Goal: Task Accomplishment & Management: Use online tool/utility

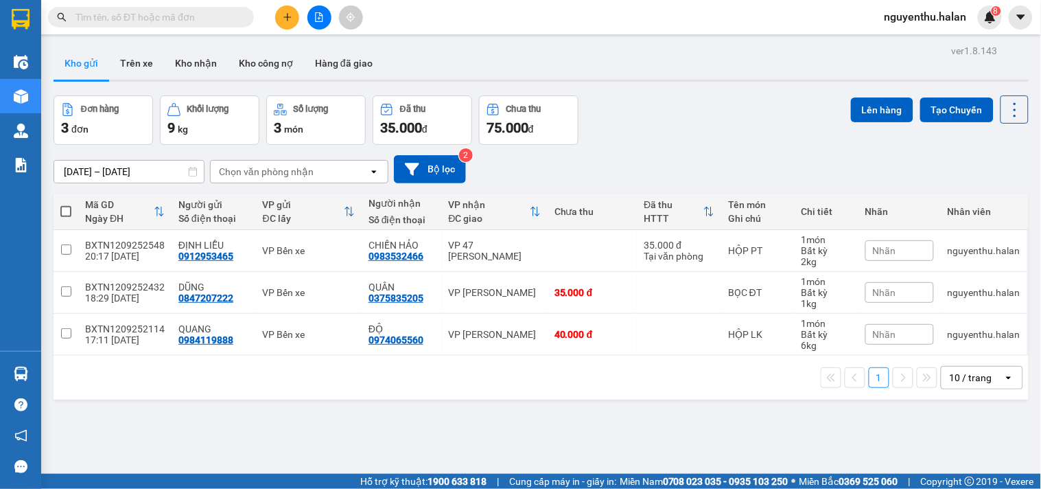
click at [921, 18] on span "nguyenthu.halan" at bounding box center [925, 16] width 104 height 17
click at [921, 32] on li "Đăng xuất" at bounding box center [926, 43] width 106 height 22
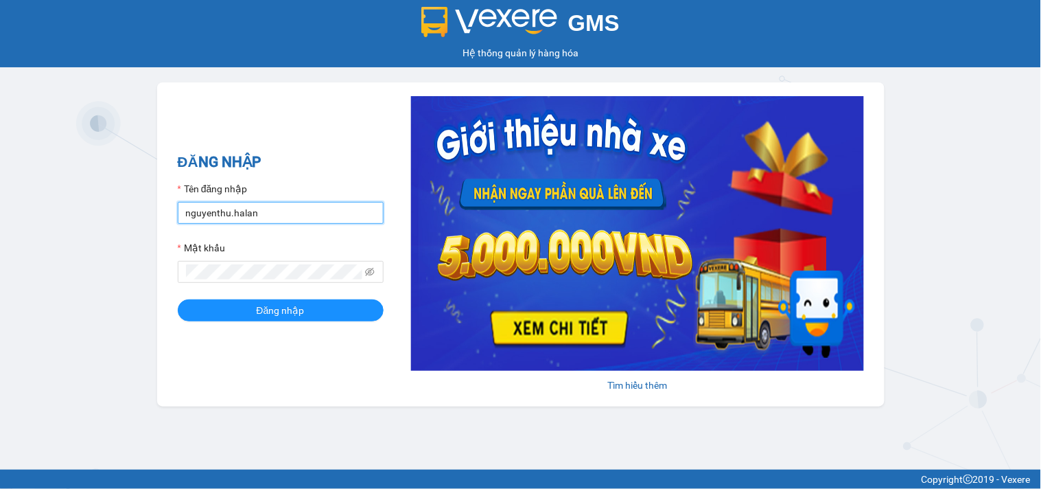
click at [229, 211] on input "nguyenthu.halan" at bounding box center [281, 213] width 206 height 22
type input "ntthuy.halan"
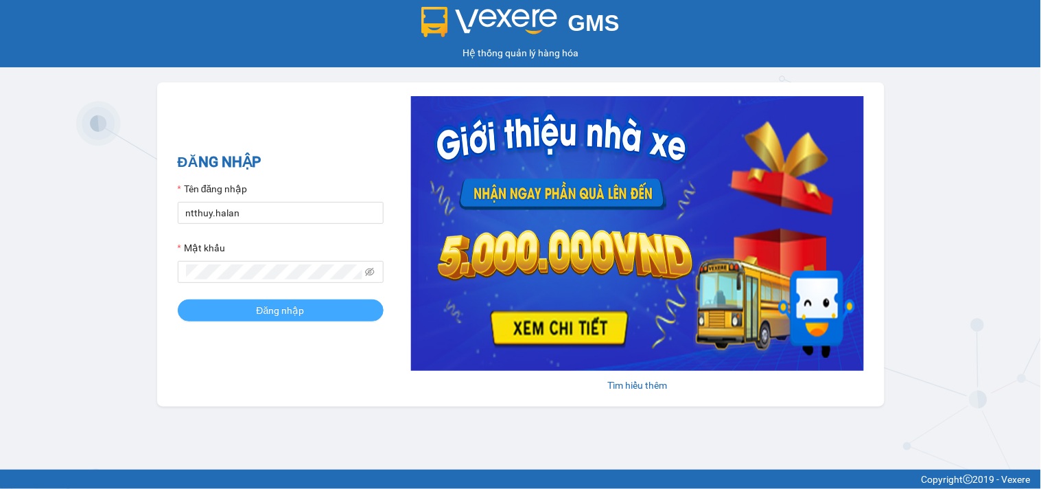
click at [294, 307] on span "Đăng nhập" at bounding box center [281, 310] width 48 height 15
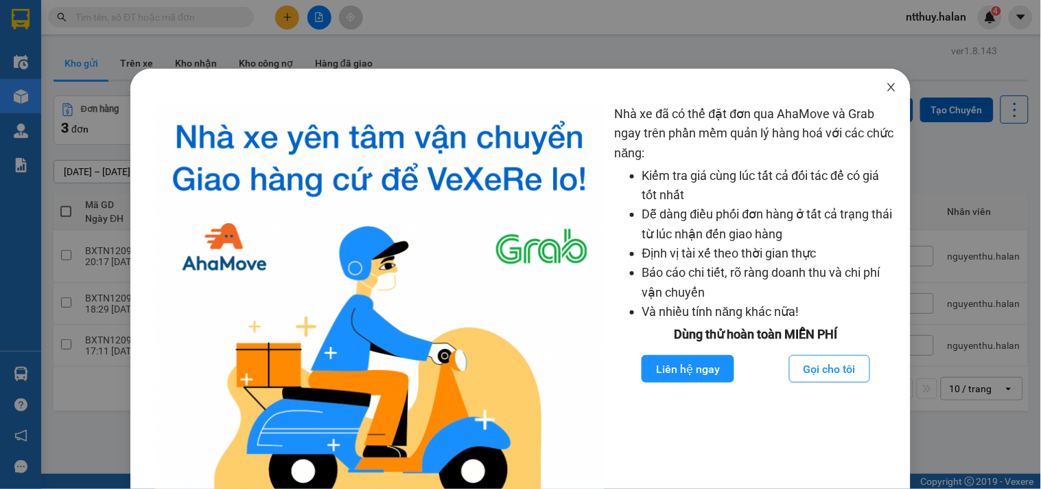
click at [886, 88] on icon "close" at bounding box center [891, 87] width 11 height 11
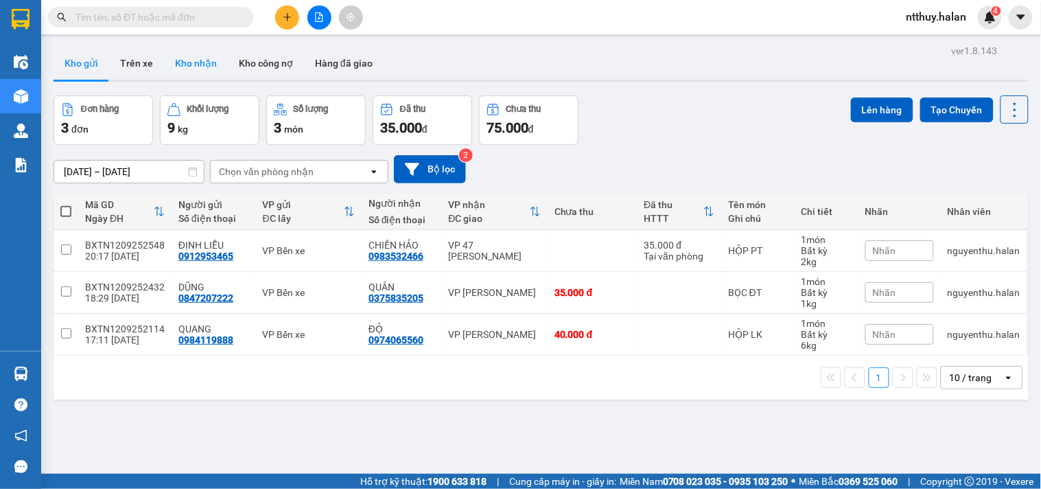
click at [204, 60] on button "Kho nhận" at bounding box center [196, 63] width 64 height 33
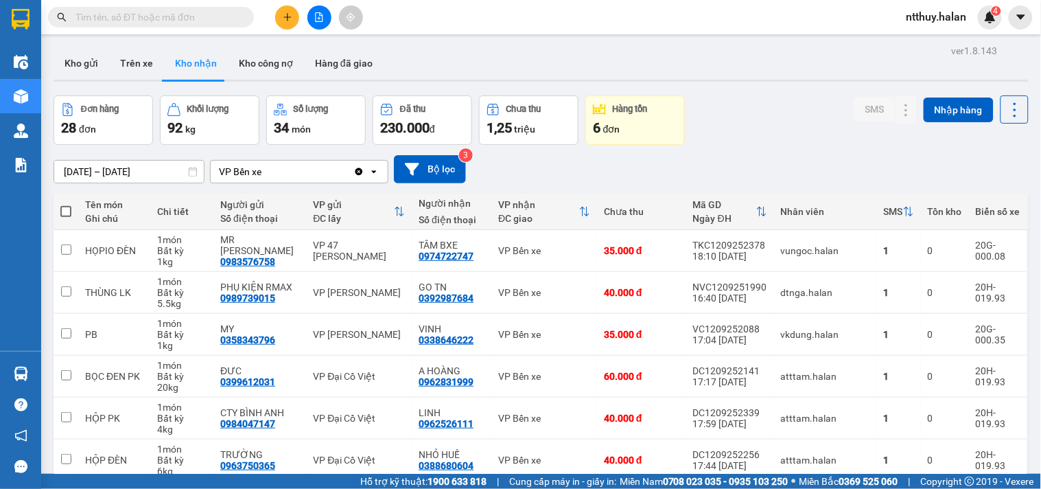
click at [172, 11] on input "text" at bounding box center [156, 17] width 162 height 15
click at [129, 17] on input "text" at bounding box center [156, 17] width 162 height 15
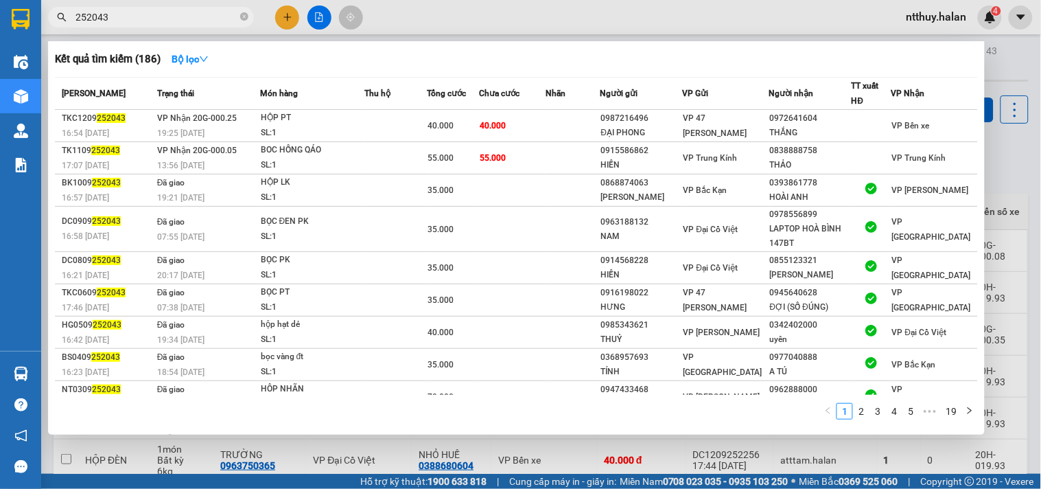
type input "252043"
click at [286, 23] on div at bounding box center [520, 244] width 1041 height 489
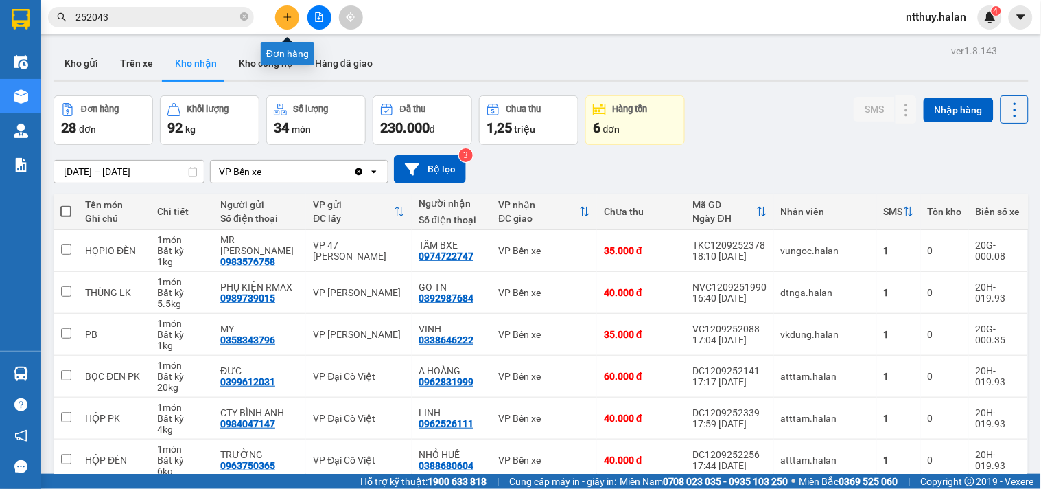
click at [290, 14] on icon "plus" at bounding box center [288, 17] width 10 height 10
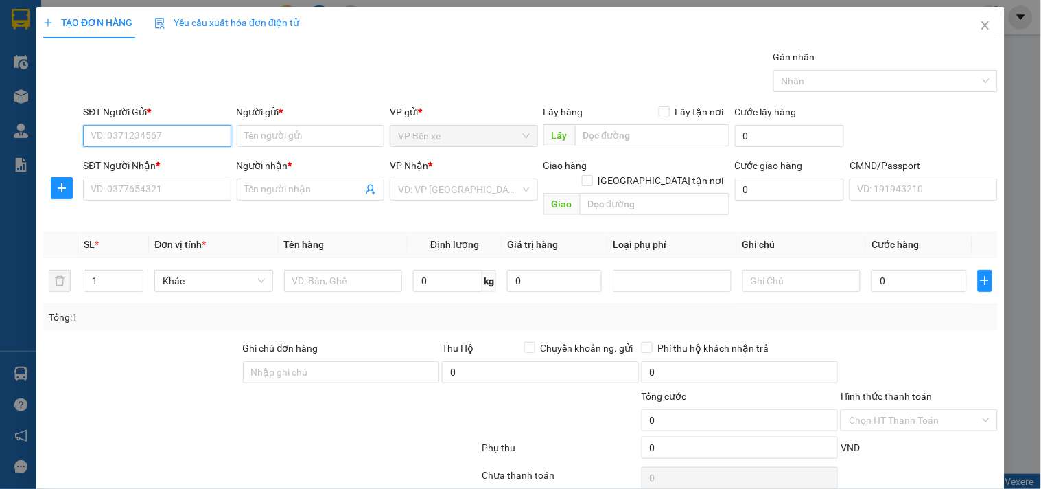
click at [154, 136] on input "SĐT Người Gửi *" at bounding box center [157, 136] width 148 height 22
type input "0961338222"
click at [166, 163] on div "0961338222 - NHUNG" at bounding box center [156, 163] width 130 height 15
type input "NHUNG"
type input "0961338222"
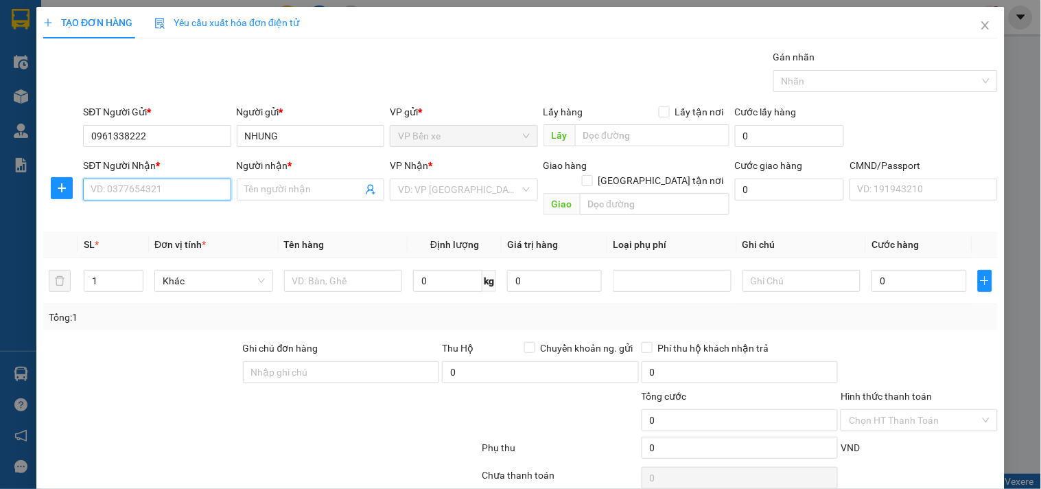
click at [162, 190] on input "SĐT Người Nhận *" at bounding box center [157, 189] width 148 height 22
click at [176, 188] on input "0942688977" at bounding box center [157, 189] width 148 height 22
type input "0942688977"
click at [272, 188] on input "Người nhận *" at bounding box center [303, 189] width 117 height 15
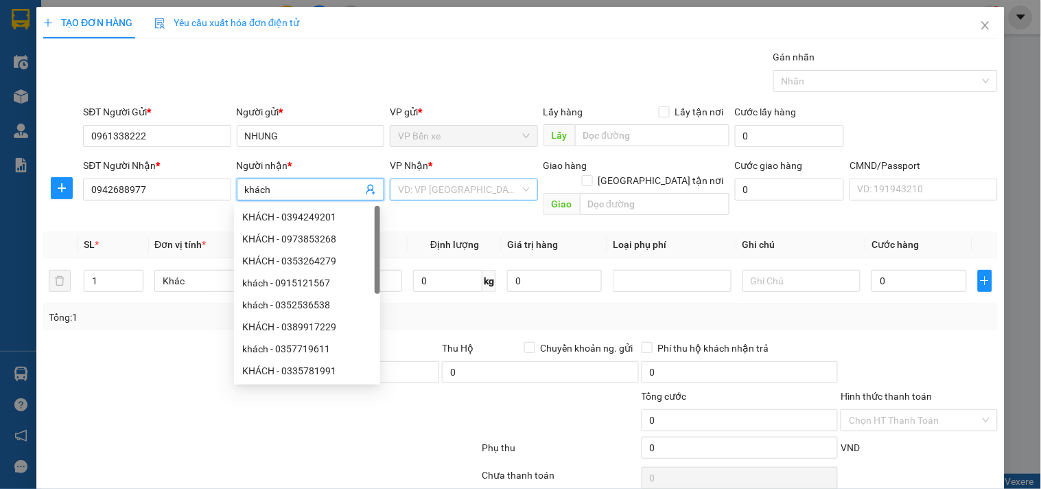
type input "khách"
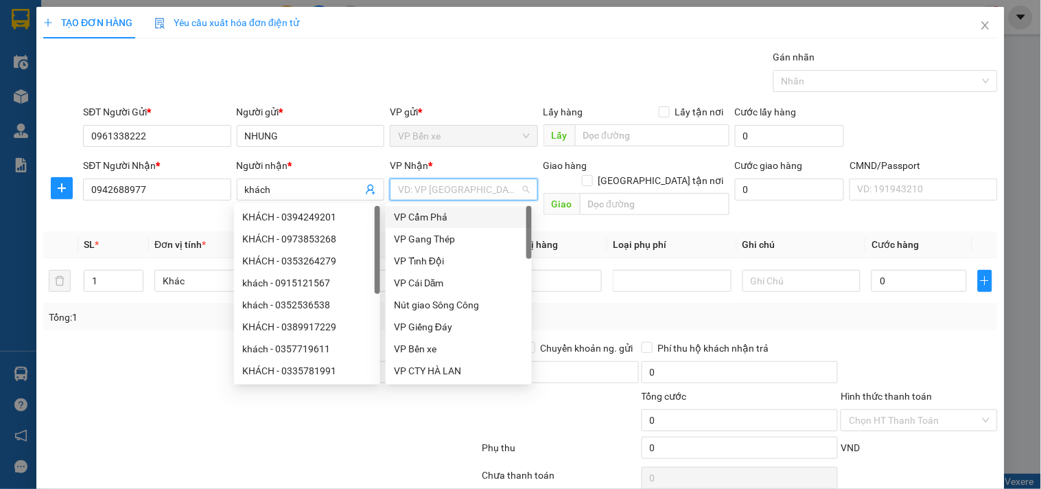
click at [431, 189] on input "search" at bounding box center [458, 189] width 121 height 21
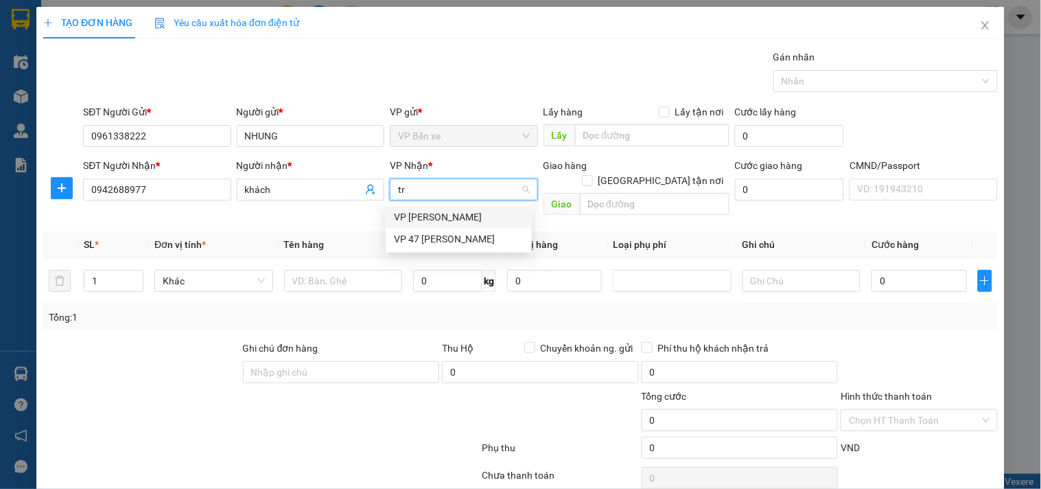
type input "trâ"
click at [449, 232] on div "VP 47 [PERSON_NAME]" at bounding box center [459, 238] width 130 height 15
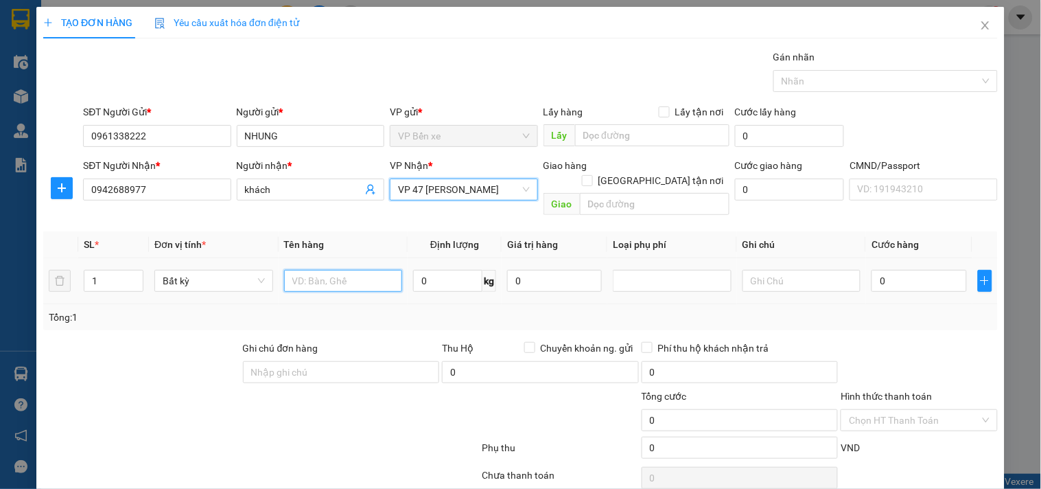
click at [329, 270] on input "text" at bounding box center [343, 281] width 119 height 22
type input "HỘP QUẢ HỒNG"
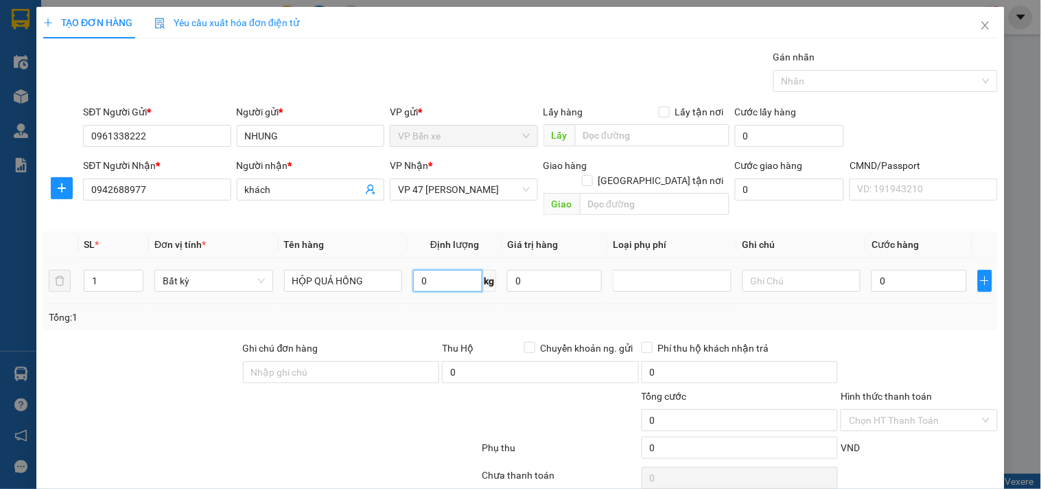
click at [434, 270] on input "0" at bounding box center [447, 281] width 69 height 22
type input "5"
click at [518, 270] on input "0" at bounding box center [554, 281] width 95 height 22
type input "40.000"
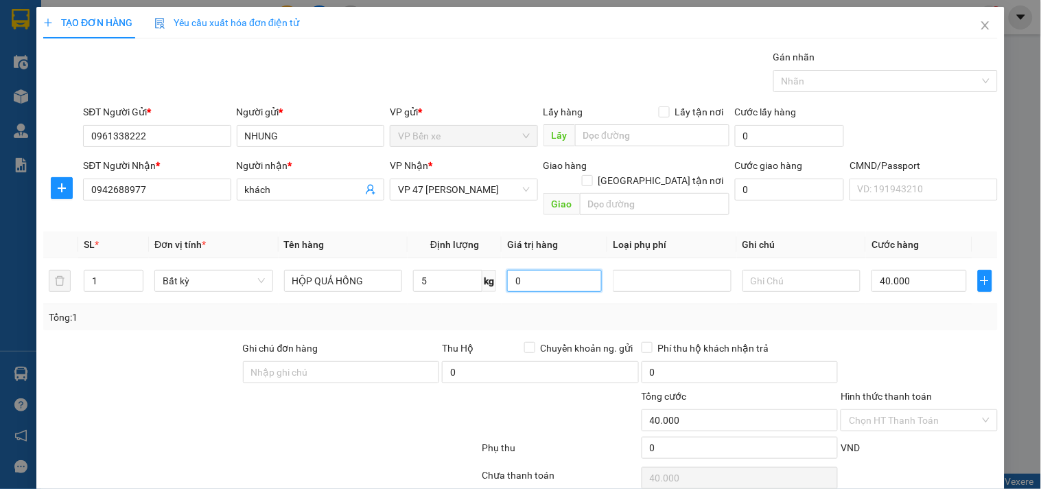
type input "40.000"
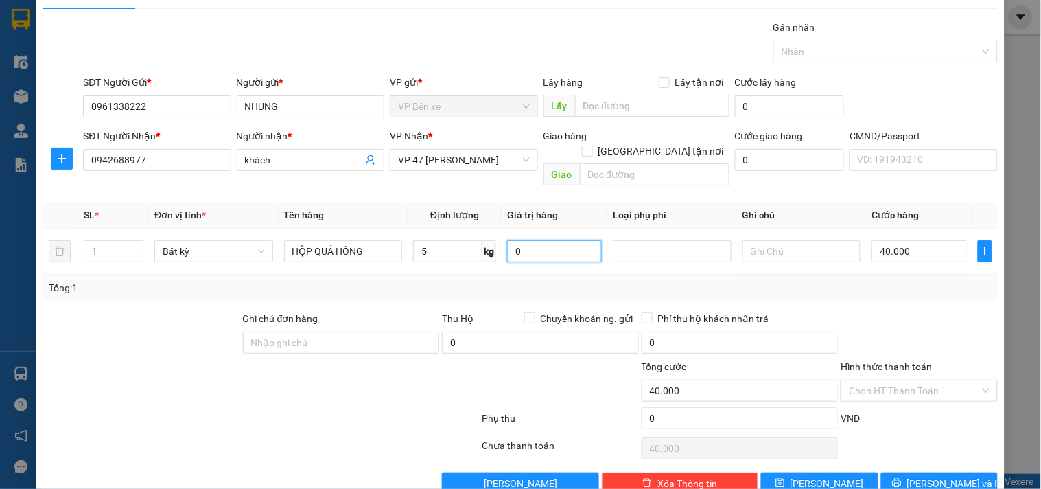
scroll to position [46, 0]
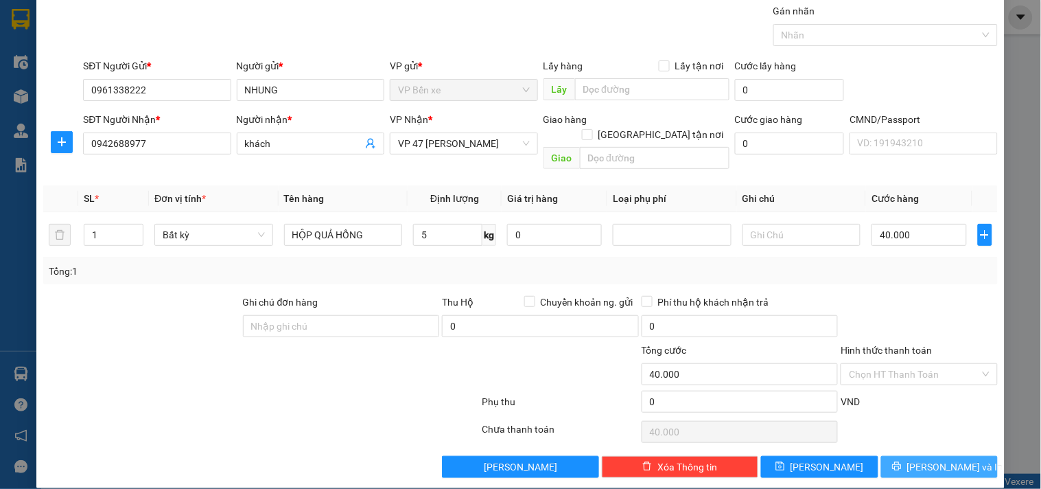
click at [927, 459] on span "Lưu và In" at bounding box center [955, 466] width 96 height 15
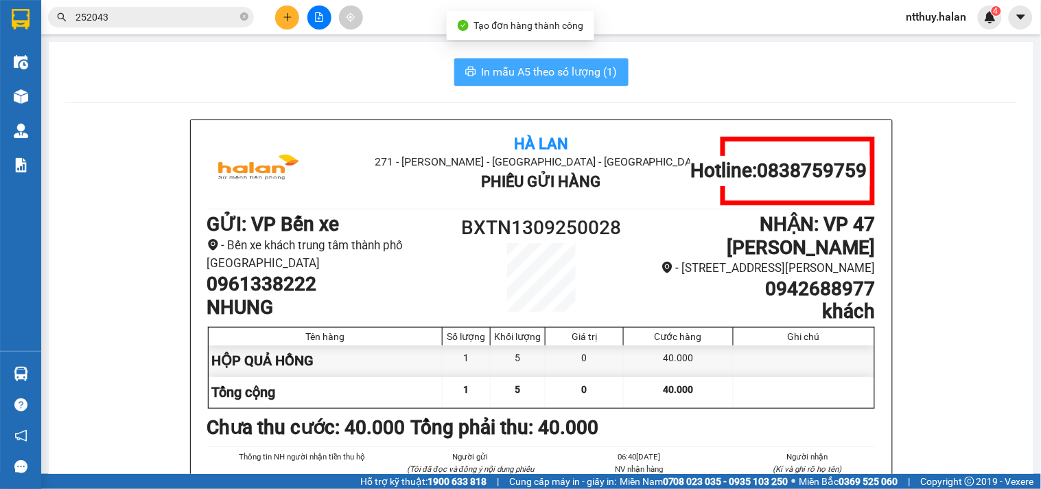
click at [545, 71] on span "In mẫu A5 theo số lượng (1)" at bounding box center [550, 71] width 136 height 17
click at [545, 72] on span "In mẫu A5 theo số lượng (1)" at bounding box center [550, 71] width 136 height 17
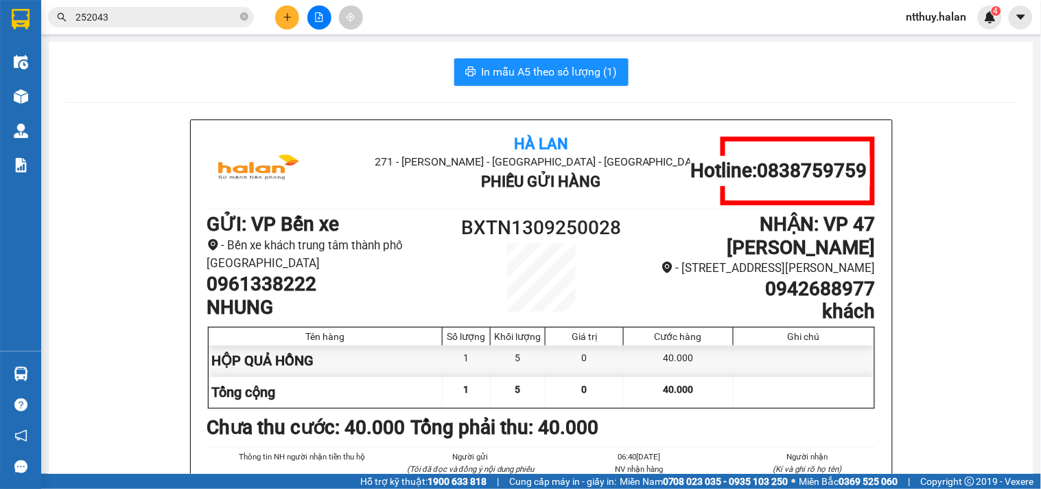
click at [295, 287] on h1 "0961338222" at bounding box center [332, 283] width 250 height 23
click at [298, 285] on h1 "0961338222" at bounding box center [332, 283] width 250 height 23
copy h1 "0961338222"
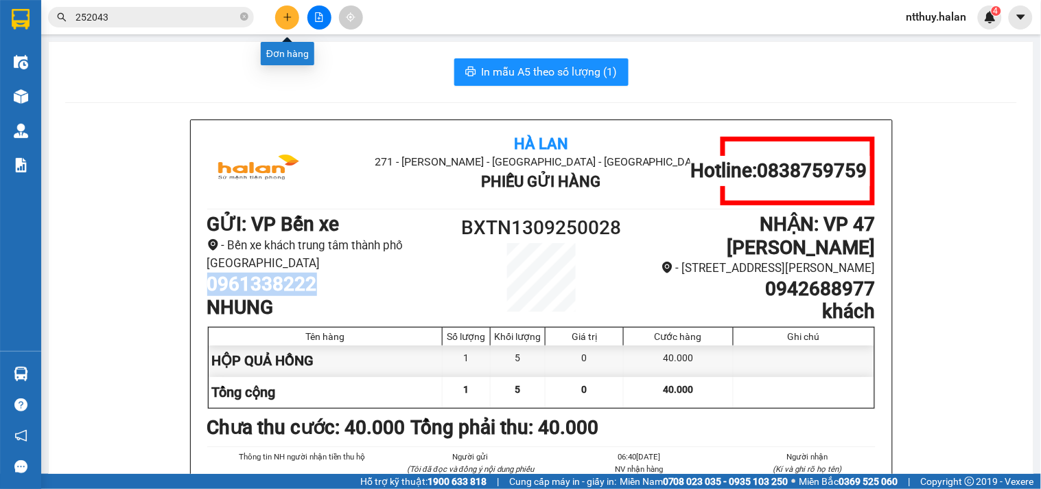
click at [279, 21] on button at bounding box center [287, 17] width 24 height 24
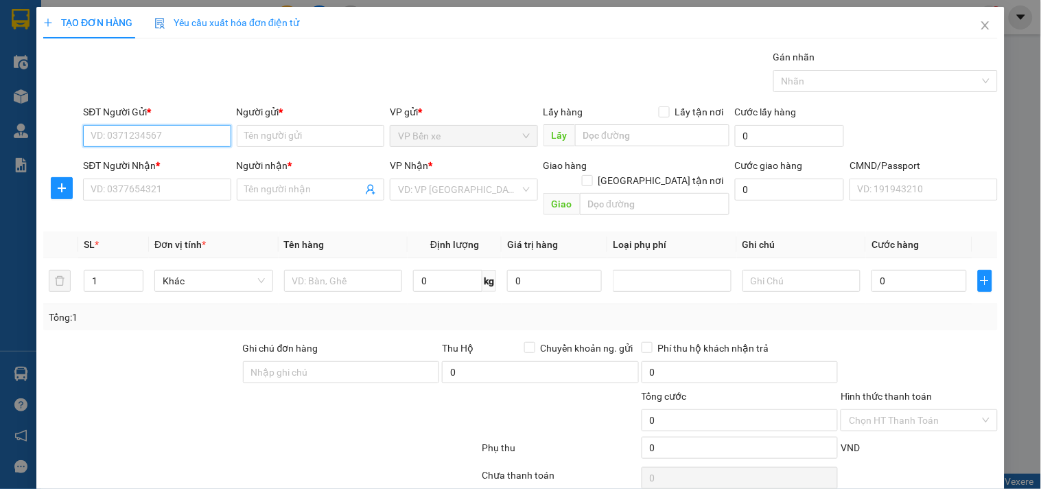
click at [172, 135] on input "SĐT Người Gửi *" at bounding box center [157, 136] width 148 height 22
paste input "0961338222"
type input "0961338222"
click at [175, 138] on input "0961338222" at bounding box center [157, 136] width 148 height 22
click at [161, 163] on div "0961338222 - NHUNG" at bounding box center [156, 163] width 130 height 15
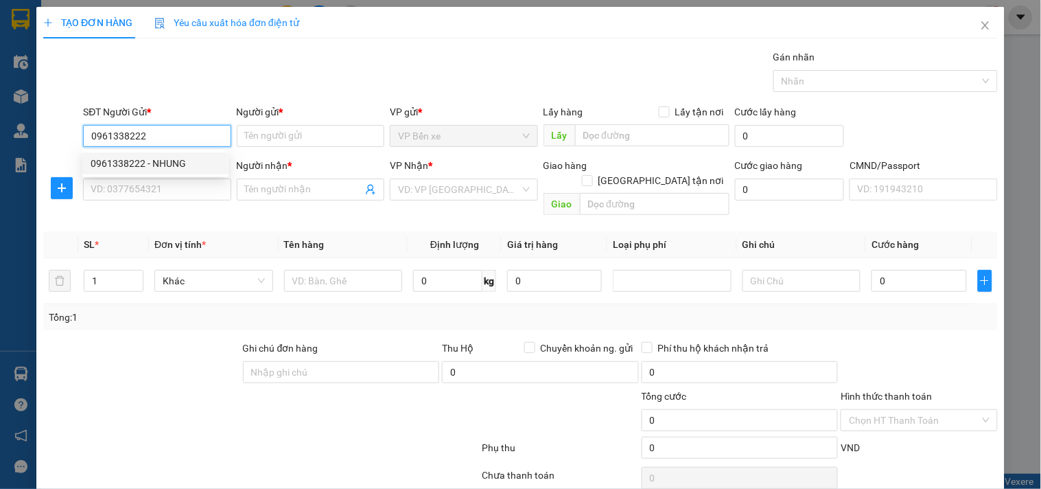
type input "NHUNG"
type input "0961338222"
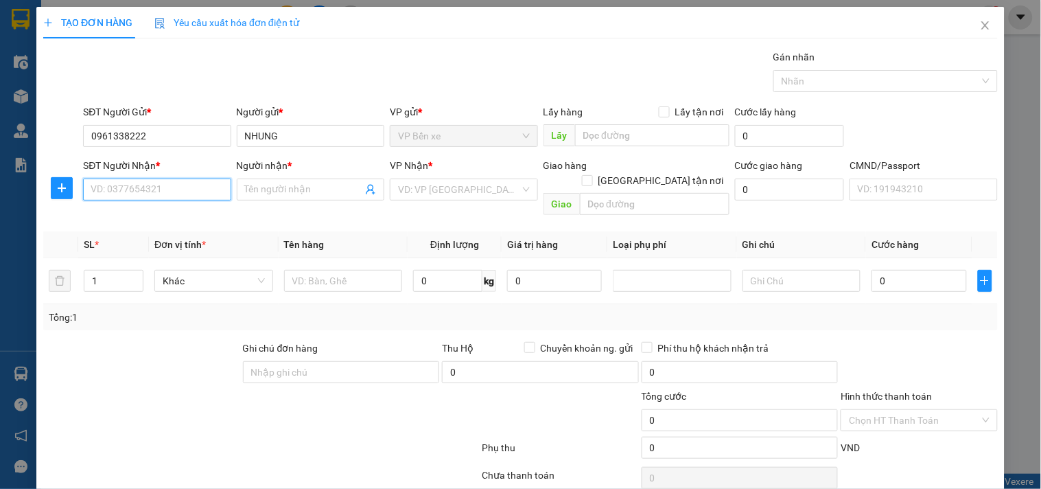
click at [167, 189] on input "SĐT Người Nhận *" at bounding box center [157, 189] width 148 height 22
type input "0949558683"
click at [166, 214] on div "0949558683 - OANH" at bounding box center [156, 216] width 130 height 15
type input "OANH"
type input "0949558683"
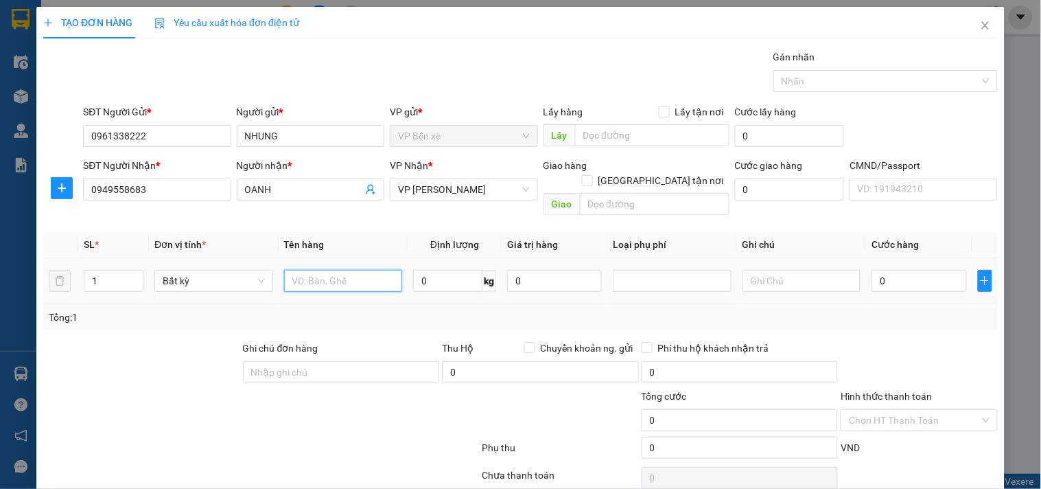
click at [333, 270] on input "text" at bounding box center [343, 281] width 119 height 22
type input "HỘP QUẢ HỒNG"
click at [458, 270] on input "0" at bounding box center [447, 281] width 69 height 22
type input "5"
click at [546, 272] on input "0" at bounding box center [554, 281] width 95 height 22
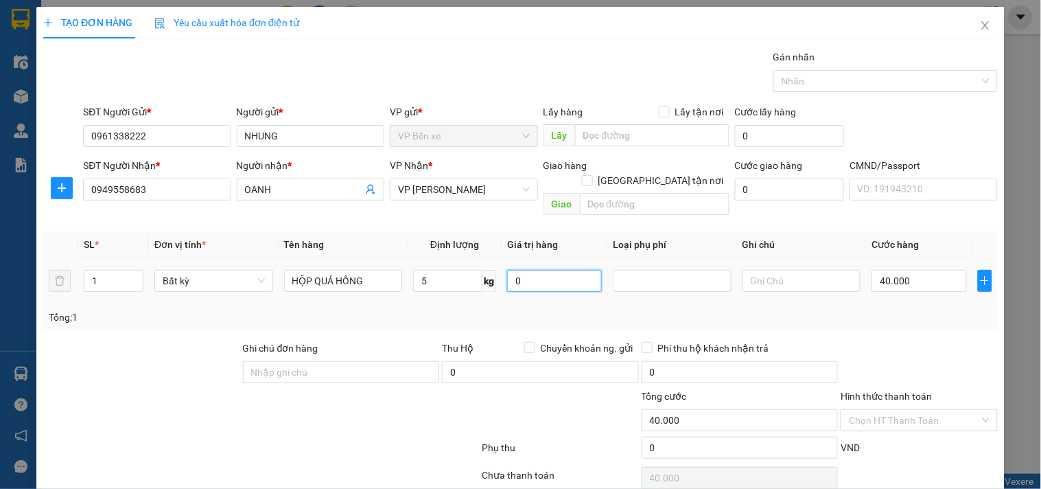
type input "40.000"
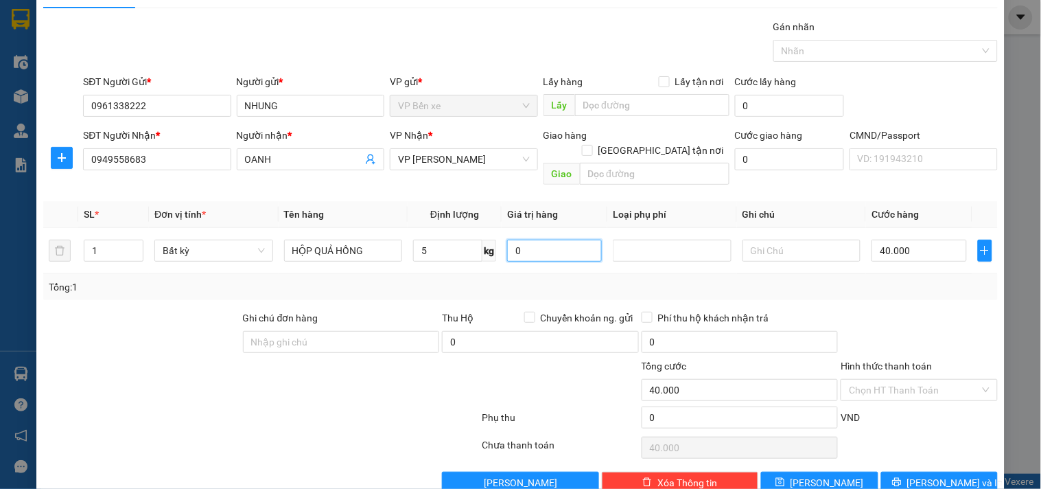
scroll to position [46, 0]
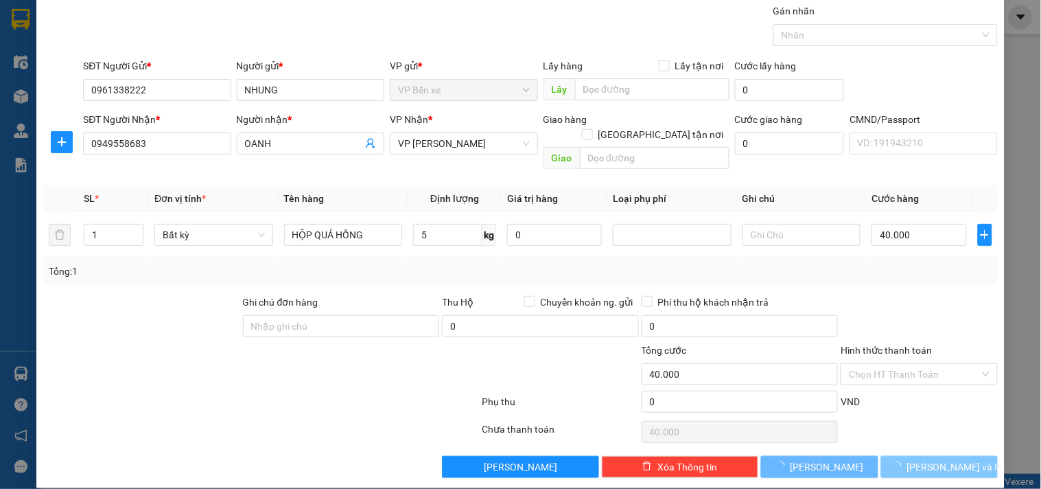
click at [929, 459] on span "[PERSON_NAME] và In" at bounding box center [955, 466] width 96 height 15
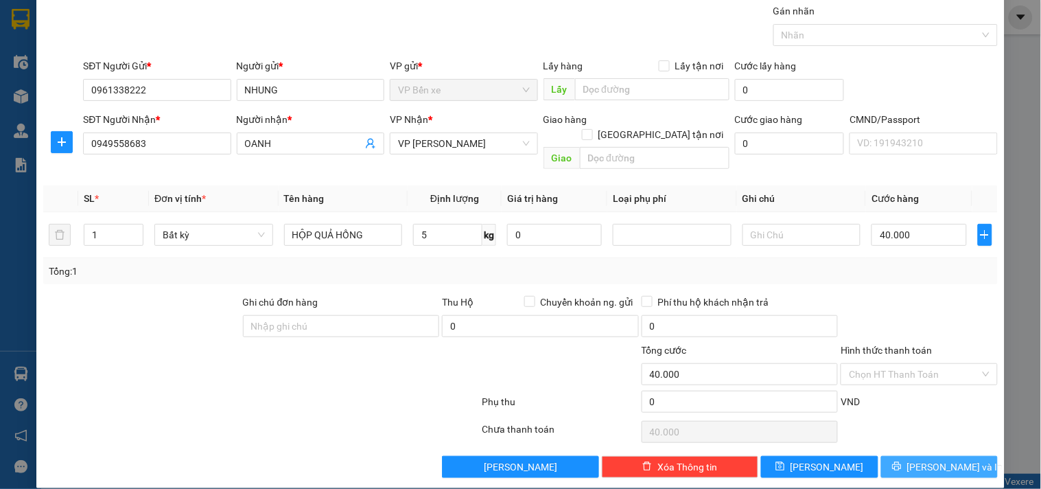
click at [929, 459] on span "[PERSON_NAME] và In" at bounding box center [955, 466] width 96 height 15
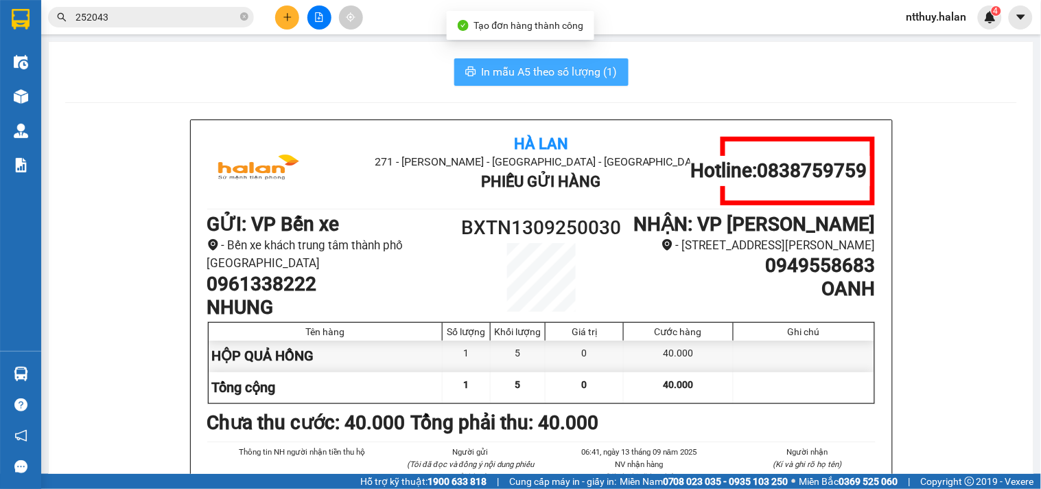
click at [556, 66] on span "In mẫu A5 theo số lượng (1)" at bounding box center [550, 71] width 136 height 17
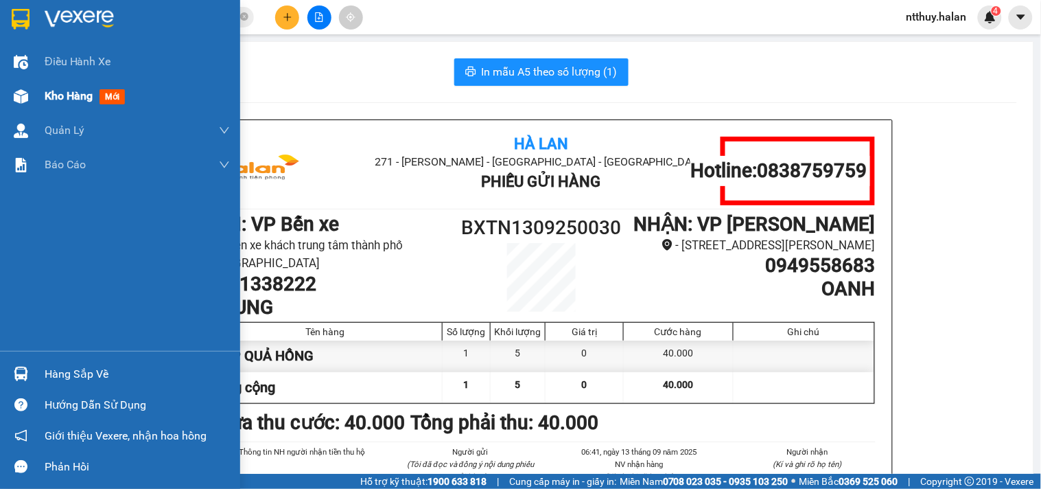
click at [58, 93] on span "Kho hàng" at bounding box center [69, 95] width 48 height 13
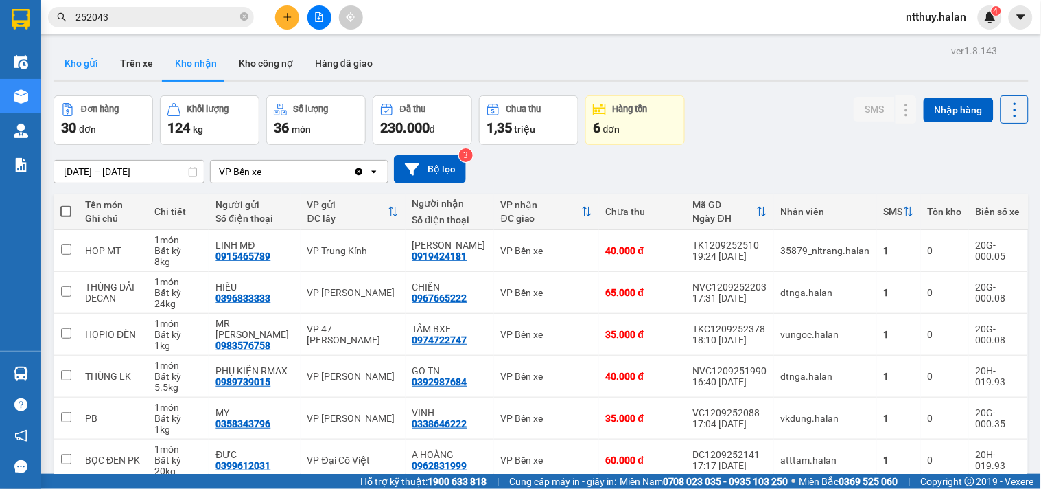
click at [91, 60] on button "Kho gửi" at bounding box center [82, 63] width 56 height 33
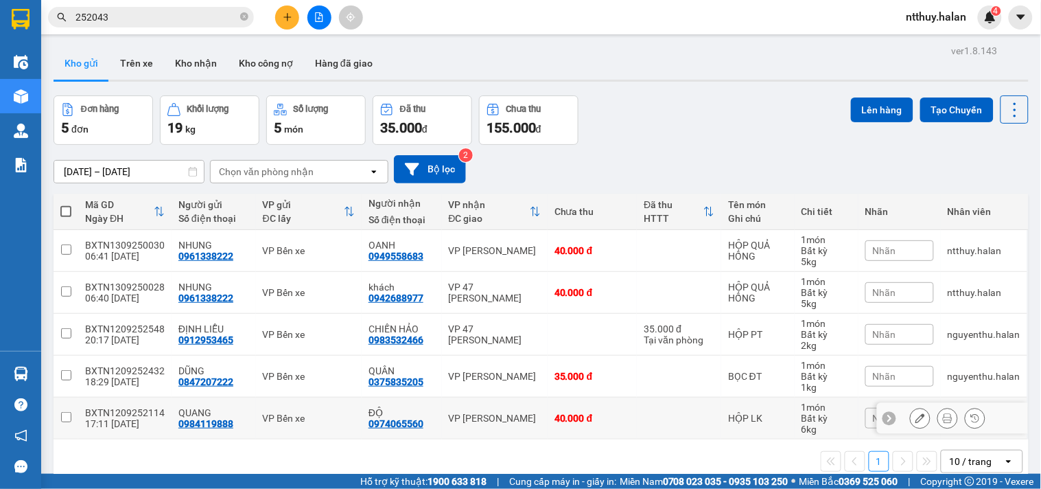
click at [69, 419] on input "checkbox" at bounding box center [66, 417] width 10 height 10
checkbox input "true"
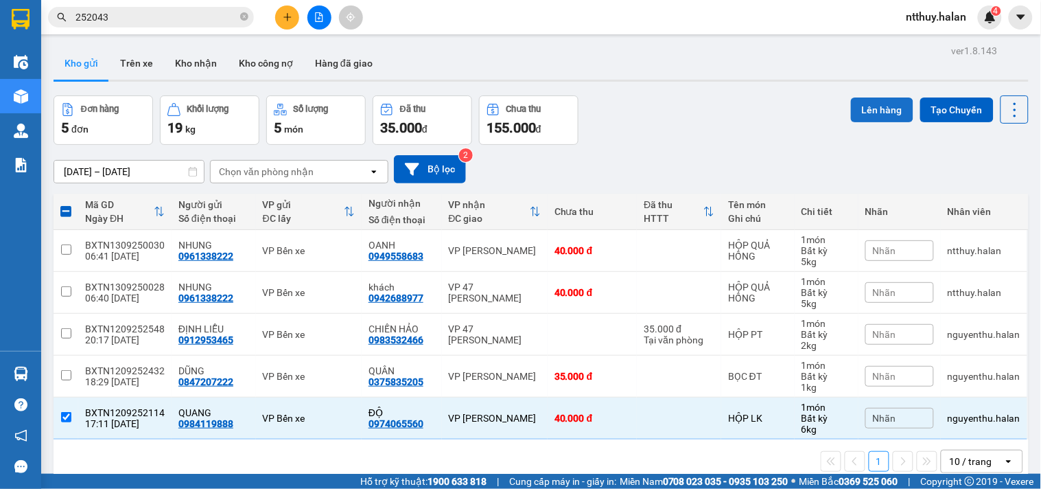
click at [869, 103] on button "Lên hàng" at bounding box center [882, 109] width 62 height 25
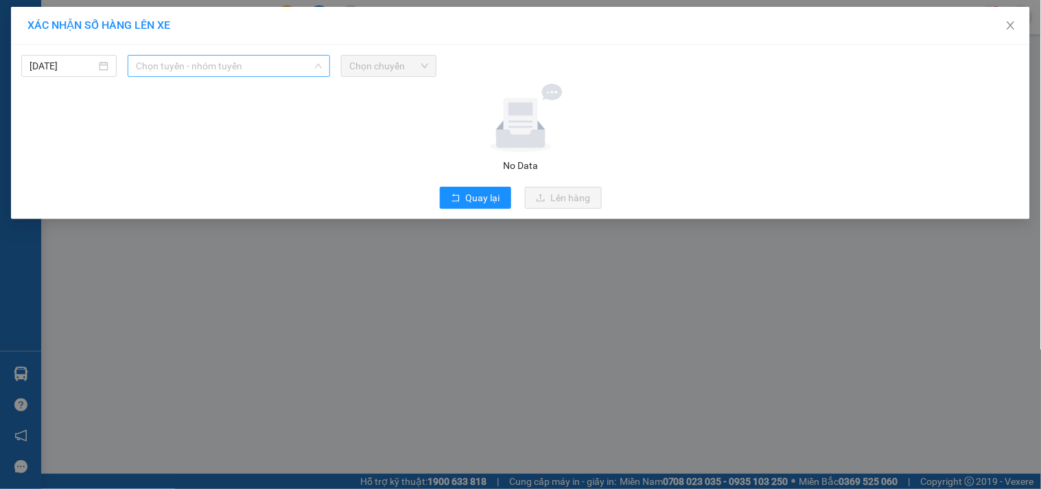
click at [229, 58] on span "Chọn tuyến - nhóm tuyến" at bounding box center [229, 66] width 186 height 21
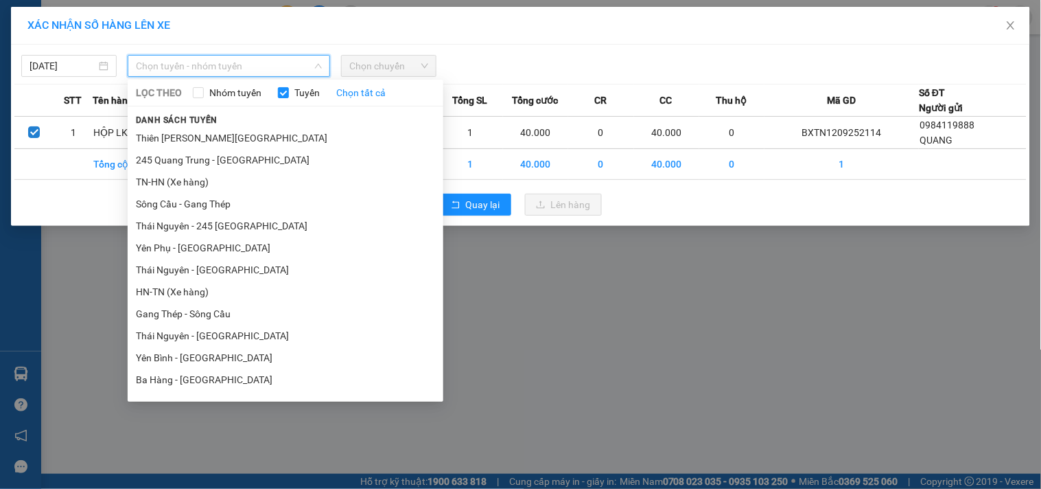
click at [192, 185] on li "TN-HN (Xe hàng)" at bounding box center [286, 182] width 316 height 22
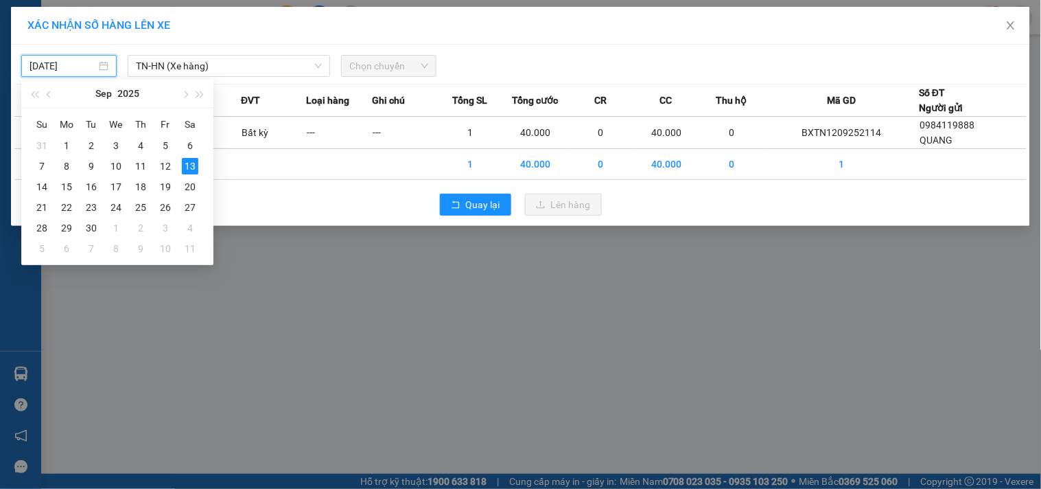
click at [60, 65] on input "[DATE]" at bounding box center [63, 65] width 67 height 15
click at [165, 162] on div "12" at bounding box center [165, 166] width 16 height 16
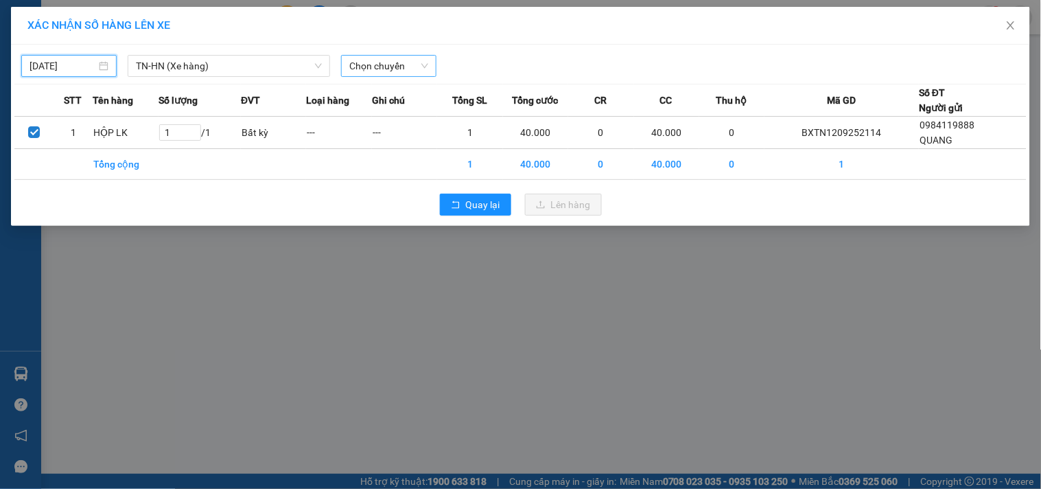
type input "[DATE]"
click at [406, 67] on span "Chọn chuyến" at bounding box center [388, 66] width 79 height 21
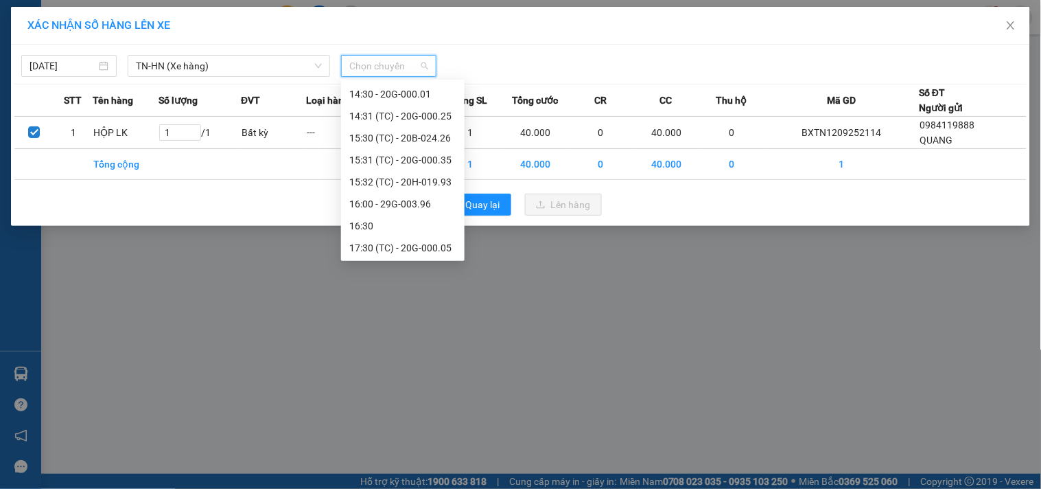
scroll to position [571, 0]
click at [429, 222] on div "17:31 (TC) - 20G-000.08" at bounding box center [402, 225] width 107 height 15
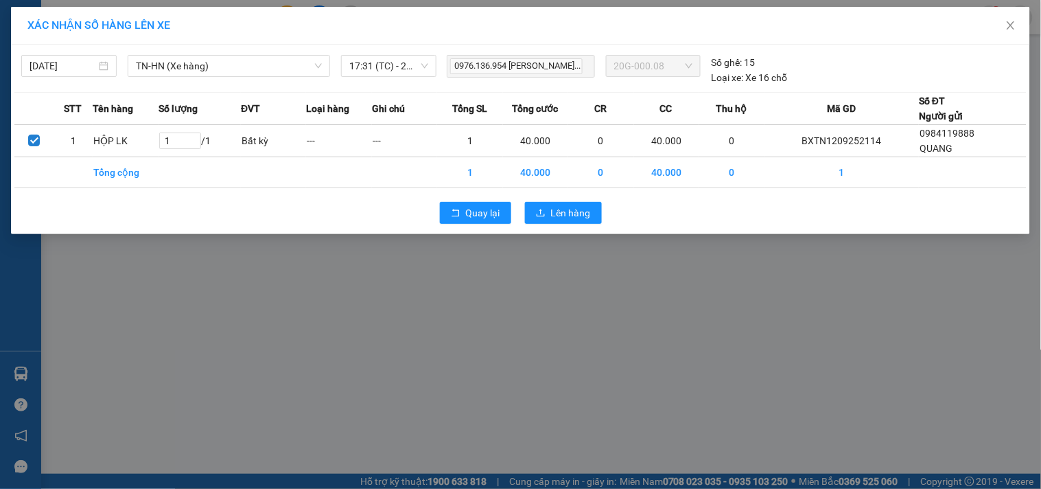
click at [318, 294] on div "XÁC NHẬN SỐ HÀNG LÊN XE 12/09/2025 TN-HN (Xe hàng) LỌC THEO Nhóm tuyến Tuyến Ch…" at bounding box center [520, 244] width 1041 height 489
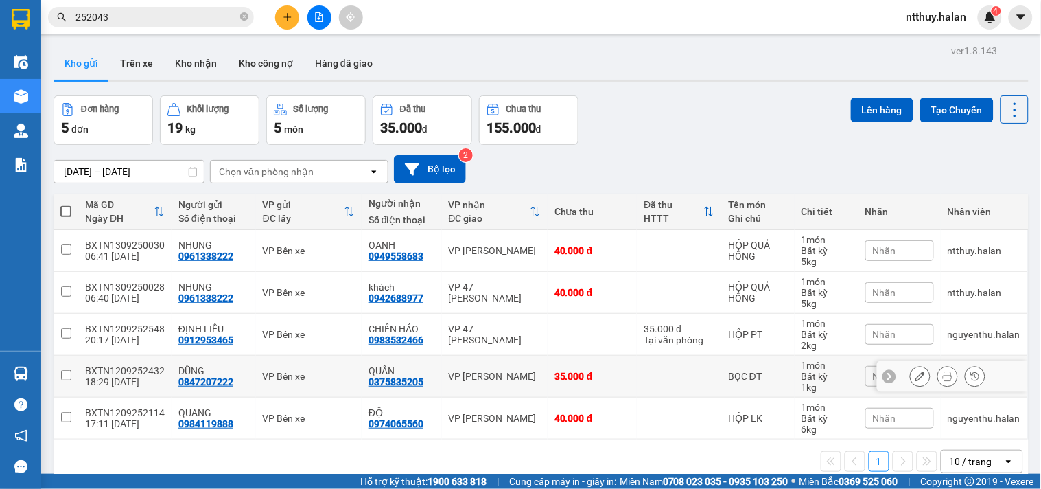
click at [70, 376] on input "checkbox" at bounding box center [66, 375] width 10 height 10
checkbox input "true"
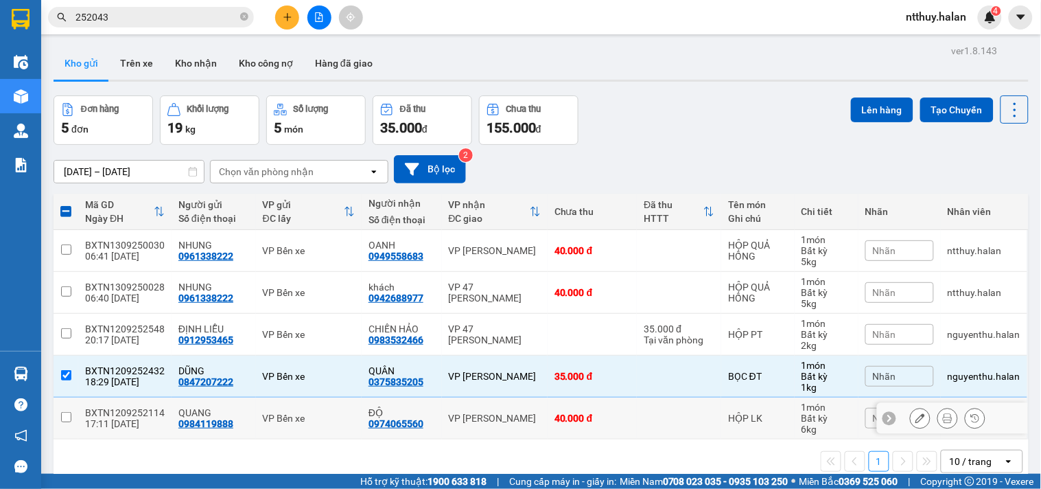
click at [69, 416] on input "checkbox" at bounding box center [66, 417] width 10 height 10
checkbox input "true"
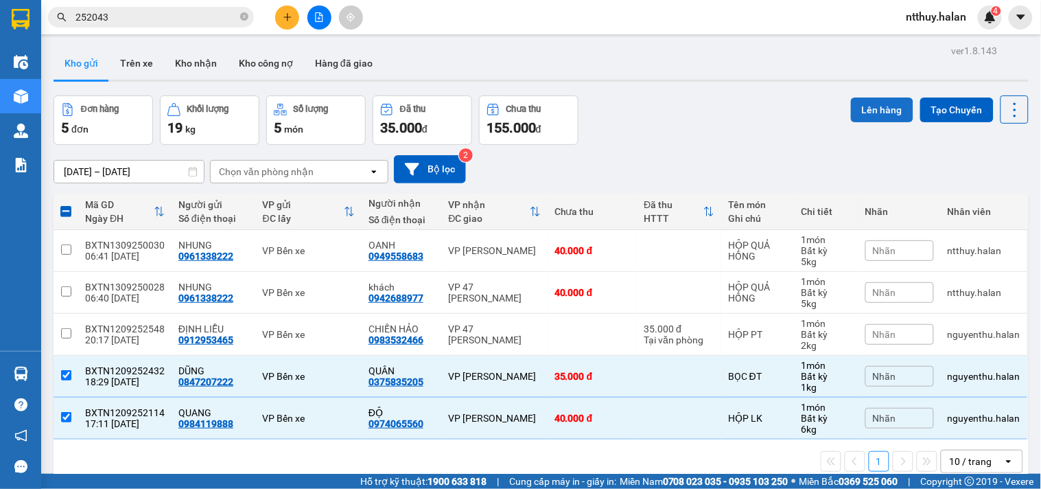
click at [872, 113] on button "Lên hàng" at bounding box center [882, 109] width 62 height 25
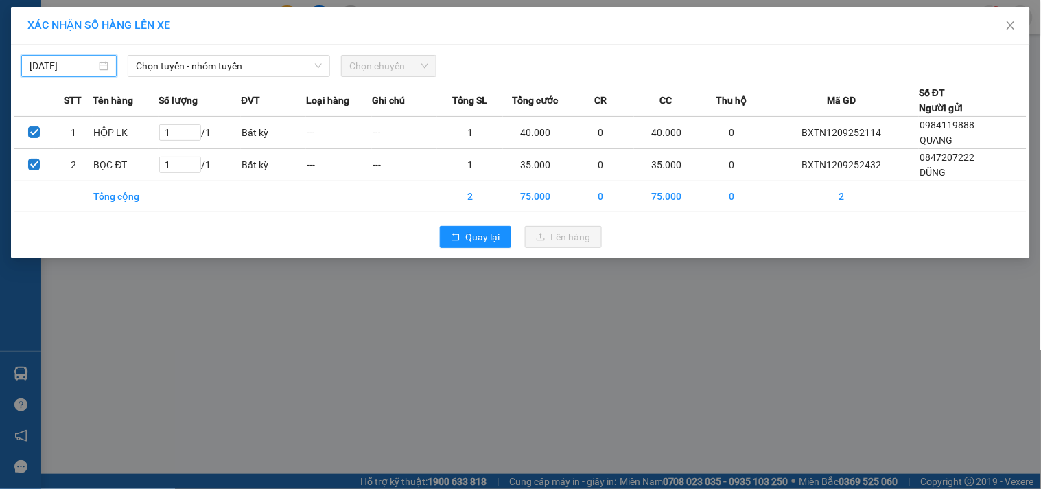
click at [45, 64] on input "[DATE]" at bounding box center [63, 65] width 67 height 15
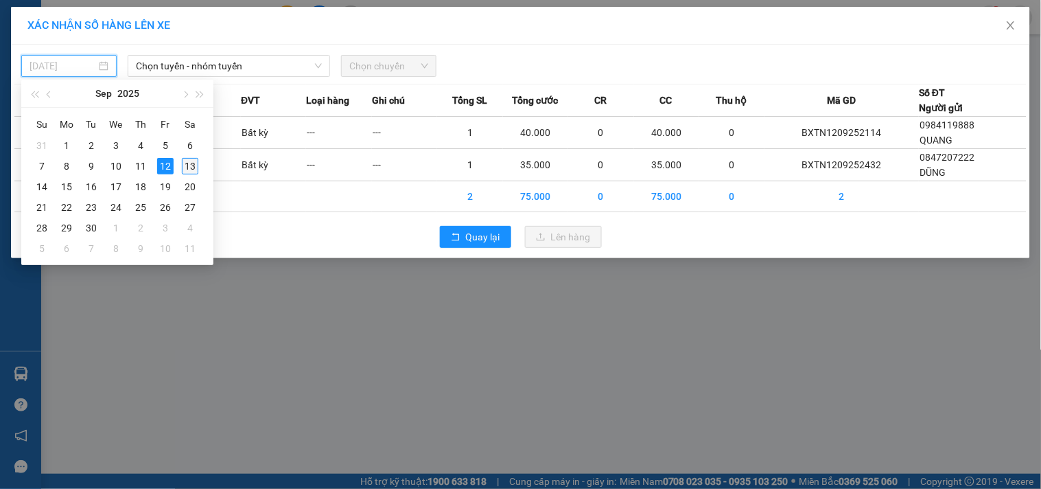
click at [187, 161] on div "13" at bounding box center [190, 166] width 16 height 16
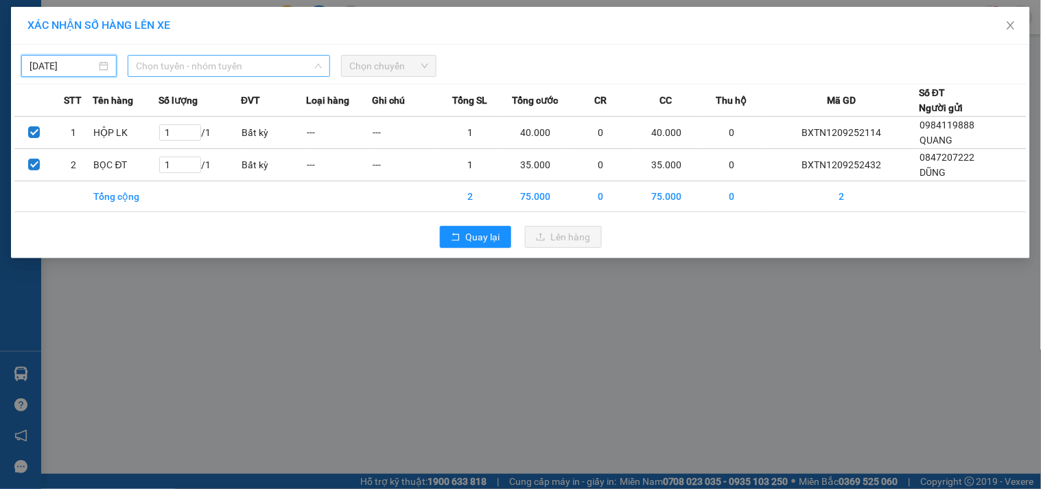
click at [161, 64] on span "Chọn tuyến - nhóm tuyến" at bounding box center [229, 66] width 186 height 21
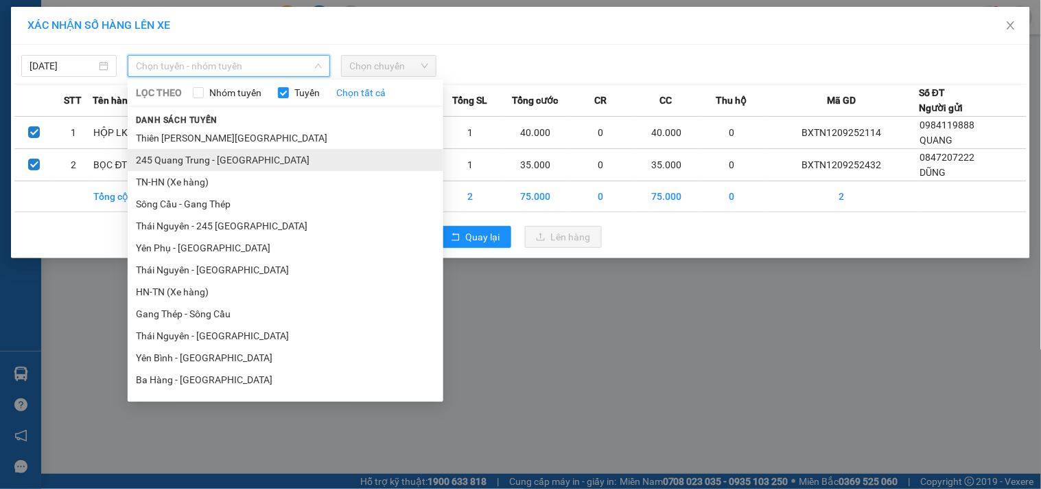
type input "[DATE]"
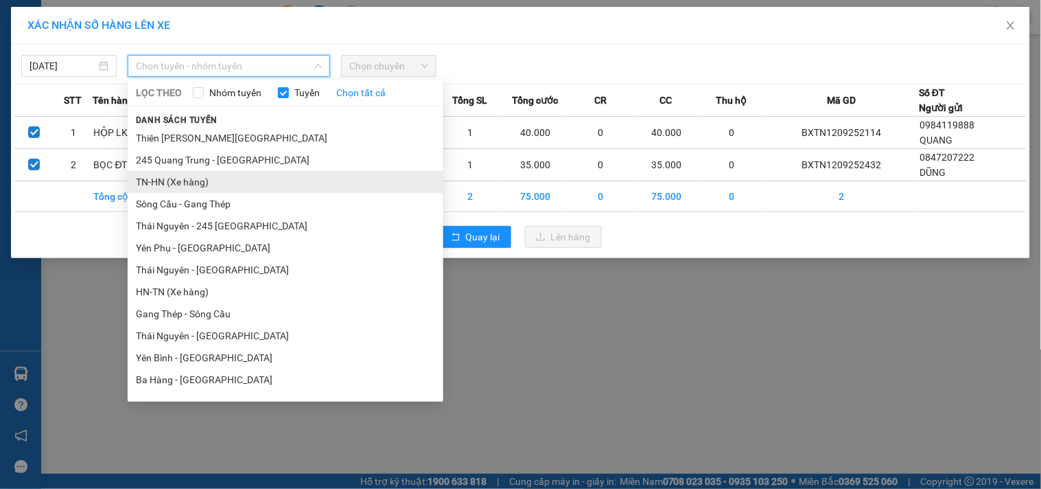
click at [184, 178] on li "TN-HN (Xe hàng)" at bounding box center [286, 182] width 316 height 22
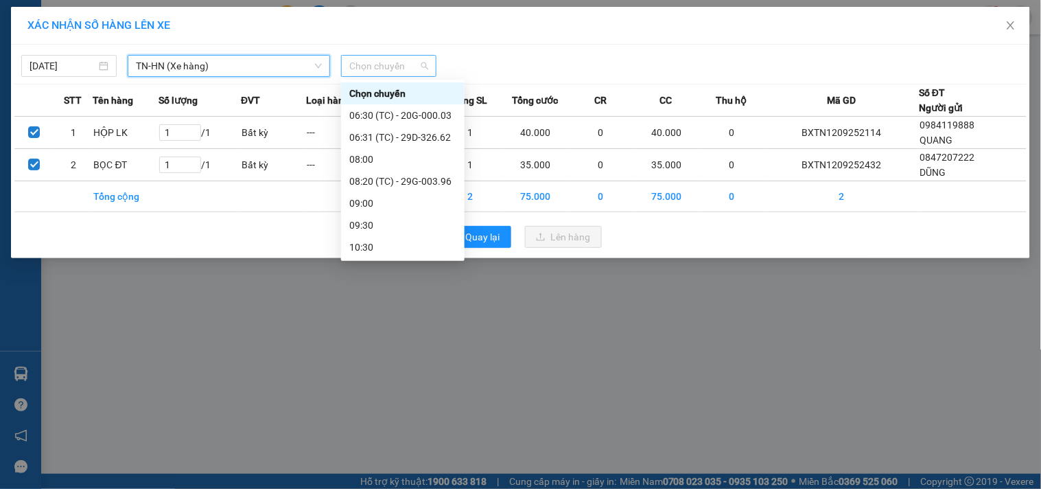
click at [401, 65] on span "Chọn chuyến" at bounding box center [388, 66] width 79 height 21
click at [417, 114] on div "06:30 (TC) - 20G-000.03" at bounding box center [402, 115] width 107 height 15
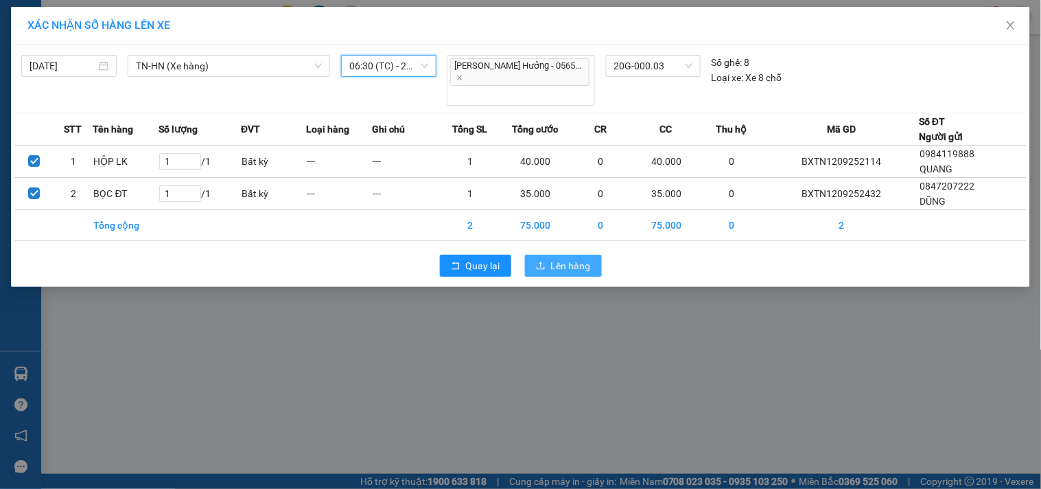
click at [556, 258] on span "Lên hàng" at bounding box center [571, 265] width 40 height 15
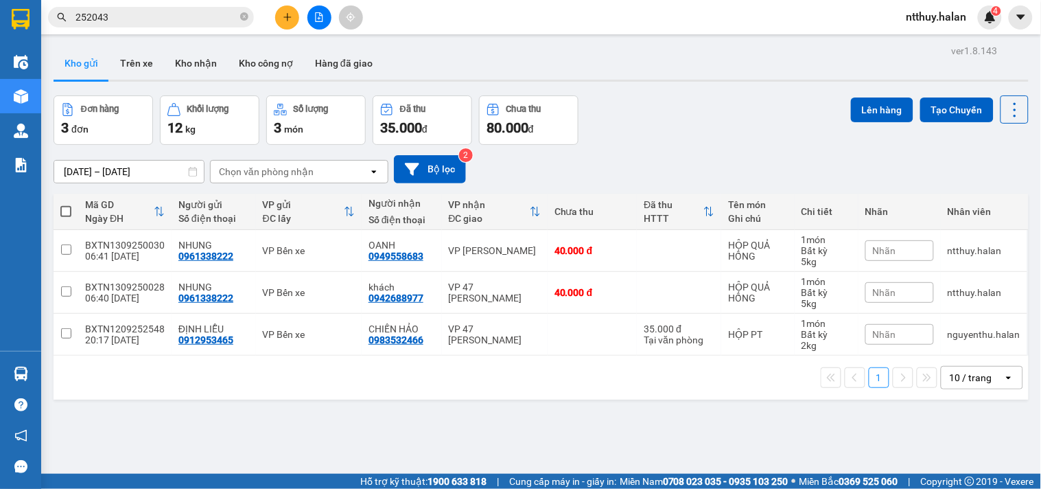
click at [66, 209] on span at bounding box center [65, 211] width 11 height 11
click at [66, 204] on input "checkbox" at bounding box center [66, 204] width 0 height 0
checkbox input "true"
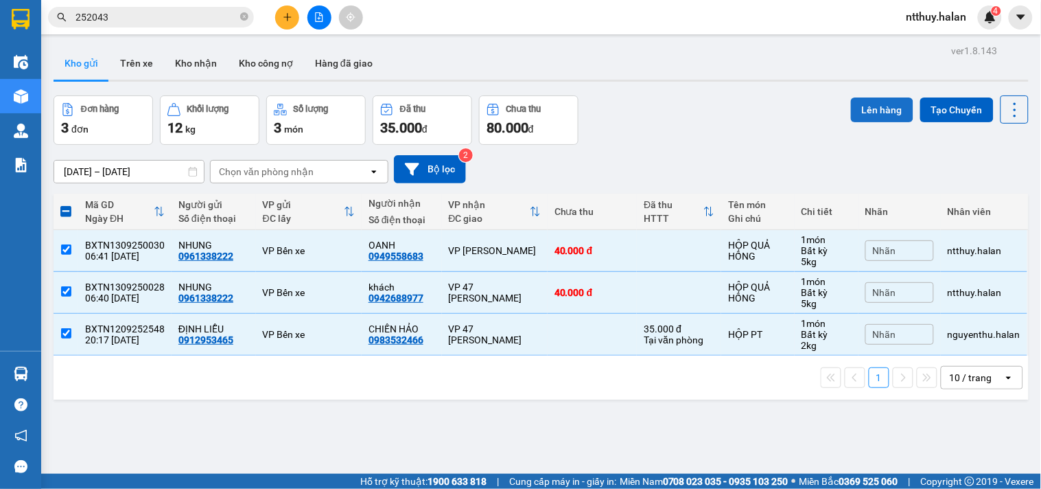
click at [884, 105] on button "Lên hàng" at bounding box center [882, 109] width 62 height 25
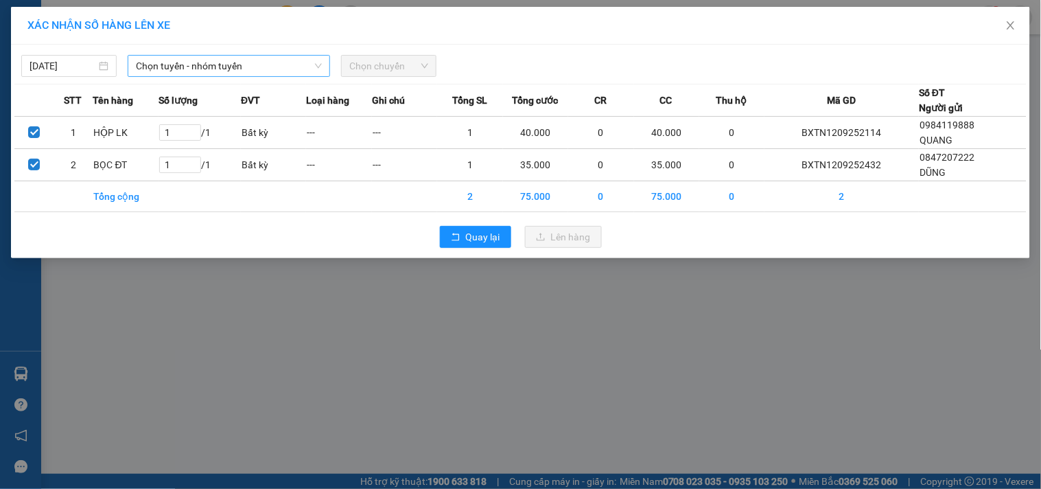
click at [188, 62] on span "Chọn tuyến - nhóm tuyến" at bounding box center [229, 66] width 186 height 21
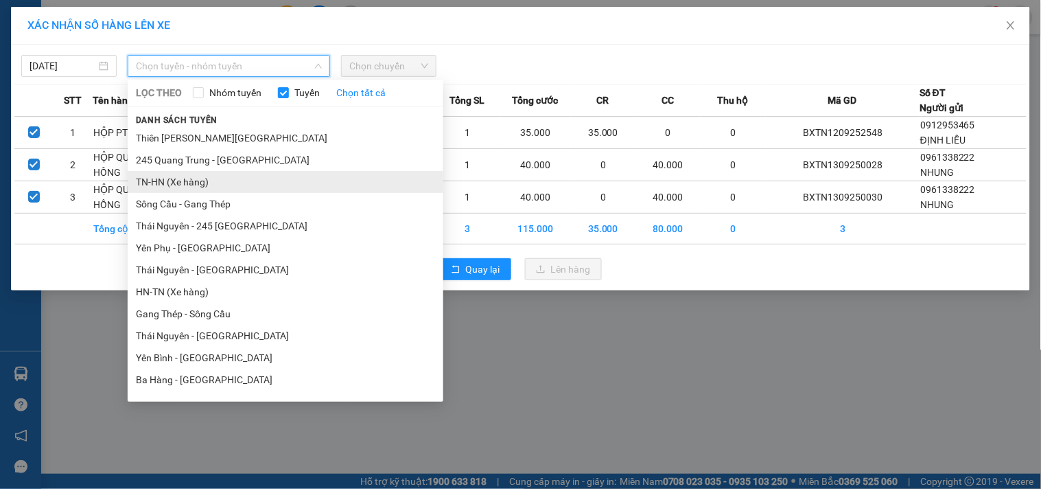
click at [183, 183] on li "TN-HN (Xe hàng)" at bounding box center [286, 182] width 316 height 22
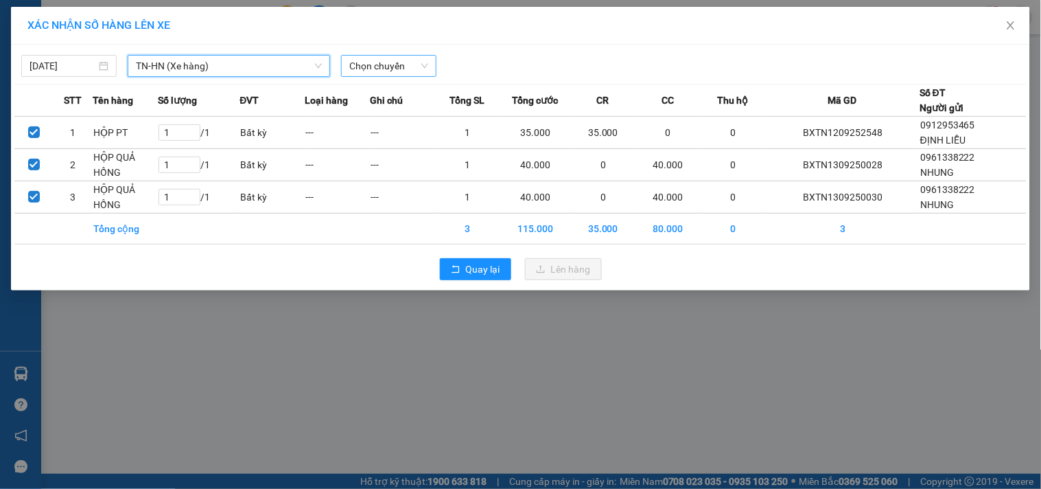
click at [377, 69] on span "Chọn chuyến" at bounding box center [388, 66] width 79 height 21
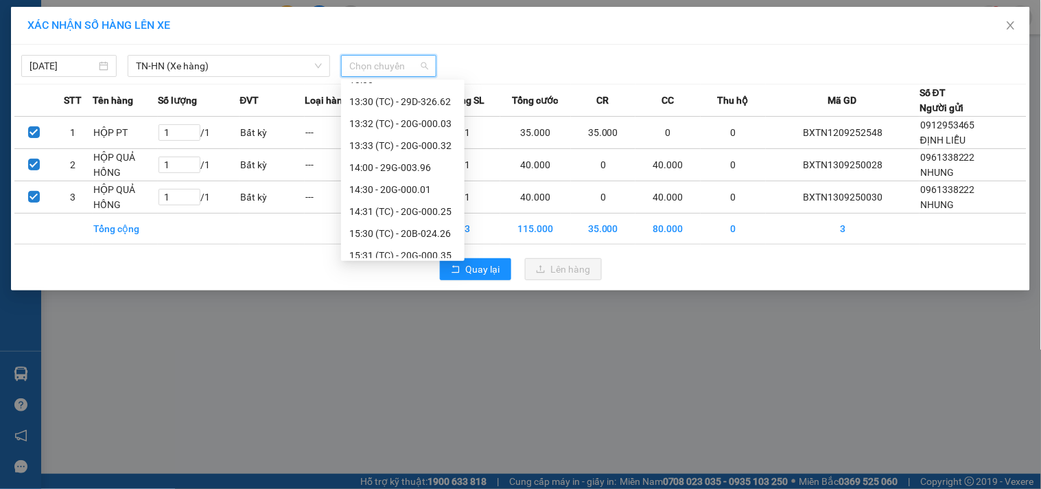
scroll to position [457, 0]
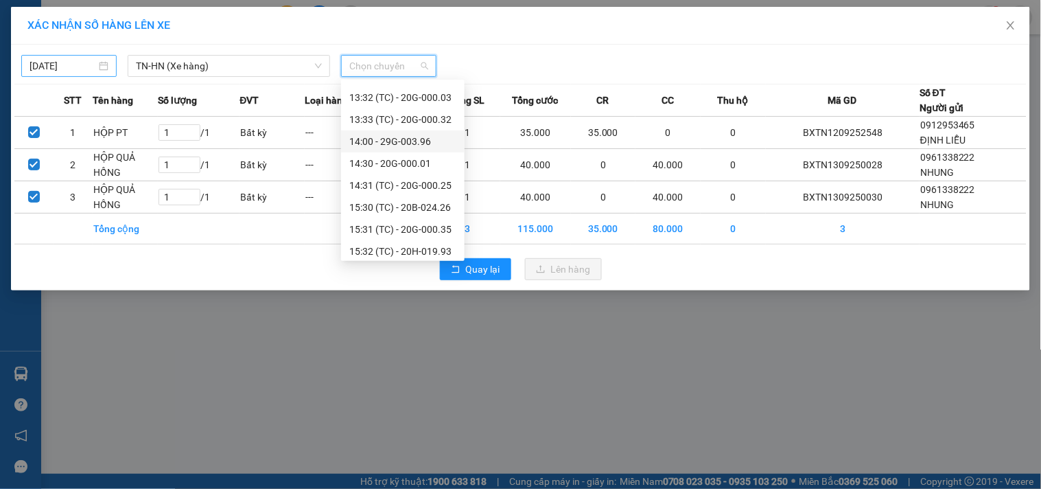
click at [69, 64] on input "[DATE]" at bounding box center [63, 65] width 67 height 15
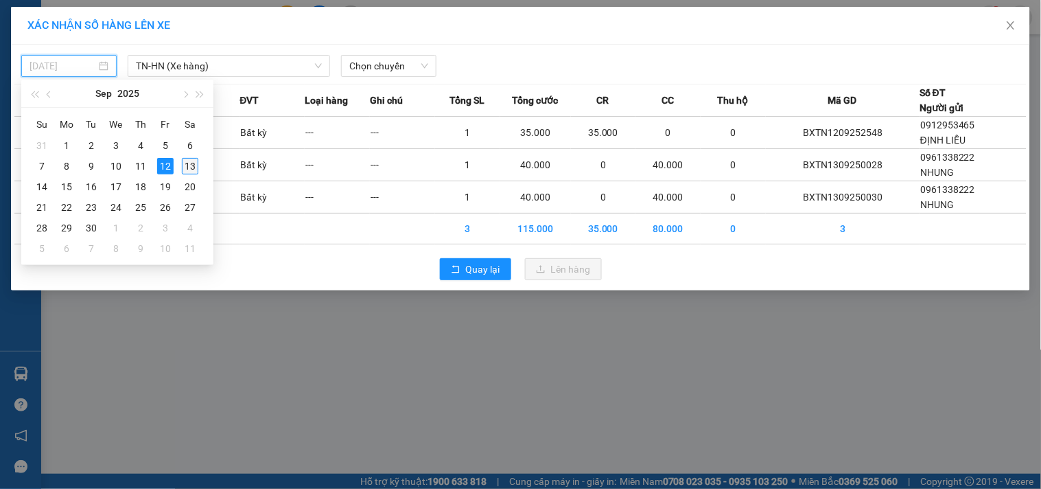
click at [187, 163] on div "13" at bounding box center [190, 166] width 16 height 16
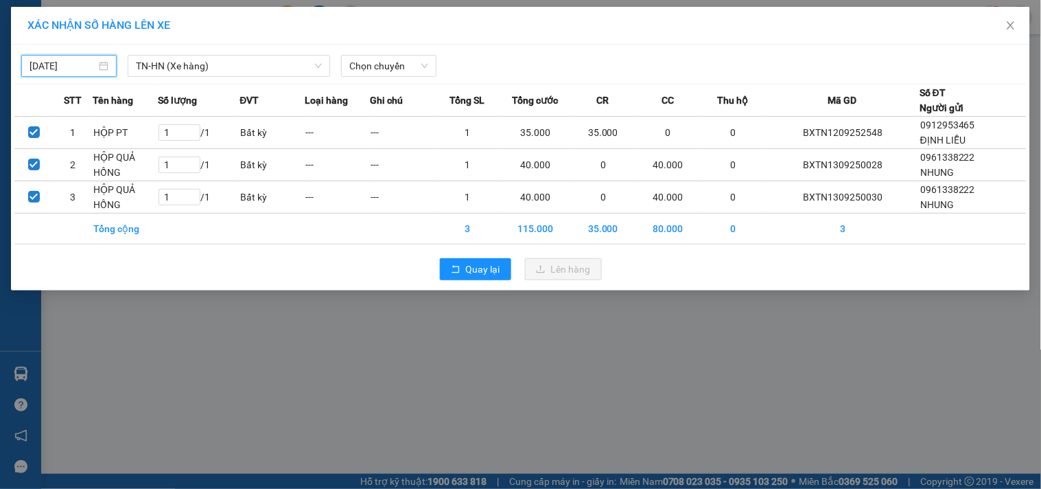
type input "[DATE]"
click at [381, 60] on span "Chọn chuyến" at bounding box center [388, 66] width 79 height 21
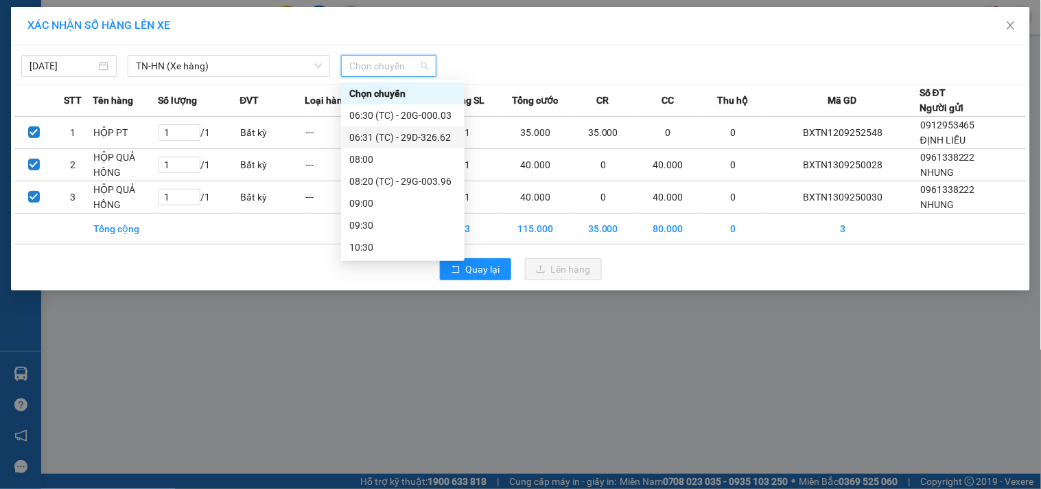
click at [419, 139] on div "06:31 (TC) - 29D-326.62" at bounding box center [402, 137] width 107 height 15
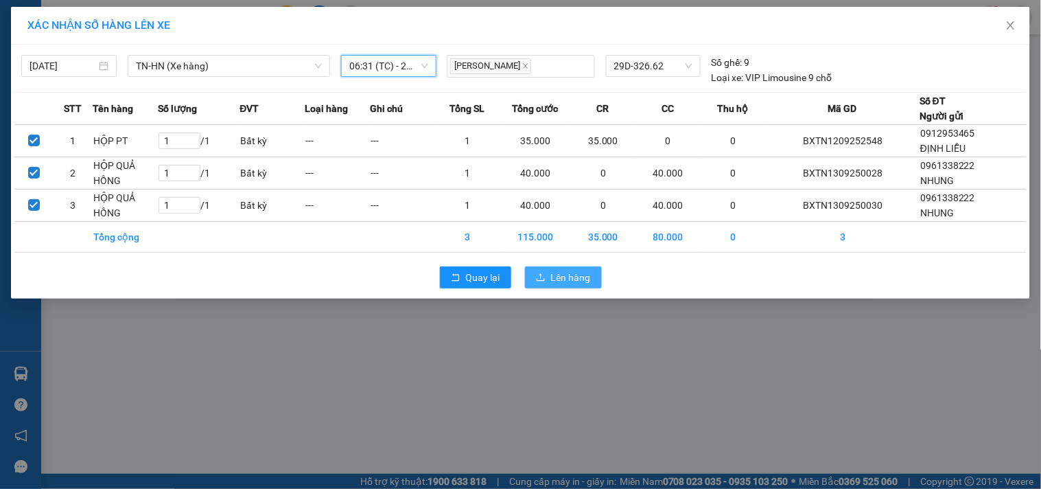
click at [574, 275] on span "Lên hàng" at bounding box center [571, 277] width 40 height 15
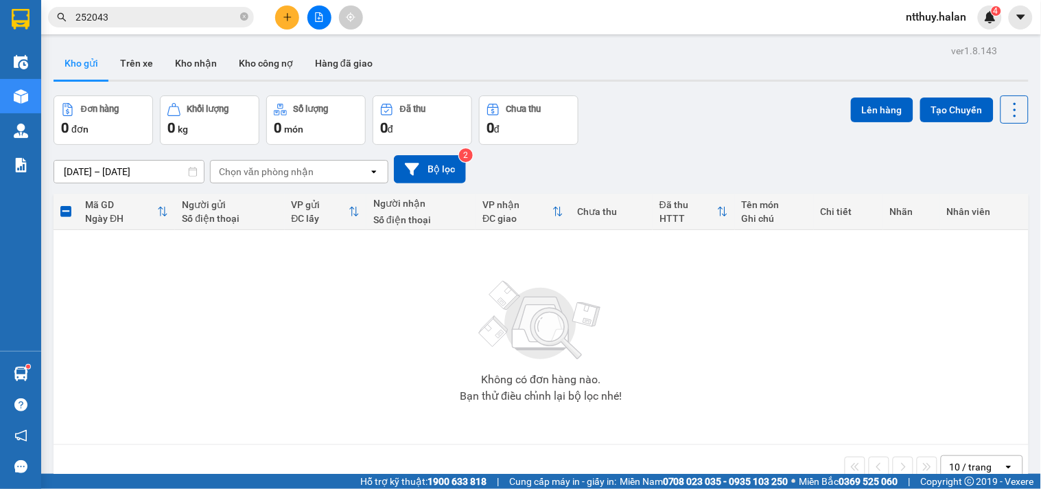
click at [156, 17] on input "252043" at bounding box center [156, 17] width 162 height 15
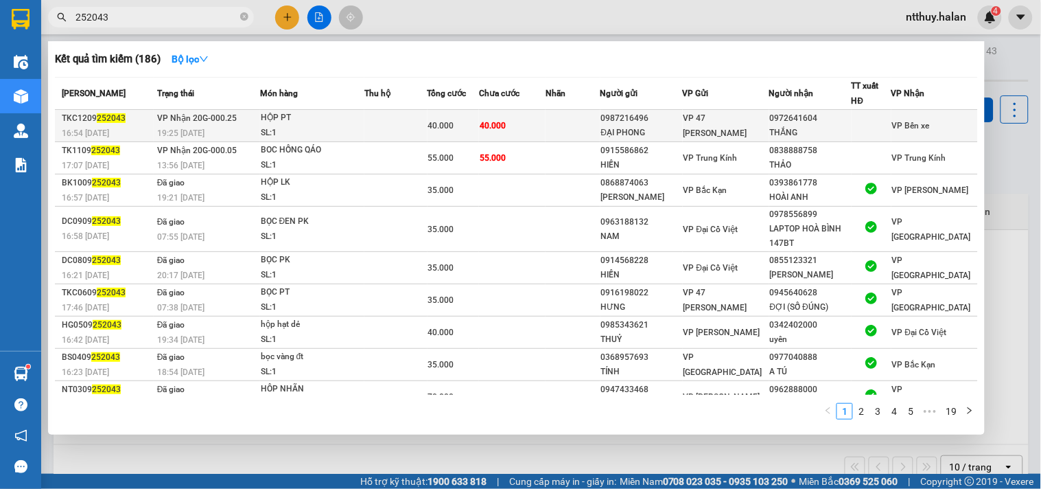
click at [361, 126] on div "SL: 1" at bounding box center [312, 133] width 103 height 15
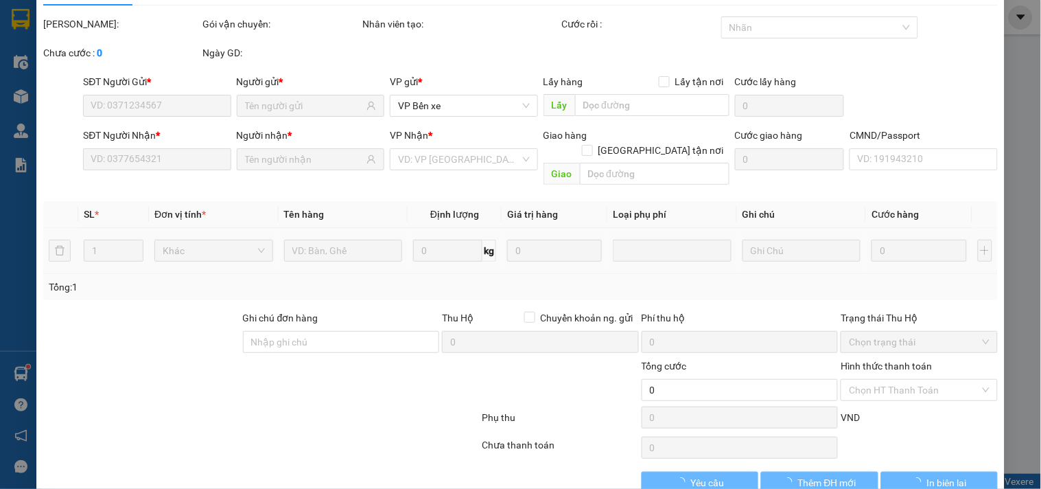
scroll to position [49, 0]
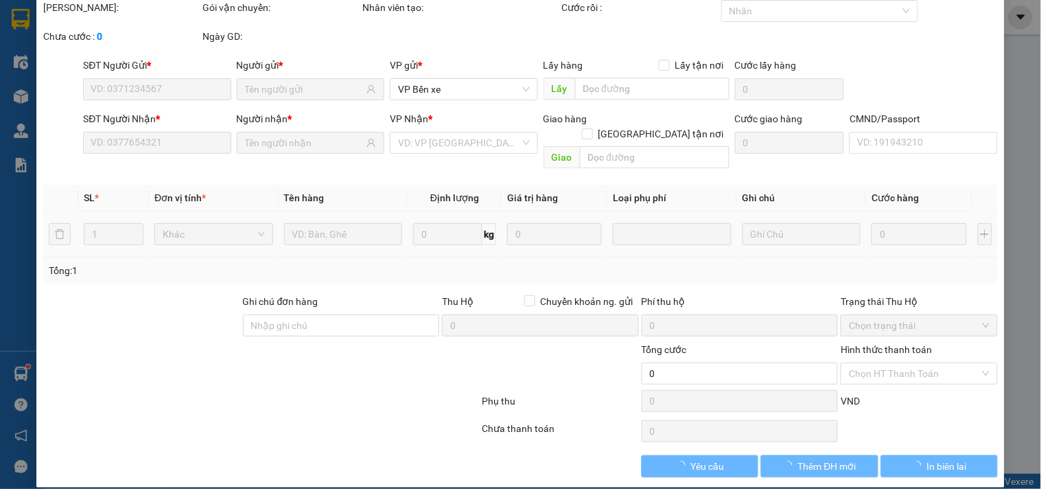
type input "0987216496"
type input "ĐẠI PHONG"
type input "0972641604"
type input "THẮNG"
type input "019181011881"
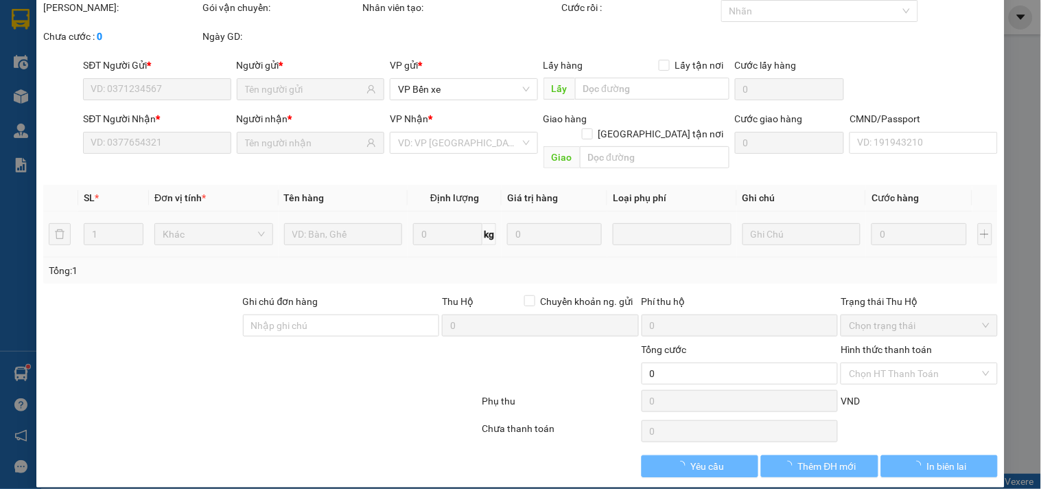
type input "40.000"
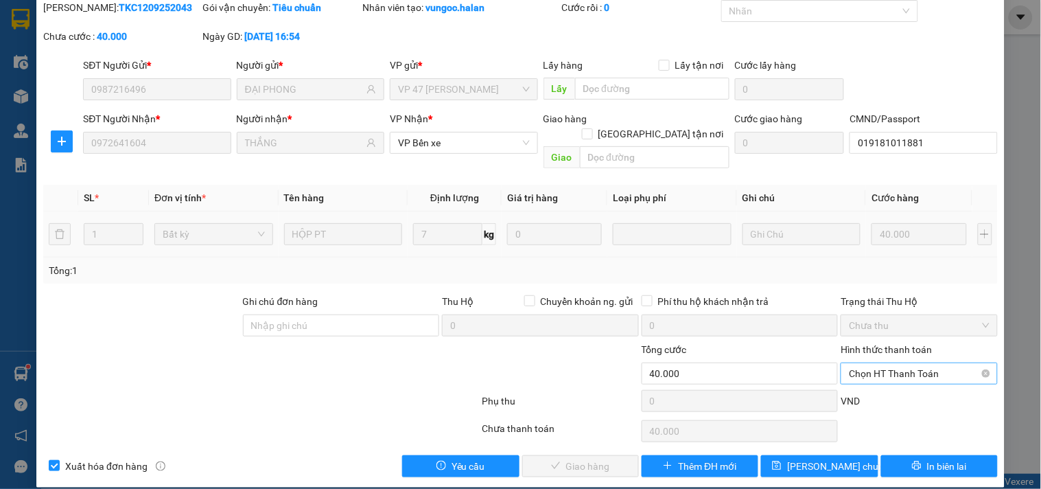
click at [881, 363] on span "Chọn HT Thanh Toán" at bounding box center [919, 373] width 140 height 21
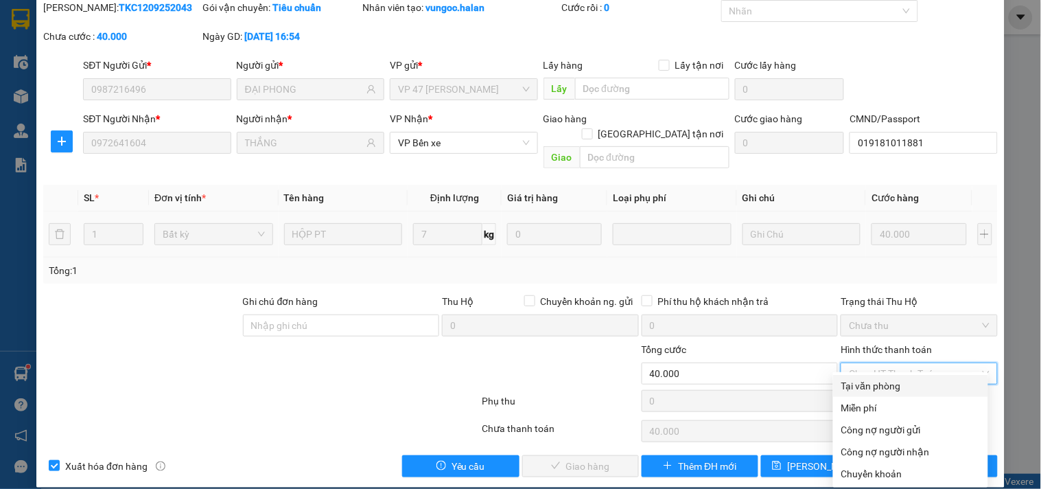
click at [873, 388] on div "Tại văn phòng" at bounding box center [910, 385] width 139 height 15
type input "0"
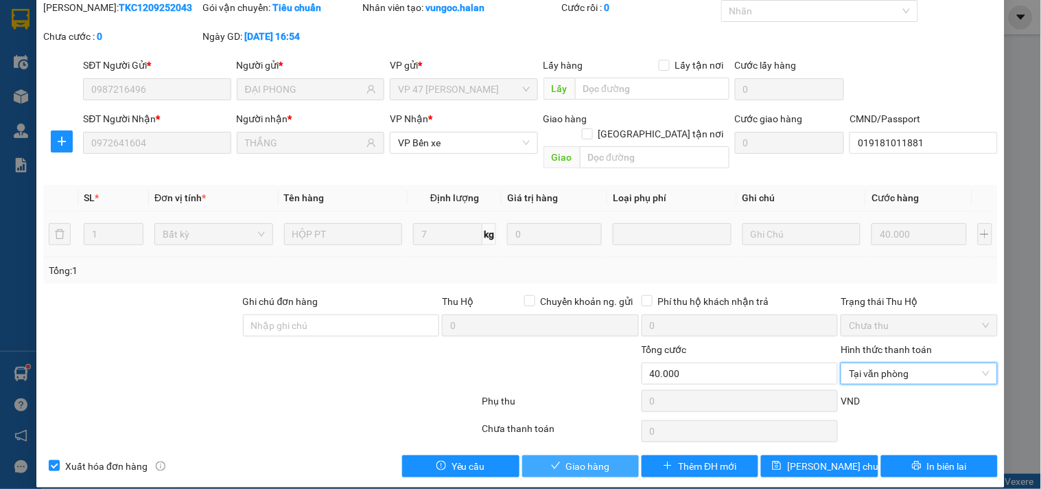
click at [609, 457] on button "Giao hàng" at bounding box center [580, 466] width 117 height 22
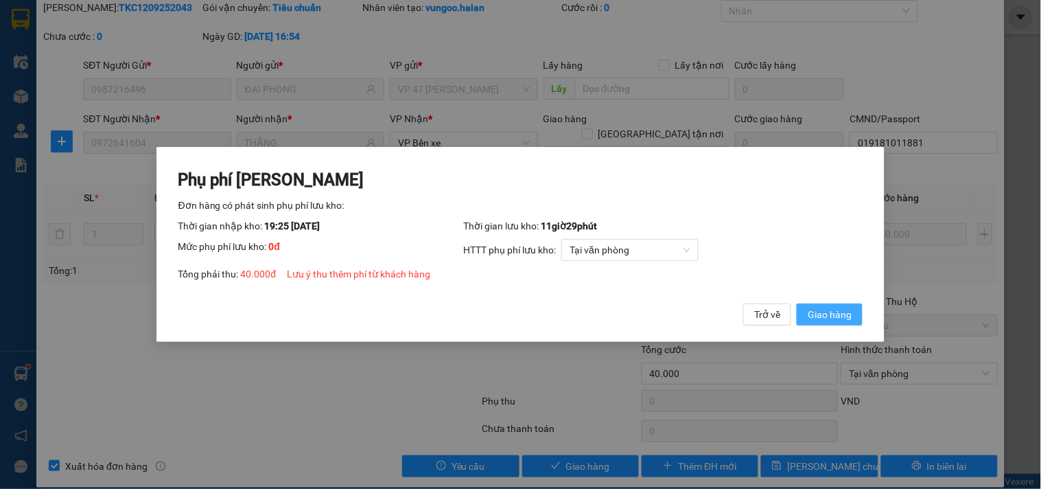
click at [823, 309] on span "Giao hàng" at bounding box center [830, 314] width 44 height 15
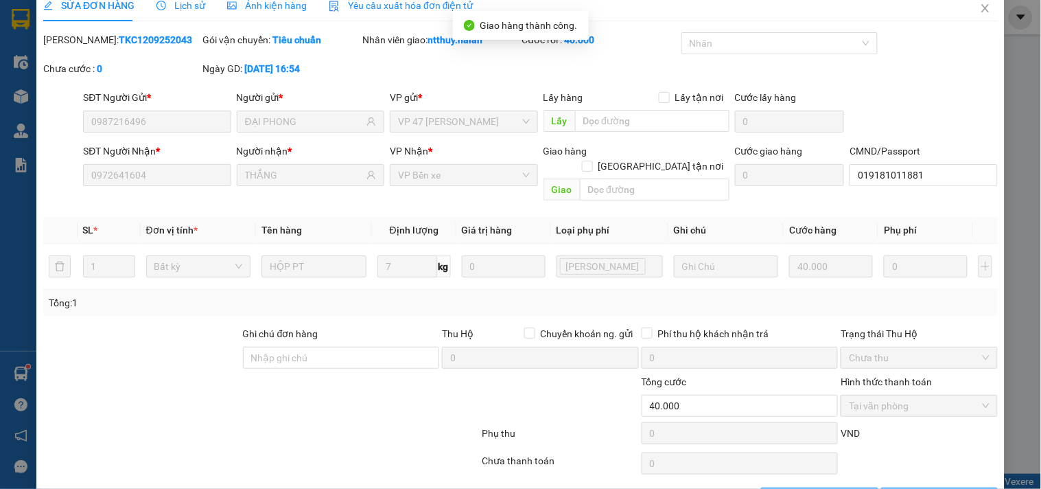
scroll to position [0, 0]
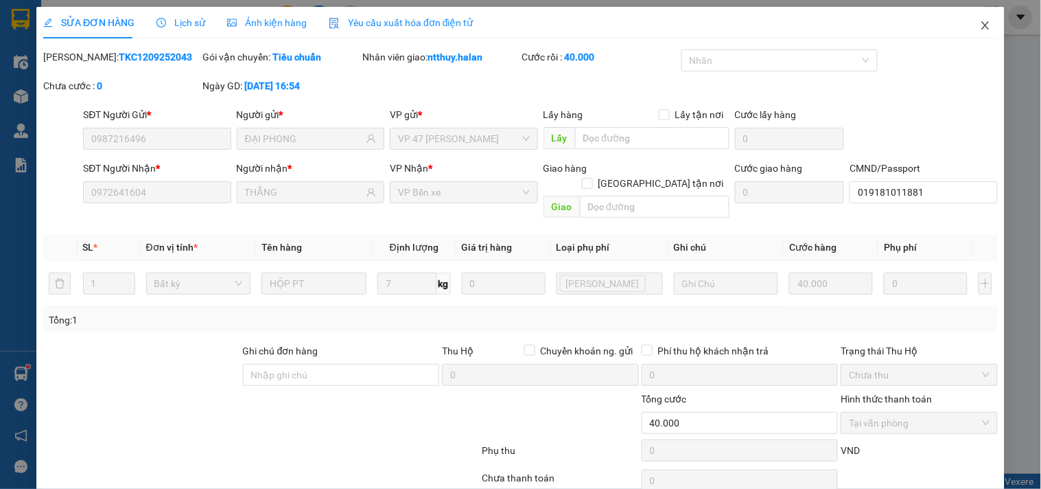
click at [981, 28] on icon "close" at bounding box center [985, 25] width 8 height 8
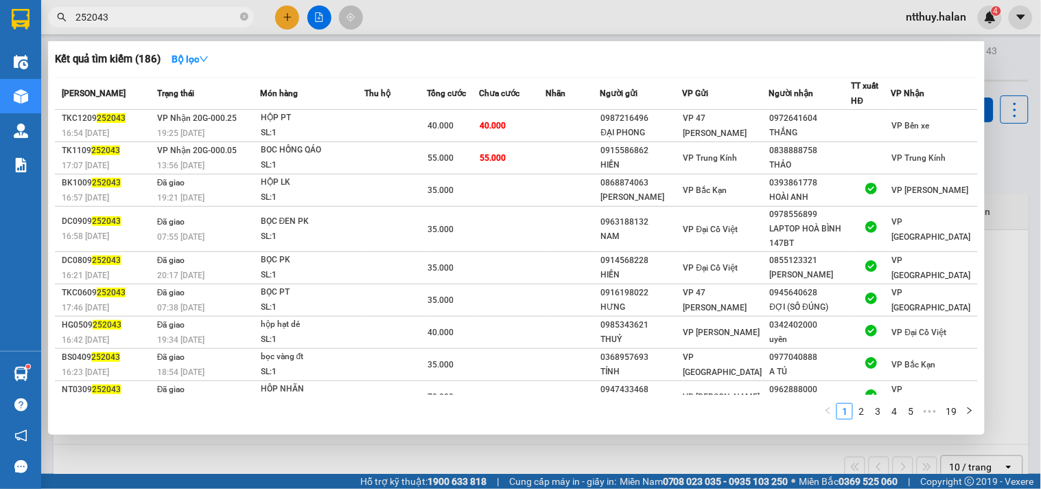
click at [202, 12] on input "252043" at bounding box center [156, 17] width 162 height 15
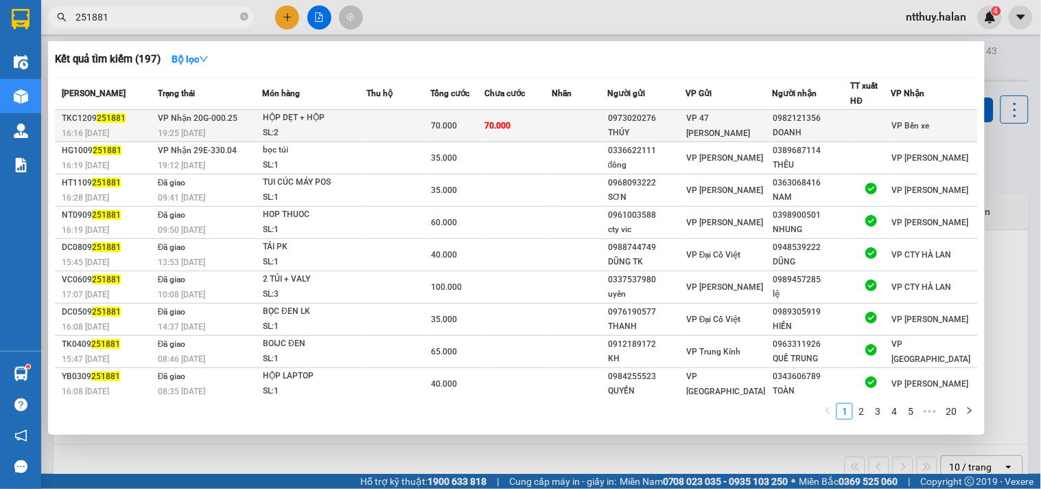
type input "251881"
click at [530, 124] on td "70.000" at bounding box center [517, 126] width 67 height 32
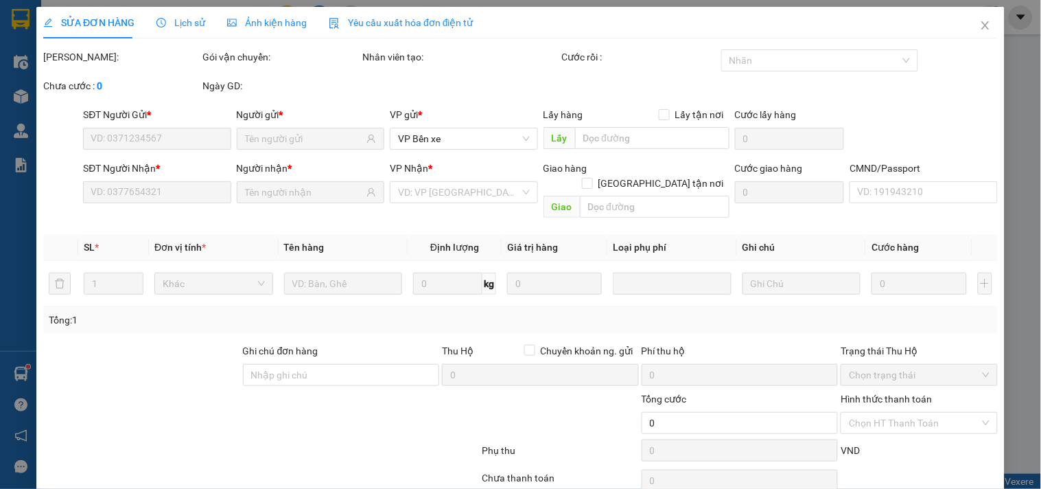
type input "0973020276"
type input "THÚY"
type input "0982121356"
type input "DOANH"
type input "70.000"
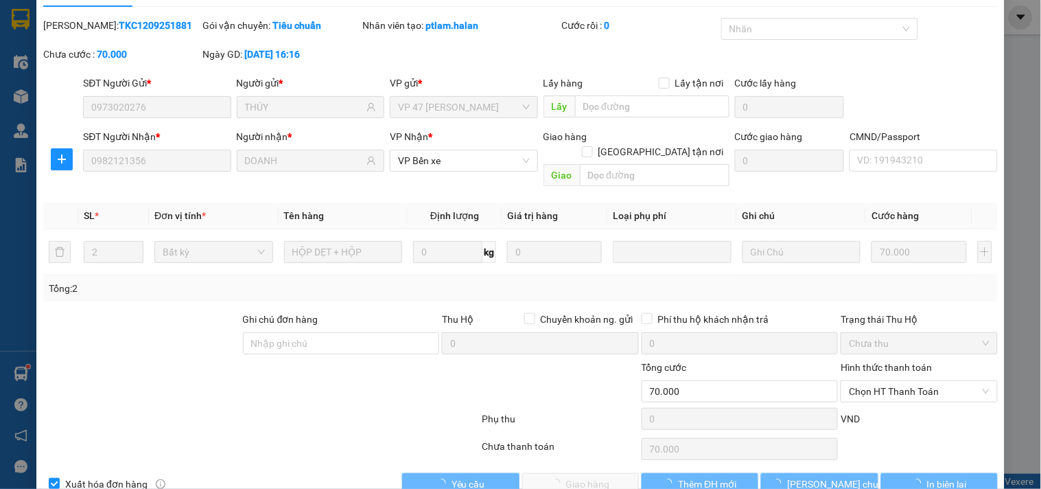
scroll to position [49, 0]
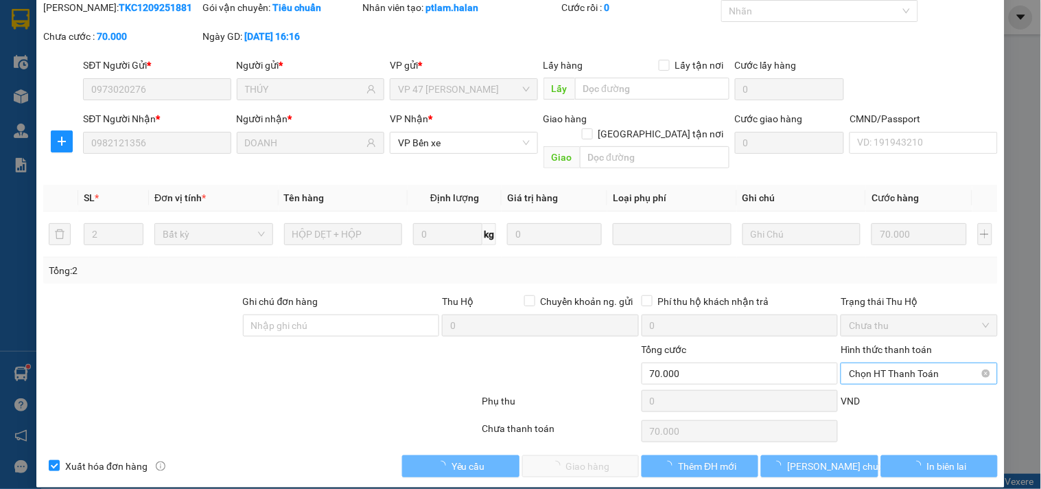
click at [880, 363] on span "Chọn HT Thanh Toán" at bounding box center [919, 373] width 140 height 21
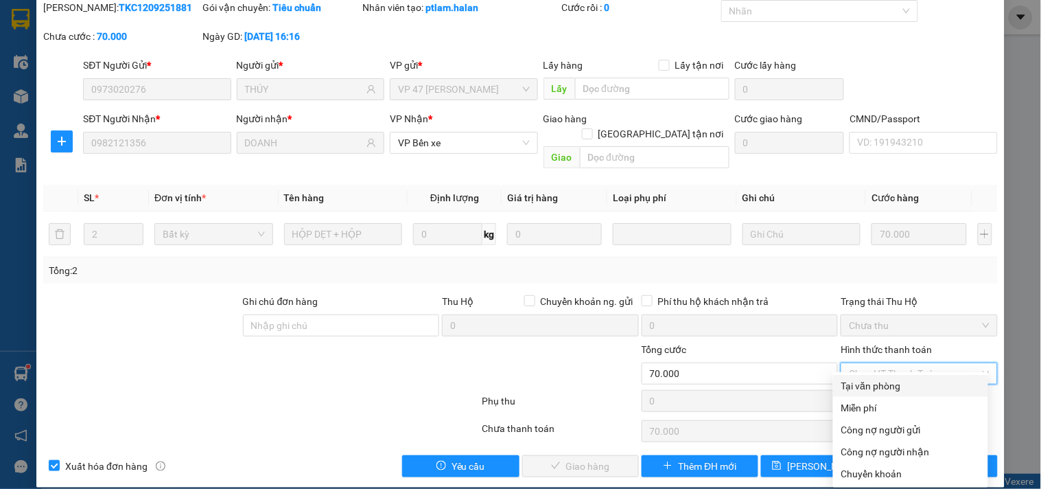
click at [878, 388] on div "Tại văn phòng" at bounding box center [910, 385] width 139 height 15
type input "0"
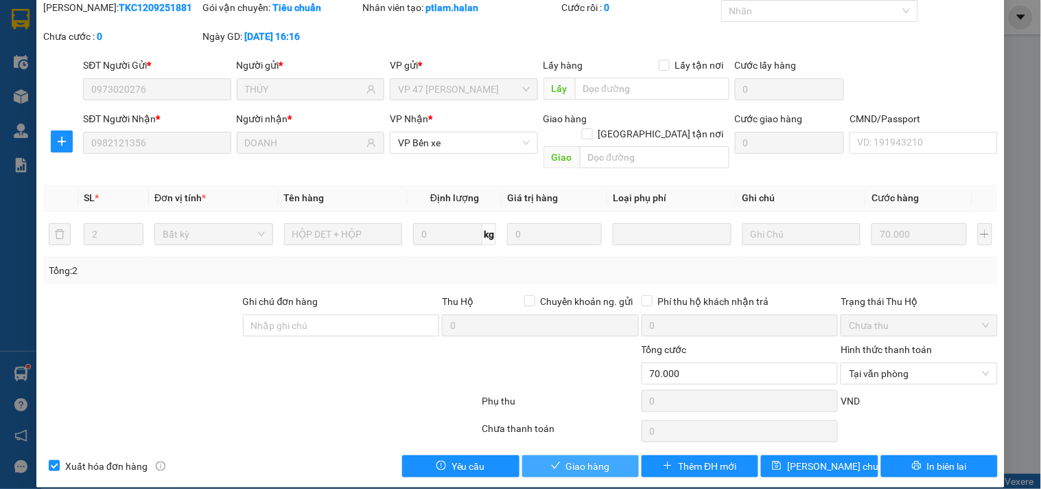
click at [611, 455] on button "Giao hàng" at bounding box center [580, 466] width 117 height 22
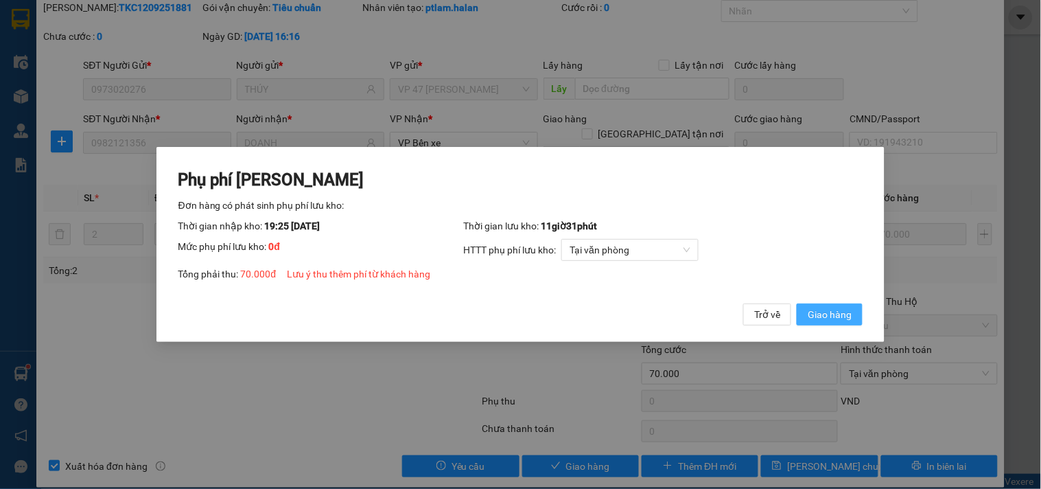
click at [844, 318] on span "Giao hàng" at bounding box center [830, 314] width 44 height 15
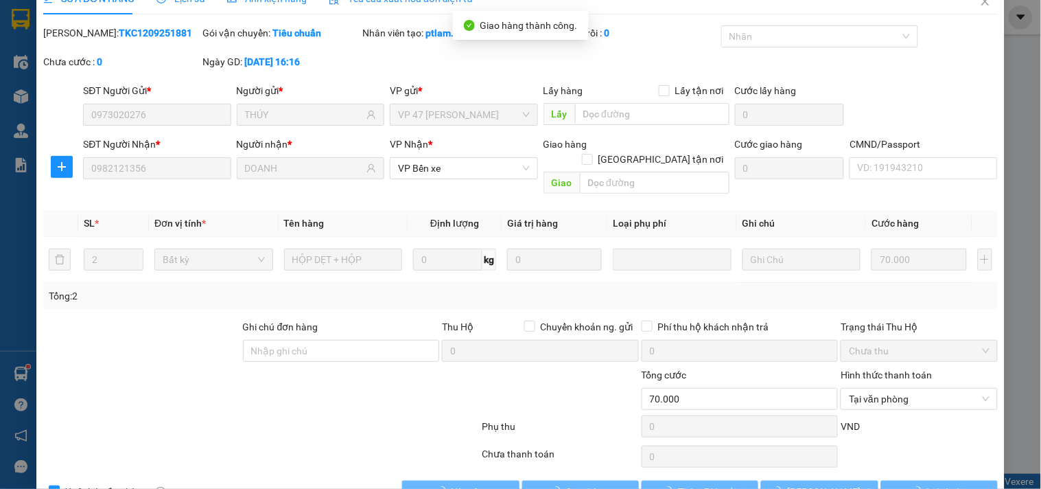
scroll to position [0, 0]
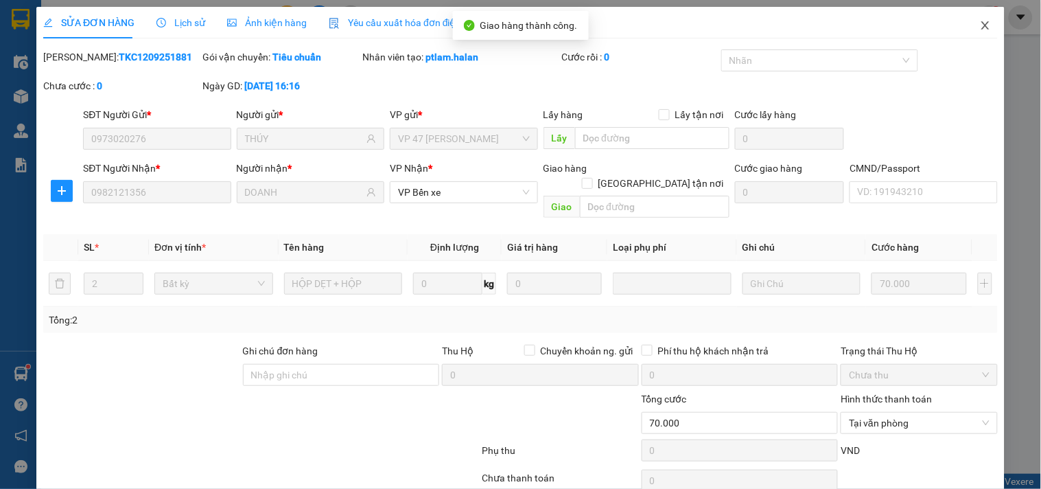
click at [980, 29] on icon "close" at bounding box center [985, 25] width 11 height 11
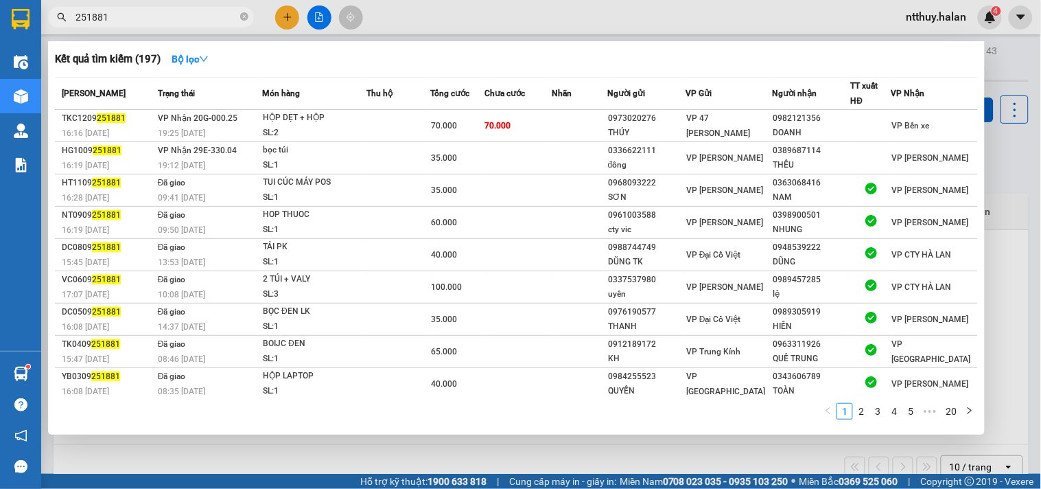
click at [183, 11] on input "251881" at bounding box center [156, 17] width 162 height 15
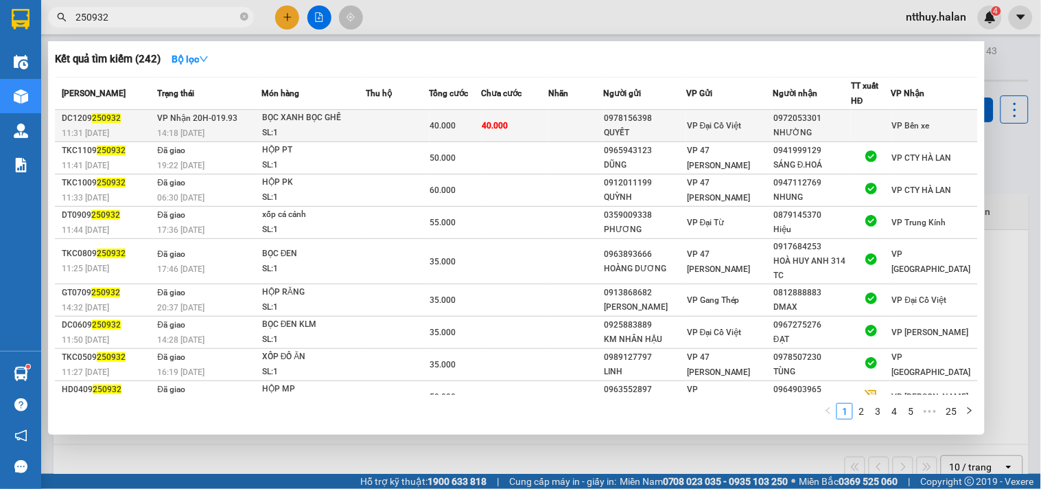
type input "250932"
click at [387, 124] on td at bounding box center [398, 126] width 64 height 32
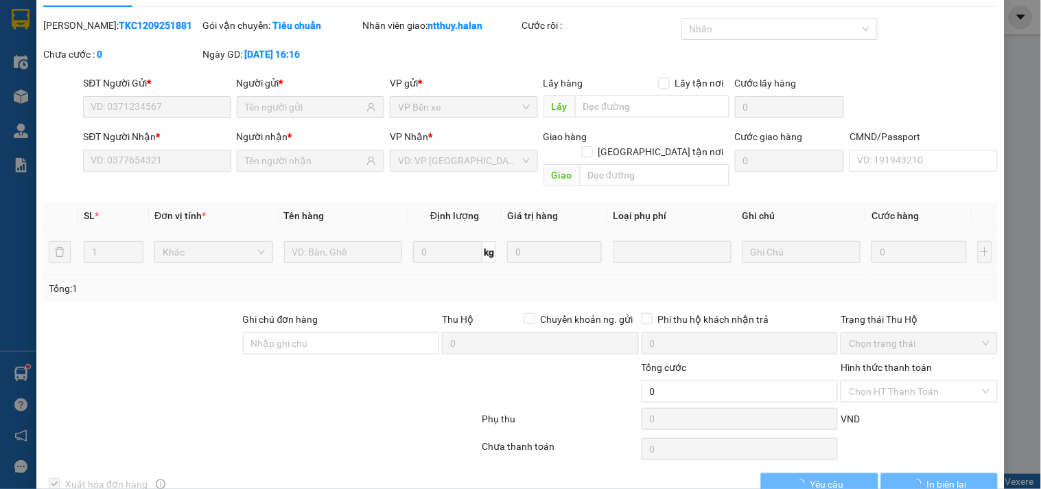
scroll to position [49, 0]
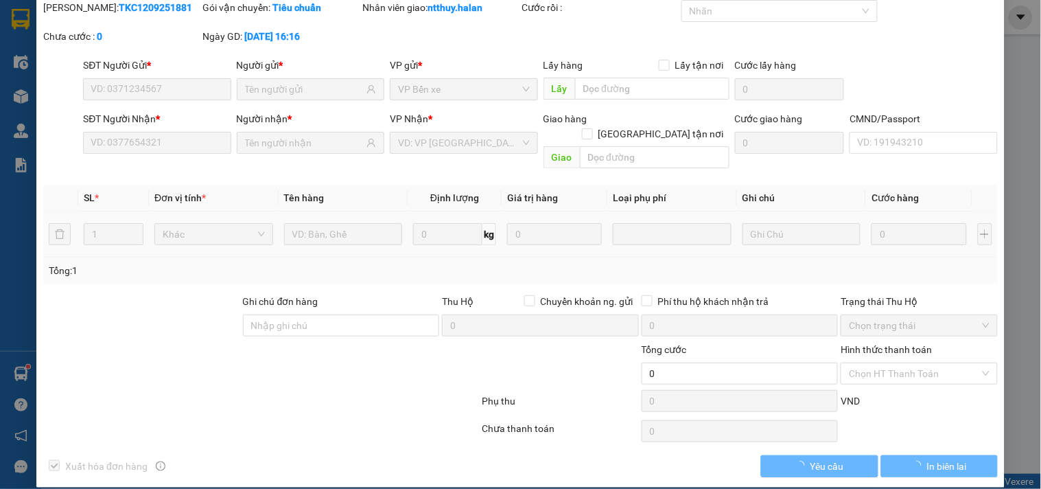
type input "0978156398"
type input "QUYẾT"
type input "0972053301"
type input "NHƯỜNG"
type input "40.000"
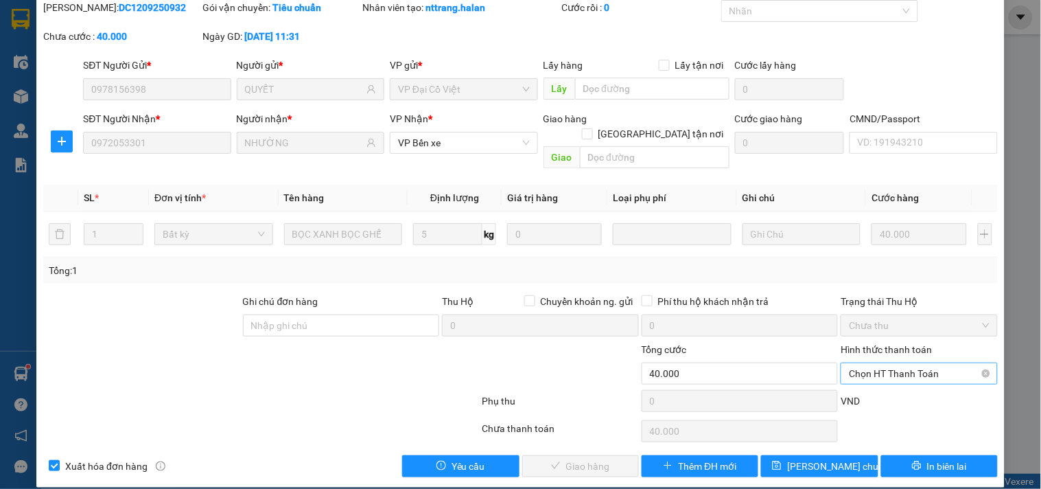
click at [876, 363] on span "Chọn HT Thanh Toán" at bounding box center [919, 373] width 140 height 21
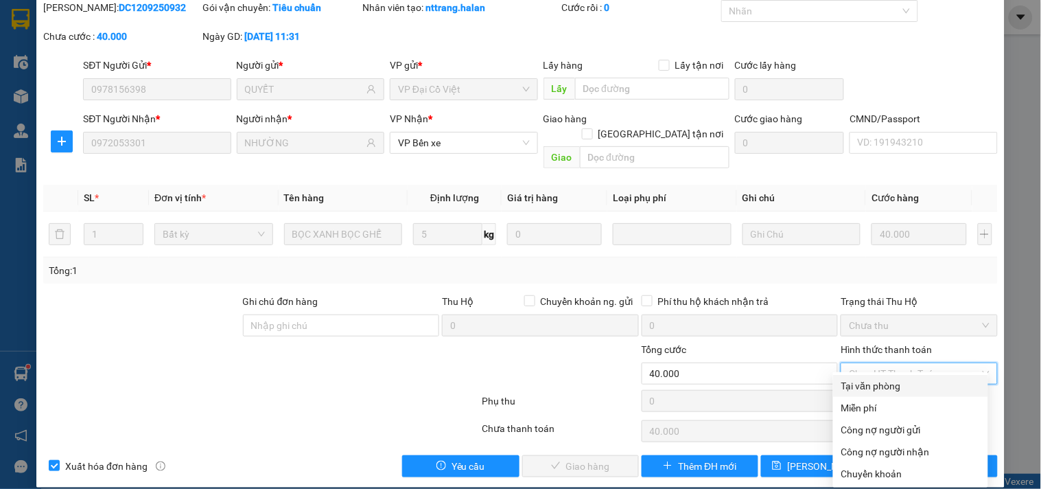
click at [849, 384] on div "Tại văn phòng" at bounding box center [910, 385] width 139 height 15
type input "0"
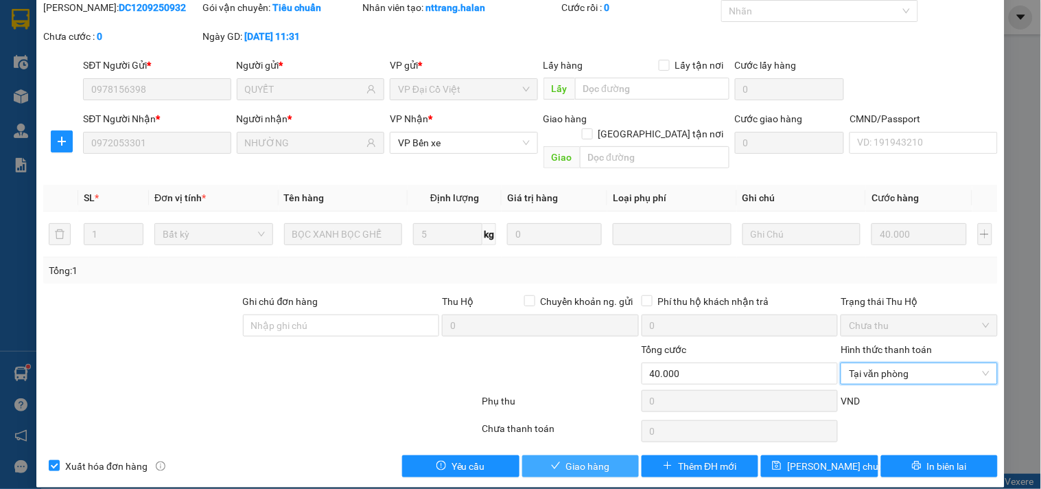
click at [613, 455] on button "Giao hàng" at bounding box center [580, 466] width 117 height 22
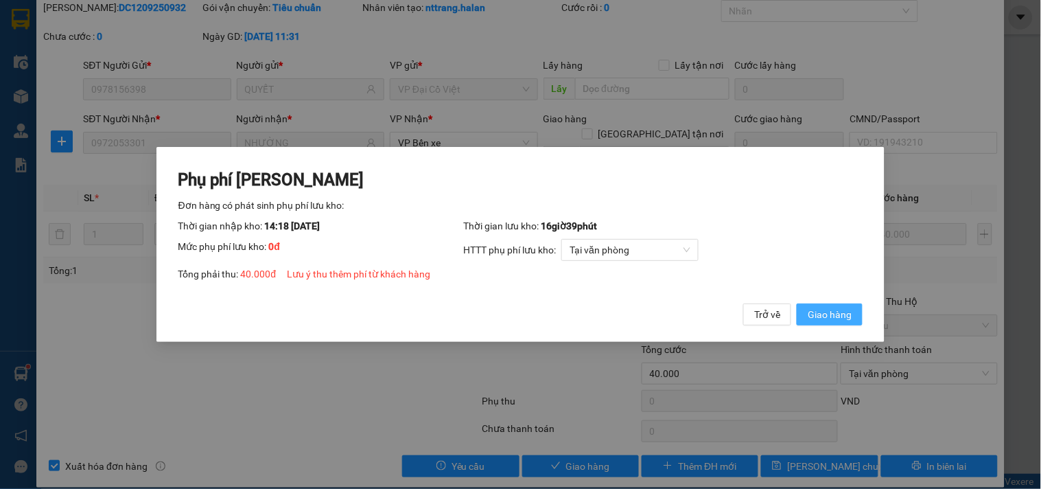
click at [841, 312] on span "Giao hàng" at bounding box center [830, 314] width 44 height 15
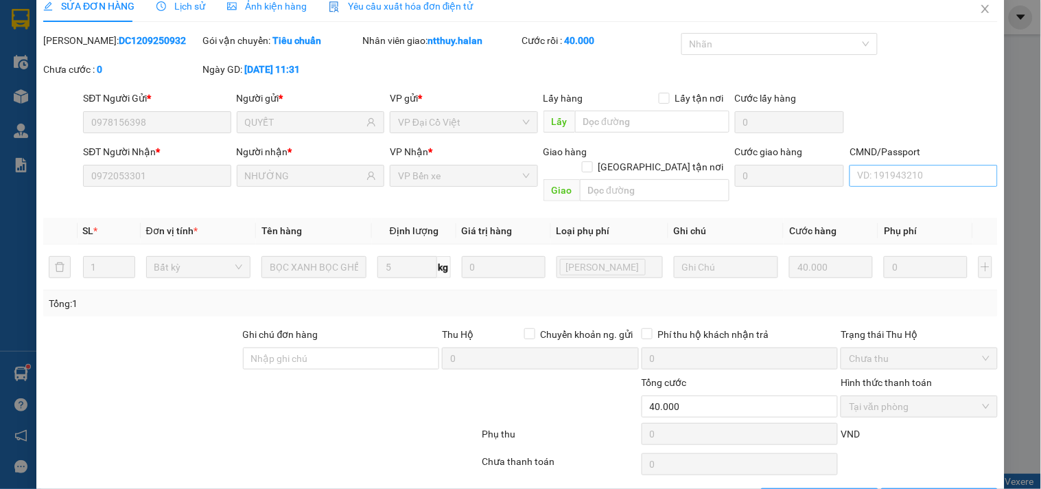
scroll to position [0, 0]
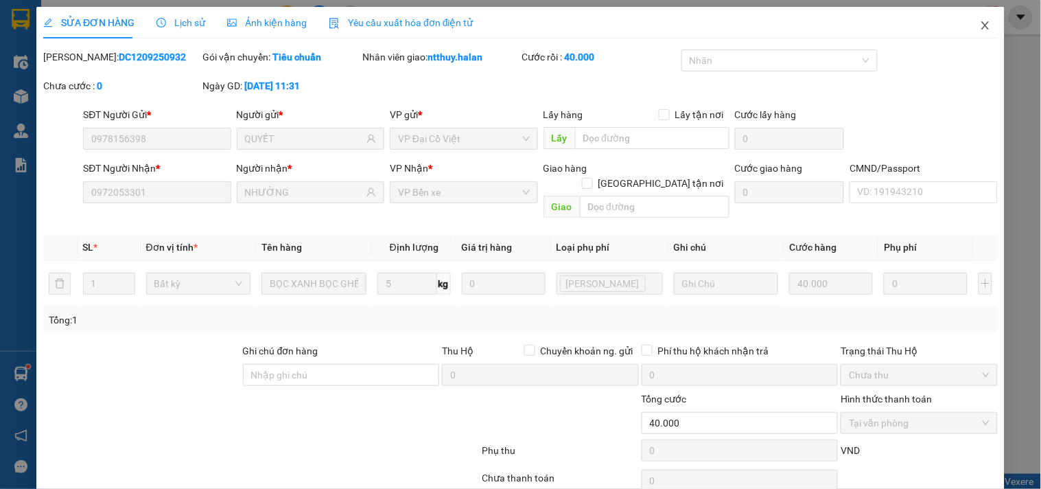
click at [980, 26] on icon "close" at bounding box center [985, 25] width 11 height 11
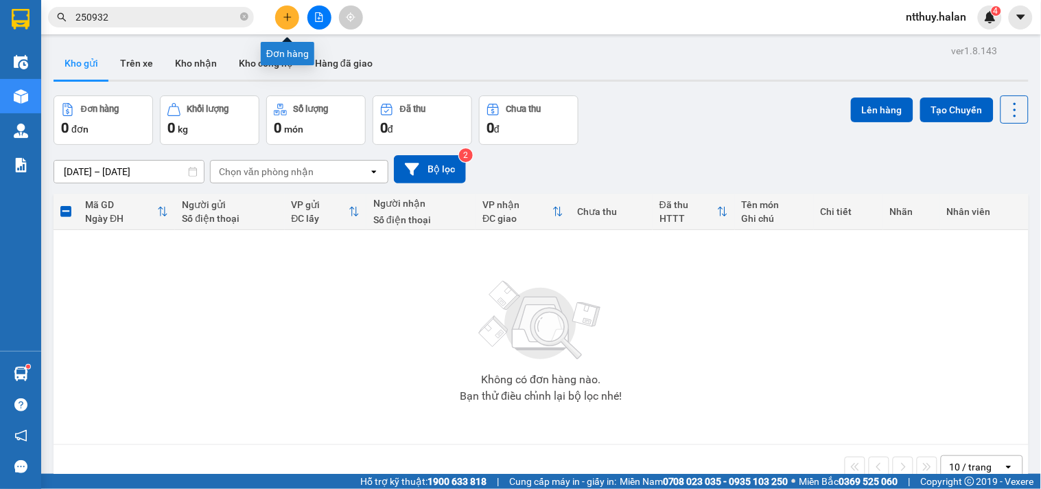
click at [285, 16] on icon "plus" at bounding box center [287, 16] width 8 height 1
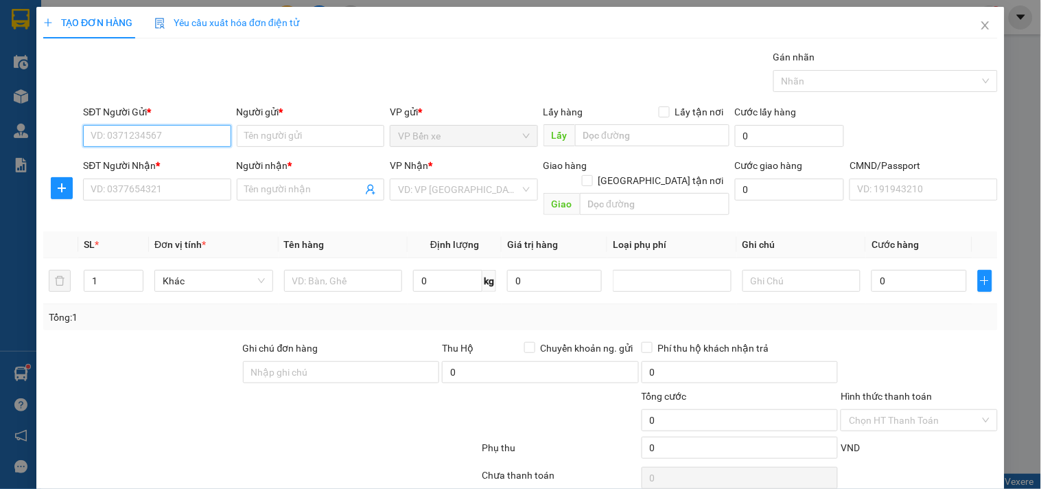
click at [185, 141] on input "SĐT Người Gửi *" at bounding box center [157, 136] width 148 height 22
type input "0984645611"
click at [172, 163] on div "0984645611 - CÔ HOA" at bounding box center [156, 163] width 130 height 15
type input "CÔ HOA"
type input "0984645611"
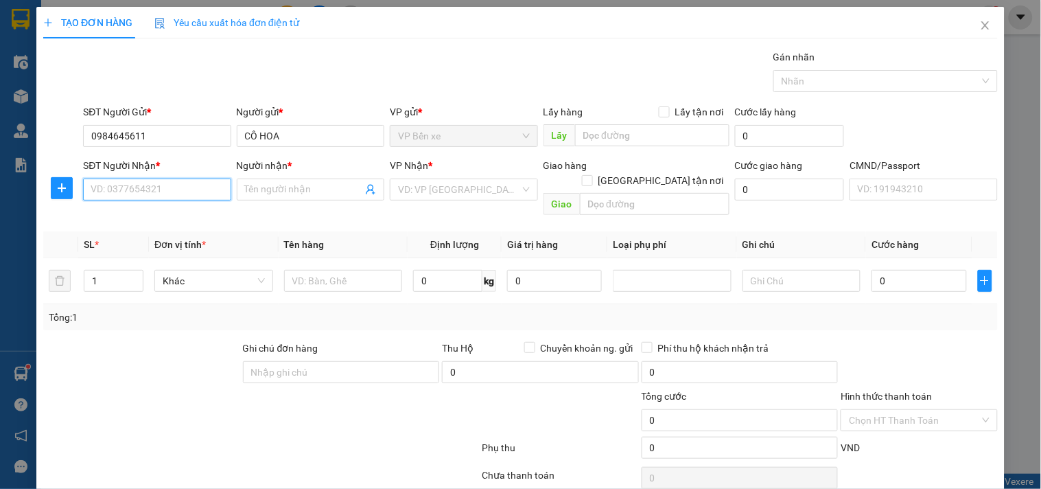
click at [176, 183] on input "SĐT Người Nhận *" at bounding box center [157, 189] width 148 height 22
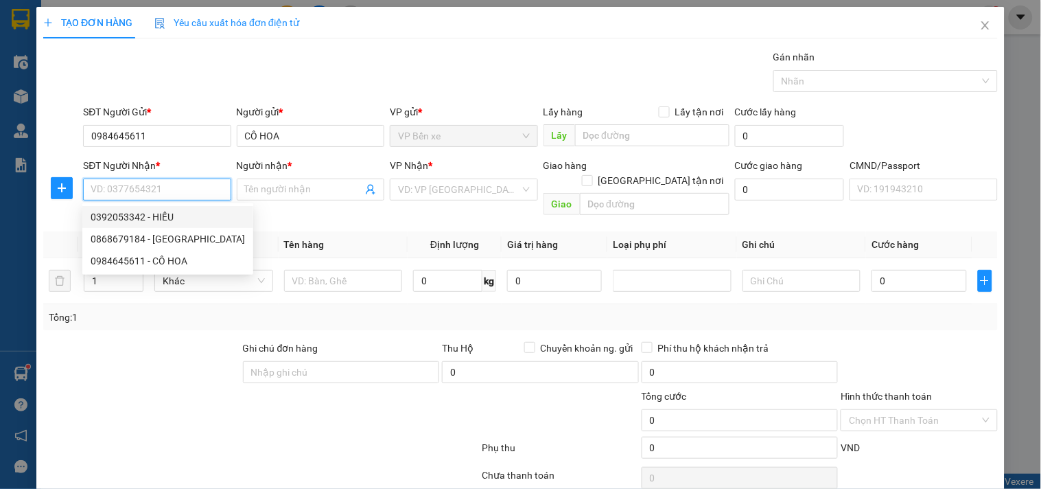
click at [166, 218] on div "0392053342 - HIẾU" at bounding box center [168, 216] width 154 height 15
type input "0392053342"
type input "HIẾU"
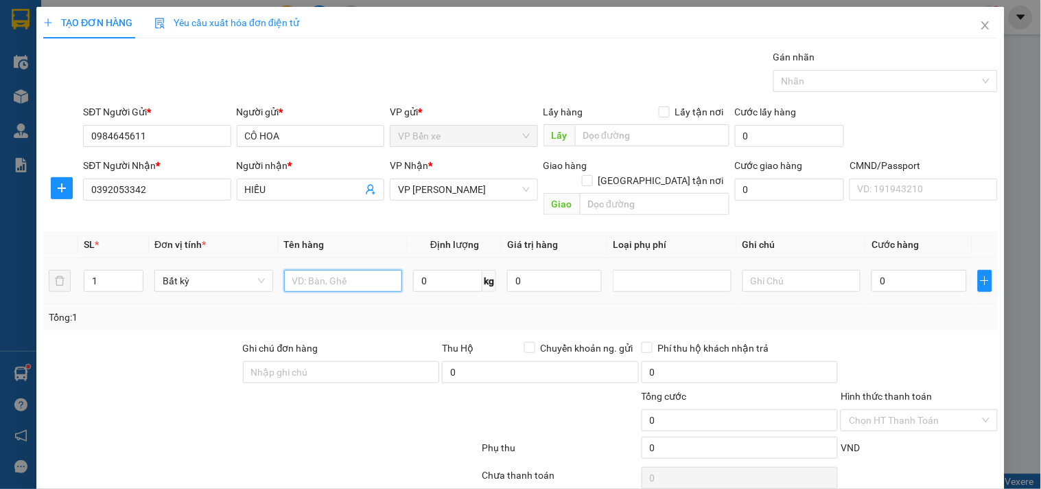
click at [340, 270] on input "text" at bounding box center [343, 281] width 119 height 22
type input "BỌC RAU"
click at [436, 270] on input "0" at bounding box center [447, 281] width 69 height 22
type input "2"
click at [543, 270] on input "0" at bounding box center [554, 281] width 95 height 22
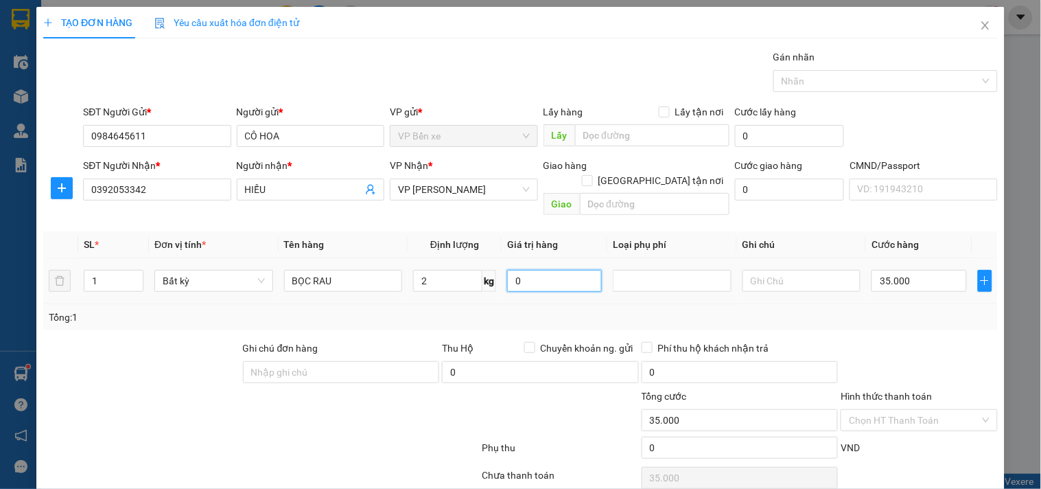
type input "35.000"
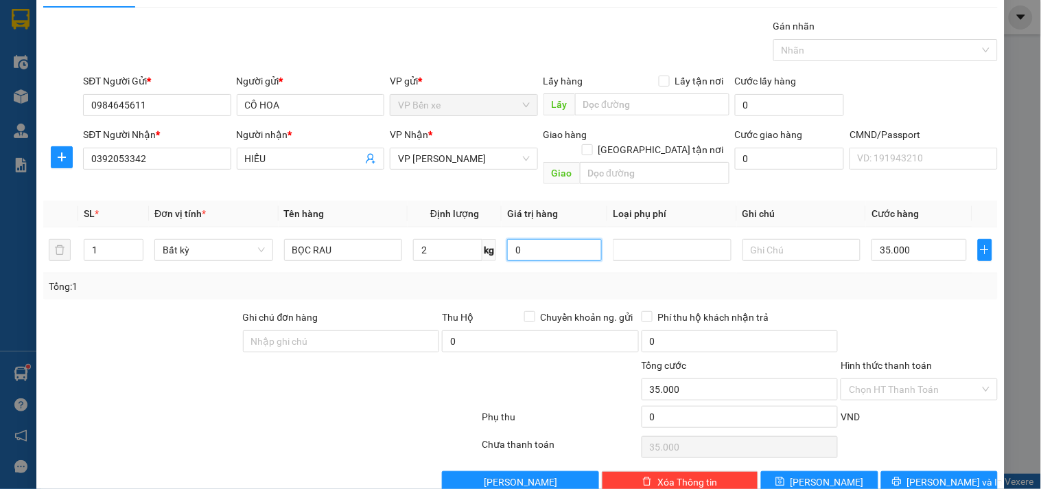
scroll to position [46, 0]
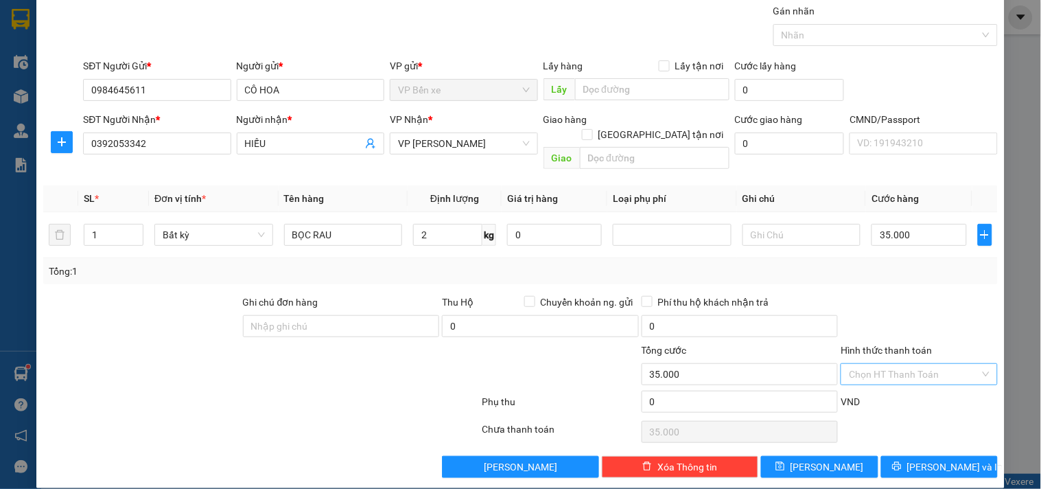
click at [882, 364] on input "Hình thức thanh toán" at bounding box center [914, 374] width 130 height 21
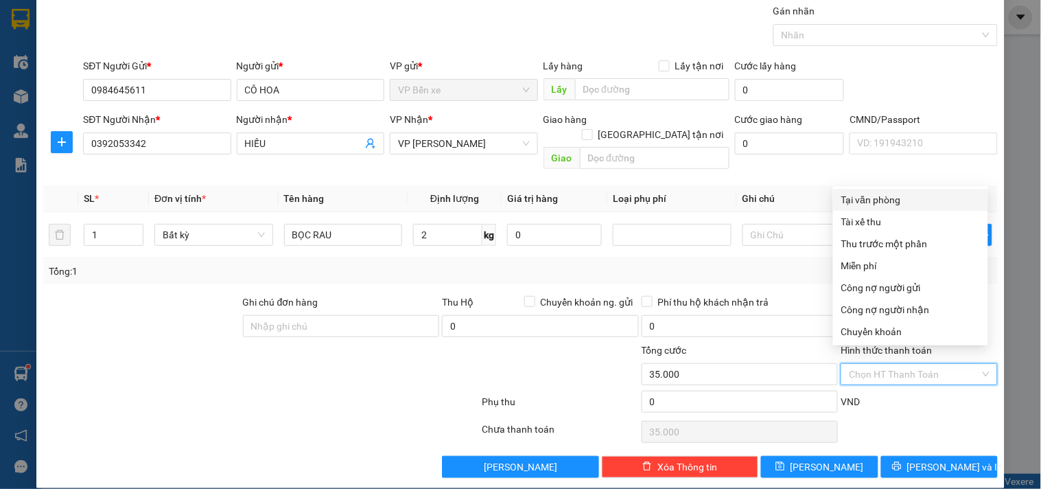
click at [882, 197] on div "Tại văn phòng" at bounding box center [910, 199] width 139 height 15
type input "0"
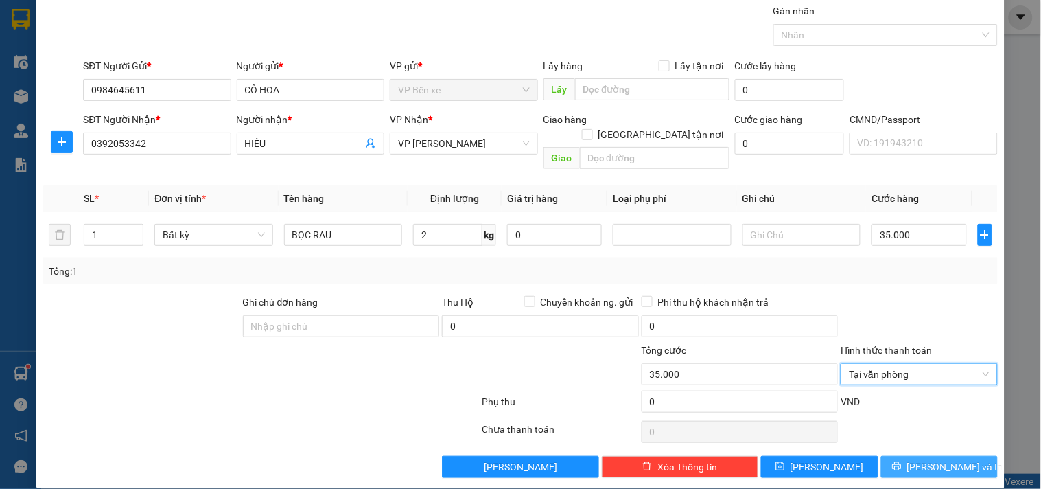
click at [933, 459] on span "[PERSON_NAME] và In" at bounding box center [955, 466] width 96 height 15
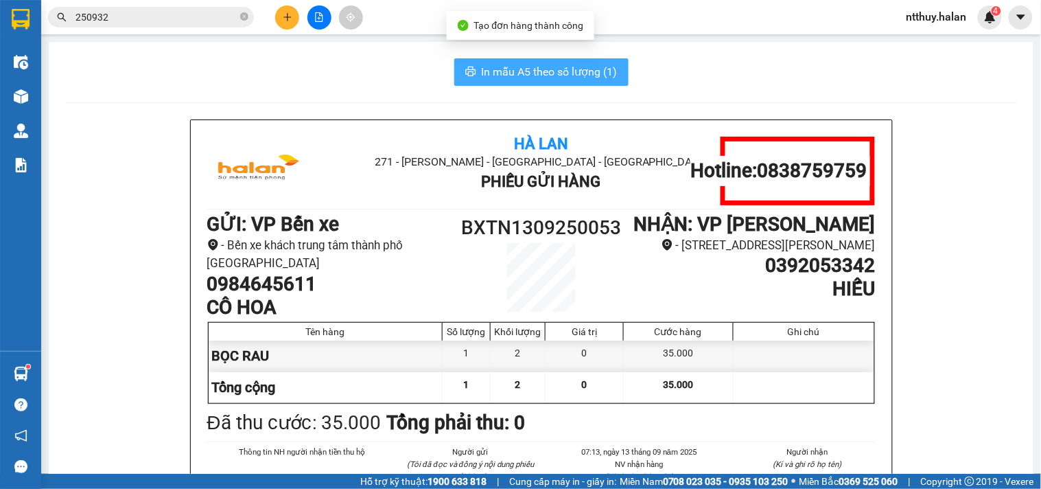
click at [574, 67] on span "In mẫu A5 theo số lượng (1)" at bounding box center [550, 71] width 136 height 17
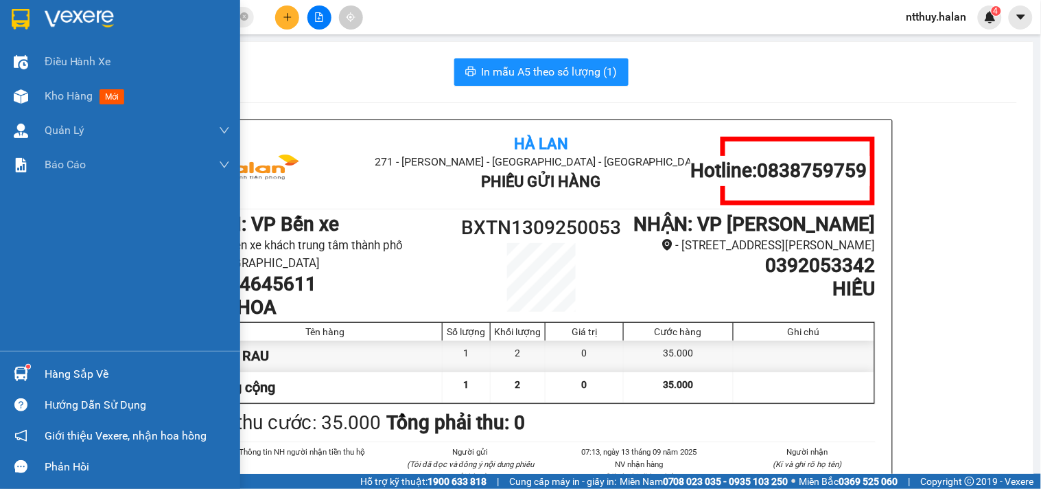
click at [71, 371] on div "Hàng sắp về" at bounding box center [137, 374] width 185 height 21
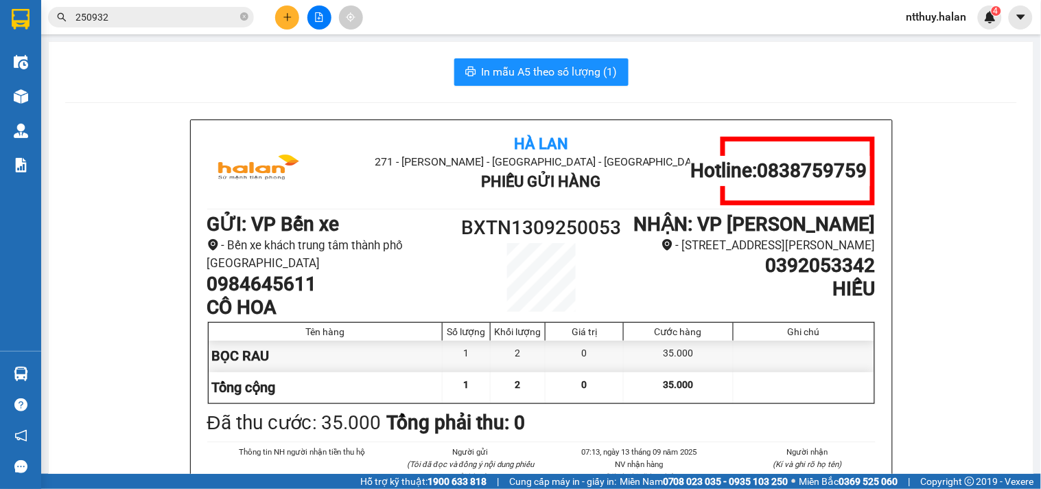
click at [128, 119] on section "Kết quả tìm kiếm ( 242 ) Bộ lọc Mã ĐH Trạng thái Món hàng Thu hộ Tổng cước Chưa…" at bounding box center [520, 244] width 1041 height 489
click at [154, 5] on div "Kết quả tìm kiếm ( 242 ) Bộ lọc Mã ĐH Trạng thái Món hàng Thu hộ Tổng cước Chưa…" at bounding box center [134, 17] width 268 height 24
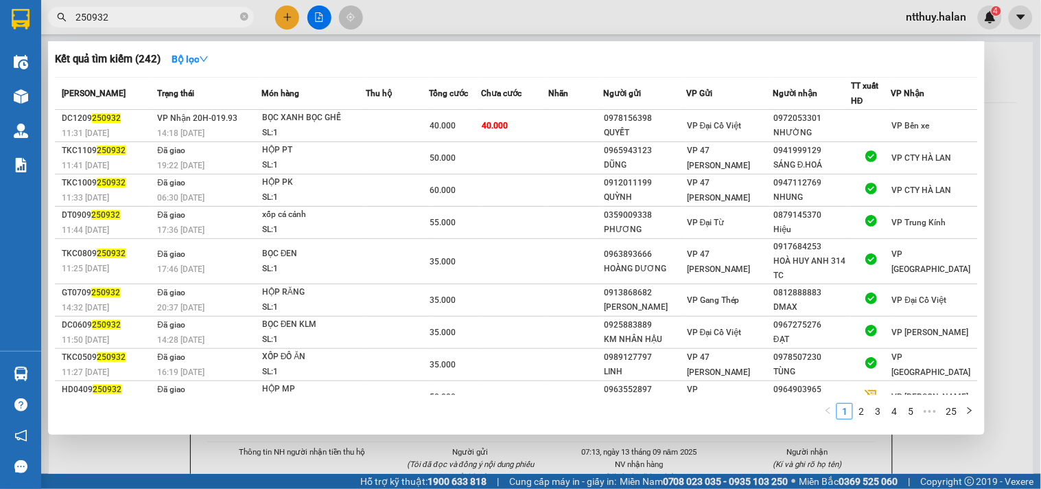
click at [155, 10] on input "250932" at bounding box center [156, 17] width 162 height 15
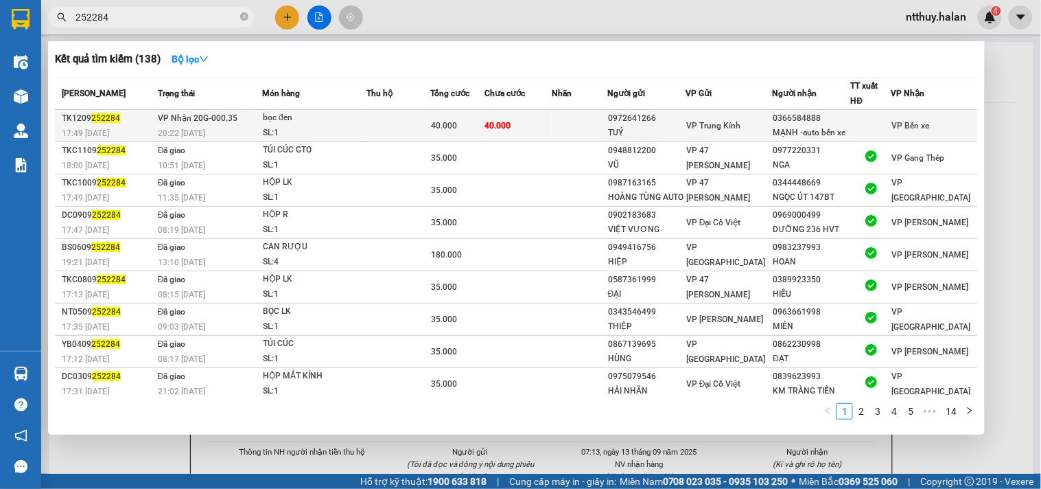
type input "252284"
click at [552, 120] on td "40.000" at bounding box center [517, 126] width 67 height 32
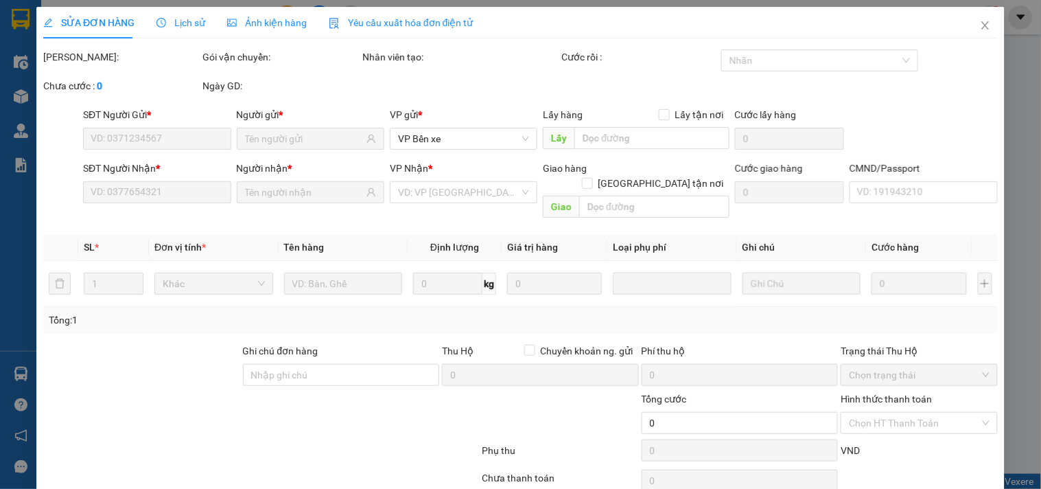
type input "0972641266"
type input "TUÝ"
type input "0366584888"
type input "MẠNH -auto bến xe"
type input "40.000"
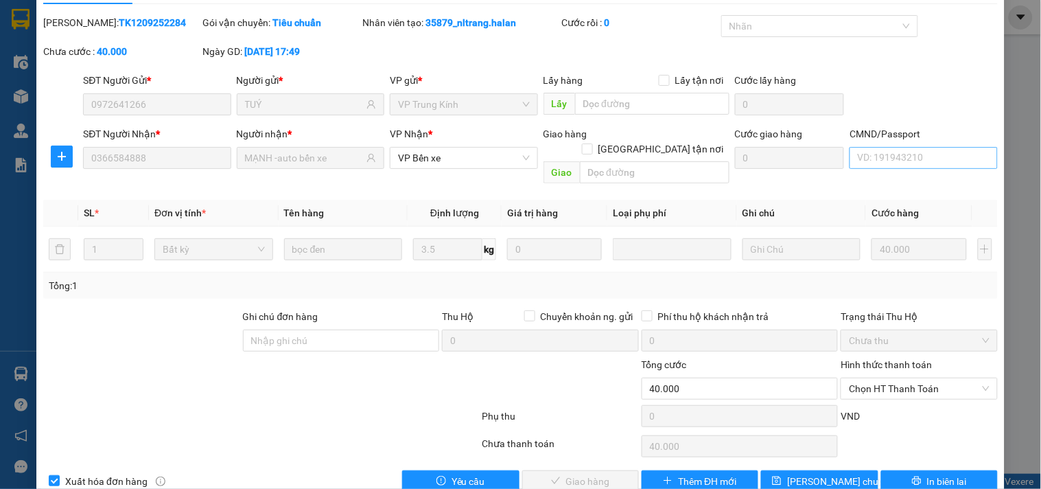
scroll to position [49, 0]
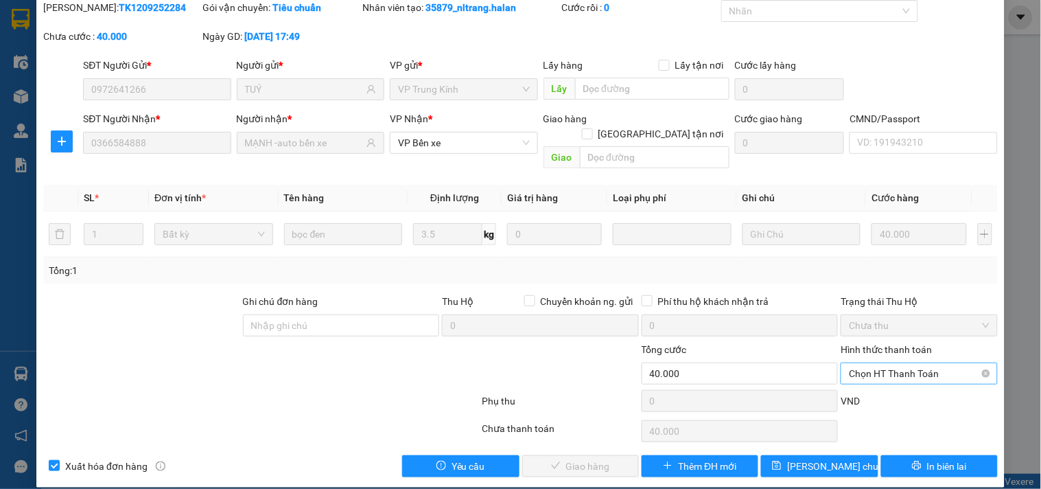
click at [913, 363] on span "Chọn HT Thanh Toán" at bounding box center [919, 373] width 140 height 21
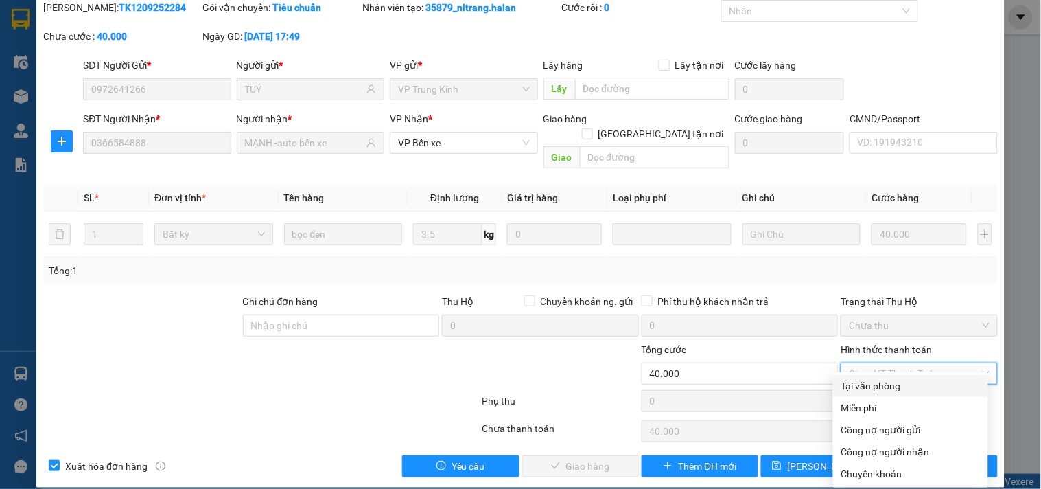
click at [884, 383] on div "Tại văn phòng" at bounding box center [910, 385] width 139 height 15
type input "0"
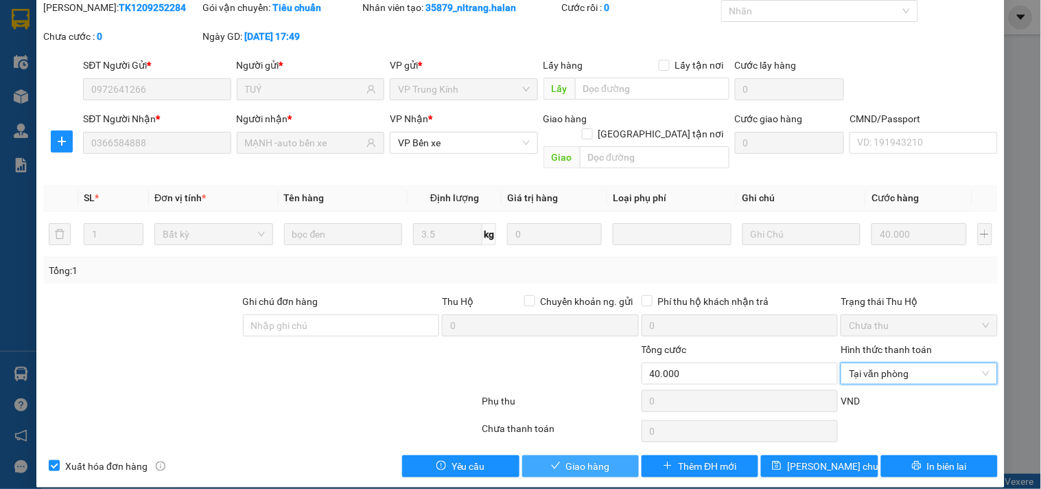
click at [604, 455] on button "Giao hàng" at bounding box center [580, 466] width 117 height 22
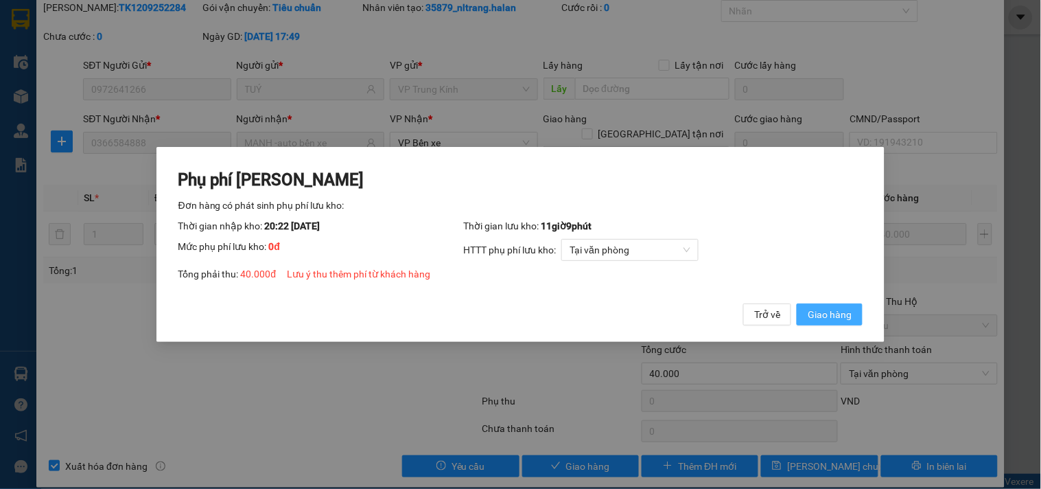
click at [842, 321] on span "Giao hàng" at bounding box center [830, 314] width 44 height 15
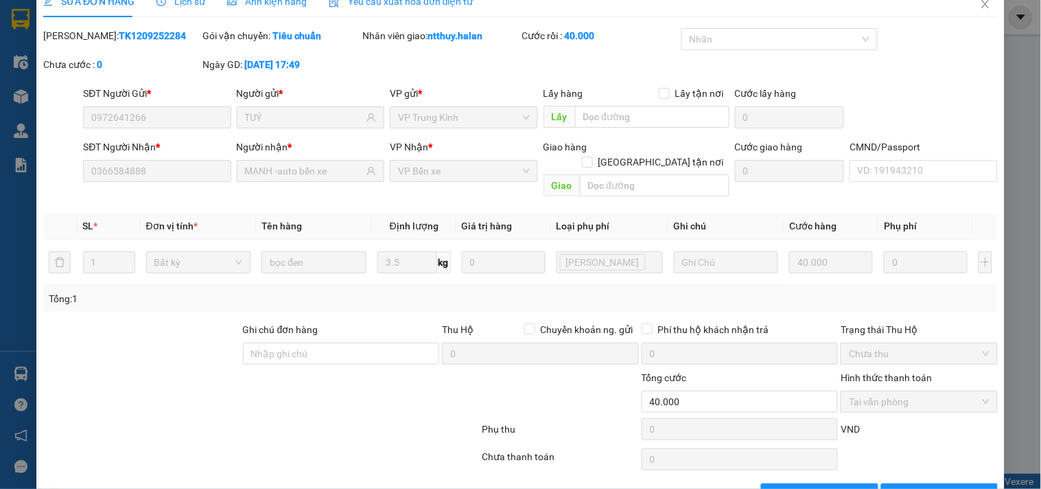
scroll to position [0, 0]
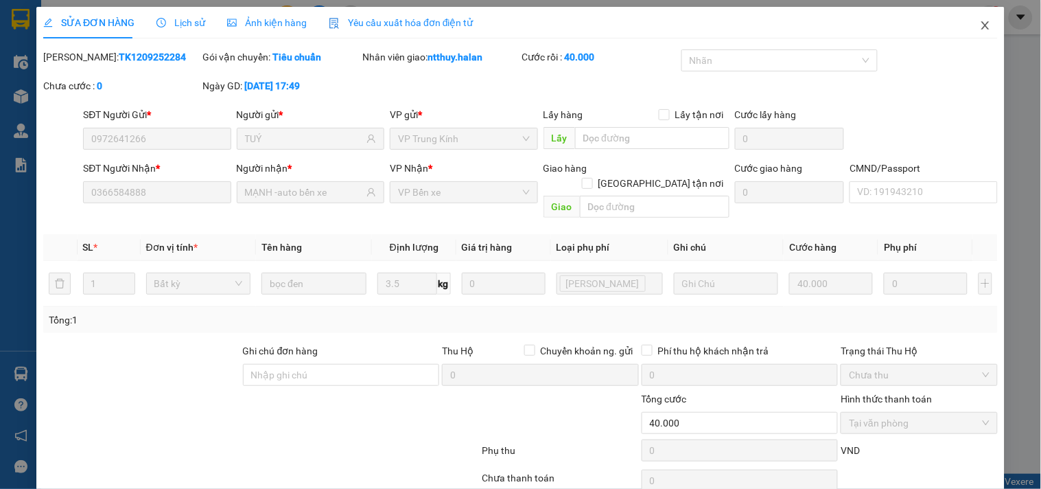
click at [980, 23] on icon "close" at bounding box center [985, 25] width 11 height 11
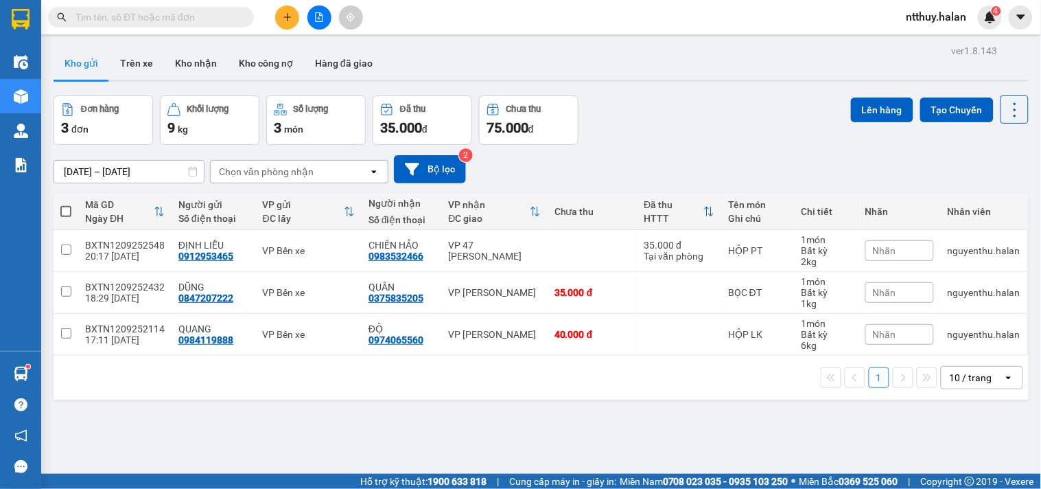
click at [156, 21] on input "text" at bounding box center [156, 17] width 162 height 15
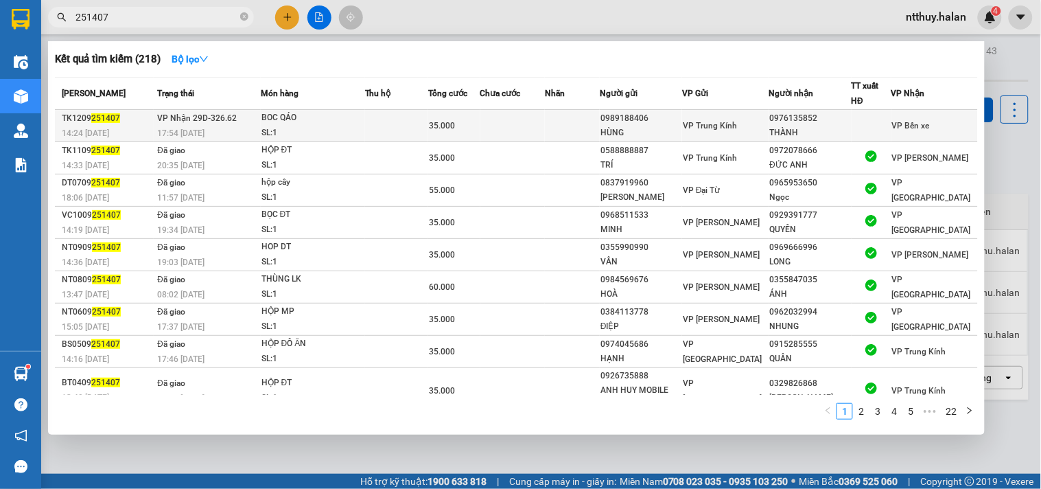
type input "251407"
click at [379, 128] on td at bounding box center [396, 126] width 63 height 32
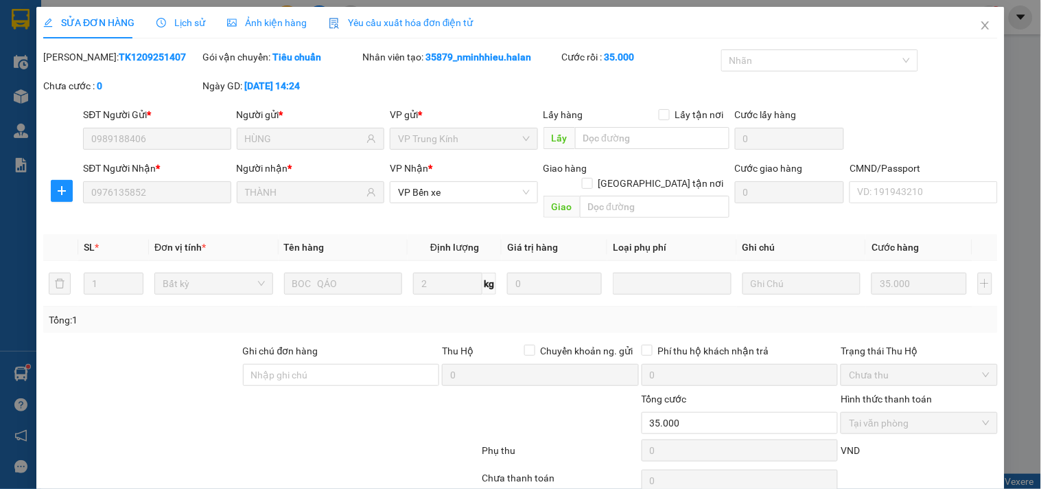
type input "0989188406"
type input "HÙNG"
type input "0976135852"
type input "THÀNH"
type input "35.000"
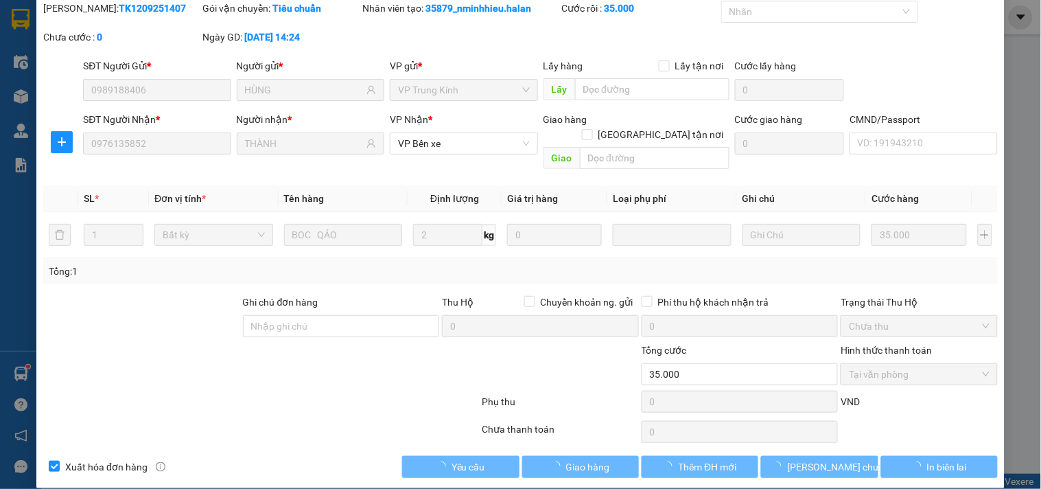
scroll to position [49, 0]
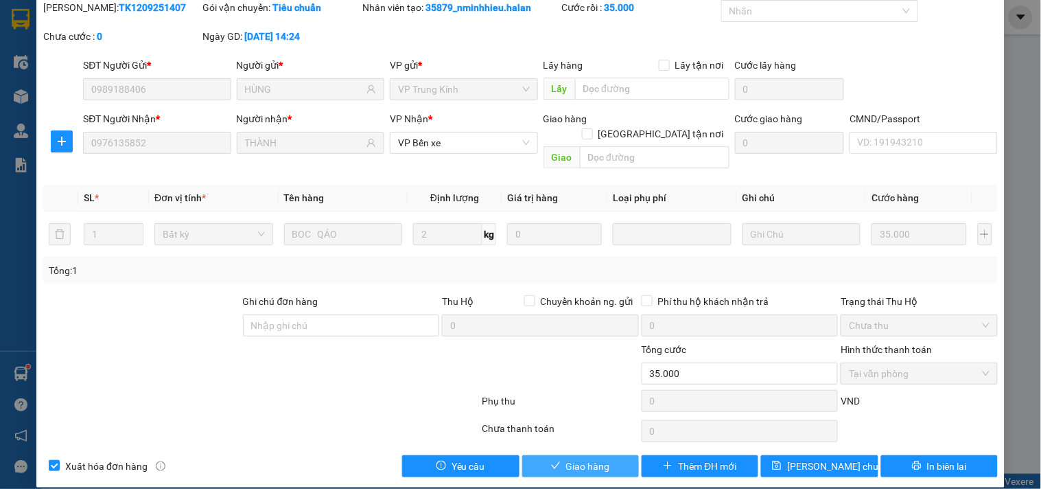
click at [566, 458] on span "Giao hàng" at bounding box center [588, 465] width 44 height 15
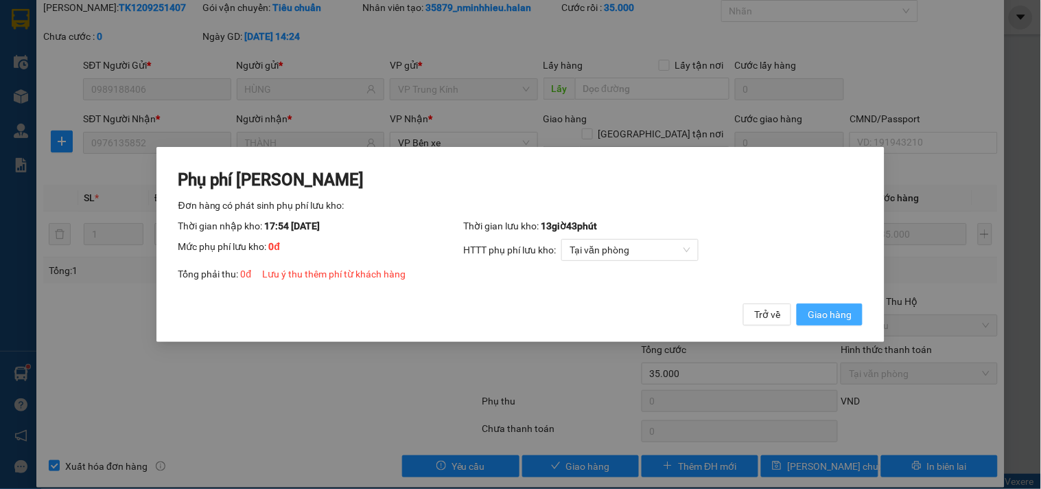
click at [851, 313] on span "Giao hàng" at bounding box center [830, 314] width 44 height 15
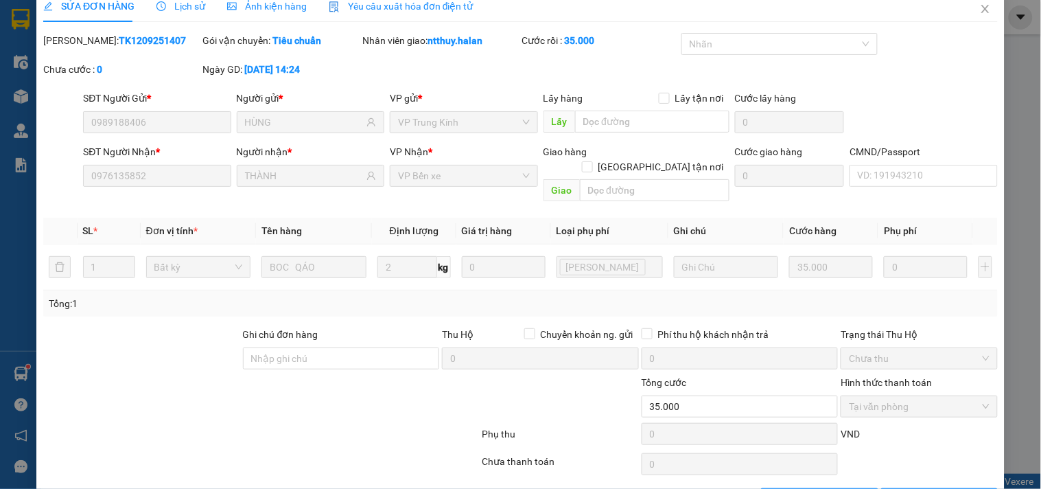
scroll to position [0, 0]
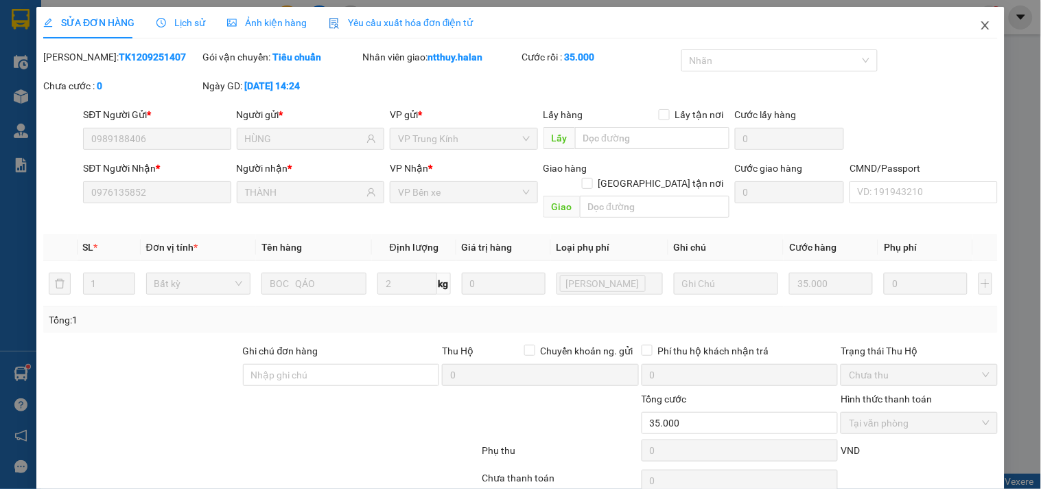
click at [980, 28] on icon "close" at bounding box center [985, 25] width 11 height 11
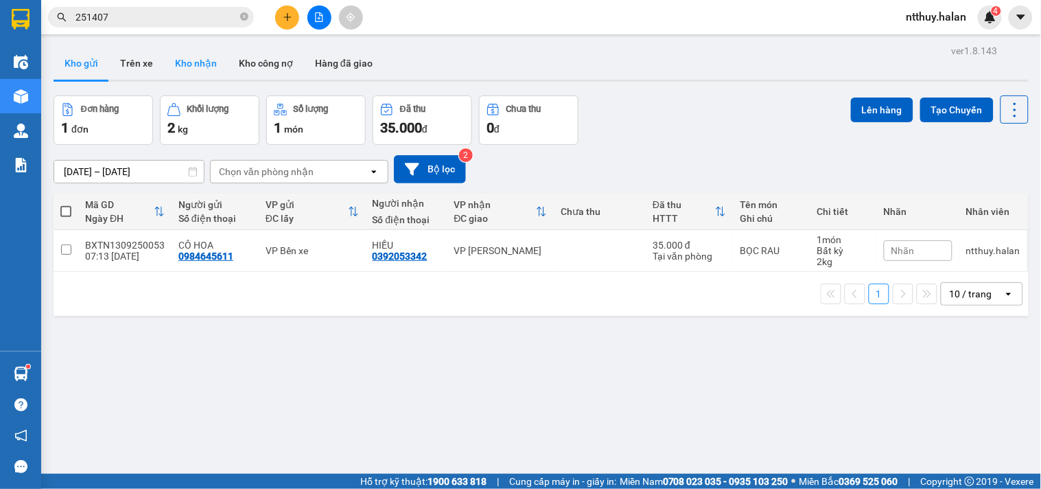
click at [187, 66] on button "Kho nhận" at bounding box center [196, 63] width 64 height 33
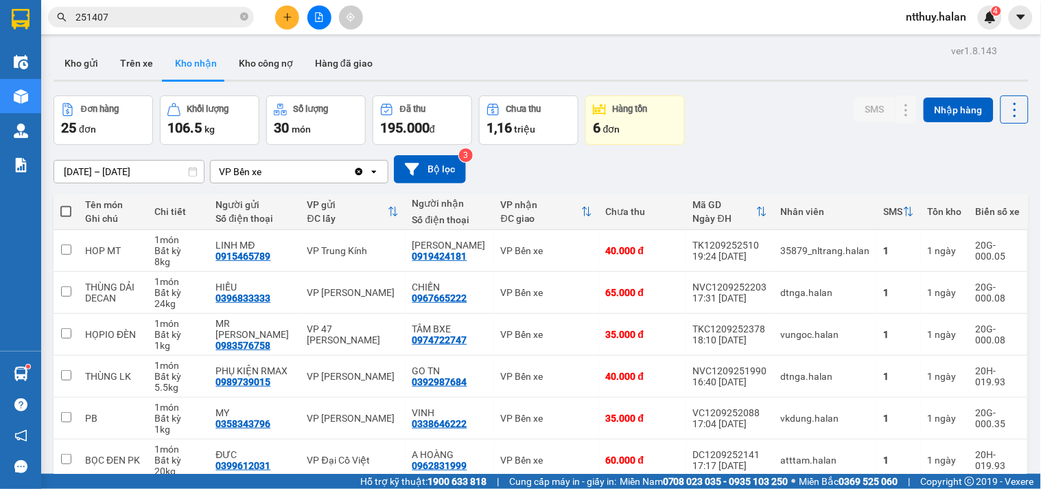
click at [165, 19] on input "251407" at bounding box center [156, 17] width 162 height 15
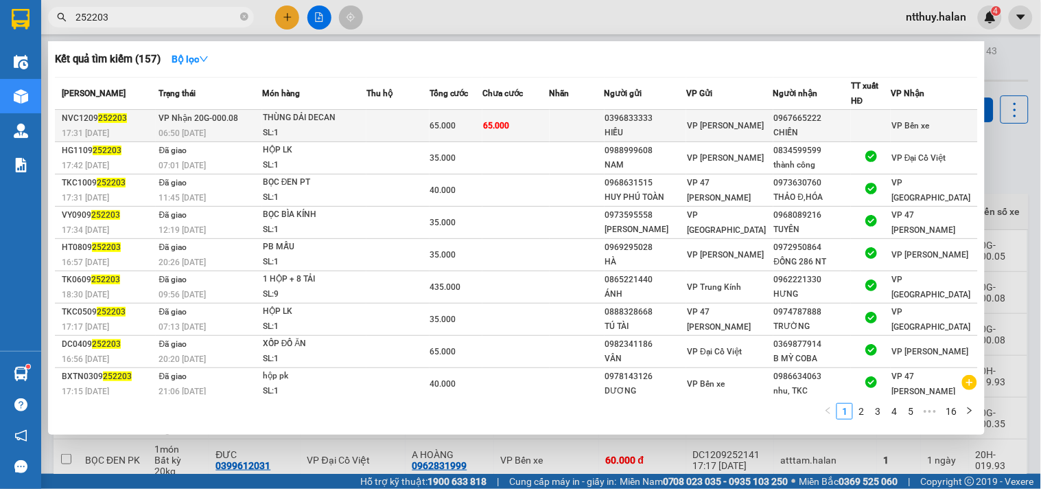
type input "252203"
click at [381, 126] on td at bounding box center [397, 126] width 63 height 32
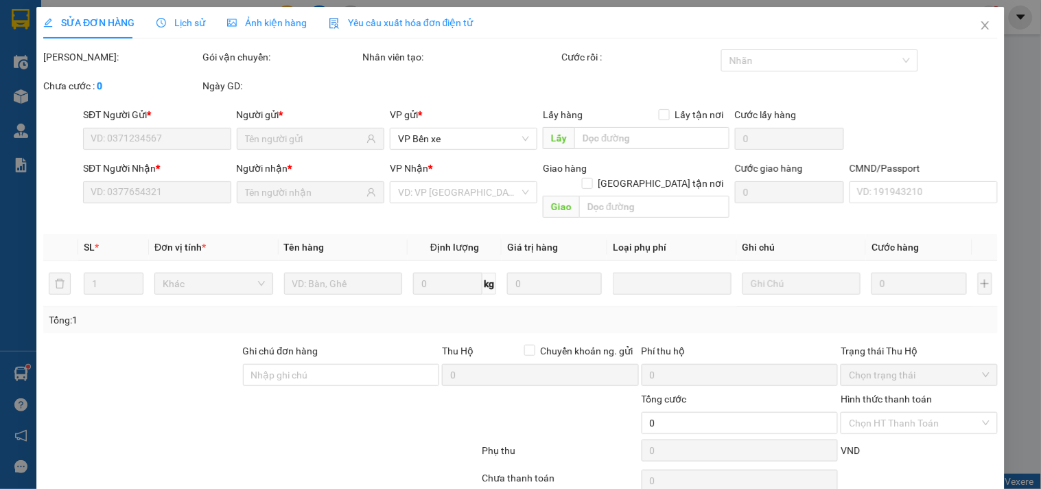
type input "0396833333"
type input "HIẾU"
type input "0967665222"
type input "CHIẾN"
type input "65.000"
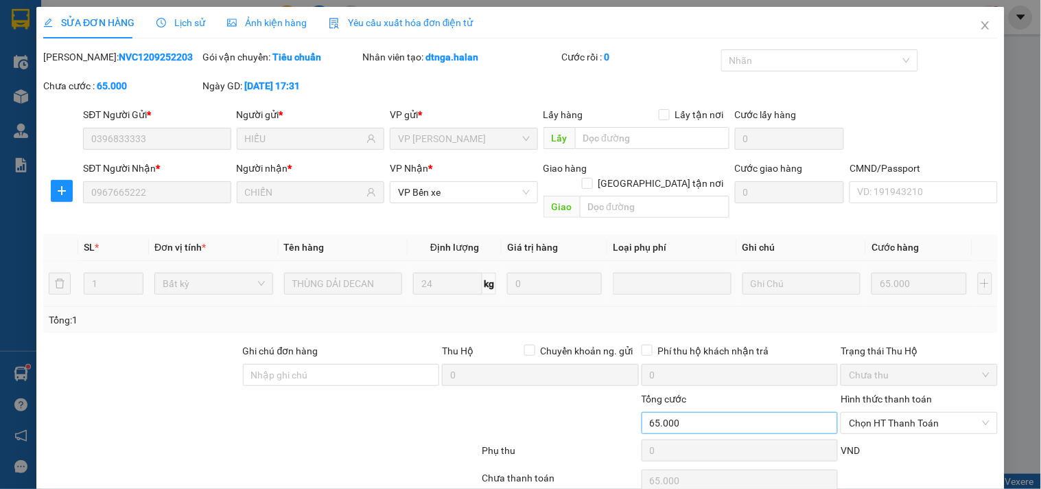
scroll to position [49, 0]
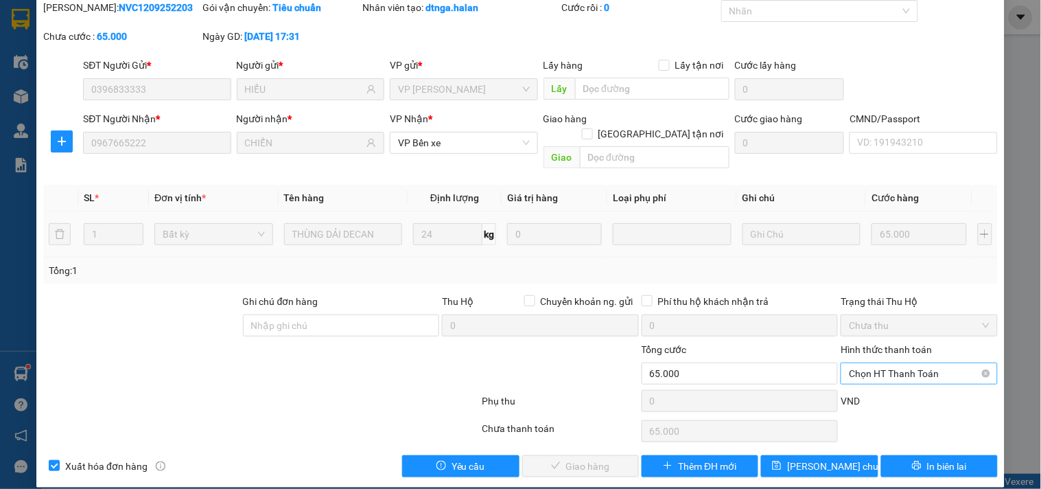
click at [886, 363] on span "Chọn HT Thanh Toán" at bounding box center [919, 373] width 140 height 21
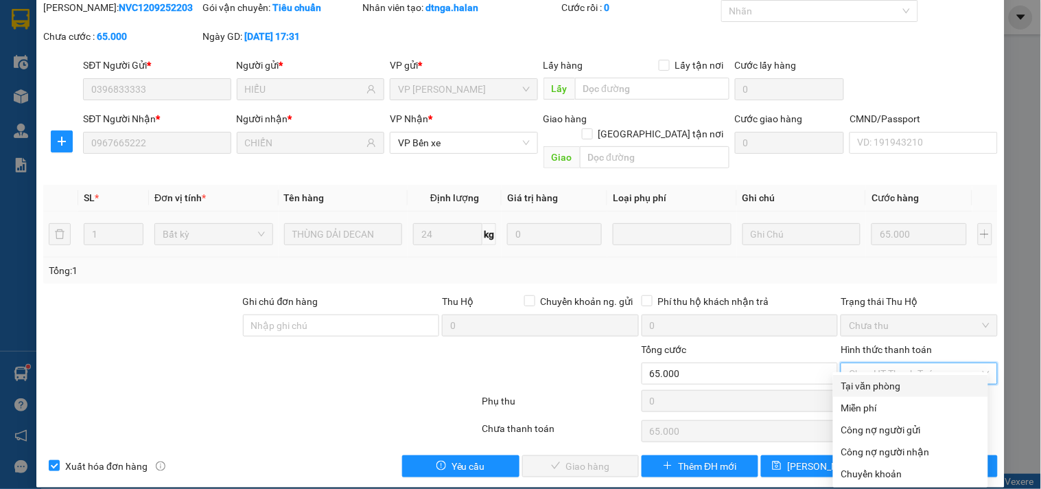
click at [886, 383] on div "Tại văn phòng" at bounding box center [910, 385] width 139 height 15
type input "0"
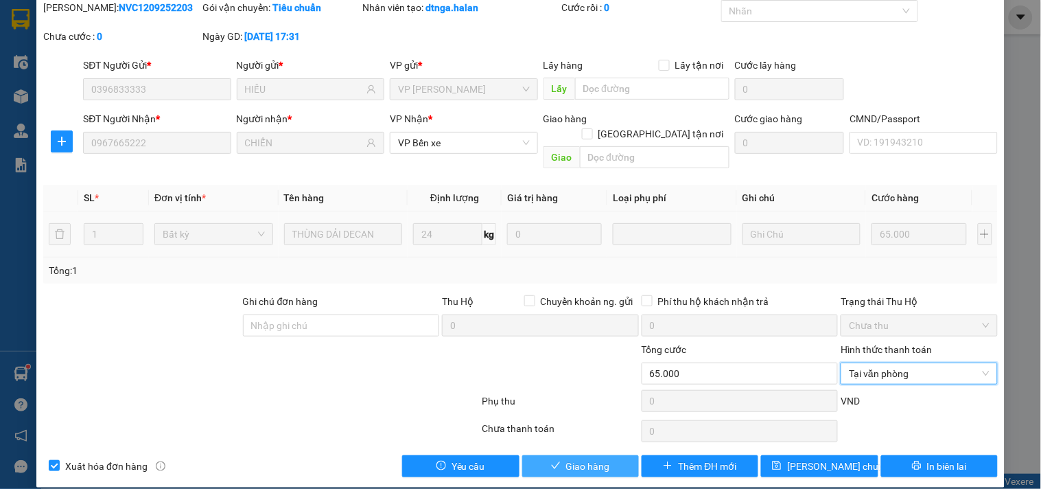
click at [590, 458] on span "Giao hàng" at bounding box center [588, 465] width 44 height 15
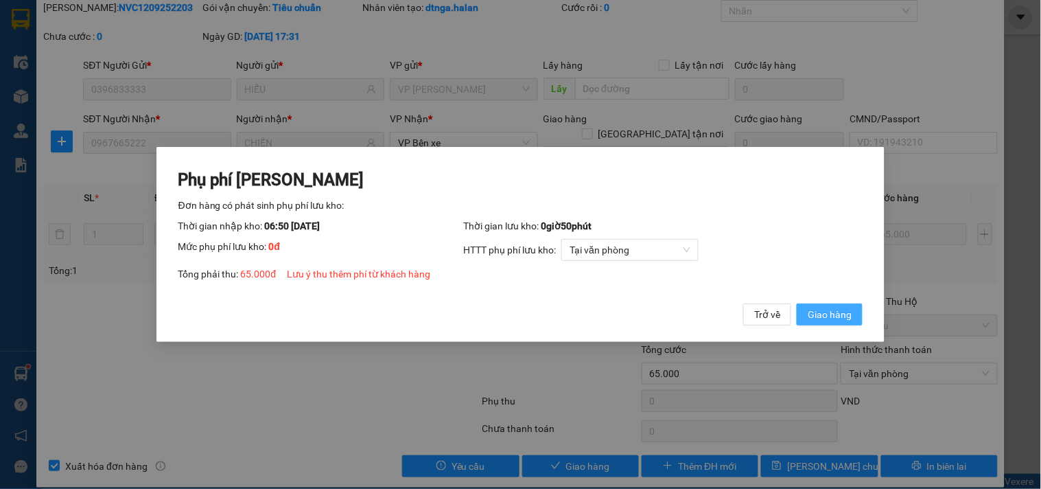
click at [837, 318] on span "Giao hàng" at bounding box center [830, 314] width 44 height 15
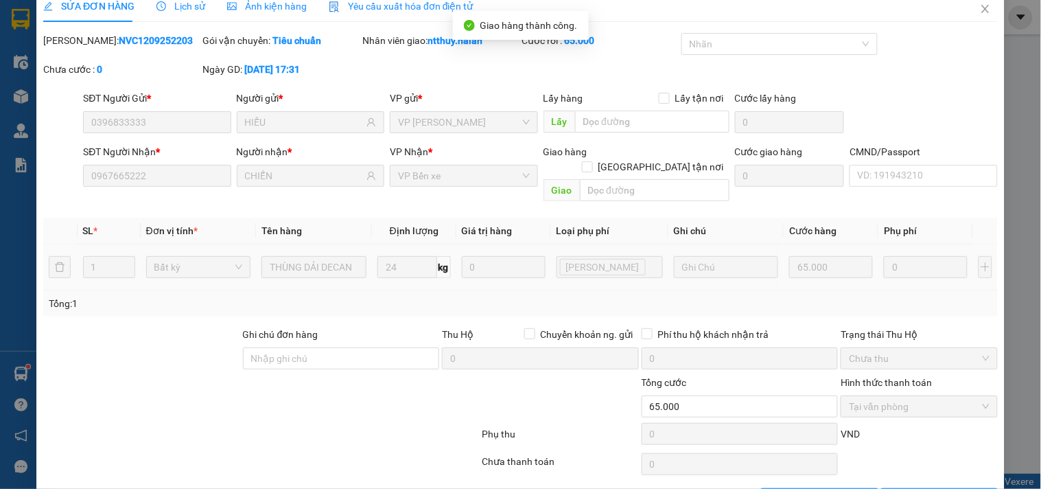
scroll to position [0, 0]
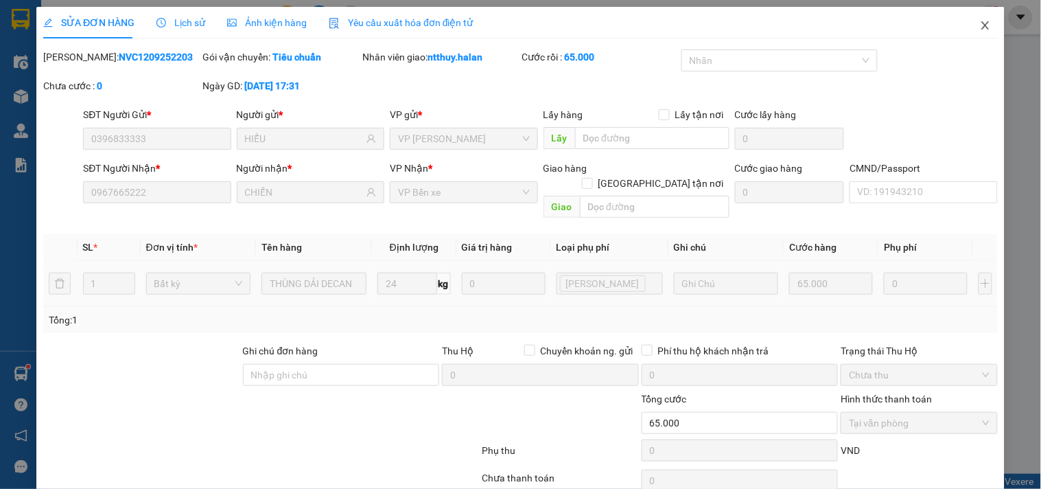
click at [980, 25] on icon "close" at bounding box center [985, 25] width 11 height 11
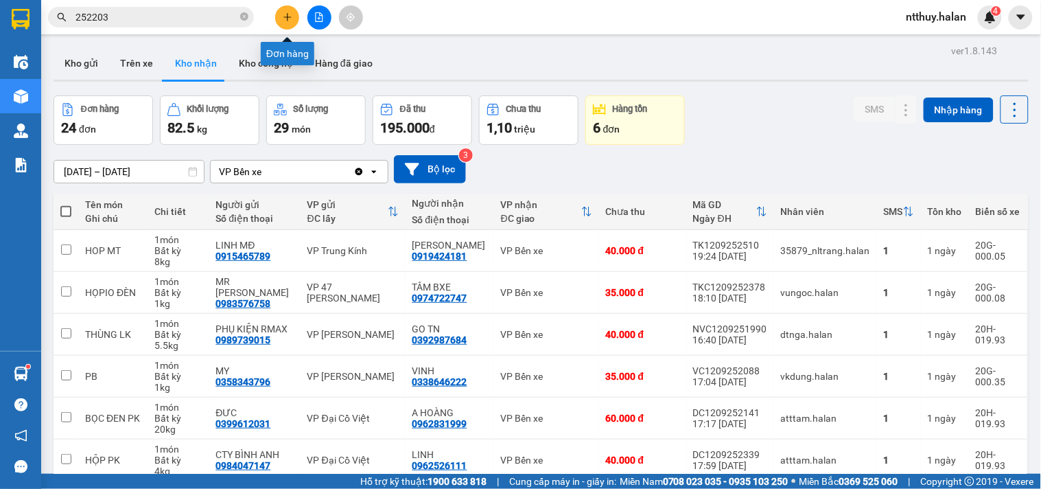
click at [286, 16] on icon "plus" at bounding box center [288, 17] width 10 height 10
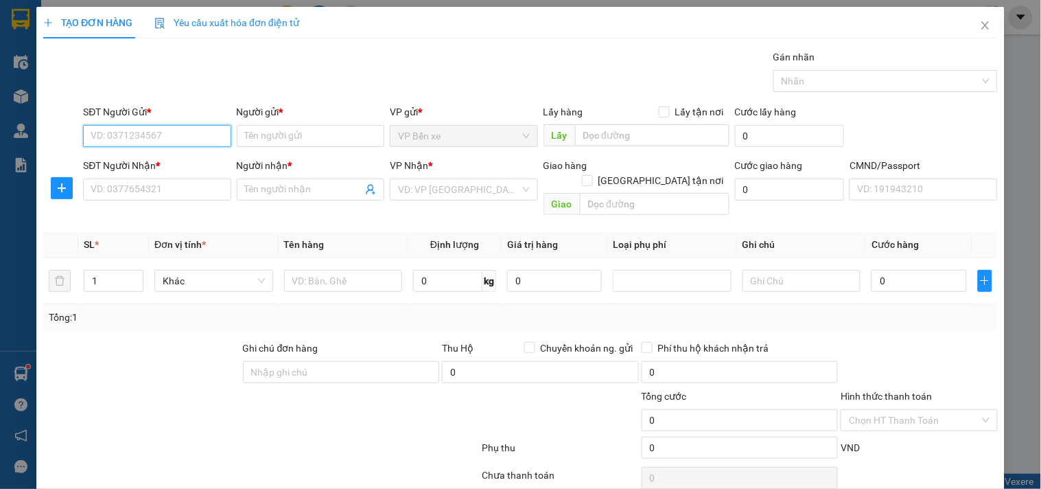
click at [189, 133] on input "SĐT Người Gửi *" at bounding box center [157, 136] width 148 height 22
click at [189, 133] on input "0967665222" at bounding box center [157, 136] width 148 height 22
type input "0967665222"
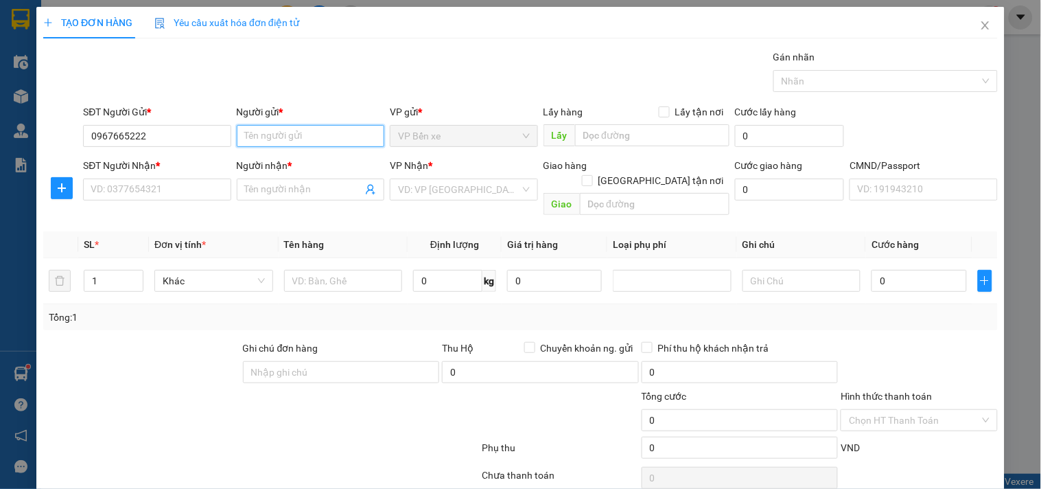
click at [305, 133] on input "Người gửi *" at bounding box center [311, 136] width 148 height 22
type input "QC MINH CHIẾN"
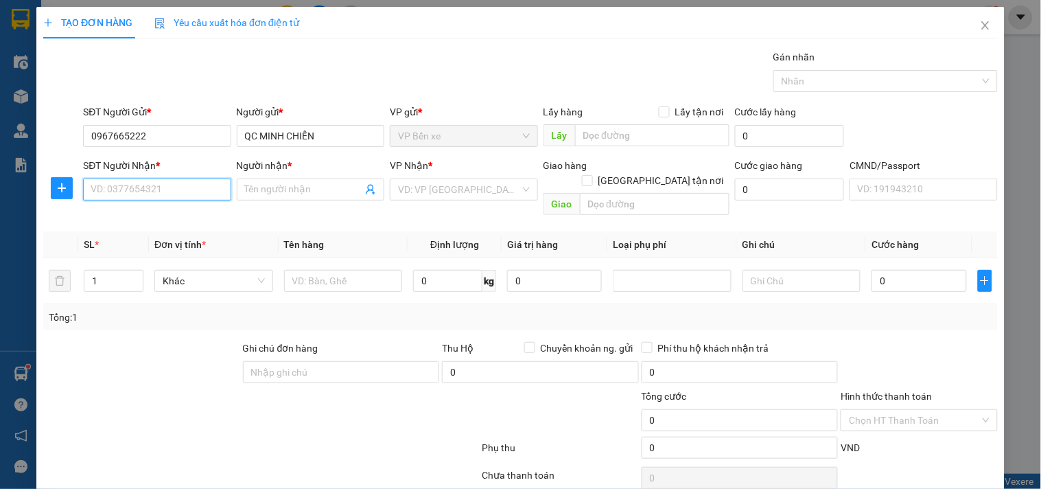
click at [143, 187] on input "SĐT Người Nhận *" at bounding box center [157, 189] width 148 height 22
click at [144, 187] on input "0963127048" at bounding box center [157, 189] width 148 height 22
type input "0963127048"
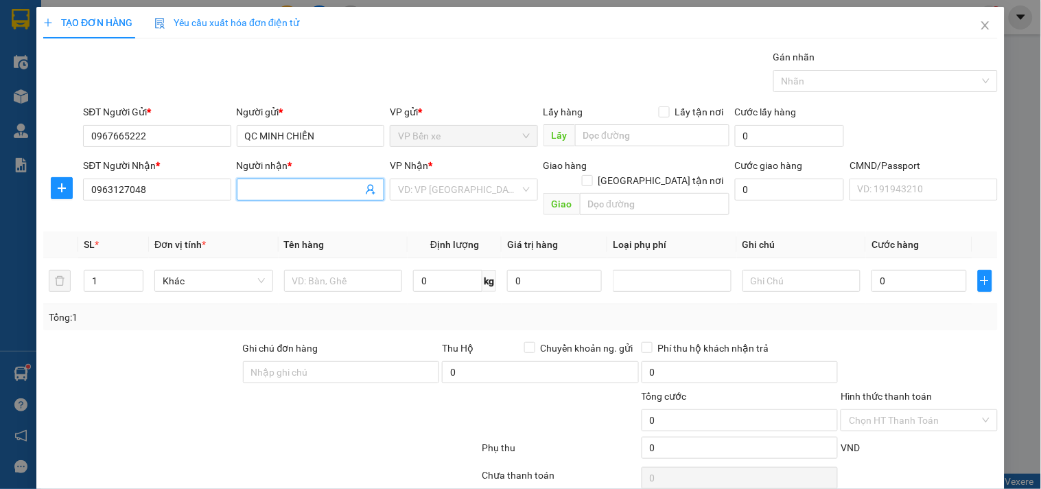
click at [303, 192] on input "Người nhận *" at bounding box center [303, 189] width 117 height 15
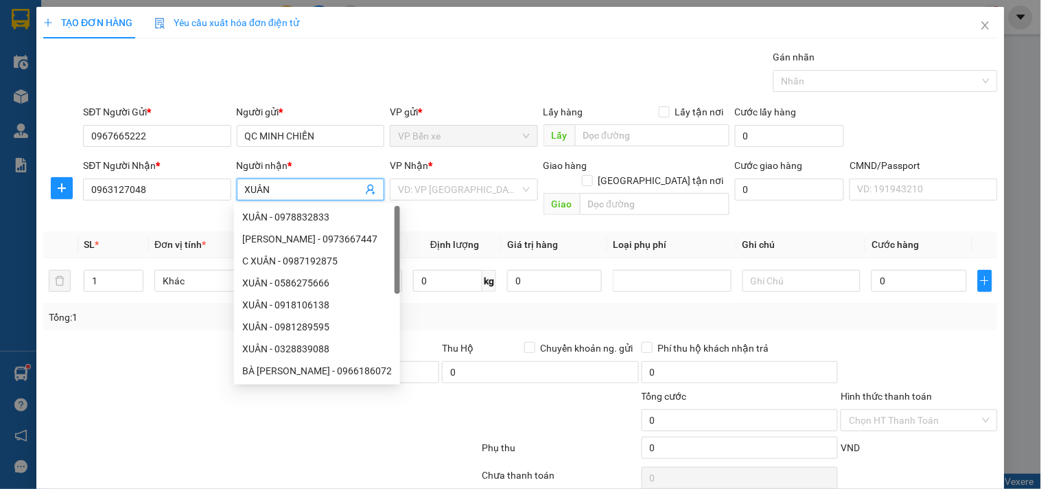
type input "XUÂN"
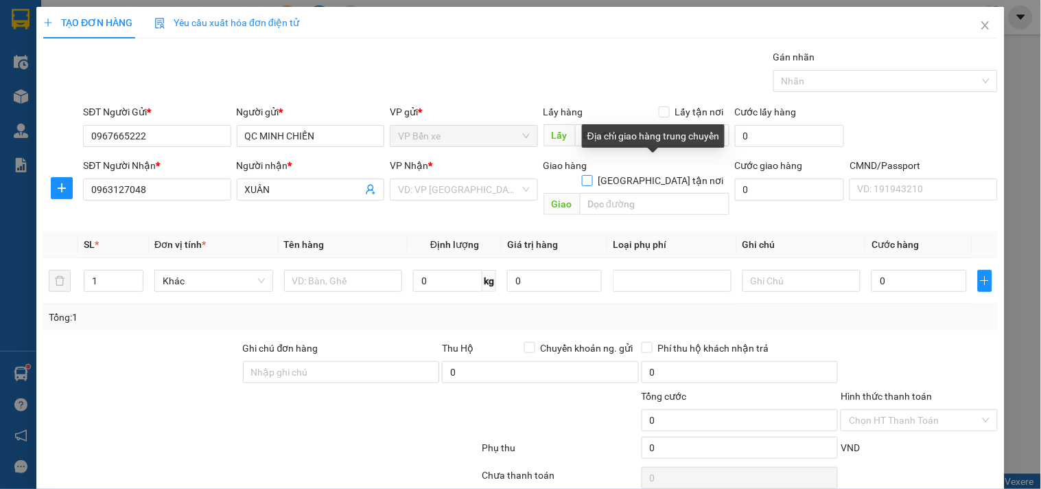
click at [591, 175] on input "[GEOGRAPHIC_DATA] tận nơi" at bounding box center [587, 180] width 10 height 10
checkbox input "true"
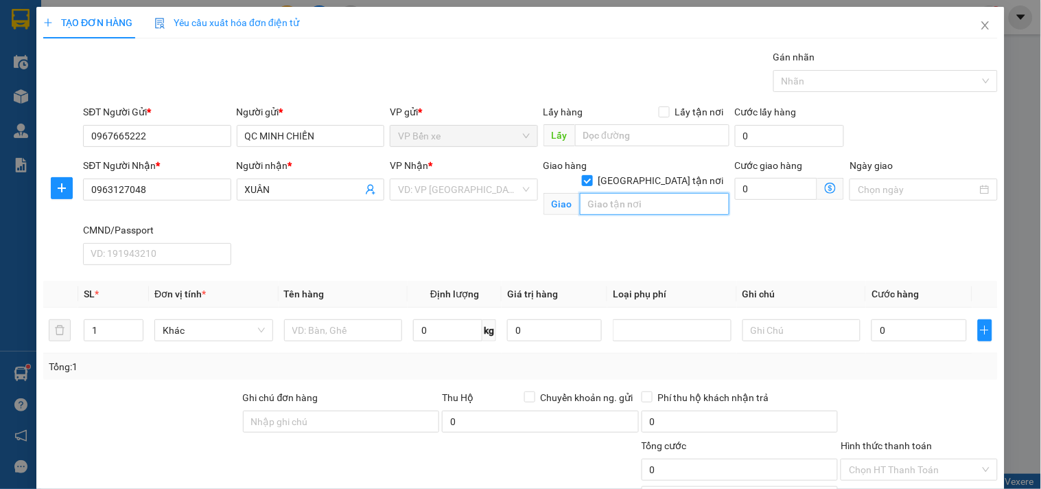
click at [654, 193] on input "text" at bounding box center [655, 204] width 150 height 22
paste input "Thanh Liệt, Thanh Trì, Hà Nội, Việt Nam"
type input "T"
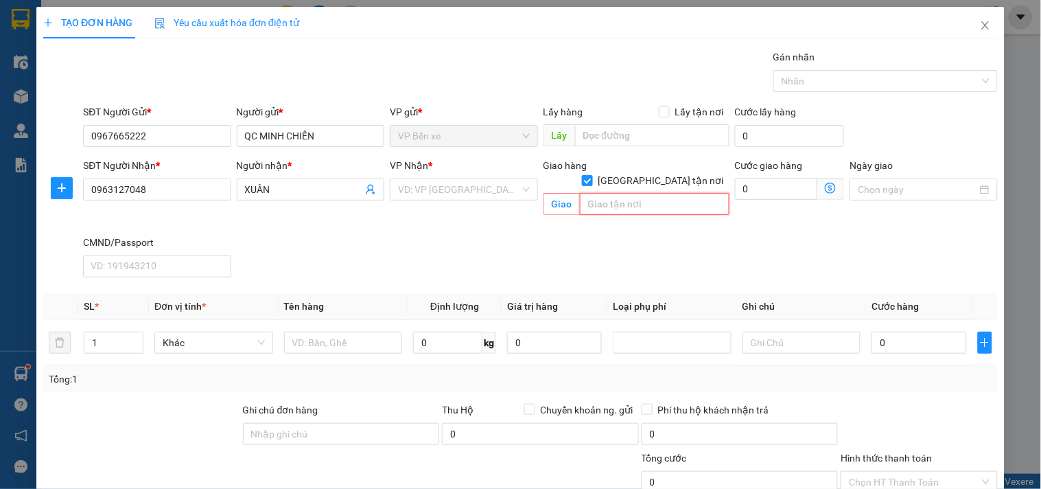
scroll to position [0, 0]
click at [444, 190] on input "search" at bounding box center [458, 189] width 121 height 21
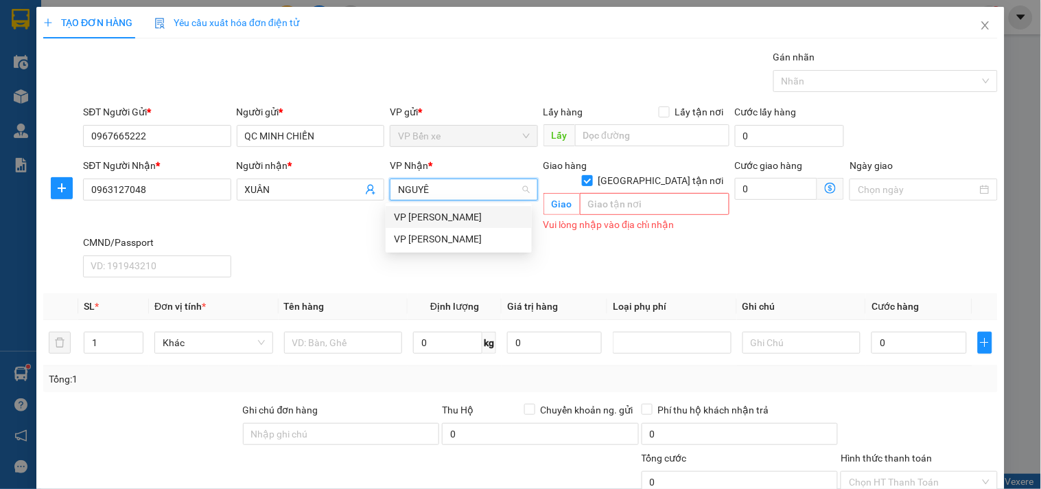
type input "NGUYÊN"
click at [451, 218] on div "VP [PERSON_NAME]" at bounding box center [459, 216] width 130 height 15
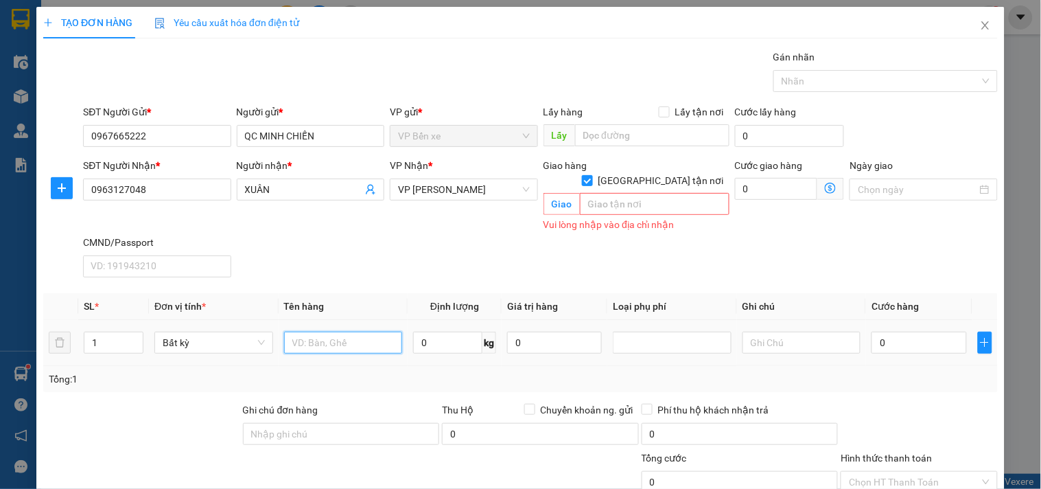
click at [332, 331] on input "text" at bounding box center [343, 342] width 119 height 22
type input "BỌC ĐEN MỰC IN"
click at [454, 333] on input "0" at bounding box center [447, 342] width 69 height 22
type input "3"
click at [535, 331] on input "0" at bounding box center [554, 342] width 95 height 22
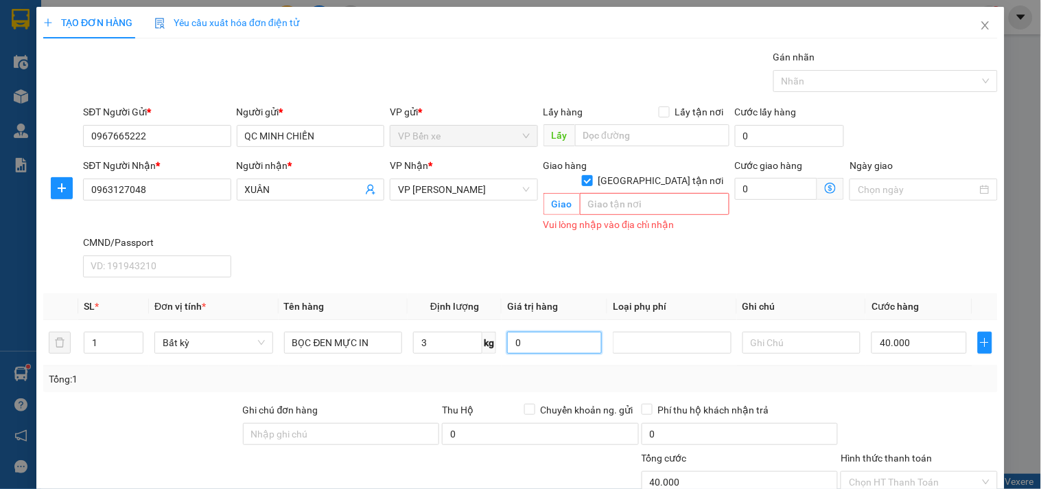
type input "40.000"
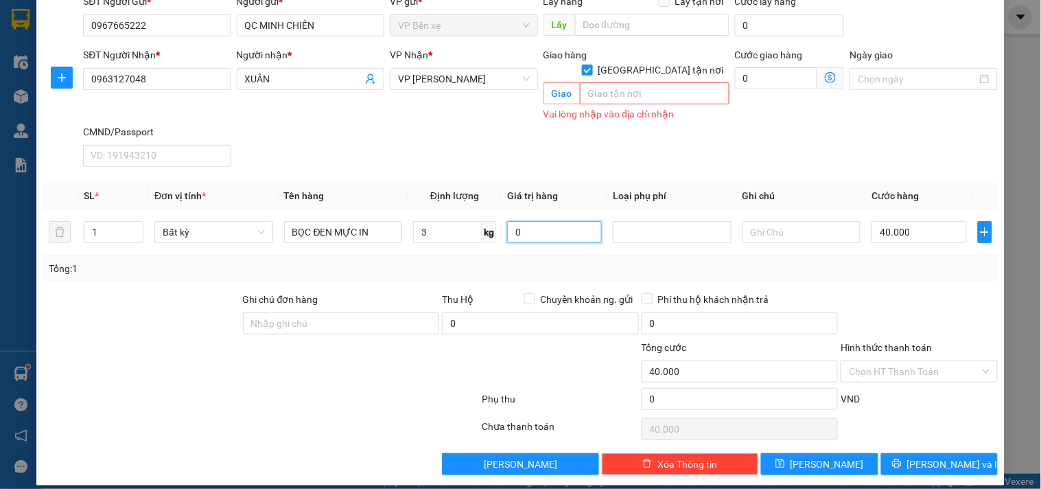
scroll to position [111, 0]
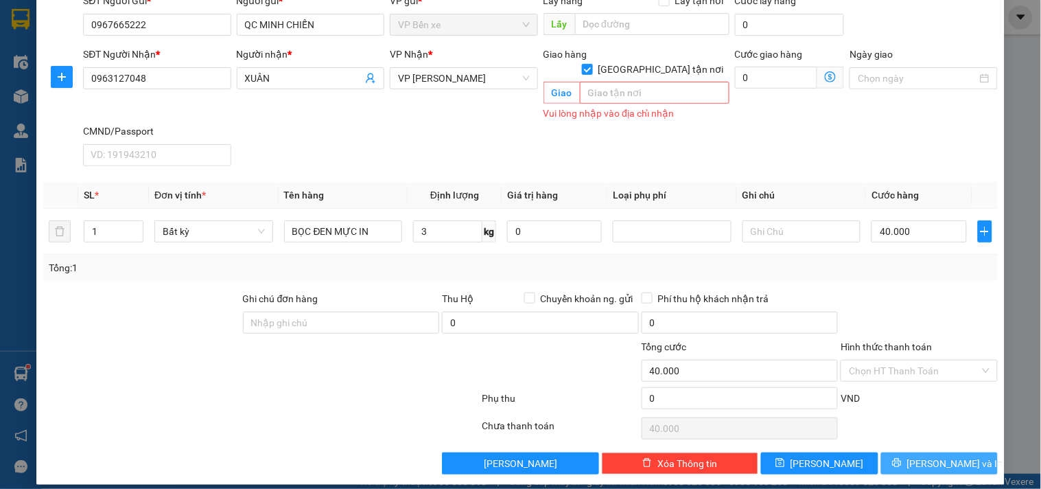
click at [941, 456] on span "[PERSON_NAME] và In" at bounding box center [955, 463] width 96 height 15
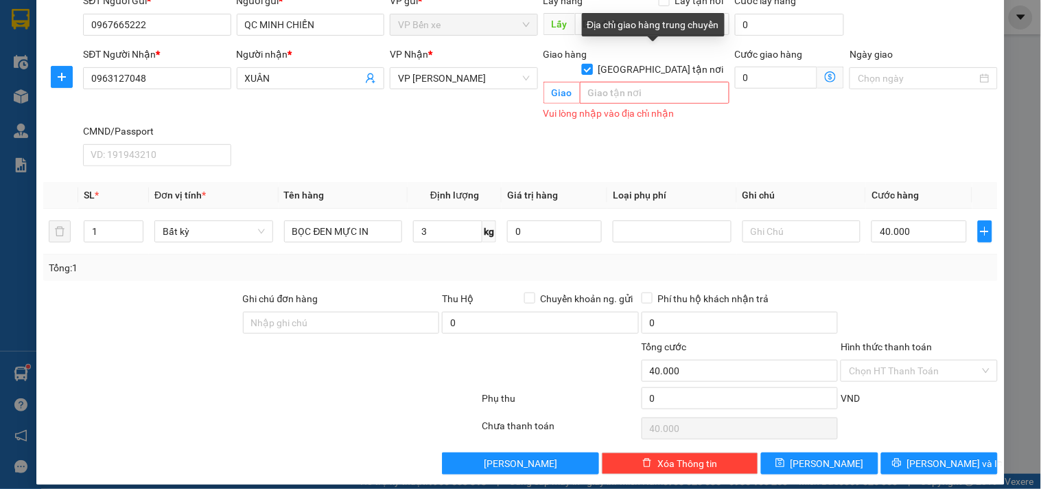
click at [591, 64] on input "[GEOGRAPHIC_DATA] tận nơi" at bounding box center [587, 69] width 10 height 10
checkbox input "false"
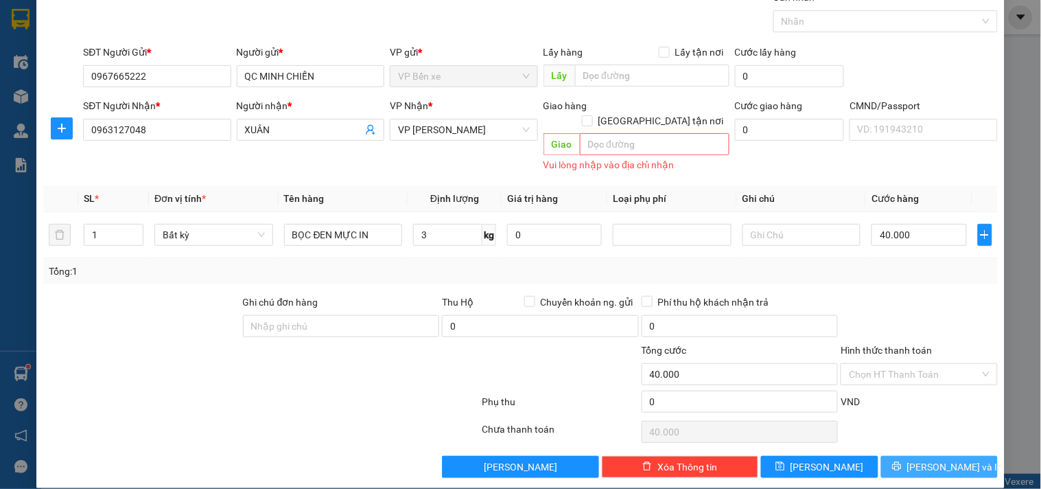
click at [941, 459] on span "[PERSON_NAME] và In" at bounding box center [955, 466] width 96 height 15
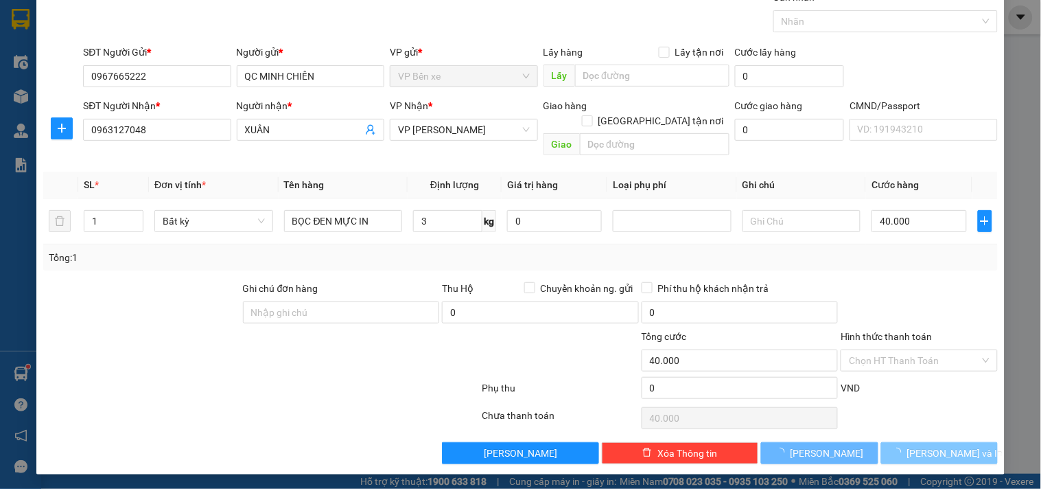
scroll to position [46, 0]
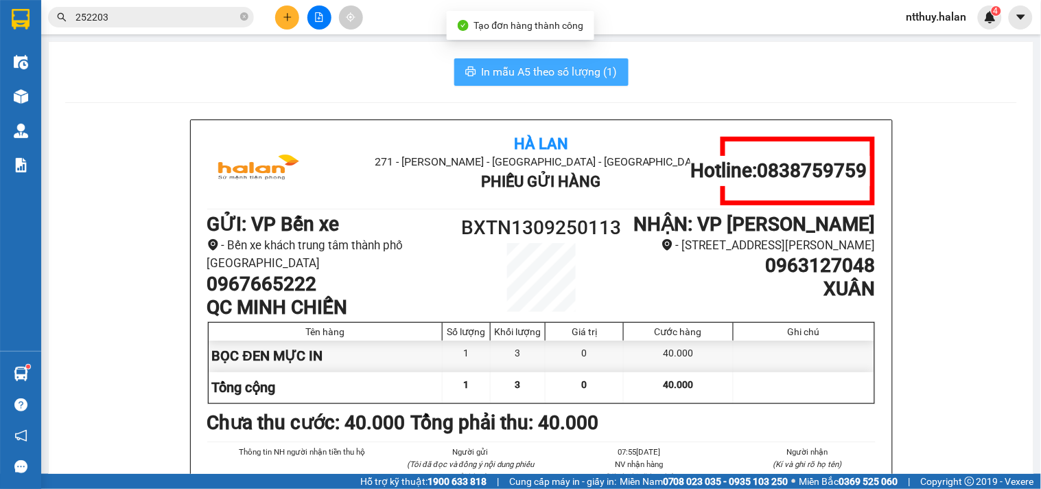
click at [569, 71] on span "In mẫu A5 theo số lượng (1)" at bounding box center [550, 71] width 136 height 17
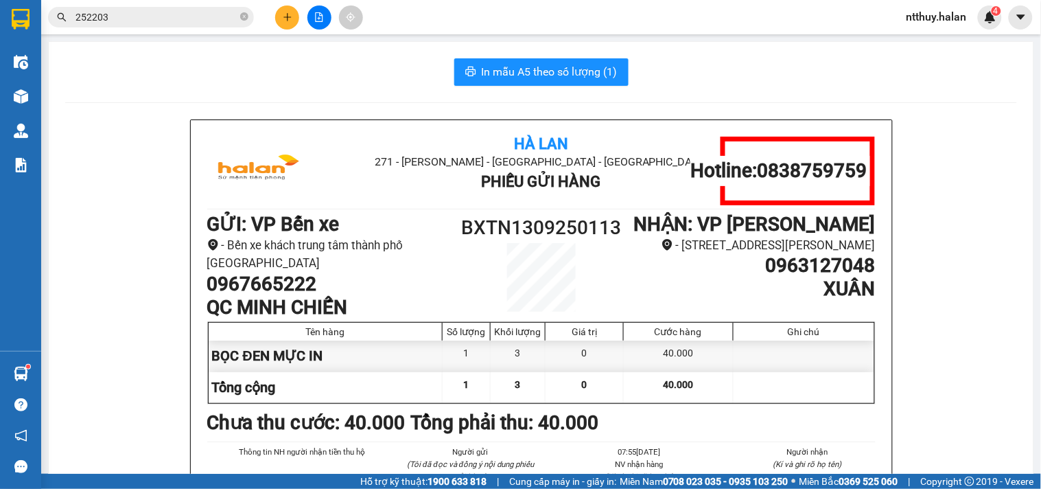
click at [220, 19] on input "252203" at bounding box center [156, 17] width 162 height 15
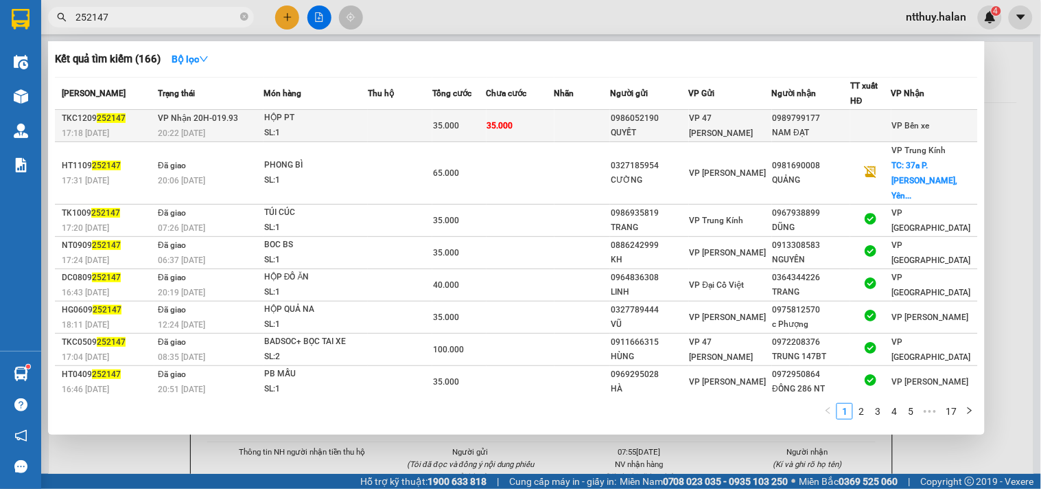
type input "252147"
click at [359, 125] on div "HỘP PT" at bounding box center [315, 117] width 103 height 15
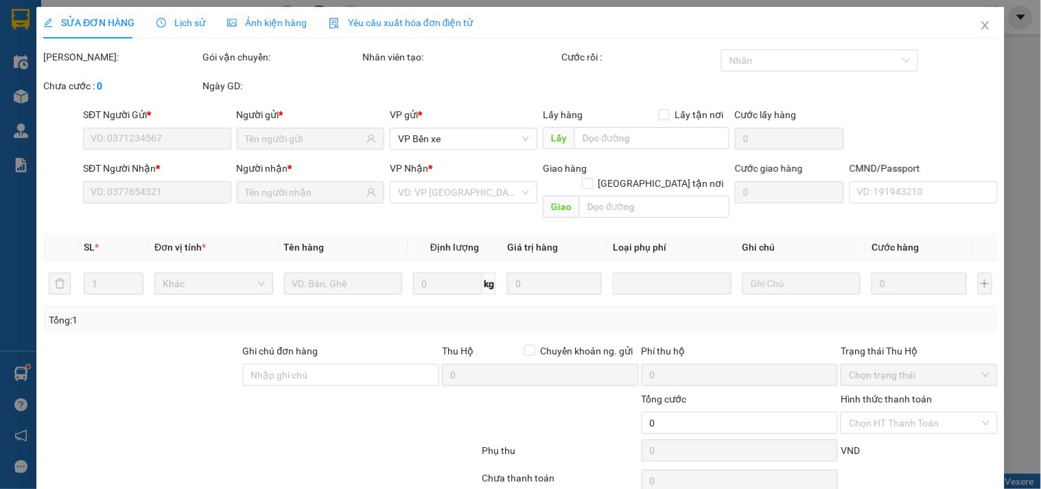
type input "0986052190"
type input "QUYẾT"
type input "0989799177"
type input "NAM ĐẠT"
type input "025085005309"
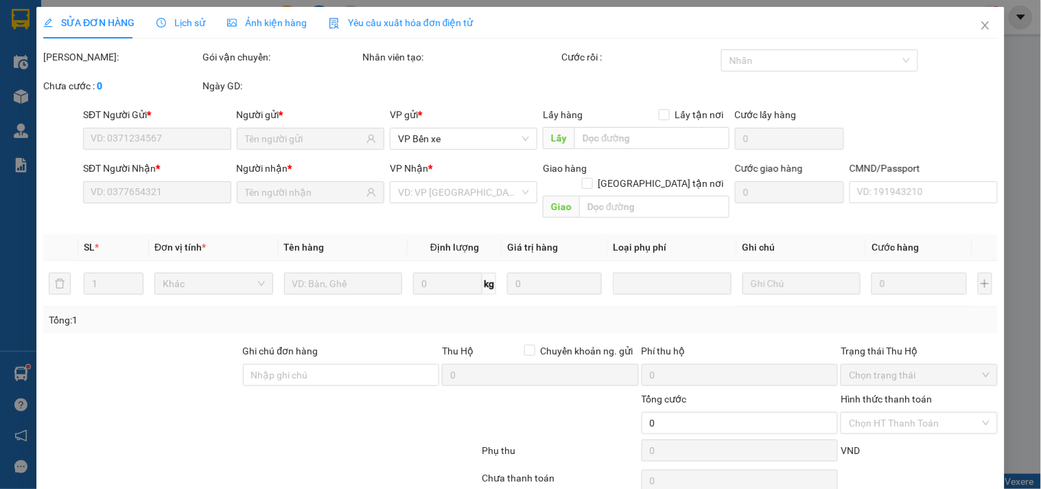
type input "35.000"
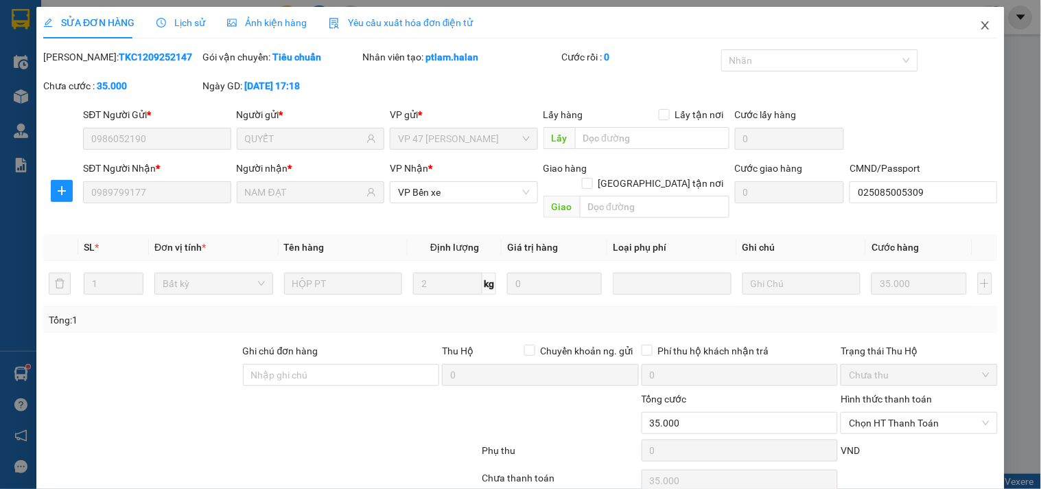
click at [980, 31] on icon "close" at bounding box center [985, 25] width 11 height 11
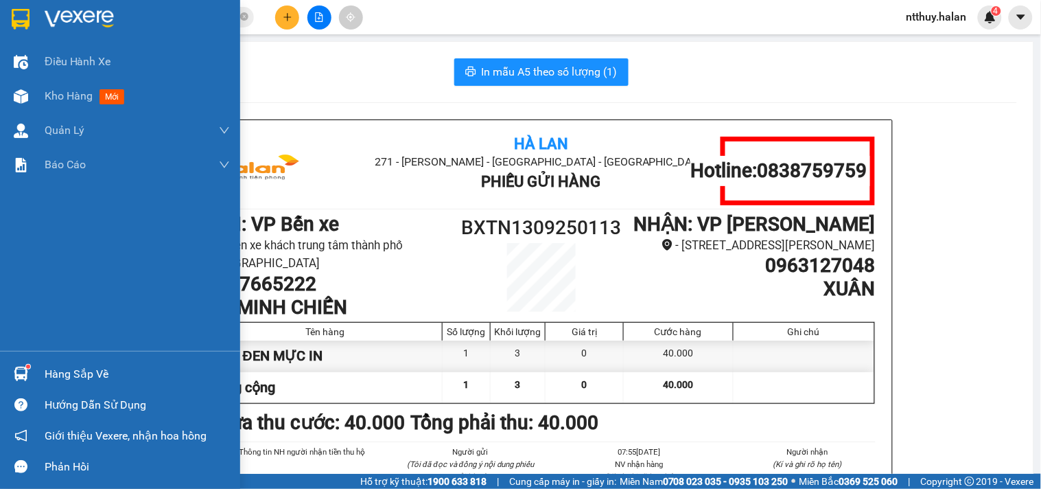
click at [59, 376] on div "Hàng sắp về" at bounding box center [137, 374] width 185 height 21
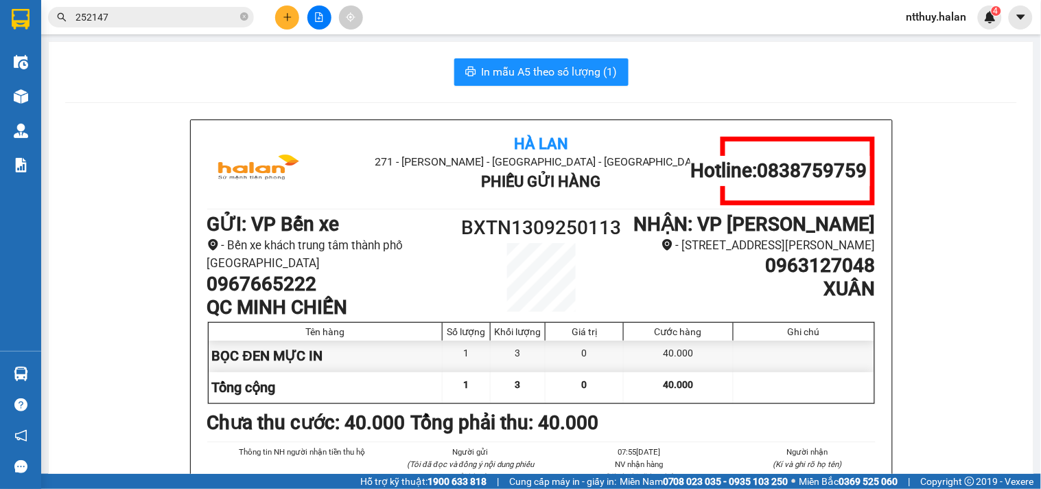
click at [654, 65] on section "Kết quả tìm kiếm ( 166 ) Bộ lọc Mã ĐH Trạng thái Món hàng Thu hộ Tổng cước Chưa…" at bounding box center [520, 244] width 1041 height 489
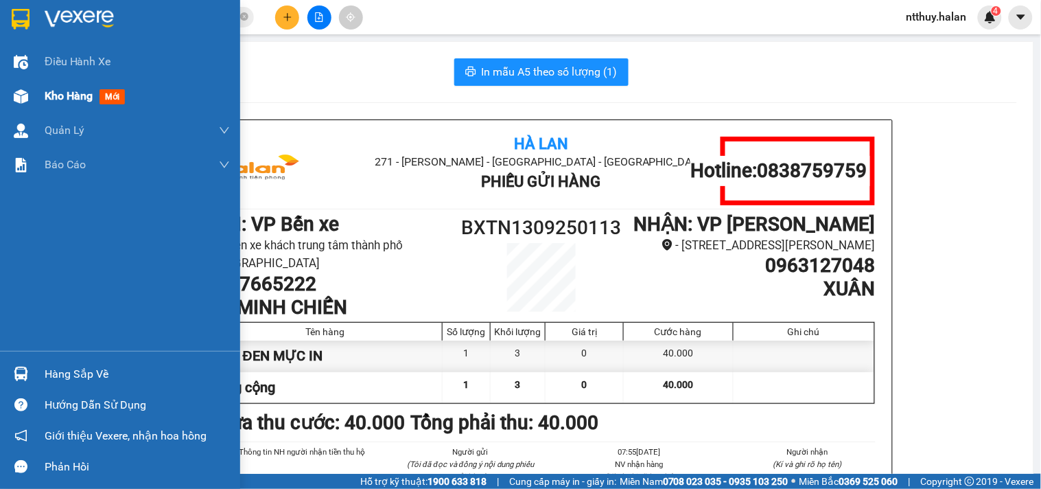
click at [84, 97] on span "Kho hàng" at bounding box center [69, 95] width 48 height 13
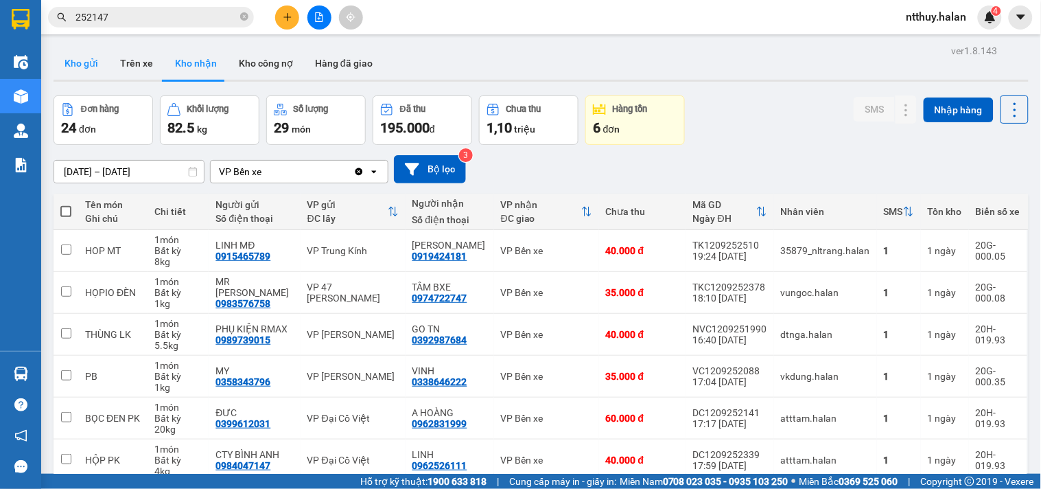
click at [89, 60] on button "Kho gửi" at bounding box center [82, 63] width 56 height 33
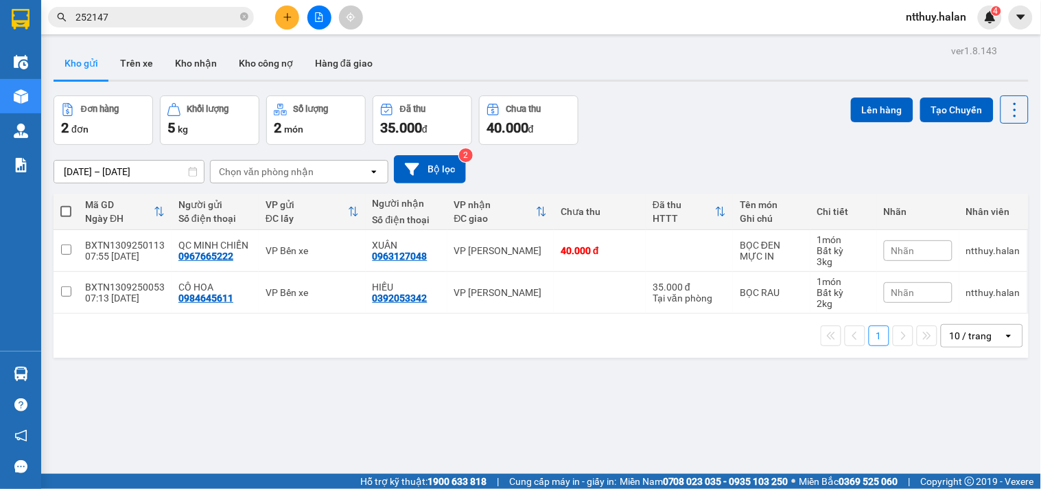
click at [73, 210] on th at bounding box center [66, 211] width 25 height 36
click at [66, 210] on span at bounding box center [65, 211] width 11 height 11
click at [66, 204] on input "checkbox" at bounding box center [66, 204] width 0 height 0
checkbox input "true"
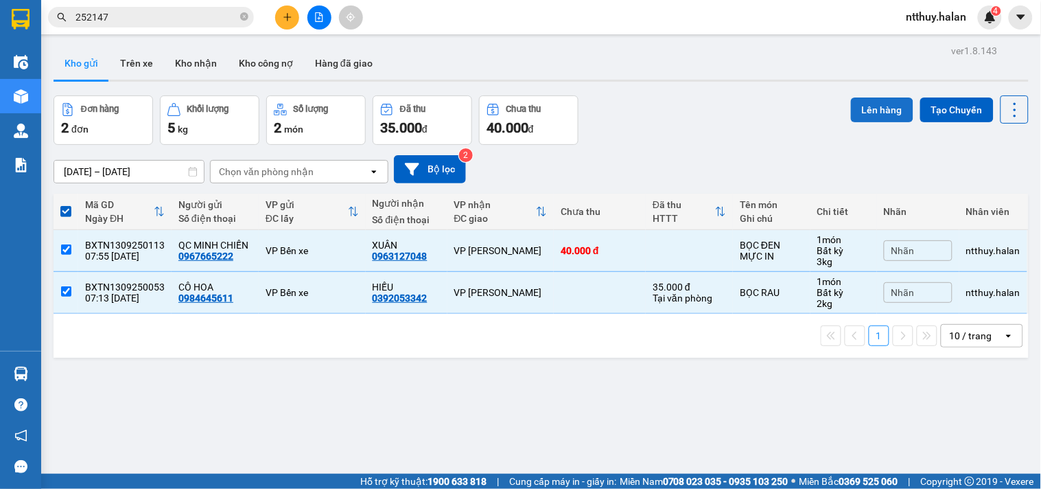
click at [873, 107] on button "Lên hàng" at bounding box center [882, 109] width 62 height 25
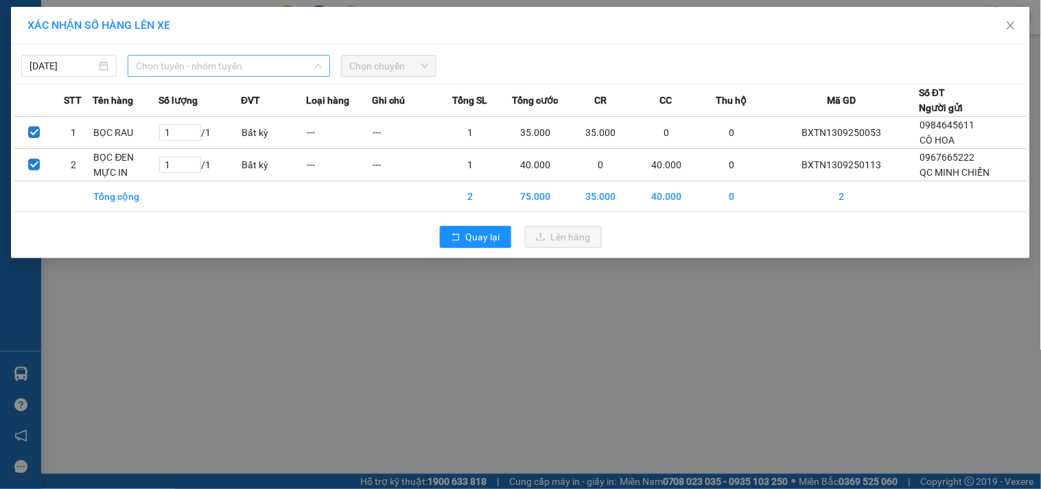
click at [180, 69] on span "Chọn tuyến - nhóm tuyến" at bounding box center [229, 66] width 186 height 21
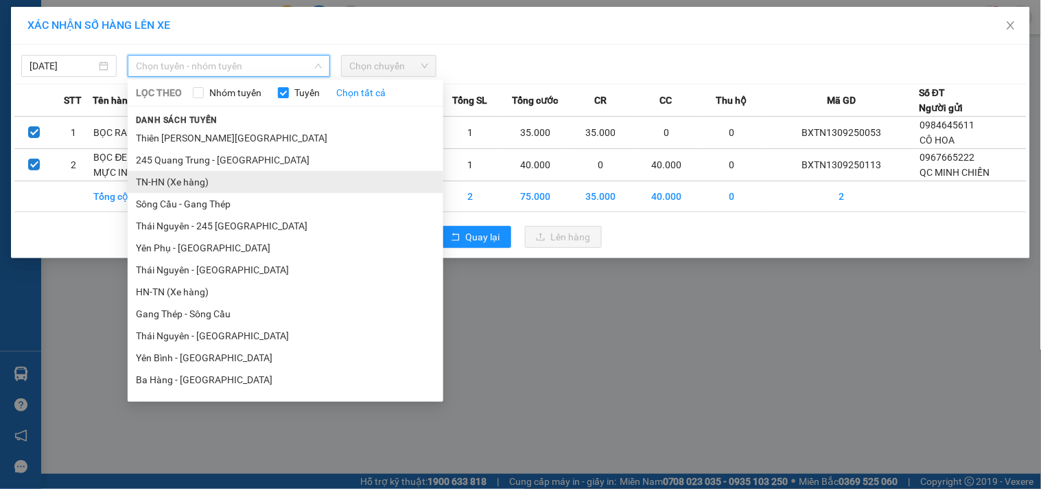
click at [184, 180] on li "TN-HN (Xe hàng)" at bounding box center [286, 182] width 316 height 22
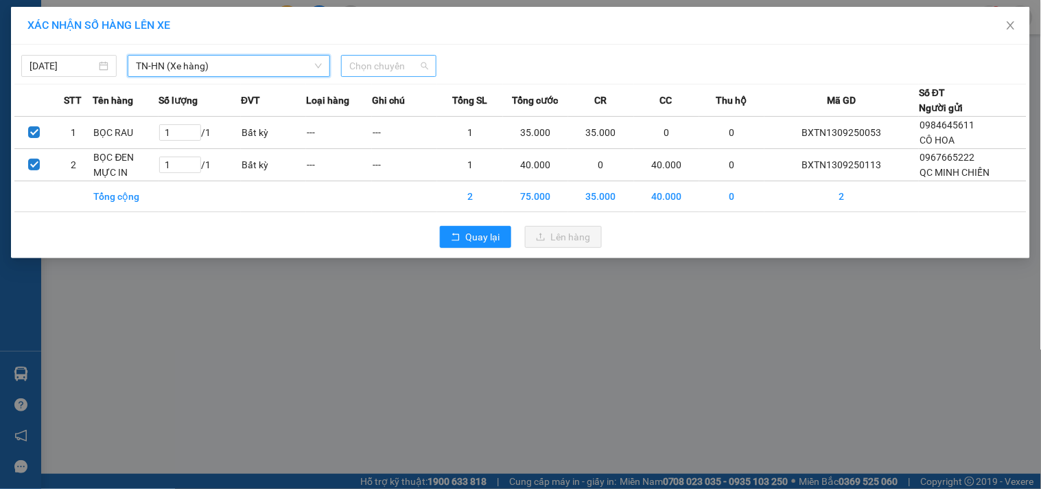
click at [391, 67] on span "Chọn chuyến" at bounding box center [388, 66] width 79 height 21
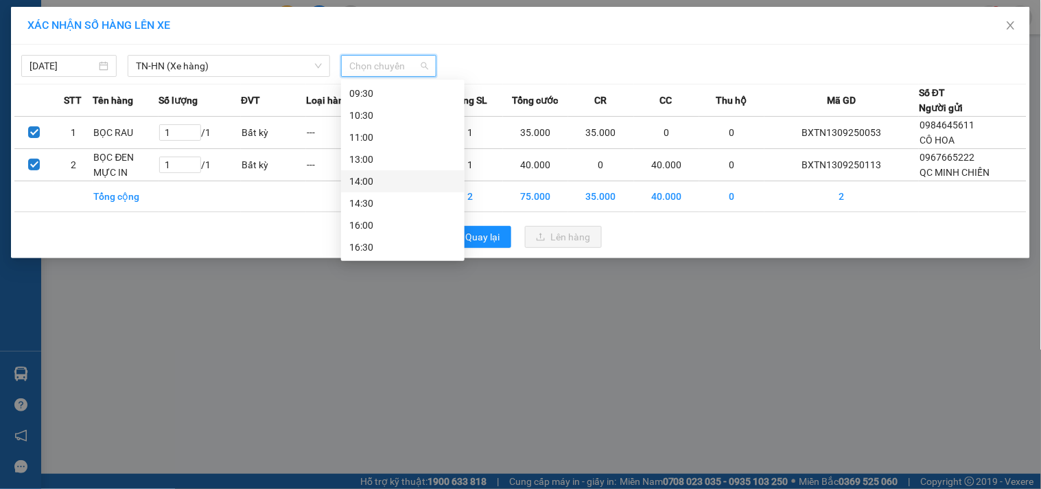
scroll to position [23, 0]
click at [412, 133] on div "08:00 - 20G-000.25" at bounding box center [402, 135] width 107 height 15
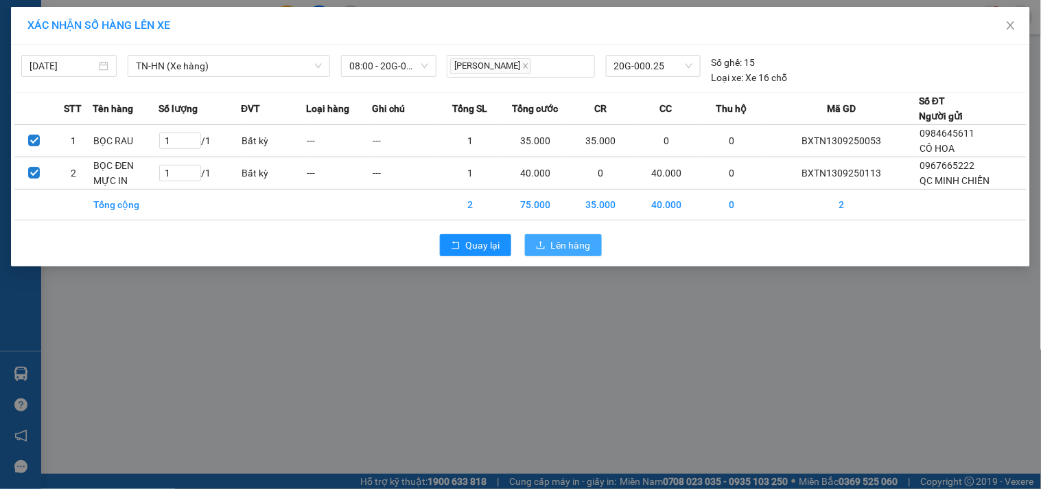
click at [560, 246] on span "Lên hàng" at bounding box center [571, 244] width 40 height 15
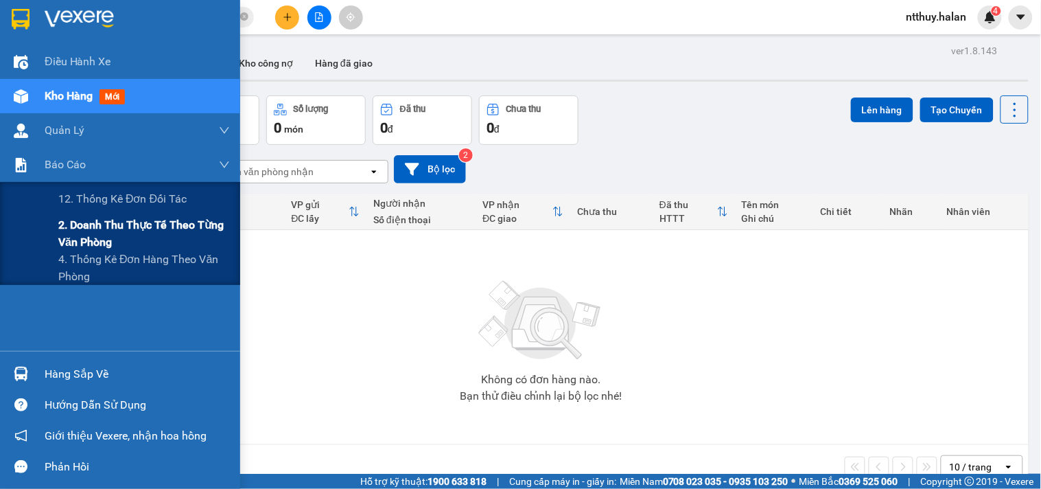
click at [99, 233] on span "2. Doanh thu thực tế theo từng văn phòng" at bounding box center [144, 233] width 172 height 34
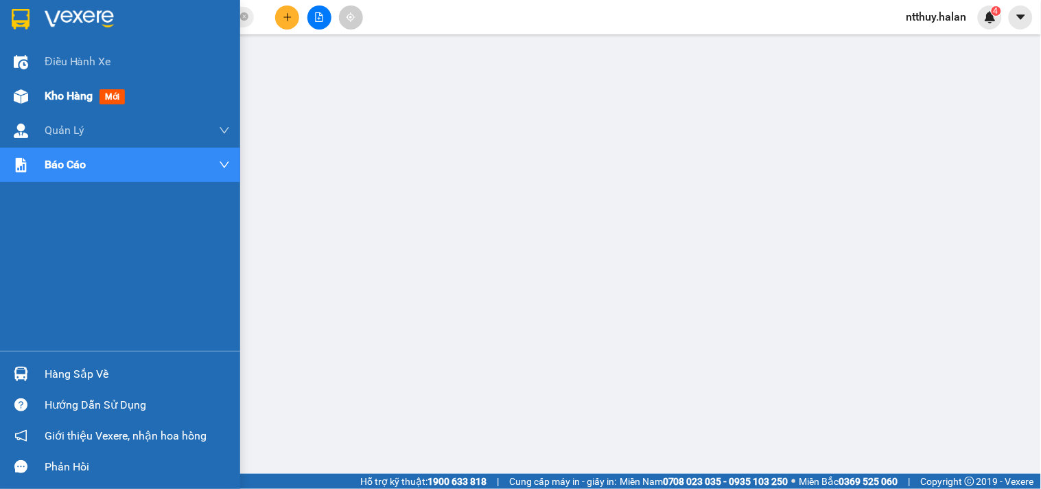
click at [69, 97] on span "Kho hàng" at bounding box center [69, 95] width 48 height 13
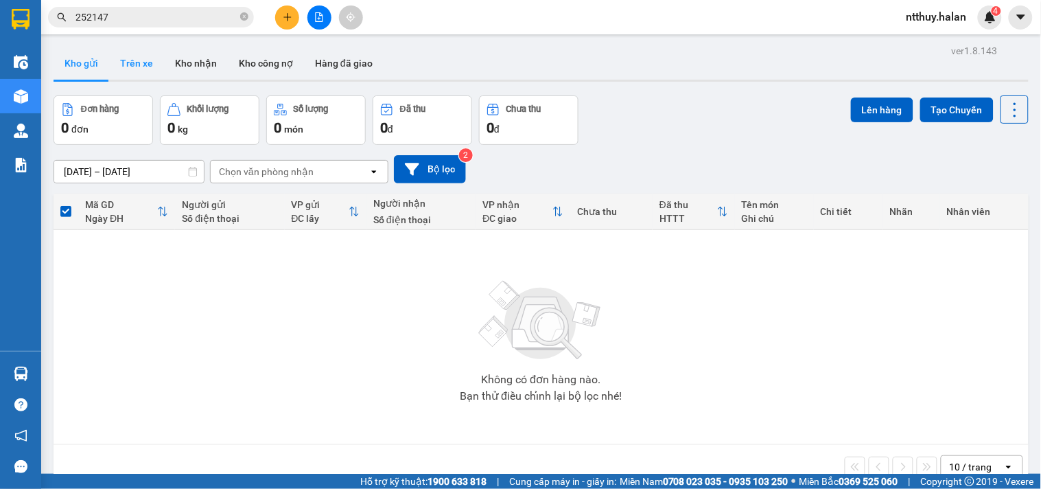
click at [125, 63] on button "Trên xe" at bounding box center [136, 63] width 55 height 33
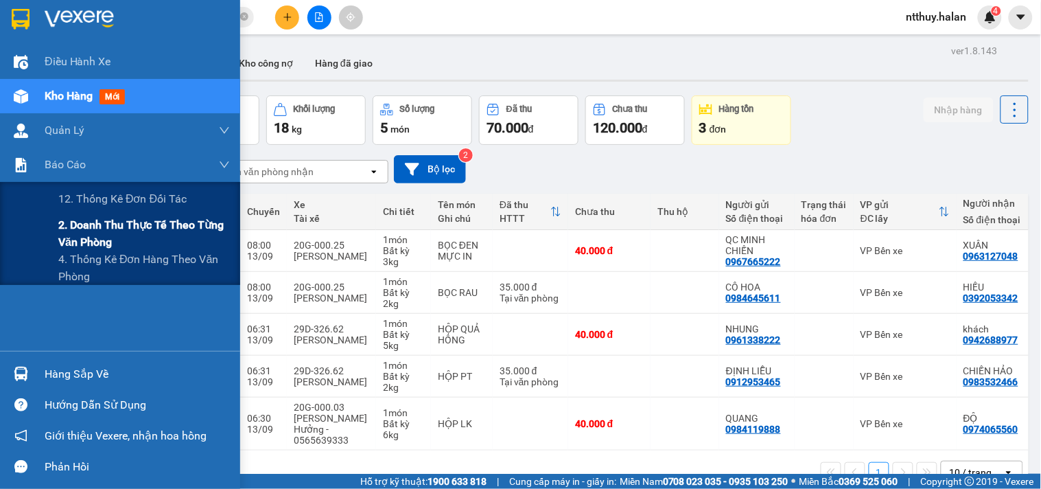
click at [95, 229] on span "2. Doanh thu thực tế theo từng văn phòng" at bounding box center [144, 233] width 172 height 34
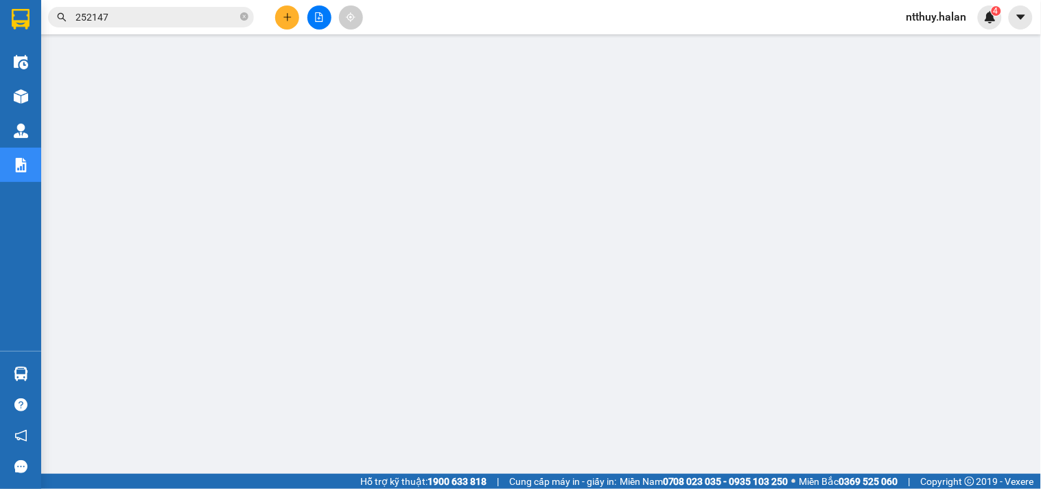
click at [173, 16] on input "252147" at bounding box center [156, 17] width 162 height 15
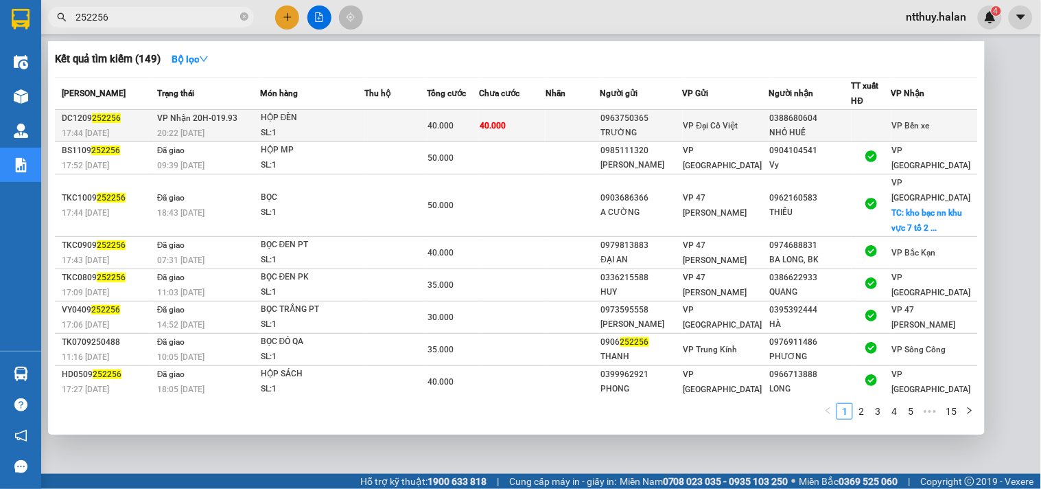
type input "252256"
click at [355, 131] on div "SL: 1" at bounding box center [312, 133] width 103 height 15
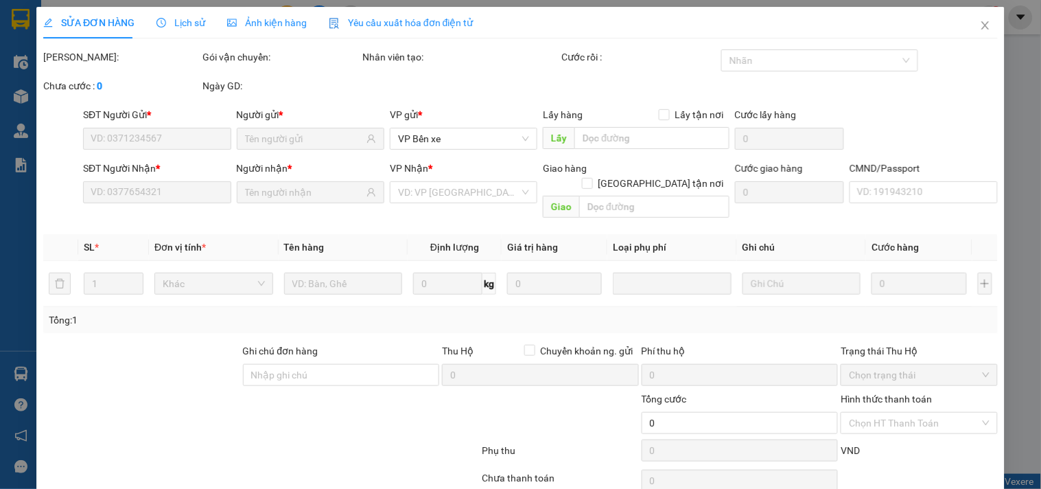
type input "0963750365"
type input "TRƯỜNG"
type input "0388680604"
type input "NHỎ HUẾ"
type input "40.000"
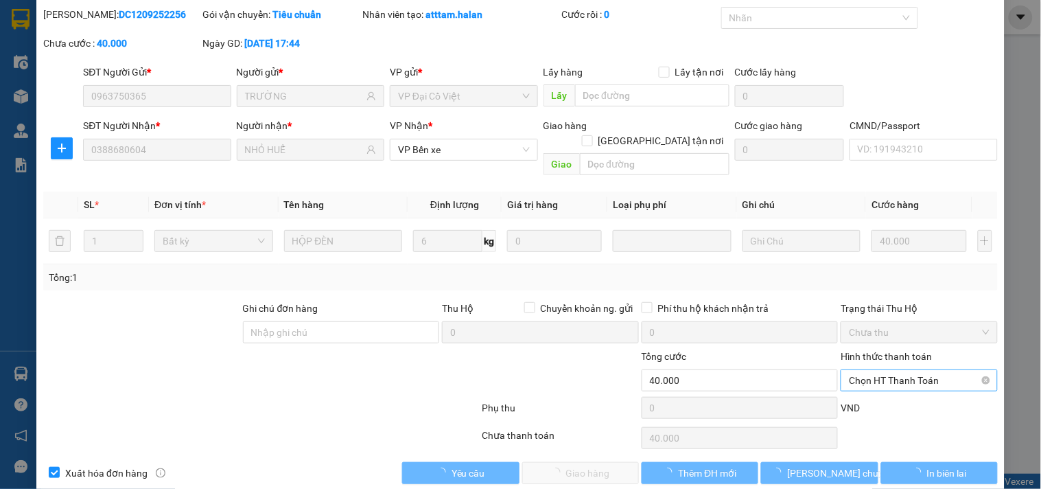
scroll to position [49, 0]
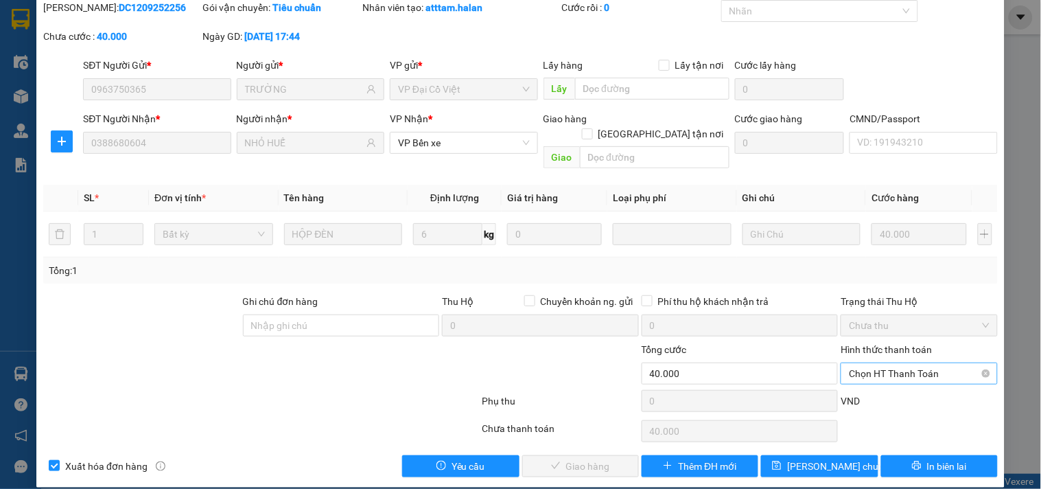
click at [882, 363] on span "Chọn HT Thanh Toán" at bounding box center [919, 373] width 140 height 21
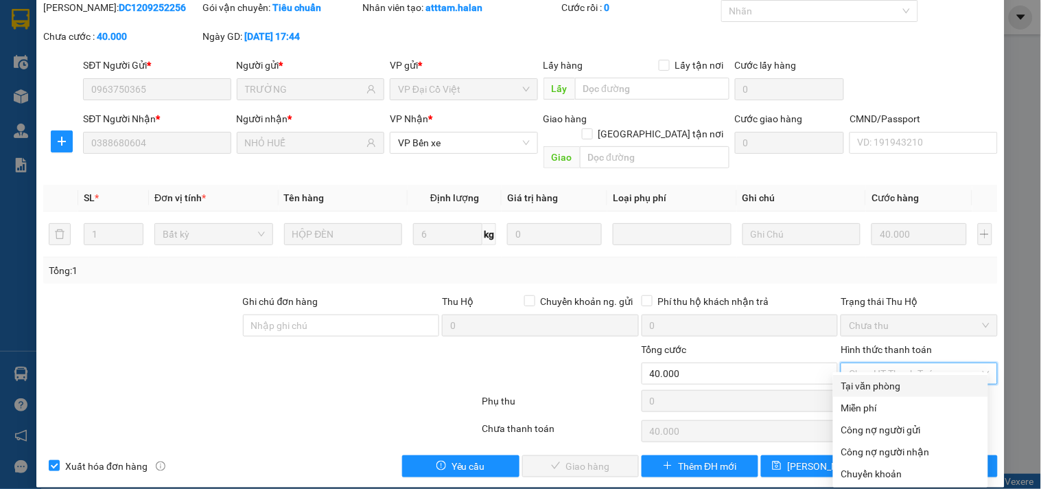
click at [880, 389] on div "Tại văn phòng" at bounding box center [910, 385] width 139 height 15
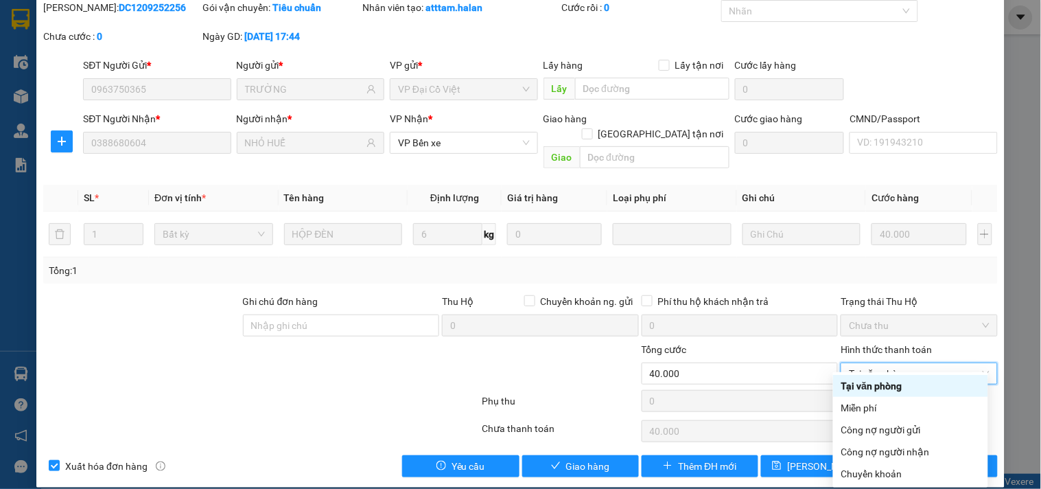
type input "0"
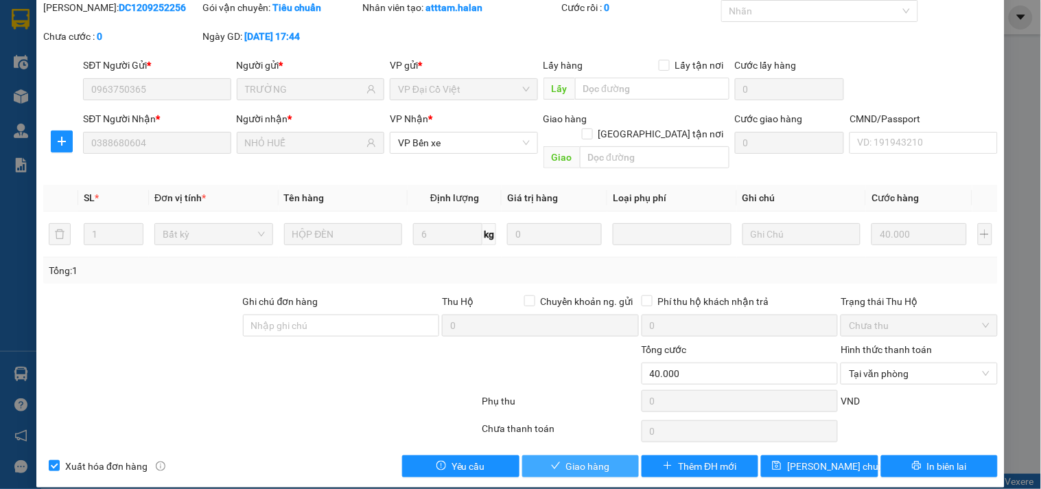
click at [612, 455] on button "Giao hàng" at bounding box center [580, 466] width 117 height 22
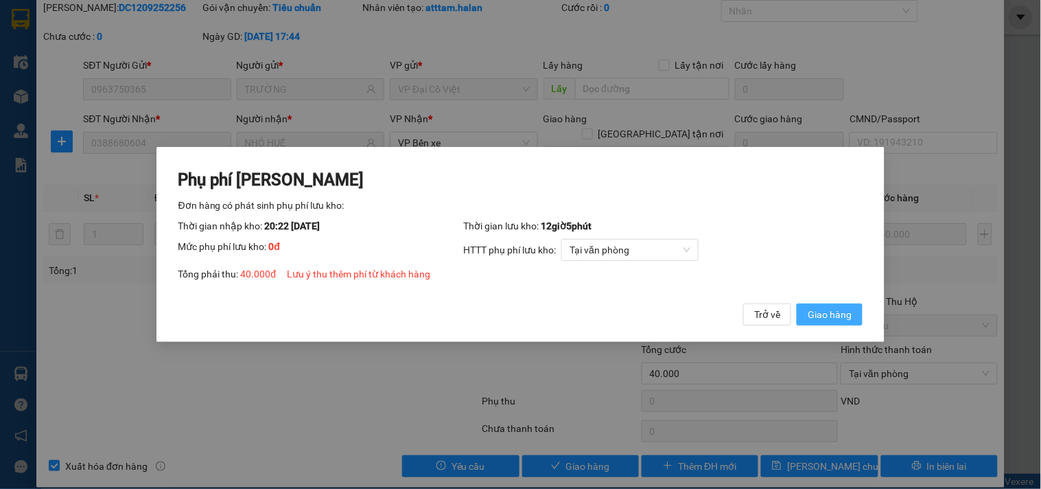
click at [825, 316] on span "Giao hàng" at bounding box center [830, 314] width 44 height 15
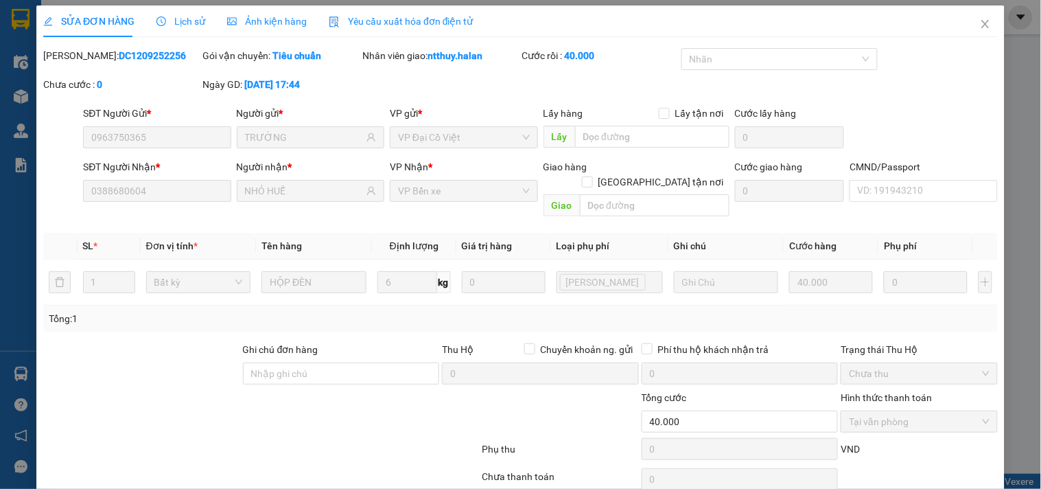
scroll to position [0, 0]
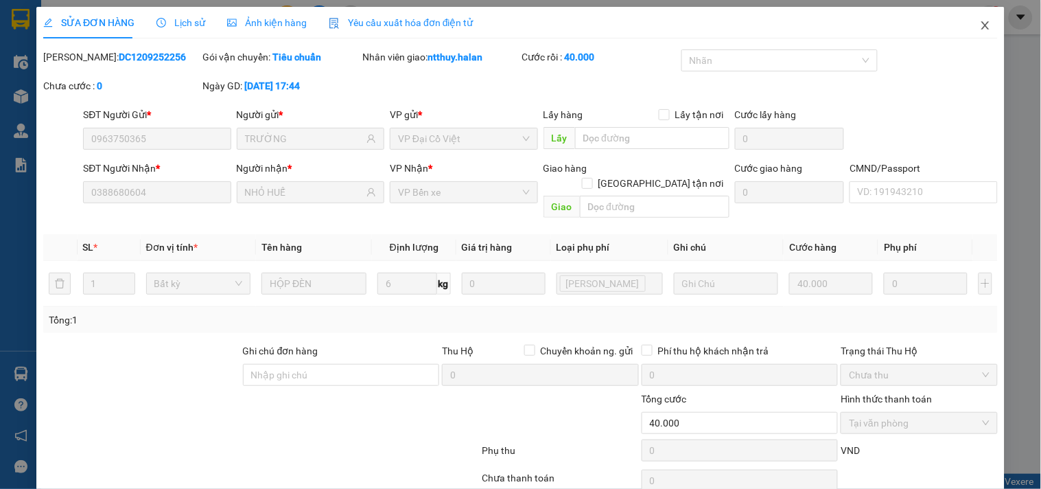
click at [980, 28] on icon "close" at bounding box center [985, 25] width 11 height 11
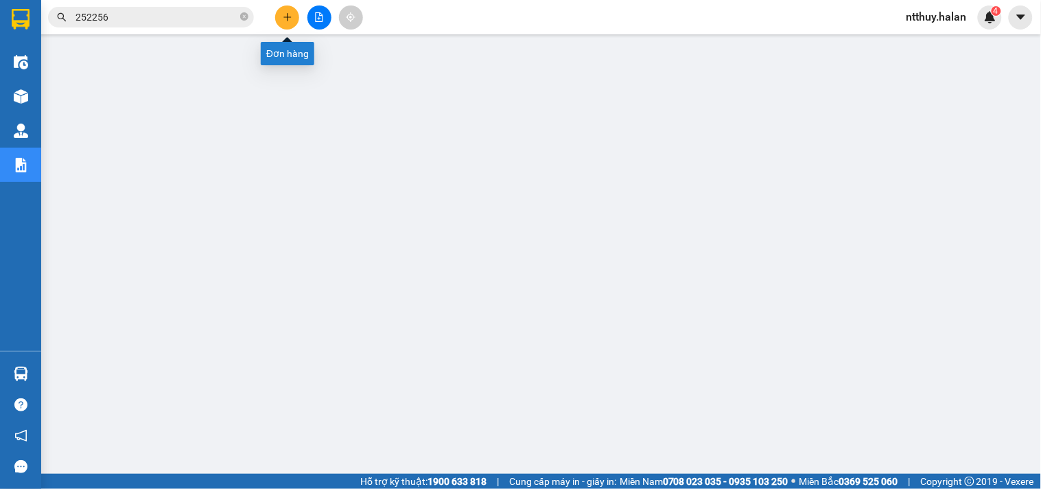
click at [287, 14] on icon "plus" at bounding box center [287, 17] width 1 height 8
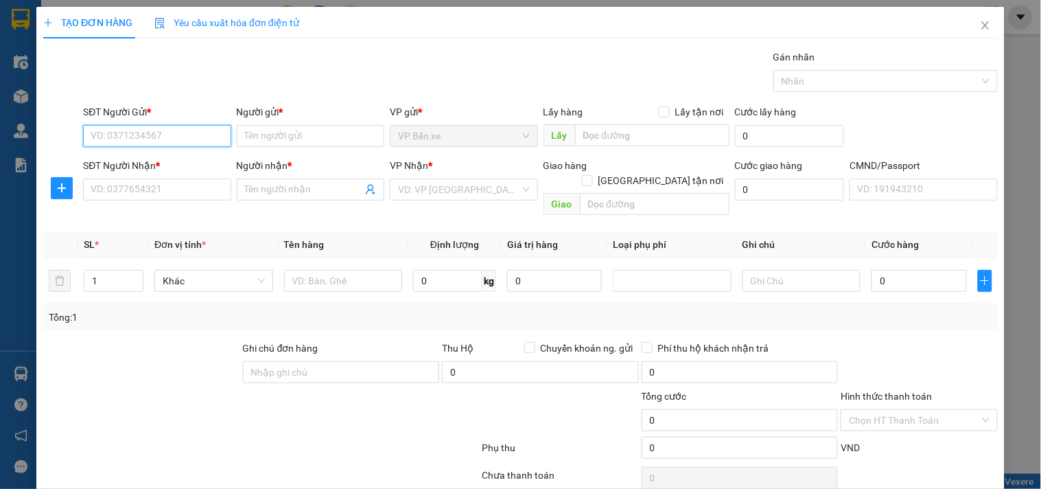
click at [189, 132] on input "SĐT Người Gửi *" at bounding box center [157, 136] width 148 height 22
type input "0399902689"
click at [165, 165] on div "0399902689 - LED 368" at bounding box center [156, 163] width 130 height 15
type input "LED 368"
type input "0399902689"
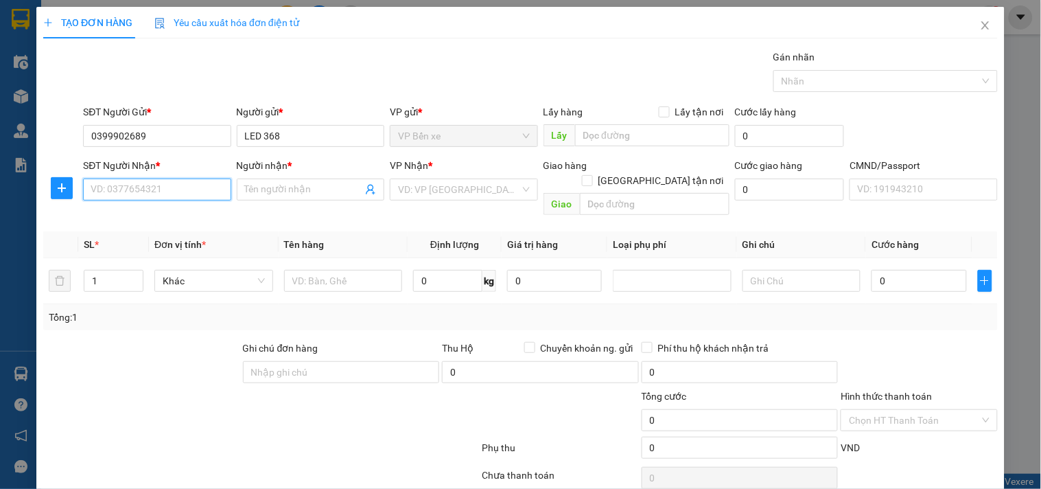
click at [166, 189] on input "SĐT Người Nhận *" at bounding box center [157, 189] width 148 height 22
click at [167, 243] on div "0915199981 - Hưng Phú bình" at bounding box center [168, 238] width 154 height 15
type input "0915199981"
type input "Hưng Phú bình"
click at [58, 190] on icon "plus" at bounding box center [61, 188] width 11 height 11
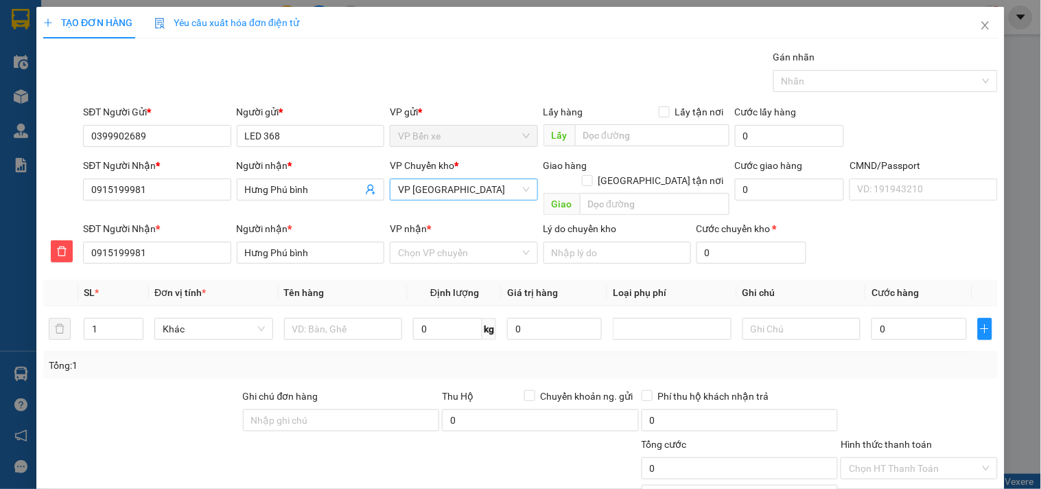
click at [467, 184] on span "VP [GEOGRAPHIC_DATA]" at bounding box center [463, 189] width 131 height 21
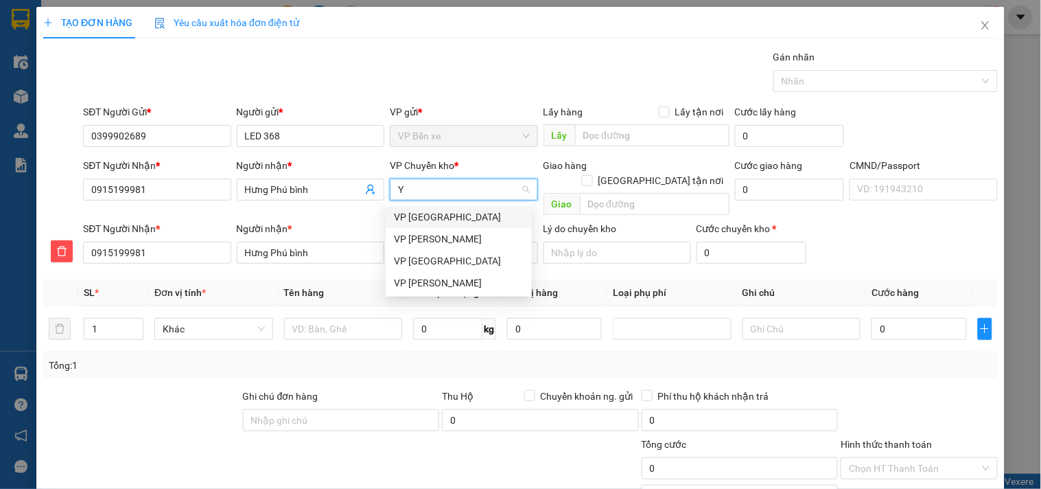
type input "YÊ"
click at [434, 216] on div "VP [GEOGRAPHIC_DATA]" at bounding box center [459, 216] width 130 height 15
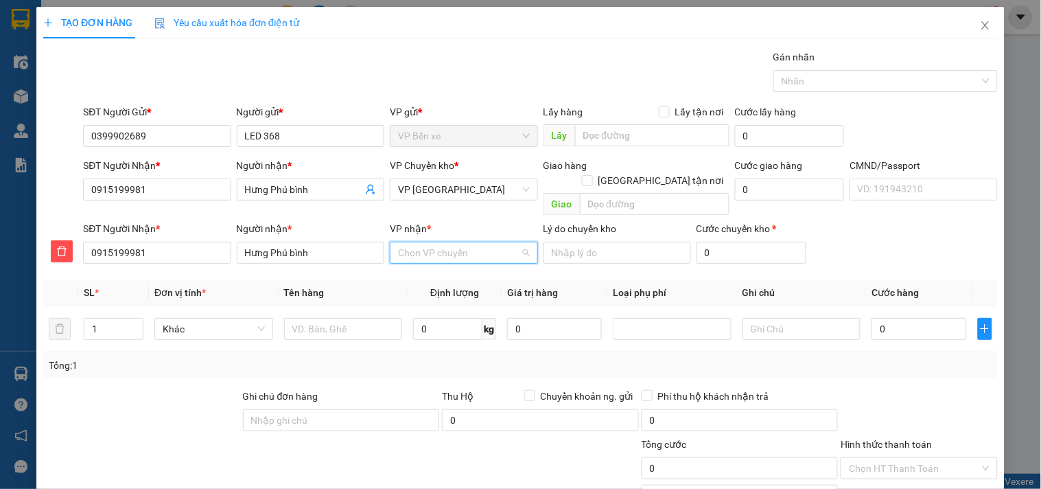
click at [454, 242] on input "VP nhận *" at bounding box center [458, 252] width 121 height 21
type input "PHU"
click at [439, 259] on div "VP [GEOGRAPHIC_DATA]" at bounding box center [459, 264] width 130 height 15
click at [351, 318] on input "text" at bounding box center [343, 329] width 119 height 22
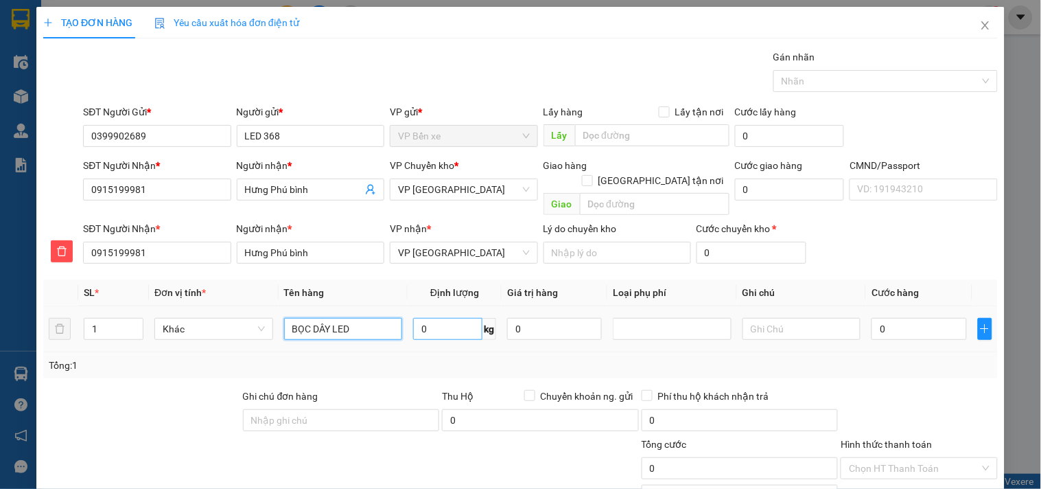
type input "BỌC DÂY LED"
click at [426, 318] on input "0" at bounding box center [447, 329] width 69 height 22
type input "1"
click at [911, 318] on input "0" at bounding box center [918, 329] width 95 height 22
type input "12"
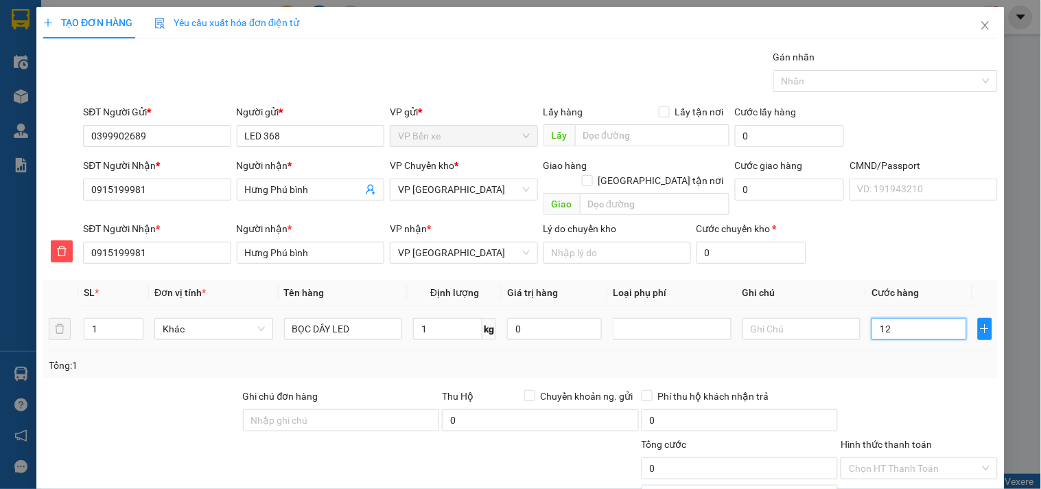
type input "12"
type input "1"
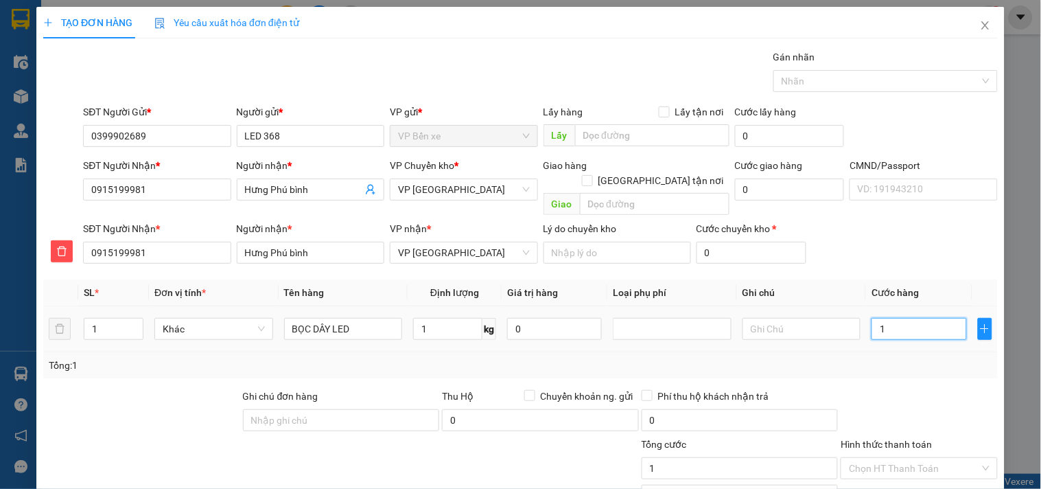
type input "0"
type input "02"
type input "2"
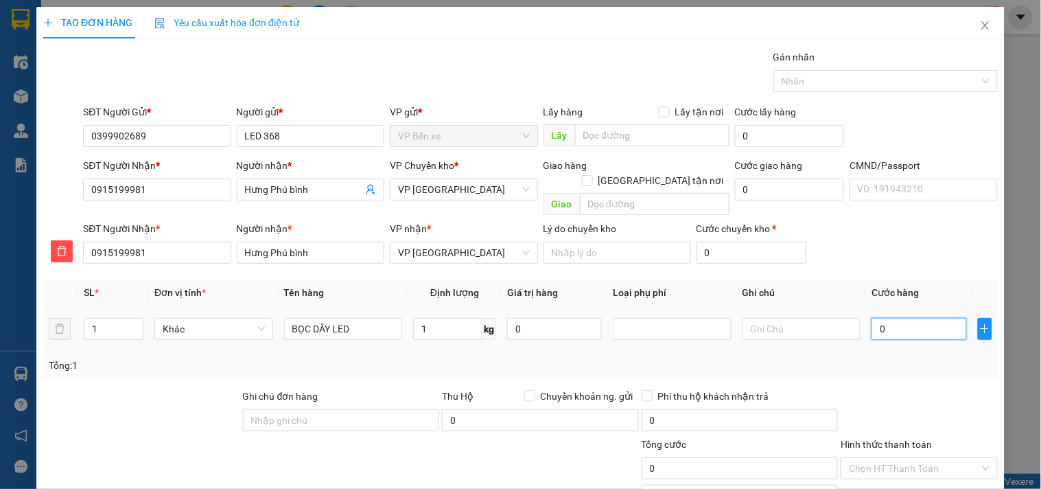
type input "2"
type input "020"
type input "20"
type input "0.200"
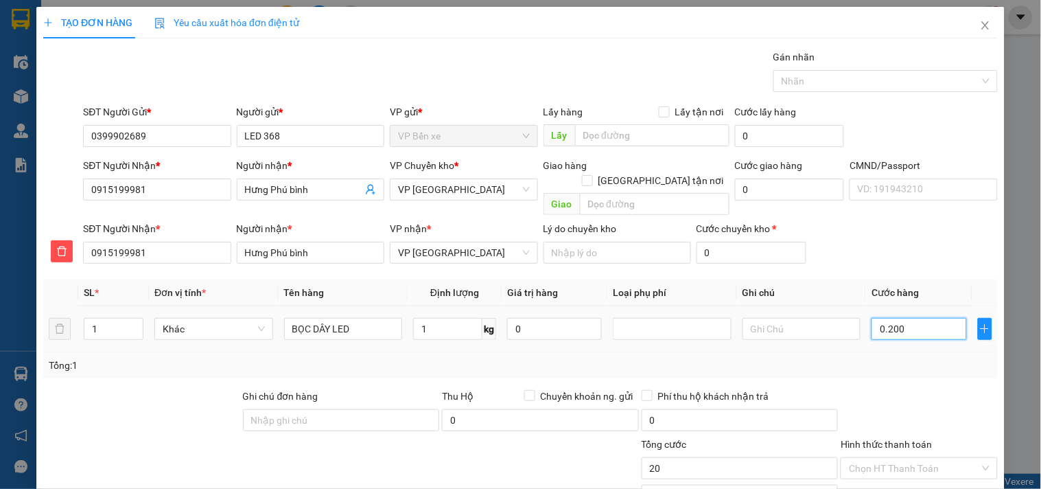
type input "200"
type input "02.000"
type input "2.000"
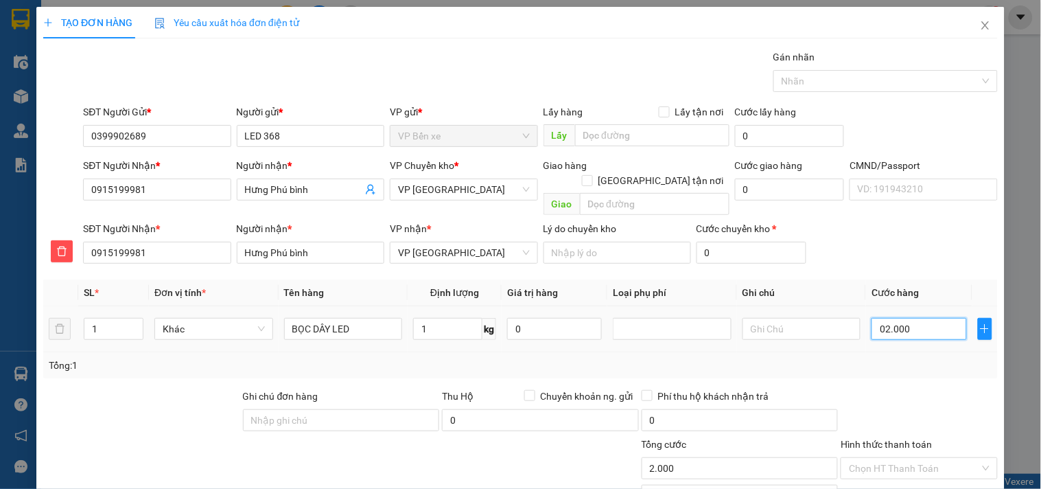
type input "020.000"
type input "20.000"
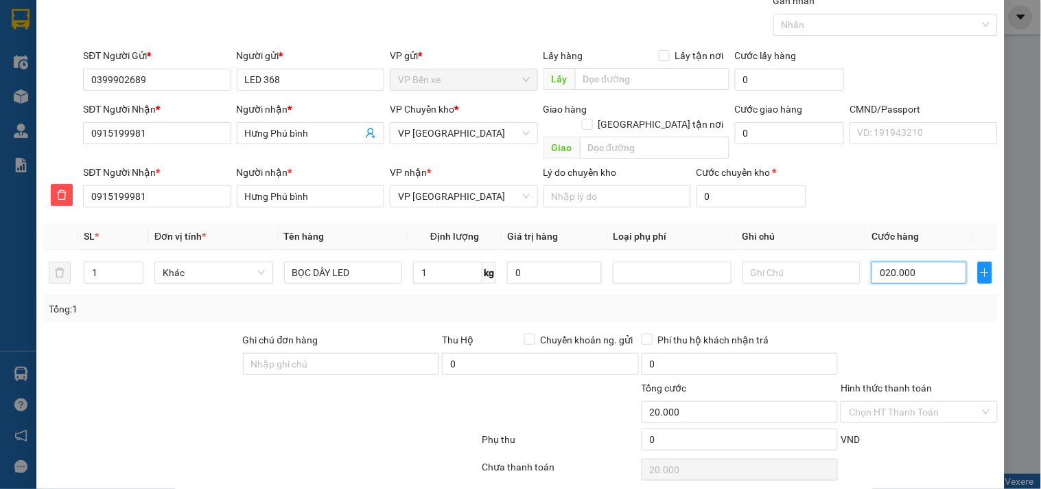
scroll to position [95, 0]
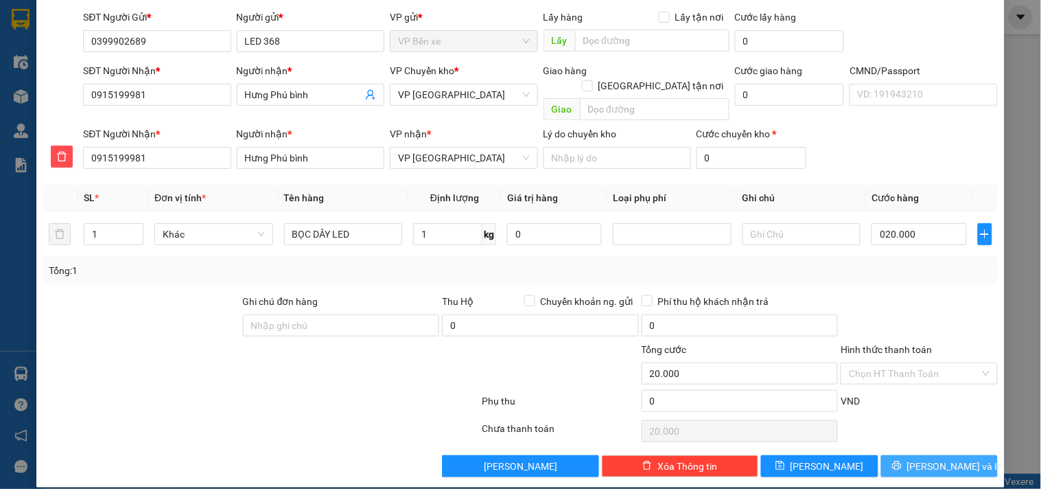
type input "20.000"
click at [917, 455] on button "[PERSON_NAME] và In" at bounding box center [939, 466] width 117 height 22
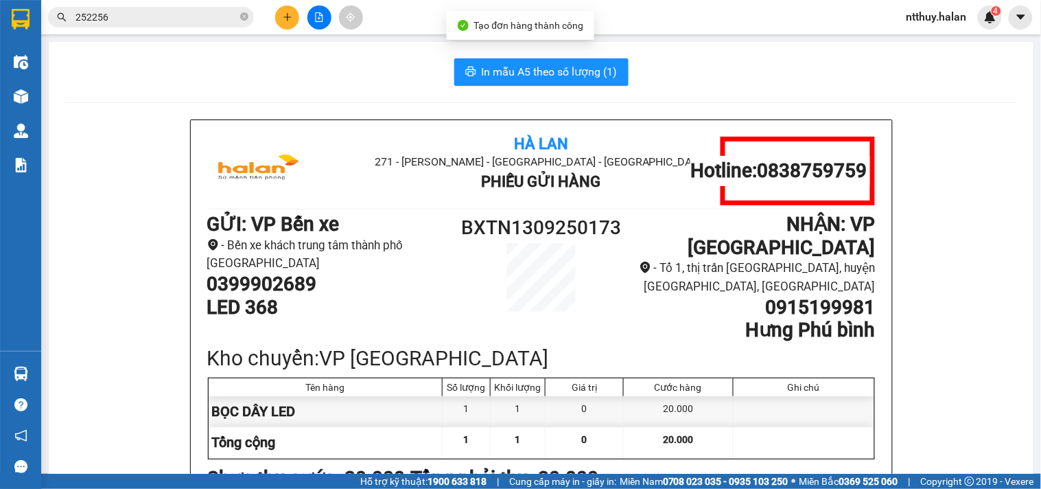
click at [543, 73] on span "In mẫu A5 theo số lượng (1)" at bounding box center [550, 71] width 136 height 17
drag, startPoint x: 662, startPoint y: 307, endPoint x: 611, endPoint y: 307, distance: 51.5
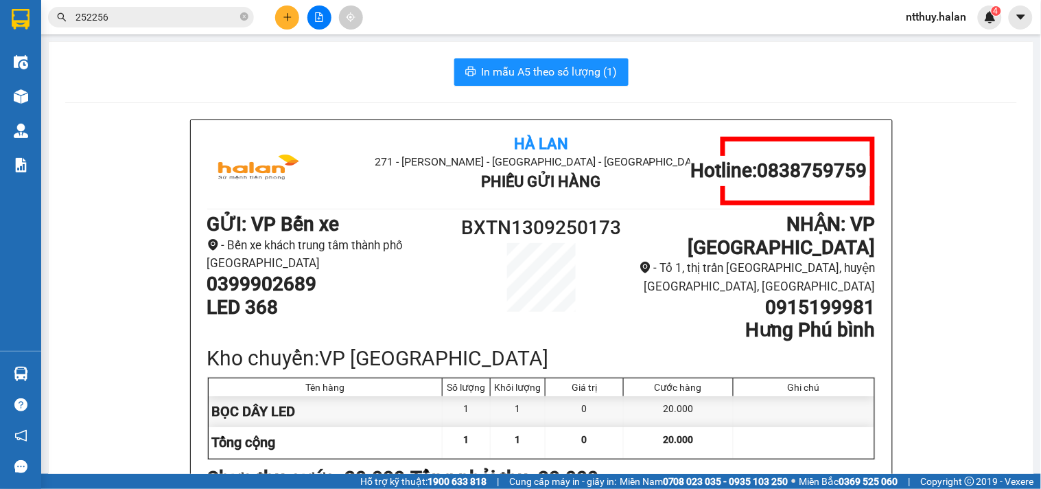
click at [661, 318] on h1 "Hưng Phú bình" at bounding box center [749, 329] width 250 height 23
click at [300, 287] on h1 "0399902689" at bounding box center [332, 283] width 250 height 23
copy h1 "0399902689"
click at [129, 16] on input "252256" at bounding box center [156, 17] width 162 height 15
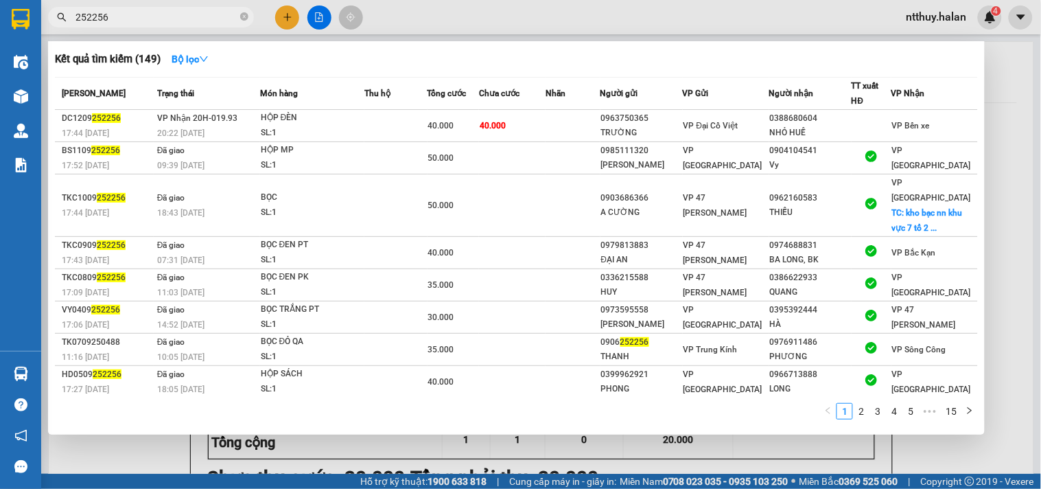
click at [129, 16] on input "252256" at bounding box center [156, 17] width 162 height 15
paste input "0399902689"
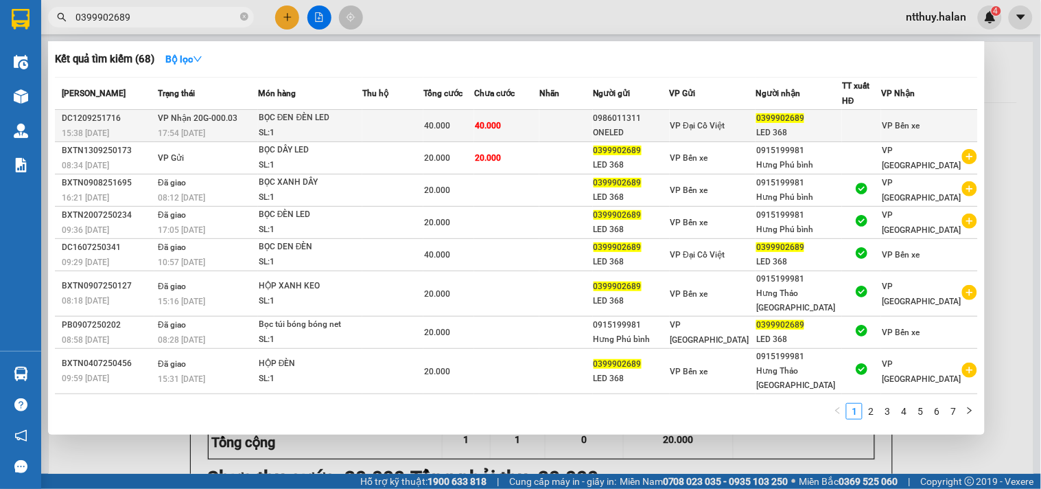
type input "0399902689"
click at [362, 119] on div "BỌC ĐEN ĐÈN LED" at bounding box center [310, 117] width 103 height 15
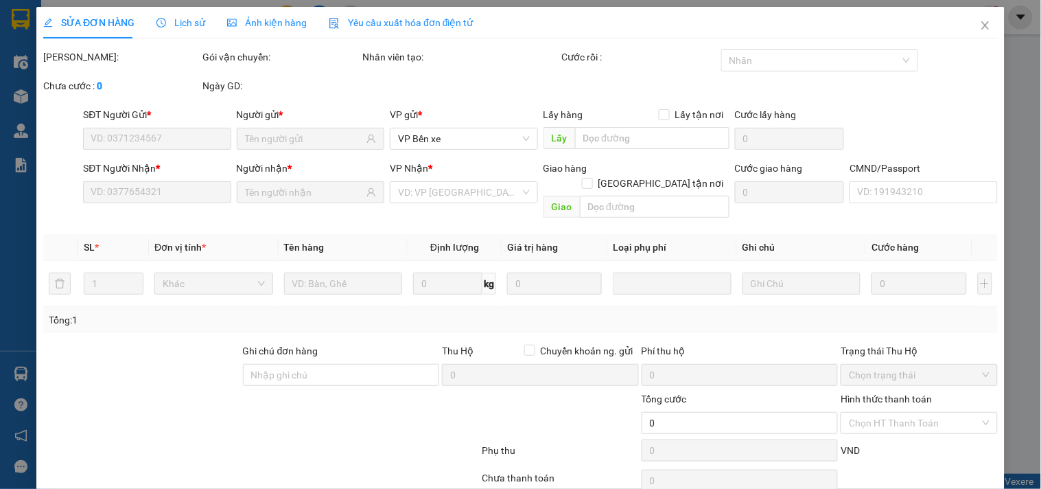
type input "0986011311"
type input "ONELED"
type input "0399902689"
type input "LED 368"
type input "0399902689"
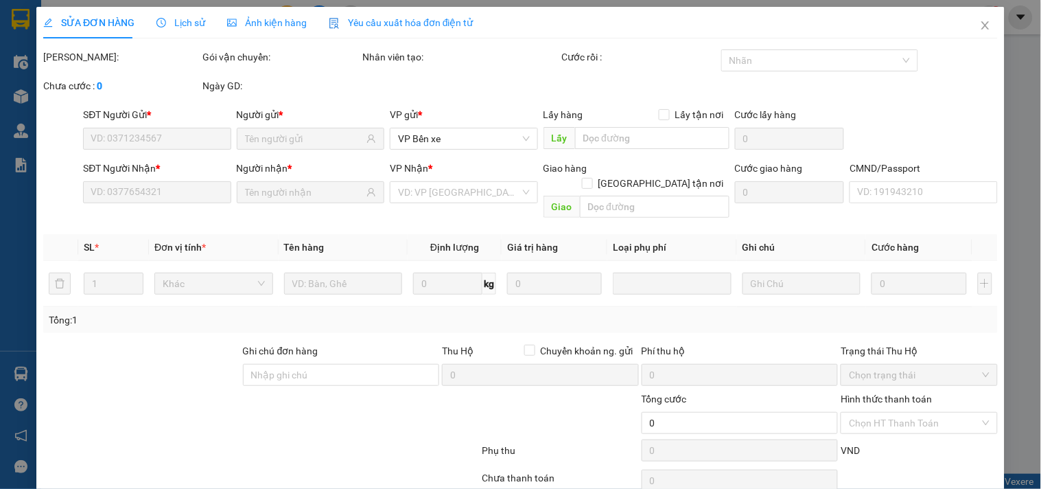
type input "40.000"
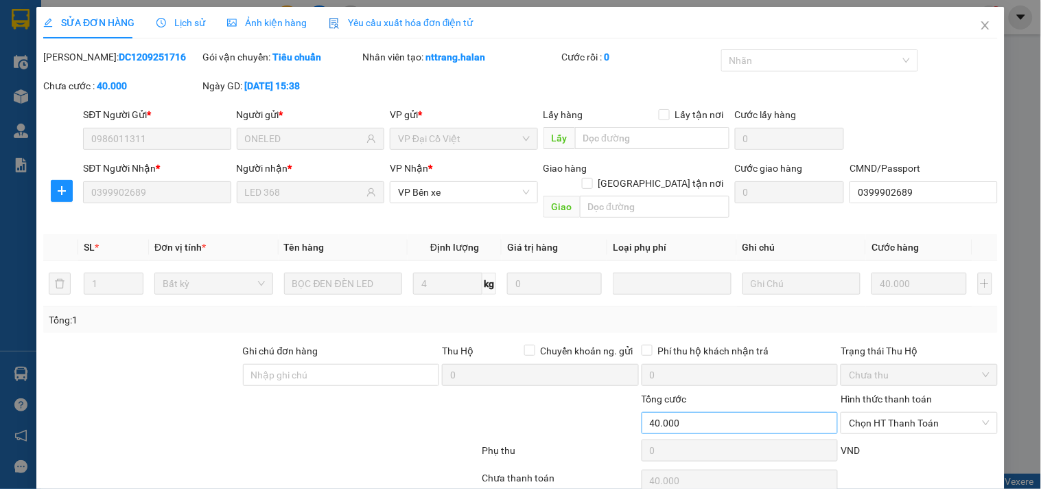
scroll to position [49, 0]
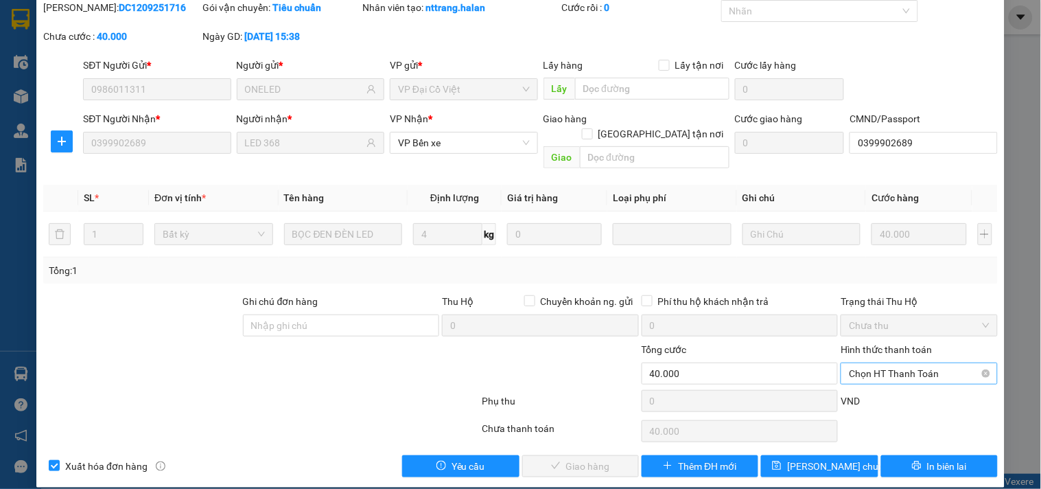
click at [872, 366] on span "Chọn HT Thanh Toán" at bounding box center [919, 373] width 140 height 21
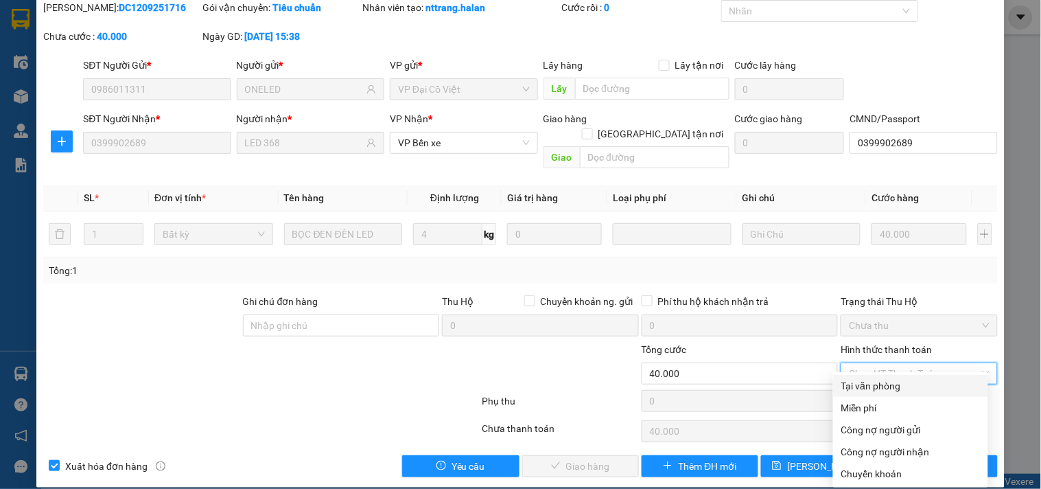
click at [867, 383] on div "Tại văn phòng" at bounding box center [910, 385] width 139 height 15
type input "0"
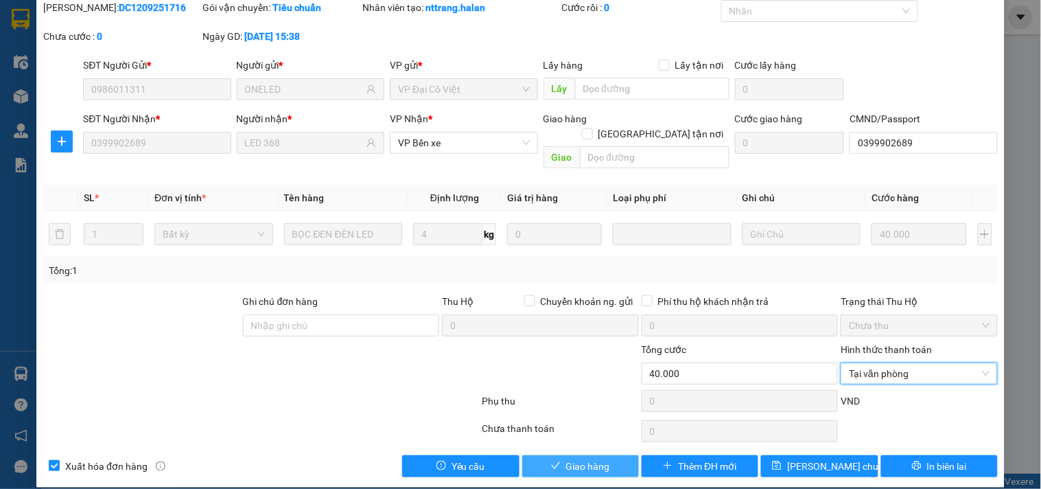
click at [601, 458] on span "Giao hàng" at bounding box center [588, 465] width 44 height 15
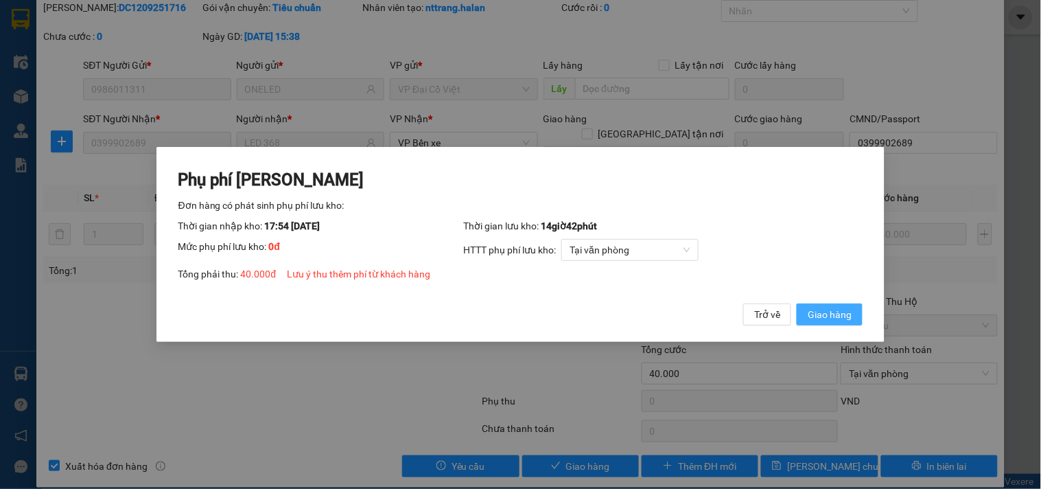
click at [821, 316] on span "Giao hàng" at bounding box center [830, 314] width 44 height 15
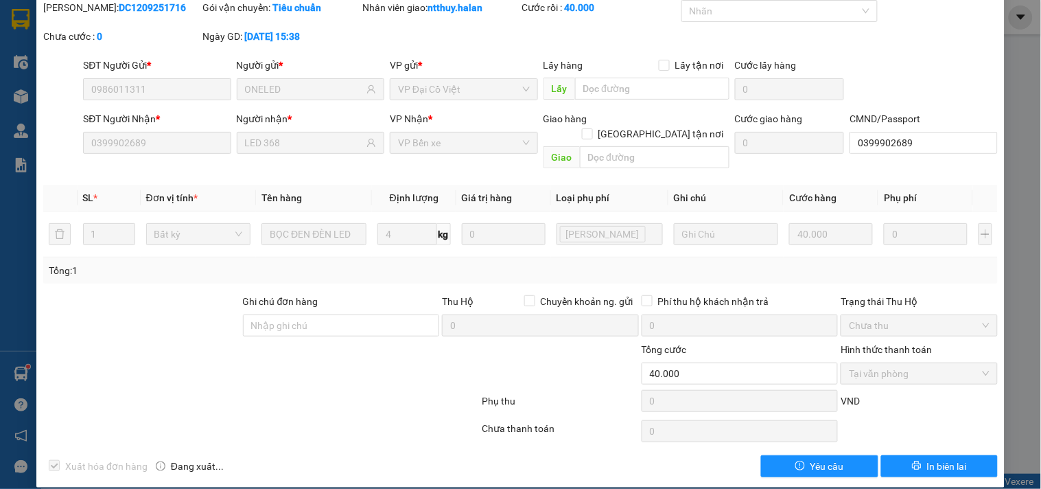
scroll to position [0, 0]
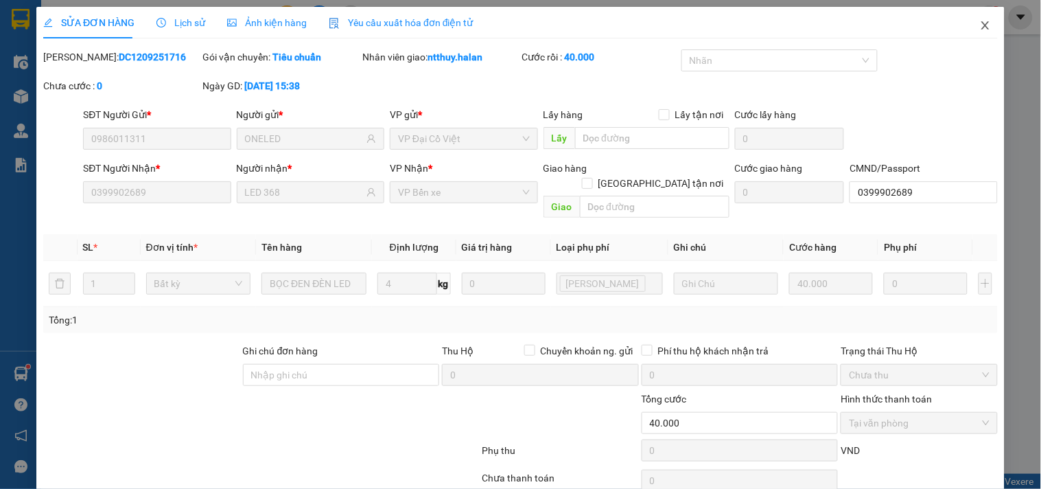
click at [980, 25] on icon "close" at bounding box center [985, 25] width 11 height 11
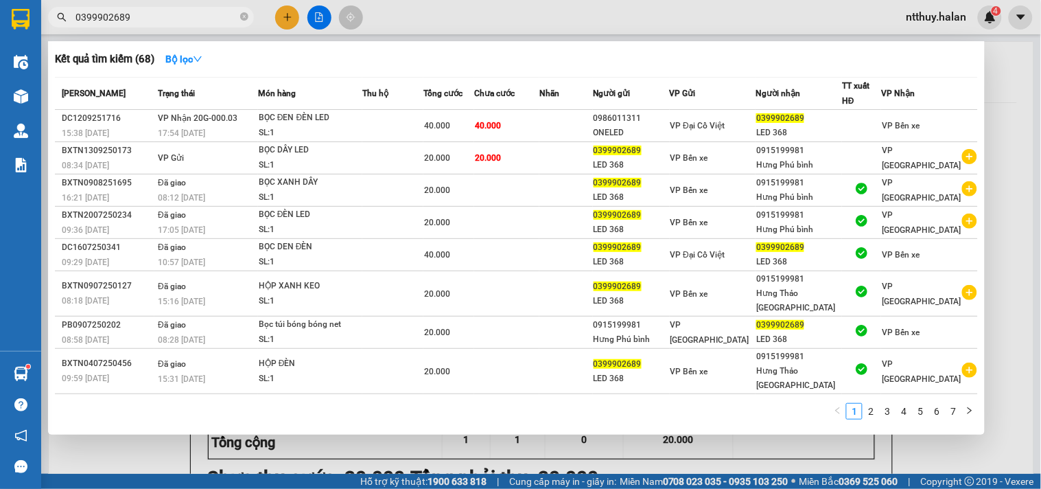
click at [213, 17] on input "0399902689" at bounding box center [156, 17] width 162 height 15
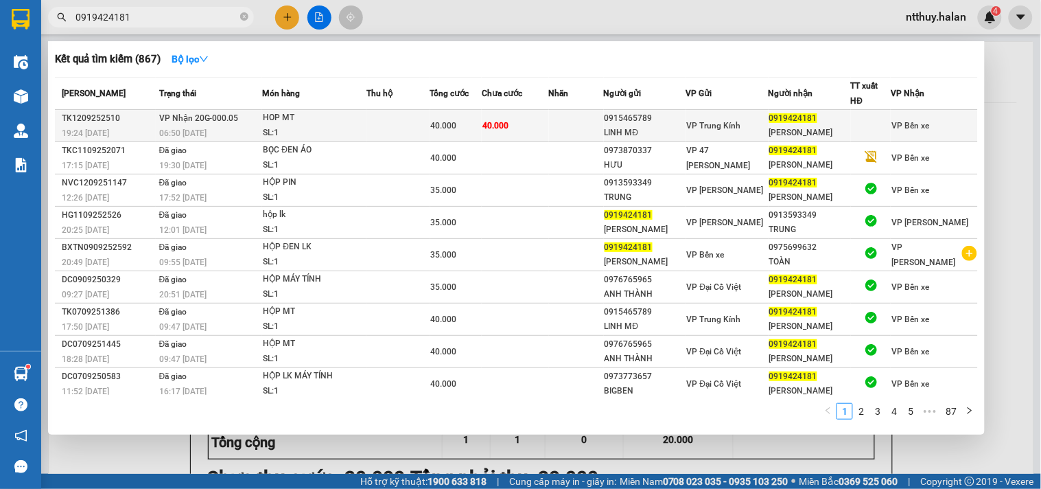
type input "0919424181"
click at [543, 128] on td "40.000" at bounding box center [515, 126] width 67 height 32
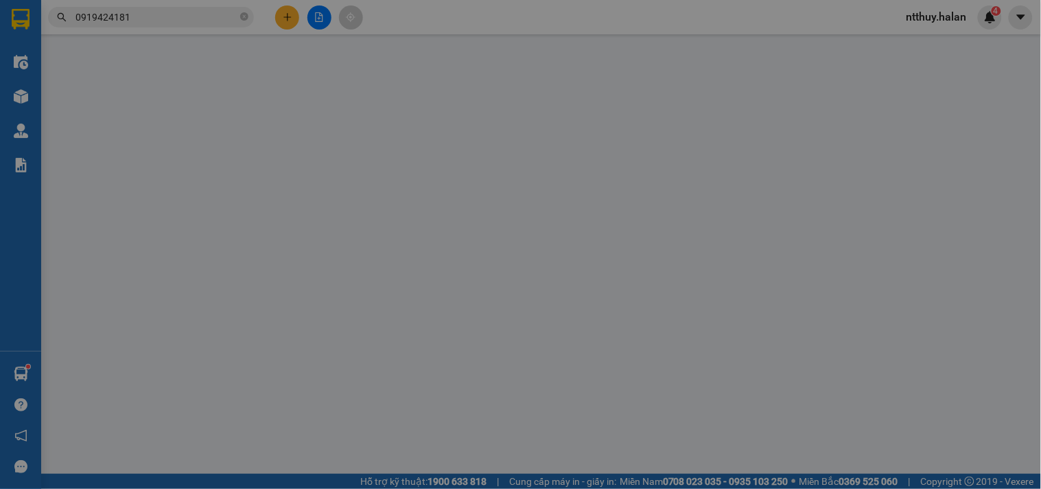
type input "0915465789"
type input "LINH MĐ"
type input "0919424181"
type input "[PERSON_NAME]"
type input "40.000"
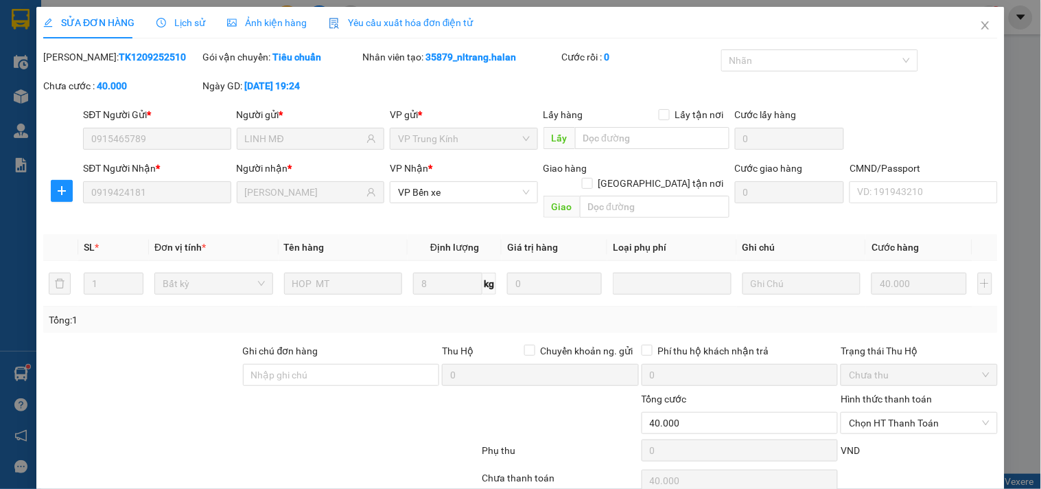
scroll to position [49, 0]
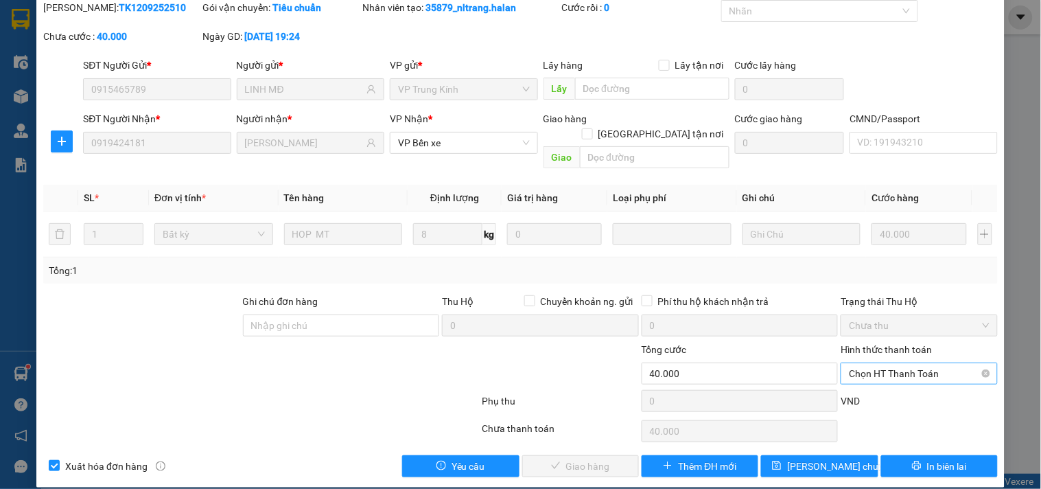
click at [907, 363] on span "Chọn HT Thanh Toán" at bounding box center [919, 373] width 140 height 21
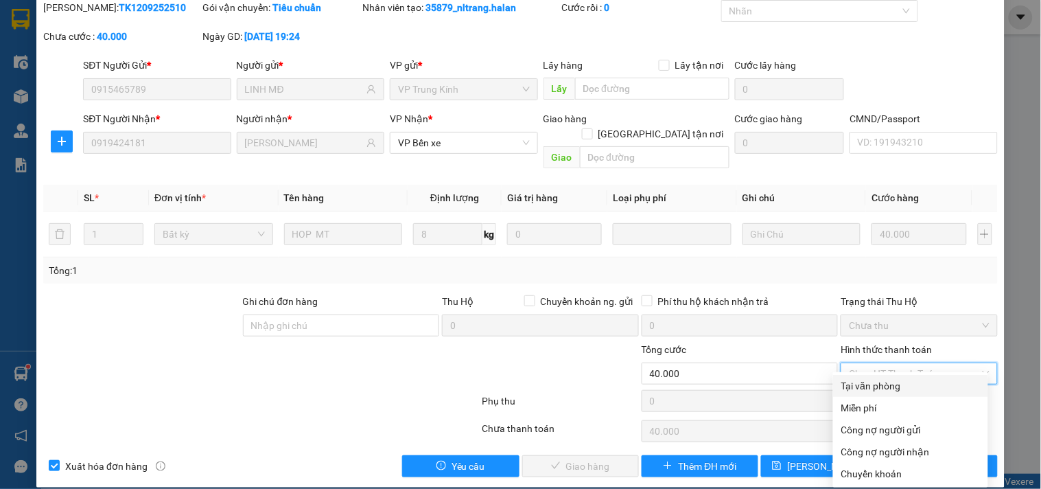
click at [901, 382] on div "Tại văn phòng" at bounding box center [910, 385] width 139 height 15
type input "0"
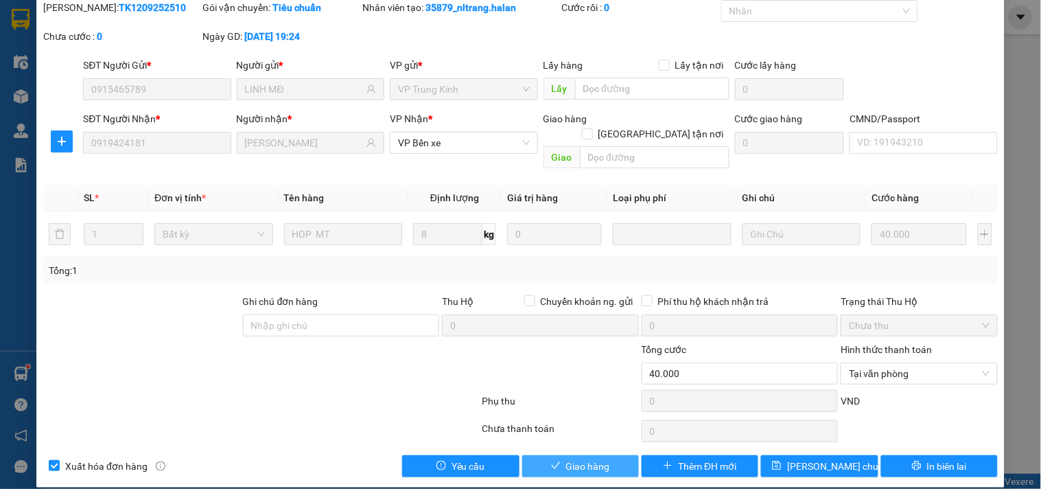
click at [609, 455] on button "Giao hàng" at bounding box center [580, 466] width 117 height 22
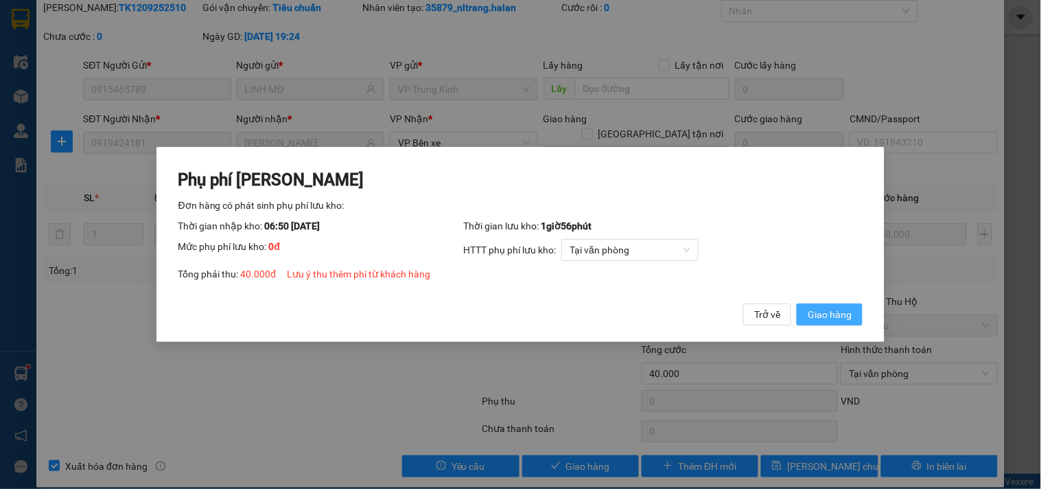
click at [825, 312] on span "Giao hàng" at bounding box center [830, 314] width 44 height 15
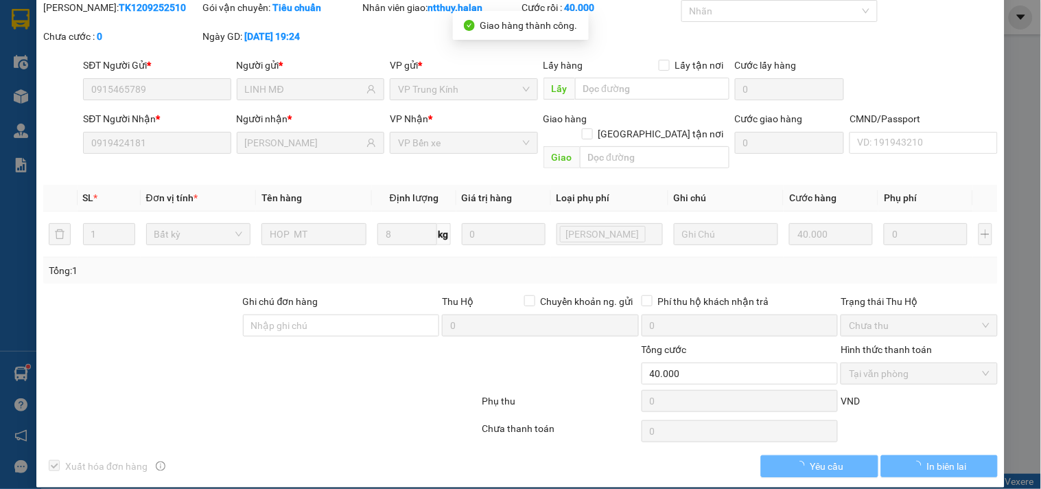
scroll to position [0, 0]
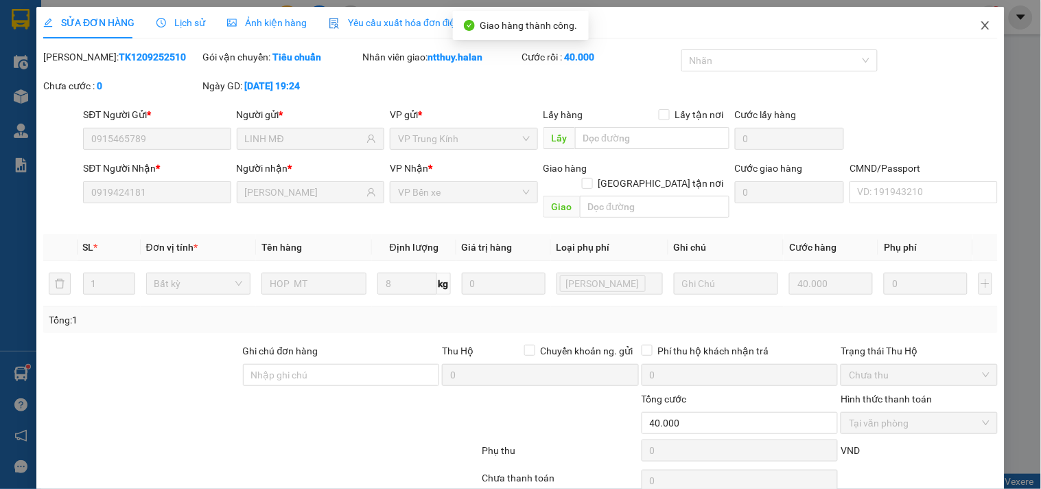
click at [981, 24] on icon "close" at bounding box center [985, 25] width 8 height 8
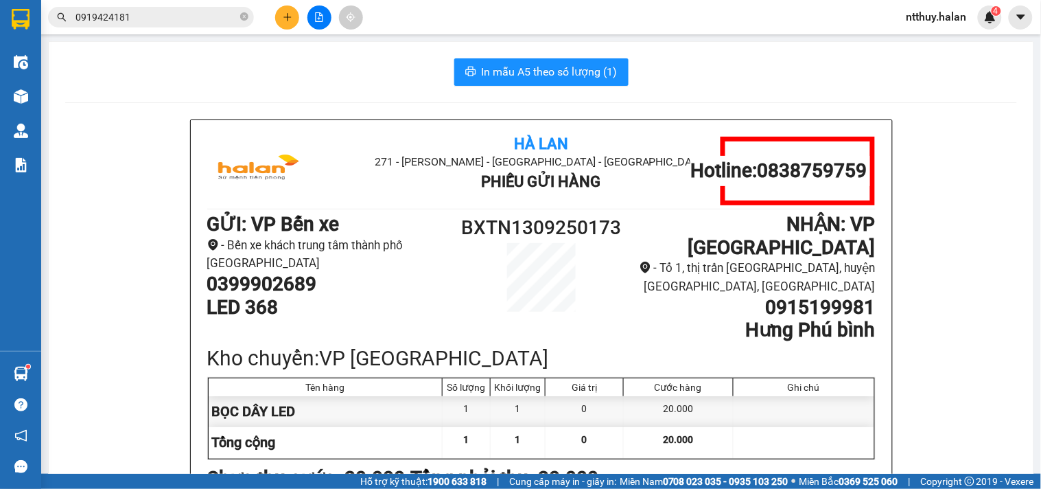
click at [176, 23] on input "0919424181" at bounding box center [156, 17] width 162 height 15
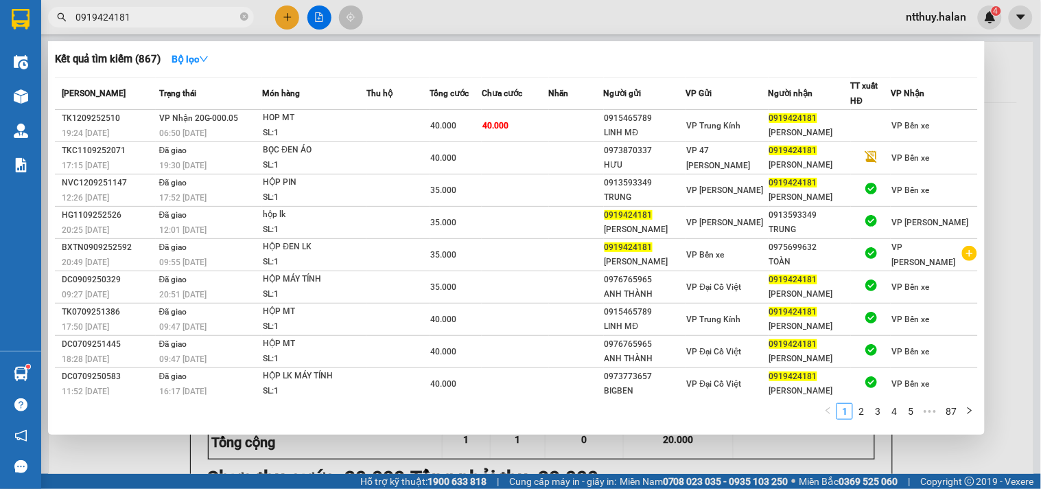
click at [176, 23] on input "0919424181" at bounding box center [156, 17] width 162 height 15
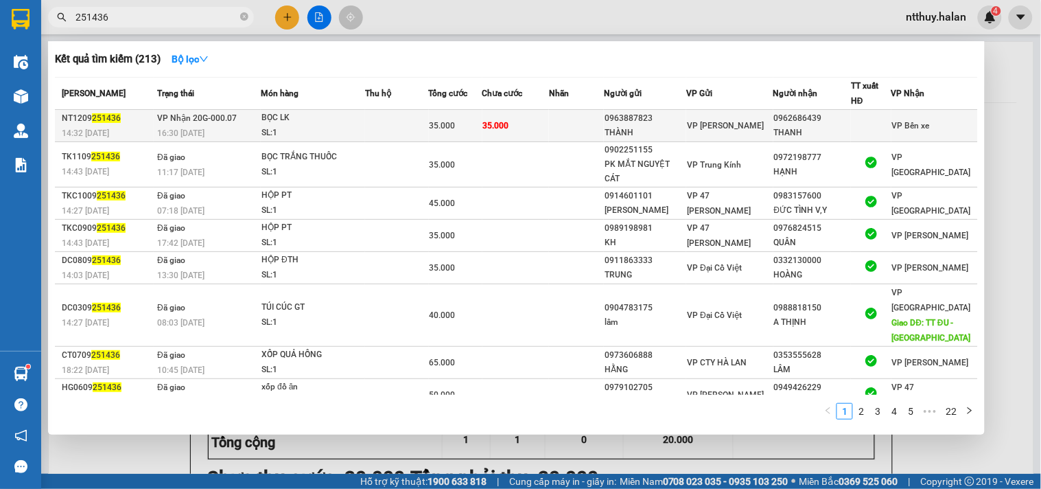
type input "251436"
click at [509, 129] on span "35.000" at bounding box center [496, 126] width 26 height 10
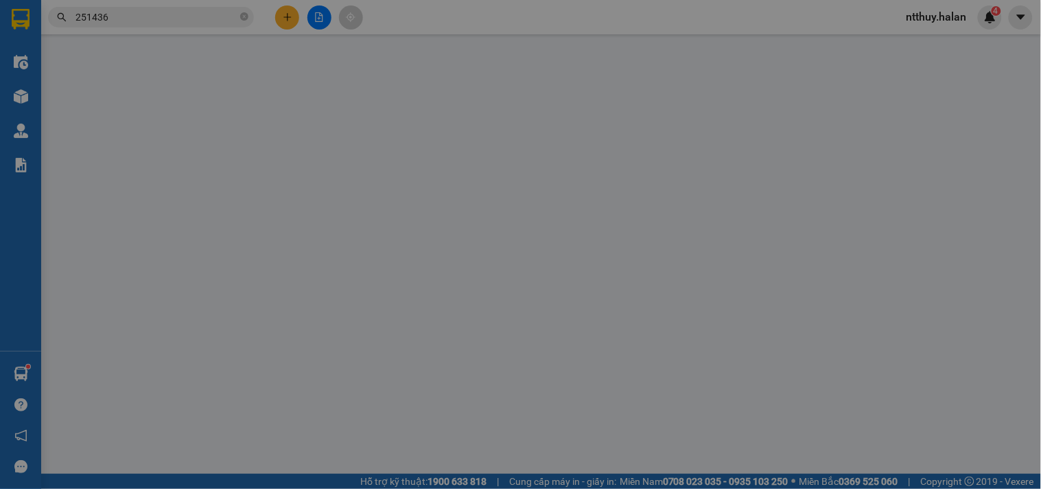
type input "0963887823"
type input "THÀNH"
type input "0962686439"
type input "THANH"
type input "35.000"
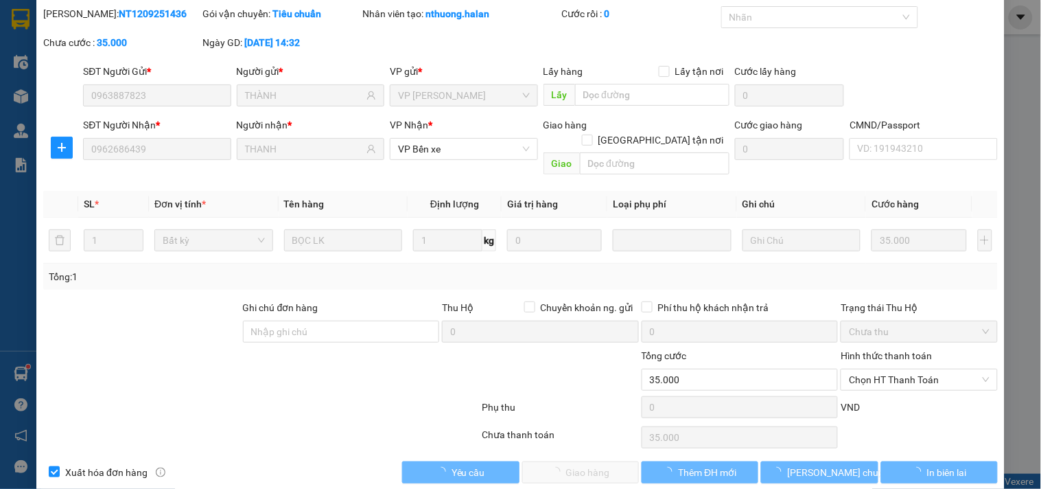
scroll to position [49, 0]
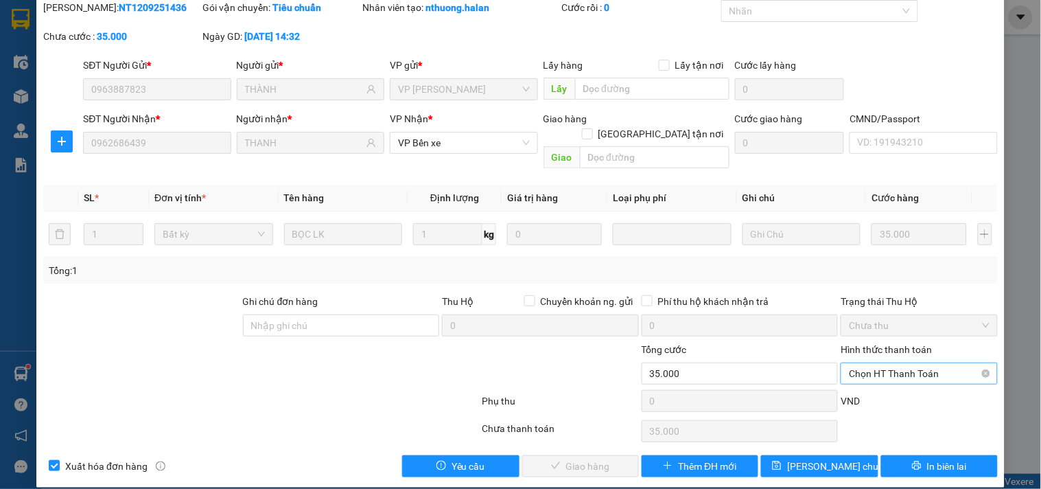
click at [900, 363] on span "Chọn HT Thanh Toán" at bounding box center [919, 373] width 140 height 21
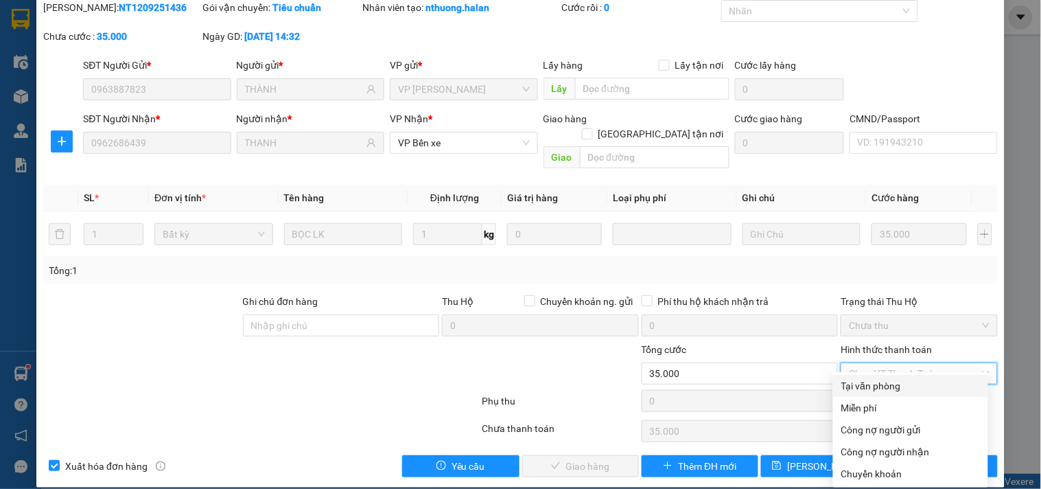
click at [891, 388] on div "Tại văn phòng" at bounding box center [910, 385] width 139 height 15
type input "0"
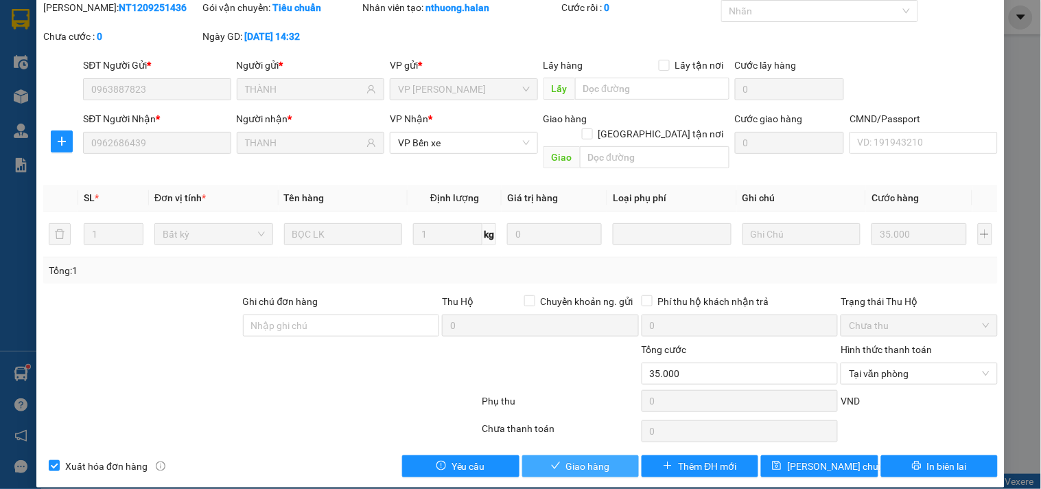
click at [595, 458] on span "Giao hàng" at bounding box center [588, 465] width 44 height 15
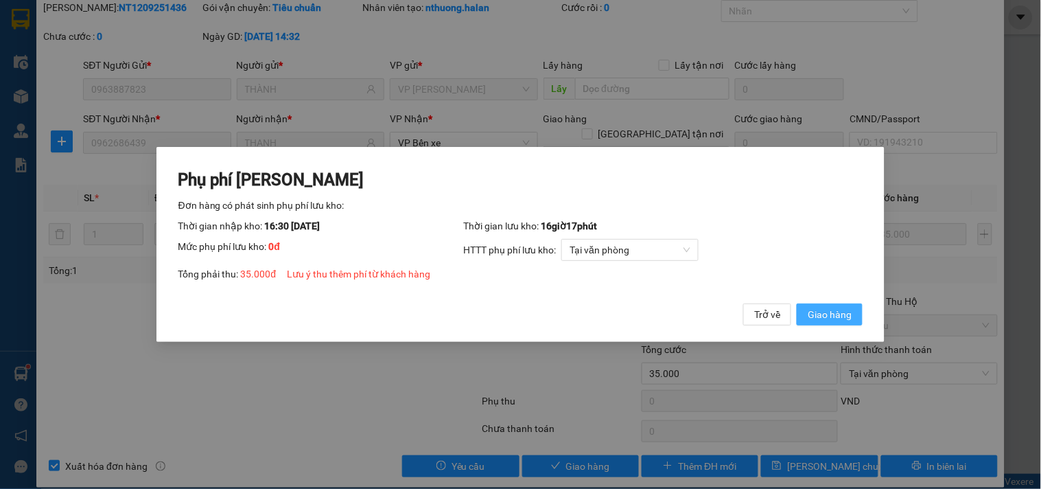
click at [825, 309] on span "Giao hàng" at bounding box center [830, 314] width 44 height 15
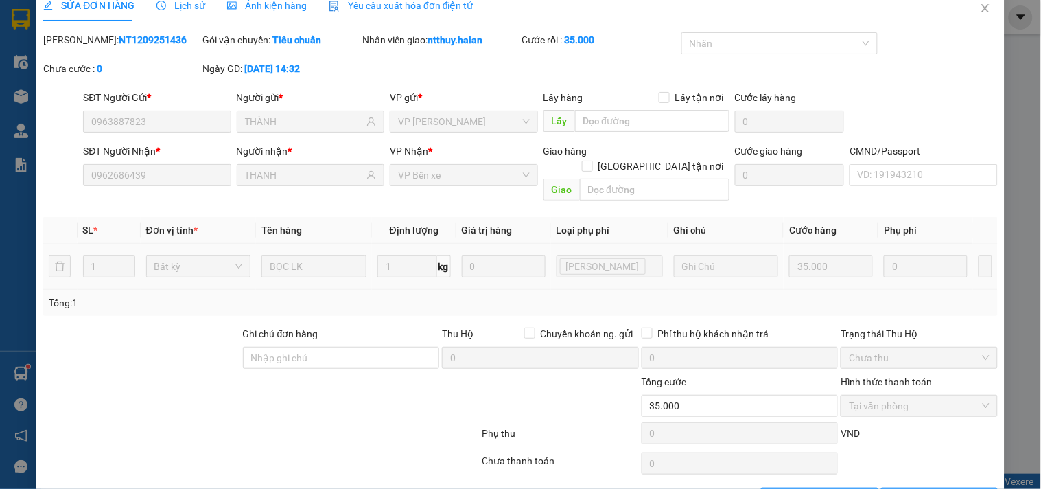
scroll to position [0, 0]
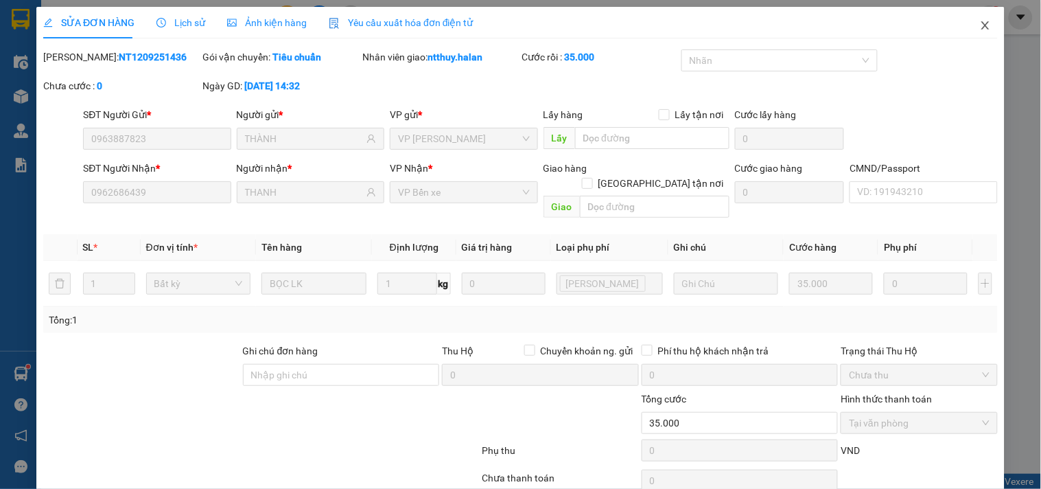
click at [972, 32] on span "Close" at bounding box center [985, 26] width 38 height 38
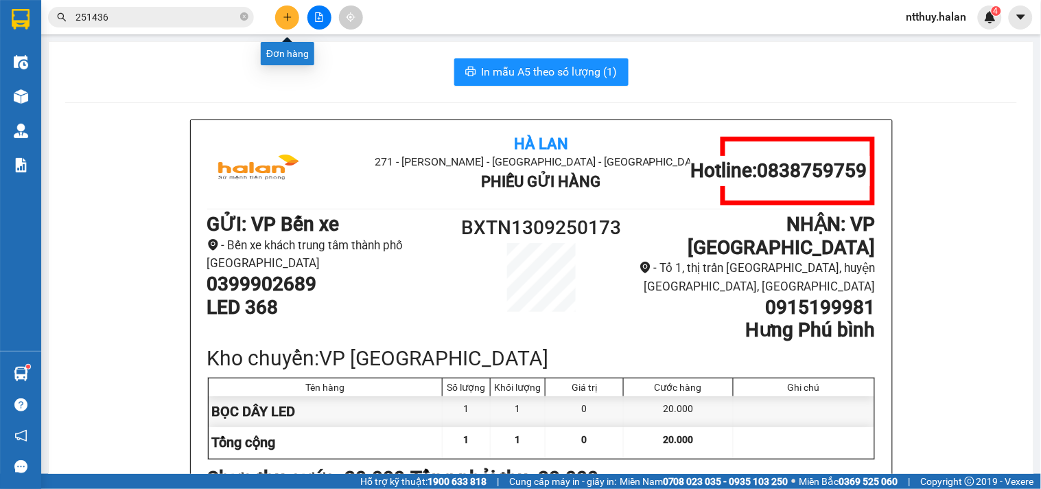
click at [295, 19] on button at bounding box center [287, 17] width 24 height 24
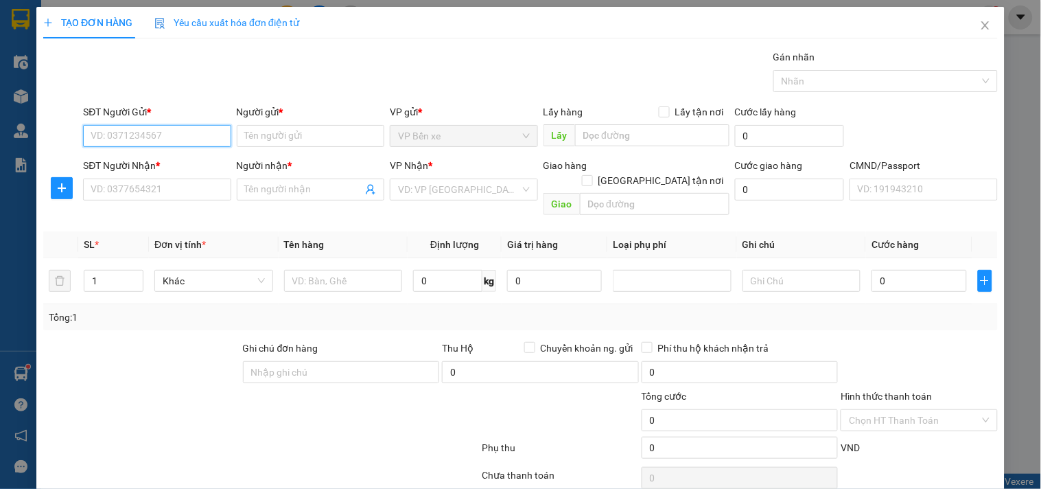
click at [185, 135] on input "SĐT Người Gửi *" at bounding box center [157, 136] width 148 height 22
type input "0964085969"
click at [185, 135] on input "0964085969" at bounding box center [157, 136] width 148 height 22
click at [128, 166] on div "0964085969 - MỸ" at bounding box center [156, 163] width 130 height 15
type input "MỸ"
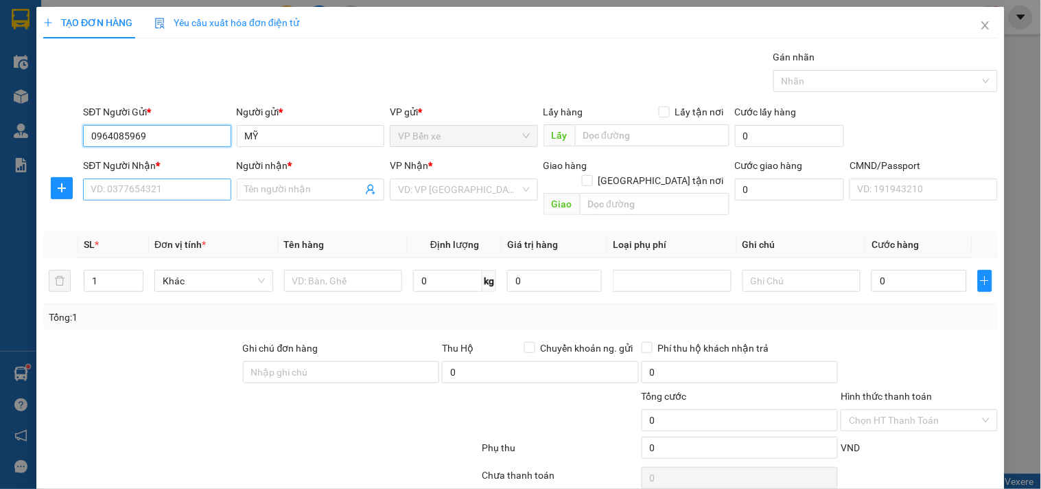
type input "0964085969"
click at [163, 195] on input "SĐT Người Nhận *" at bounding box center [157, 189] width 148 height 22
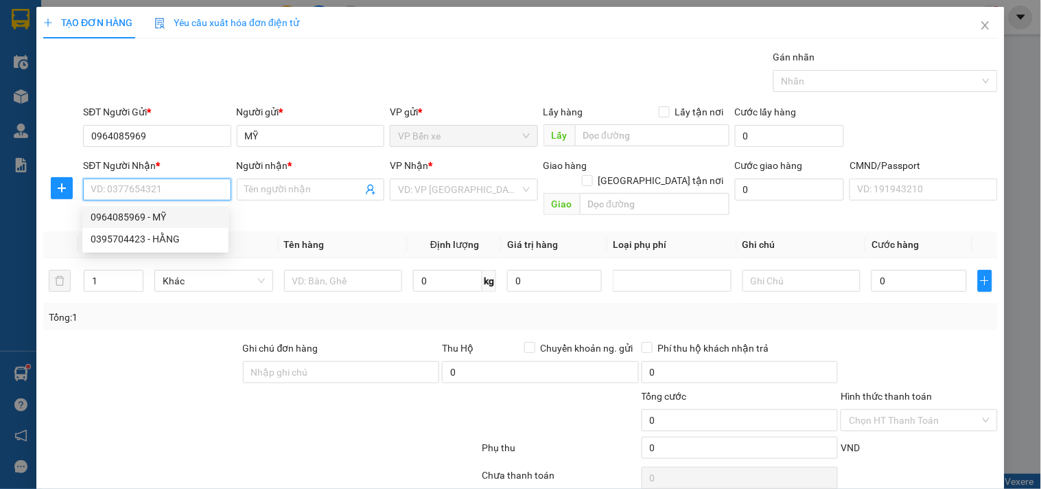
click at [118, 218] on div "0964085969 - MỸ" at bounding box center [156, 216] width 130 height 15
type input "0964085969"
type input "MỸ"
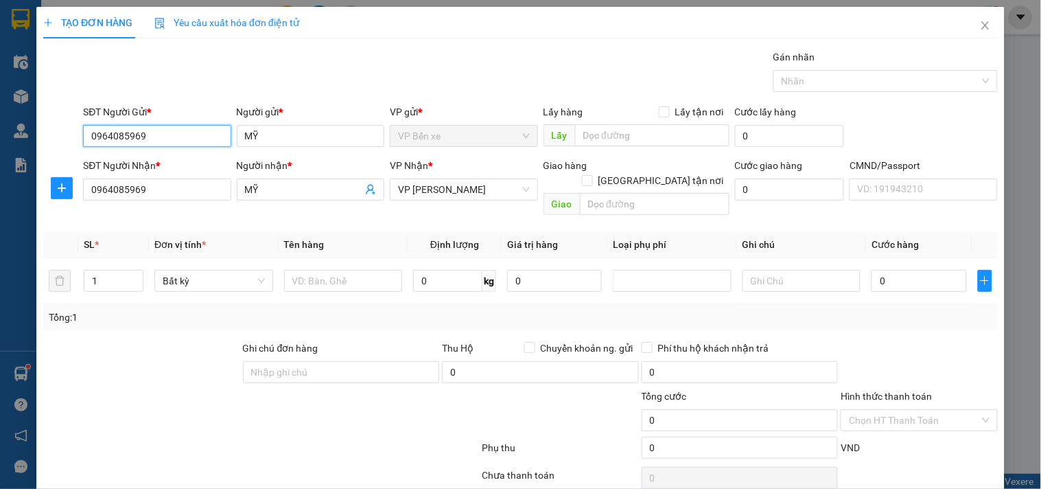
click at [167, 132] on input "0964085969" at bounding box center [157, 136] width 148 height 22
click at [134, 166] on div "0395704423 - HẰNG" at bounding box center [156, 163] width 130 height 15
type input "0395704423"
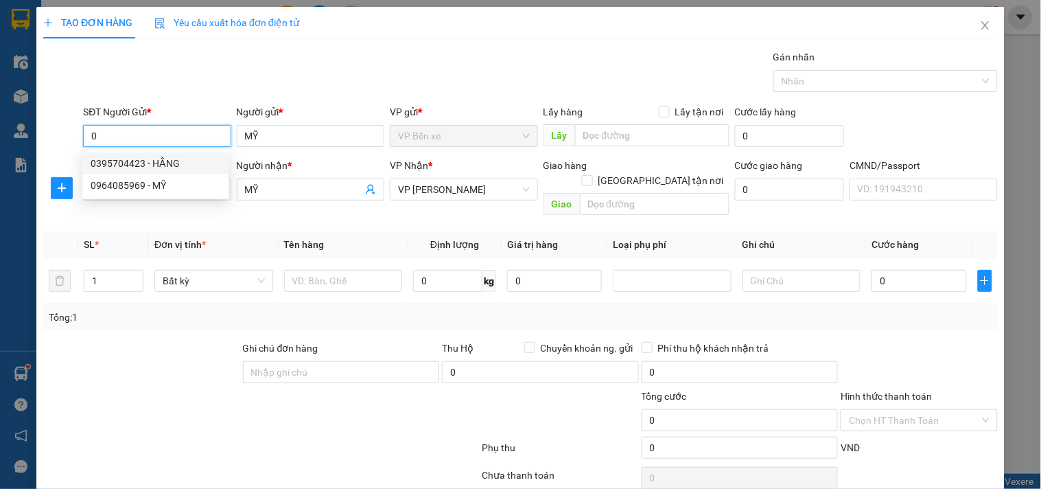
type input "HẰNG"
type input "0395704423"
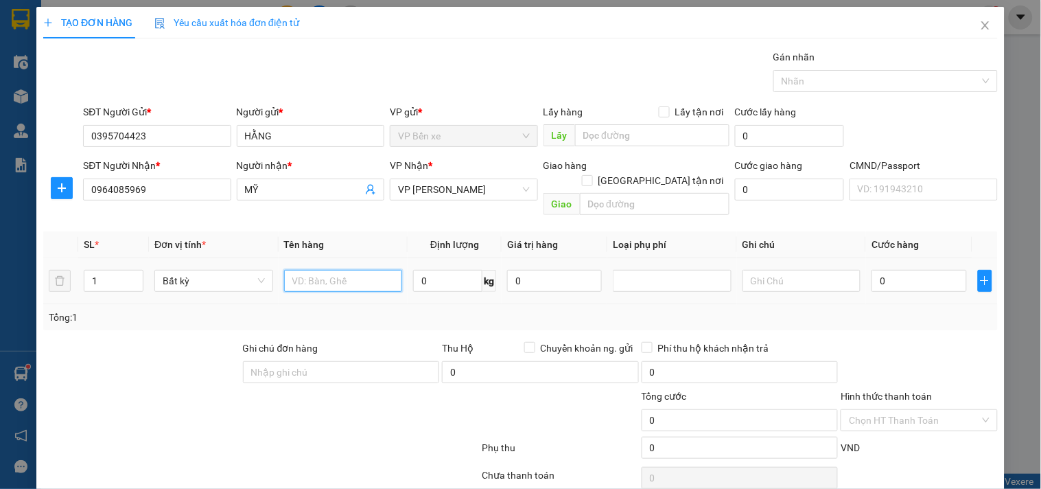
click at [327, 271] on input "text" at bounding box center [343, 281] width 119 height 22
type input "XỐP ĐỒ ĂN"
click at [451, 270] on input "0" at bounding box center [447, 281] width 69 height 22
type input "13"
click at [537, 270] on input "0" at bounding box center [554, 281] width 95 height 22
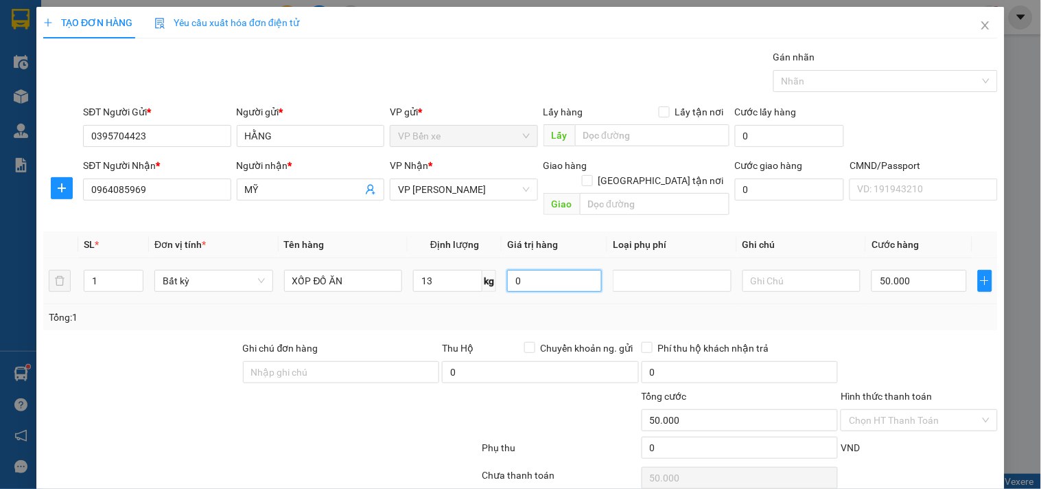
type input "50.000"
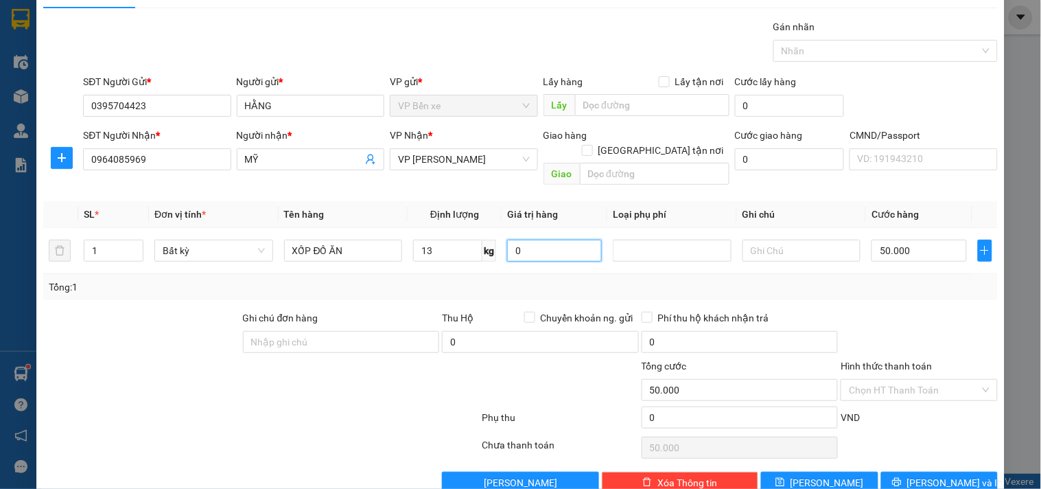
scroll to position [46, 0]
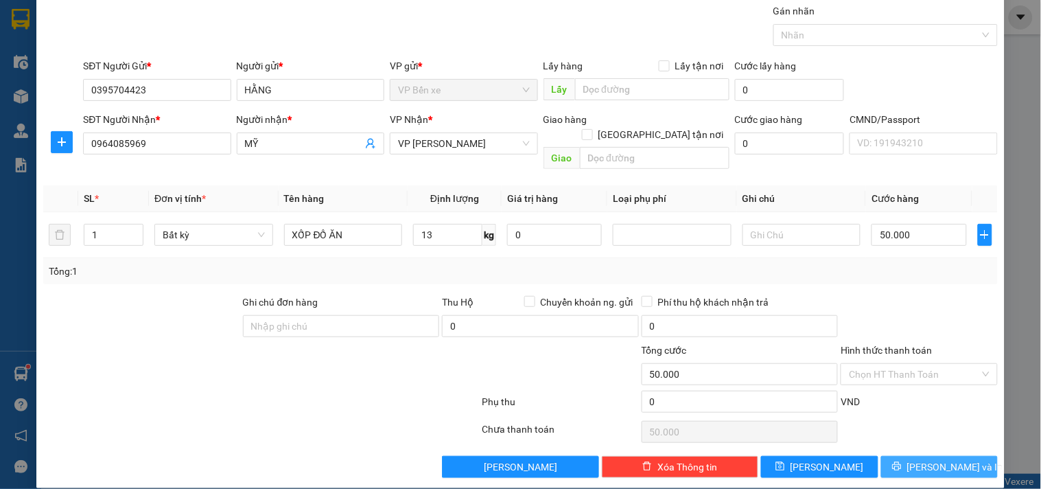
click at [925, 459] on span "[PERSON_NAME] và In" at bounding box center [955, 466] width 96 height 15
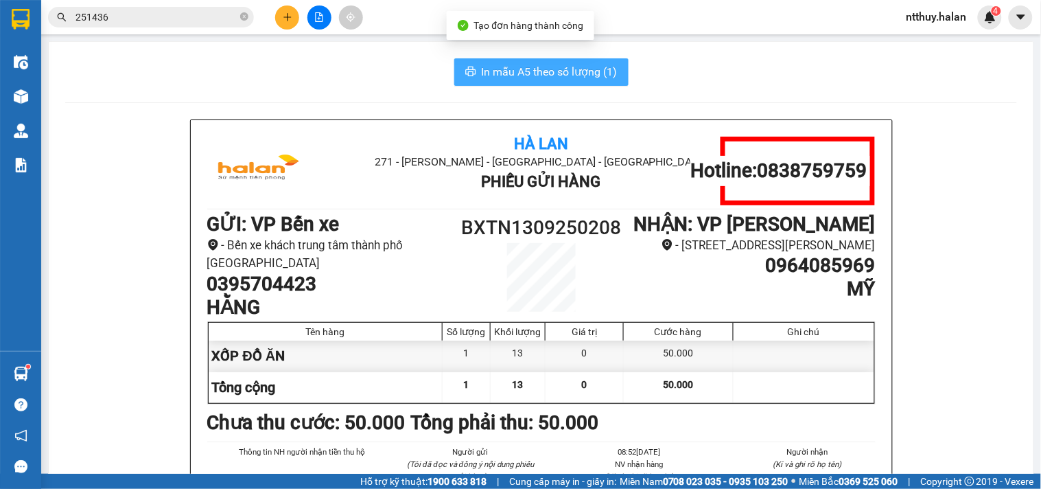
click at [554, 67] on span "In mẫu A5 theo số lượng (1)" at bounding box center [550, 71] width 136 height 17
click at [556, 67] on span "In mẫu A5 theo số lượng (1)" at bounding box center [550, 71] width 136 height 17
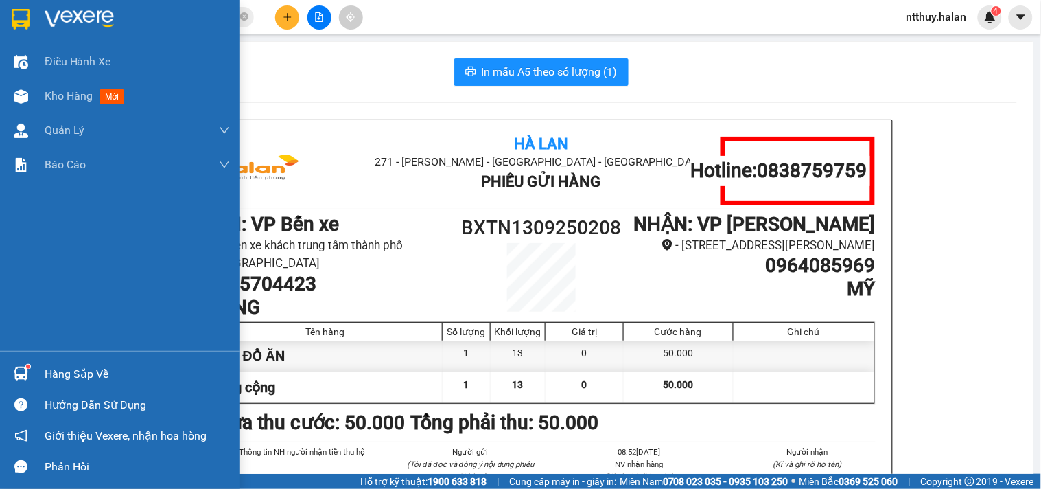
click at [60, 373] on div "Hàng sắp về" at bounding box center [137, 374] width 185 height 21
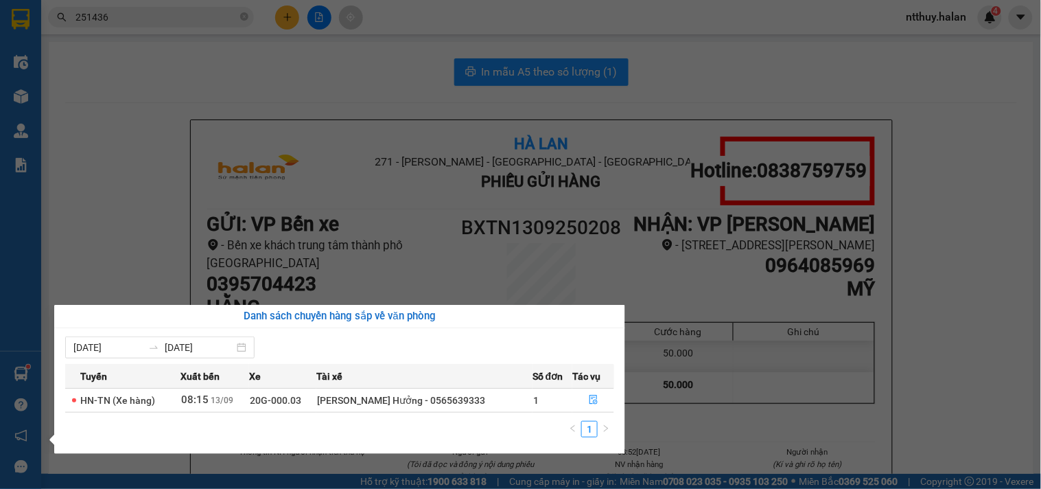
click at [126, 156] on section "Kết quả tìm kiếm ( 213 ) Bộ lọc Mã ĐH Trạng thái Món hàng Thu hộ Tổng cước Chưa…" at bounding box center [520, 244] width 1041 height 489
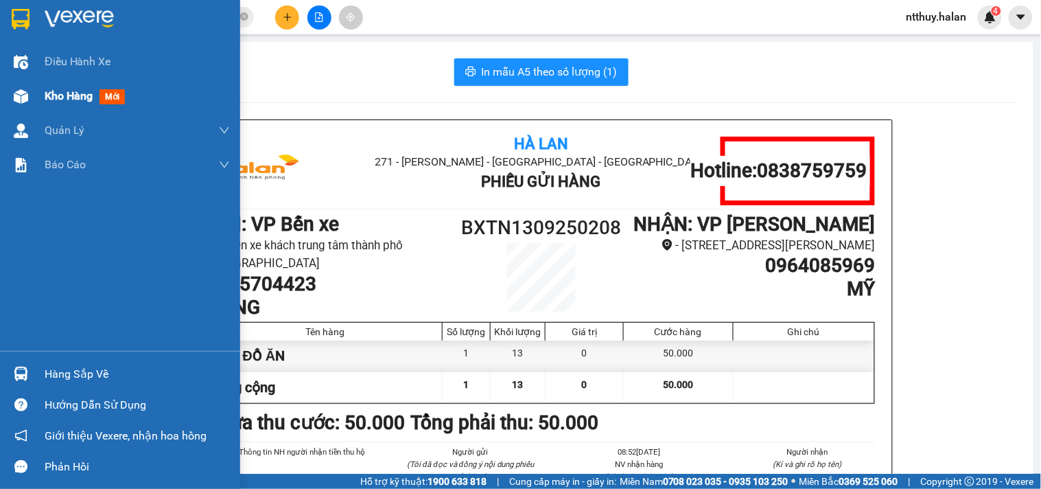
click at [66, 94] on span "Kho hàng" at bounding box center [69, 95] width 48 height 13
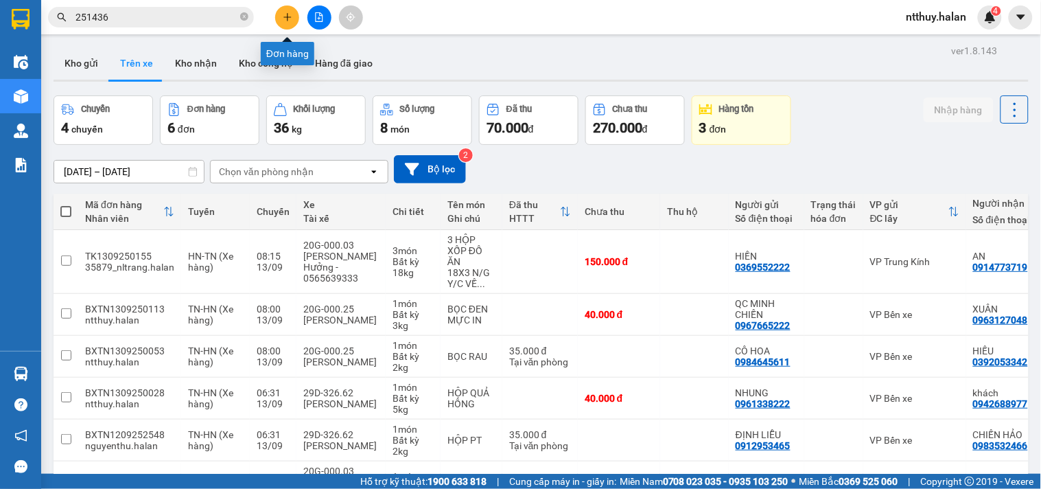
click at [288, 14] on icon "plus" at bounding box center [288, 17] width 10 height 10
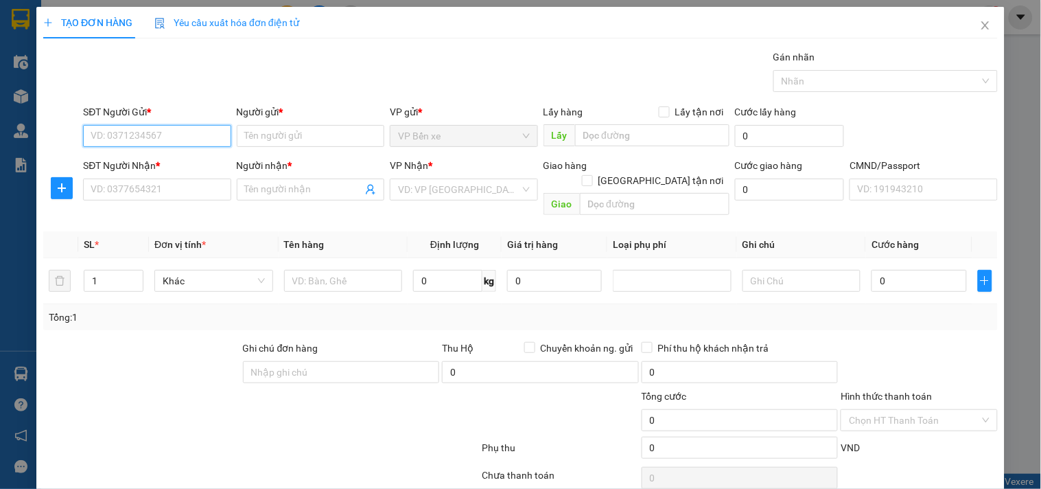
click at [174, 132] on input "SĐT Người Gửi *" at bounding box center [157, 136] width 148 height 22
click at [181, 167] on div "0778789888 - THẾ ANH" at bounding box center [156, 163] width 130 height 15
type input "0778789888"
type input "THẾ ANH"
type input "0778789888"
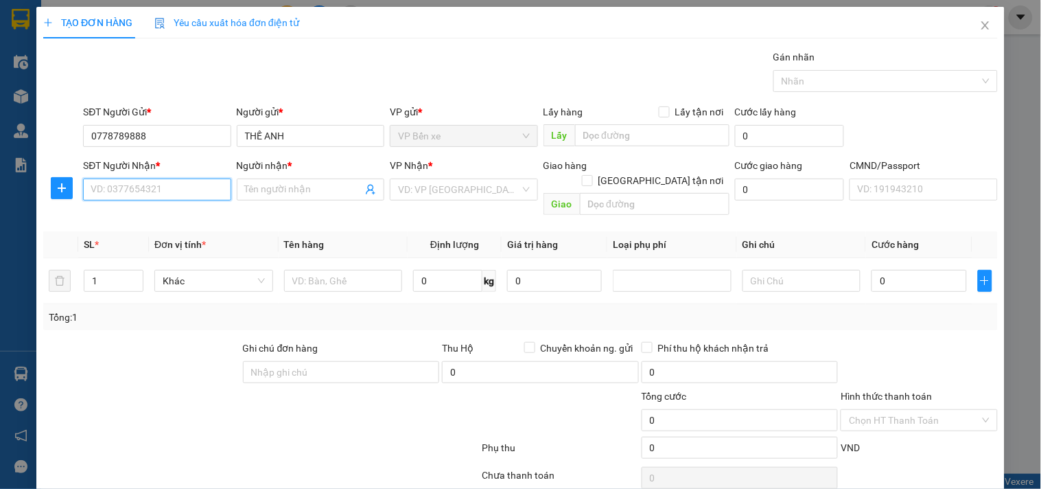
click at [203, 192] on input "SĐT Người Nhận *" at bounding box center [157, 189] width 148 height 22
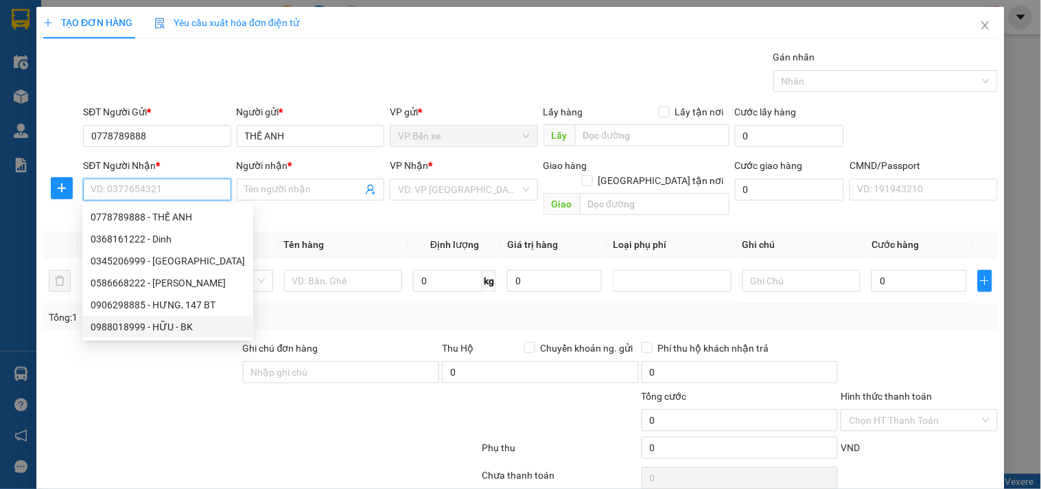
click at [127, 324] on div "0988018999 - HỮU - BK" at bounding box center [168, 326] width 154 height 15
type input "0988018999"
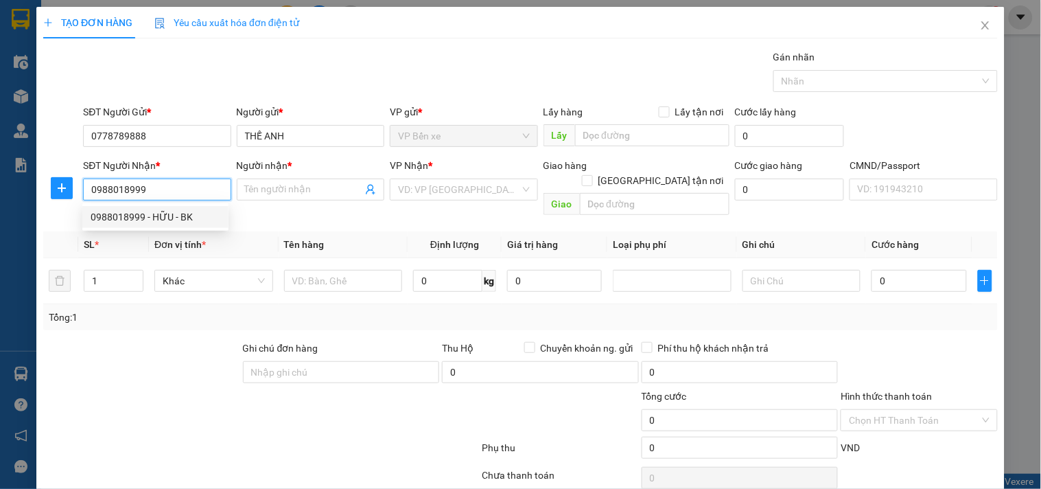
type input "HỮU - BK"
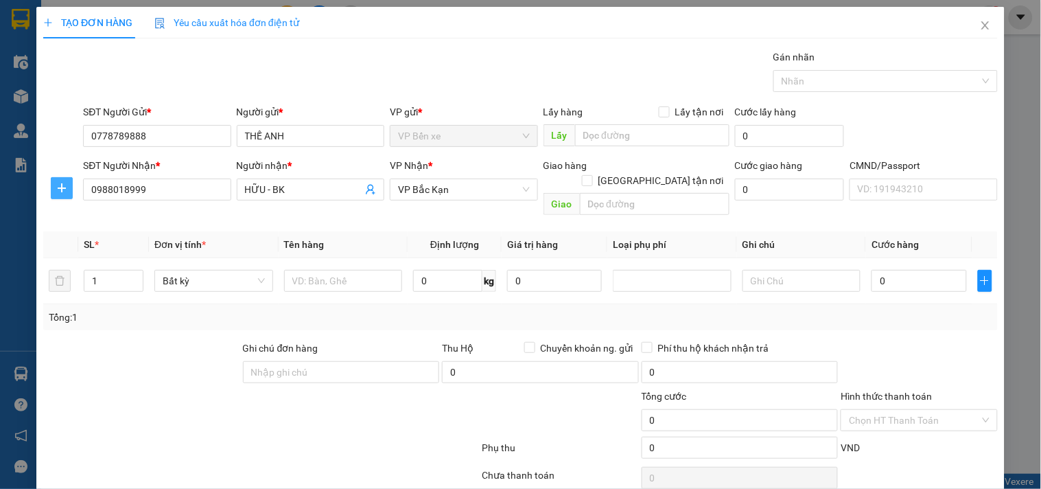
click at [67, 185] on span "plus" at bounding box center [61, 188] width 21 height 11
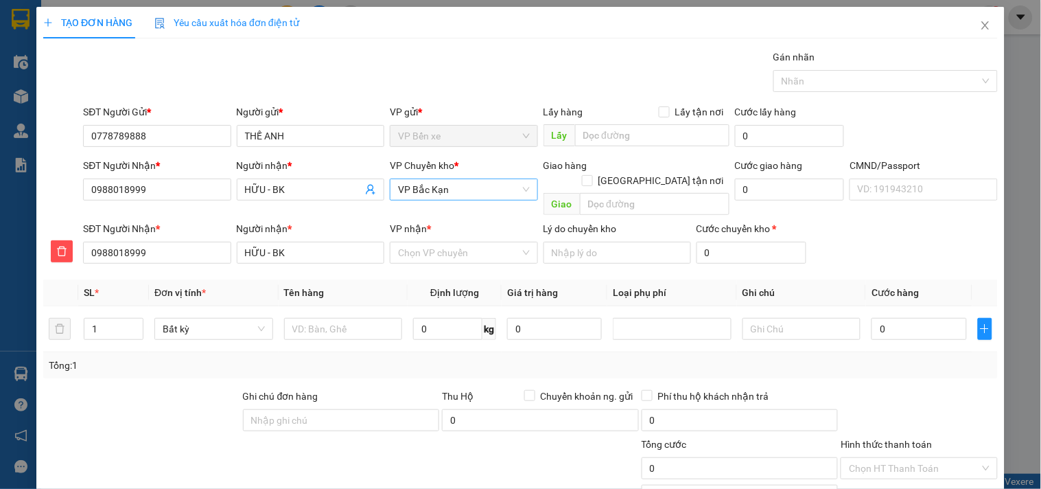
click at [471, 187] on span "VP Bắc Kạn" at bounding box center [463, 189] width 131 height 21
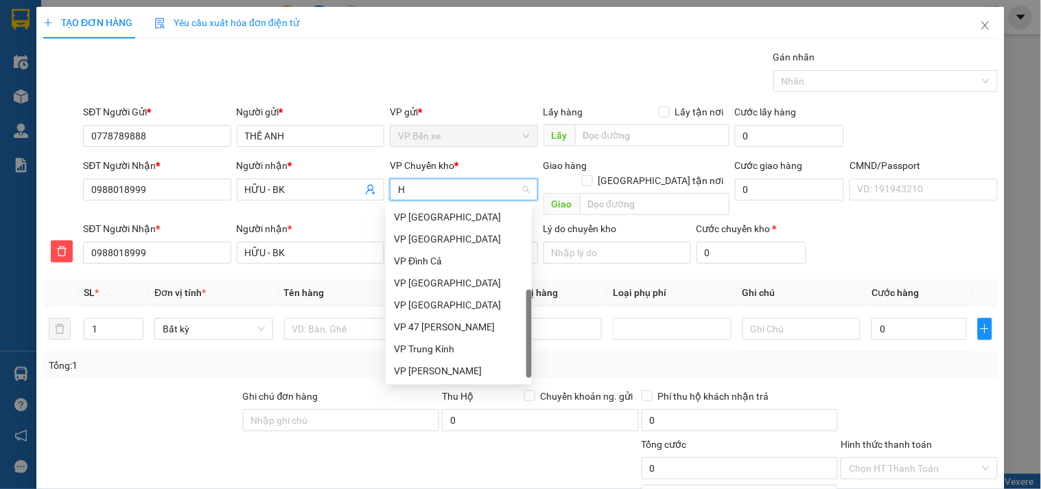
scroll to position [214, 0]
type input "HG"
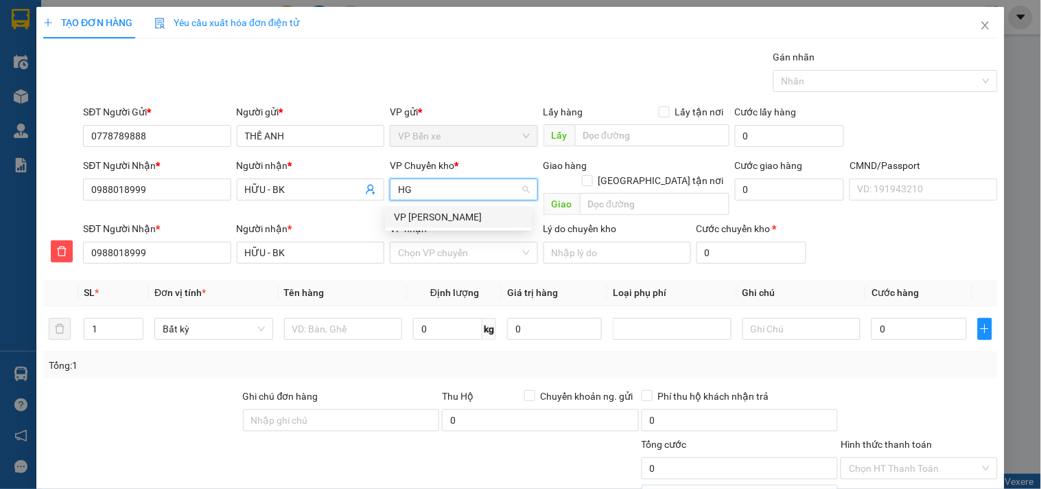
click at [424, 218] on div "VP [PERSON_NAME]" at bounding box center [459, 216] width 130 height 15
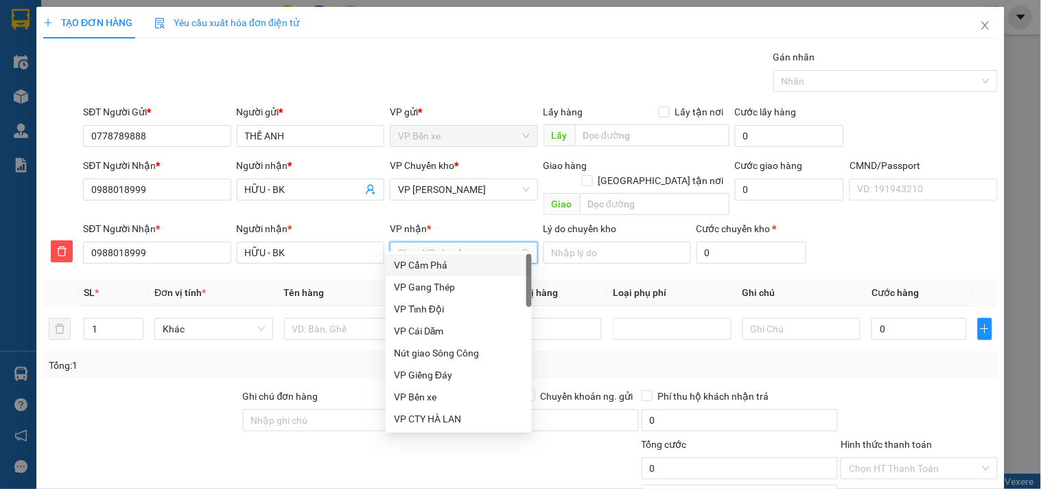
click at [444, 242] on input "VP nhận *" at bounding box center [458, 252] width 121 height 21
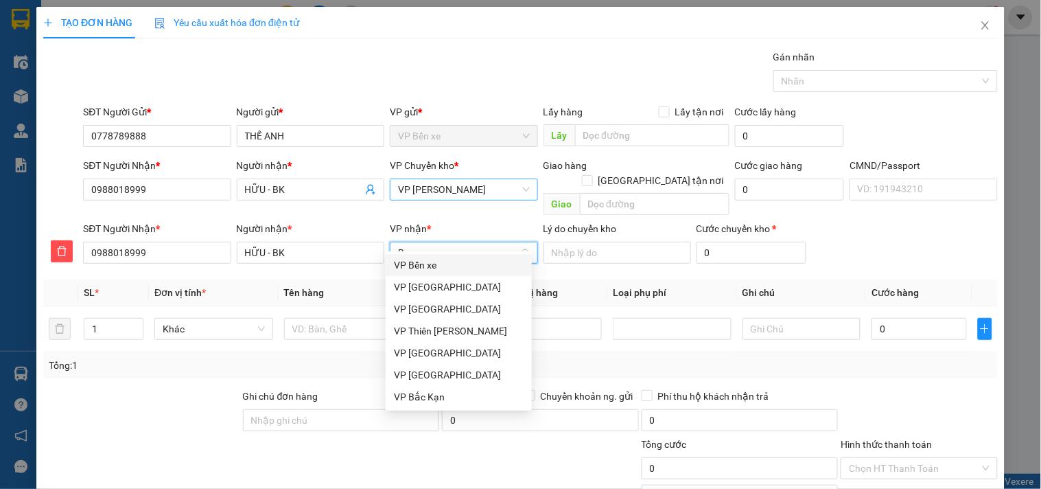
type input "BK"
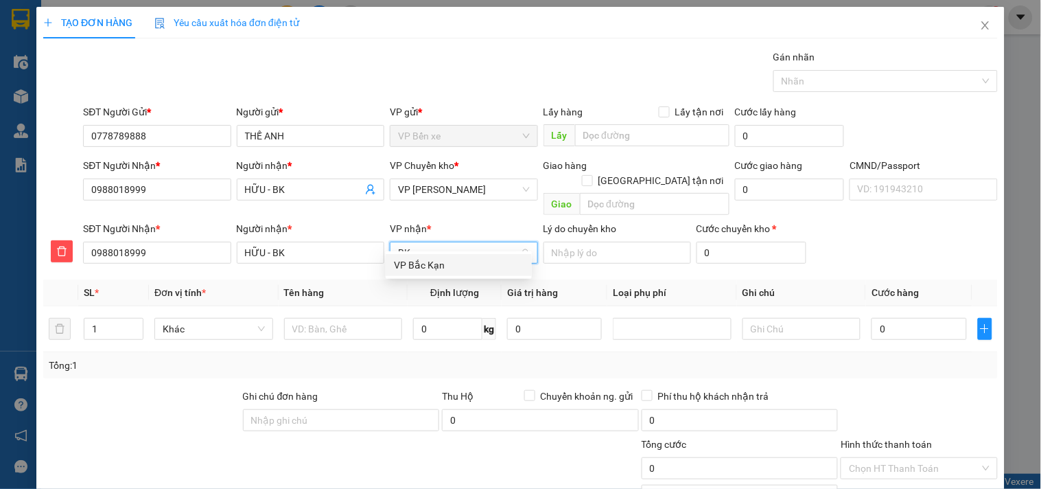
click at [437, 268] on div "VP Bắc Kạn" at bounding box center [459, 264] width 130 height 15
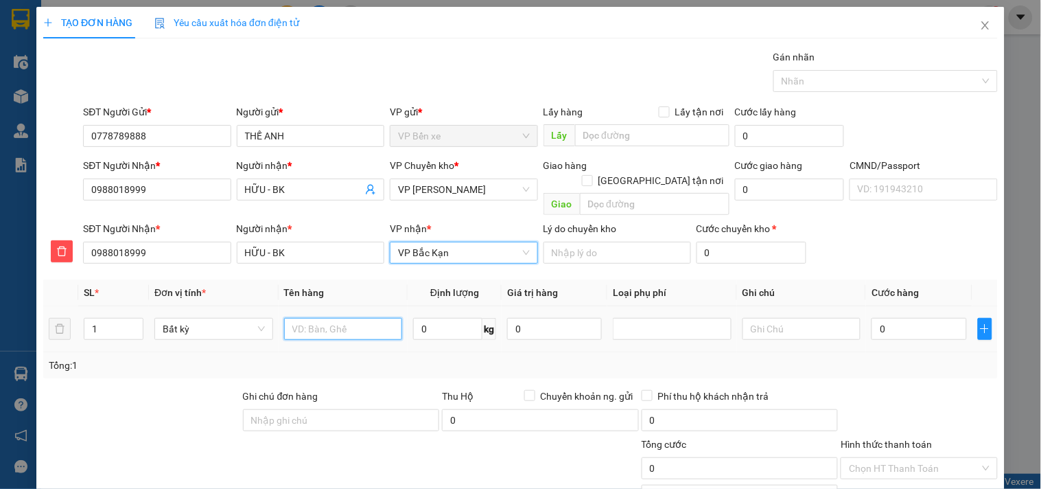
click at [327, 318] on input "text" at bounding box center [343, 329] width 119 height 22
type input "HỘP ĐT"
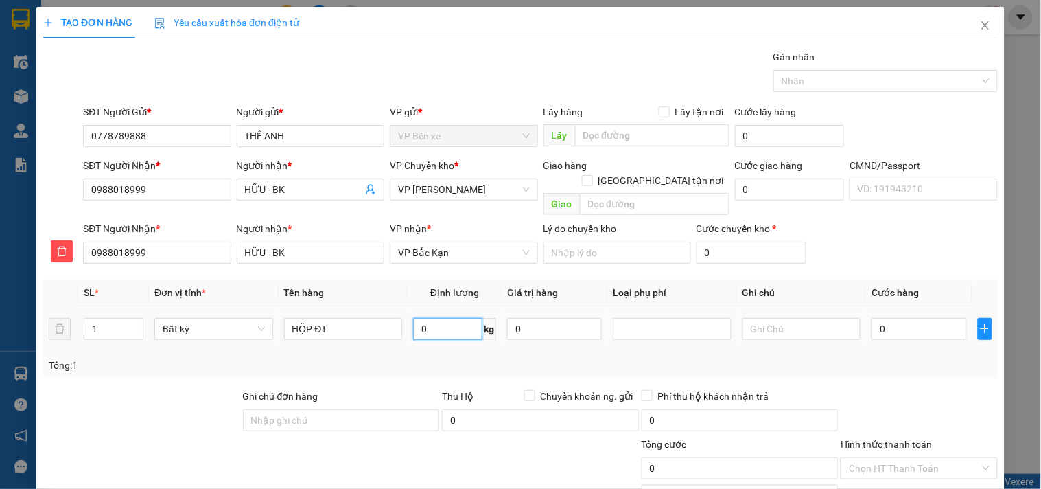
click at [438, 318] on input "0" at bounding box center [447, 329] width 69 height 22
type input "1"
click at [532, 318] on input "0" at bounding box center [554, 329] width 95 height 22
type input "35.000"
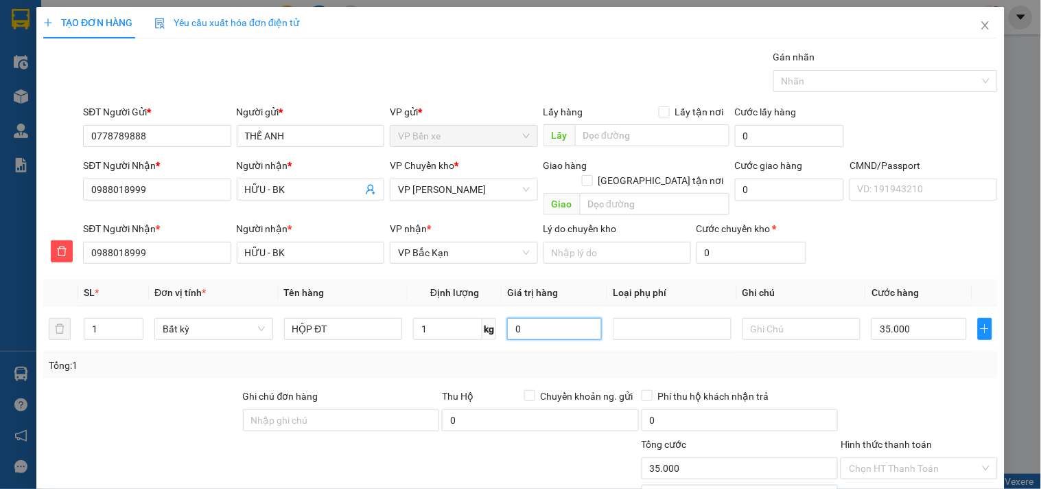
type input "35.000"
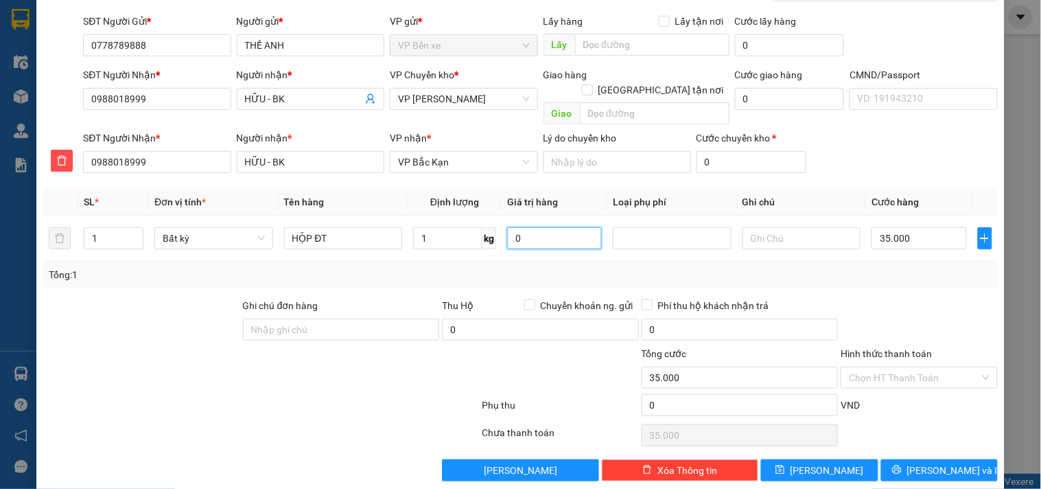
scroll to position [95, 0]
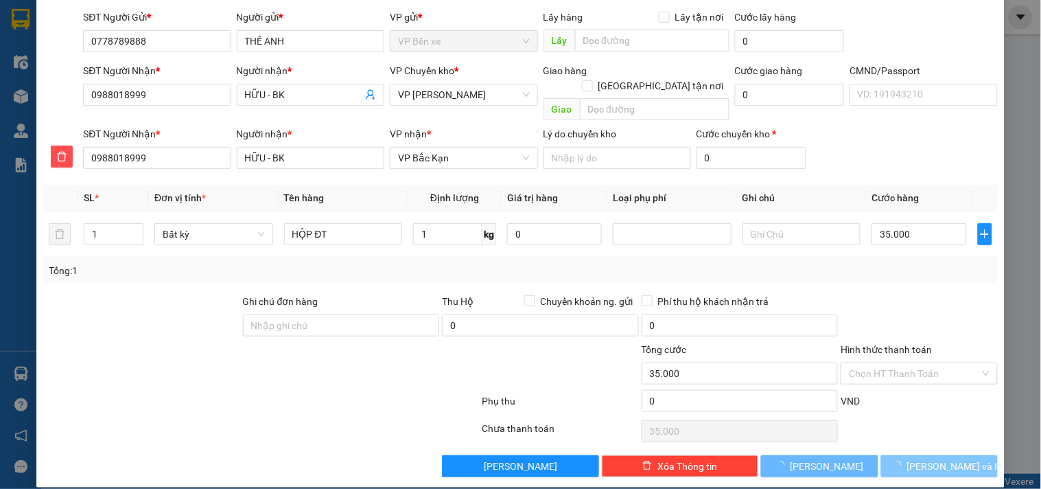
click at [943, 458] on span "[PERSON_NAME] và In" at bounding box center [955, 465] width 96 height 15
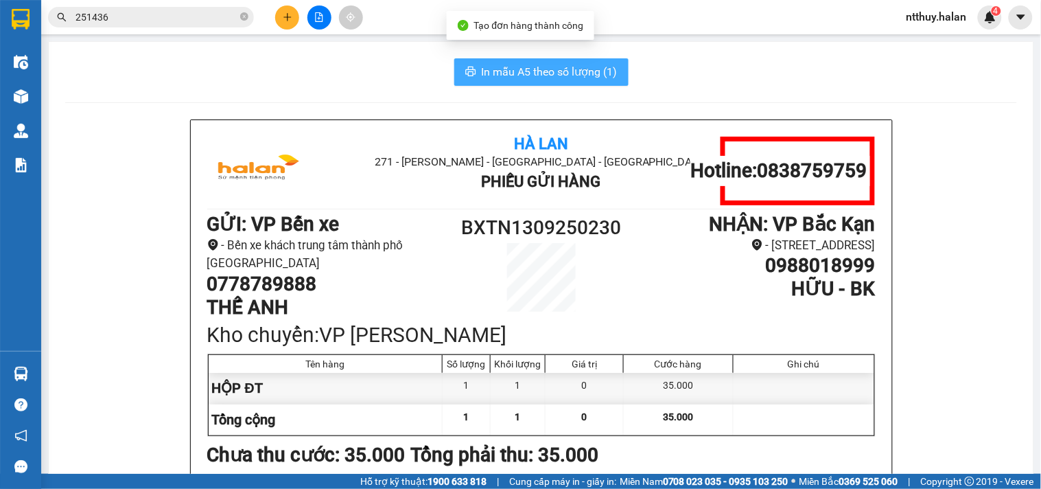
click at [565, 73] on span "In mẫu A5 theo số lượng (1)" at bounding box center [550, 71] width 136 height 17
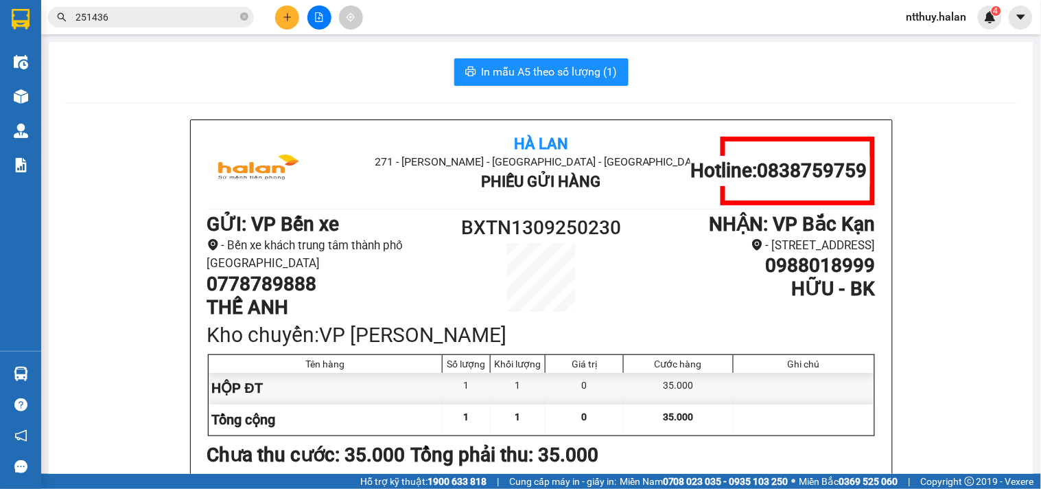
click at [768, 83] on div "In mẫu A5 theo số lượng (1)" at bounding box center [541, 71] width 952 height 27
click at [284, 23] on button at bounding box center [287, 17] width 24 height 24
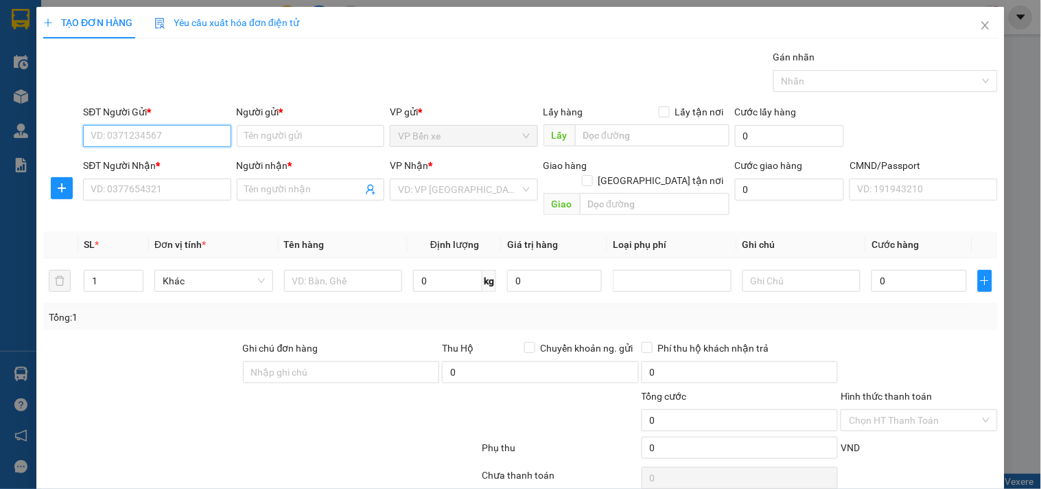
click at [182, 141] on input "SĐT Người Gửi *" at bounding box center [157, 136] width 148 height 22
type input "0389761999"
click at [169, 163] on div "0389761999 - MINH" at bounding box center [156, 163] width 130 height 15
type input "MINH"
type input "0389761999"
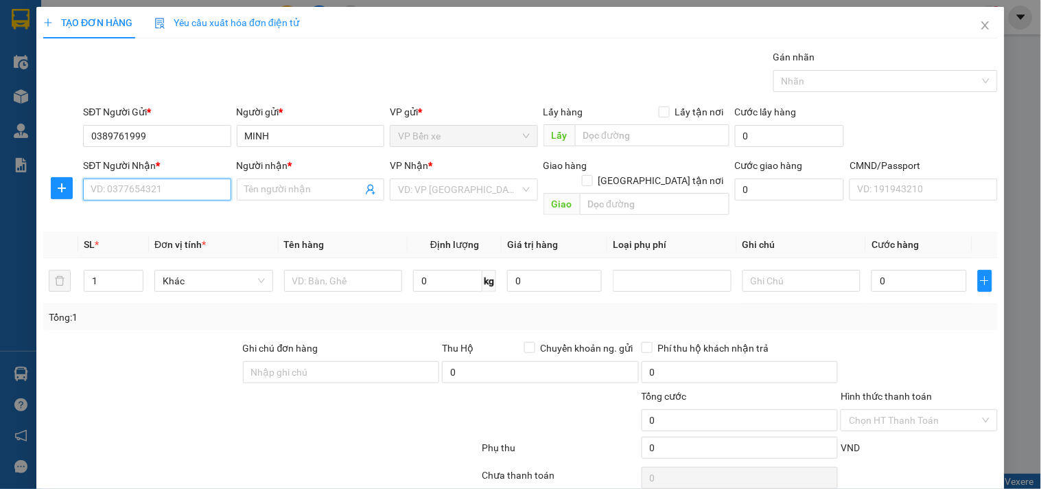
click at [174, 186] on input "SĐT Người Nhận *" at bounding box center [157, 189] width 148 height 22
type input "0987246266"
click at [182, 220] on div "0987246266 - ĐỨC CƯỜNG BK" at bounding box center [159, 216] width 137 height 15
type input "ĐỨC CƯỜNG BK"
type input "0987246266"
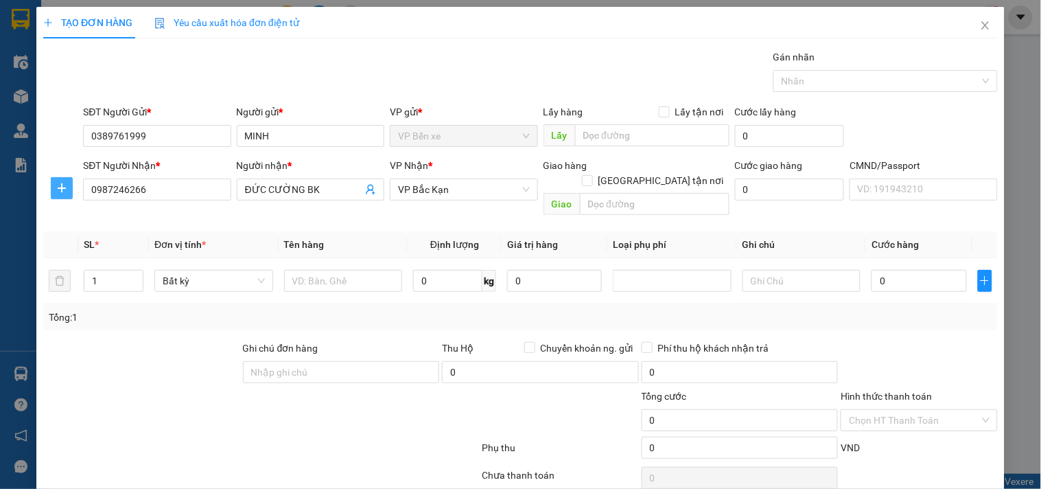
click at [63, 186] on icon "plus" at bounding box center [61, 188] width 11 height 11
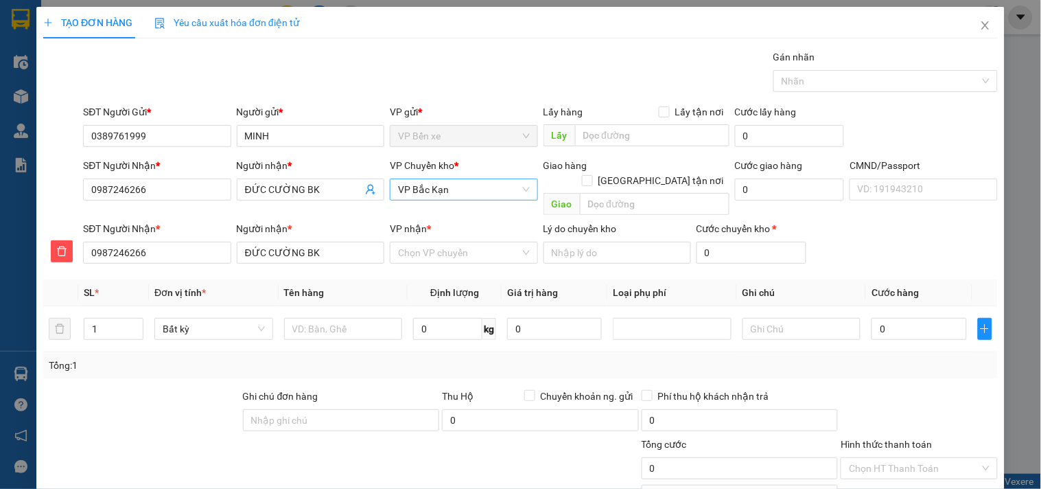
click at [449, 187] on span "VP Bắc Kạn" at bounding box center [463, 189] width 131 height 21
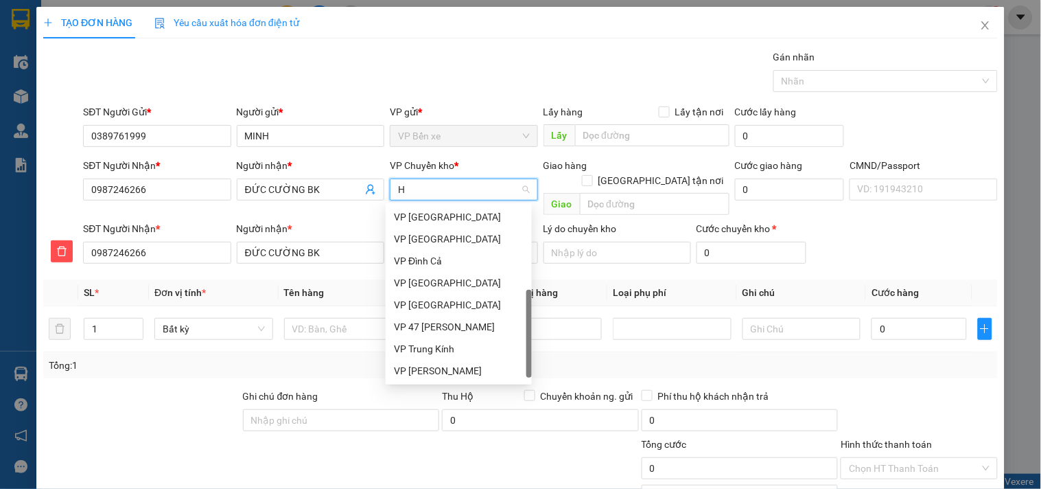
scroll to position [214, 0]
type input "HG"
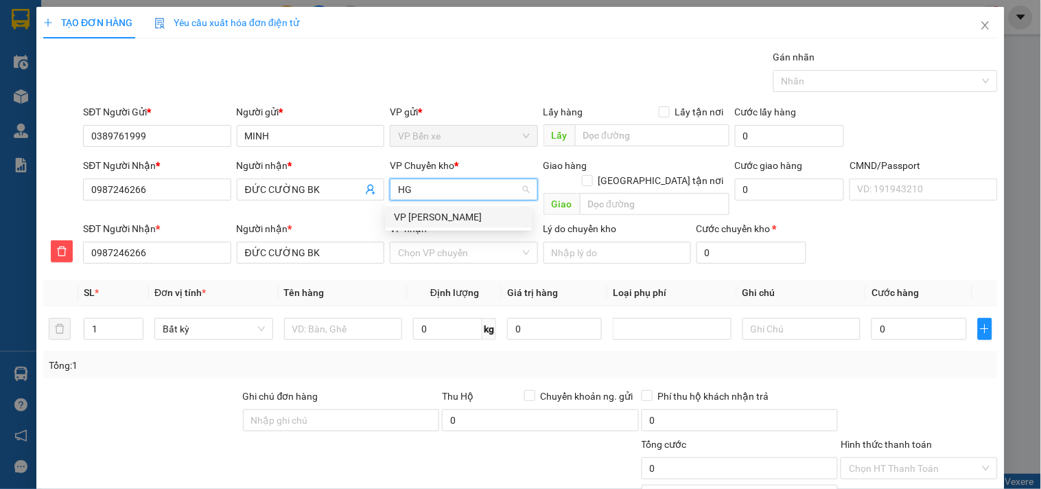
scroll to position [0, 0]
click at [439, 216] on div "VP [PERSON_NAME]" at bounding box center [459, 216] width 130 height 15
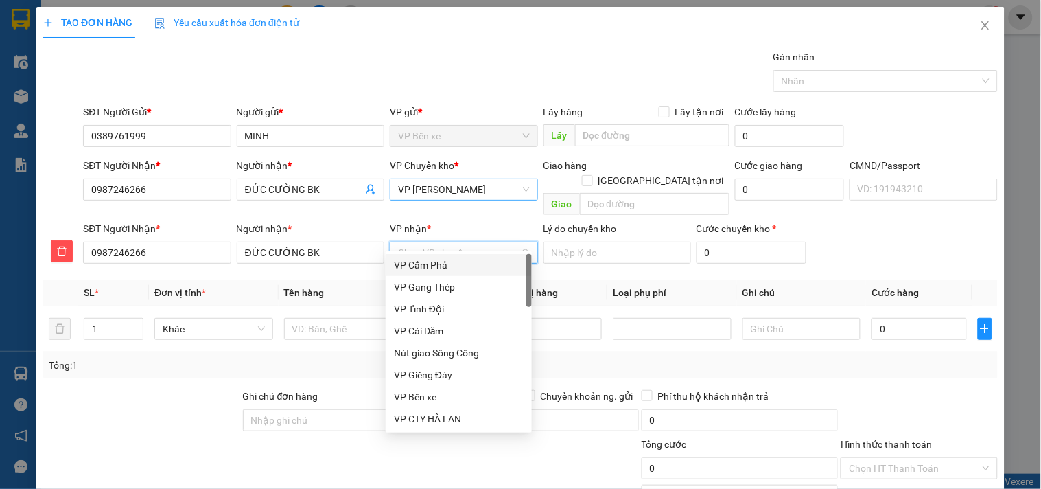
click at [436, 242] on input "VP nhận *" at bounding box center [458, 252] width 121 height 21
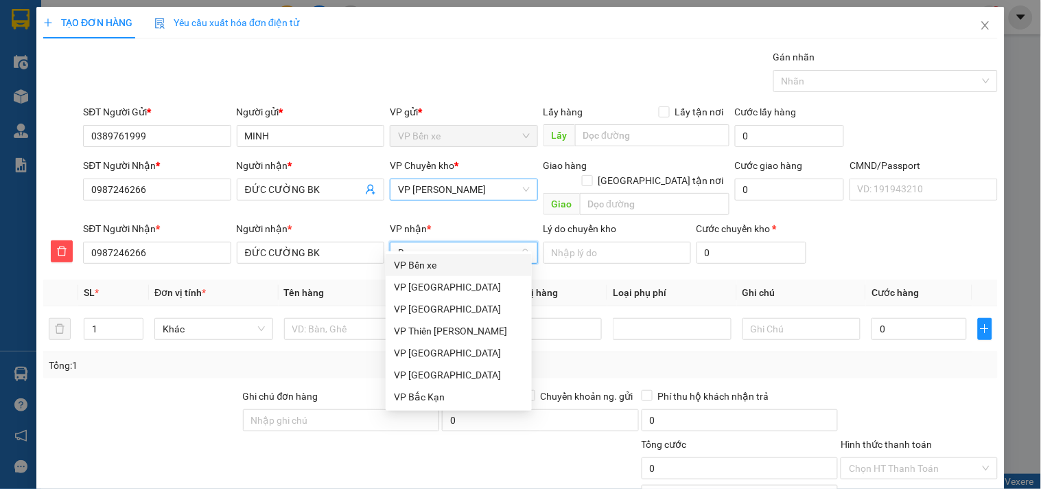
type input "BK"
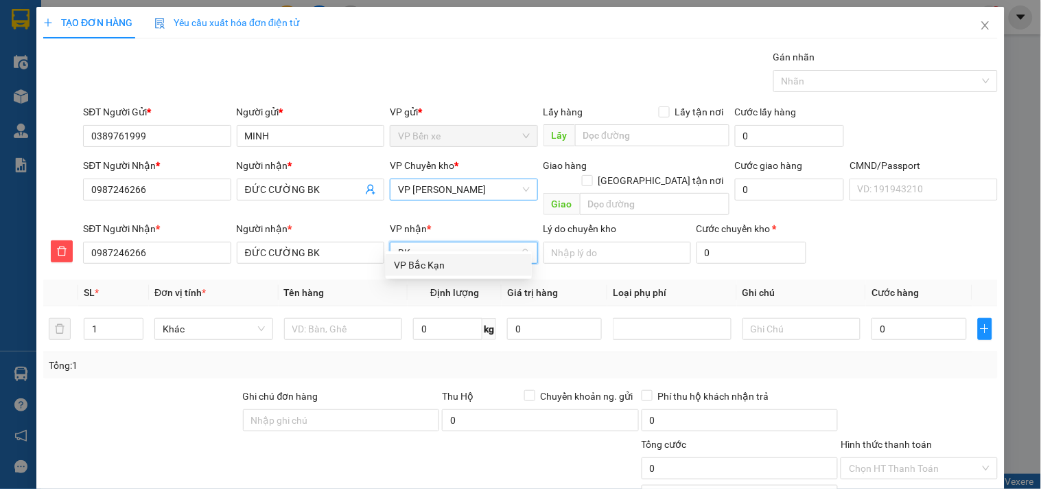
click at [426, 265] on div "VP Bắc Kạn" at bounding box center [459, 264] width 130 height 15
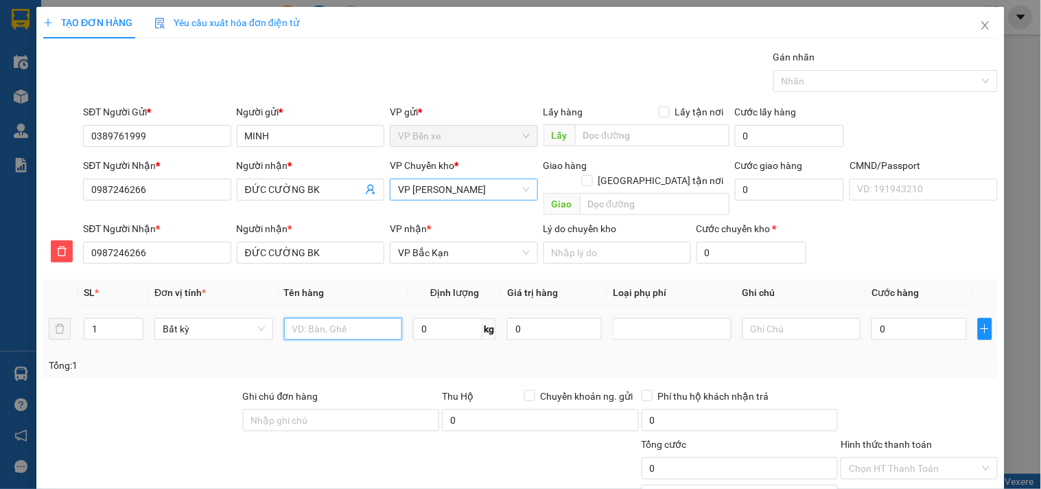
click at [344, 318] on input "text" at bounding box center [343, 329] width 119 height 22
type input "HỘP ĐT"
click at [436, 318] on input "0" at bounding box center [447, 329] width 69 height 22
type input "1"
click at [554, 318] on input "0" at bounding box center [554, 329] width 95 height 22
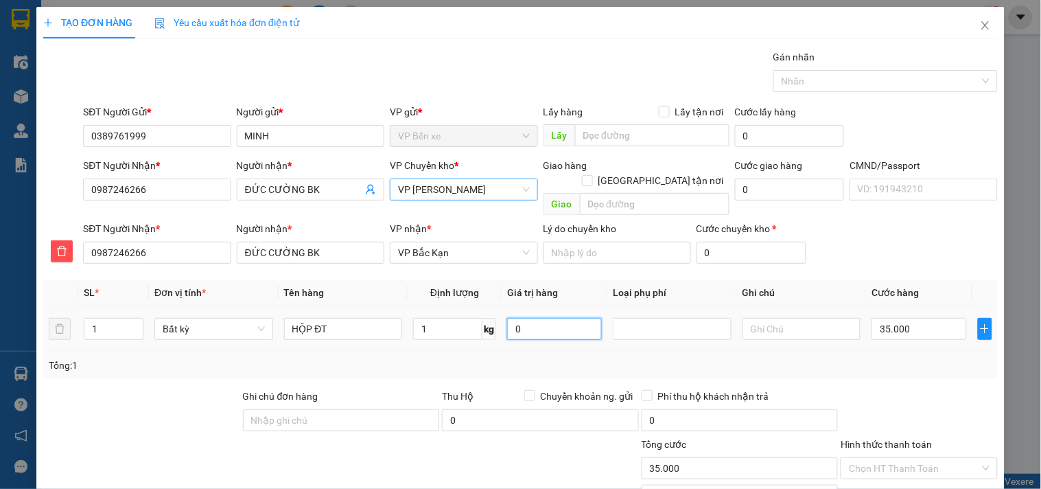
type input "35.000"
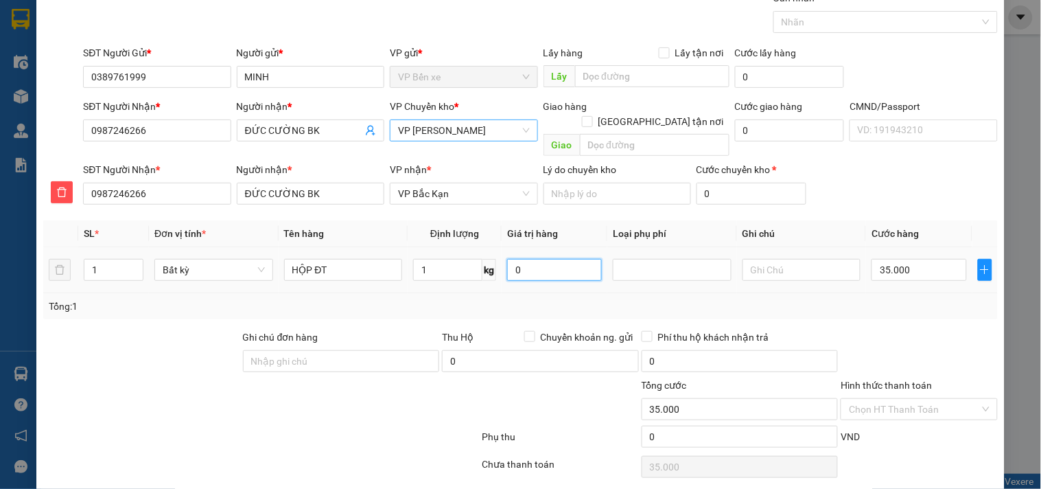
scroll to position [95, 0]
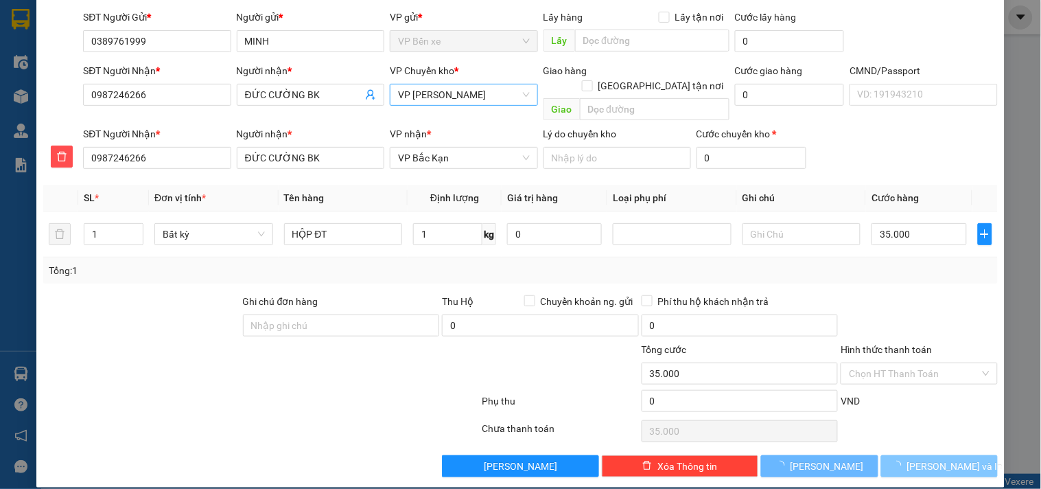
click at [925, 458] on span "[PERSON_NAME] và In" at bounding box center [955, 465] width 96 height 15
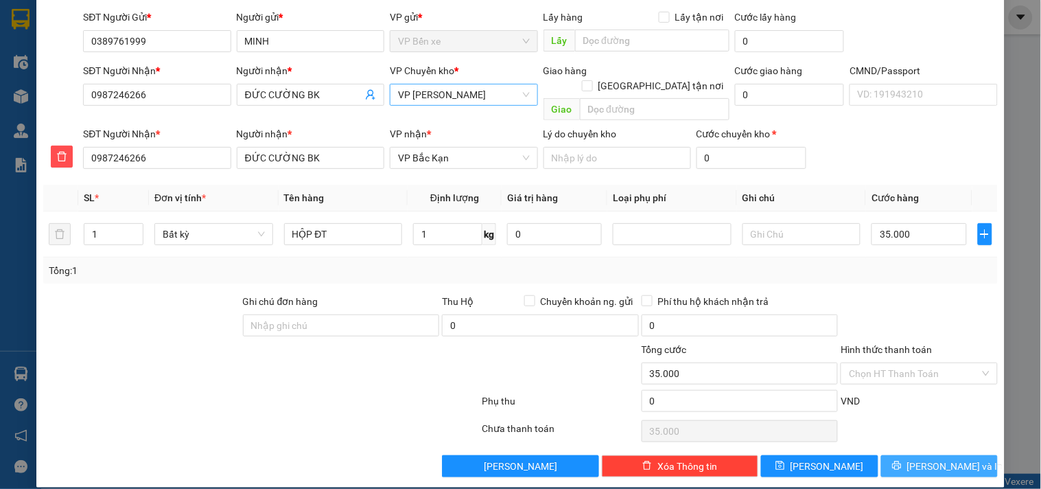
click at [928, 458] on span "[PERSON_NAME] và In" at bounding box center [955, 465] width 96 height 15
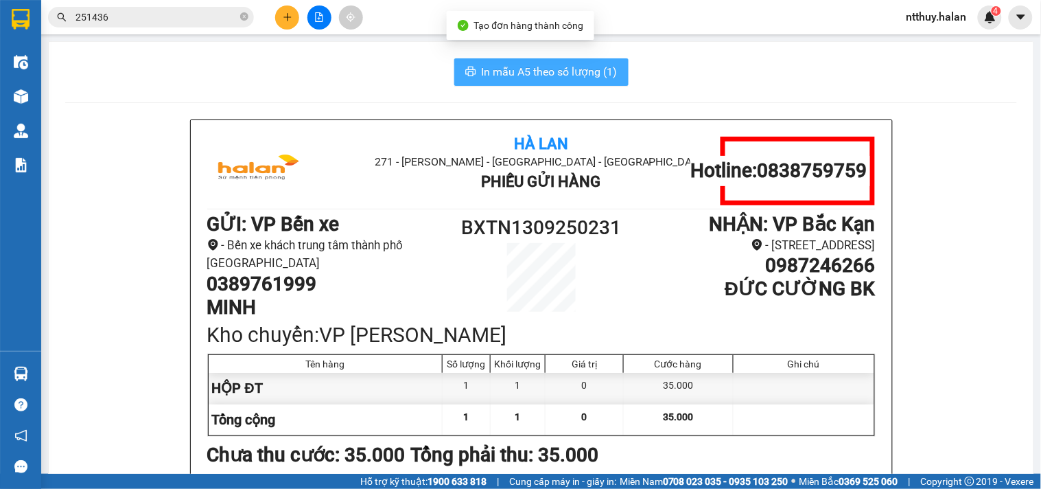
click at [561, 77] on span "In mẫu A5 theo số lượng (1)" at bounding box center [550, 71] width 136 height 17
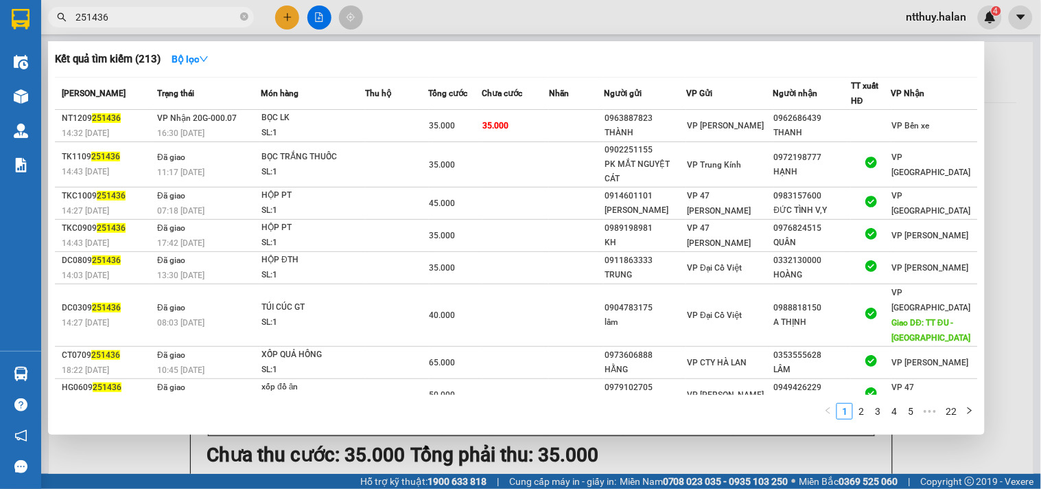
click at [150, 19] on input "251436" at bounding box center [156, 17] width 162 height 15
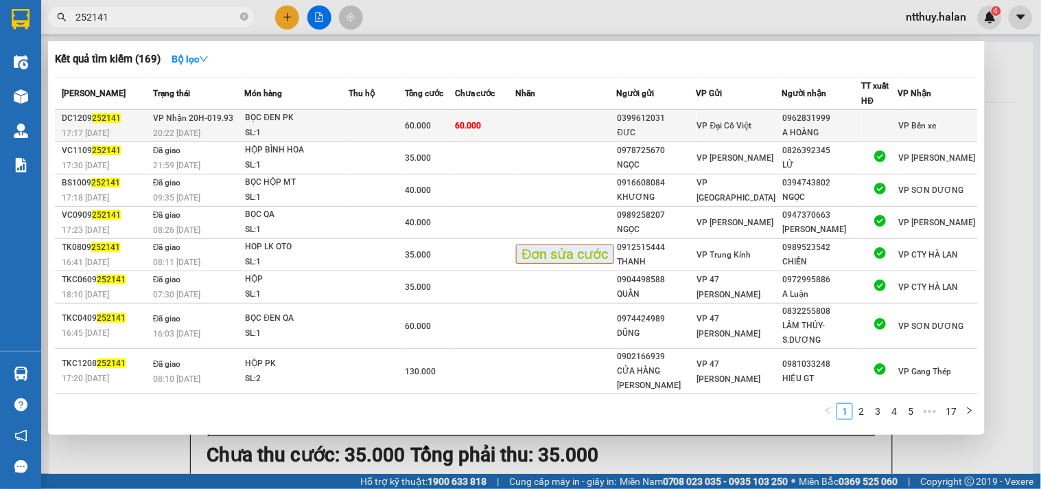
type input "252141"
click at [404, 126] on td at bounding box center [377, 126] width 56 height 32
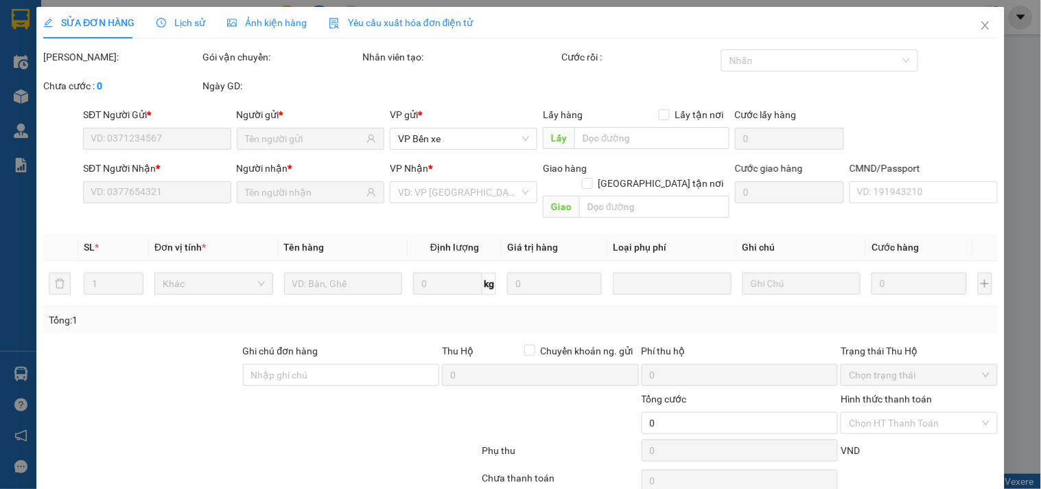
type input "0399612031"
type input "ĐƯC"
type input "0962831999"
type input "A HOÀNG"
type input "60.000"
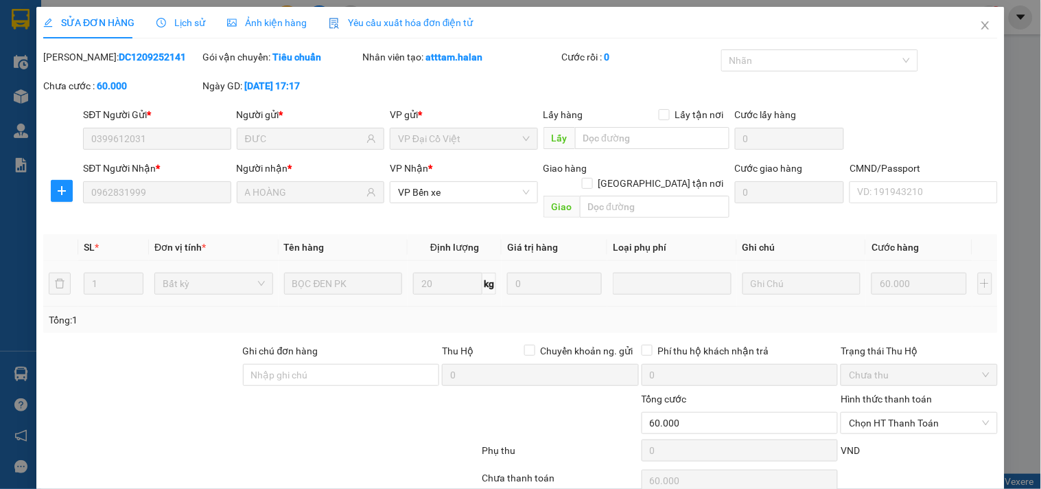
scroll to position [49, 0]
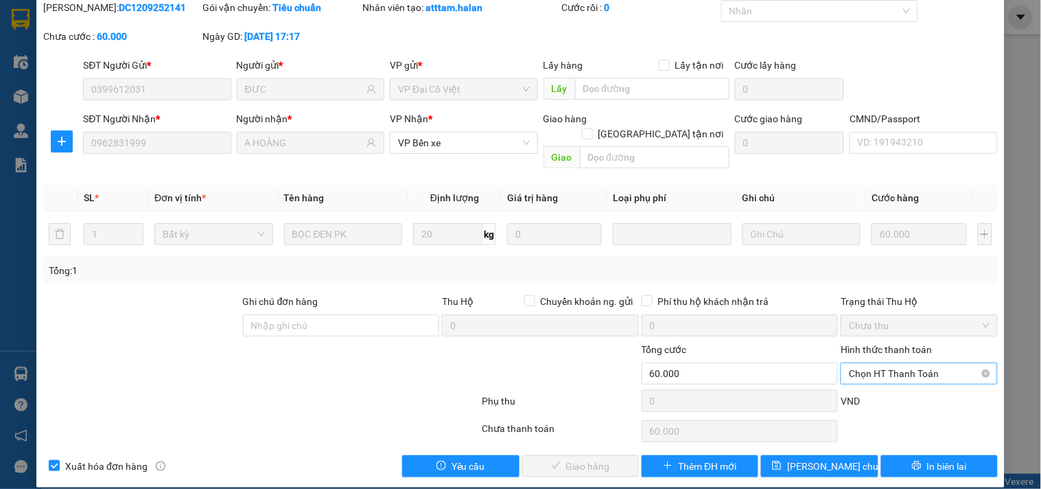
click at [915, 363] on span "Chọn HT Thanh Toán" at bounding box center [919, 373] width 140 height 21
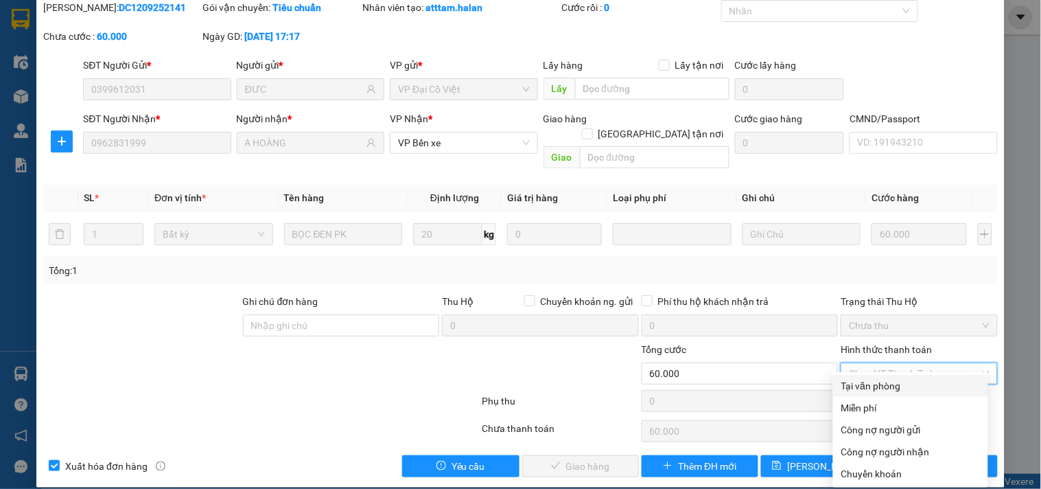
click at [870, 389] on div "Tại văn phòng" at bounding box center [910, 385] width 139 height 15
type input "0"
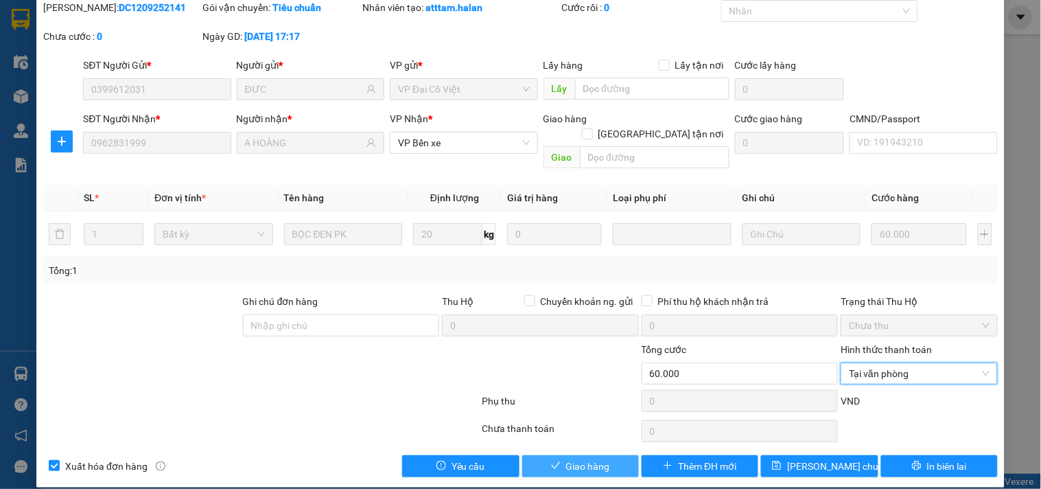
click at [586, 458] on span "Giao hàng" at bounding box center [588, 465] width 44 height 15
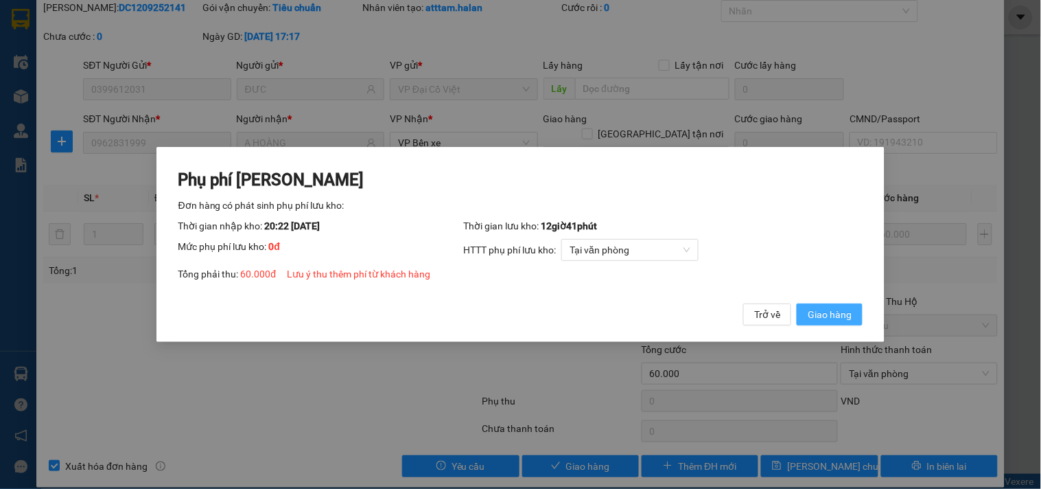
click at [821, 316] on span "Giao hàng" at bounding box center [830, 314] width 44 height 15
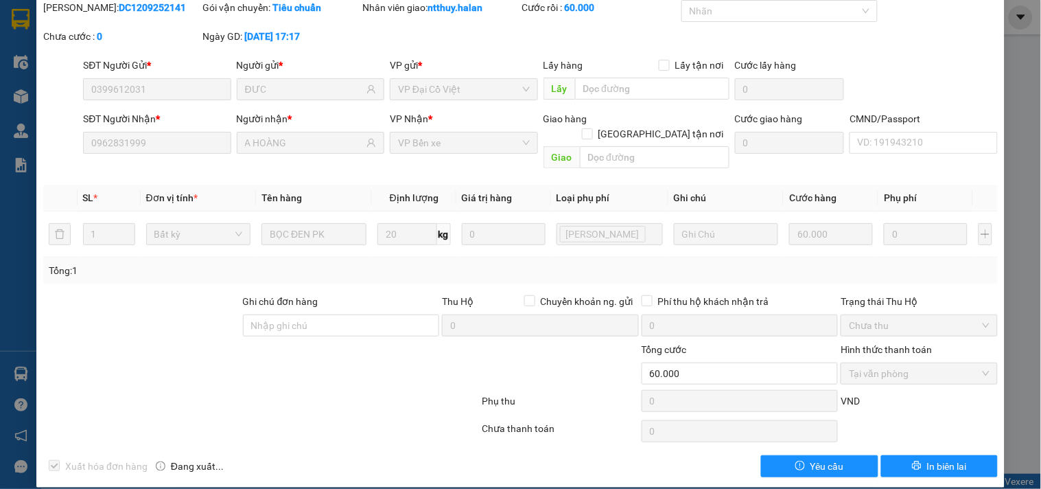
scroll to position [0, 0]
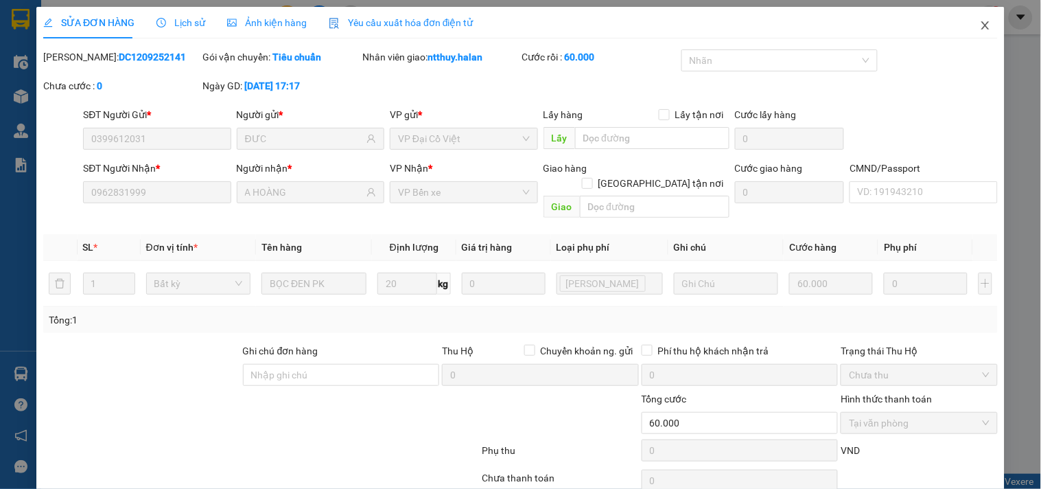
click at [980, 25] on icon "close" at bounding box center [985, 25] width 11 height 11
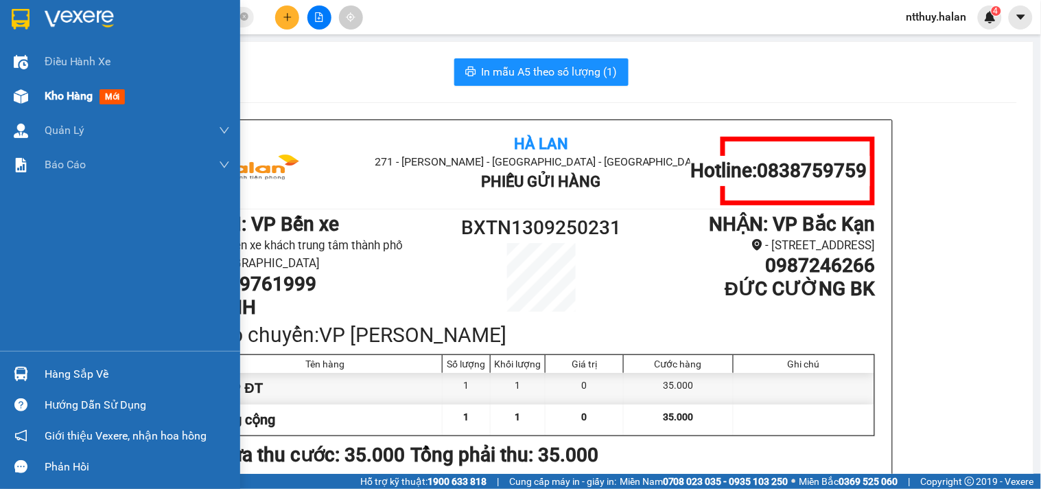
click at [80, 97] on span "Kho hàng" at bounding box center [69, 95] width 48 height 13
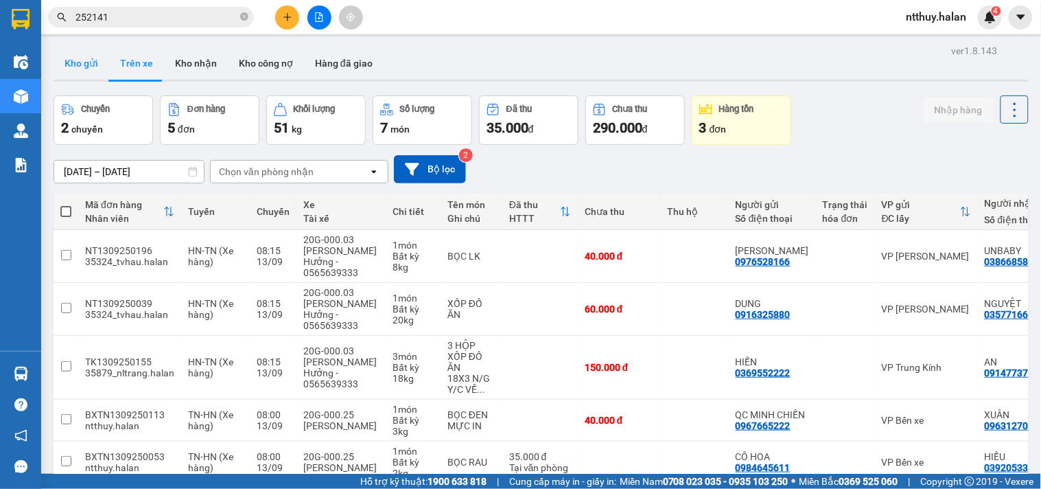
click at [78, 59] on button "Kho gửi" at bounding box center [82, 63] width 56 height 33
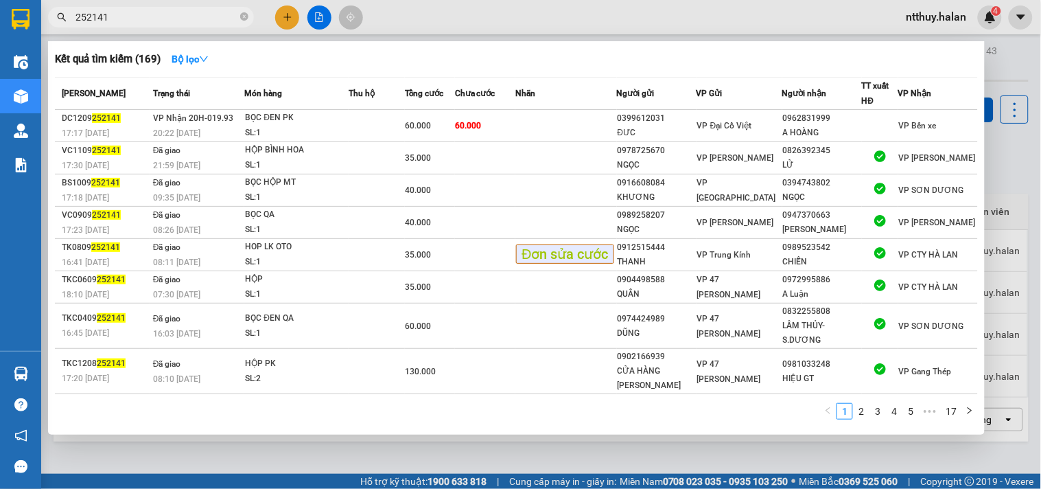
click at [202, 21] on input "252141" at bounding box center [156, 17] width 162 height 15
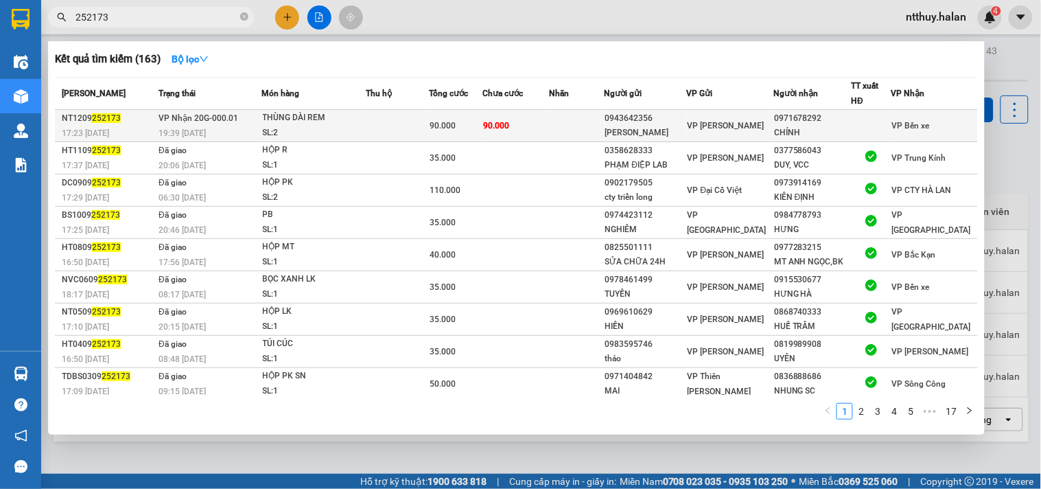
type input "252173"
click at [425, 127] on td at bounding box center [397, 126] width 63 height 32
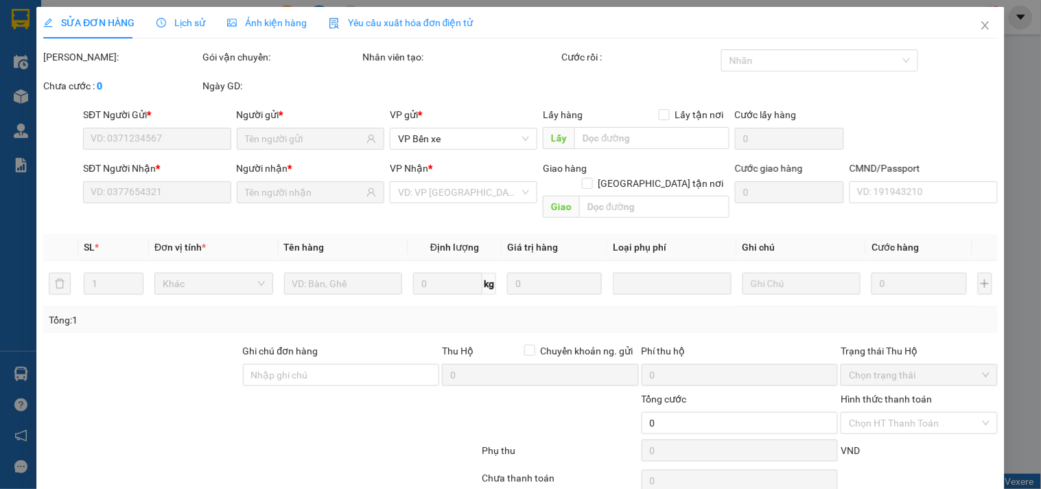
type input "0943642356"
type input "[PERSON_NAME]"
type input "0971678292"
type input "CHÍNH"
type input "90.000"
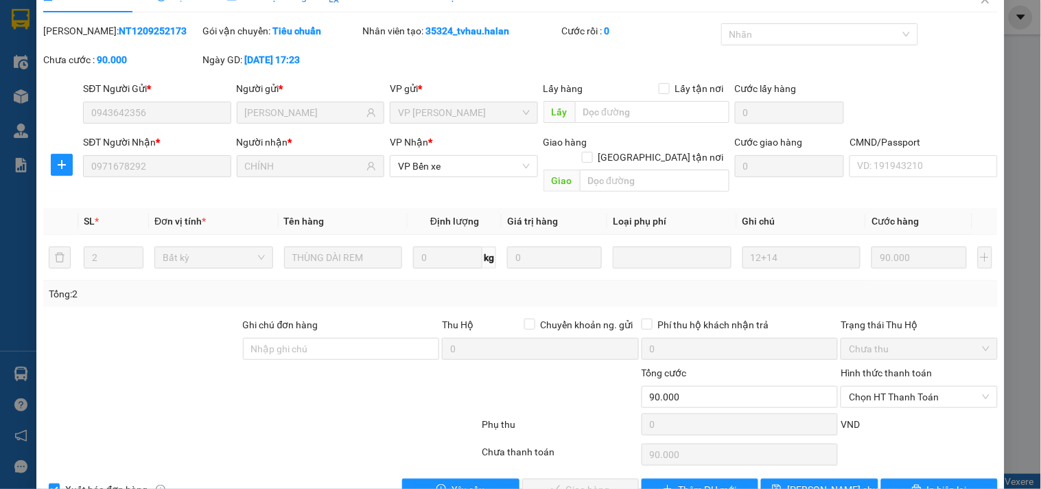
scroll to position [49, 0]
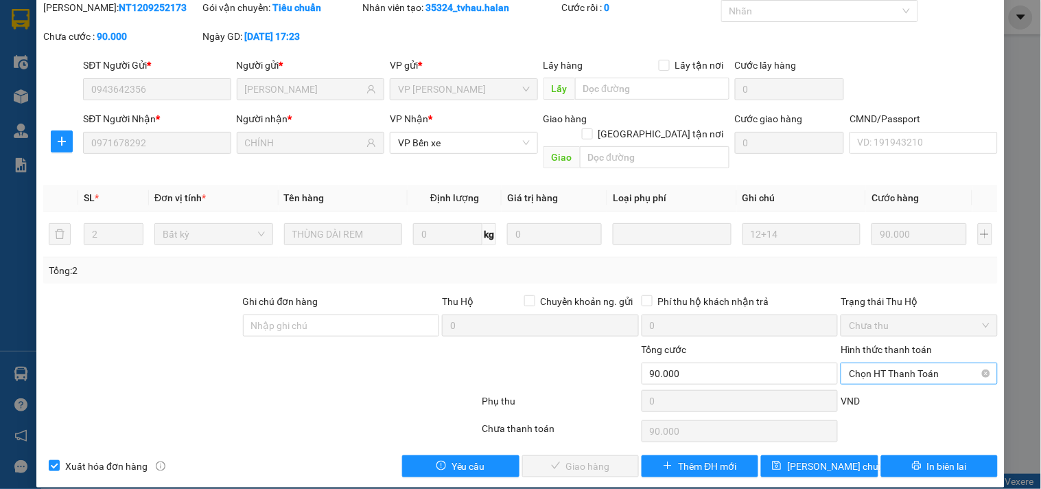
click at [893, 363] on span "Chọn HT Thanh Toán" at bounding box center [919, 373] width 140 height 21
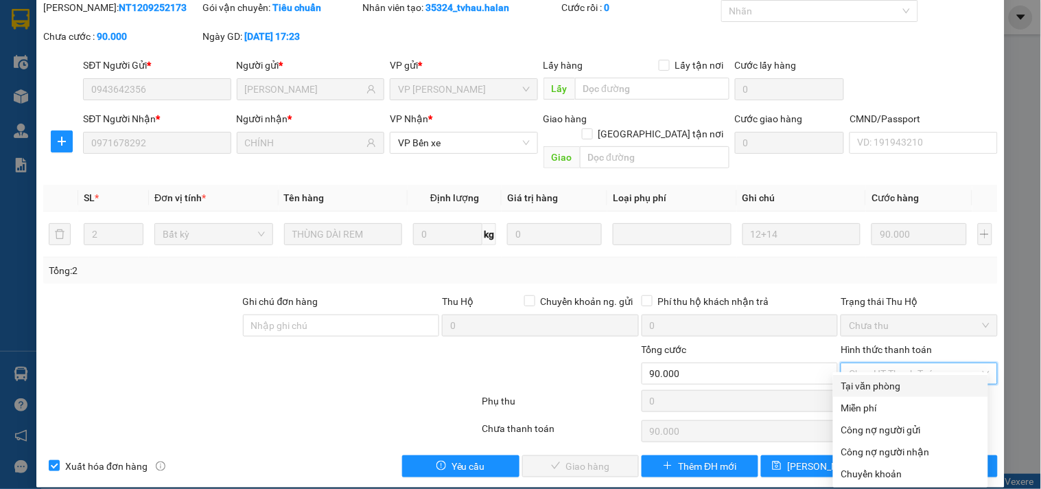
click at [886, 381] on div "Tại văn phòng" at bounding box center [910, 385] width 139 height 15
type input "0"
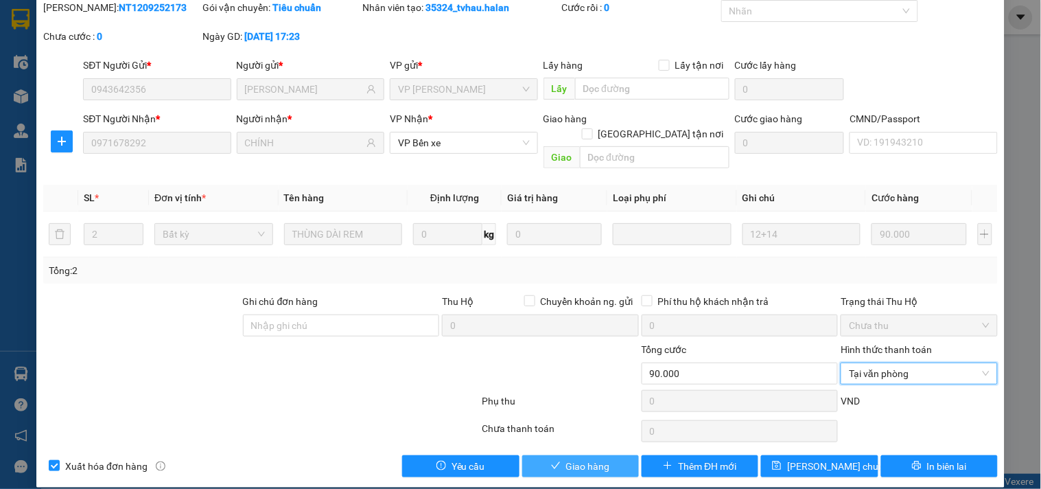
click at [598, 458] on span "Giao hàng" at bounding box center [588, 465] width 44 height 15
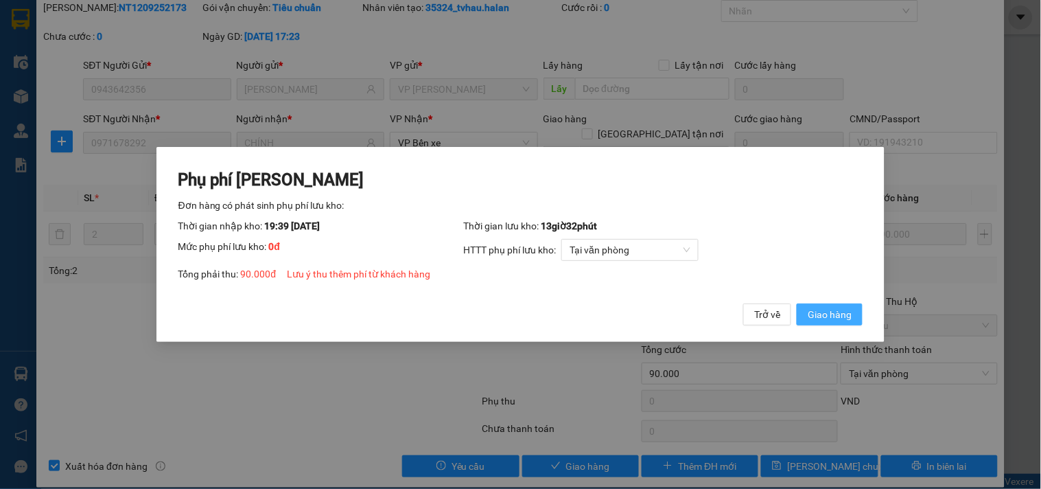
click at [825, 309] on span "Giao hàng" at bounding box center [830, 314] width 44 height 15
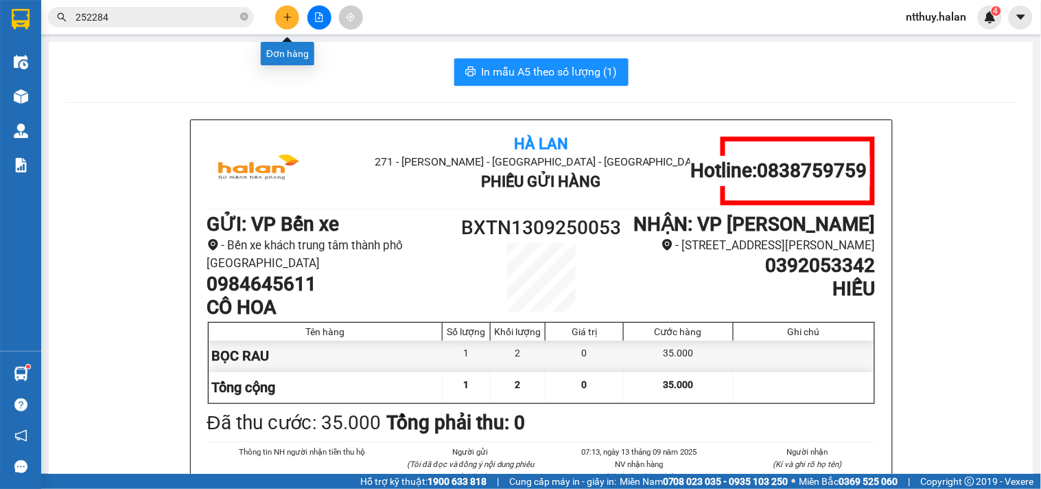
click at [292, 18] on button at bounding box center [287, 17] width 24 height 24
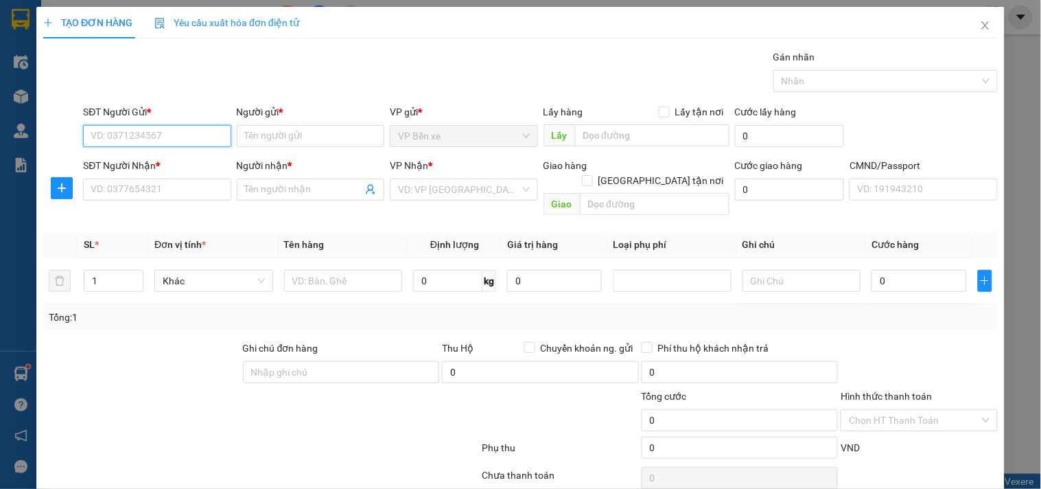
click at [196, 132] on input "SĐT Người Gửi *" at bounding box center [157, 136] width 148 height 22
paste input "0971678292"
type input "0971678292"
click at [201, 127] on input "0971678292" at bounding box center [157, 136] width 148 height 22
click at [172, 161] on div "0971678292 - CHÍNH" at bounding box center [156, 163] width 130 height 15
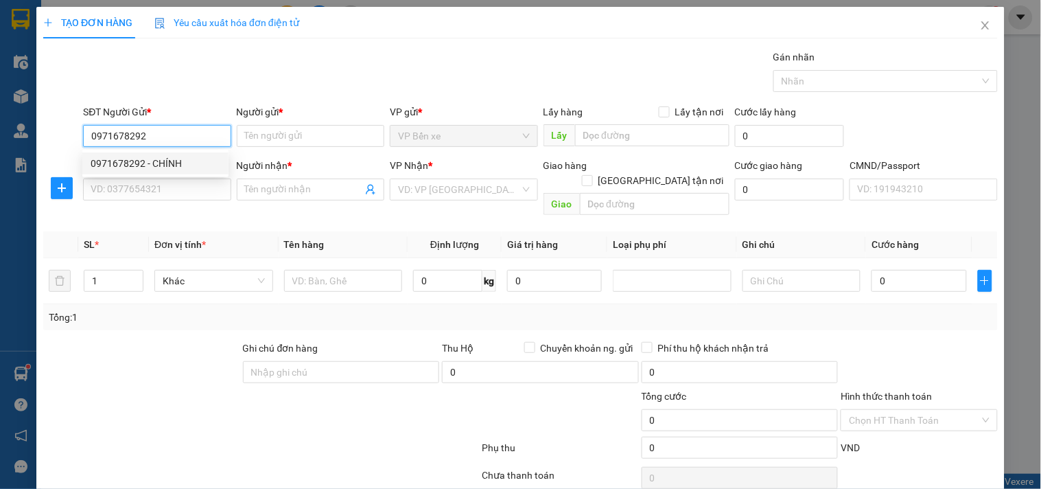
type input "CHÍNH"
checkbox input "true"
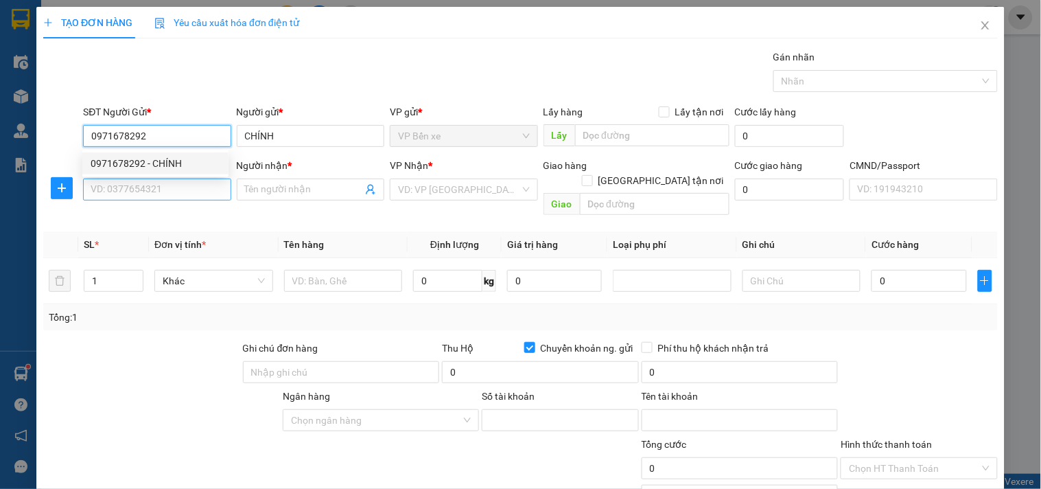
type input "0971678292"
type input "bùi văn chính"
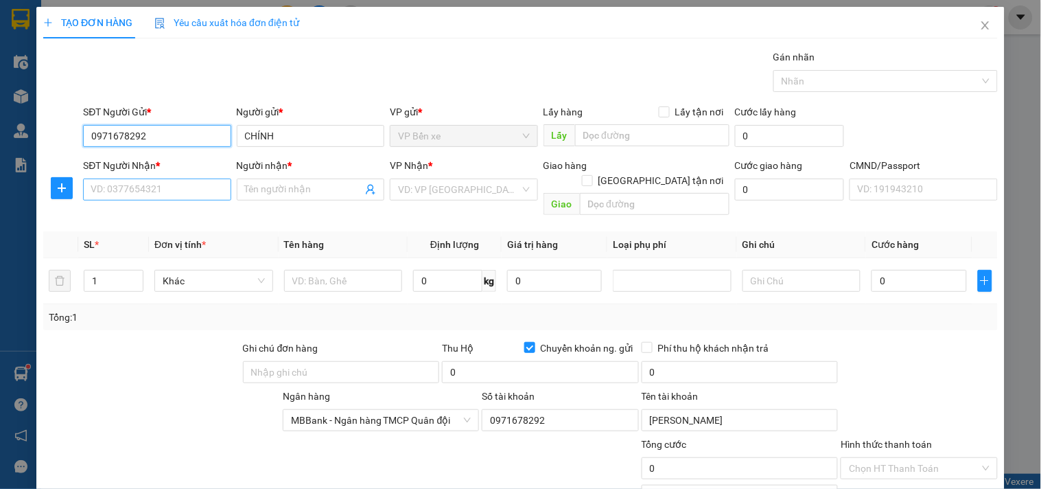
type input "0971678292"
click at [169, 186] on input "SĐT Người Nhận *" at bounding box center [157, 189] width 148 height 22
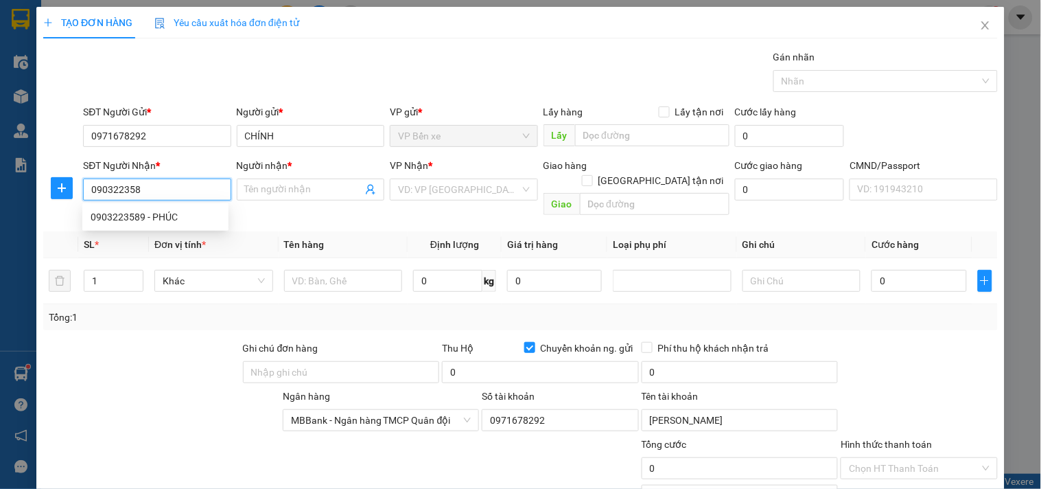
type input "0903223589"
click at [158, 216] on div "0903223589 - PHÚC" at bounding box center [156, 216] width 130 height 15
type input "PHÚC"
checkbox input "true"
type input "ng gửi yêu cầu thu hộ 3.466.000vnđ ( phí thu hộ 40.000vnđ người gửi thanh toán)"
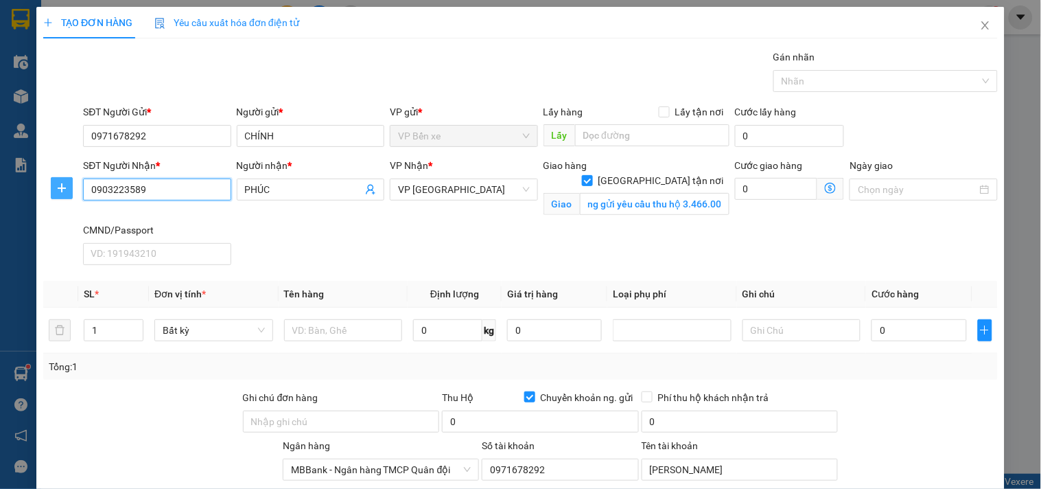
type input "0903223589"
click at [57, 187] on icon "plus" at bounding box center [61, 188] width 11 height 11
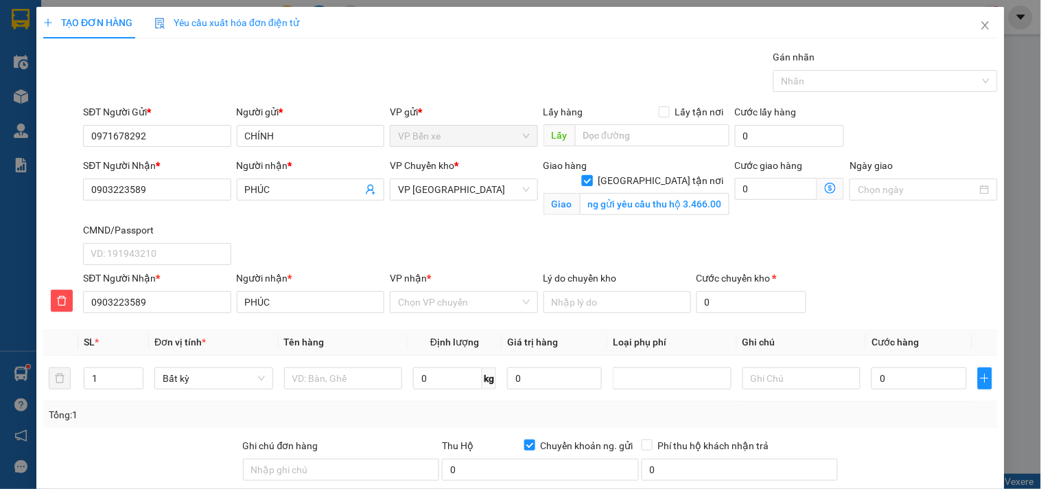
click at [591, 175] on input "Giao tận nơi" at bounding box center [587, 180] width 10 height 10
checkbox input "false"
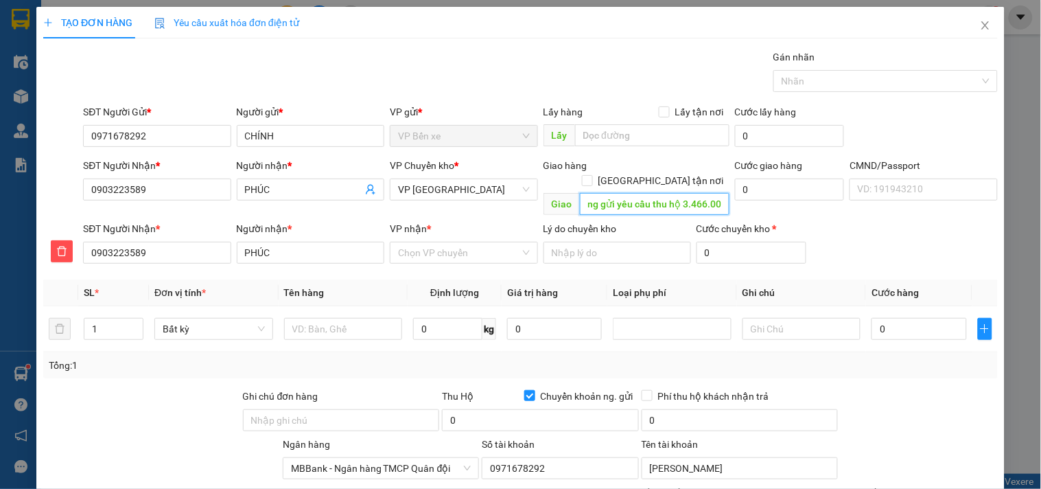
click at [710, 193] on input "ng gửi yêu cầu thu hộ 3.466.000vnđ ( phí thu hộ 40.000vnđ người gửi thanh toán)" at bounding box center [655, 204] width 150 height 22
click at [471, 189] on span "VP [GEOGRAPHIC_DATA]" at bounding box center [463, 189] width 131 height 21
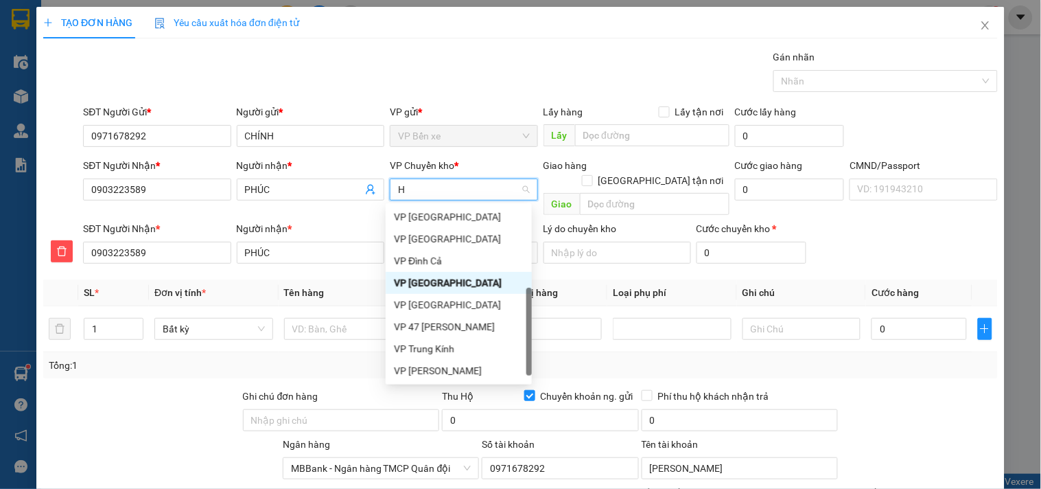
scroll to position [224, 0]
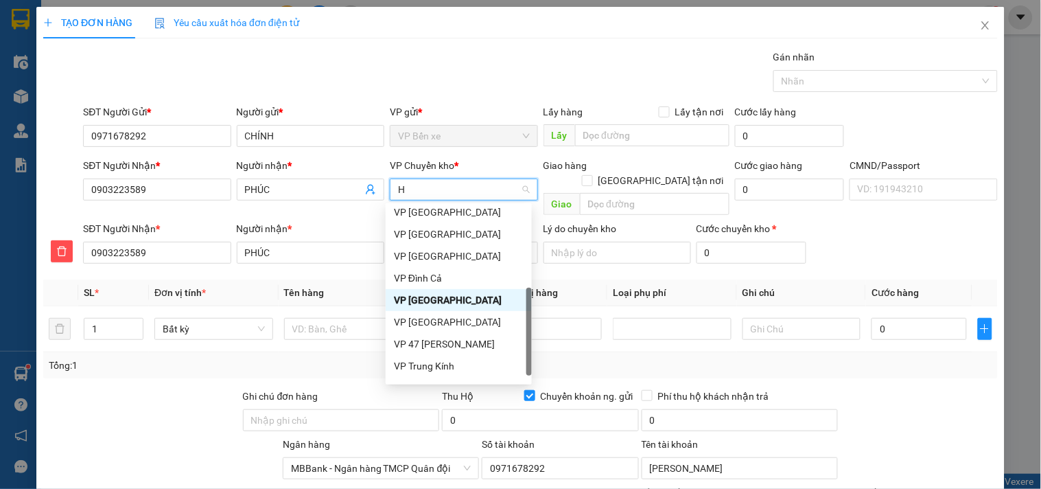
type input "HG"
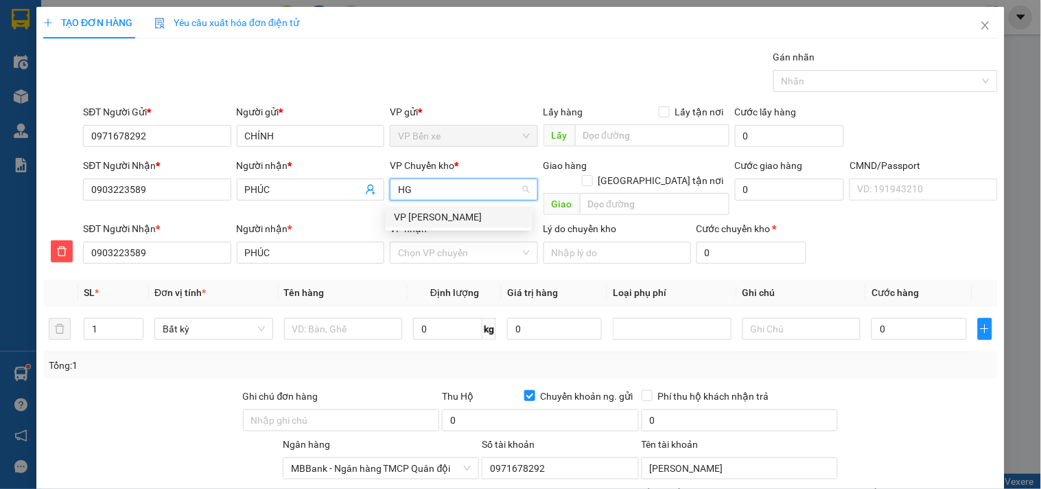
scroll to position [0, 0]
click at [436, 214] on div "VP [PERSON_NAME]" at bounding box center [459, 216] width 130 height 15
click at [439, 242] on input "VP nhận *" at bounding box center [458, 252] width 121 height 21
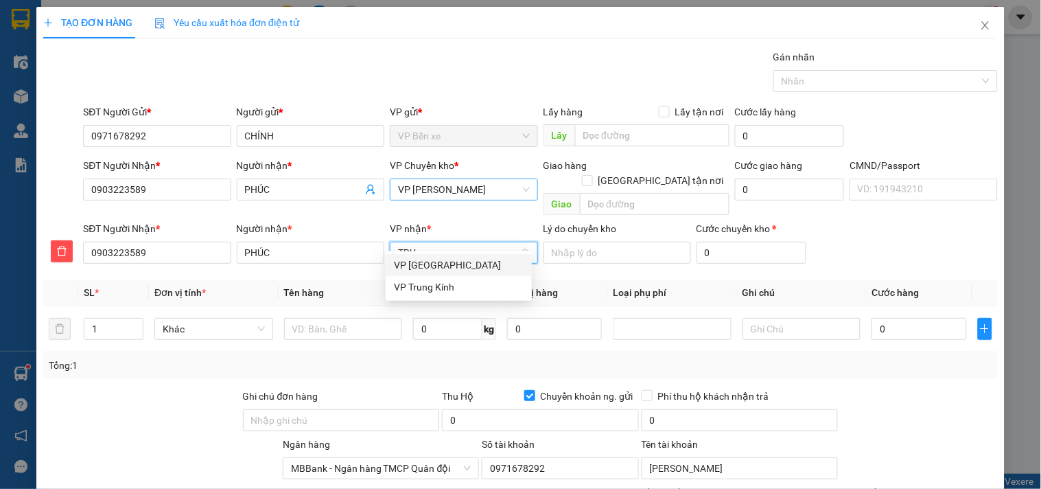
type input "TRUO"
click at [440, 264] on div "VP [GEOGRAPHIC_DATA]" at bounding box center [459, 264] width 130 height 15
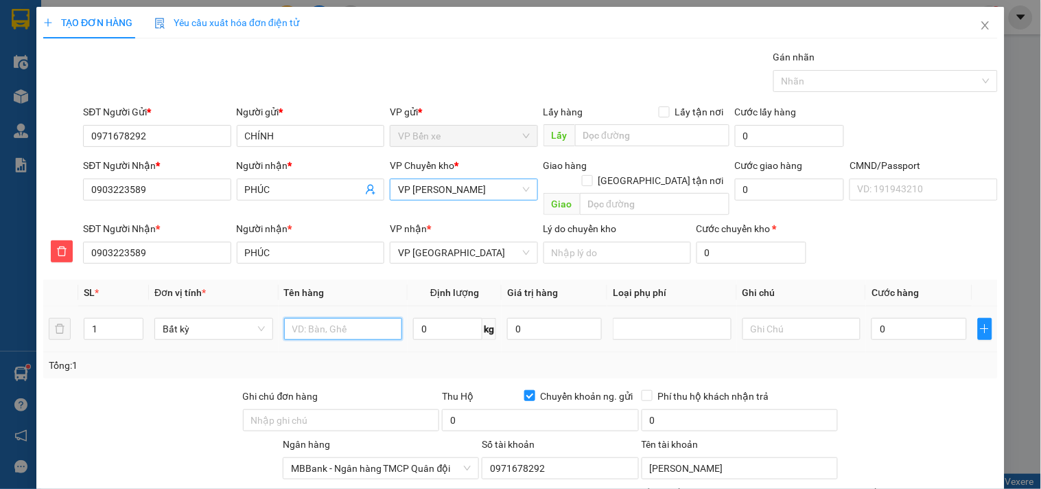
click at [337, 318] on input "text" at bounding box center [343, 329] width 119 height 22
type input "BỌC RÈM MUỖI"
click at [436, 318] on input "0" at bounding box center [447, 329] width 69 height 22
type input "1"
click at [545, 318] on input "0" at bounding box center [554, 329] width 95 height 22
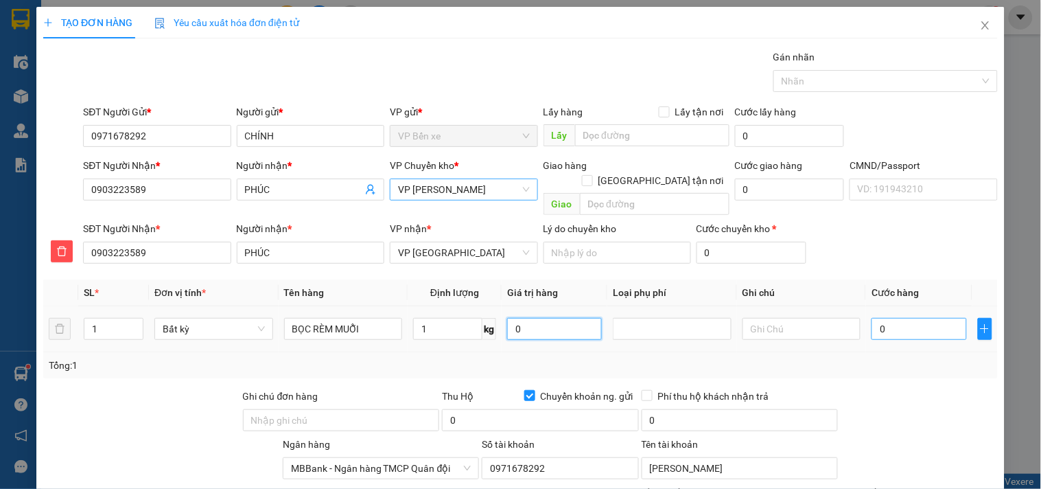
type input "35.000"
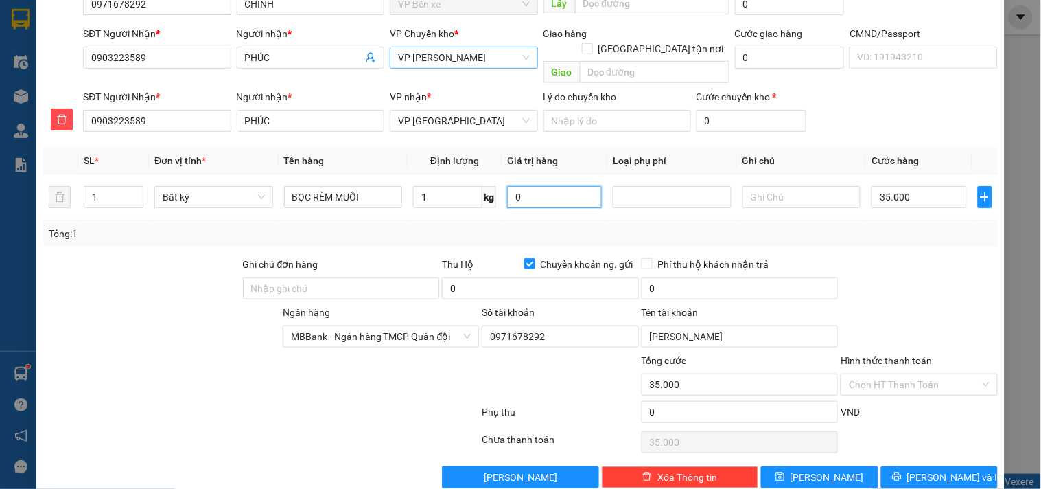
scroll to position [143, 0]
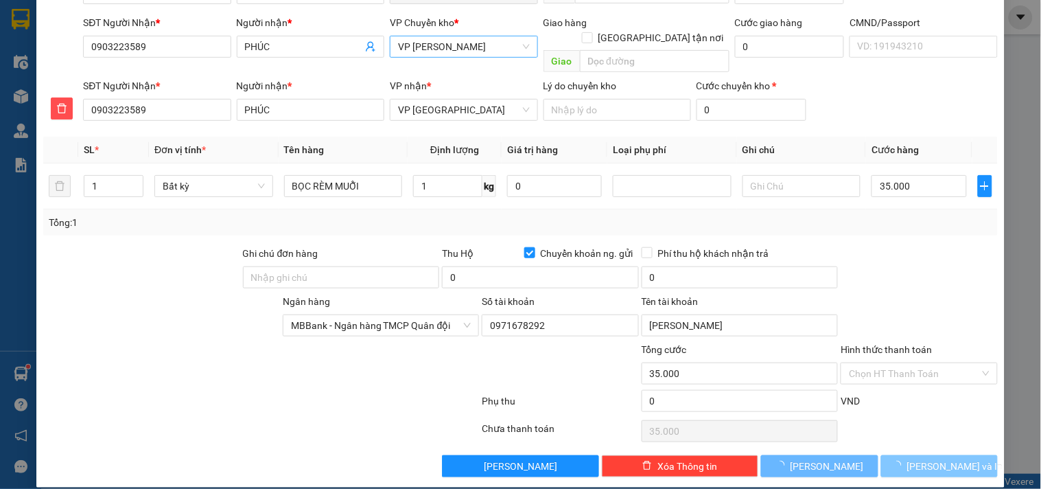
click at [956, 455] on button "[PERSON_NAME] và In" at bounding box center [939, 466] width 117 height 22
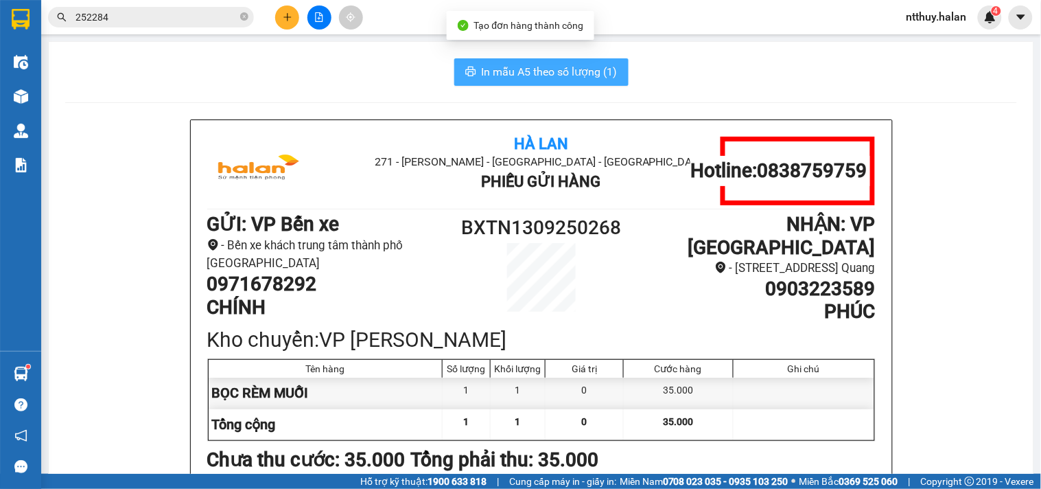
click at [556, 71] on span "In mẫu A5 theo số lượng (1)" at bounding box center [550, 71] width 136 height 17
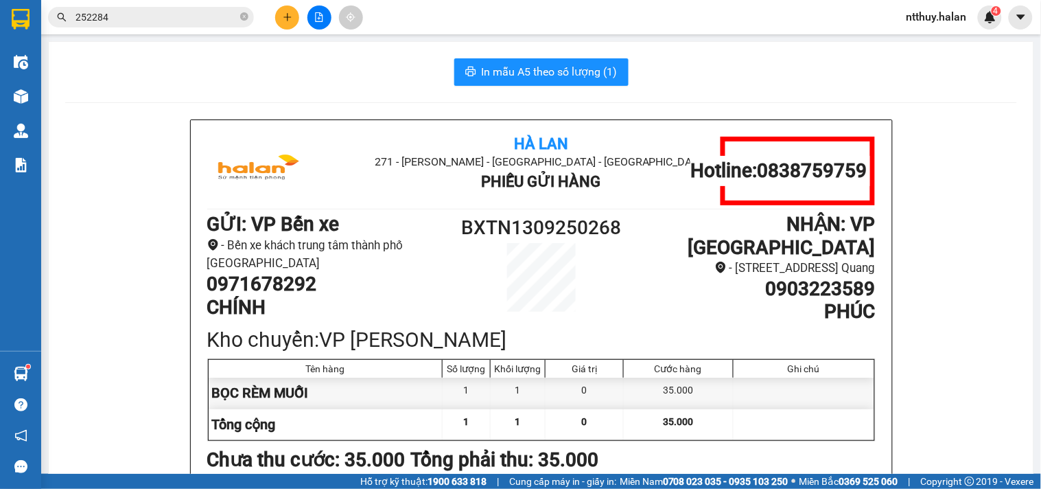
click at [711, 63] on div "In mẫu A5 theo số lượng (1)" at bounding box center [541, 71] width 952 height 27
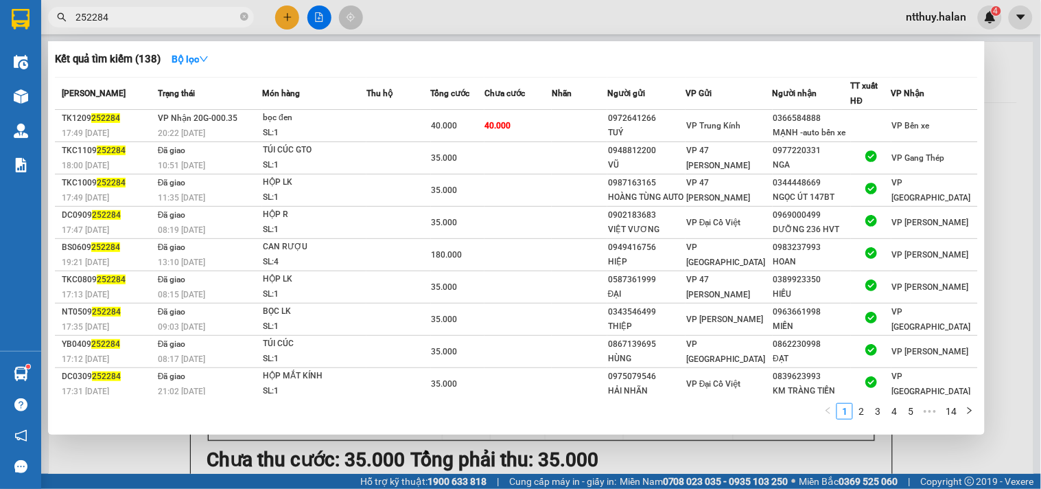
click at [168, 22] on input "252284" at bounding box center [156, 17] width 162 height 15
click at [283, 19] on div at bounding box center [520, 244] width 1041 height 489
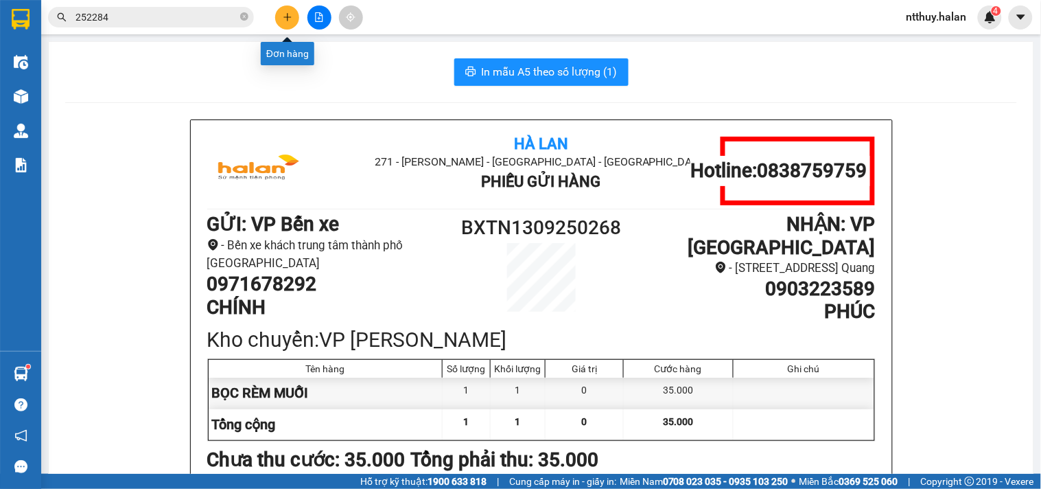
click at [283, 19] on icon "plus" at bounding box center [288, 17] width 10 height 10
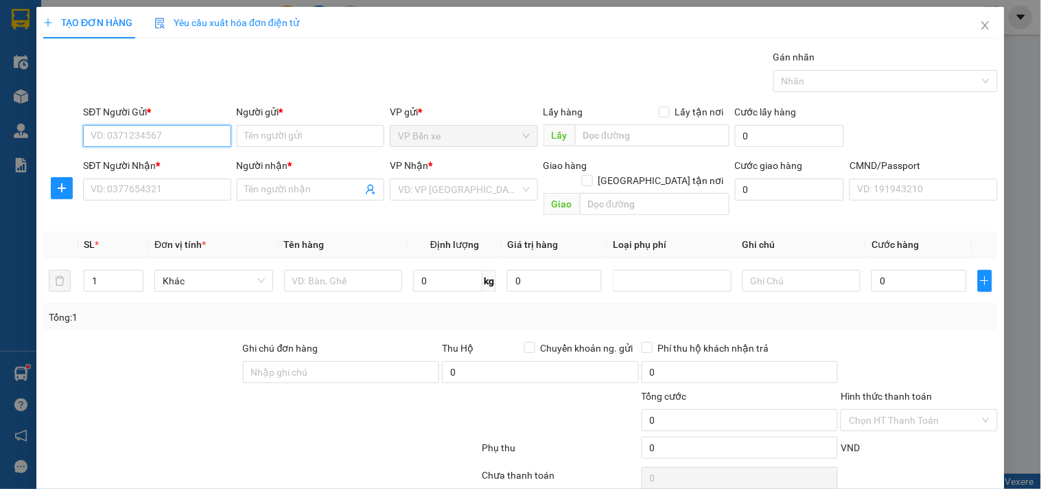
click at [172, 142] on input "SĐT Người Gửi *" at bounding box center [157, 136] width 148 height 22
type input "0348828468"
click at [163, 163] on div "0348828468 - C CÚC" at bounding box center [156, 163] width 130 height 15
type input "C CÚC"
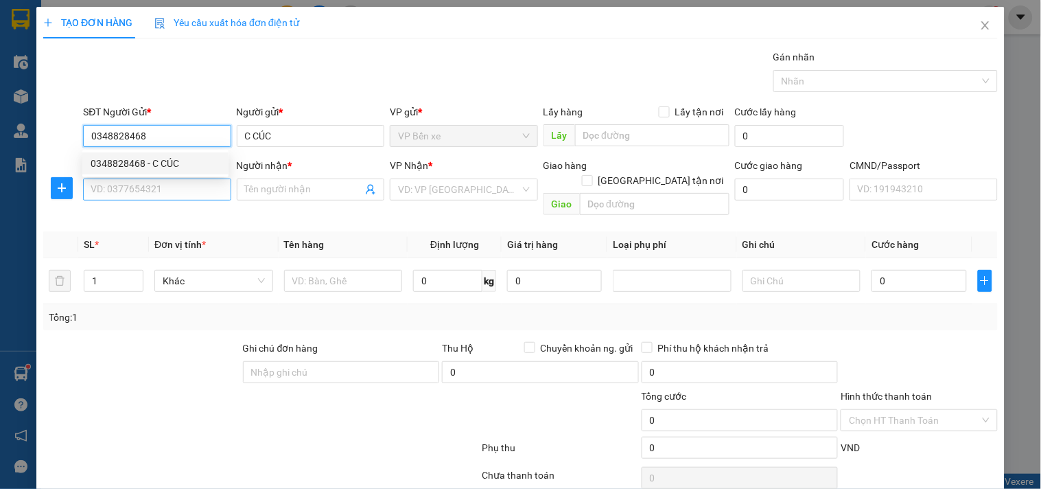
type input "0348828468"
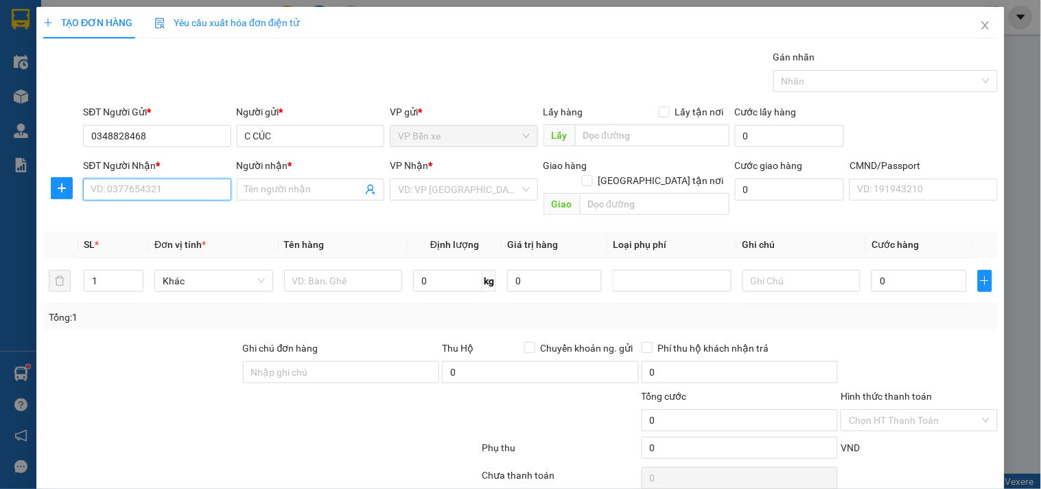
click at [165, 196] on input "SĐT Người Nhận *" at bounding box center [157, 189] width 148 height 22
type input "0979000562"
click at [163, 220] on div "0979000562 - KHÁNH" at bounding box center [156, 216] width 130 height 15
type input "KHÁNH"
type input "123"
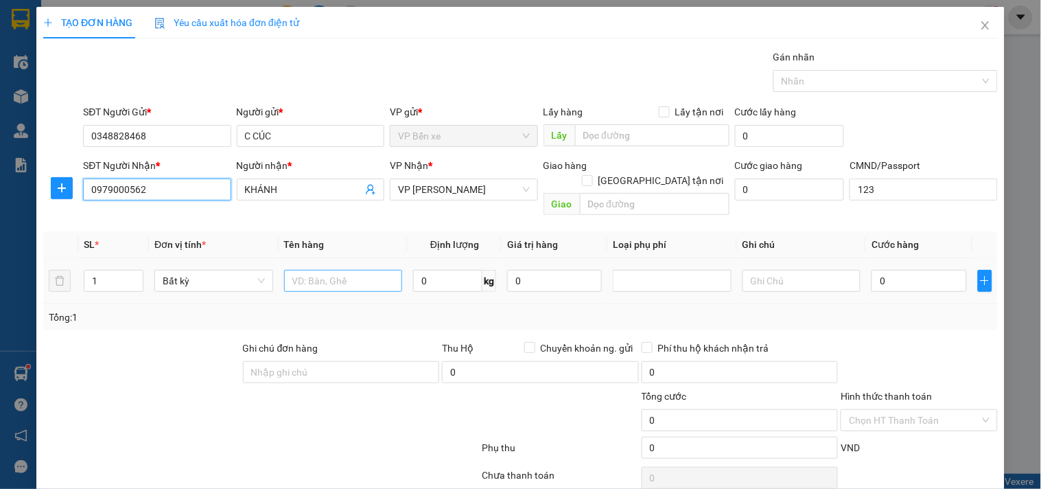
type input "0979000562"
click at [337, 270] on input "text" at bounding box center [343, 281] width 119 height 22
type input "HỘP BÁNH"
click at [456, 270] on input "0" at bounding box center [447, 281] width 69 height 22
type input "4"
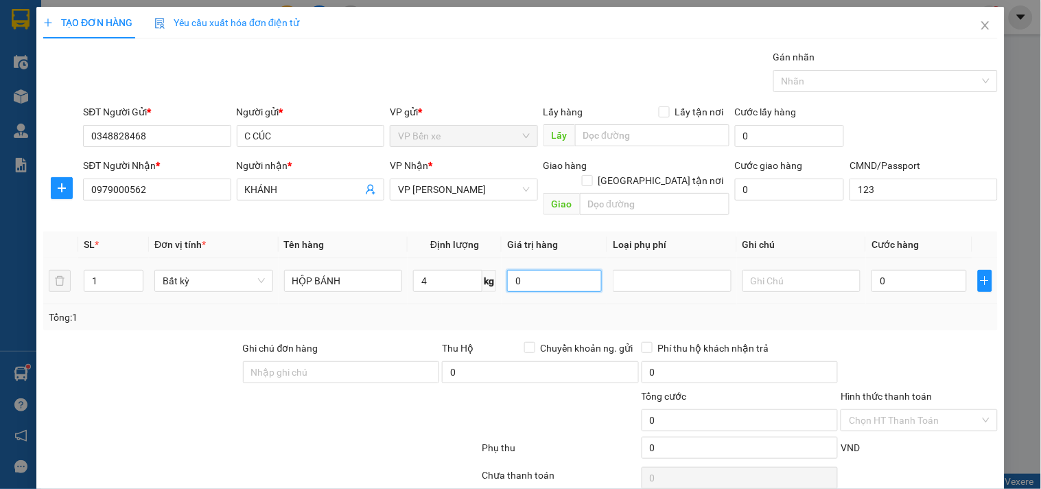
click at [543, 270] on input "0" at bounding box center [554, 281] width 95 height 22
type input "40.000"
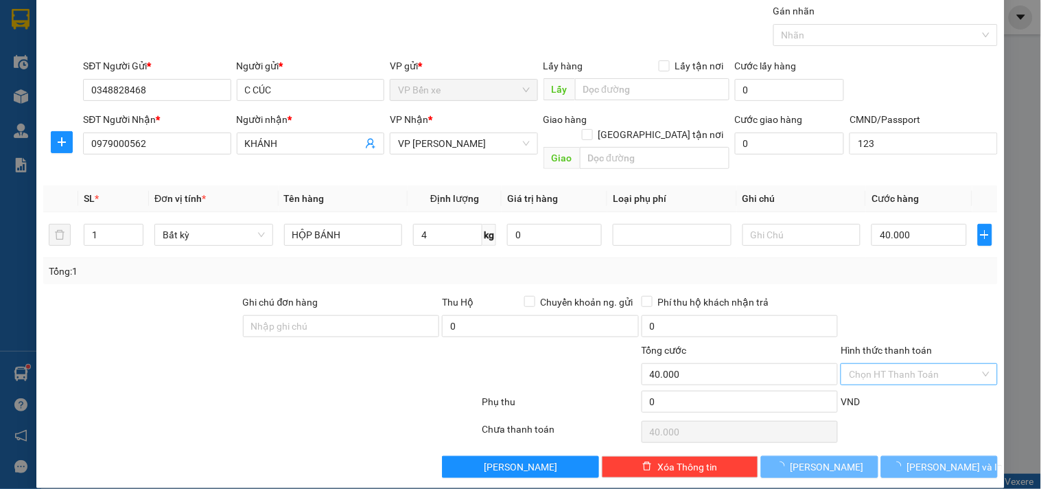
click at [890, 364] on input "Hình thức thanh toán" at bounding box center [914, 374] width 130 height 21
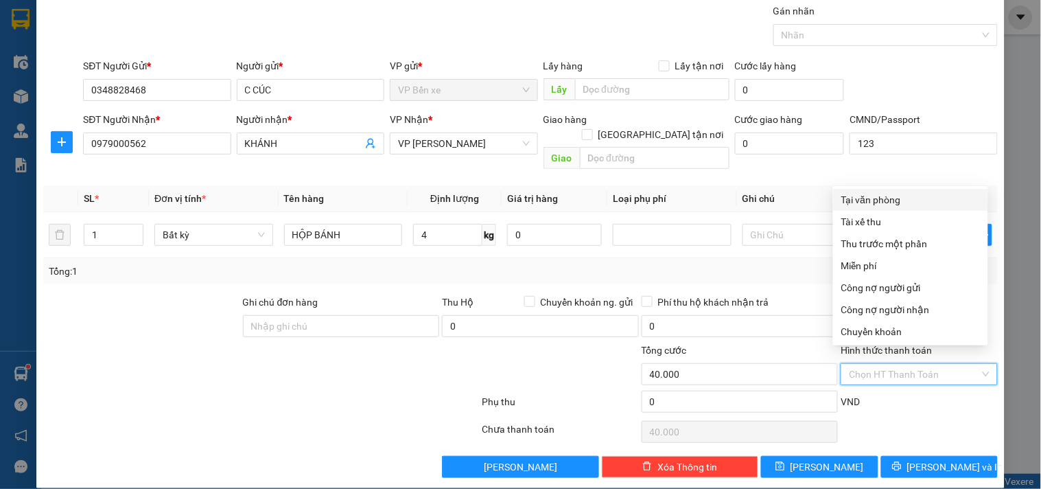
click at [875, 202] on div "Tại văn phòng" at bounding box center [910, 199] width 139 height 15
type input "0"
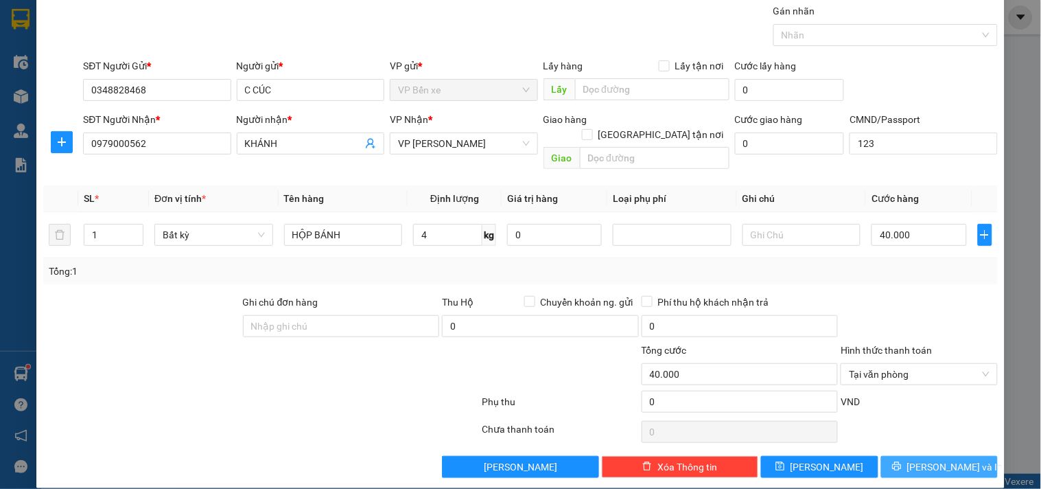
click at [917, 459] on span "[PERSON_NAME] và In" at bounding box center [955, 466] width 96 height 15
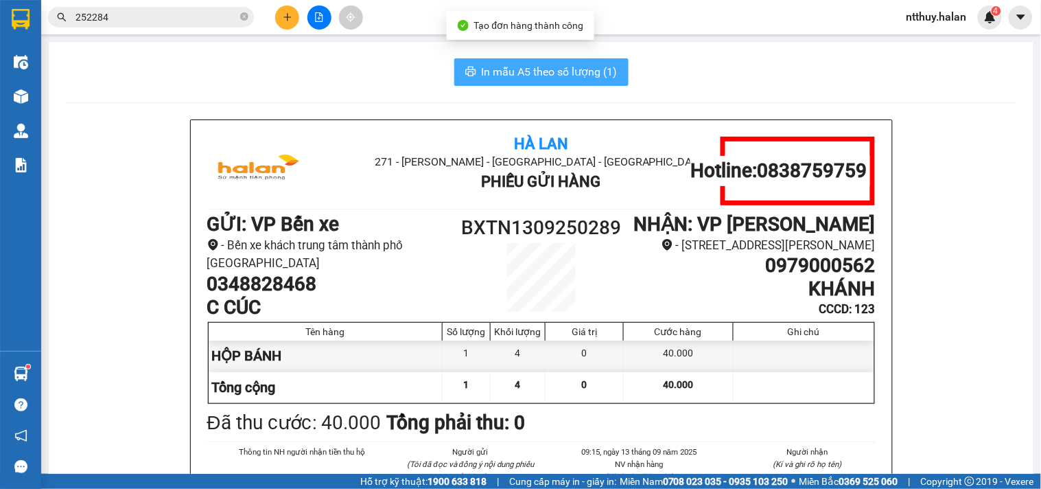
click at [556, 69] on span "In mẫu A5 theo số lượng (1)" at bounding box center [550, 71] width 136 height 17
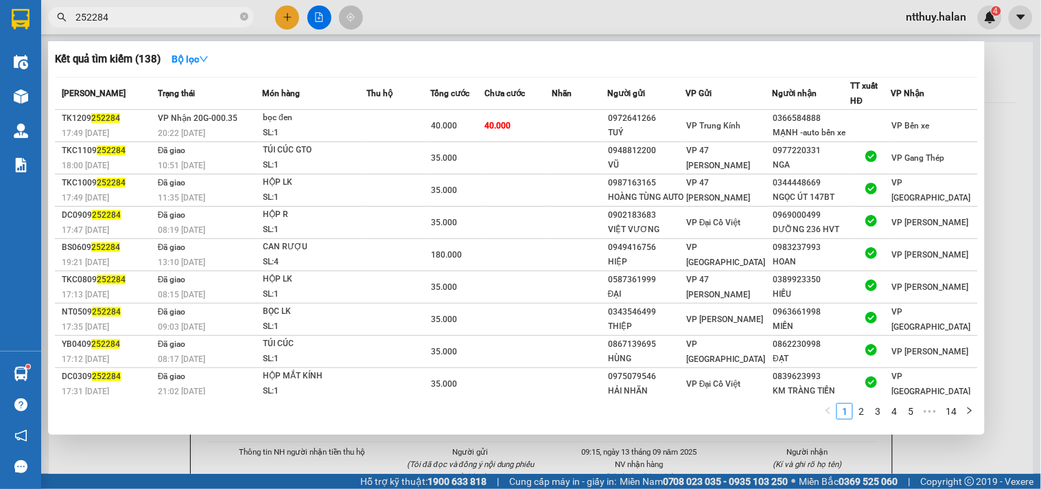
click at [161, 18] on input "252284" at bounding box center [156, 17] width 162 height 15
type input "0"
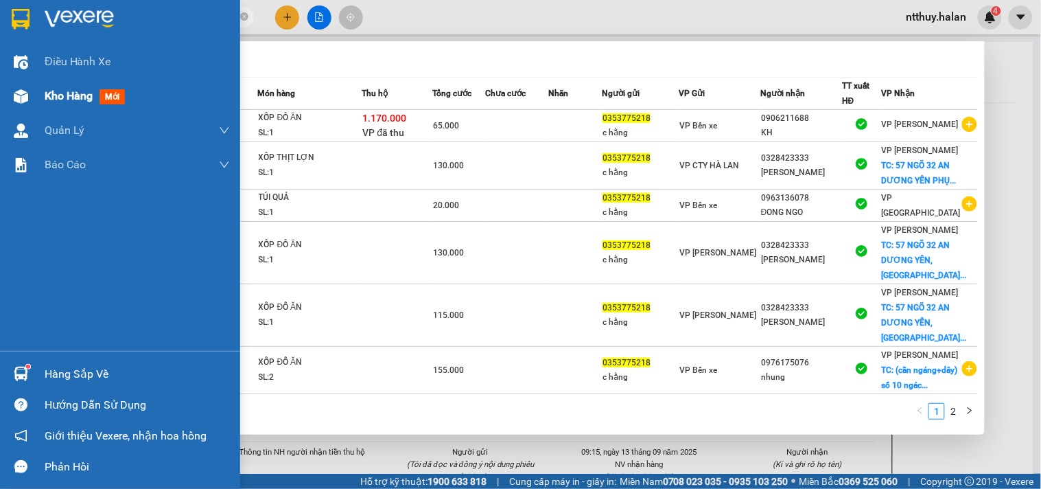
type input "0353775218"
click at [64, 98] on span "Kho hàng" at bounding box center [69, 95] width 48 height 13
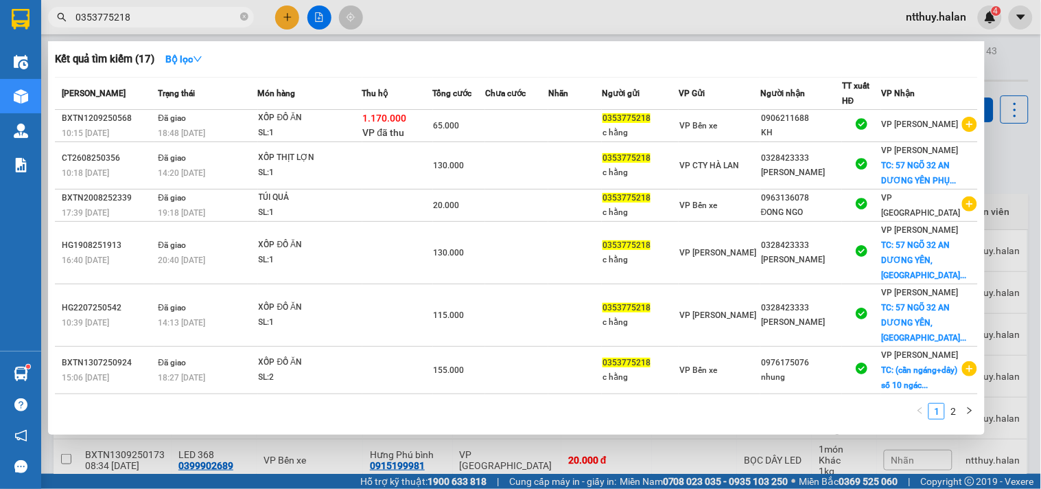
click at [497, 10] on div at bounding box center [520, 244] width 1041 height 489
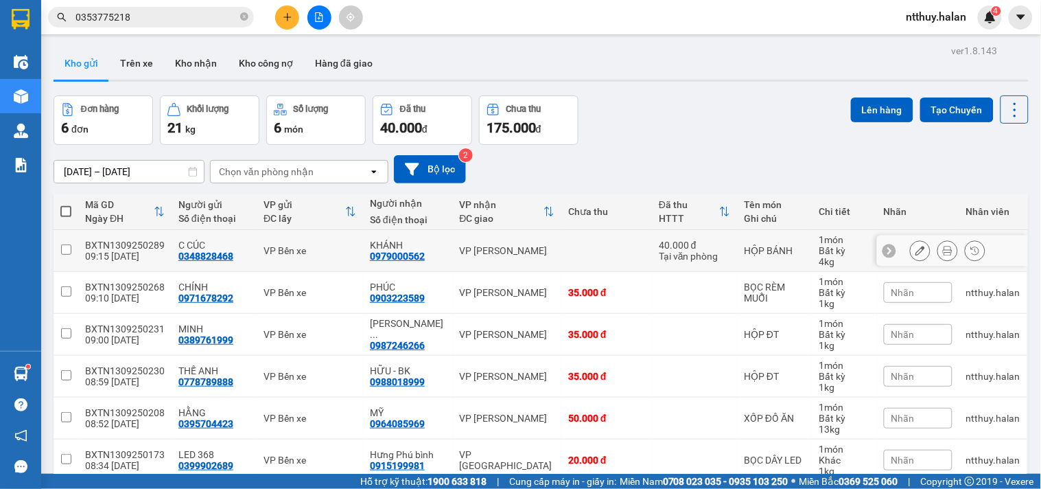
scroll to position [64, 0]
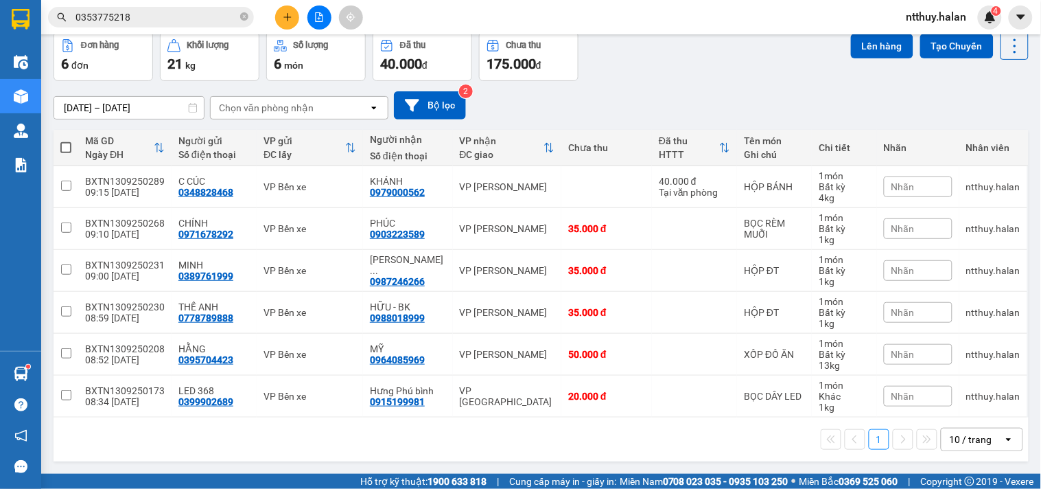
click at [67, 144] on span at bounding box center [65, 147] width 11 height 11
click at [66, 141] on input "checkbox" at bounding box center [66, 141] width 0 height 0
checkbox input "true"
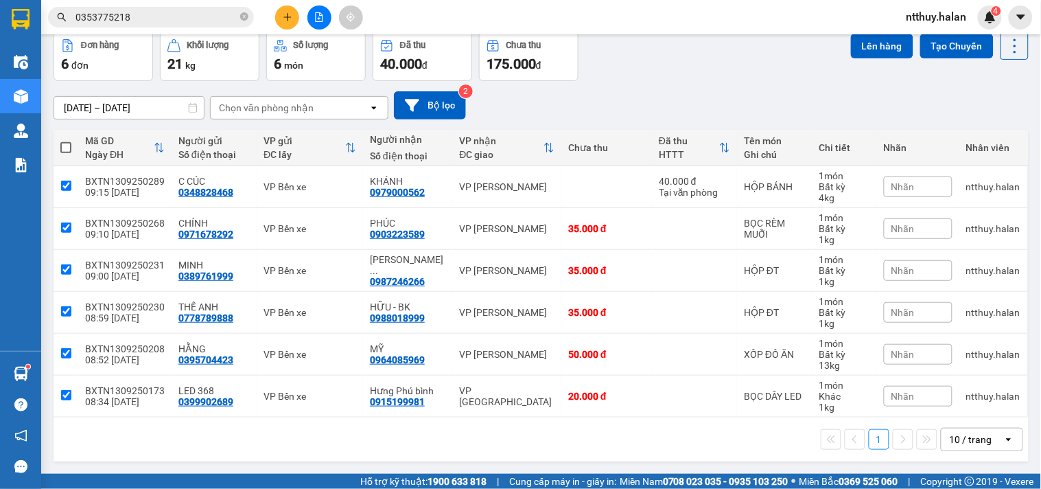
checkbox input "true"
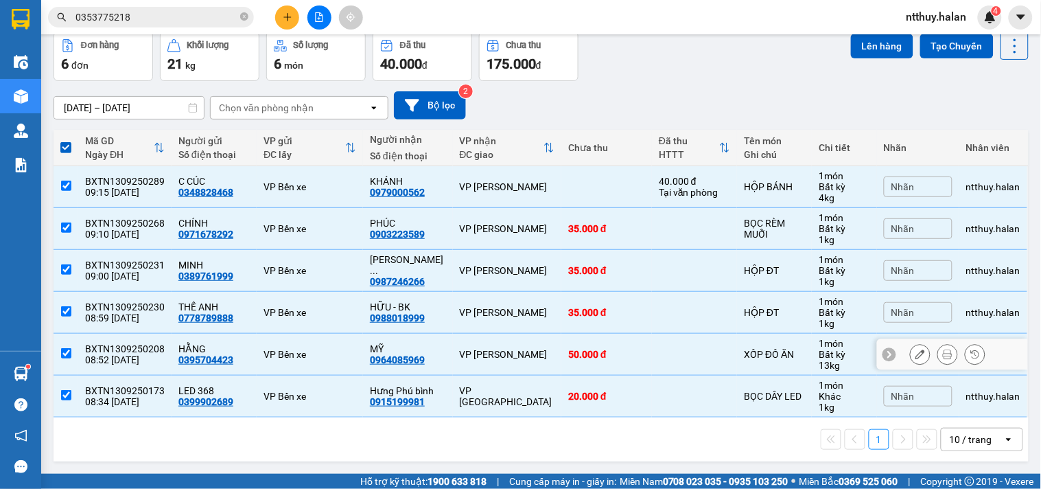
click at [65, 352] on input "checkbox" at bounding box center [66, 353] width 10 height 10
checkbox input "false"
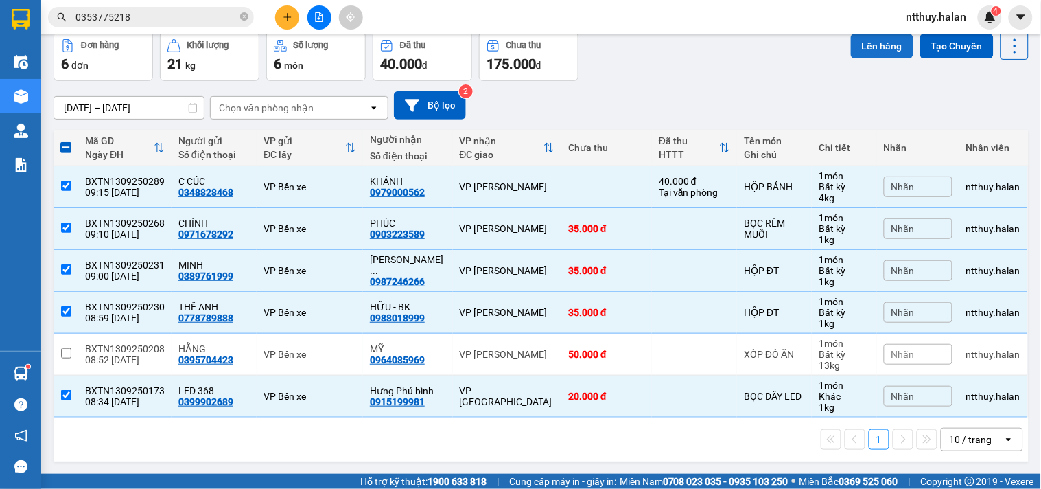
click at [858, 45] on button "Lên hàng" at bounding box center [882, 46] width 62 height 25
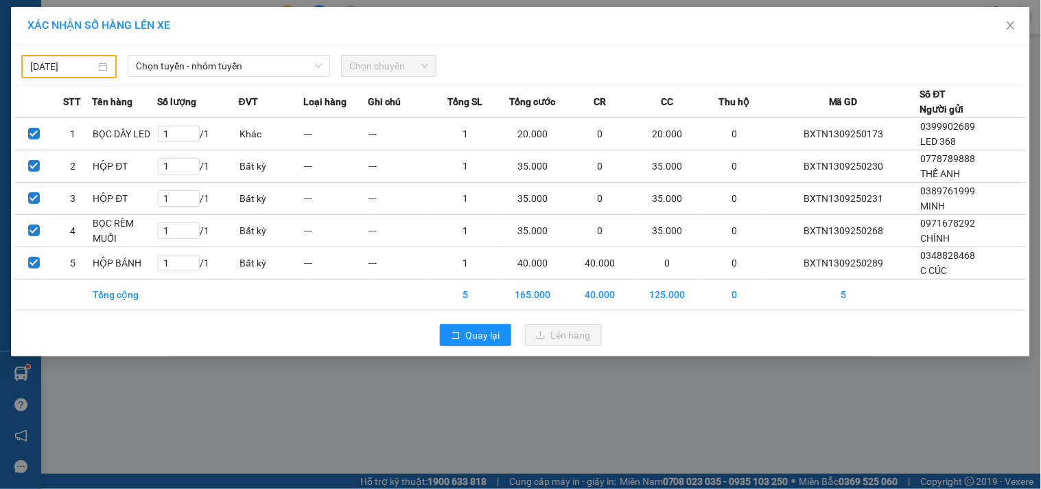
click at [57, 71] on input "[DATE]" at bounding box center [62, 66] width 65 height 15
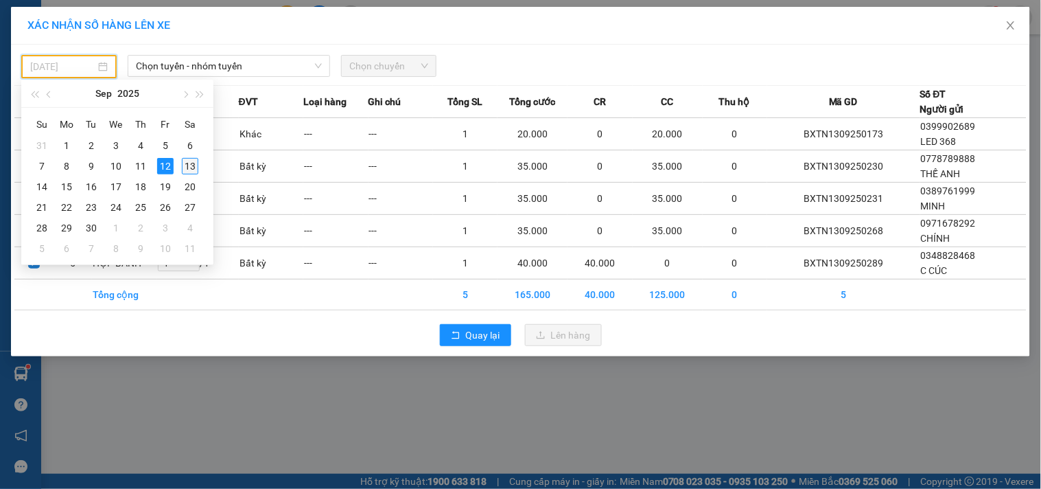
click at [191, 167] on div "13" at bounding box center [190, 166] width 16 height 16
type input "[DATE]"
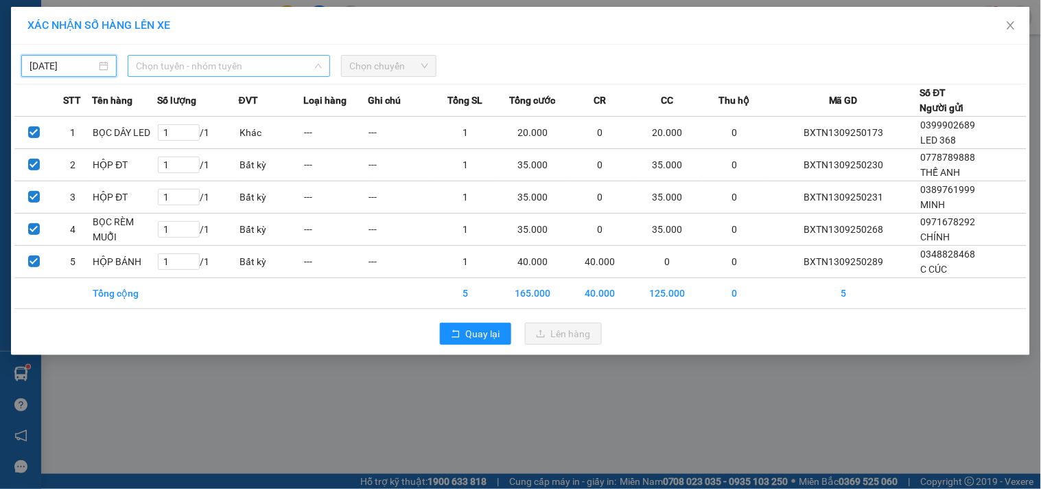
click at [207, 67] on span "Chọn tuyến - nhóm tuyến" at bounding box center [229, 66] width 186 height 21
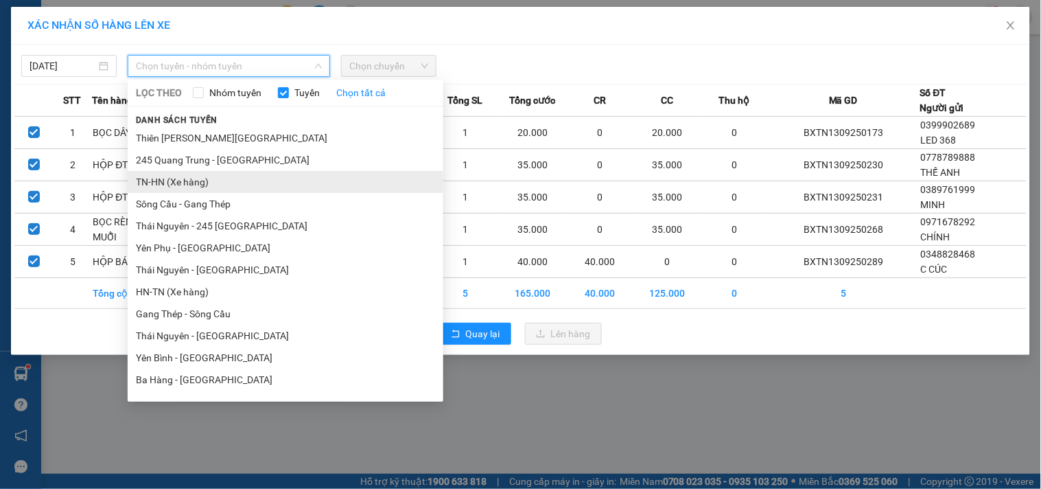
click at [168, 179] on li "TN-HN (Xe hàng)" at bounding box center [286, 182] width 316 height 22
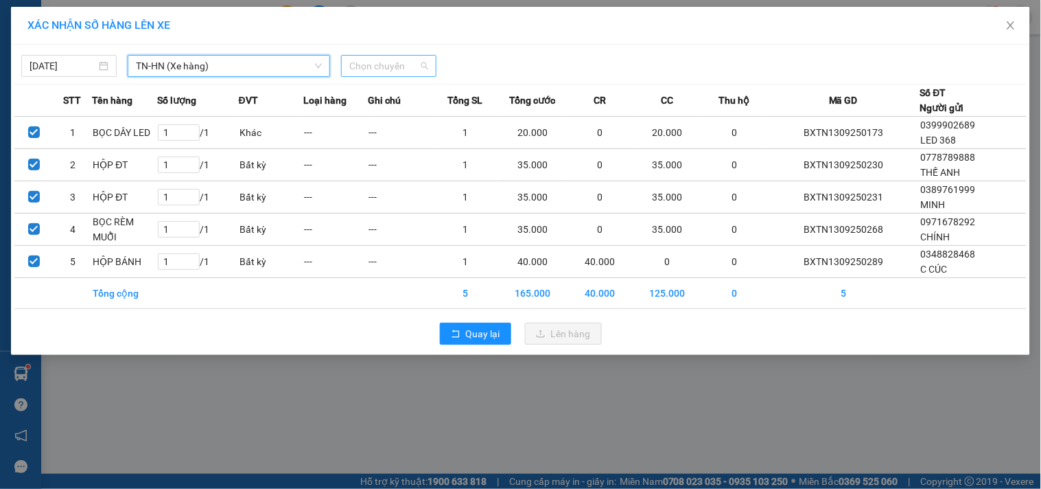
click at [378, 66] on span "Chọn chuyến" at bounding box center [388, 66] width 79 height 21
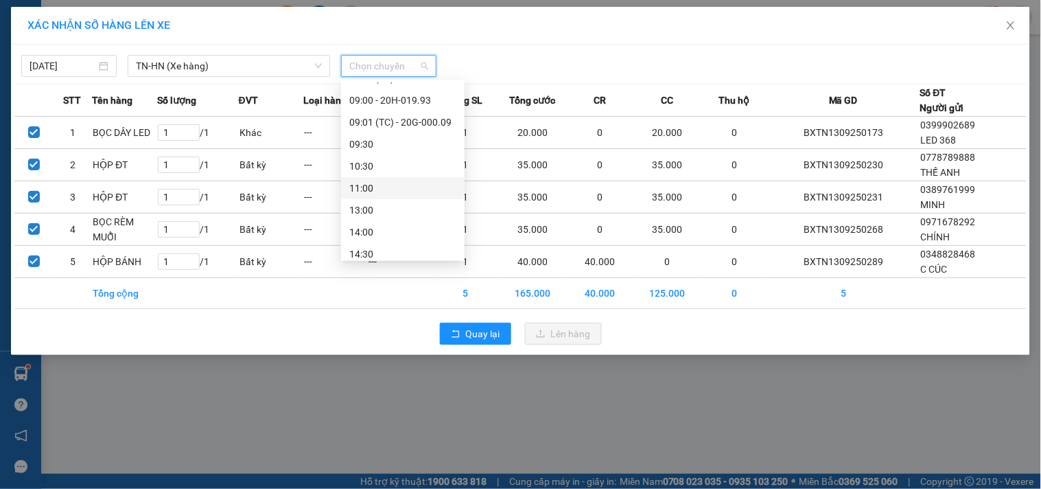
scroll to position [121, 0]
click at [417, 147] on div "09:01 (TC) - 20G-000.09" at bounding box center [402, 147] width 107 height 15
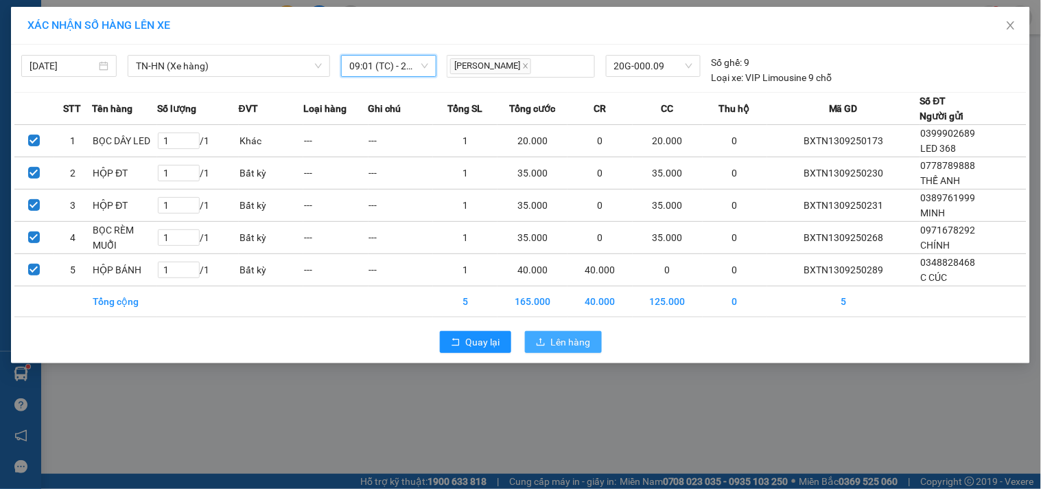
click at [561, 336] on span "Lên hàng" at bounding box center [571, 341] width 40 height 15
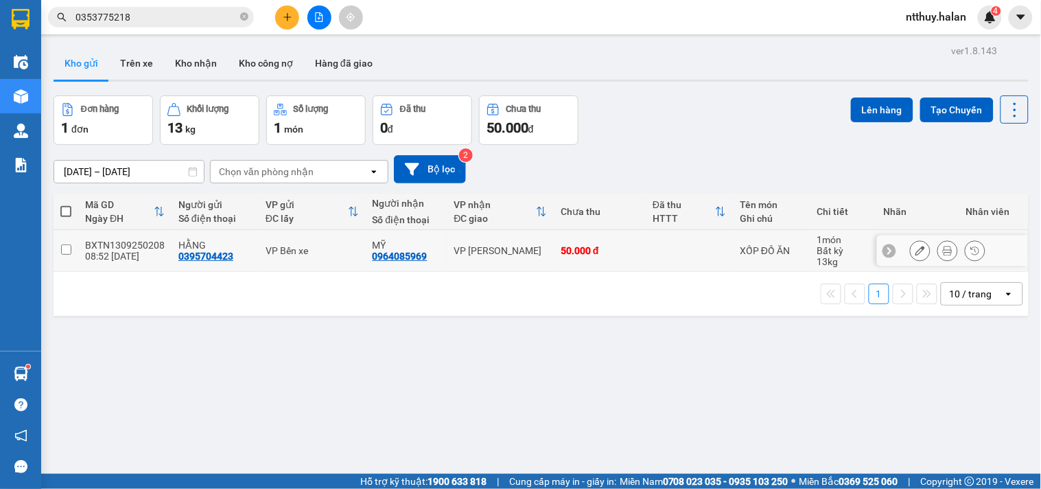
click at [69, 247] on input "checkbox" at bounding box center [66, 249] width 10 height 10
checkbox input "true"
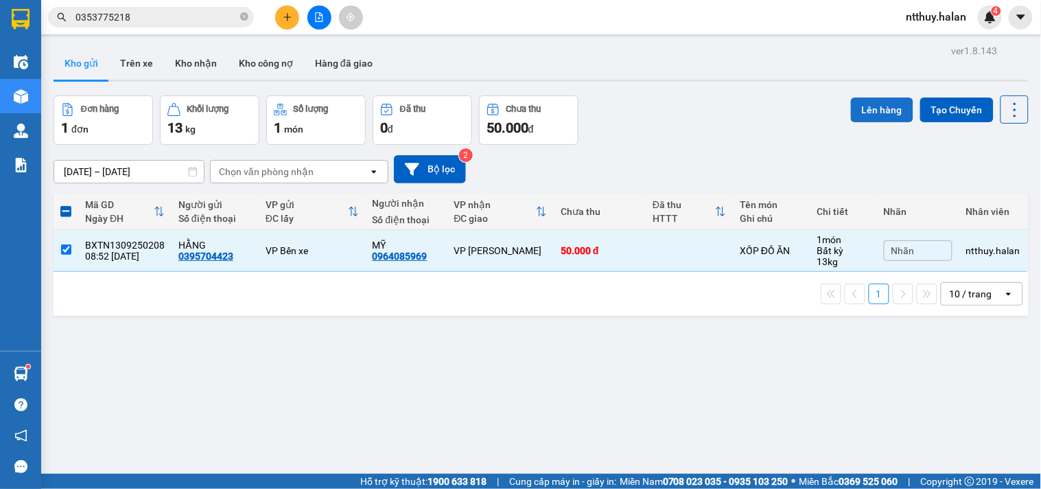
click at [882, 112] on button "Lên hàng" at bounding box center [882, 109] width 62 height 25
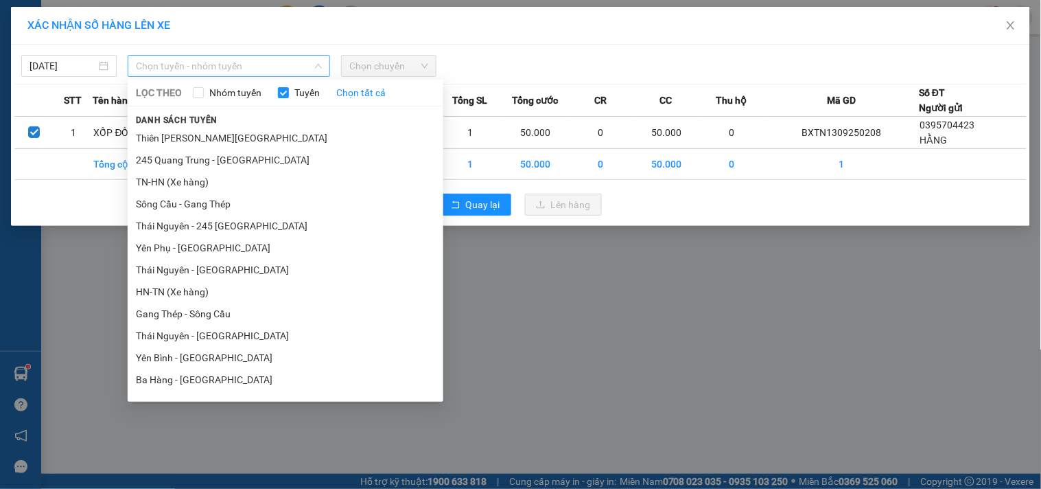
click at [178, 60] on span "Chọn tuyến - nhóm tuyến" at bounding box center [229, 66] width 186 height 21
click at [168, 183] on li "TN-HN (Xe hàng)" at bounding box center [286, 182] width 316 height 22
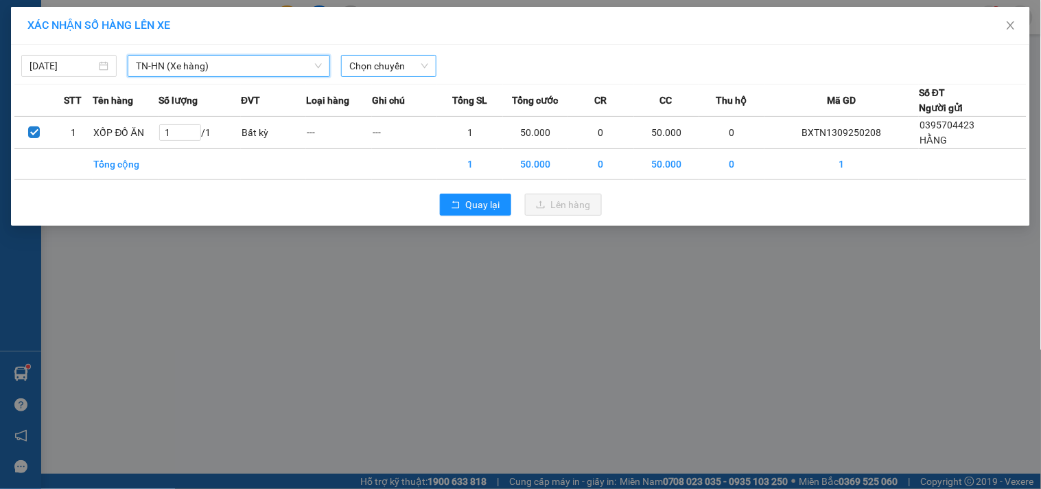
drag, startPoint x: 378, startPoint y: 65, endPoint x: 386, endPoint y: 65, distance: 8.2
click at [379, 65] on span "Chọn chuyến" at bounding box center [388, 66] width 79 height 21
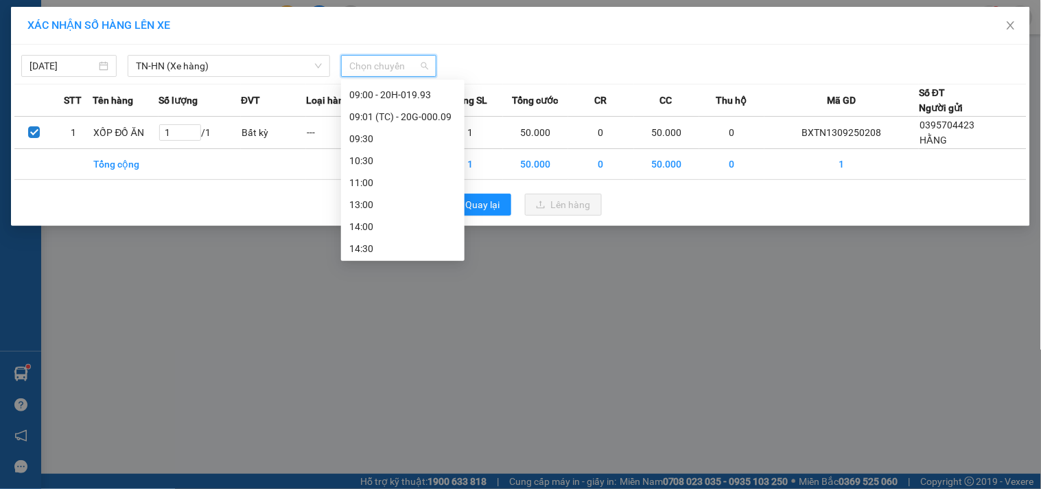
scroll to position [76, 0]
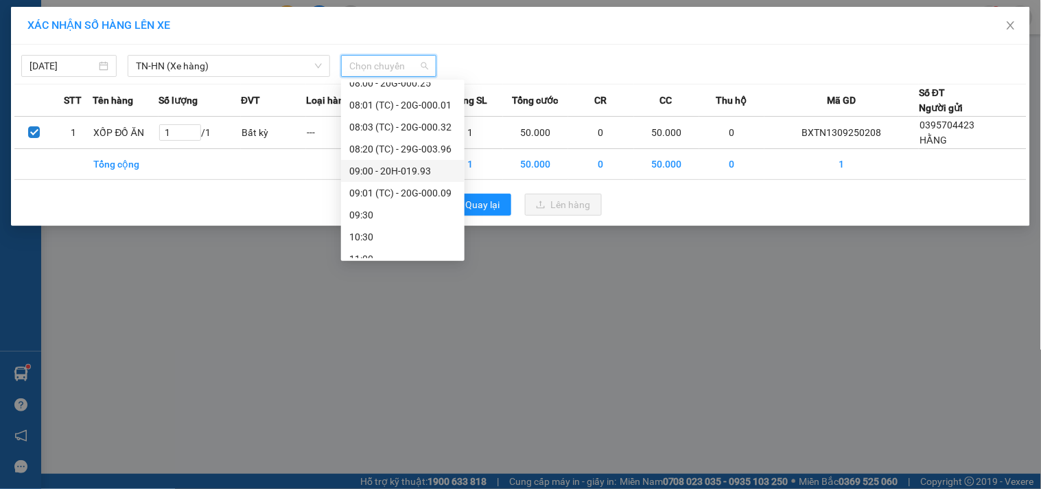
click at [399, 169] on div "09:00 - 20H-019.93" at bounding box center [402, 170] width 107 height 15
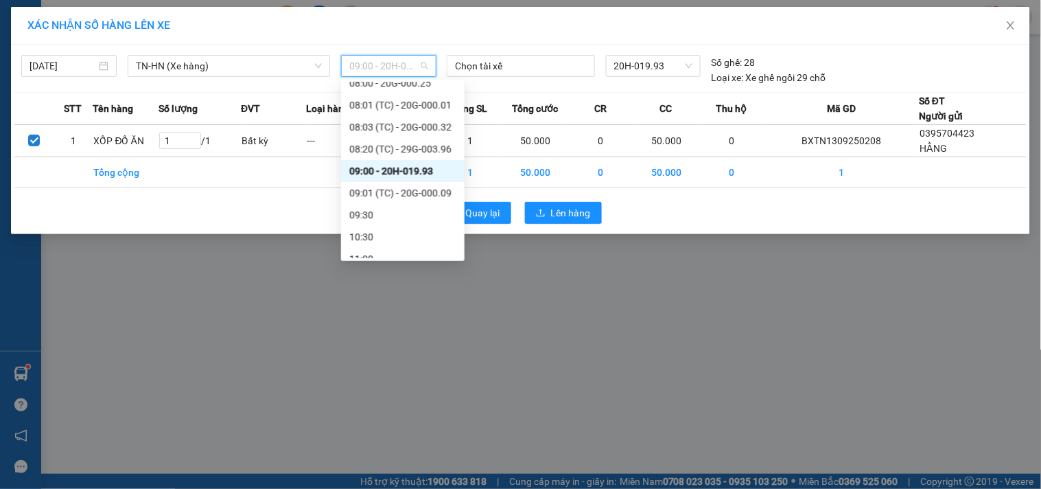
click at [426, 63] on span "09:00 - 20H-019.93" at bounding box center [388, 66] width 79 height 21
click at [423, 148] on div "08:20 (TC) - 29G-003.96" at bounding box center [402, 148] width 107 height 15
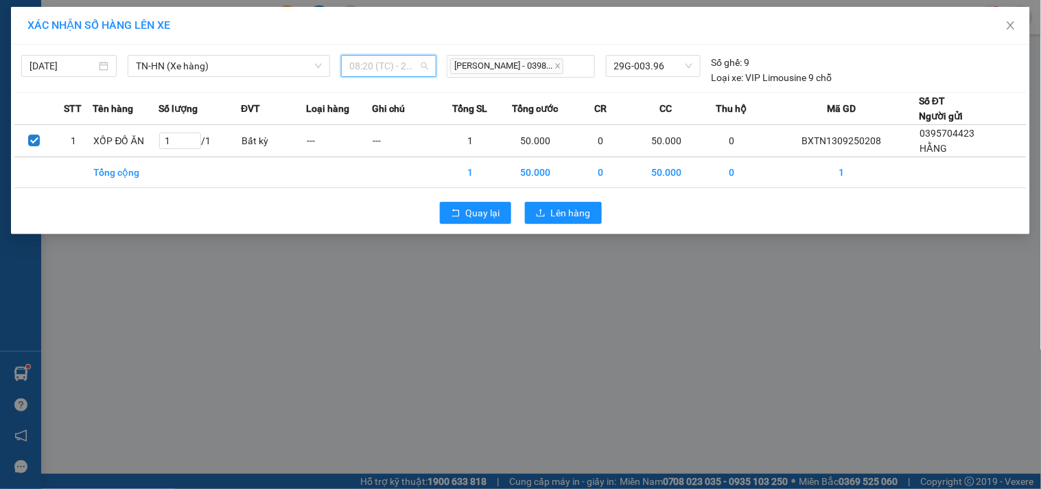
click at [424, 66] on span "08:20 (TC) - 29G-003.96" at bounding box center [388, 66] width 79 height 21
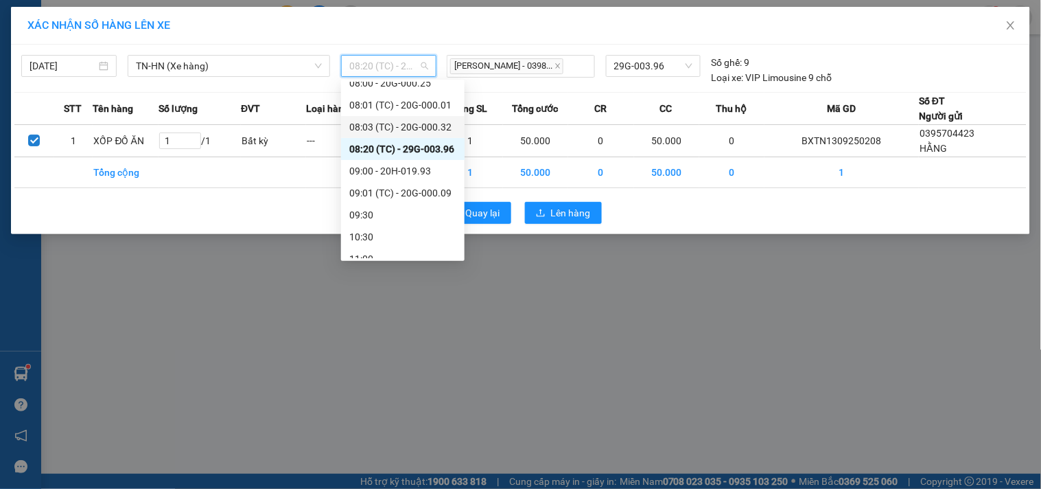
click at [421, 125] on div "08:03 (TC) - 20G-000.32" at bounding box center [402, 126] width 107 height 15
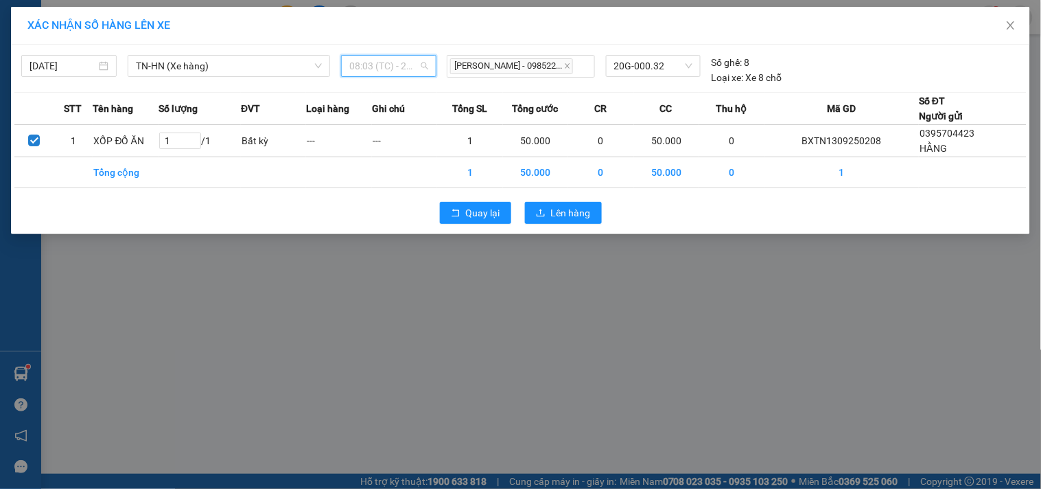
click at [401, 64] on span "08:03 (TC) - 20G-000.32" at bounding box center [388, 66] width 79 height 21
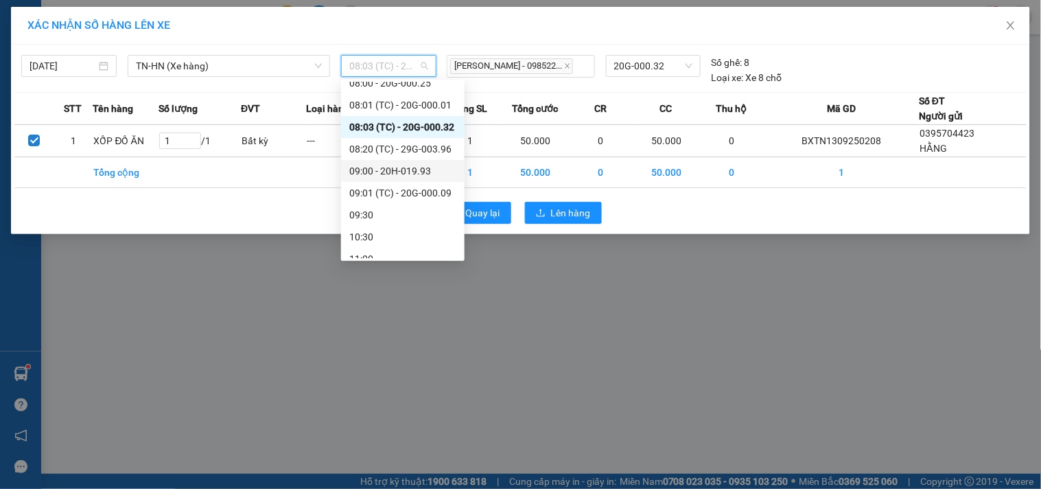
click at [415, 172] on div "09:00 - 20H-019.93" at bounding box center [402, 170] width 107 height 15
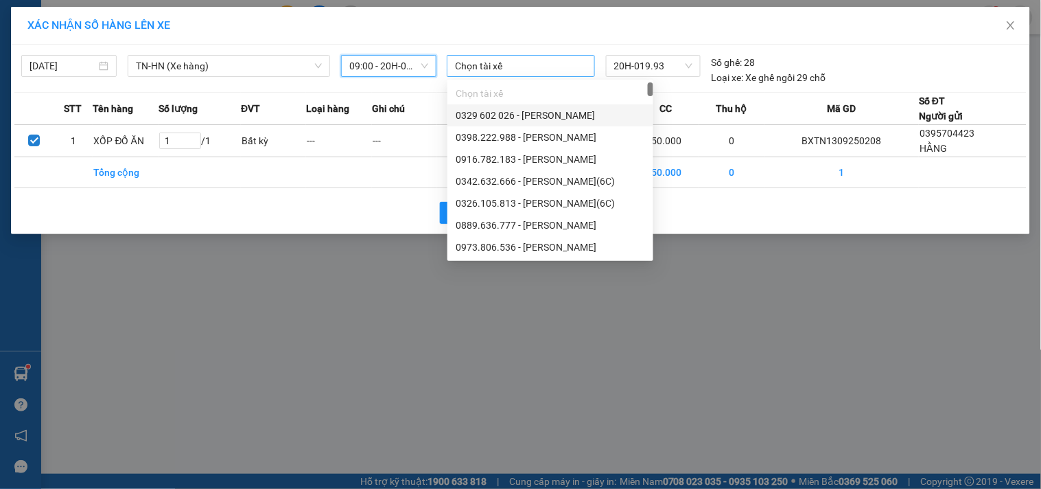
click at [510, 64] on div at bounding box center [520, 66] width 141 height 16
type input "D"
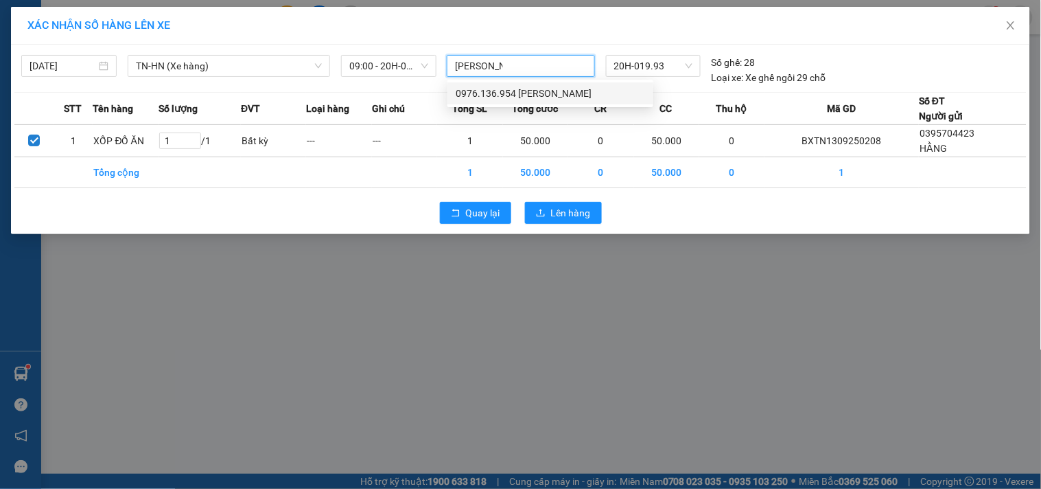
type input "ĐỖ MẠNH"
click at [552, 88] on div "0976.136.954 Đỗ Mạnh Đạt" at bounding box center [550, 93] width 189 height 15
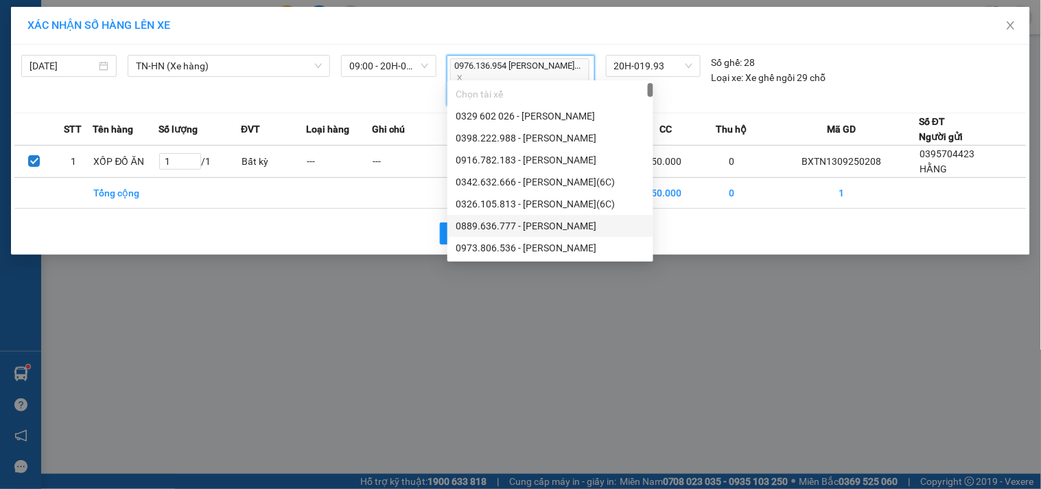
click at [694, 268] on div "XÁC NHẬN SỐ HÀNG LÊN XE 13/09/2025 TN-HN (Xe hàng) LỌC THEO Nhóm tuyến Tuyến Ch…" at bounding box center [520, 244] width 1041 height 489
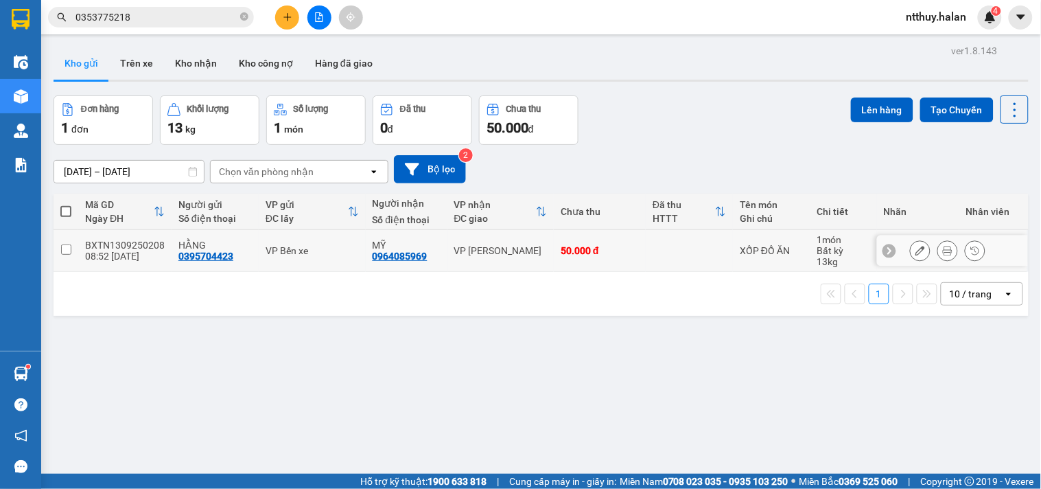
click at [66, 246] on input "checkbox" at bounding box center [66, 249] width 10 height 10
checkbox input "true"
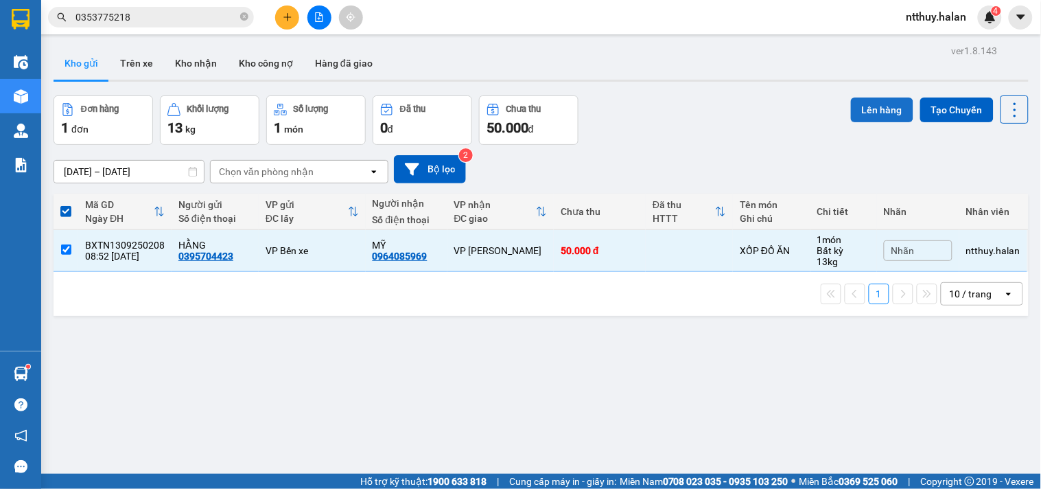
click at [877, 112] on button "Lên hàng" at bounding box center [882, 109] width 62 height 25
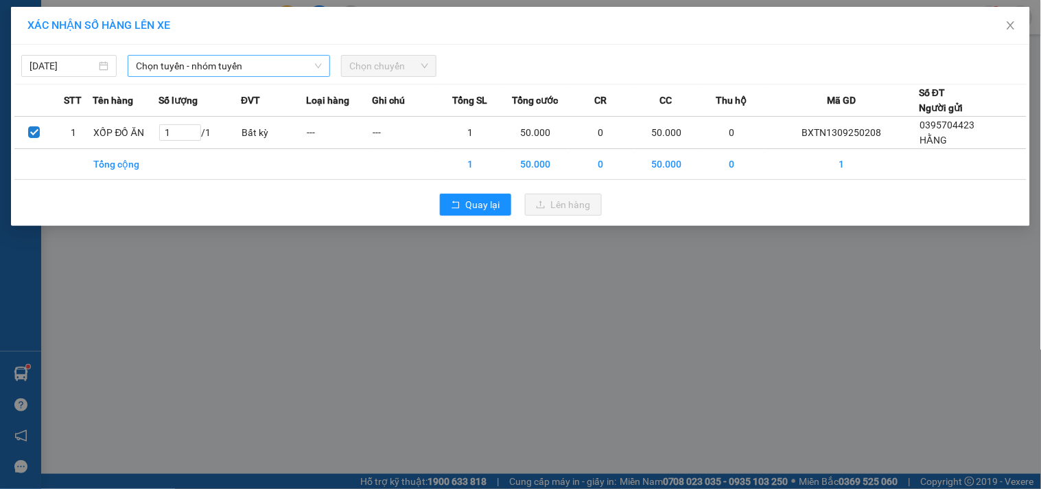
click at [211, 63] on span "Chọn tuyến - nhóm tuyến" at bounding box center [229, 66] width 186 height 21
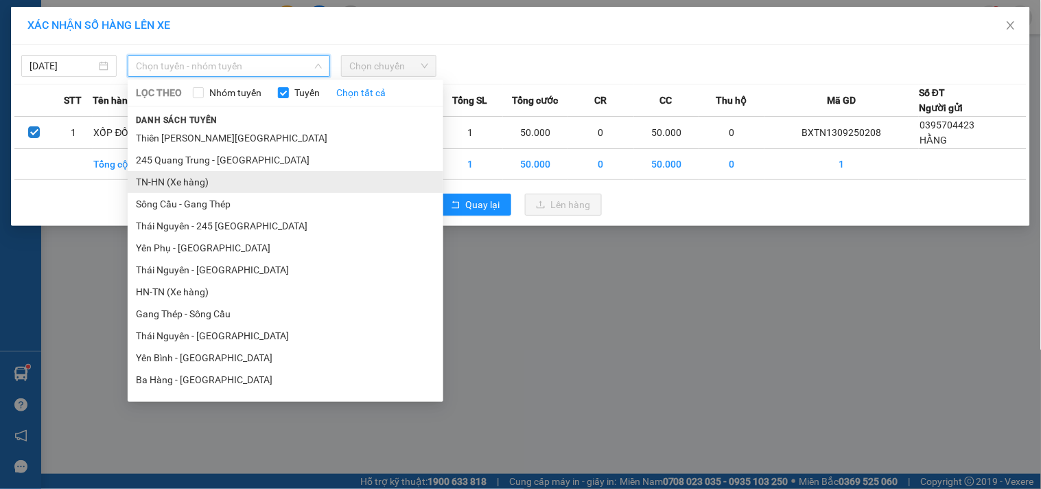
click at [196, 180] on li "TN-HN (Xe hàng)" at bounding box center [286, 182] width 316 height 22
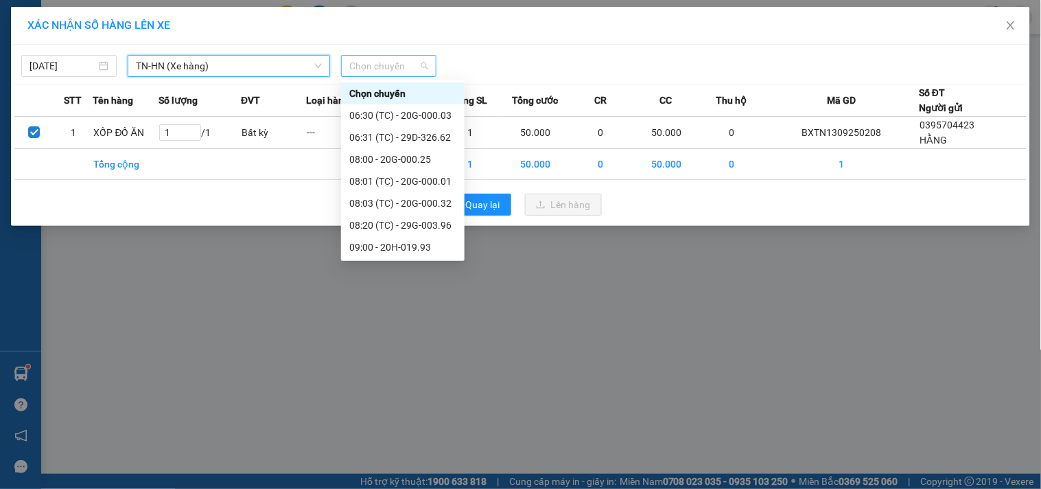
click at [396, 67] on span "Chọn chuyến" at bounding box center [388, 66] width 79 height 21
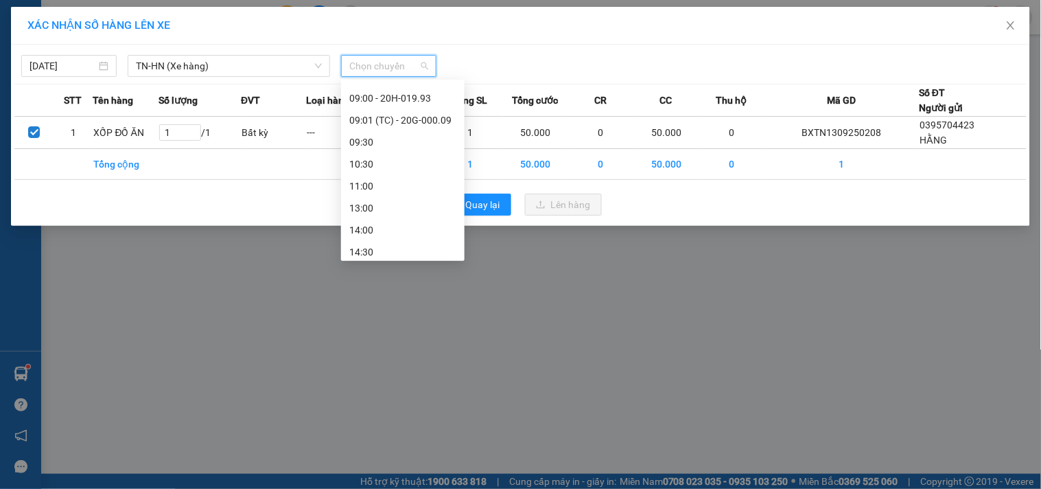
scroll to position [152, 0]
click at [407, 97] on div "09:00 - 20H-019.93" at bounding box center [402, 94] width 107 height 15
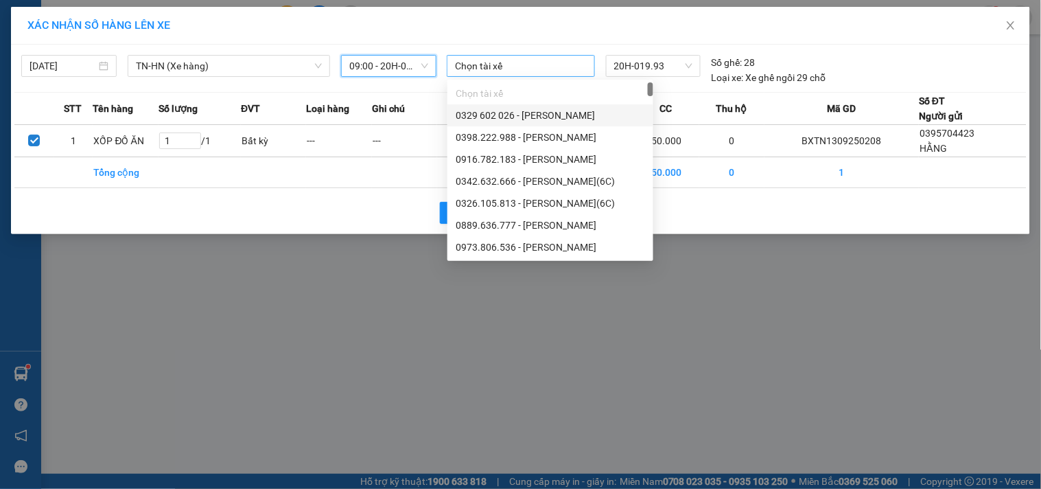
click at [541, 62] on div at bounding box center [520, 66] width 141 height 16
type input "D"
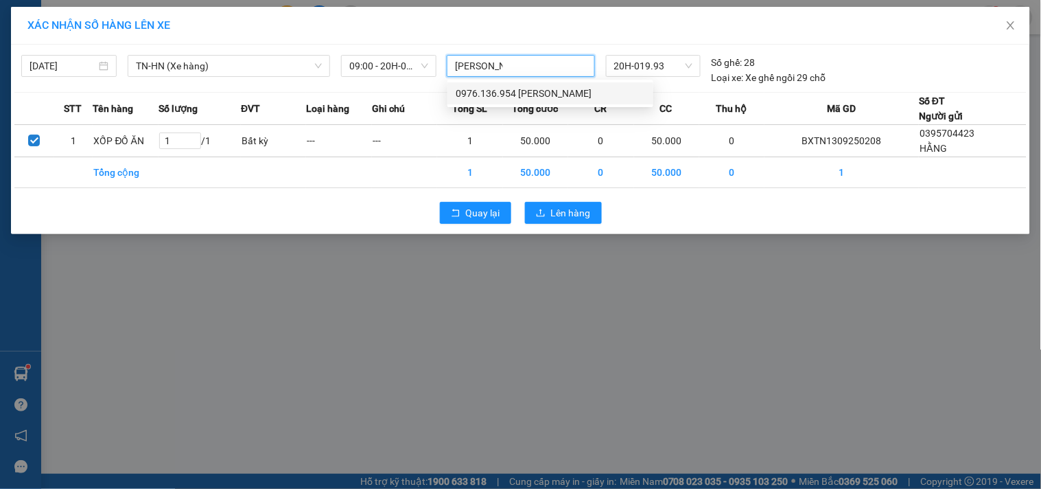
type input "ĐỖ MẠNH"
click at [535, 94] on div "0976.136.954 Đỗ Mạnh Đạt" at bounding box center [550, 93] width 189 height 15
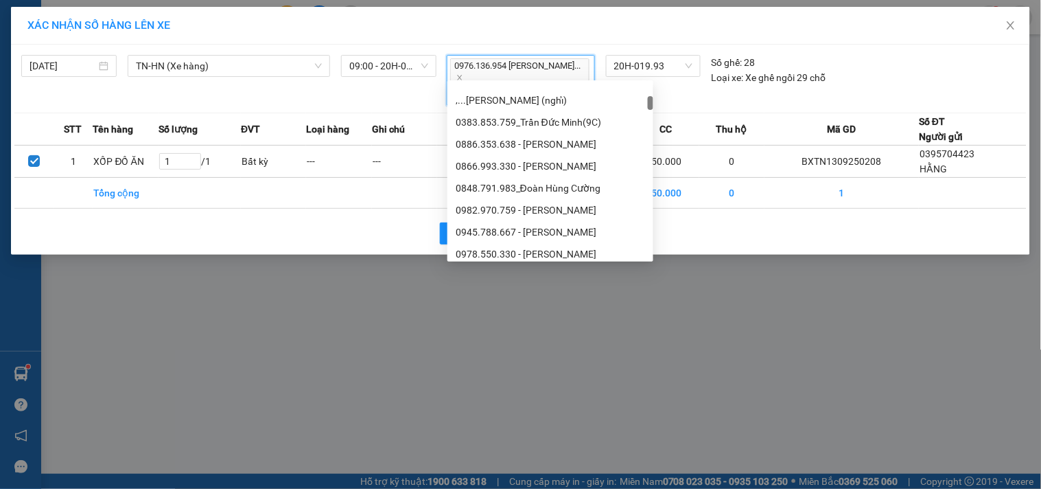
scroll to position [915, 0]
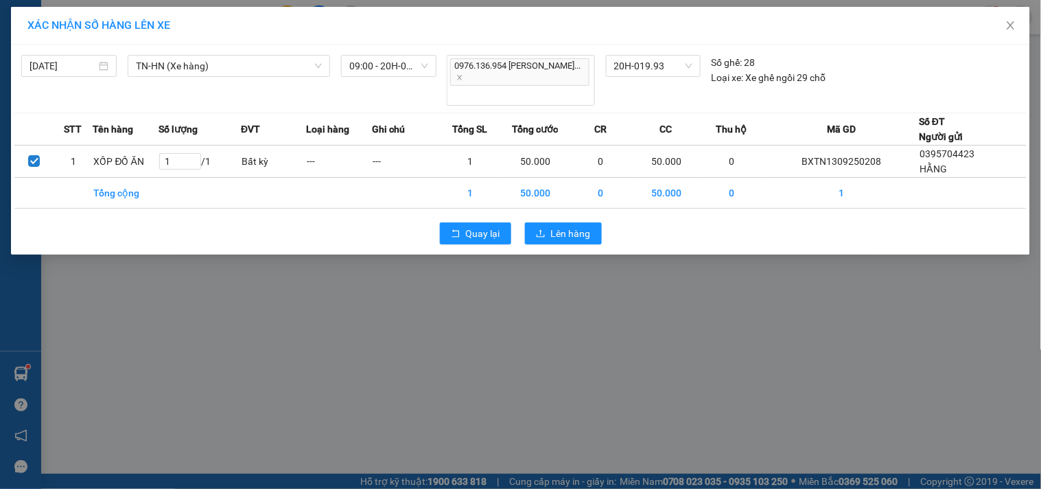
click at [664, 266] on div "XÁC NHẬN SỐ HÀNG LÊN XE 13/09/2025 TN-HN (Xe hàng) LỌC THEO Nhóm tuyến Tuyến Ch…" at bounding box center [520, 244] width 1041 height 489
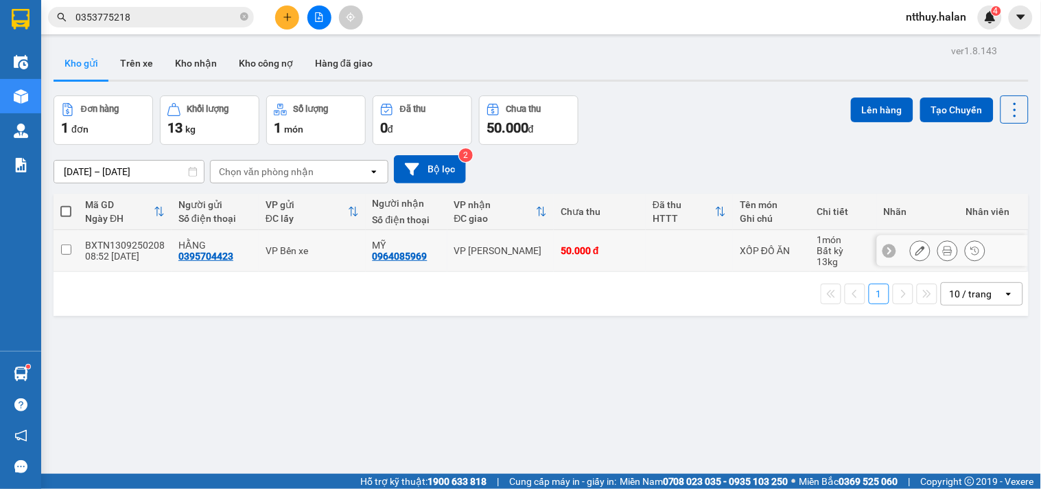
click at [62, 252] on input "checkbox" at bounding box center [66, 249] width 10 height 10
checkbox input "true"
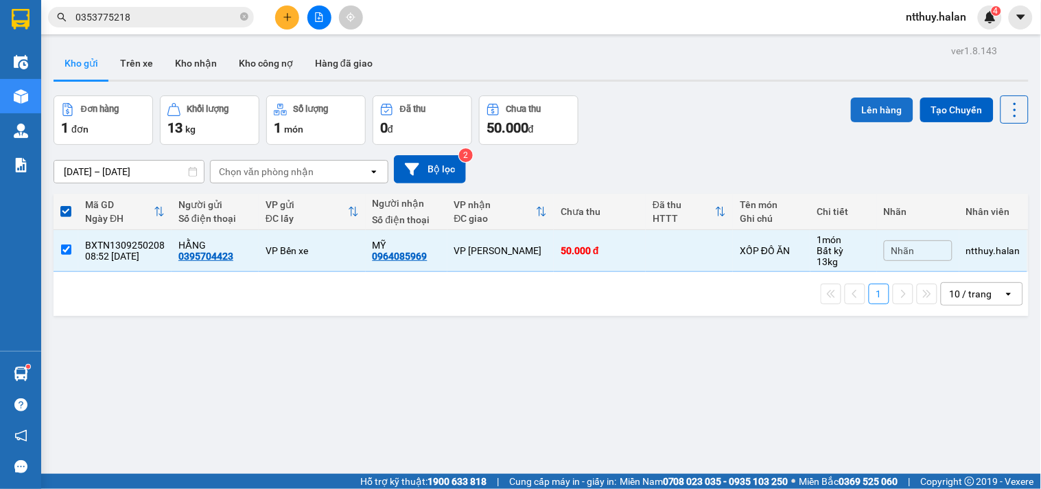
click at [872, 115] on button "Lên hàng" at bounding box center [882, 109] width 62 height 25
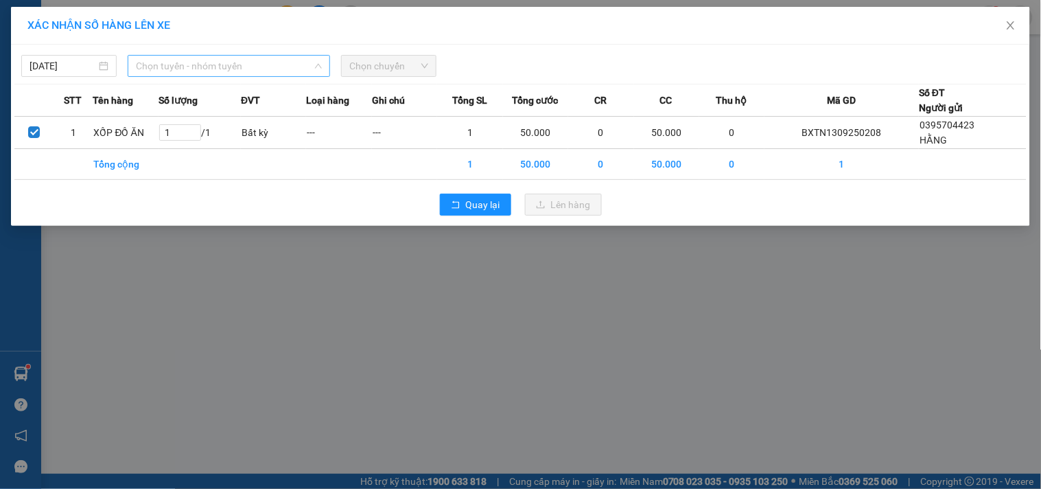
click at [198, 64] on span "Chọn tuyến - nhóm tuyến" at bounding box center [229, 66] width 186 height 21
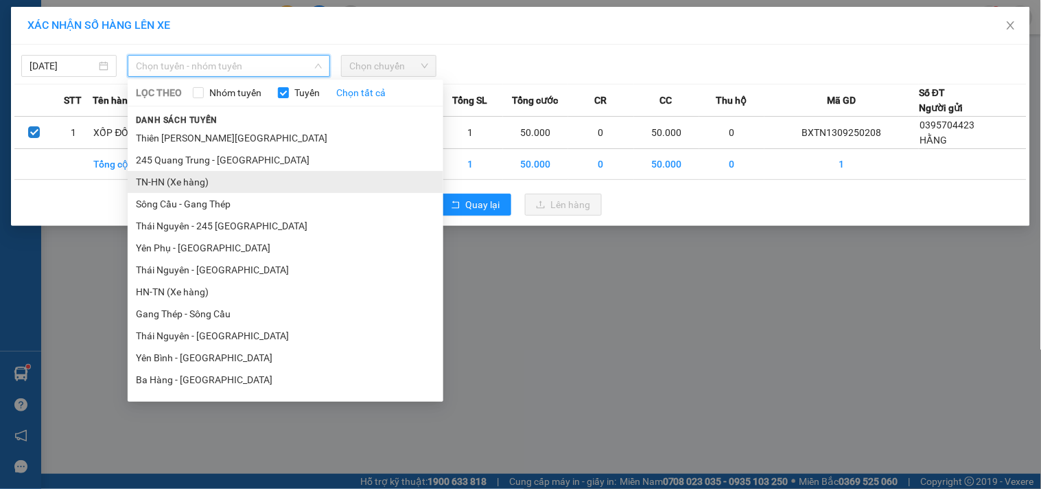
click at [169, 182] on li "TN-HN (Xe hàng)" at bounding box center [286, 182] width 316 height 22
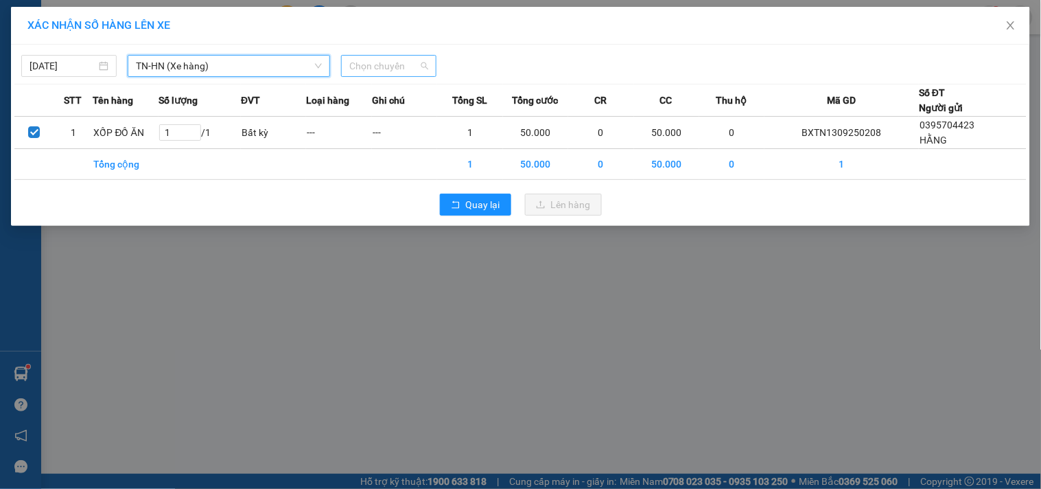
click at [400, 69] on span "Chọn chuyến" at bounding box center [388, 66] width 79 height 21
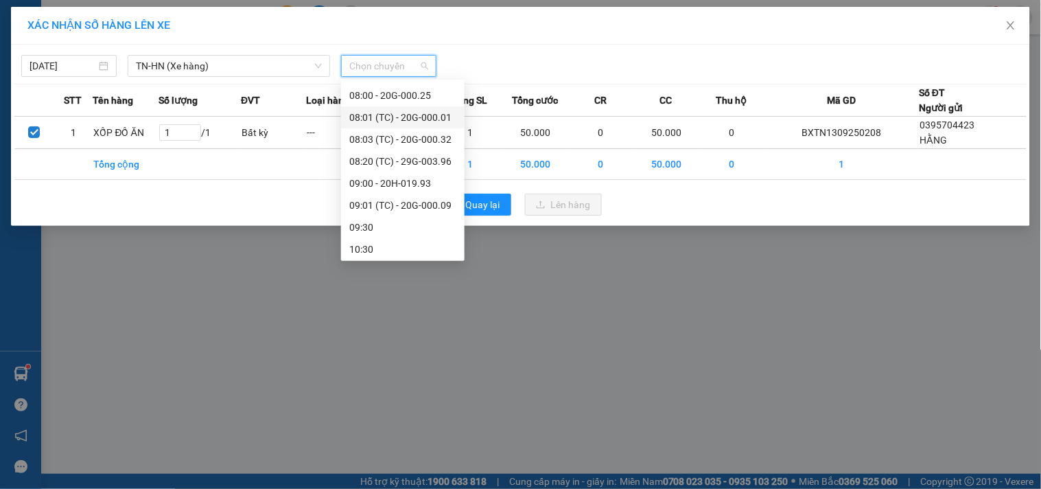
scroll to position [45, 0]
click at [408, 204] on div "09:00 - 20H-019.93" at bounding box center [402, 201] width 107 height 15
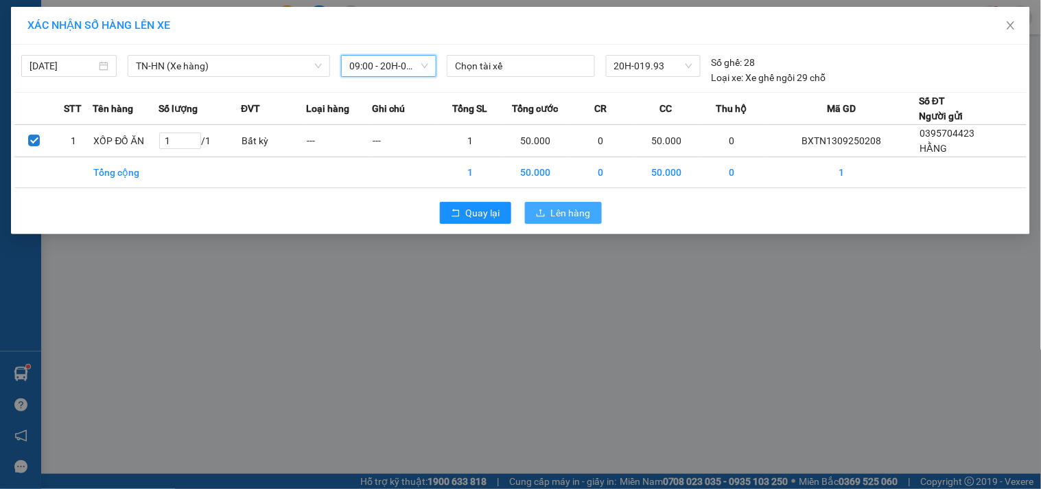
click at [565, 202] on button "Lên hàng" at bounding box center [563, 213] width 77 height 22
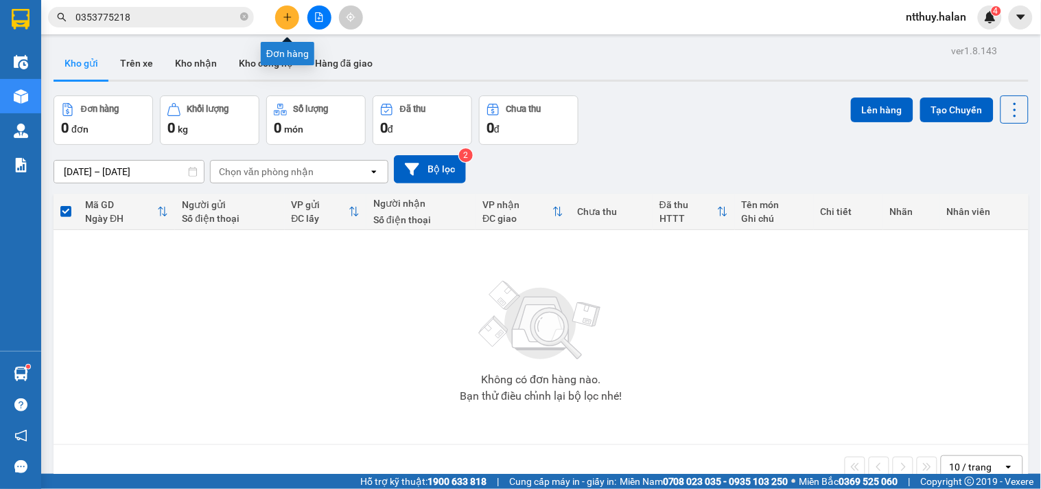
click at [285, 19] on icon "plus" at bounding box center [288, 17] width 10 height 10
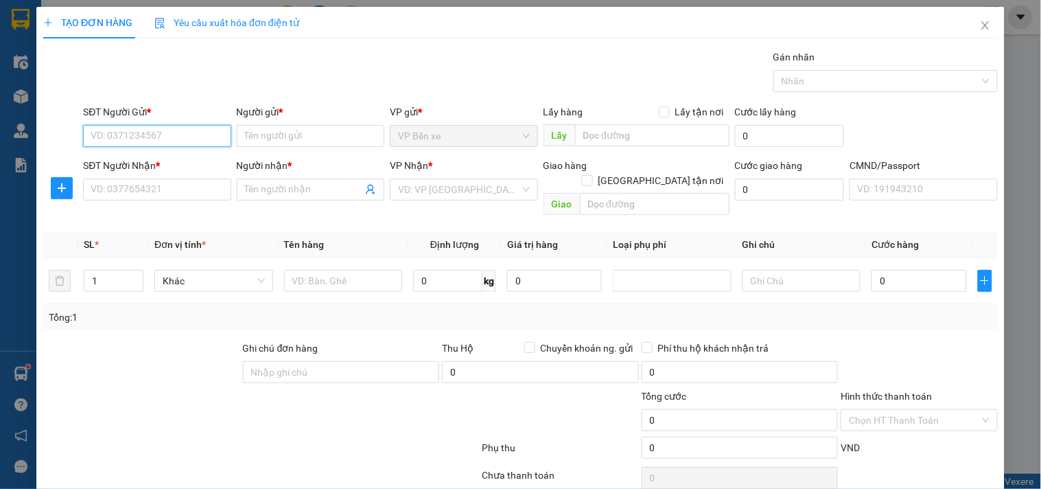
click at [194, 136] on input "SĐT Người Gửi *" at bounding box center [157, 136] width 148 height 22
click at [177, 137] on input "SĐT Người Gửi *" at bounding box center [157, 136] width 148 height 22
type input "0981133113"
click at [176, 134] on input "0981133113" at bounding box center [157, 136] width 148 height 22
click at [172, 165] on div "0981133113 - BÌNH CHUỐI" at bounding box center [156, 163] width 130 height 15
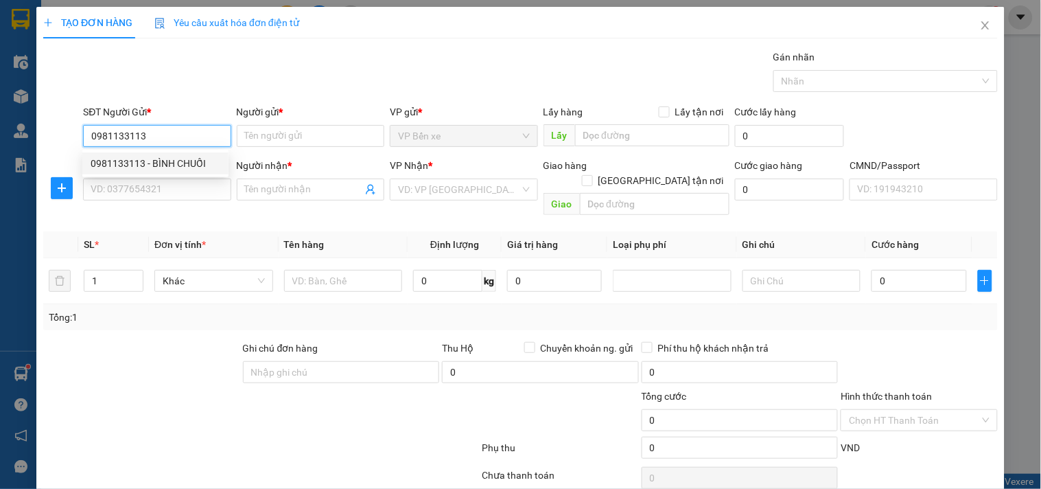
type input "BÌNH CHUỐI"
type input "0981133113"
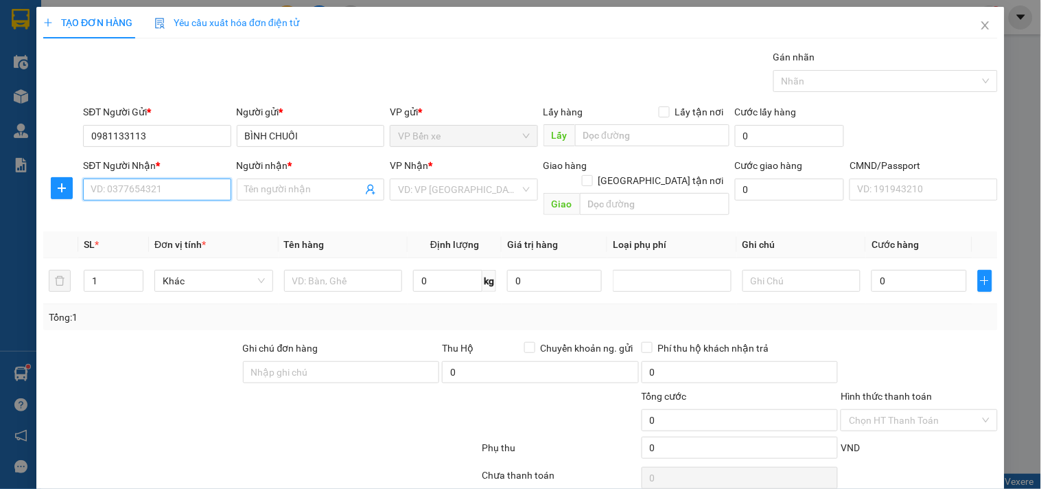
click at [178, 190] on input "SĐT Người Nhận *" at bounding box center [157, 189] width 148 height 22
click at [180, 187] on input "0975197667" at bounding box center [157, 189] width 148 height 22
type input "0975197667"
click at [262, 189] on input "Người nhận *" at bounding box center [303, 189] width 117 height 15
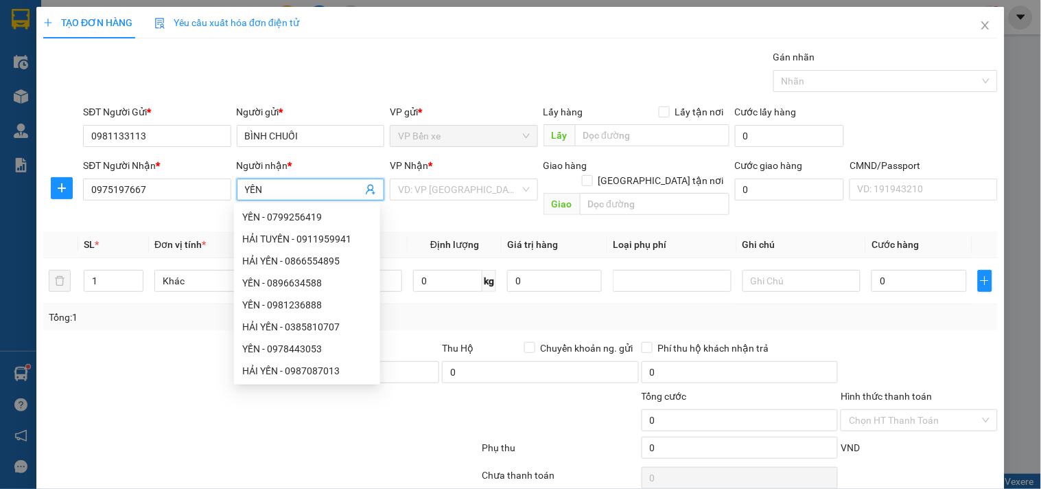
type input "YẾN"
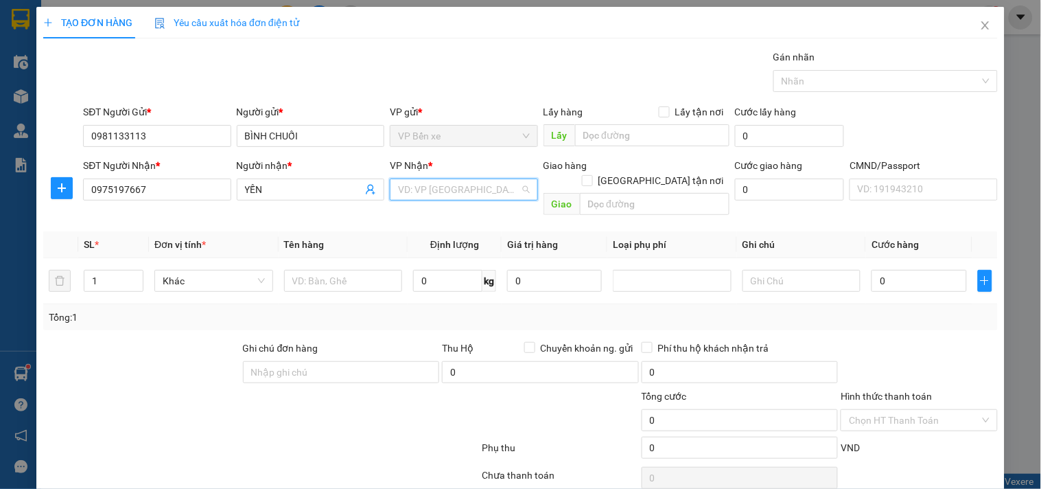
click at [440, 190] on input "search" at bounding box center [458, 189] width 121 height 21
click at [593, 175] on span at bounding box center [587, 180] width 11 height 11
click at [591, 175] on input "[GEOGRAPHIC_DATA] tận nơi" at bounding box center [587, 180] width 10 height 10
checkbox input "true"
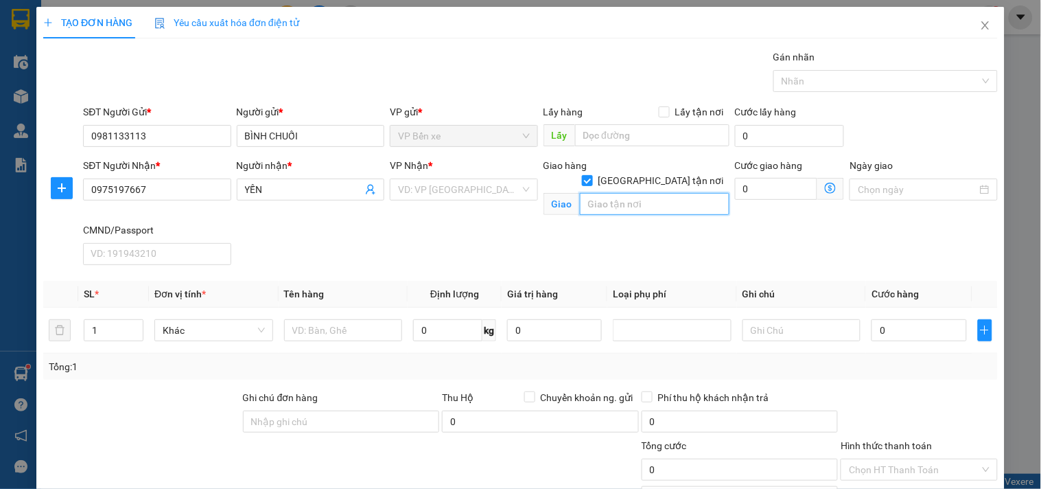
click at [653, 193] on input "text" at bounding box center [655, 204] width 150 height 22
paste input "91 P. Phùng Hưng, Hàng Bồ, Hoàn Kiếm, Hà Nội, Việt Nam"
type input "91 P. Phùng Hưng, Hàng Bồ, Hoàn Kiếm, Hà Nội, Việt Nam"
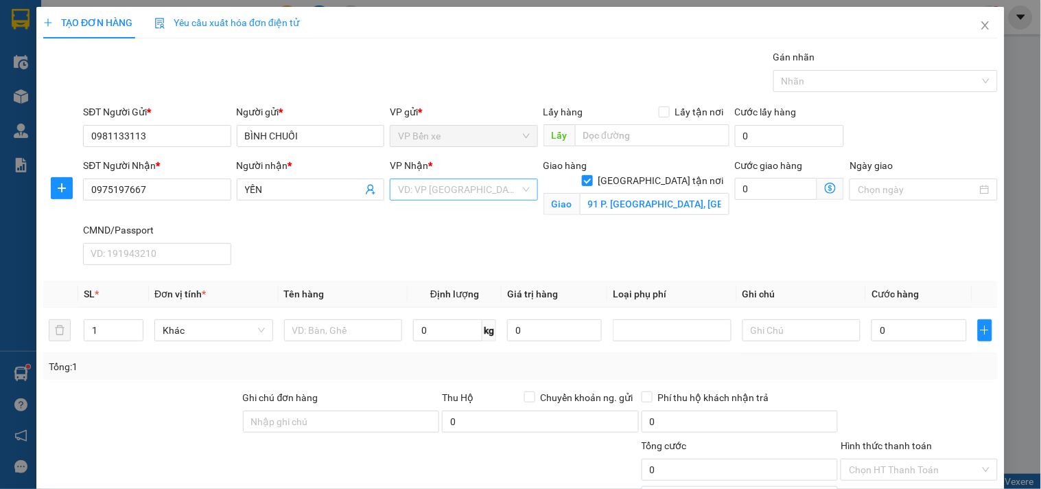
click at [450, 193] on input "search" at bounding box center [458, 189] width 121 height 21
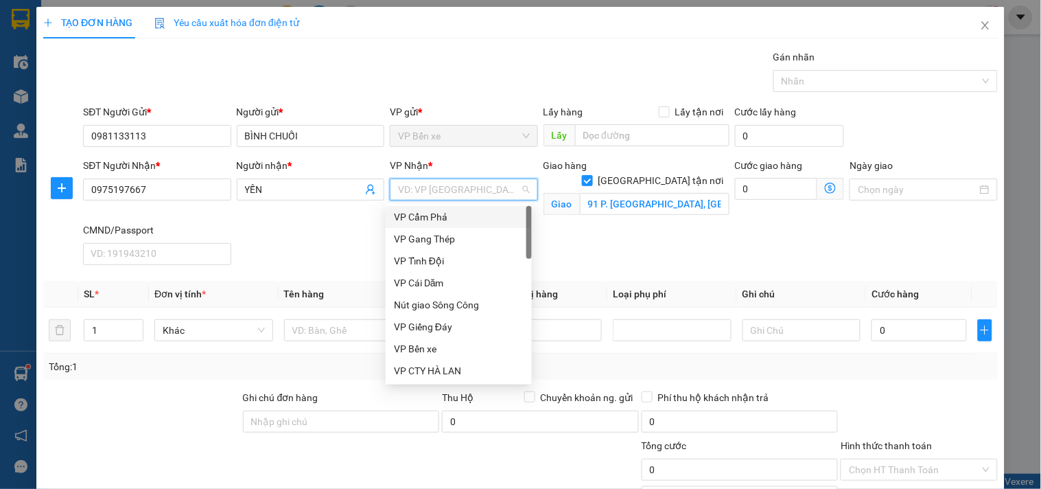
type input "D"
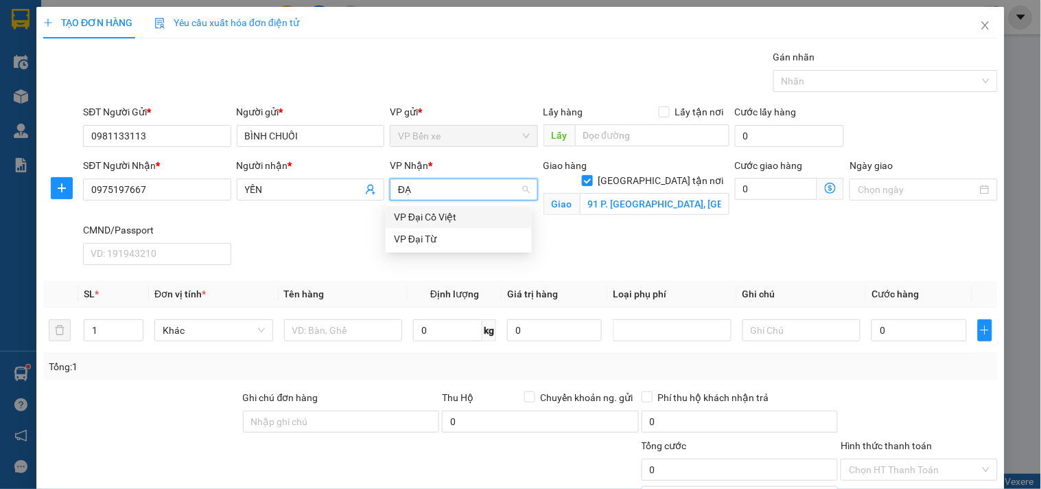
type input "ĐẠI"
click at [436, 216] on div "VP Đại Cồ Việt" at bounding box center [459, 216] width 130 height 15
click at [827, 191] on span at bounding box center [830, 189] width 27 height 22
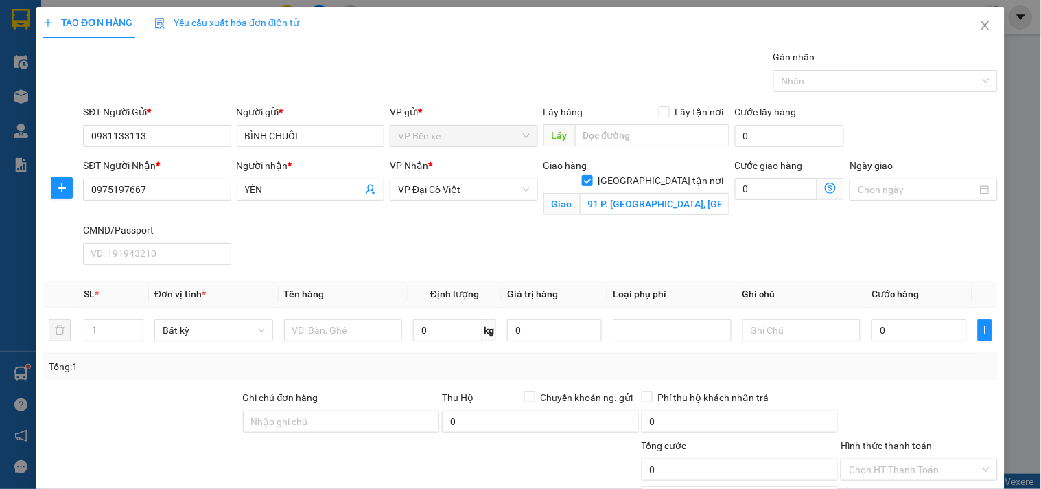
click at [825, 190] on icon "dollar-circle" at bounding box center [830, 188] width 11 height 11
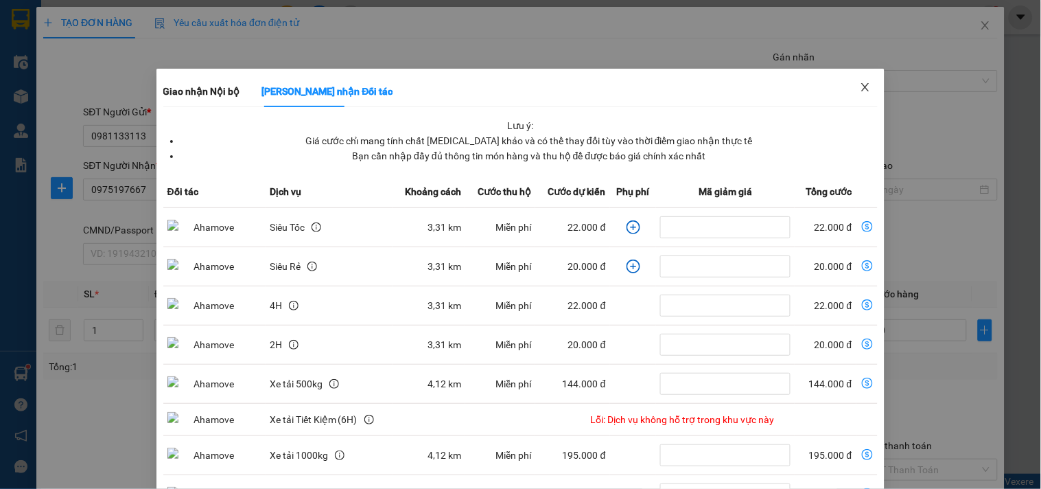
click at [862, 85] on icon "close" at bounding box center [866, 87] width 8 height 8
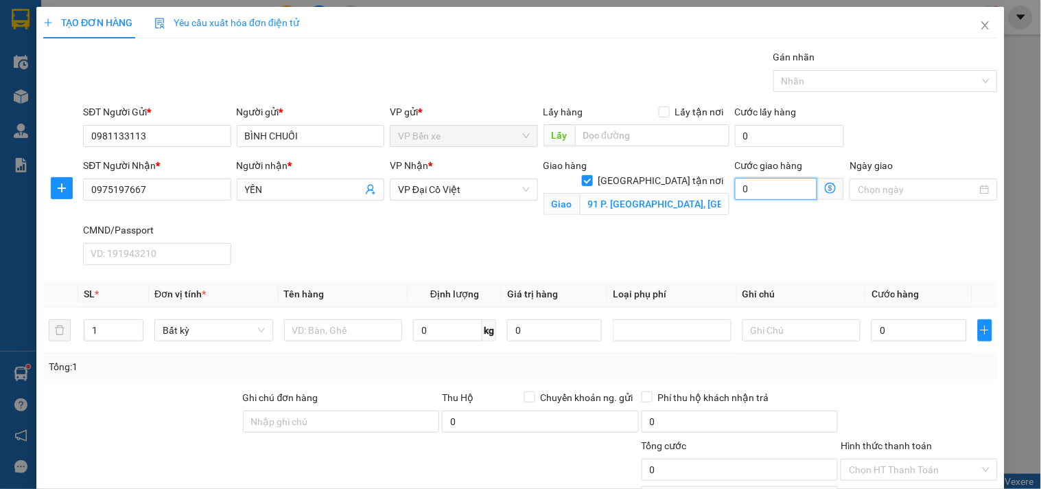
click at [763, 188] on input "0" at bounding box center [776, 189] width 83 height 22
type input "4"
type input "40"
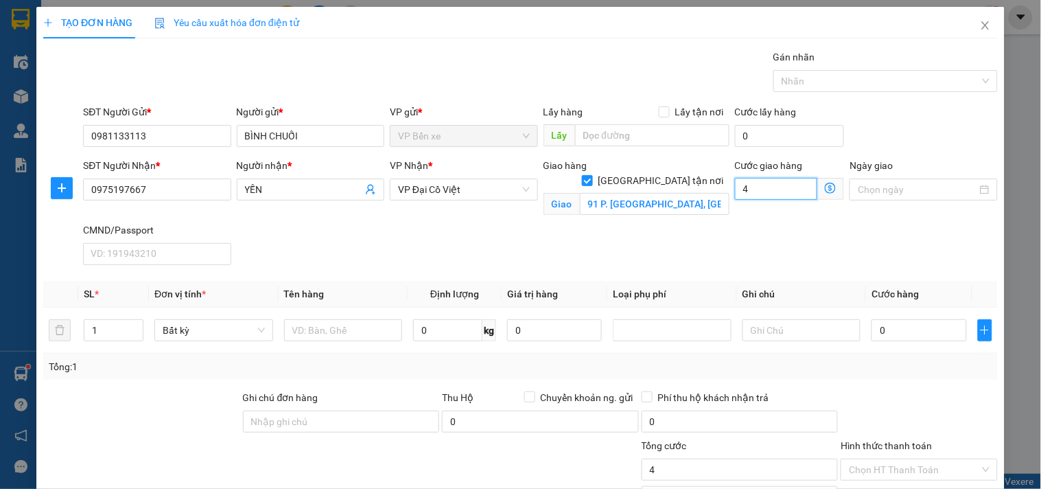
type input "40"
type input "40.000"
click at [342, 328] on input "text" at bounding box center [343, 330] width 119 height 22
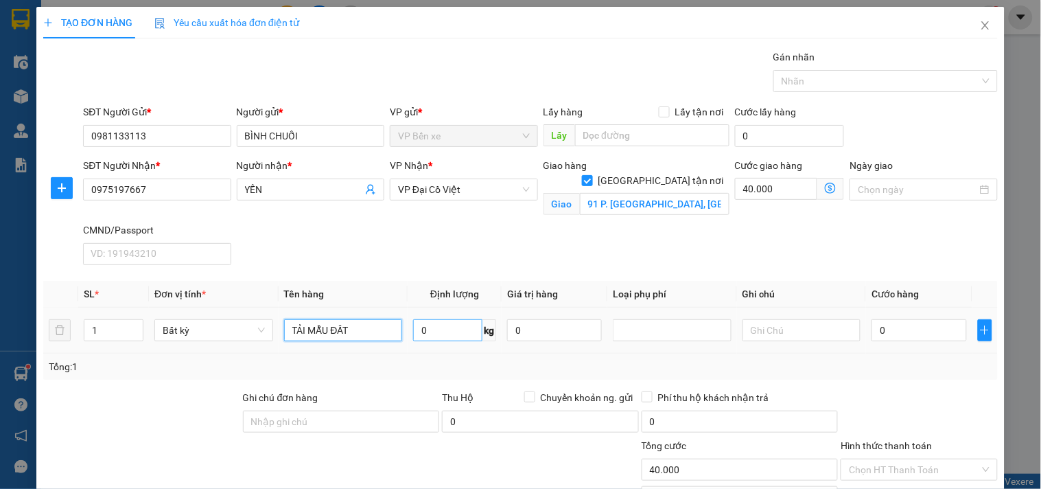
type input "TẢI MẪU ĐẤT"
click at [451, 335] on input "0" at bounding box center [447, 330] width 69 height 22
type input "12"
click at [542, 333] on input "0" at bounding box center [554, 330] width 95 height 22
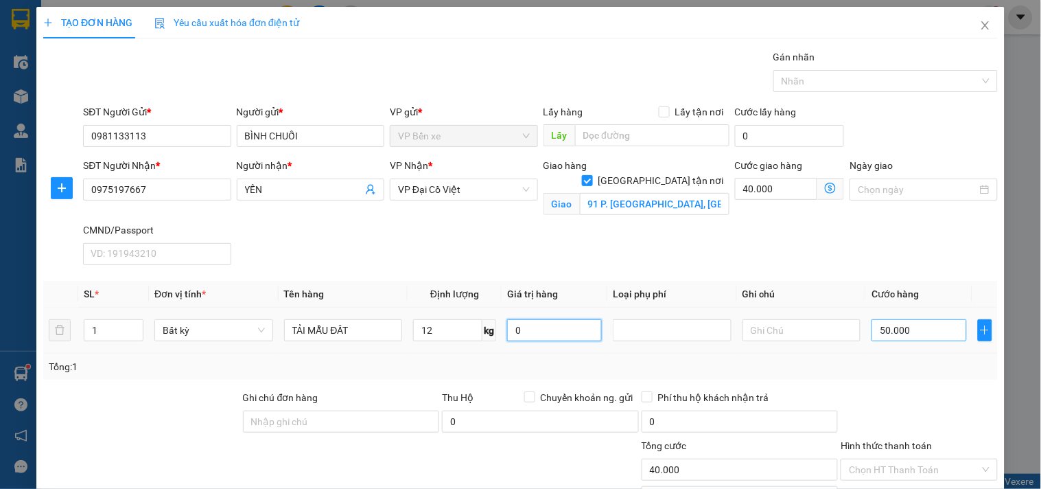
type input "50.000"
type input "90.000"
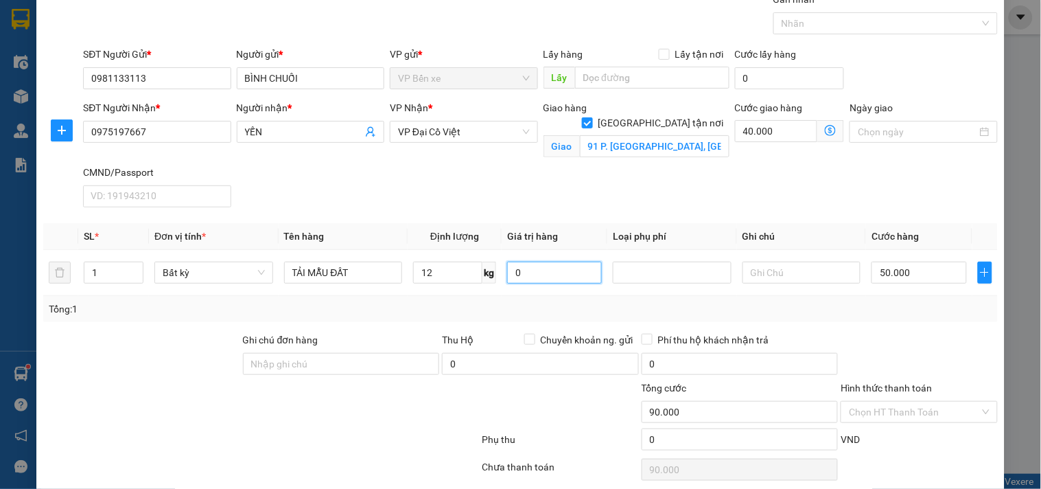
scroll to position [111, 0]
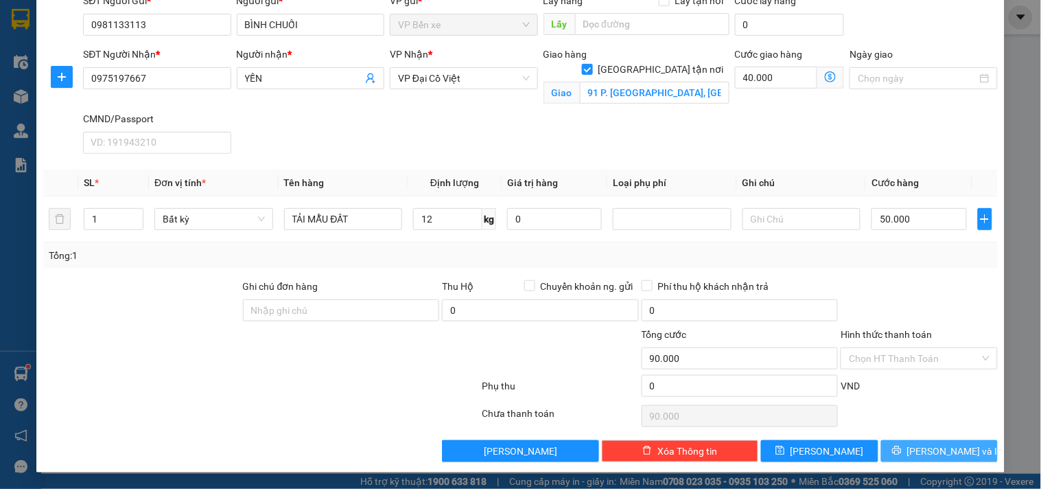
click at [937, 448] on span "[PERSON_NAME] và In" at bounding box center [955, 450] width 96 height 15
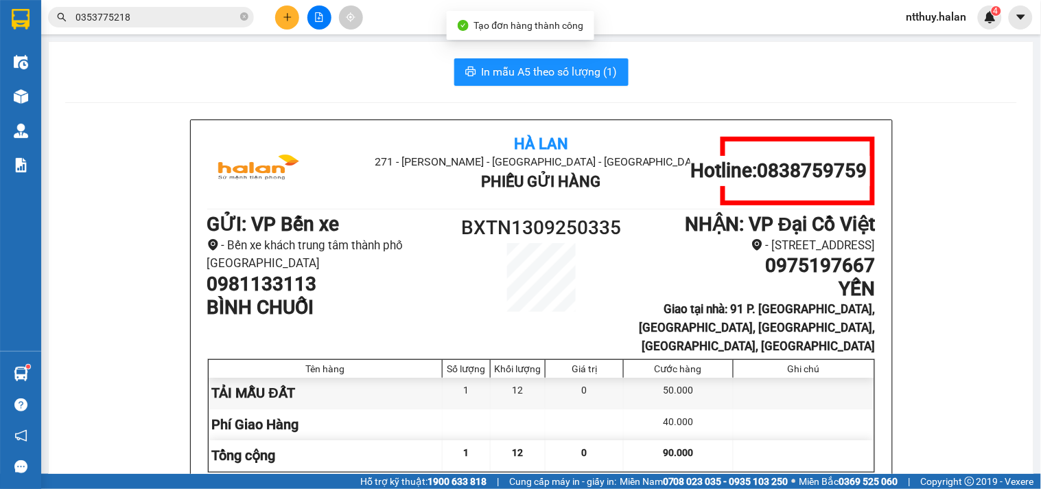
click at [537, 71] on span "In mẫu A5 theo số lượng (1)" at bounding box center [550, 71] width 136 height 17
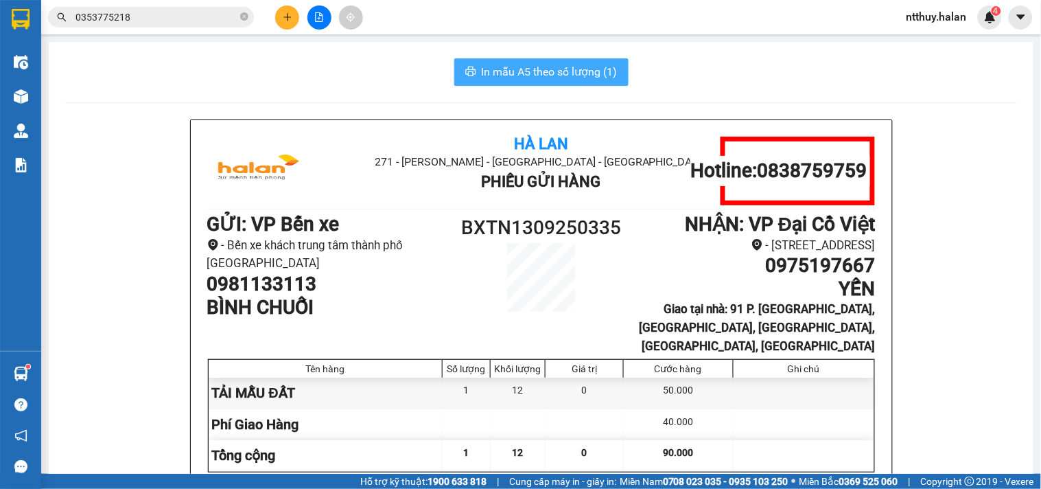
click at [537, 71] on span "In mẫu A5 theo số lượng (1)" at bounding box center [550, 71] width 136 height 17
click at [676, 81] on div "In mẫu A5 theo số lượng (1)" at bounding box center [541, 71] width 952 height 27
click at [193, 21] on input "0353775218" at bounding box center [156, 17] width 162 height 15
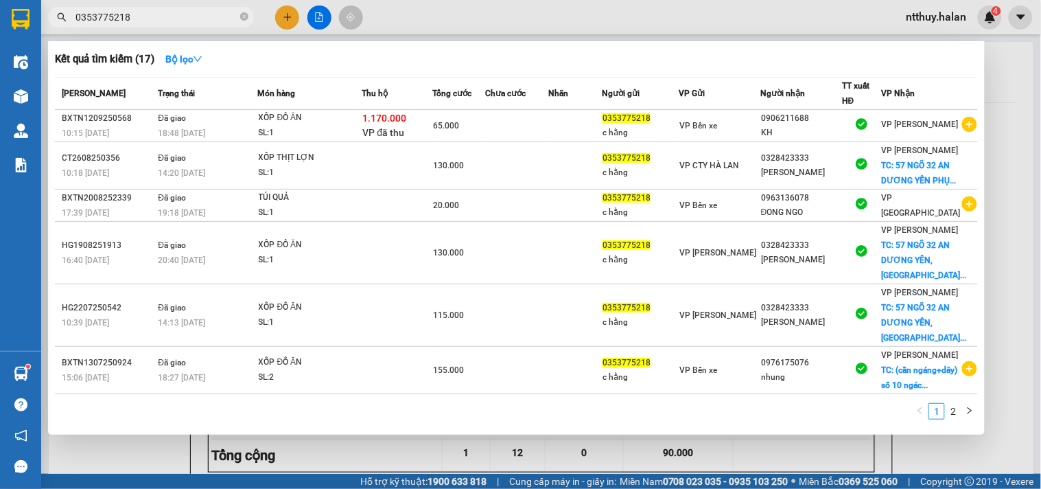
click at [193, 21] on input "0353775218" at bounding box center [156, 17] width 162 height 15
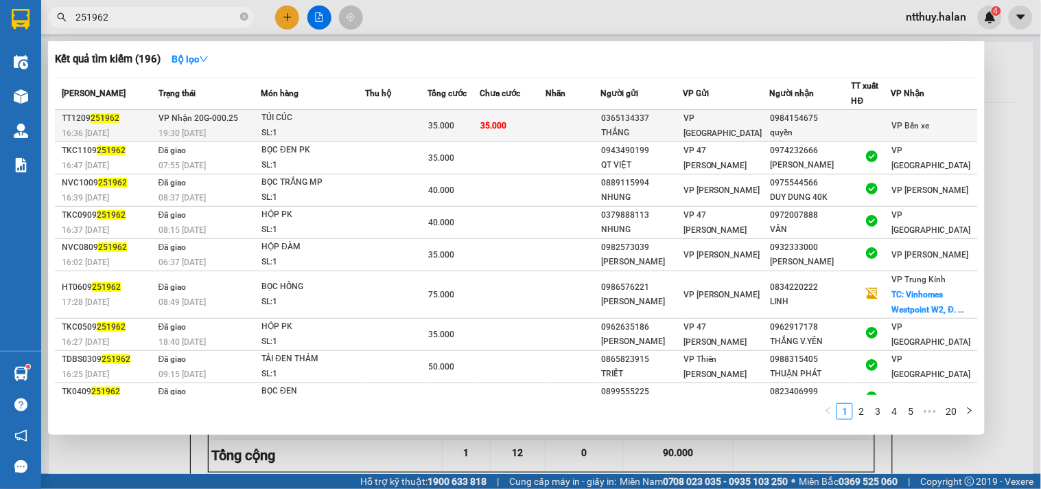
type input "251962"
click at [401, 127] on td at bounding box center [396, 126] width 62 height 32
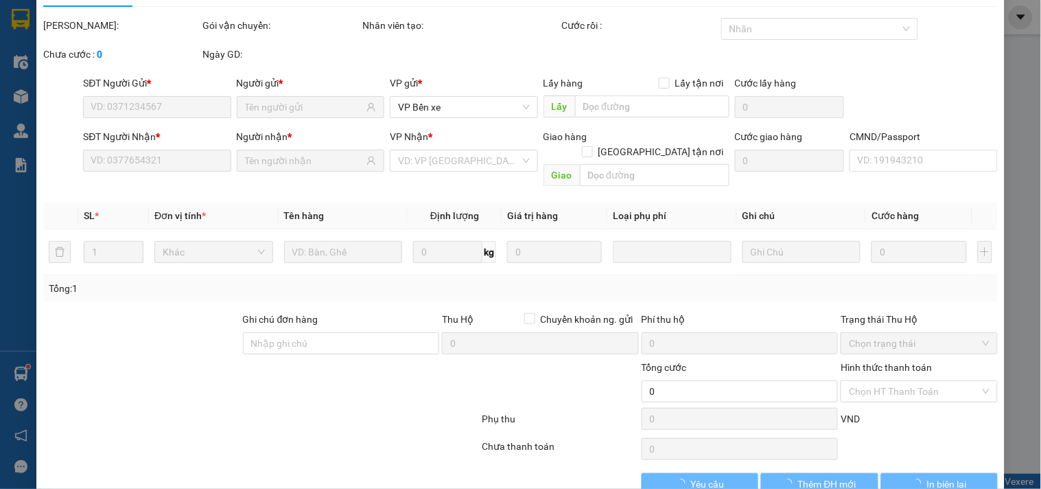
scroll to position [49, 0]
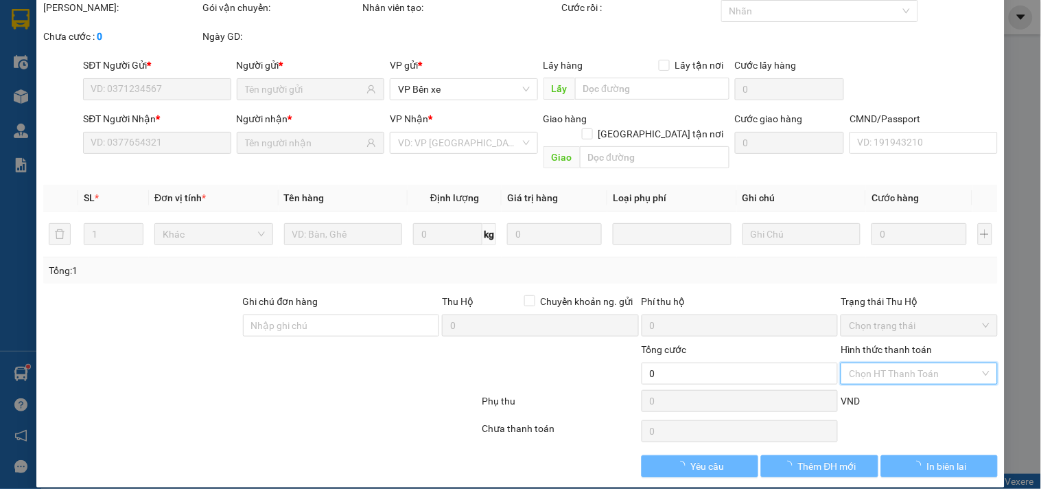
click at [872, 363] on input "Hình thức thanh toán" at bounding box center [914, 373] width 130 height 21
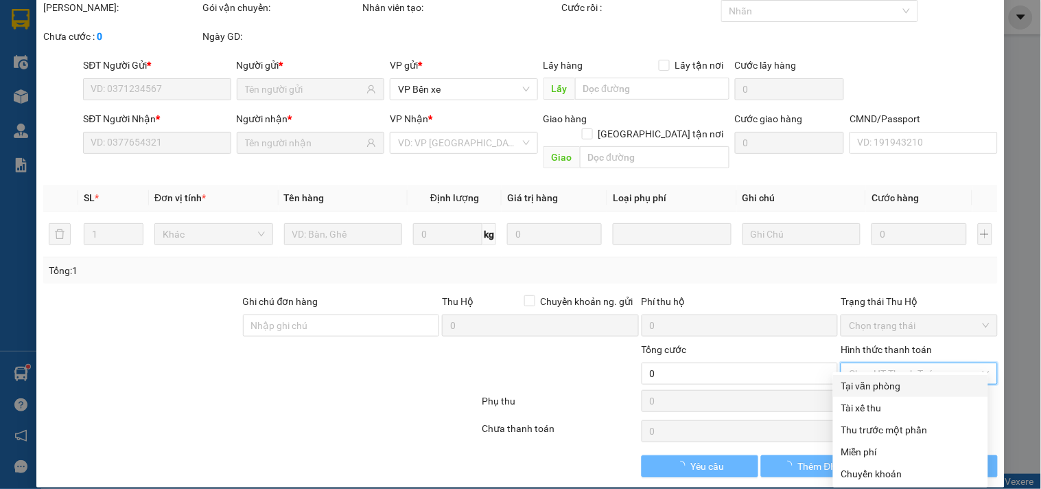
click at [870, 382] on div "Tại văn phòng" at bounding box center [910, 385] width 139 height 15
type input "0"
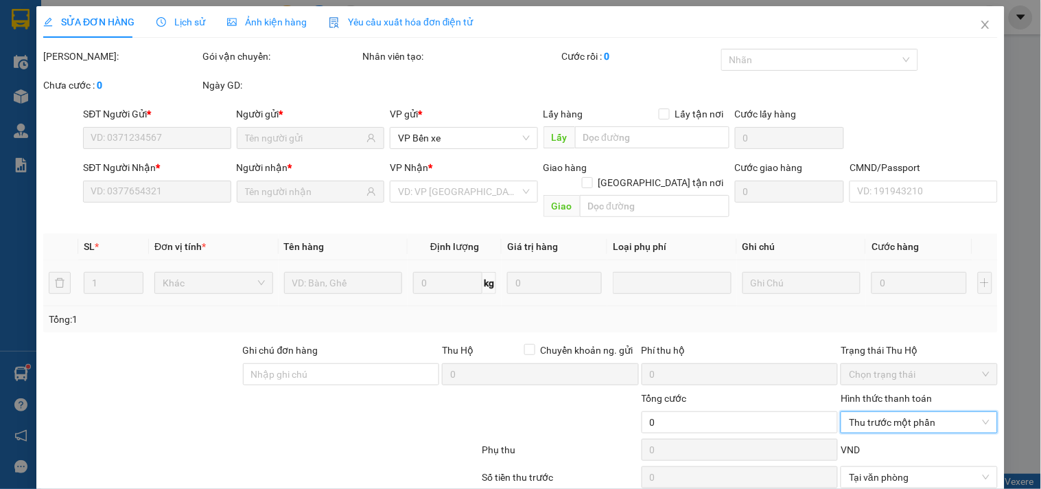
scroll to position [0, 0]
click at [980, 22] on icon "close" at bounding box center [985, 25] width 11 height 11
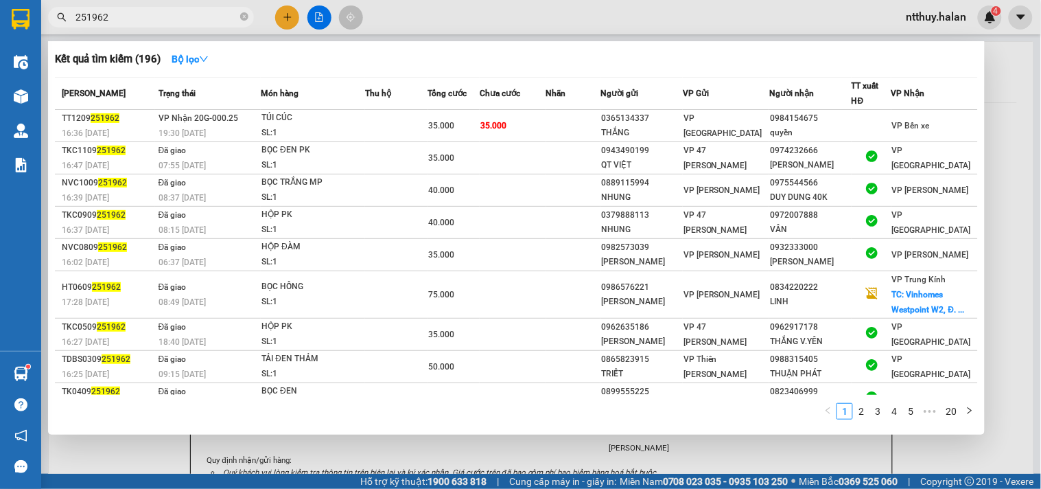
click at [176, 14] on input "251962" at bounding box center [156, 17] width 162 height 15
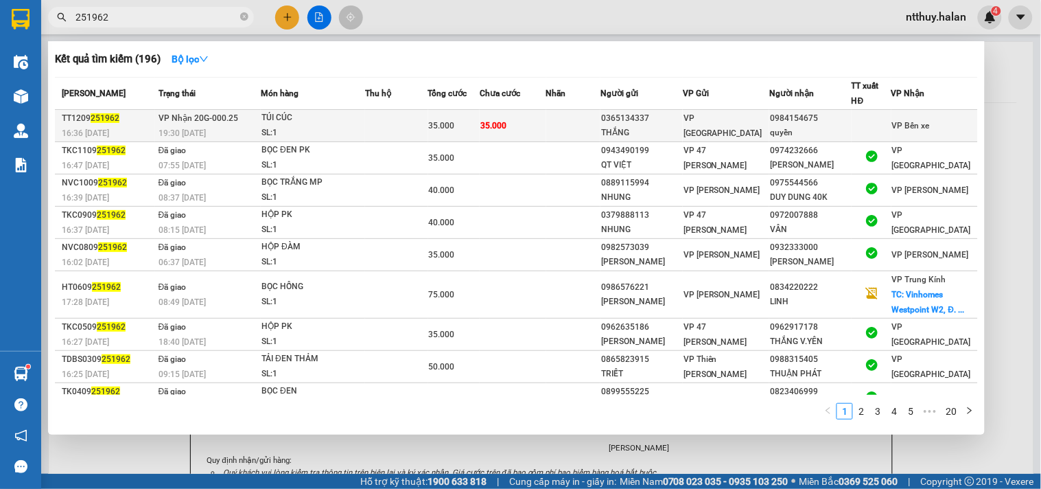
click at [353, 124] on div "TÚI CÚC" at bounding box center [312, 117] width 103 height 15
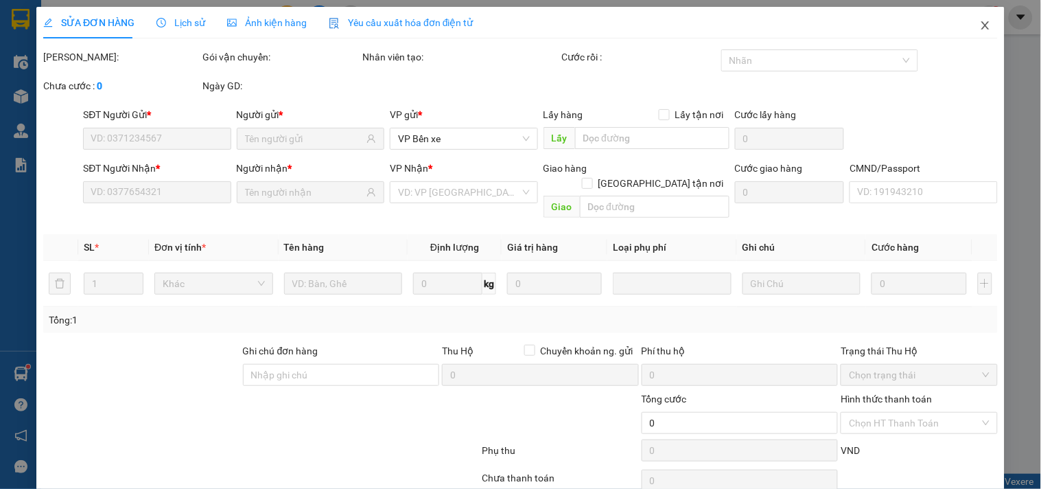
click at [980, 21] on icon "close" at bounding box center [985, 25] width 11 height 11
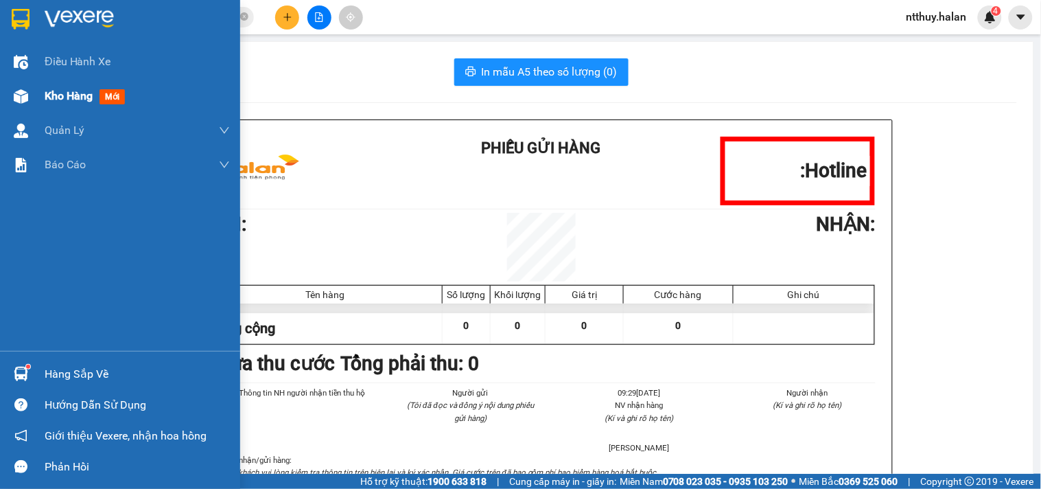
click at [77, 93] on span "Kho hàng" at bounding box center [69, 95] width 48 height 13
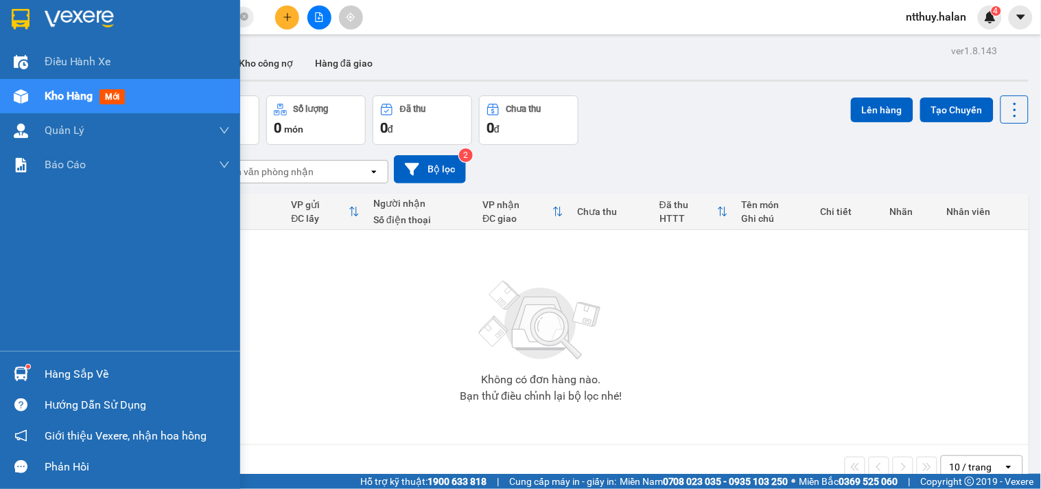
click at [65, 377] on div "Hàng sắp về" at bounding box center [137, 374] width 185 height 21
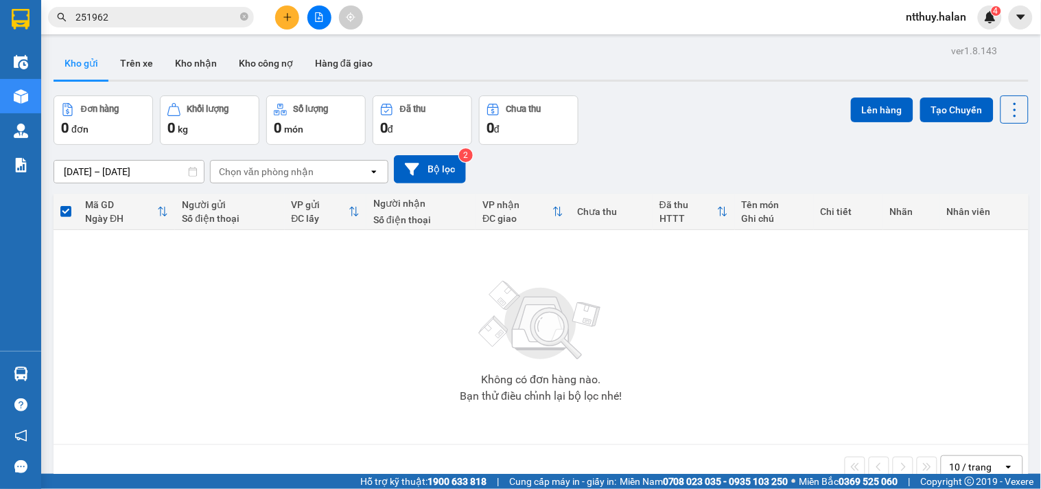
click at [624, 139] on section "Kết quả tìm kiếm ( 196 ) Bộ lọc Mã ĐH Trạng thái Món hàng Thu hộ Tổng cước Chưa…" at bounding box center [520, 244] width 1041 height 489
click at [183, 65] on button "Kho nhận" at bounding box center [196, 63] width 64 height 33
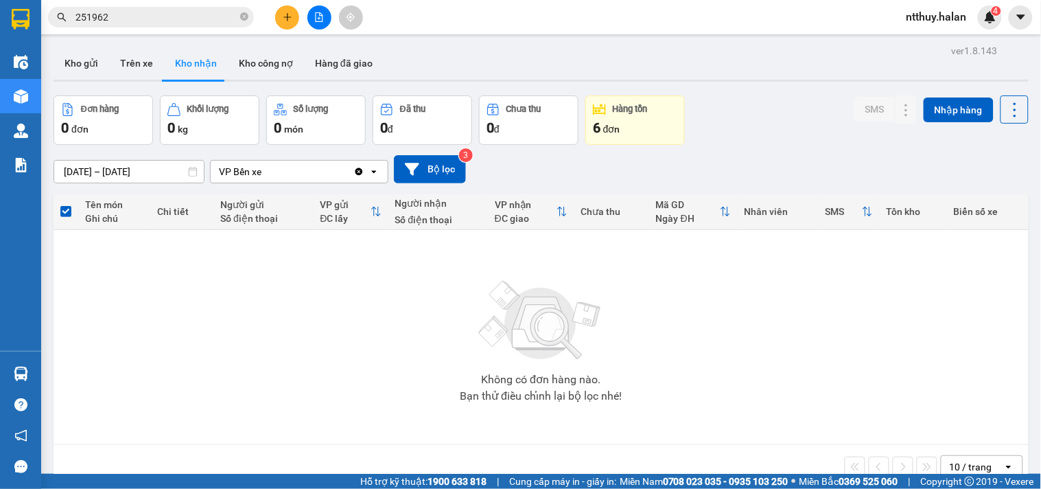
click at [167, 18] on input "251962" at bounding box center [156, 17] width 162 height 15
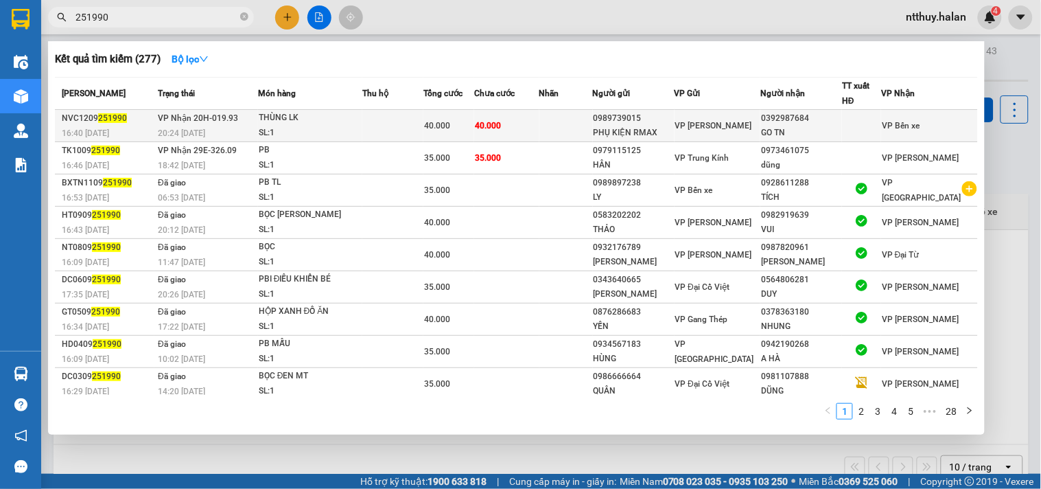
type input "251990"
click at [530, 129] on td "40.000" at bounding box center [506, 126] width 65 height 32
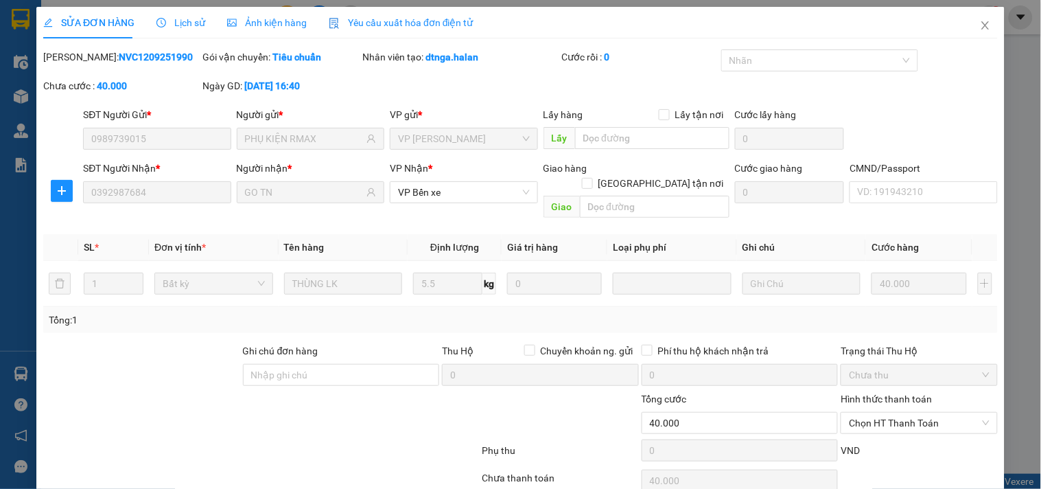
type input "0989739015"
type input "PHỤ KIỆN RMAX"
type input "0392987684"
type input "GO TN"
type input "40.000"
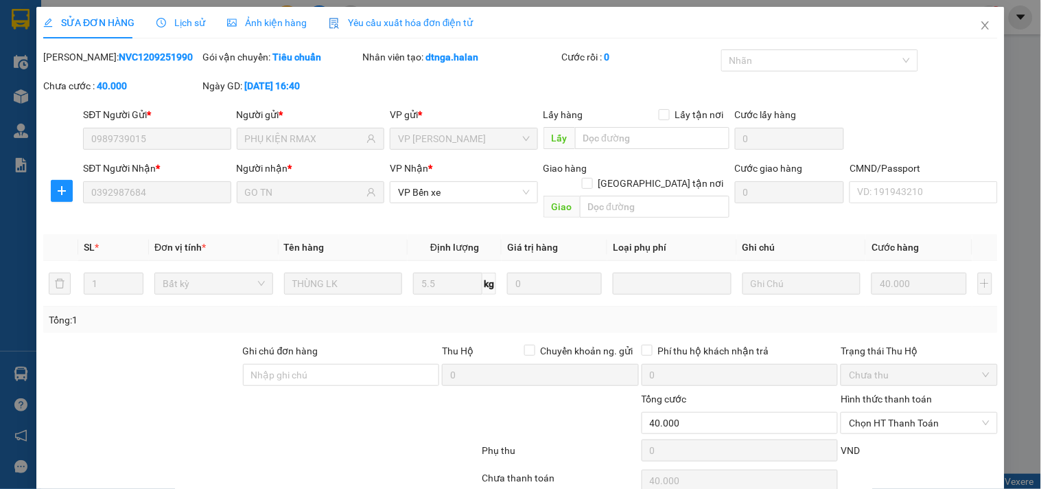
scroll to position [49, 0]
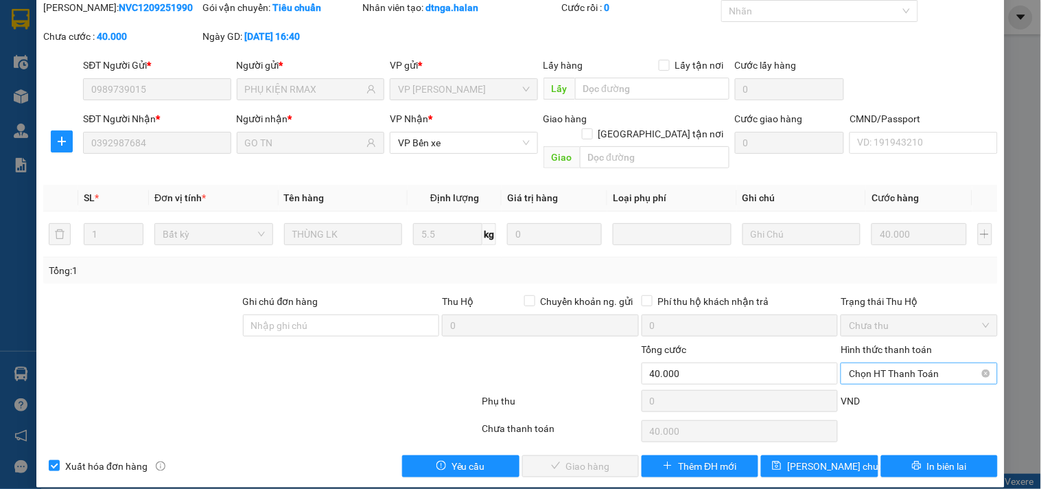
click at [892, 363] on span "Chọn HT Thanh Toán" at bounding box center [919, 373] width 140 height 21
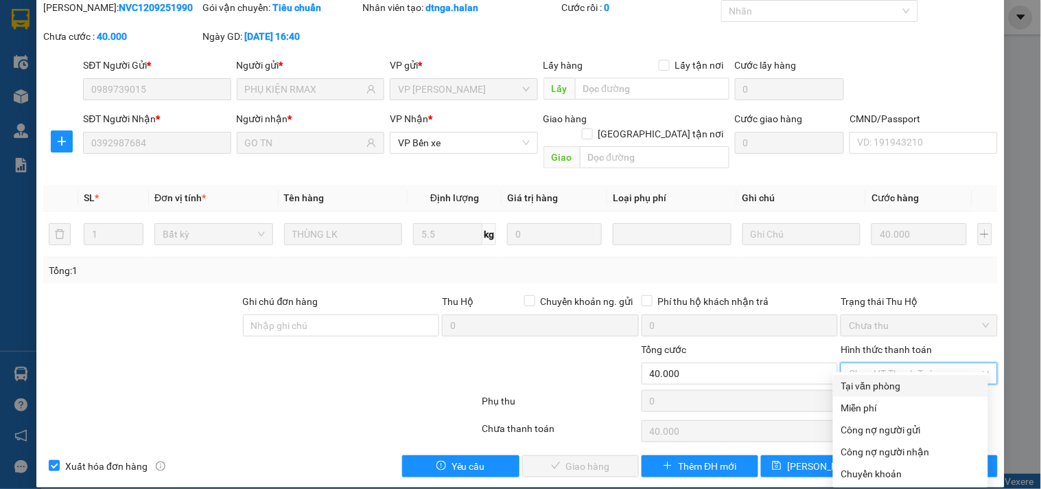
click at [894, 382] on div "Tại văn phòng" at bounding box center [910, 385] width 139 height 15
type input "0"
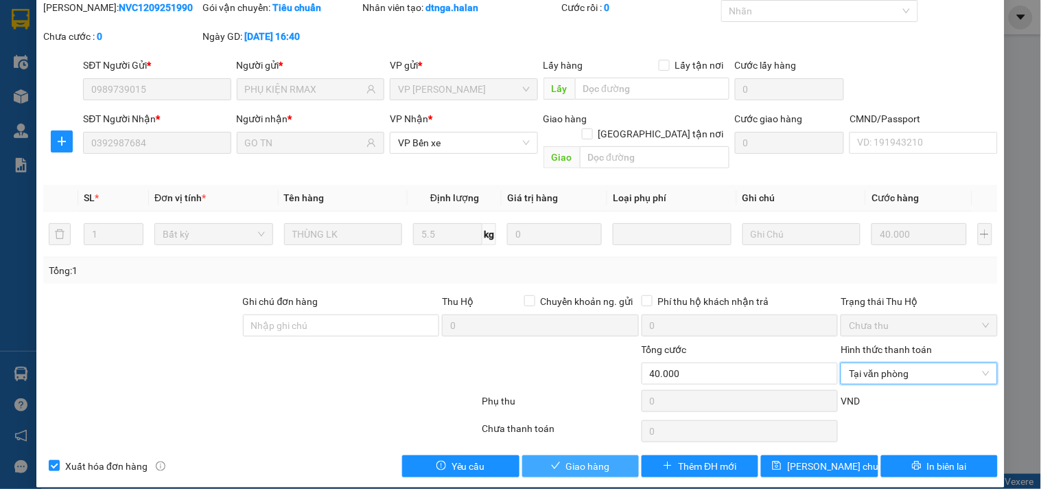
click at [607, 455] on button "Giao hàng" at bounding box center [580, 466] width 117 height 22
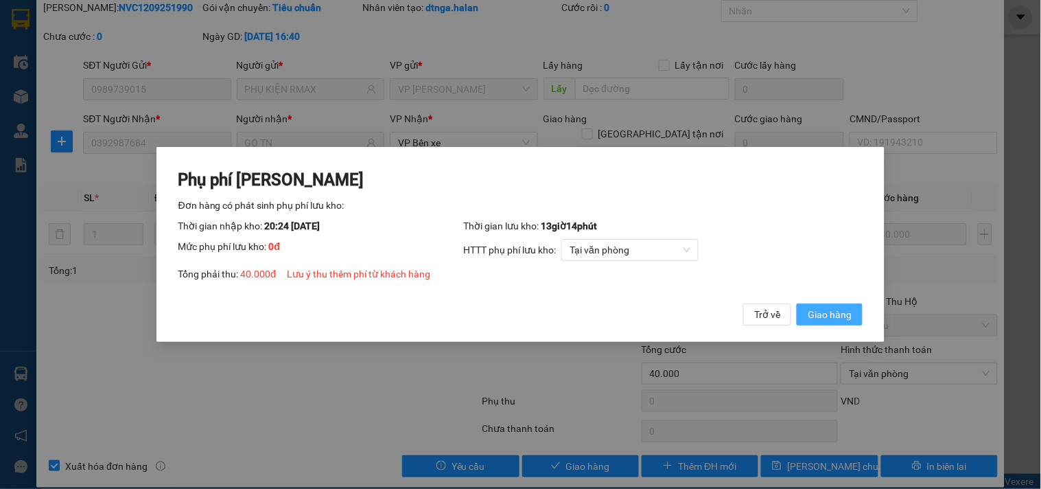
click at [827, 319] on span "Giao hàng" at bounding box center [830, 314] width 44 height 15
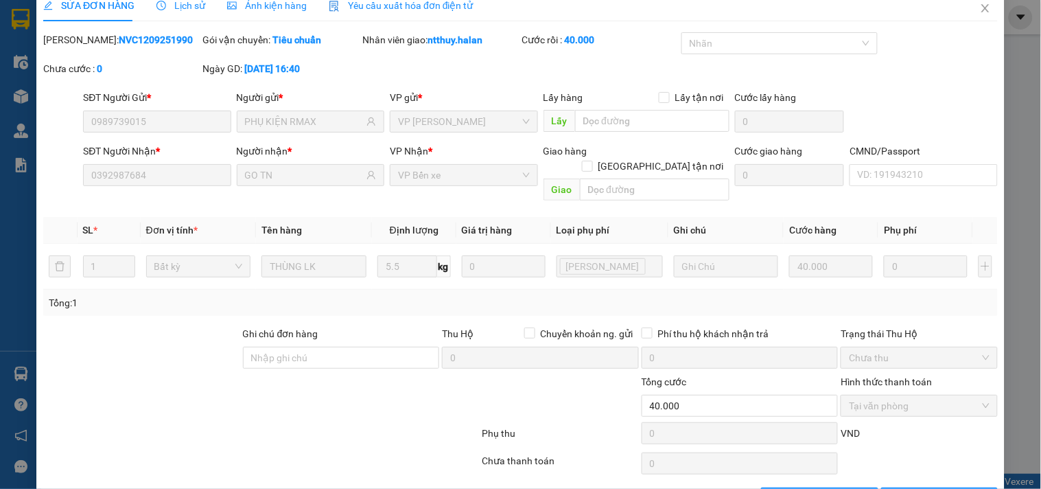
scroll to position [0, 0]
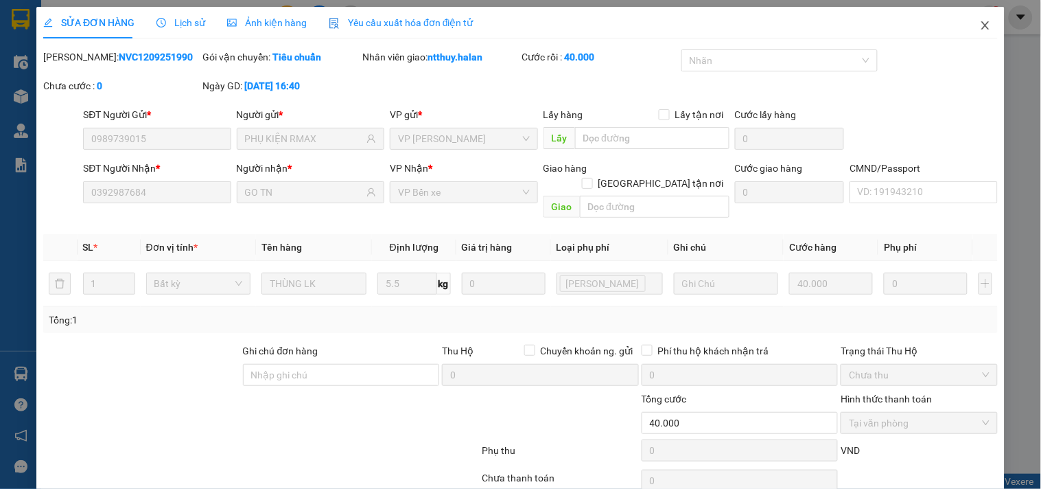
click at [981, 27] on icon "close" at bounding box center [985, 25] width 8 height 8
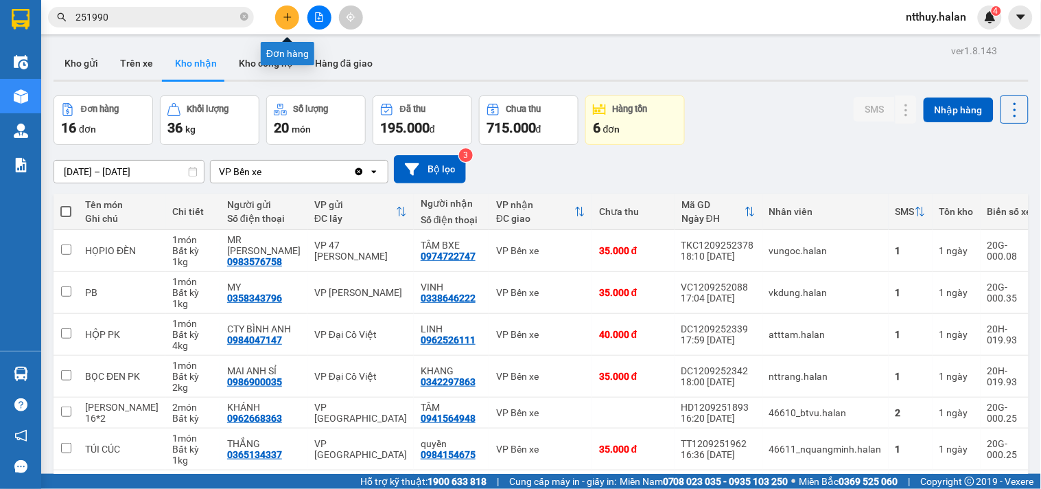
click at [284, 18] on icon "plus" at bounding box center [288, 17] width 10 height 10
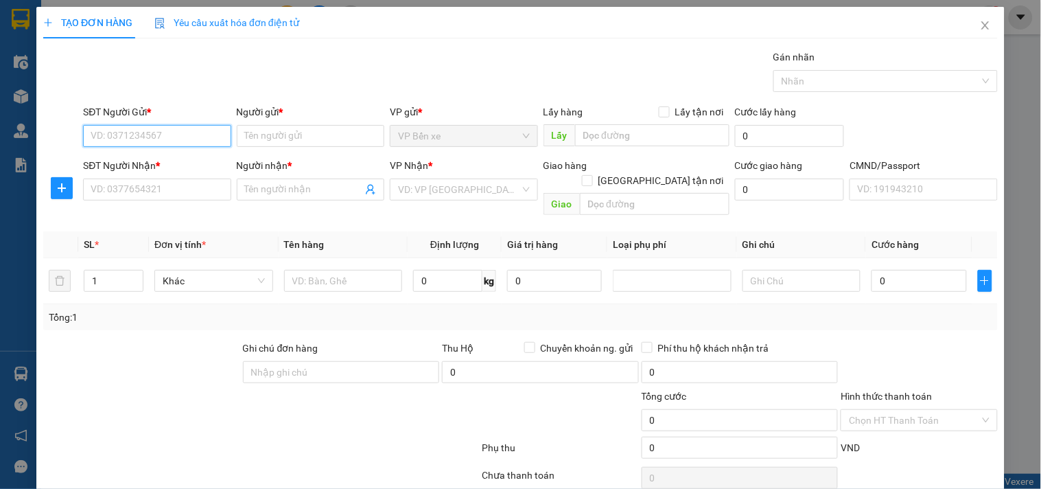
click at [167, 134] on input "SĐT Người Gửi *" at bounding box center [157, 136] width 148 height 22
type input "0967444543"
click at [165, 165] on div "0967444543 - TOẢN" at bounding box center [156, 163] width 130 height 15
type input "TOẢN"
type input "0967444543"
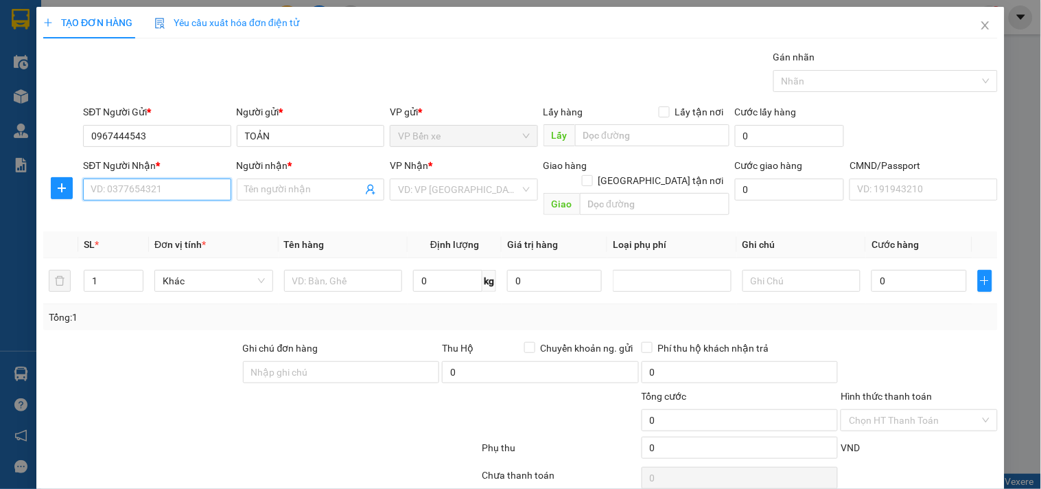
click at [162, 191] on input "SĐT Người Nhận *" at bounding box center [157, 189] width 148 height 22
type input "0966318386"
click at [167, 216] on div "0966318386 - TUẤN ANH" at bounding box center [158, 216] width 135 height 15
type input "TUẤN ANH"
type input "0966318386"
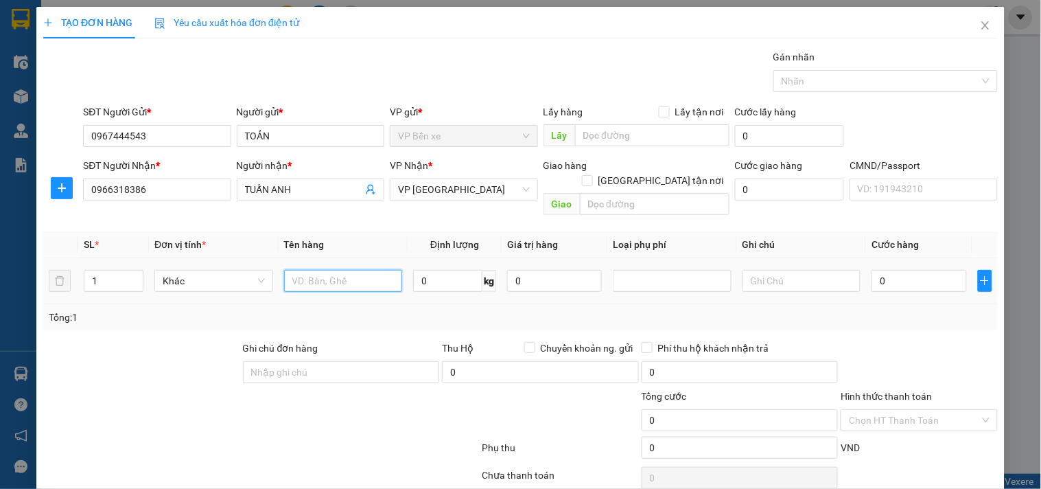
click at [360, 272] on input "text" at bounding box center [343, 281] width 119 height 22
type input "TIVI"
click at [913, 270] on input "0" at bounding box center [918, 281] width 95 height 22
type input "6"
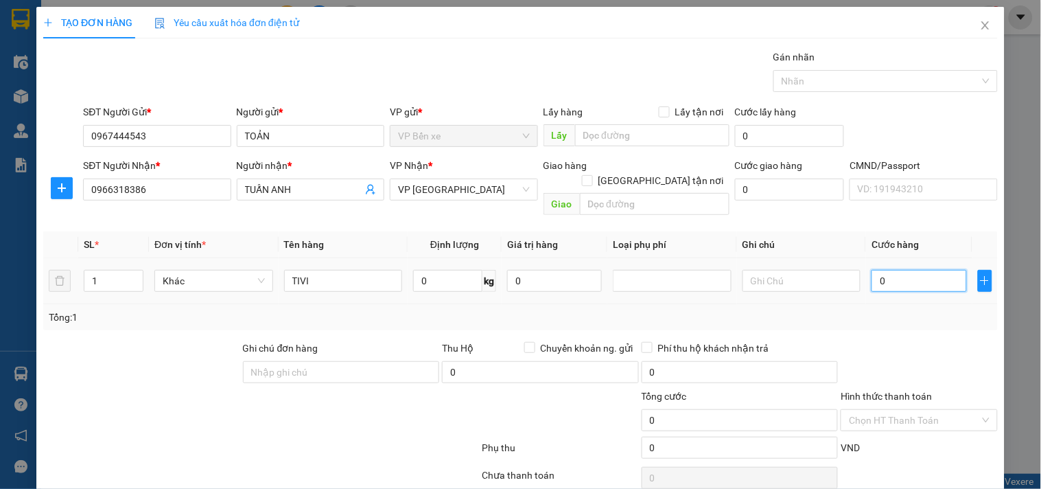
type input "6"
type input "60"
type input "600"
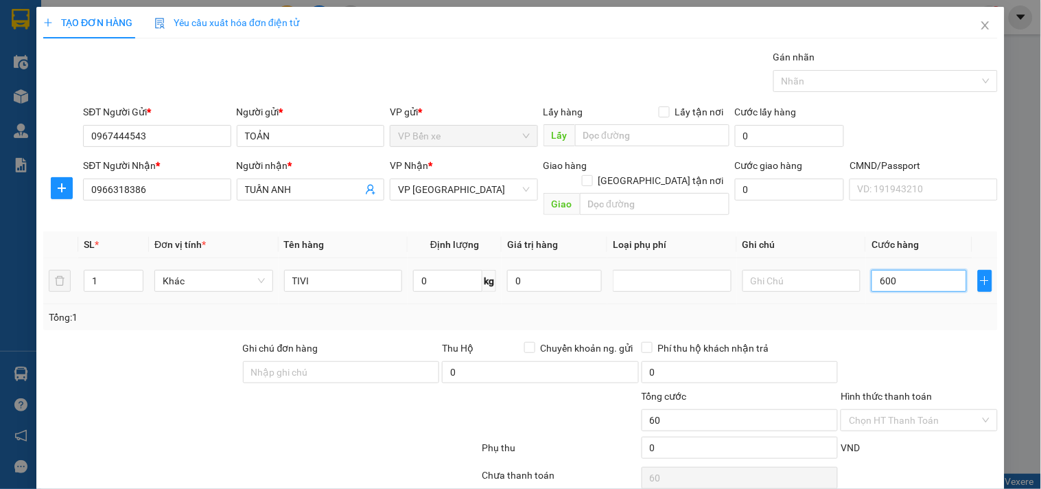
type input "600"
type input "6.000"
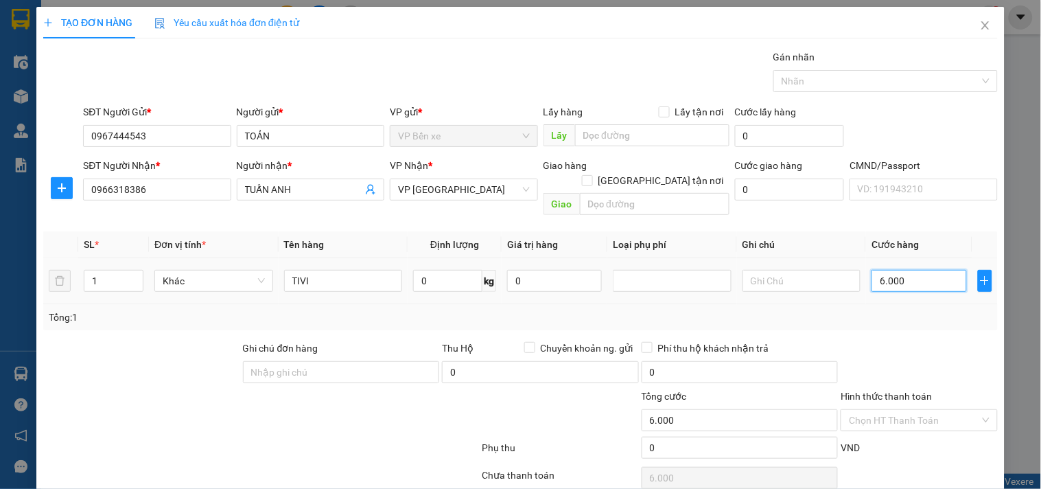
type input "60.000"
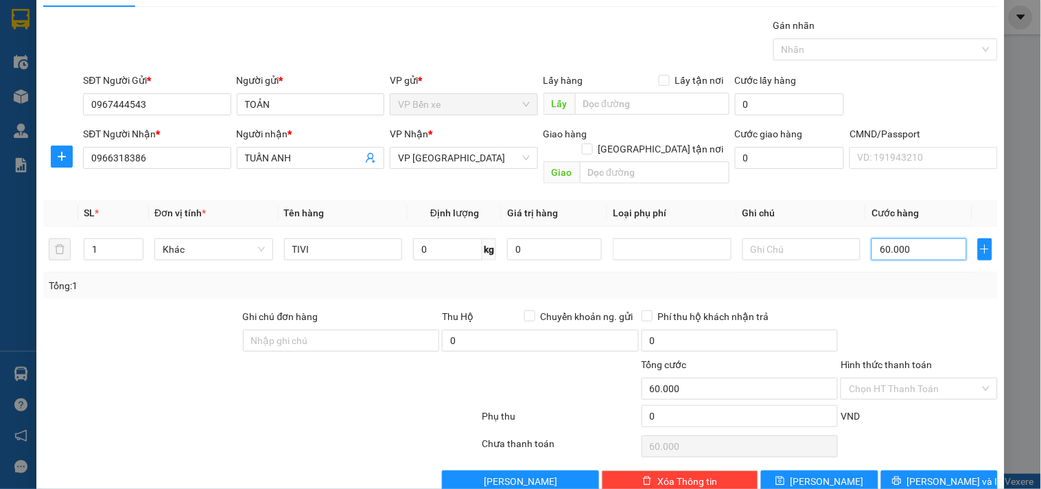
scroll to position [46, 0]
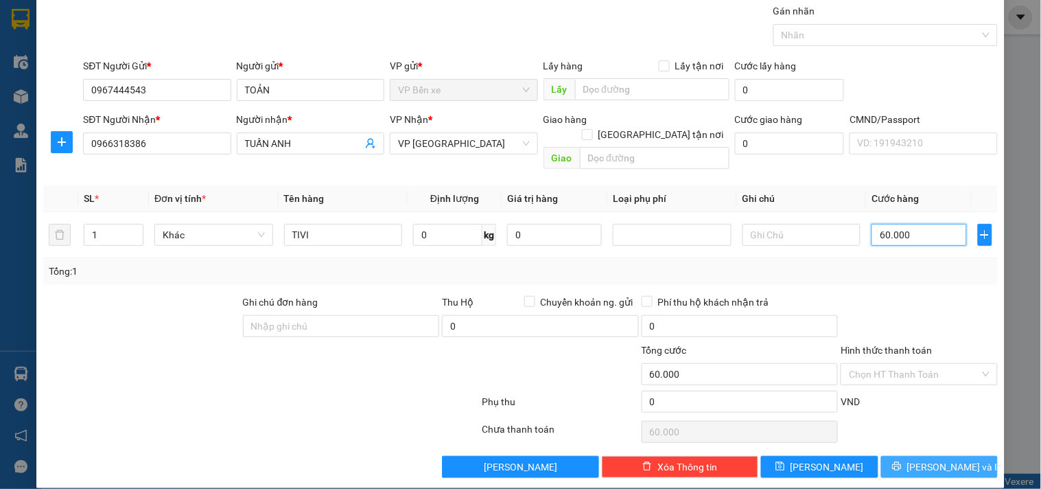
type input "60.000"
click at [922, 459] on span "[PERSON_NAME] và In" at bounding box center [955, 466] width 96 height 15
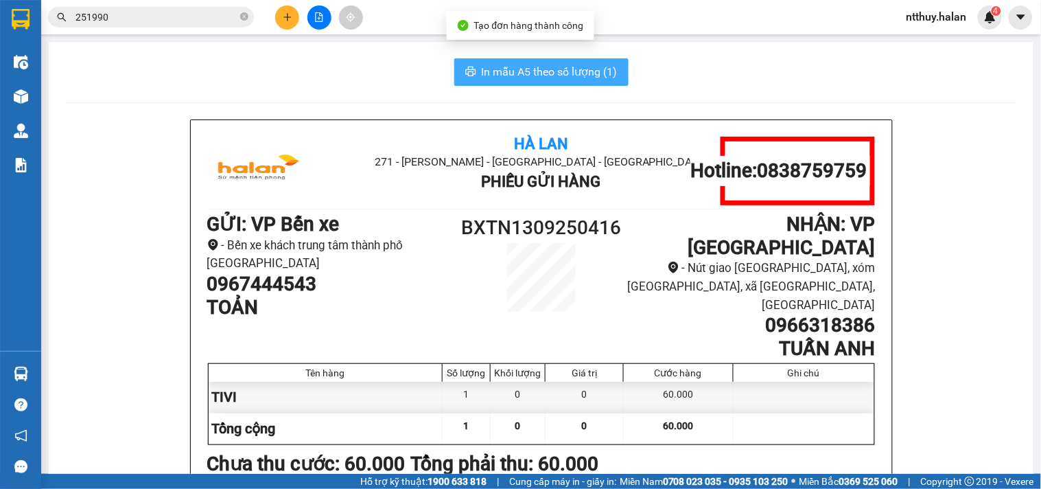
click at [590, 72] on span "In mẫu A5 theo số lượng (1)" at bounding box center [550, 71] width 136 height 17
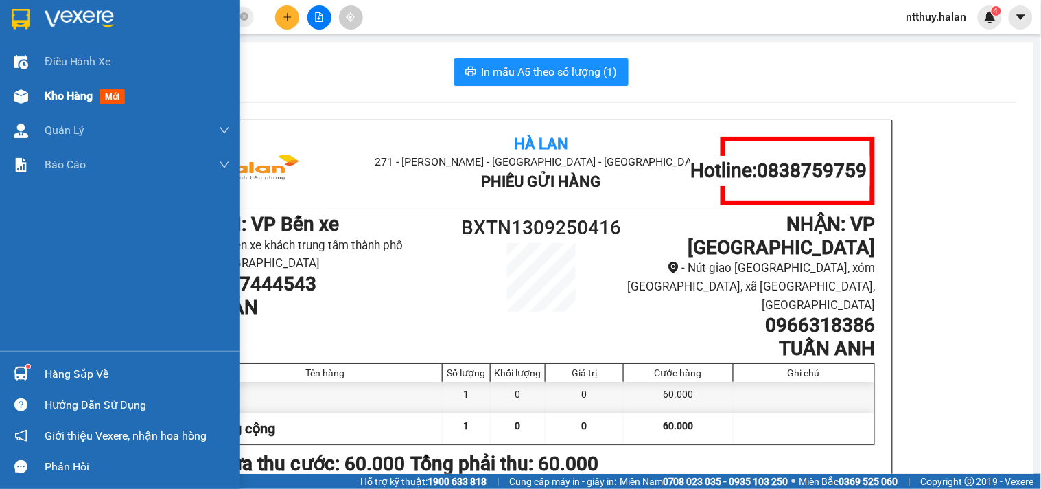
click at [62, 95] on span "Kho hàng" at bounding box center [69, 95] width 48 height 13
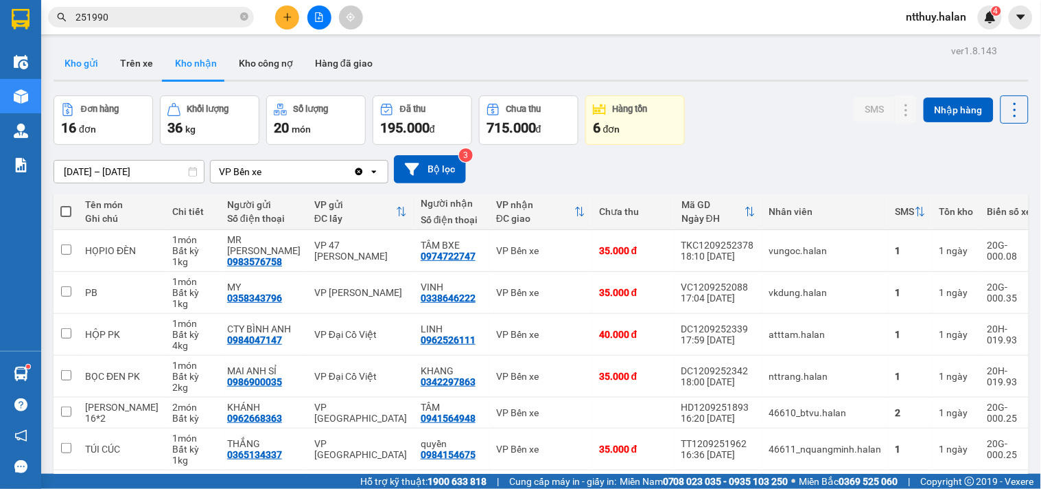
click at [91, 59] on button "Kho gửi" at bounding box center [82, 63] width 56 height 33
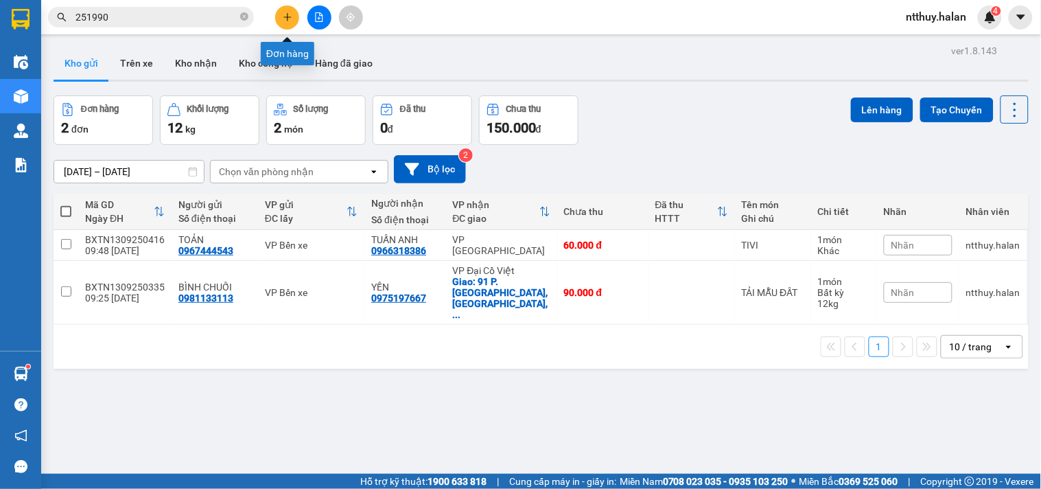
click at [285, 12] on icon "plus" at bounding box center [288, 17] width 10 height 10
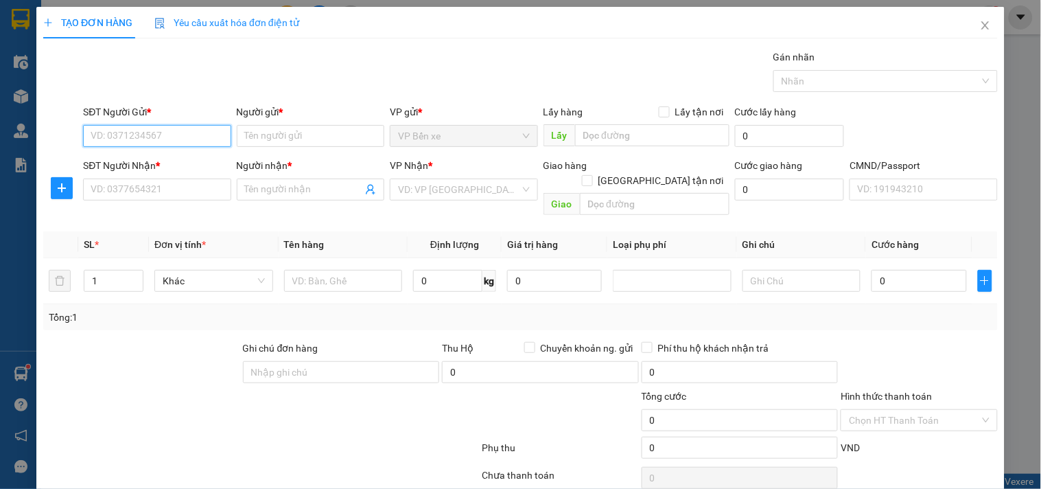
click at [187, 136] on input "SĐT Người Gửi *" at bounding box center [157, 136] width 148 height 22
click at [448, 270] on input "0" at bounding box center [447, 281] width 69 height 22
type input "19"
click at [172, 141] on input "SĐT Người Gửi *" at bounding box center [157, 136] width 148 height 22
type input "0877380999"
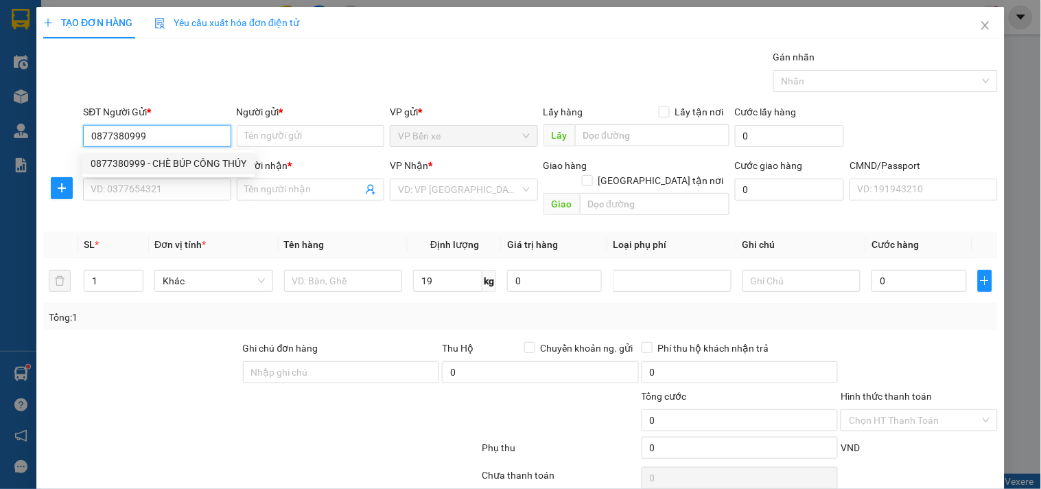
click at [195, 160] on div "0877380999 - CHÈ BÚP CÔNG THÚY" at bounding box center [169, 163] width 156 height 15
type input "CHÈ BÚP CÔNG THÚY"
type input "0877380999"
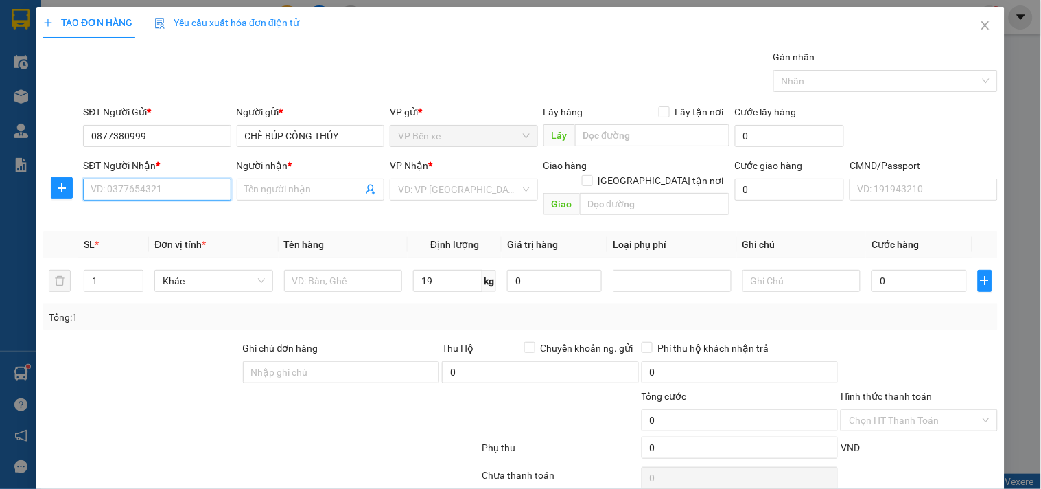
click at [199, 193] on input "SĐT Người Nhận *" at bounding box center [157, 189] width 148 height 22
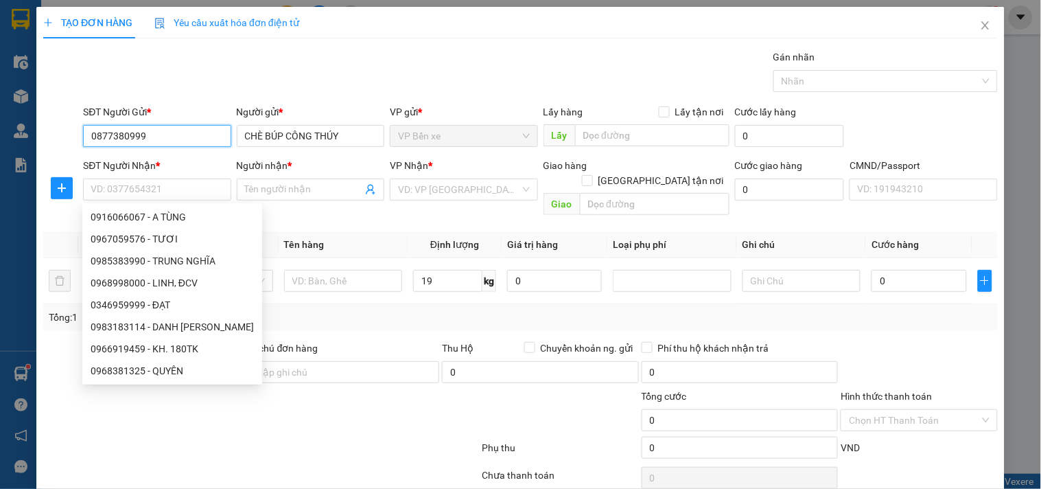
click at [152, 132] on input "0877380999" at bounding box center [157, 136] width 148 height 22
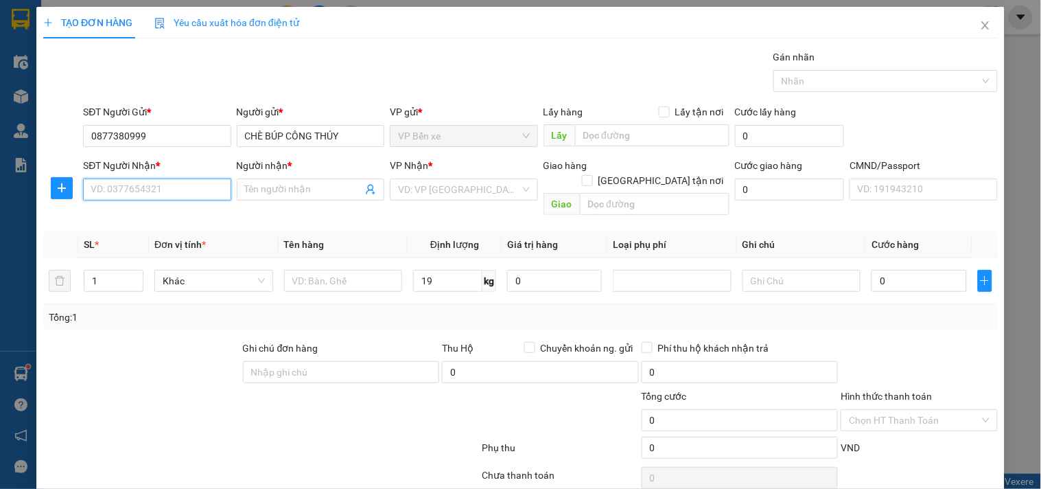
click at [169, 189] on input "SĐT Người Nhận *" at bounding box center [157, 189] width 148 height 22
type input "0911929222"
click at [108, 213] on div "0911929222 - VÂN" at bounding box center [156, 216] width 130 height 15
type input "VÂN"
type input "019086014960"
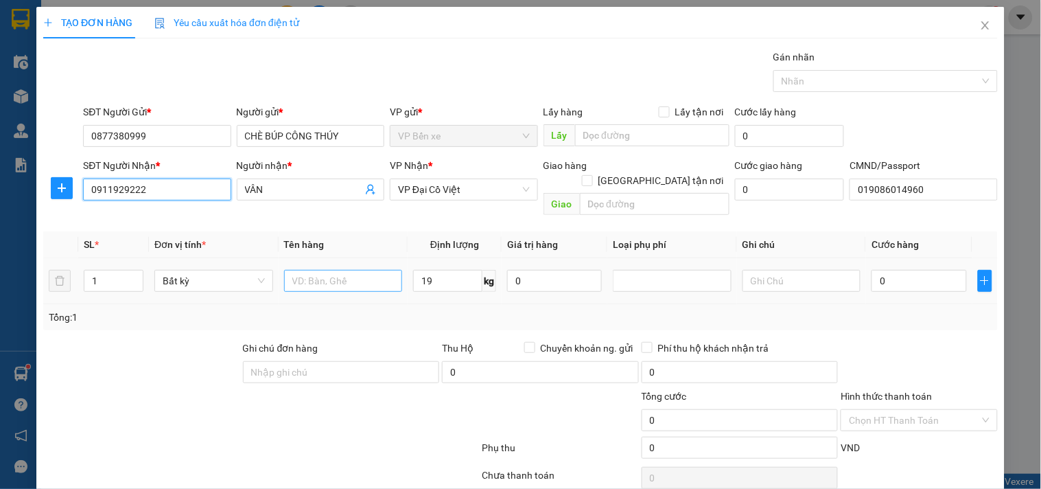
type input "0911929222"
click at [338, 270] on input "text" at bounding box center [343, 281] width 119 height 22
click at [461, 191] on span "VP Đại Cồ Việt" at bounding box center [463, 189] width 131 height 21
type input "THÙNG CHÈ"
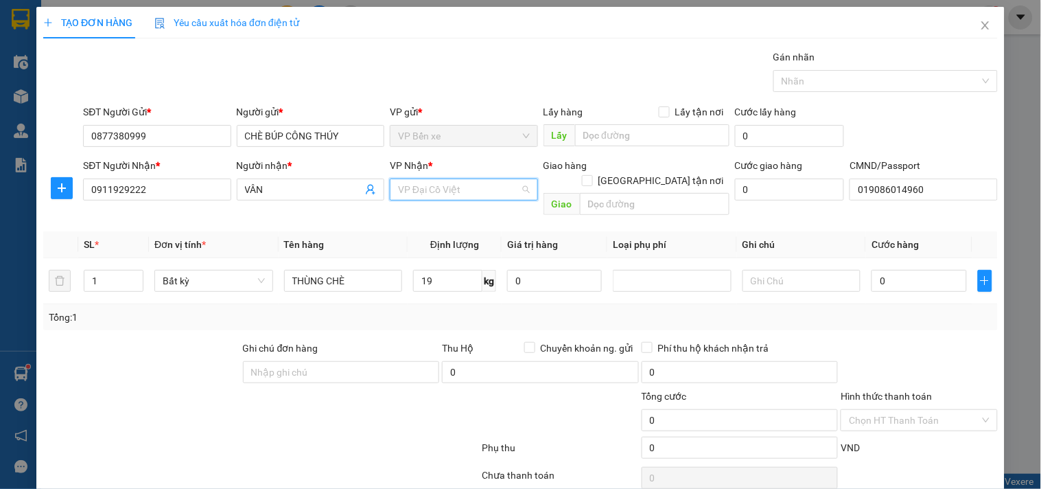
scroll to position [395, 0]
click at [591, 175] on input "[GEOGRAPHIC_DATA] tận nơi" at bounding box center [587, 180] width 10 height 10
checkbox input "true"
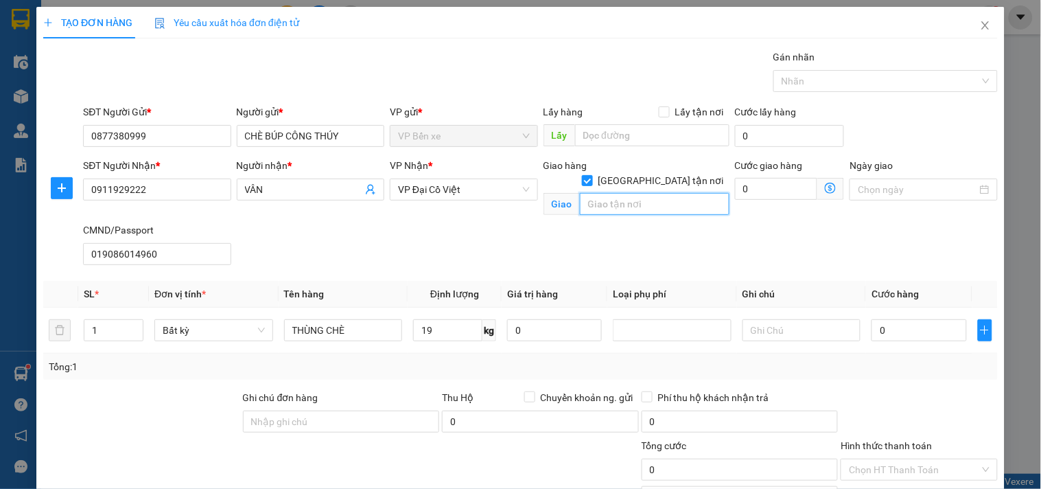
click at [648, 193] on input "text" at bounding box center [655, 204] width 150 height 22
paste input "Khu đô thị [GEOGRAPHIC_DATA], Khu đô thị, [GEOGRAPHIC_DATA], [GEOGRAPHIC_DATA],…"
type input "Khu đô thị [GEOGRAPHIC_DATA], Khu đô thị, [GEOGRAPHIC_DATA], [GEOGRAPHIC_DATA],…"
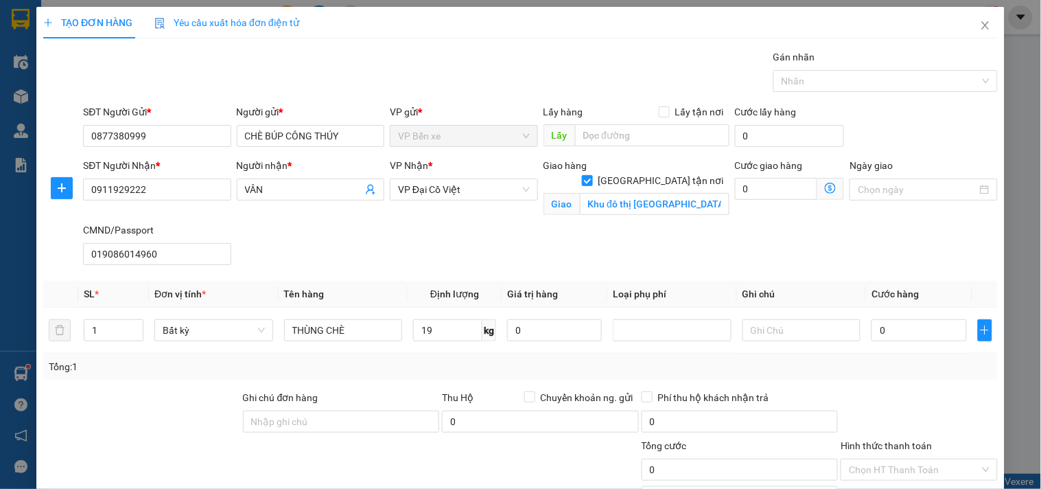
click at [825, 189] on icon "dollar-circle" at bounding box center [830, 188] width 11 height 11
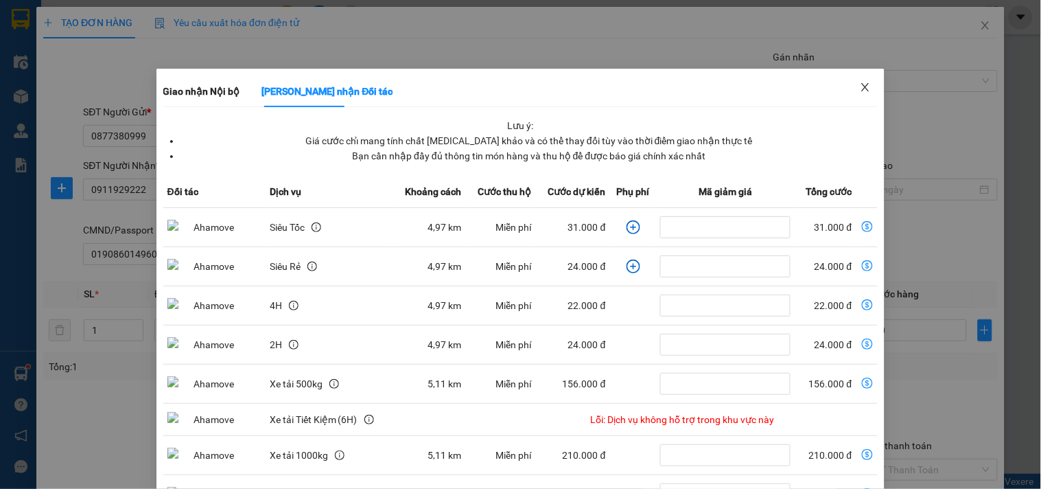
click at [861, 87] on icon "close" at bounding box center [865, 87] width 11 height 11
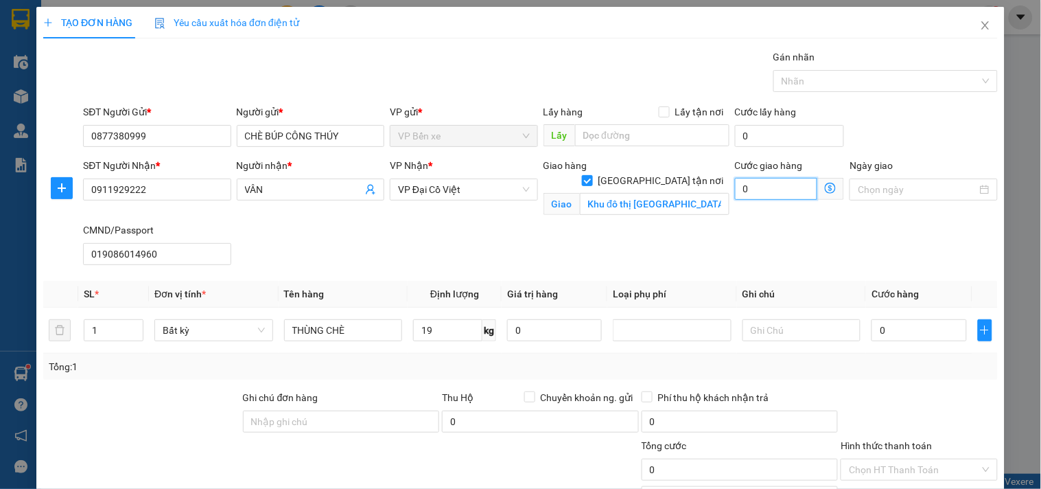
click at [771, 190] on input "0" at bounding box center [776, 189] width 83 height 22
type input "5"
type input "50"
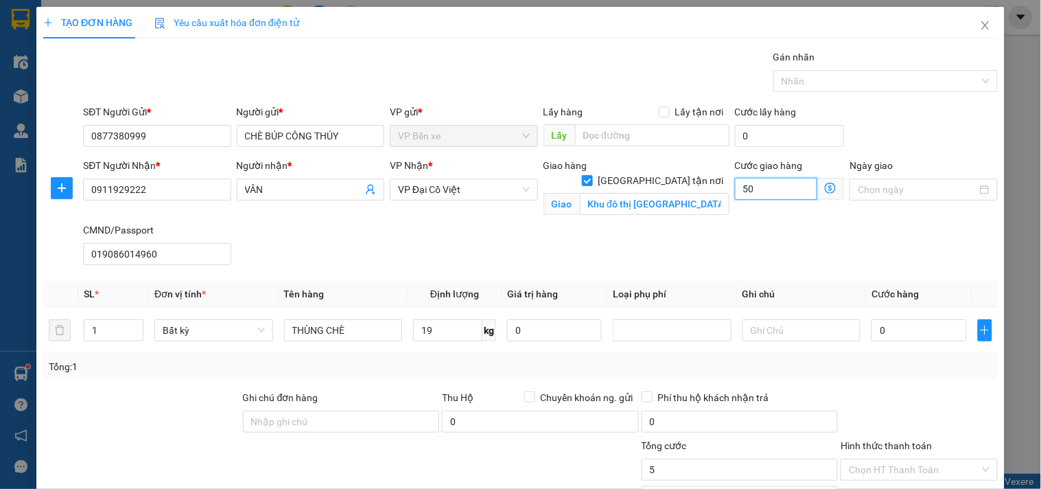
type input "50"
type input "50.000"
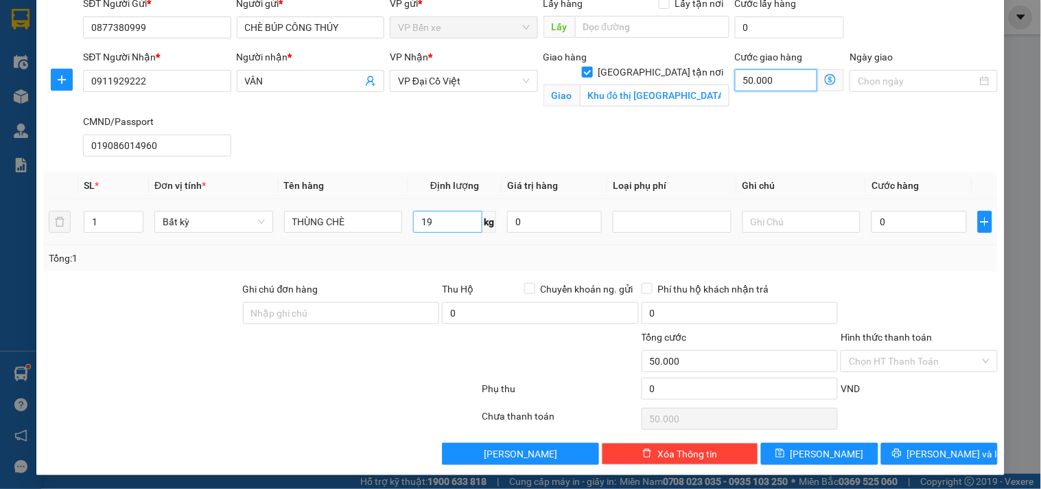
scroll to position [111, 0]
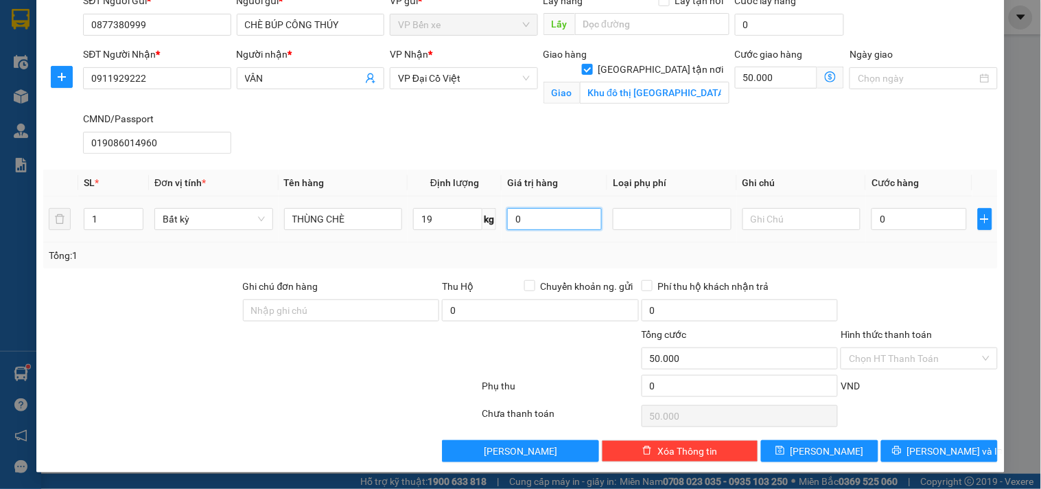
click at [564, 218] on input "0" at bounding box center [554, 219] width 95 height 22
click at [443, 222] on input "19" at bounding box center [447, 219] width 69 height 22
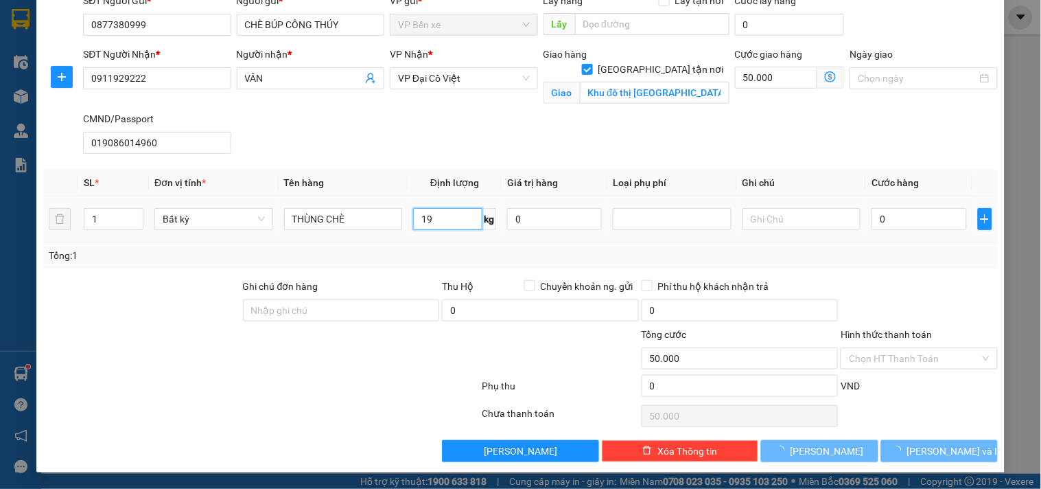
type input "60.000"
type input "110.000"
click at [927, 360] on input "Hình thức thanh toán" at bounding box center [914, 358] width 130 height 21
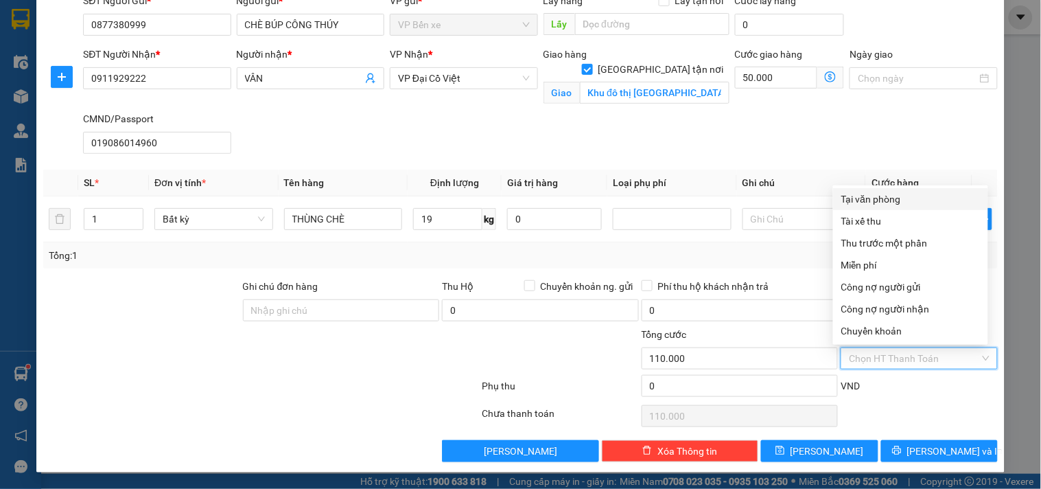
click at [867, 196] on div "Tại văn phòng" at bounding box center [910, 198] width 139 height 15
type input "0"
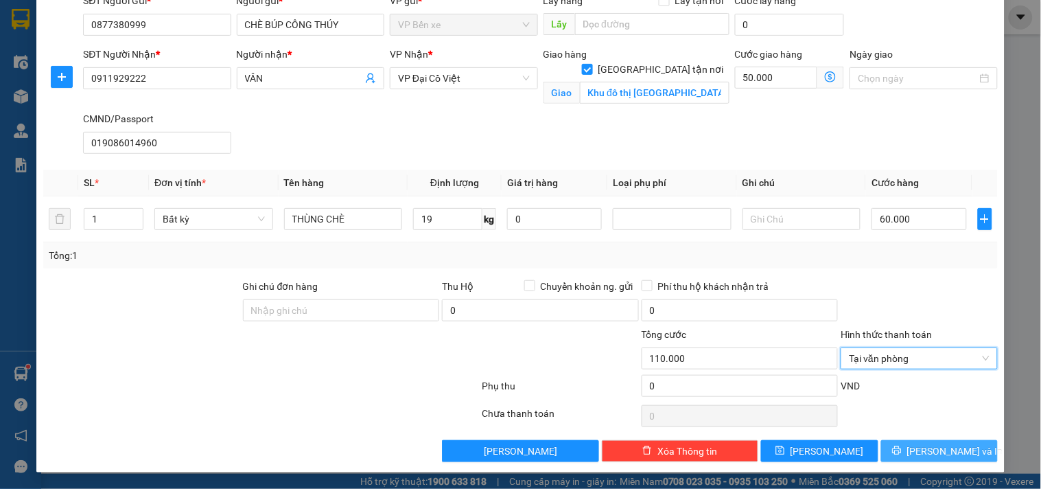
click at [921, 456] on span "[PERSON_NAME] và In" at bounding box center [955, 450] width 96 height 15
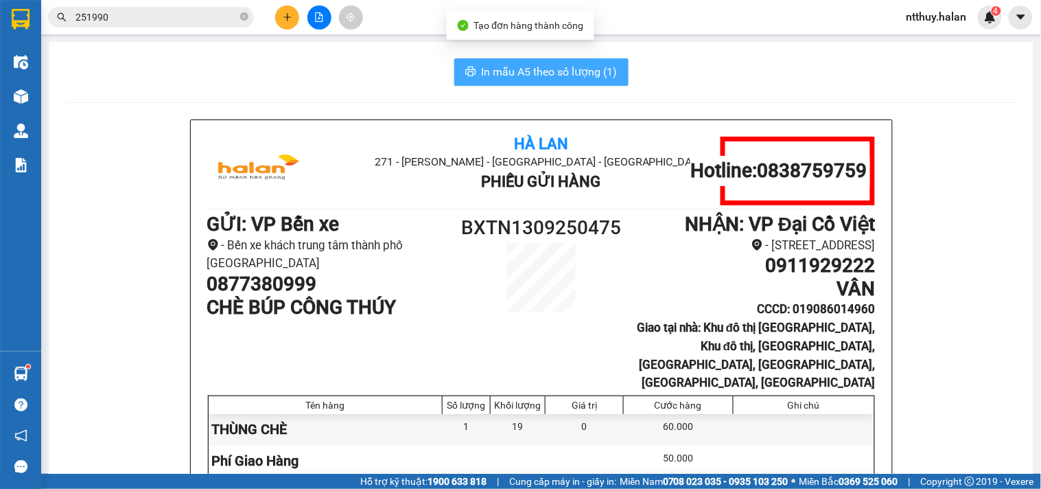
click at [580, 69] on span "In mẫu A5 theo số lượng (1)" at bounding box center [550, 71] width 136 height 17
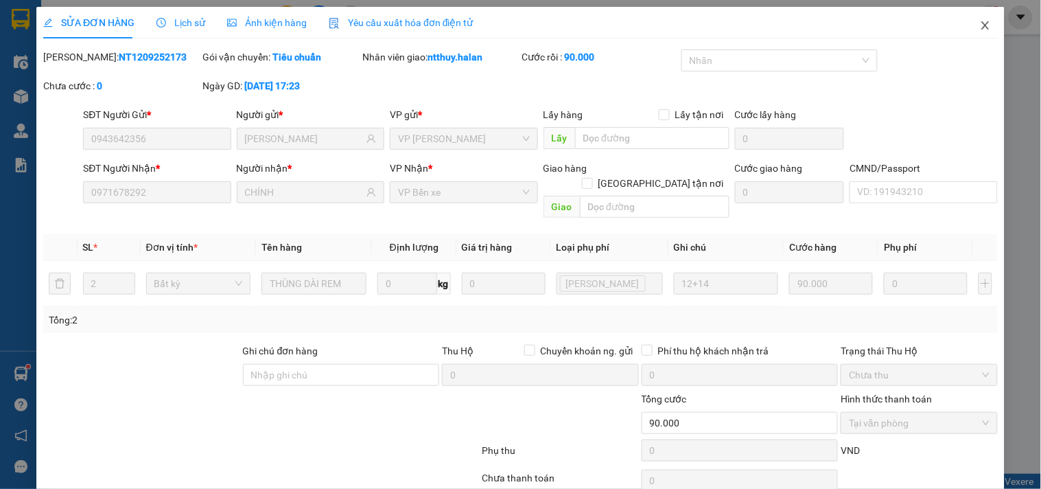
click at [981, 28] on icon "close" at bounding box center [985, 25] width 8 height 8
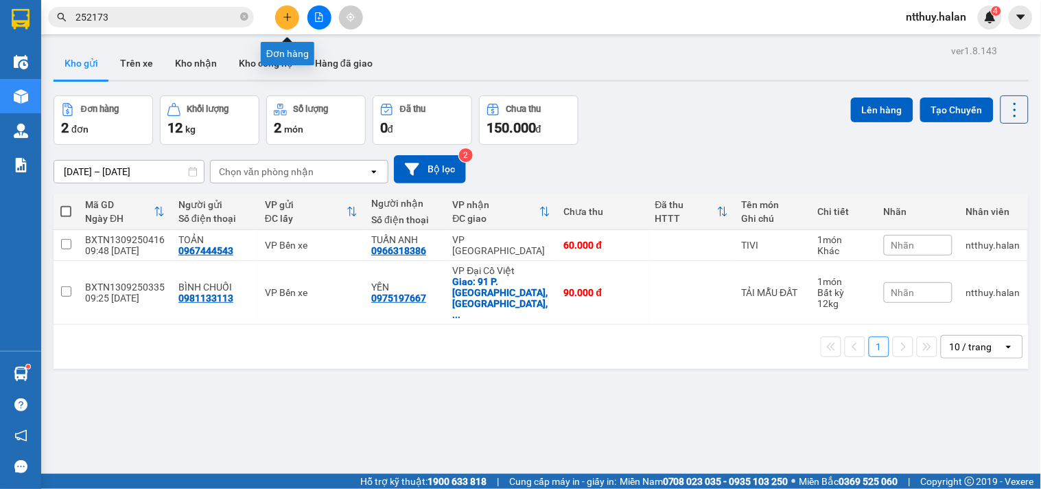
click at [292, 19] on button at bounding box center [287, 17] width 24 height 24
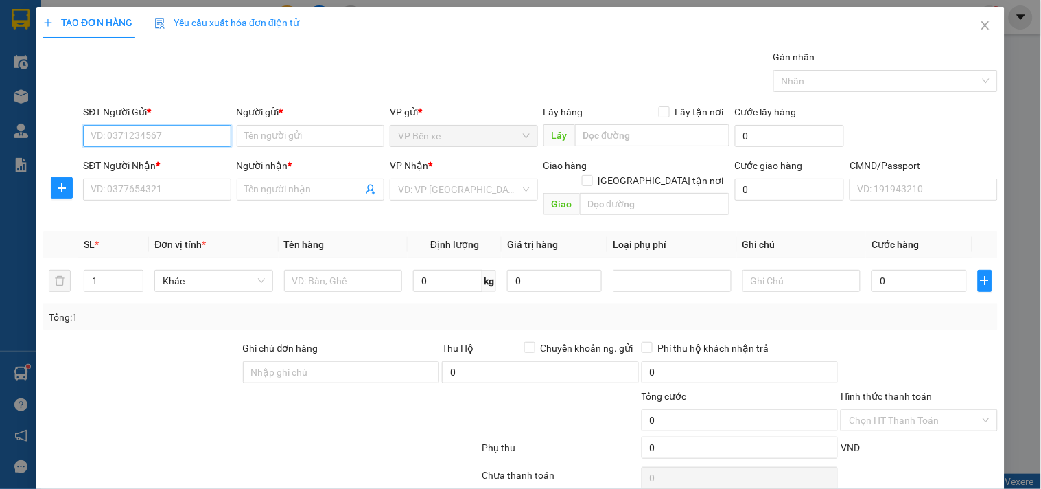
click at [148, 135] on input "SĐT Người Gửi *" at bounding box center [157, 136] width 148 height 22
paste input "0877380999"
type input "0877380999"
click at [163, 136] on input "0877380999" at bounding box center [157, 136] width 148 height 22
click at [170, 161] on div "0877380999 - CHÈ BÚP CÔNG THÚY" at bounding box center [169, 163] width 156 height 15
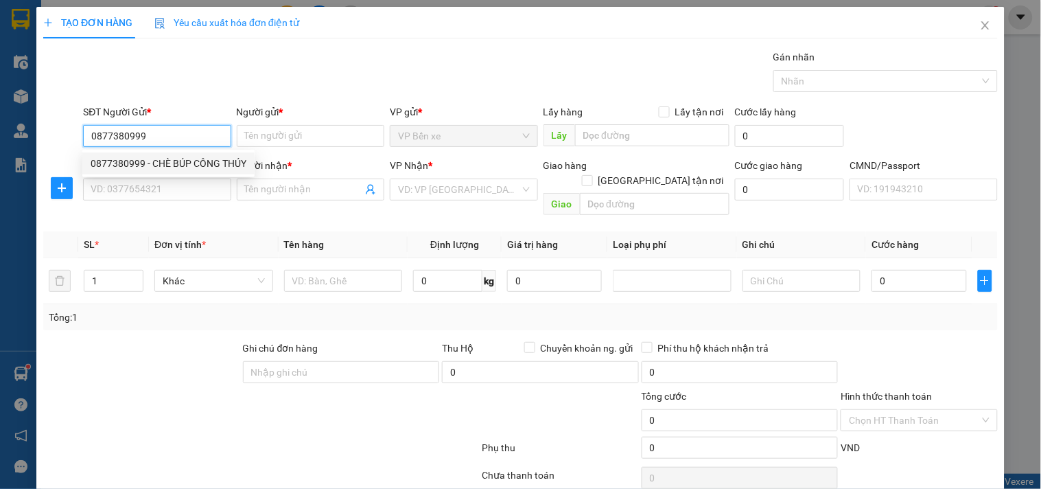
type input "CHÈ BÚP CÔNG THÚY"
type input "0877380999"
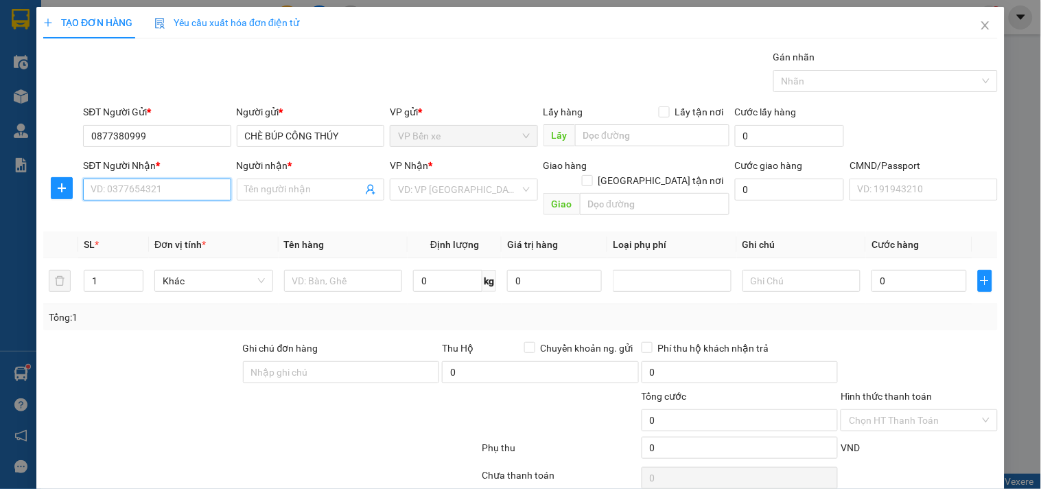
click at [172, 184] on input "SĐT Người Nhận *" at bounding box center [157, 189] width 148 height 22
click at [591, 73] on div "Gói vận chuyển * Tiêu chuẩn Gán nhãn Nhãn" at bounding box center [540, 73] width 920 height 48
click at [180, 189] on input "SĐT Người Nhận *" at bounding box center [157, 189] width 148 height 22
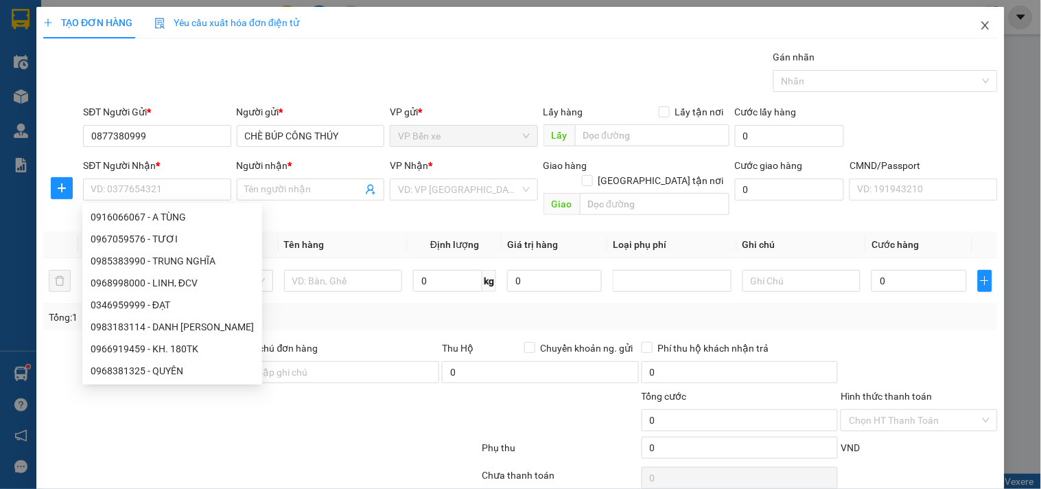
click at [980, 29] on icon "close" at bounding box center [985, 25] width 11 height 11
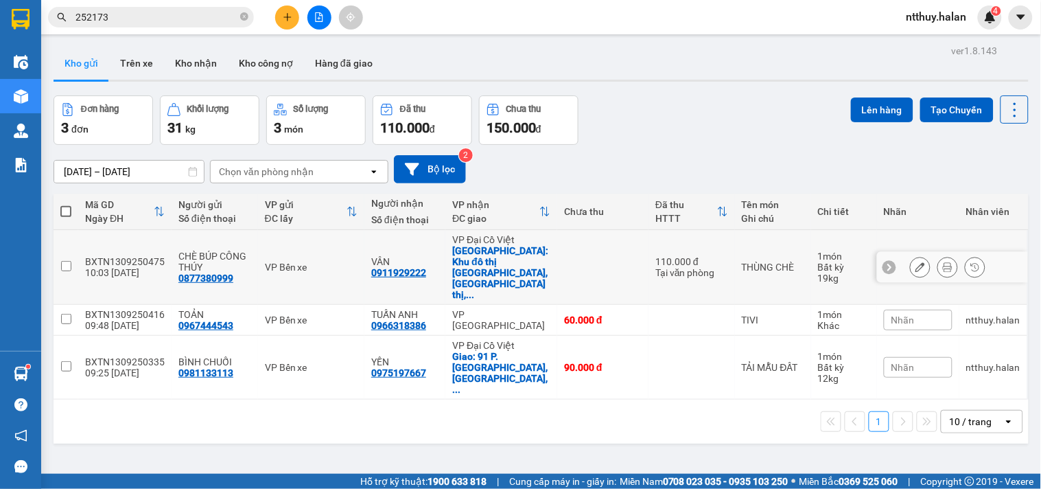
click at [140, 256] on div "BXTN1309250475" at bounding box center [125, 261] width 80 height 11
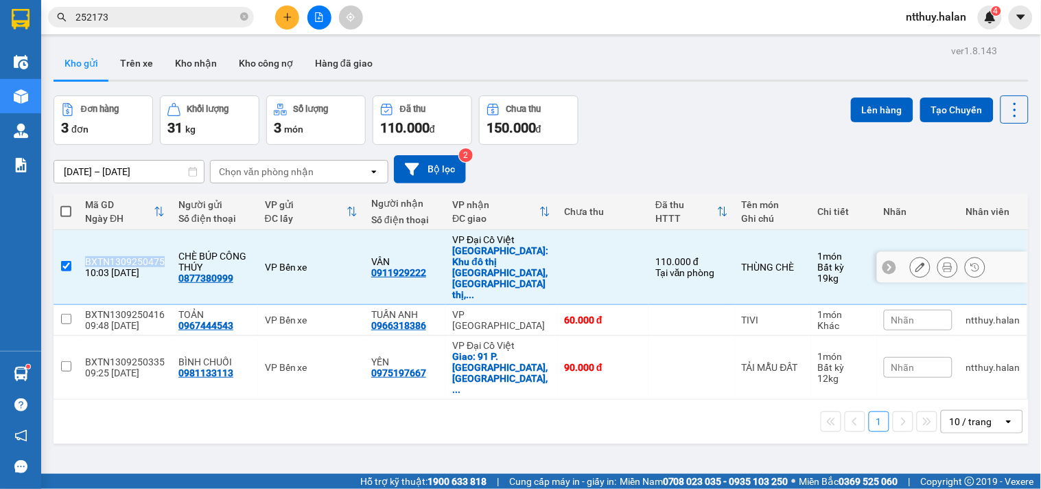
click at [140, 256] on div "BXTN1309250475" at bounding box center [125, 261] width 80 height 11
checkbox input "false"
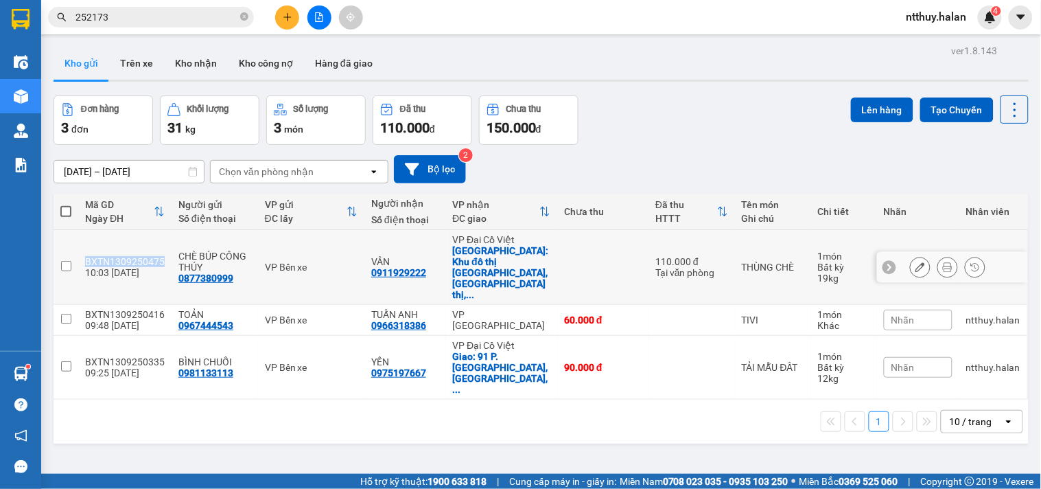
copy div "BXTN1309250475"
click at [174, 23] on input "252173" at bounding box center [156, 17] width 162 height 15
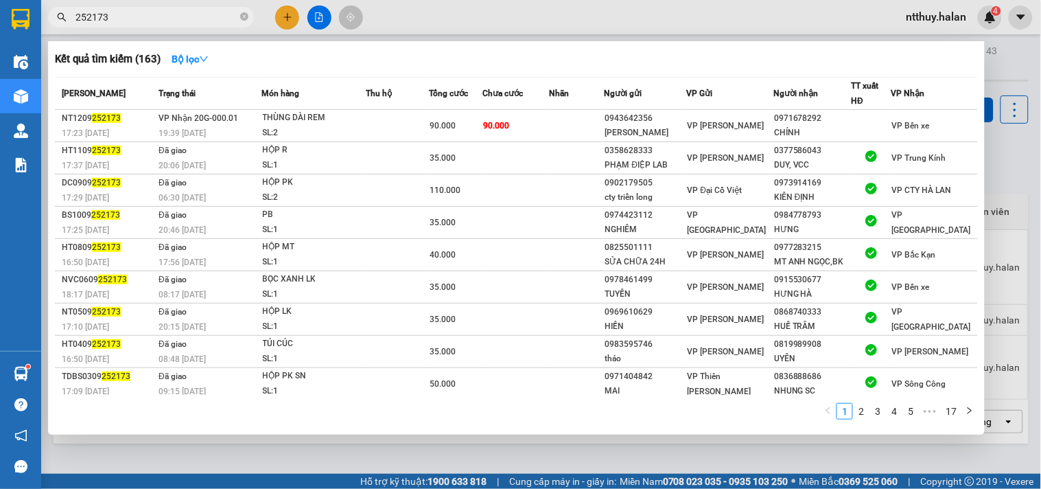
click at [174, 23] on input "252173" at bounding box center [156, 17] width 162 height 15
paste input "BXTN1309250475"
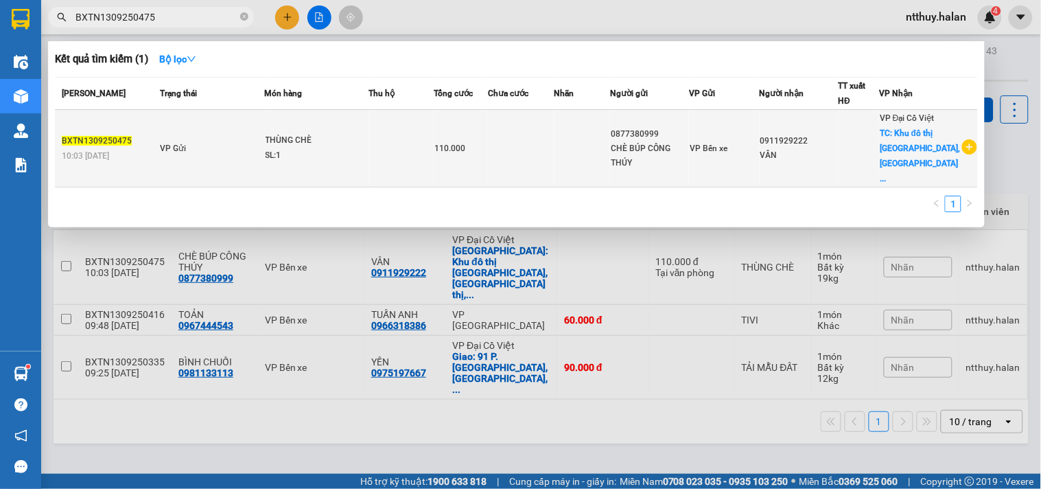
type input "BXTN1309250475"
click at [209, 134] on td "VP Gửi" at bounding box center [210, 149] width 108 height 78
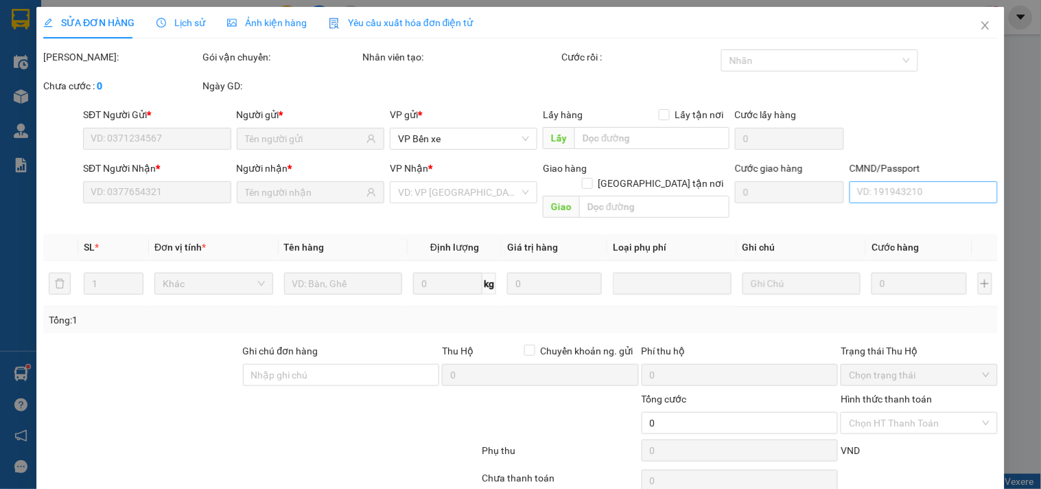
type input "0877380999"
type input "0911929222"
checkbox input "true"
type input "Khu đô thị [GEOGRAPHIC_DATA], Khu đô thị, [GEOGRAPHIC_DATA], [GEOGRAPHIC_DATA],…"
type input "019086014960"
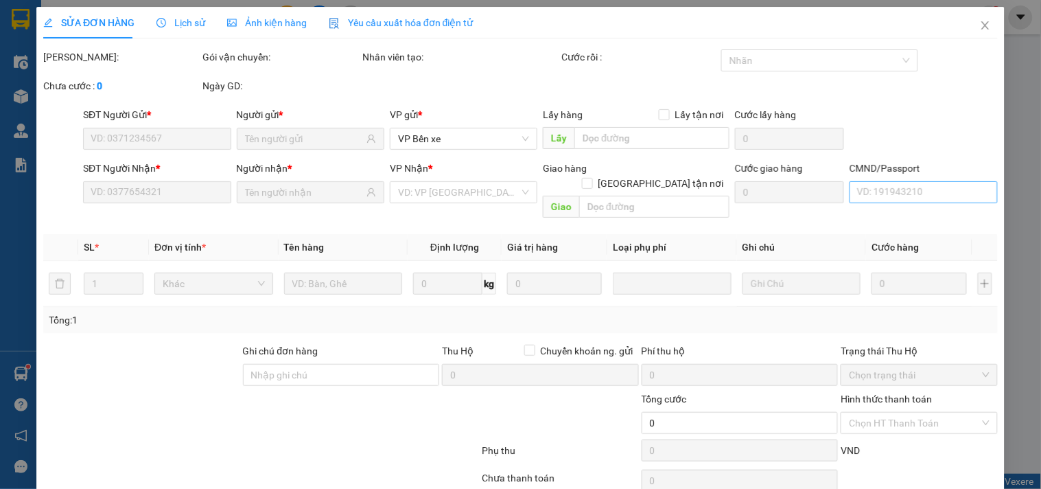
type input "110.000"
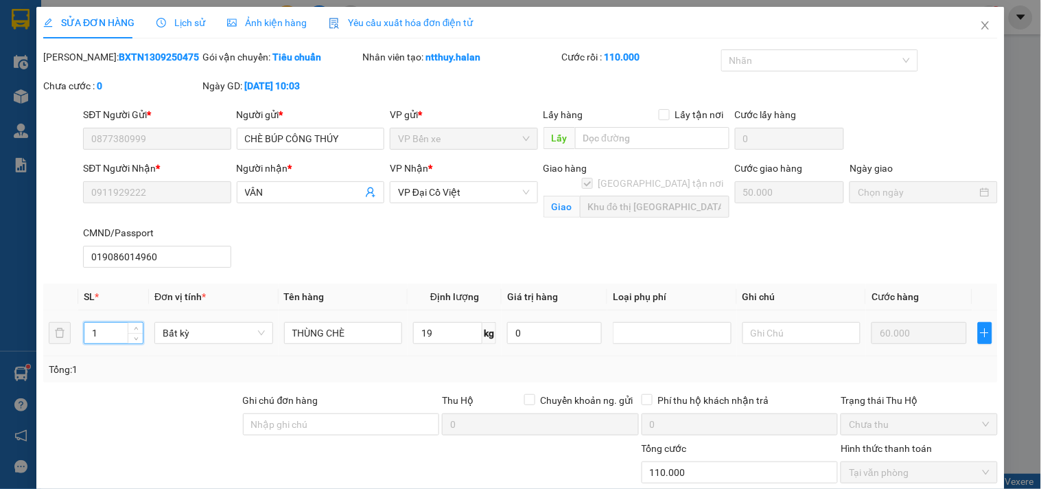
click at [118, 332] on input "1" at bounding box center [113, 332] width 58 height 21
type input "2"
click at [789, 332] on input "text" at bounding box center [801, 333] width 119 height 22
type input "19+3"
click at [972, 14] on span "Close" at bounding box center [985, 26] width 38 height 38
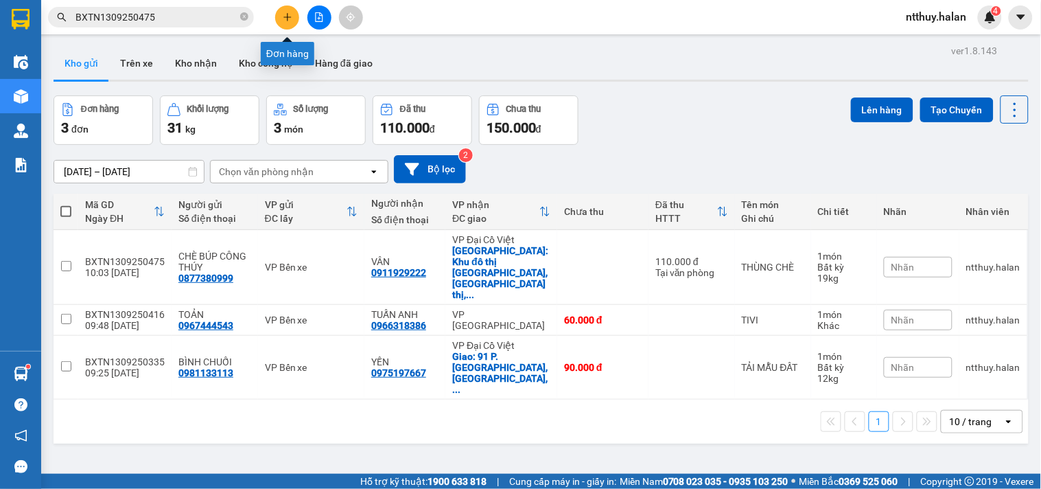
click at [284, 11] on button at bounding box center [287, 17] width 24 height 24
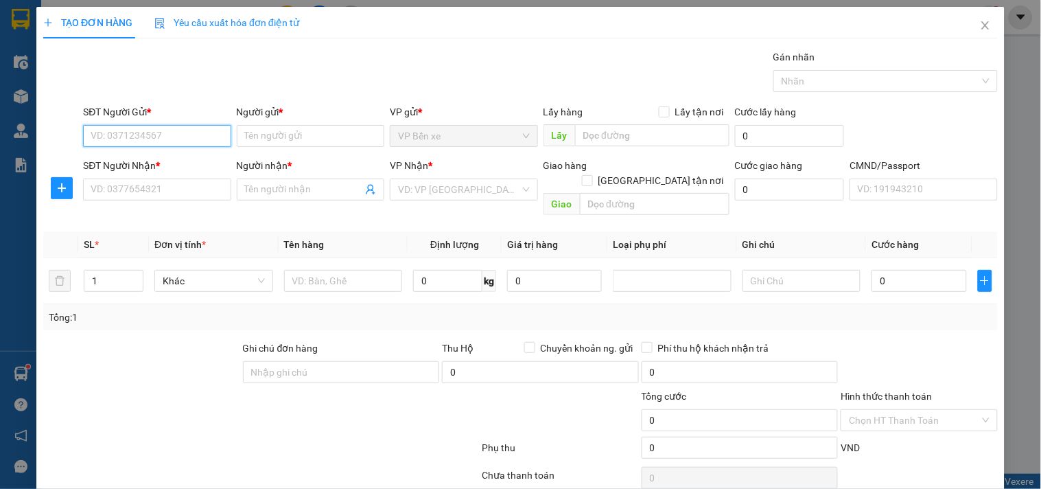
click at [189, 135] on input "SĐT Người Gửi *" at bounding box center [157, 136] width 148 height 22
paste input "0877380999"
type input "0877380999"
click at [189, 165] on div "0877380999 - CHÈ BÚP CÔNG THÚY" at bounding box center [169, 163] width 156 height 15
type input "CHÈ BÚP CÔNG THÚY"
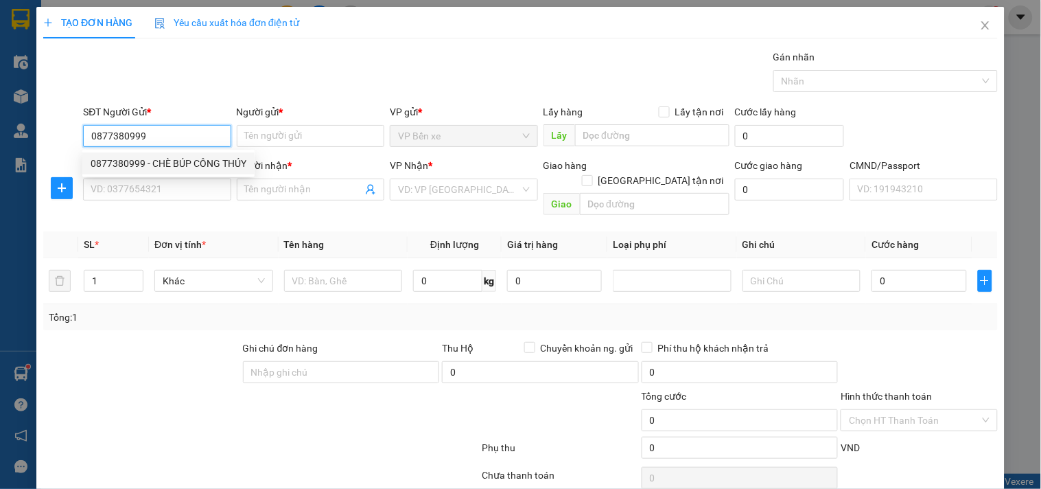
type input "019086014960"
type input "0877380999"
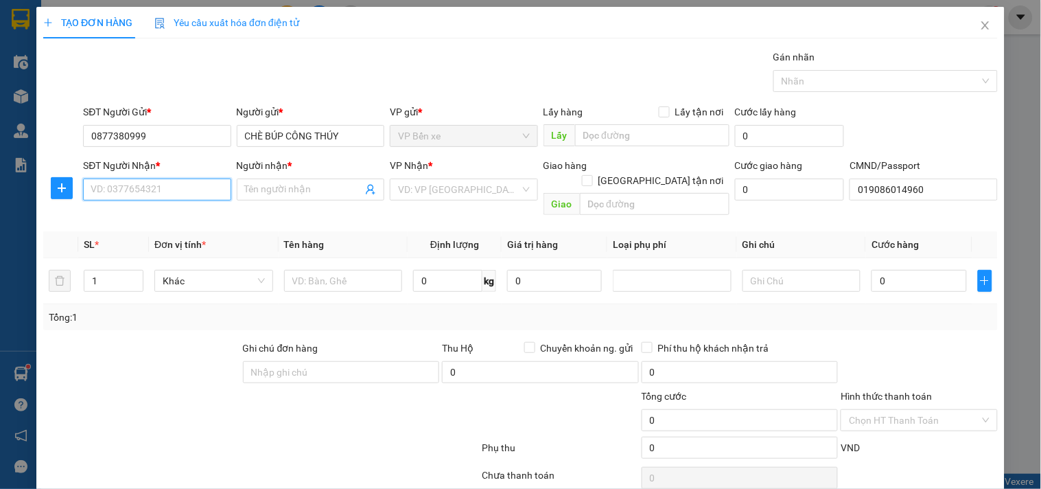
click at [190, 185] on input "SĐT Người Nhận *" at bounding box center [157, 189] width 148 height 22
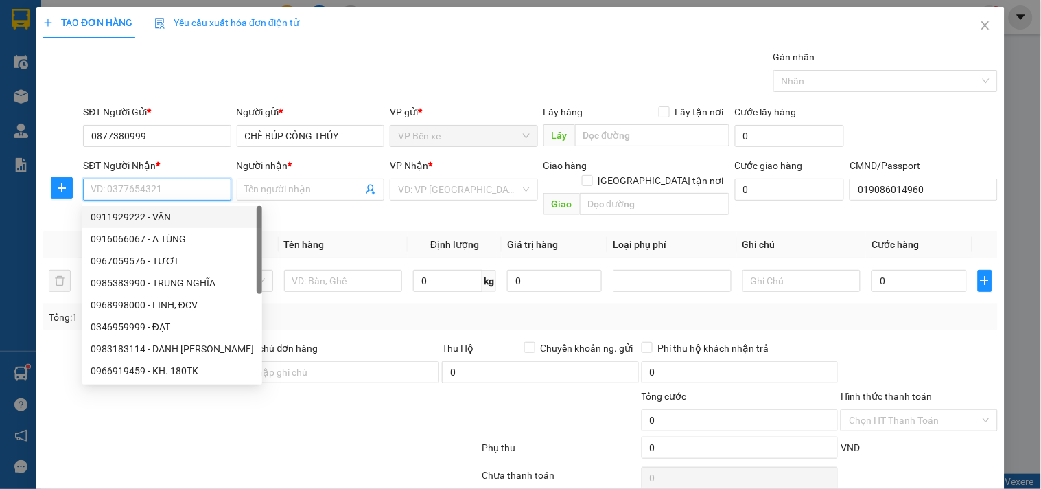
click at [117, 214] on div "0911929222 - VÂN" at bounding box center [172, 216] width 163 height 15
type input "0911929222"
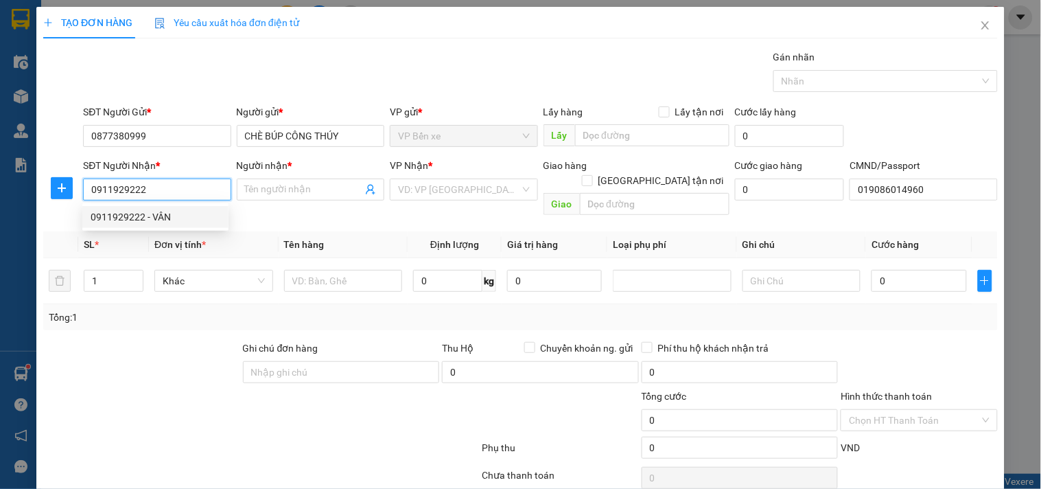
type input "VÂN"
checkbox input "true"
type input "Khu đô thị [GEOGRAPHIC_DATA], Khu đô thị, [GEOGRAPHIC_DATA], [GEOGRAPHIC_DATA],…"
type input "50.000"
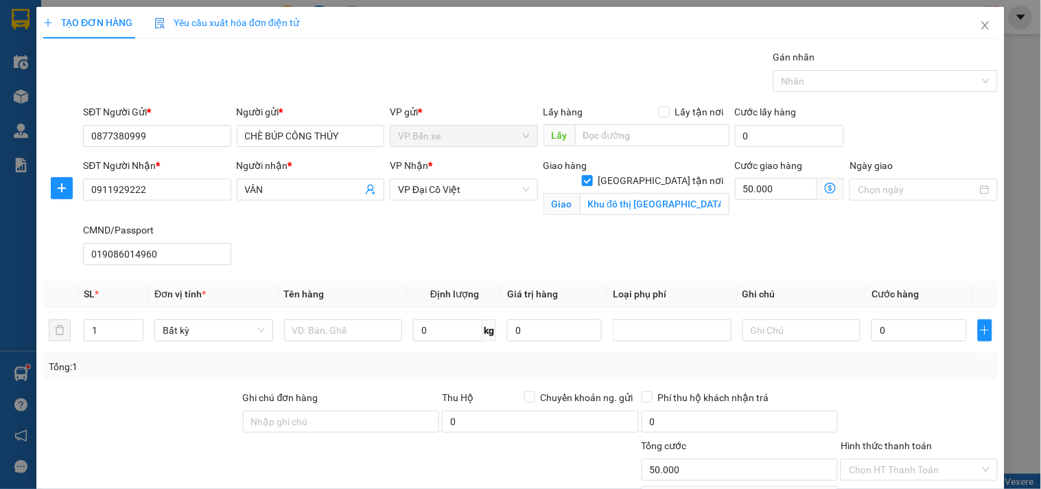
click at [825, 187] on icon "dollar-circle" at bounding box center [830, 188] width 11 height 11
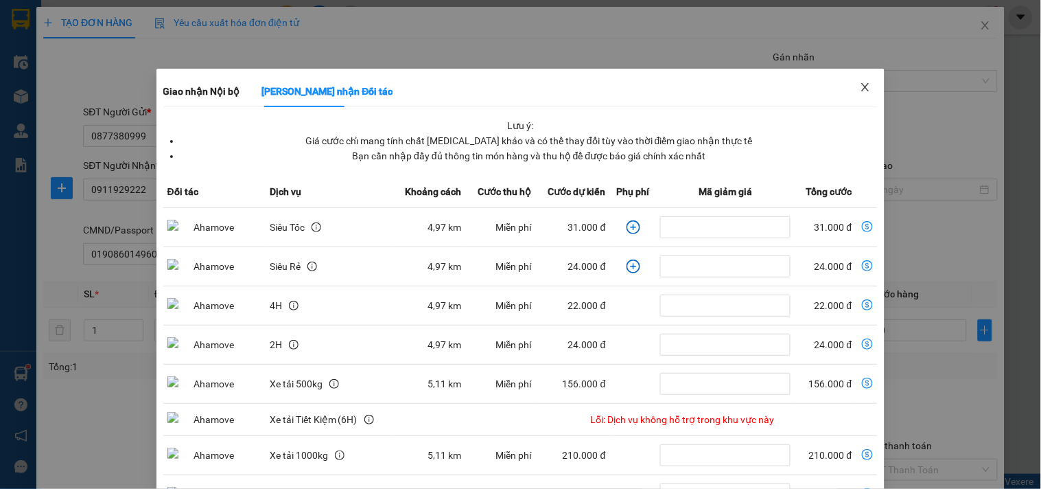
click at [861, 84] on icon "close" at bounding box center [865, 87] width 11 height 11
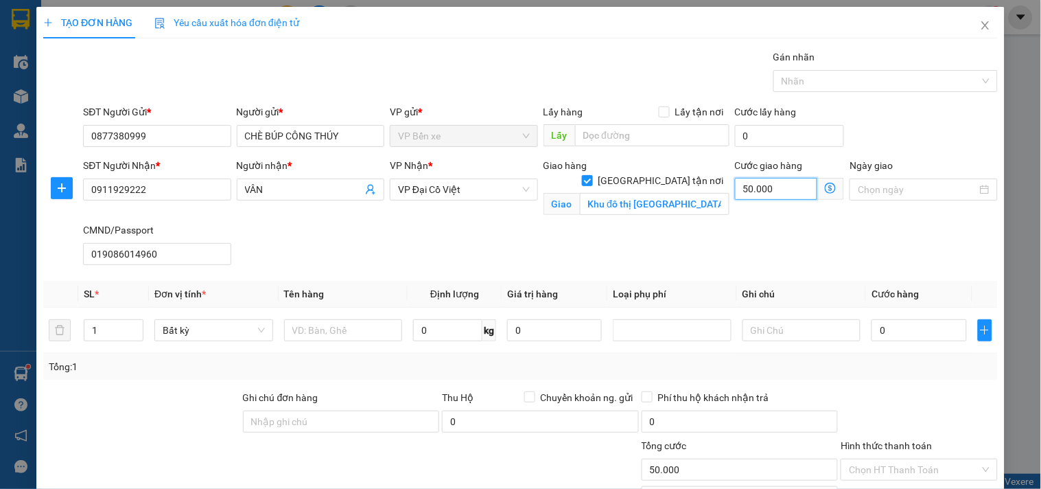
click at [775, 187] on input "50.000" at bounding box center [776, 189] width 83 height 22
type input "5"
type input "55"
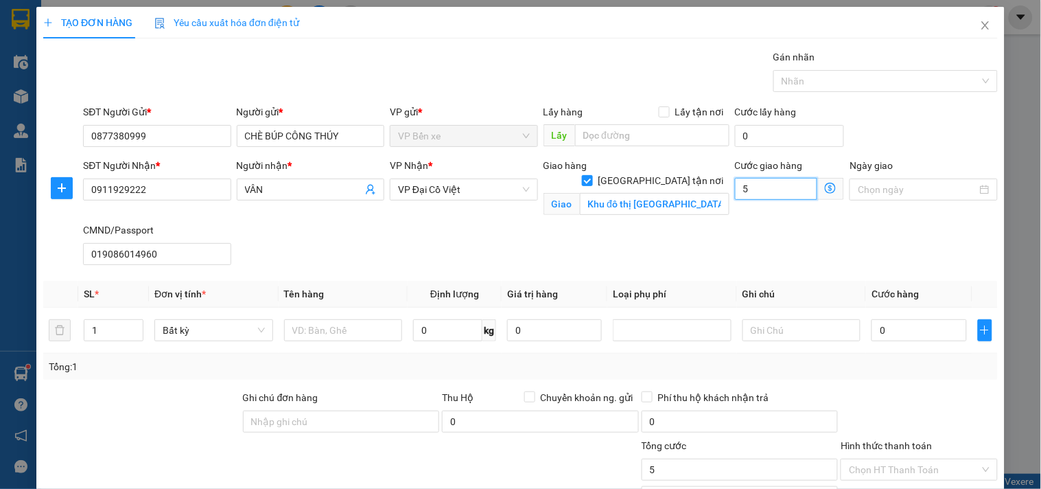
type input "55"
type input "55.000"
click at [110, 329] on input "1" at bounding box center [113, 330] width 58 height 21
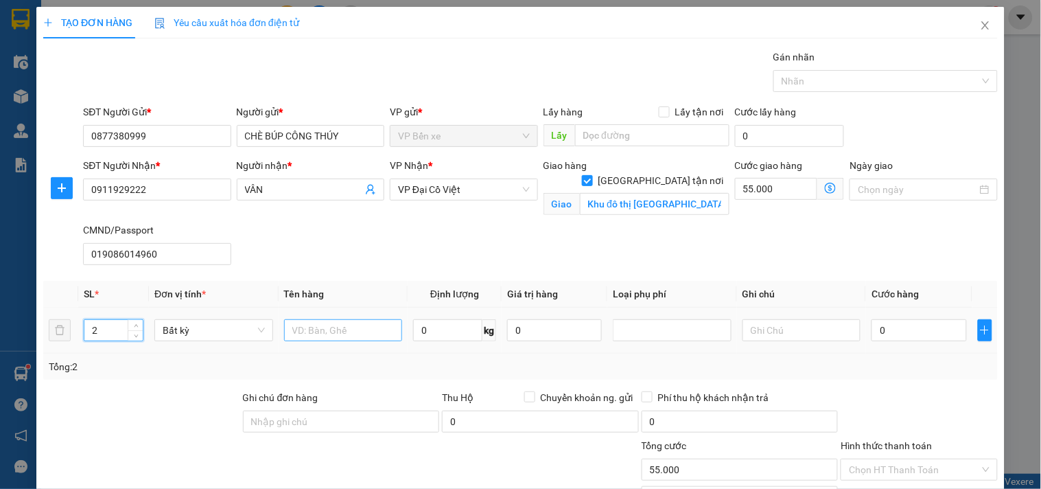
type input "2"
click at [318, 332] on input "text" at bounding box center [343, 330] width 119 height 22
type input "THÙNG CHÈ"
click at [790, 327] on input "text" at bounding box center [801, 330] width 119 height 22
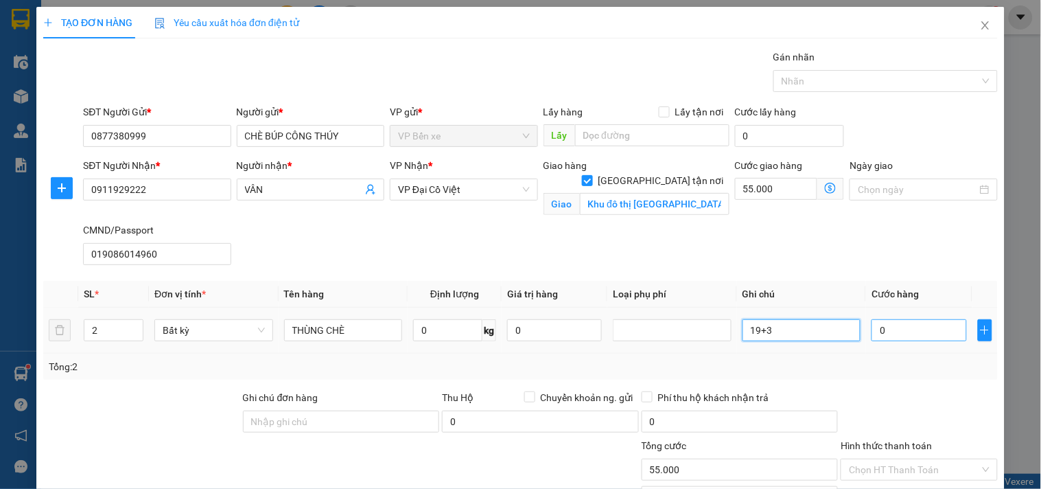
type input "19+3"
click at [908, 325] on input "0" at bounding box center [918, 330] width 95 height 22
type input "9"
type input "55.009"
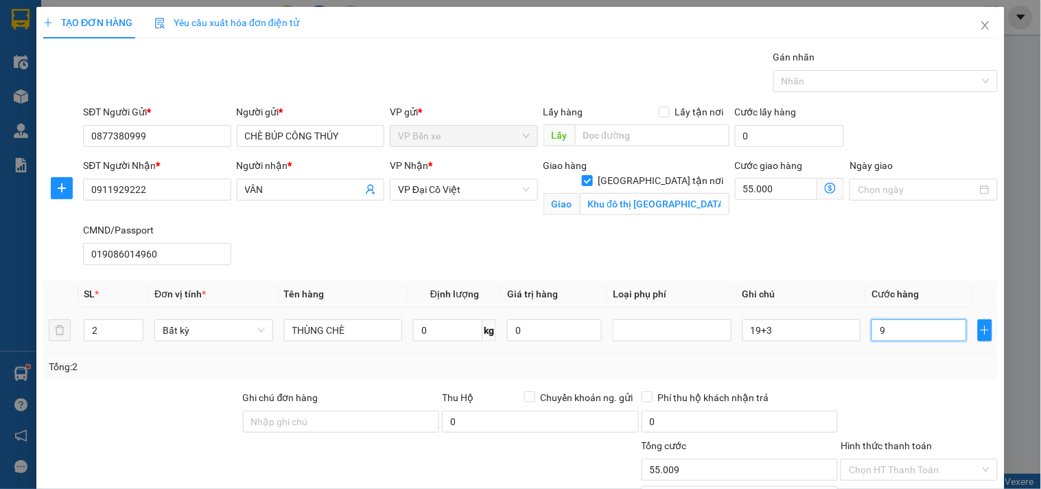
type input "90"
type input "55.090"
type input "900"
type input "55.900"
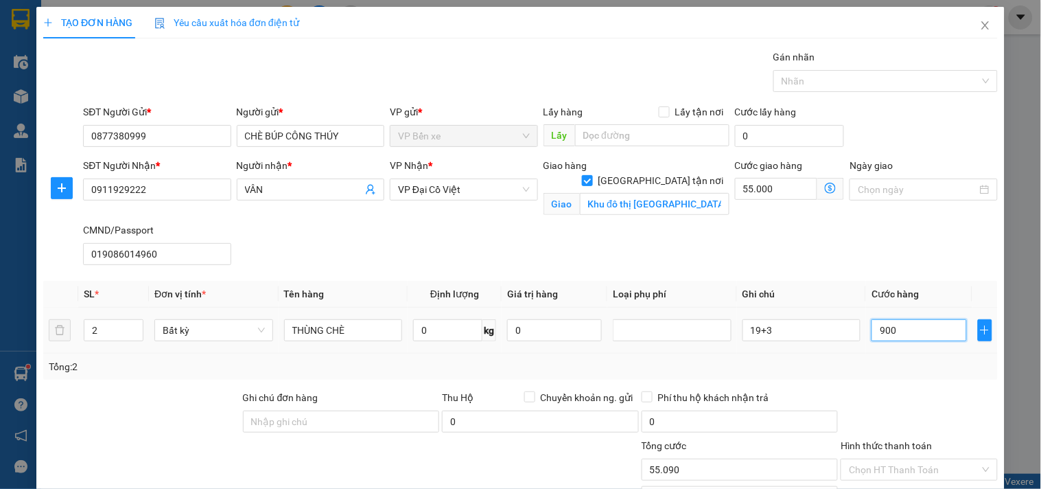
type input "55.900"
type input "9.000"
type input "64.000"
type input "90.000"
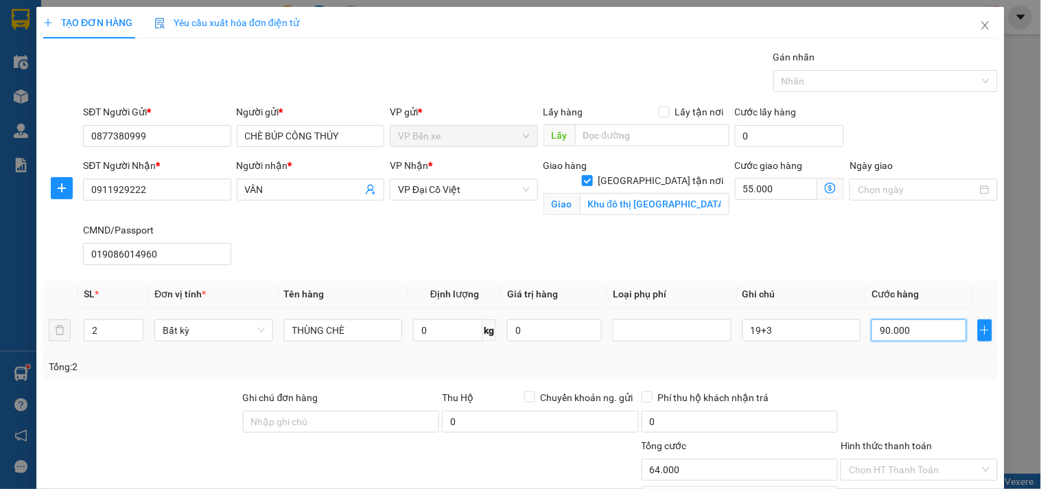
type input "145.000"
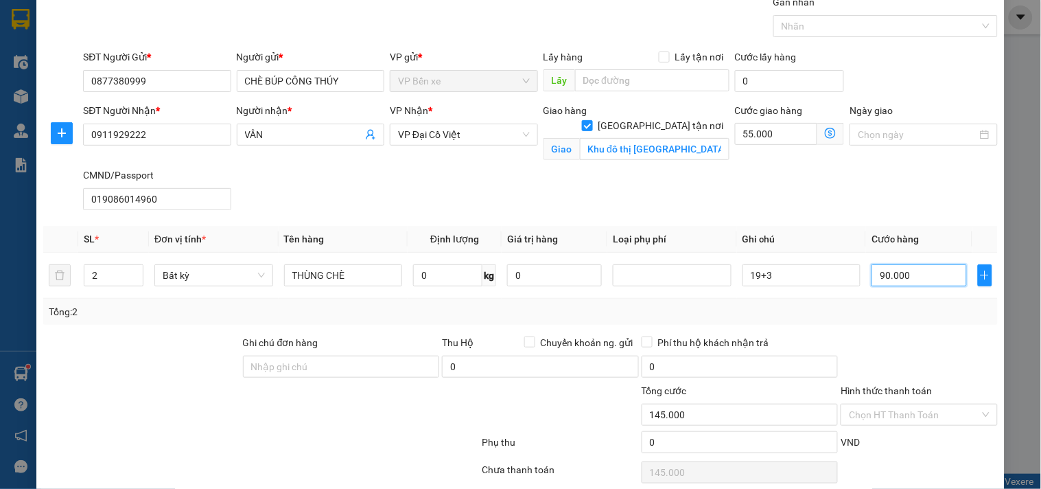
scroll to position [111, 0]
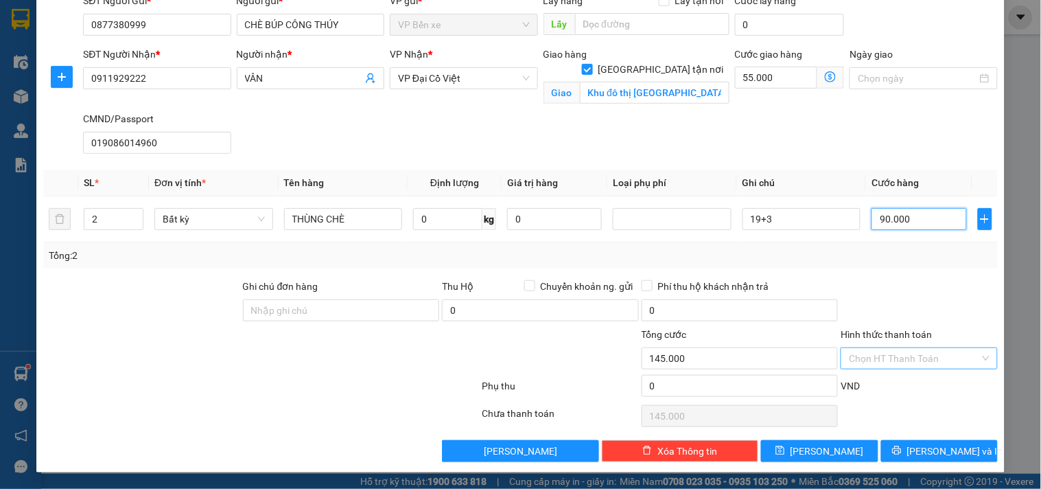
type input "90.000"
click at [906, 357] on input "Hình thức thanh toán" at bounding box center [914, 358] width 130 height 21
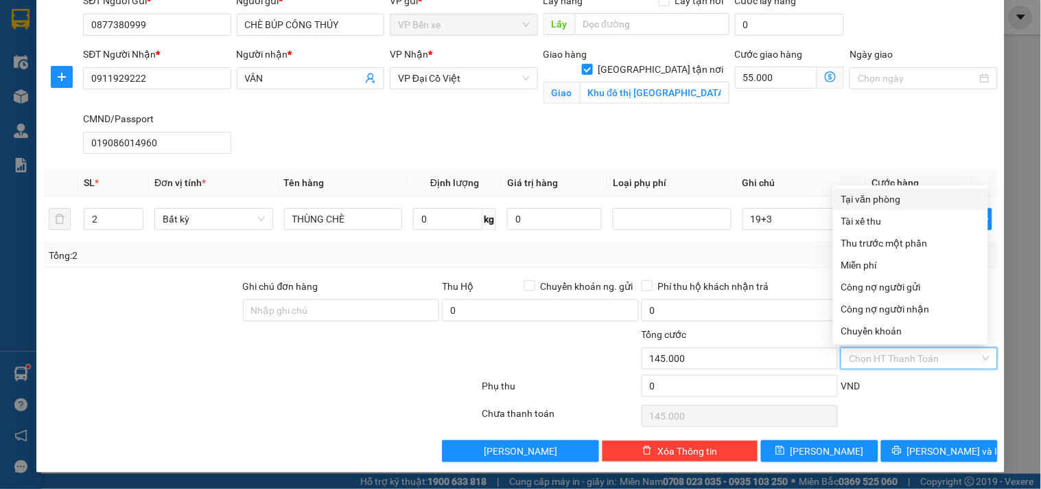
click at [863, 200] on div "Tại văn phòng" at bounding box center [910, 198] width 139 height 15
type input "0"
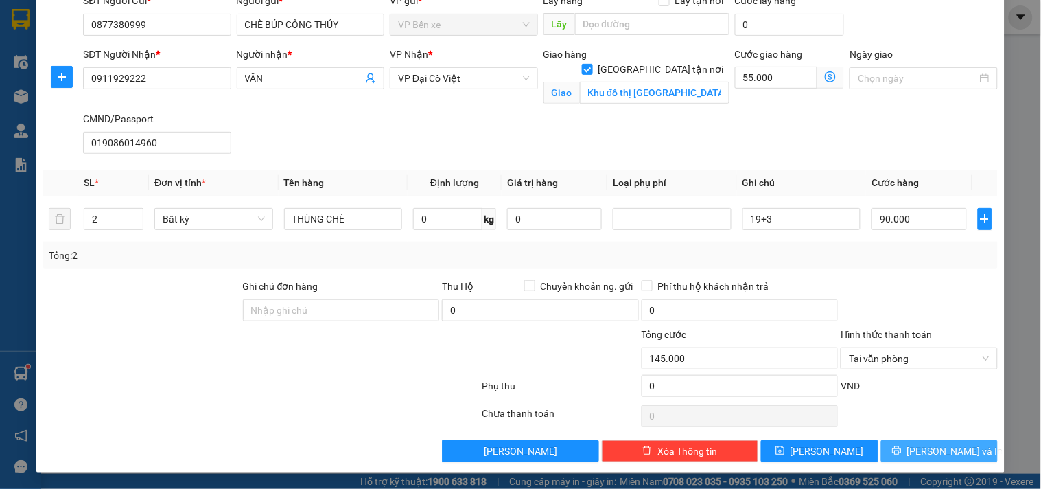
click at [902, 449] on icon "printer" at bounding box center [897, 450] width 10 height 10
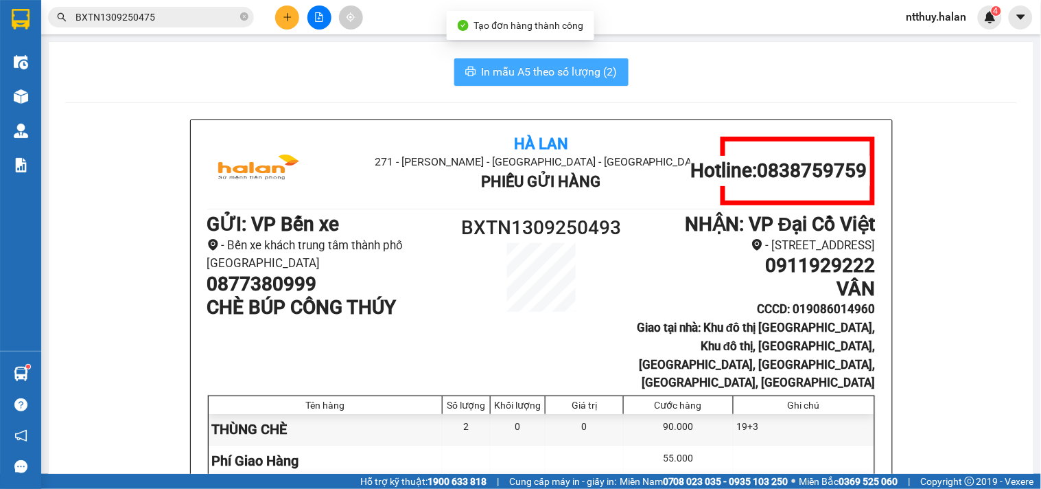
click at [559, 77] on span "In mẫu A5 theo số lượng (2)" at bounding box center [550, 71] width 136 height 17
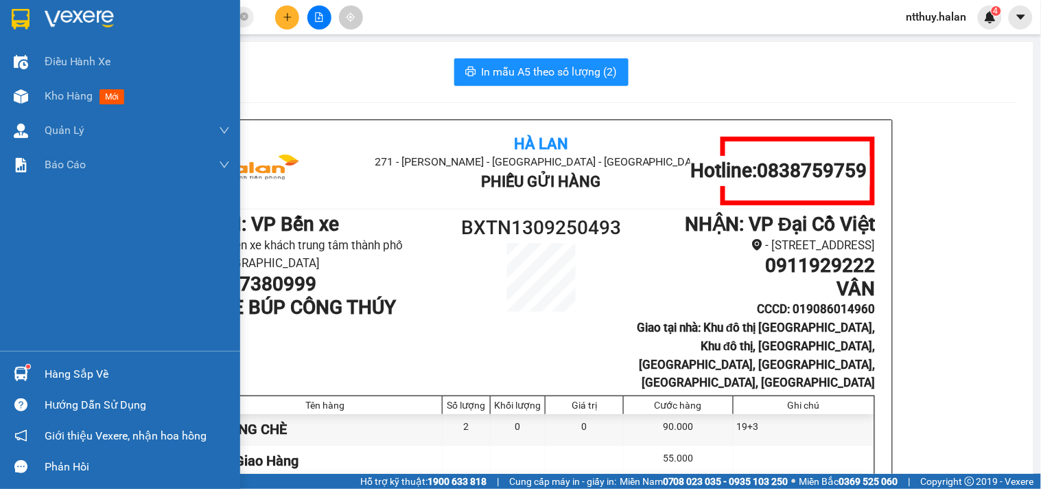
click at [34, 306] on div "Điều hành xe Kho hàng mới Quản [PERSON_NAME] lý chuyến Quản lý kiểm kho Báo cáo…" at bounding box center [120, 198] width 240 height 306
click at [91, 93] on span "Kho hàng" at bounding box center [69, 95] width 48 height 13
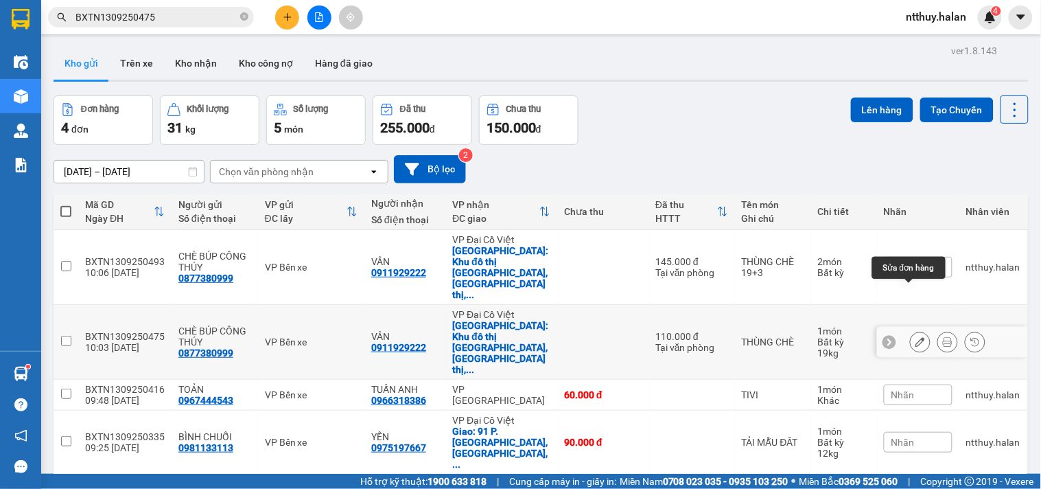
click at [910, 330] on button at bounding box center [919, 342] width 19 height 24
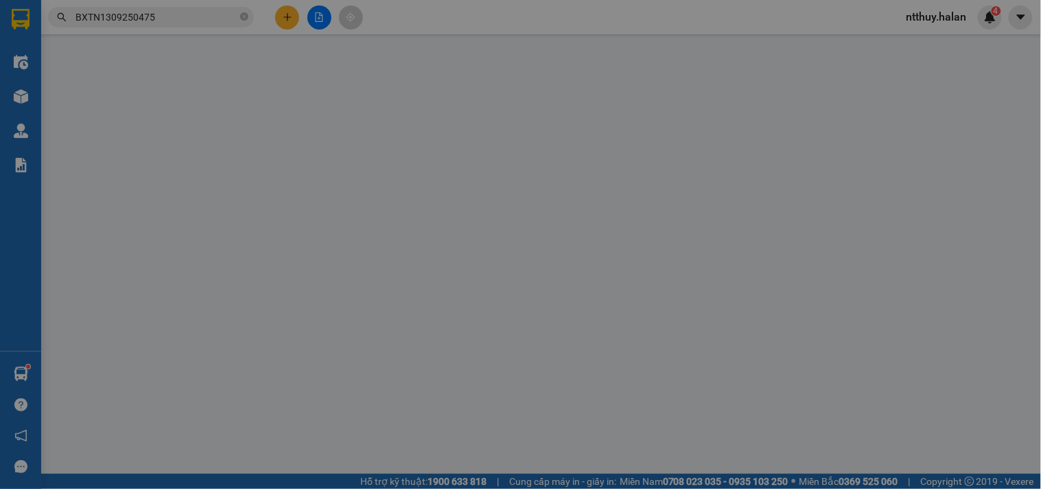
type input "0877380999"
type input "0911929222"
checkbox input "true"
type input "Khu đô thị [GEOGRAPHIC_DATA], Khu đô thị, [GEOGRAPHIC_DATA], [GEOGRAPHIC_DATA],…"
type input "019086014960"
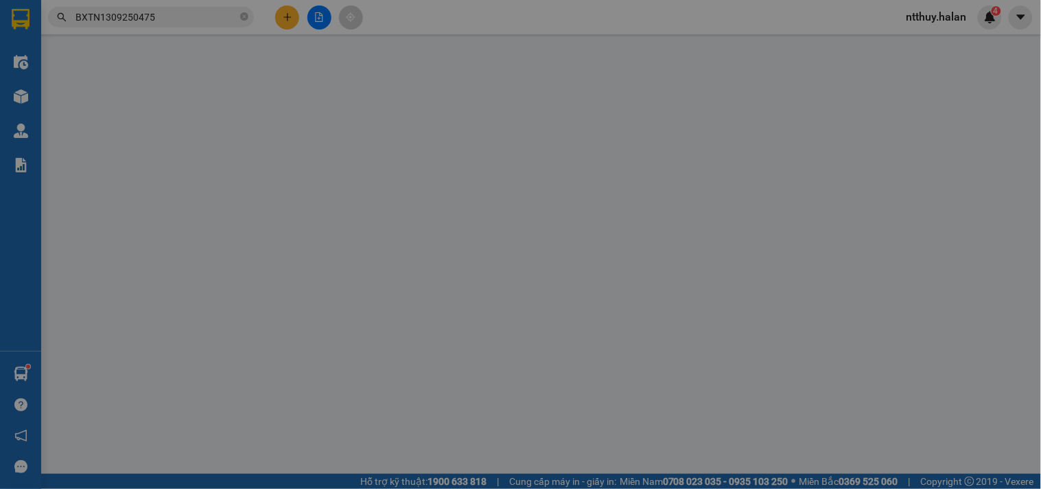
type input "110.000"
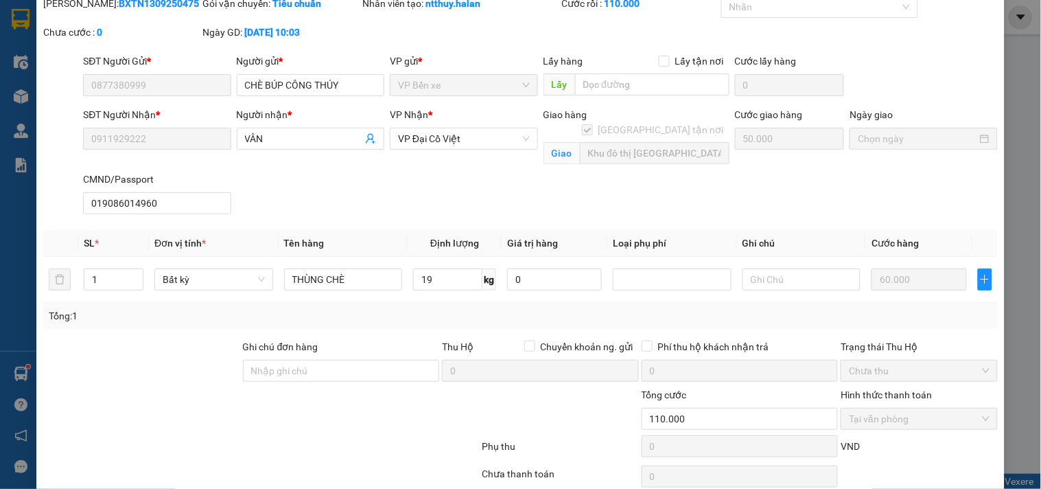
scroll to position [114, 0]
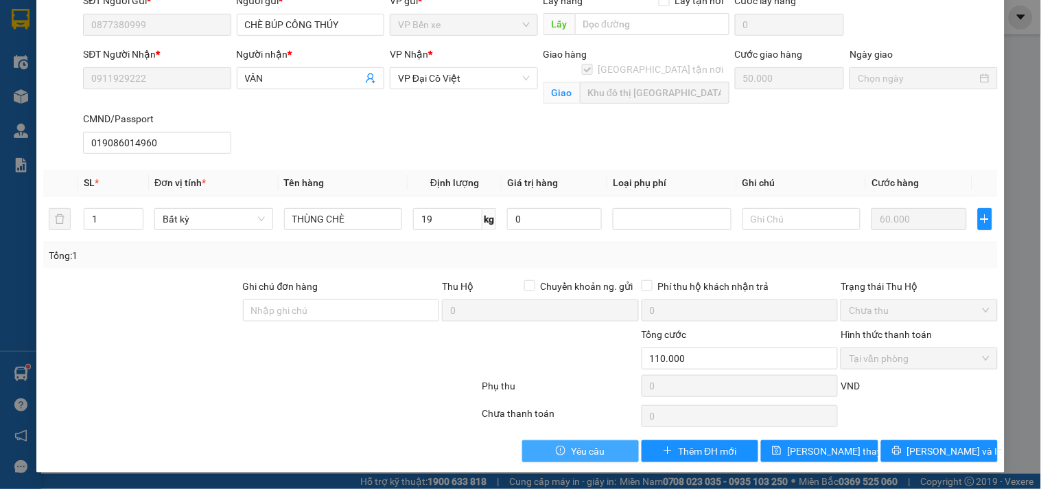
click at [581, 449] on span "Yêu cầu" at bounding box center [588, 450] width 34 height 15
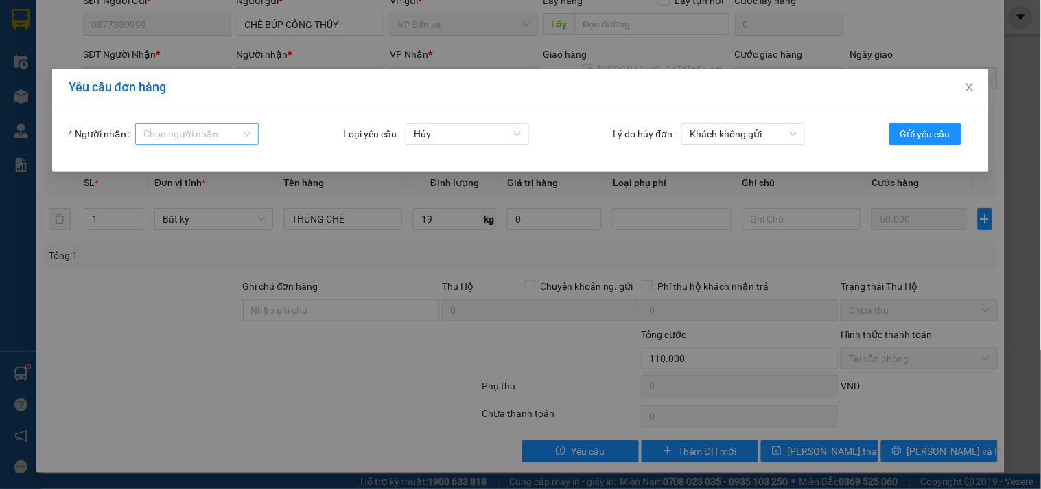
click at [215, 132] on input "Người nhận" at bounding box center [191, 134] width 97 height 21
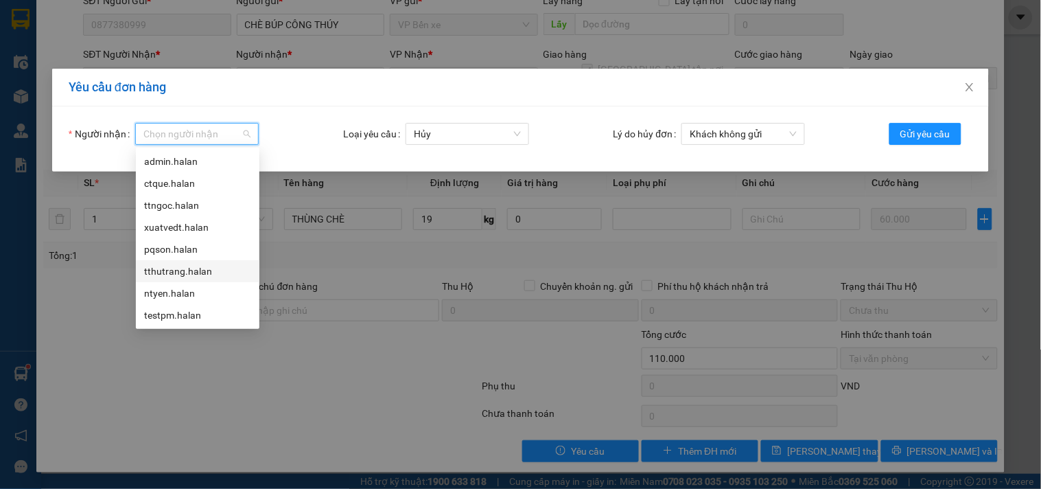
click at [168, 268] on div "tthutrang.halan" at bounding box center [197, 270] width 107 height 15
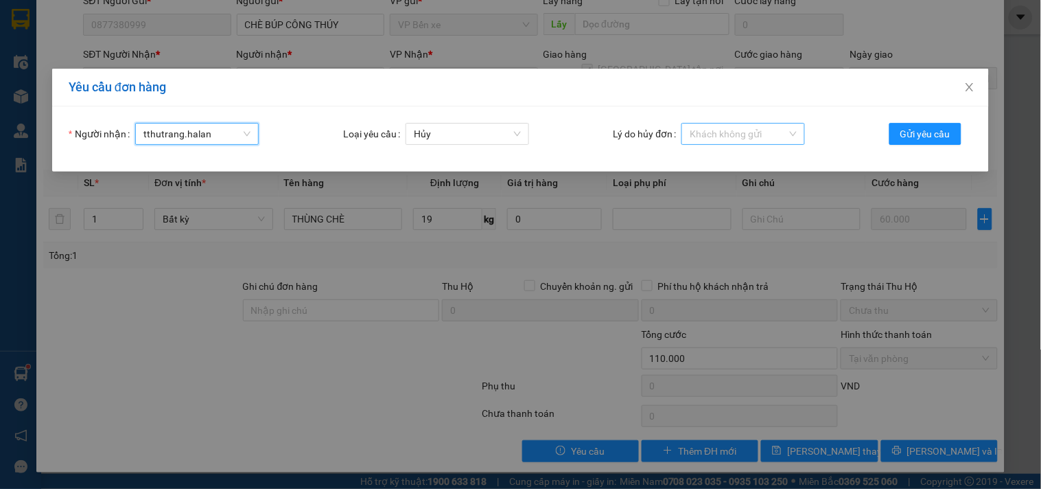
click at [794, 131] on span "Khách không gửi" at bounding box center [743, 134] width 107 height 21
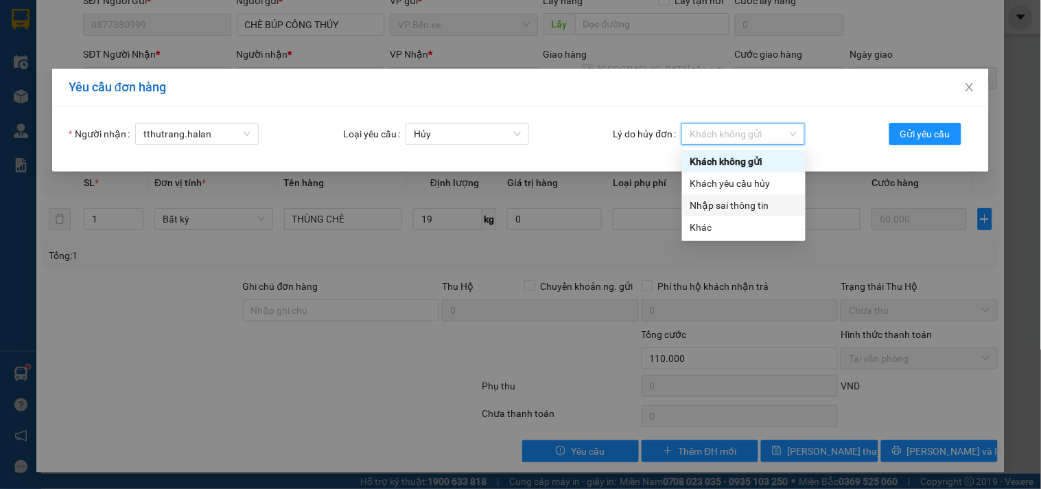
click at [753, 206] on div "Nhập sai thông tin" at bounding box center [743, 205] width 107 height 15
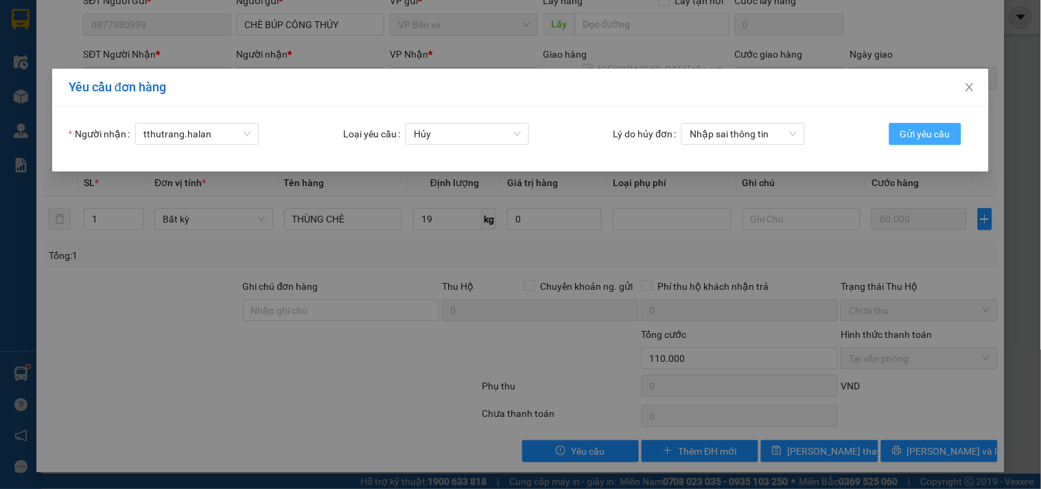
click at [923, 132] on span "Gửi yêu cầu" at bounding box center [925, 133] width 50 height 15
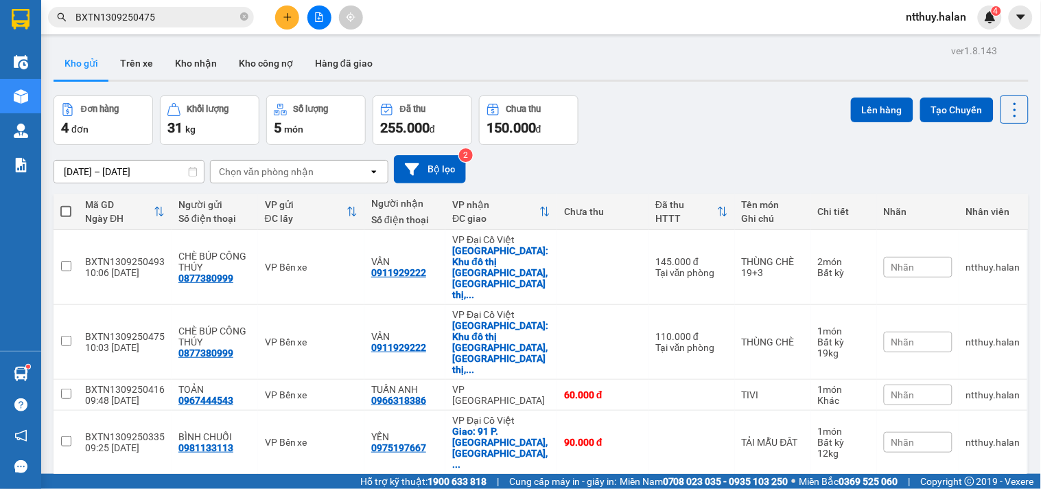
click at [903, 336] on span "Nhãn" at bounding box center [902, 341] width 23 height 11
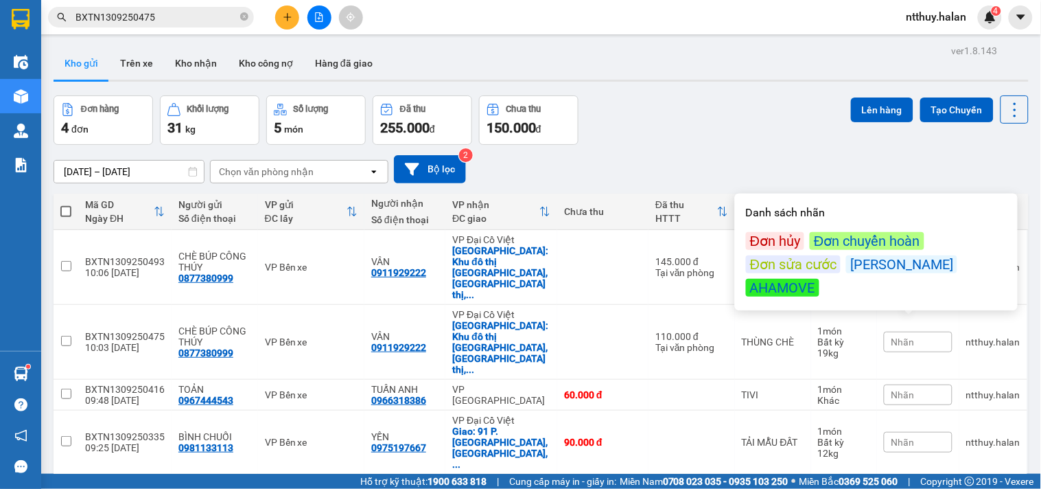
click at [775, 235] on div "Đơn hủy" at bounding box center [775, 241] width 58 height 18
click at [775, 238] on div "Đơn hủy" at bounding box center [775, 241] width 58 height 18
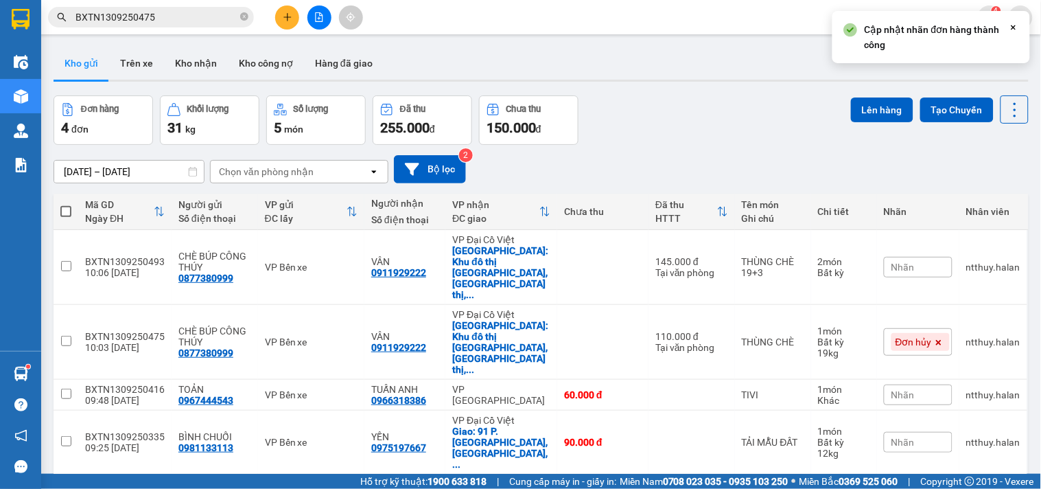
click at [607, 439] on div "ver 1.8.143 Kho gửi Trên xe Kho nhận Kho công nợ Hàng đã giao Đơn hàng 4 đơn Kh…" at bounding box center [541, 285] width 986 height 489
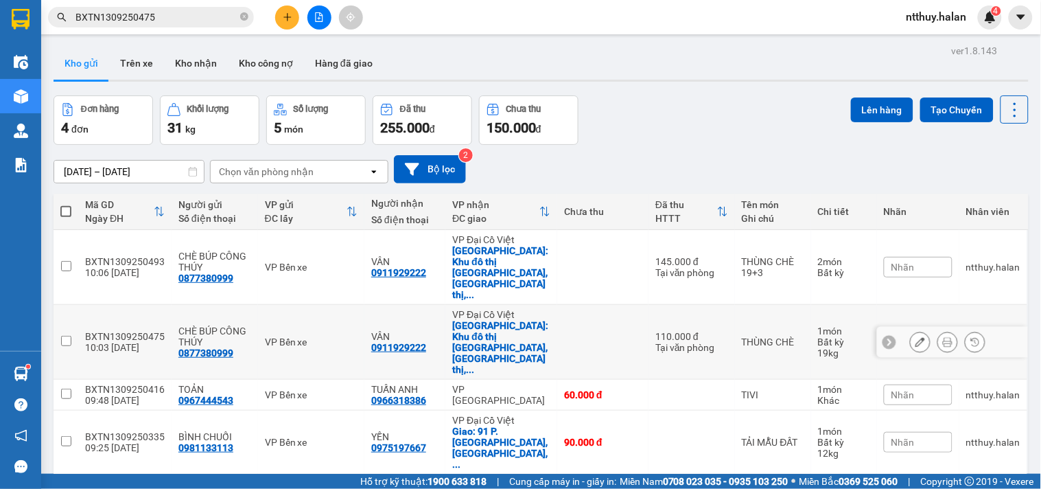
click at [139, 331] on div "BXTN1309250475" at bounding box center [125, 336] width 80 height 11
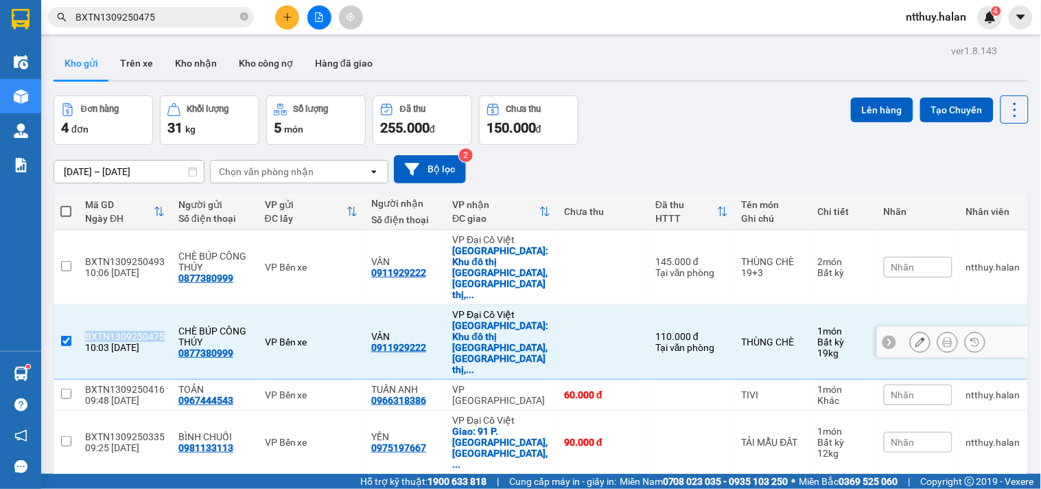
click at [139, 331] on div "BXTN1309250475" at bounding box center [125, 336] width 80 height 11
checkbox input "false"
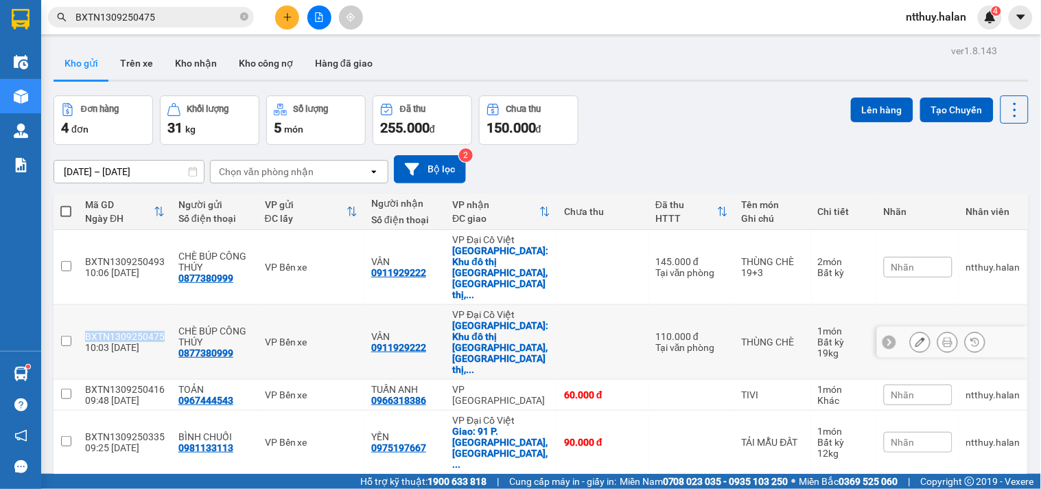
copy div "BXTN1309250475"
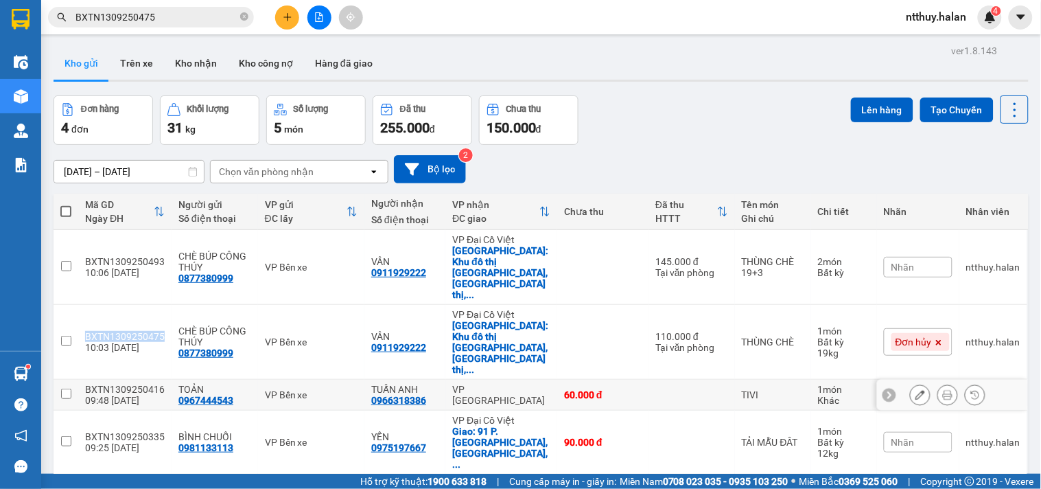
click at [64, 388] on input "checkbox" at bounding box center [66, 393] width 10 height 10
checkbox input "true"
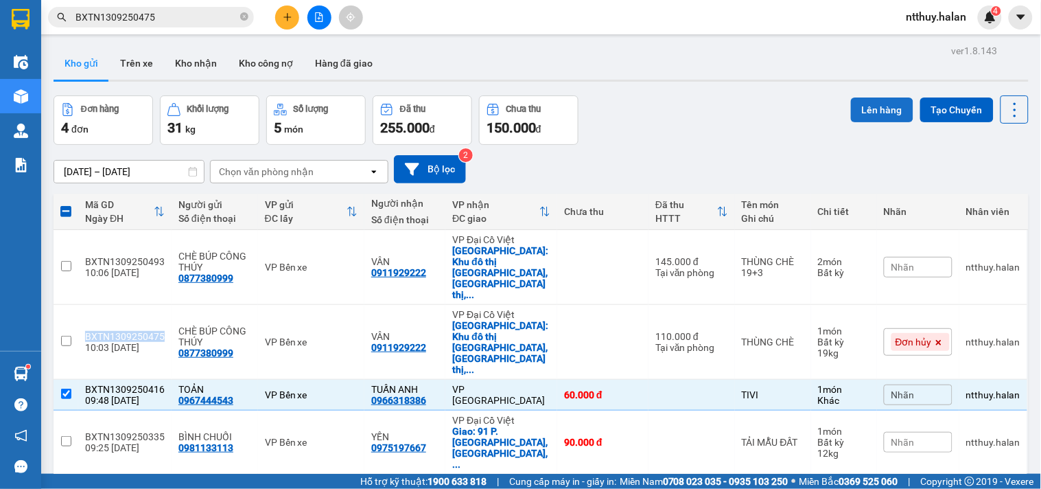
click at [851, 108] on button "Lên hàng" at bounding box center [882, 109] width 62 height 25
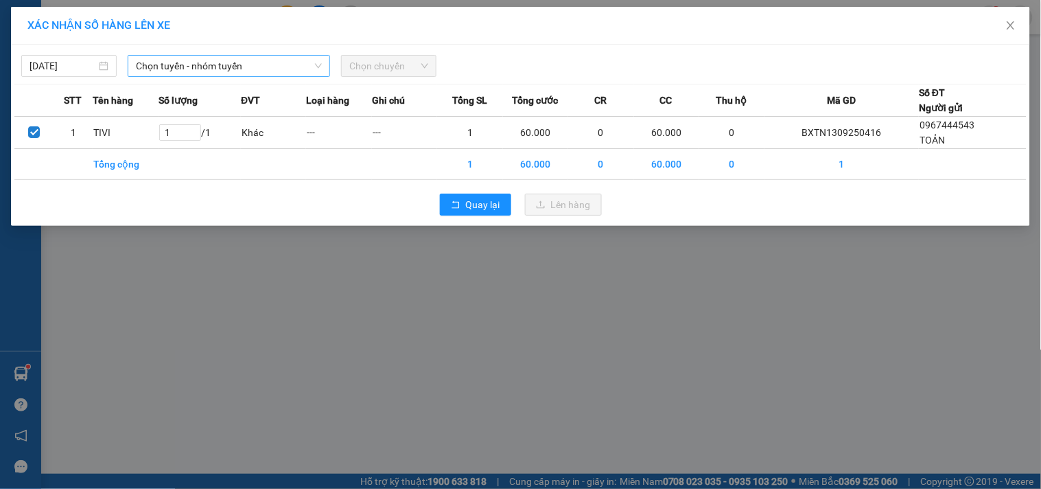
click at [231, 59] on span "Chọn tuyến - nhóm tuyến" at bounding box center [229, 66] width 186 height 21
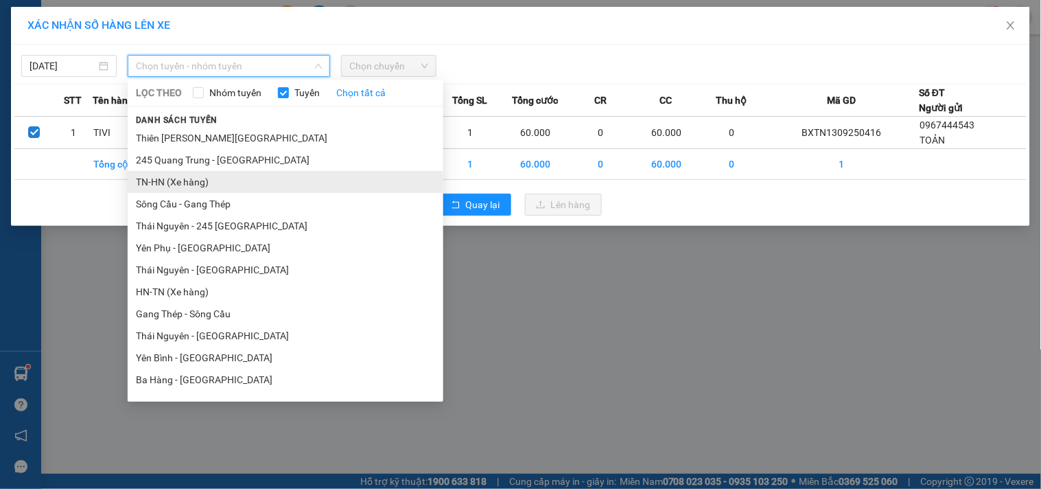
click at [194, 183] on li "TN-HN (Xe hàng)" at bounding box center [286, 182] width 316 height 22
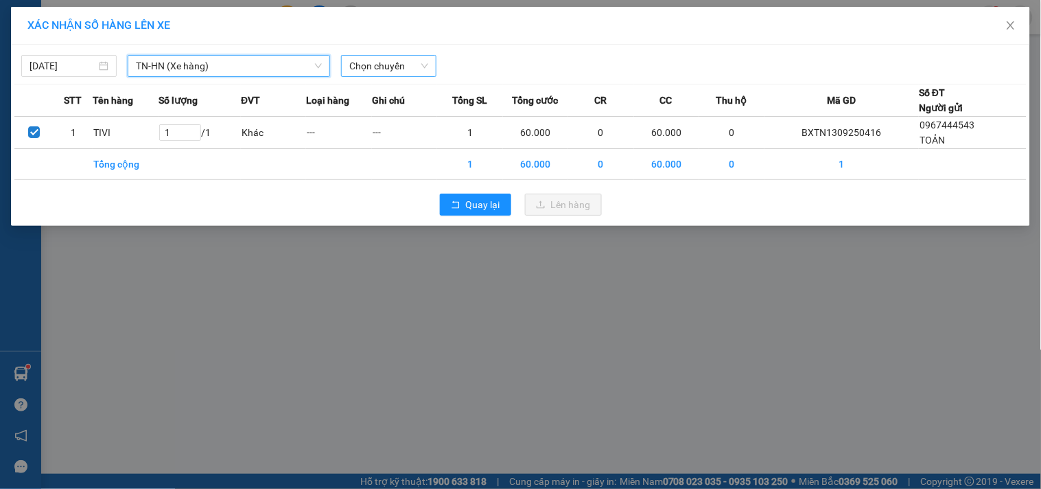
click at [369, 71] on span "Chọn chuyến" at bounding box center [388, 66] width 79 height 21
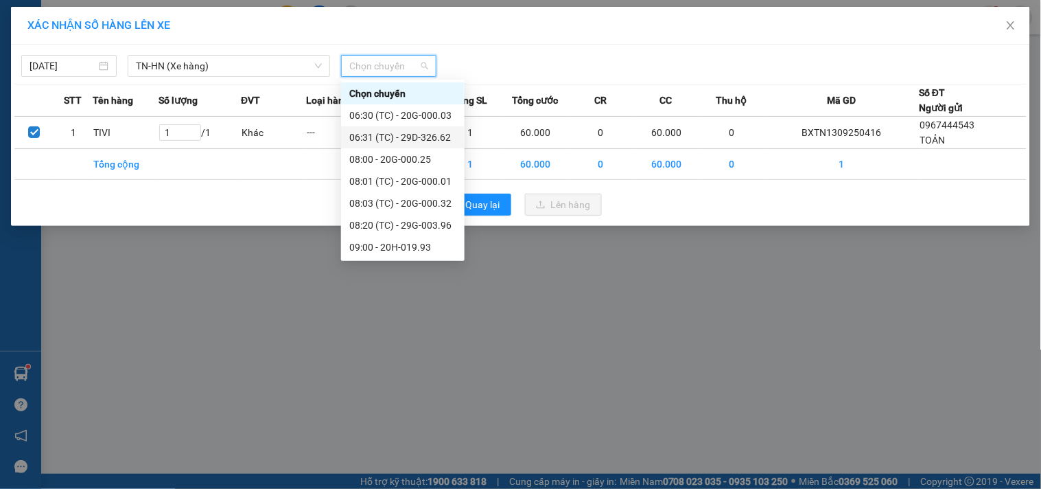
scroll to position [228, 0]
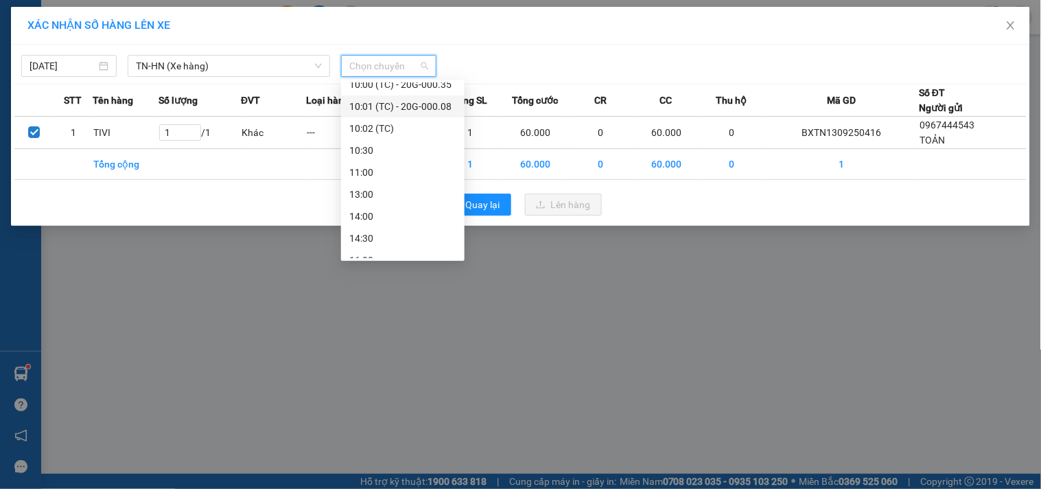
click at [414, 101] on div "10:01 (TC) - 20G-000.08" at bounding box center [402, 106] width 107 height 15
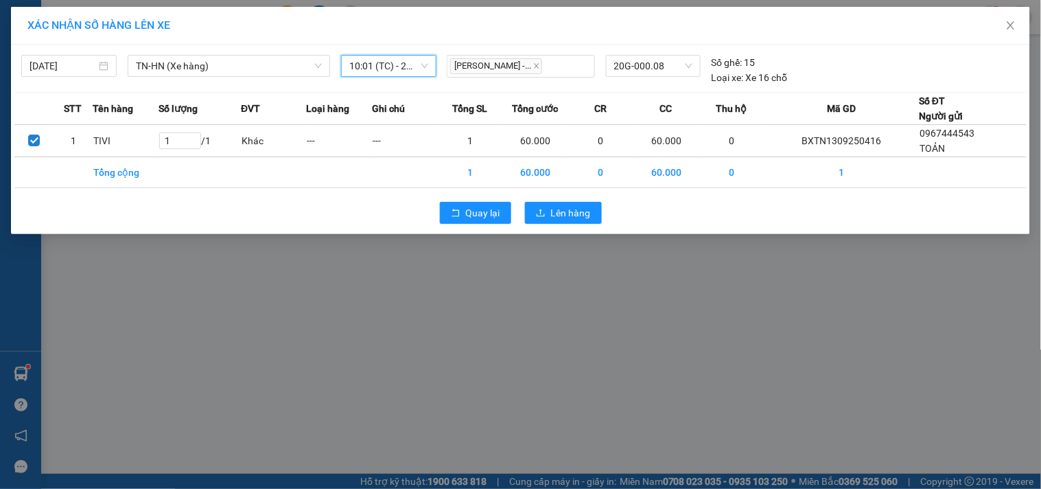
click at [428, 64] on span "10:01 (TC) - 20G-000.08" at bounding box center [388, 66] width 79 height 21
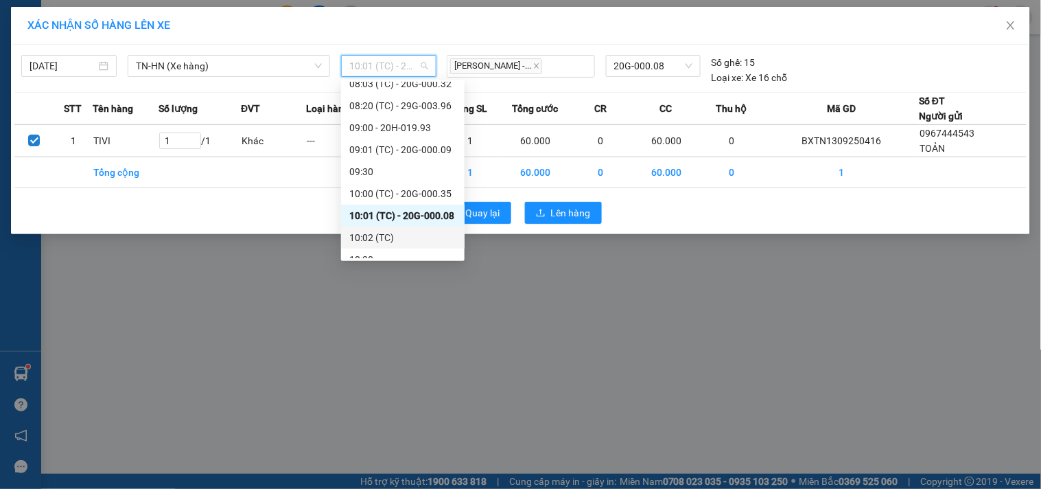
scroll to position [152, 0]
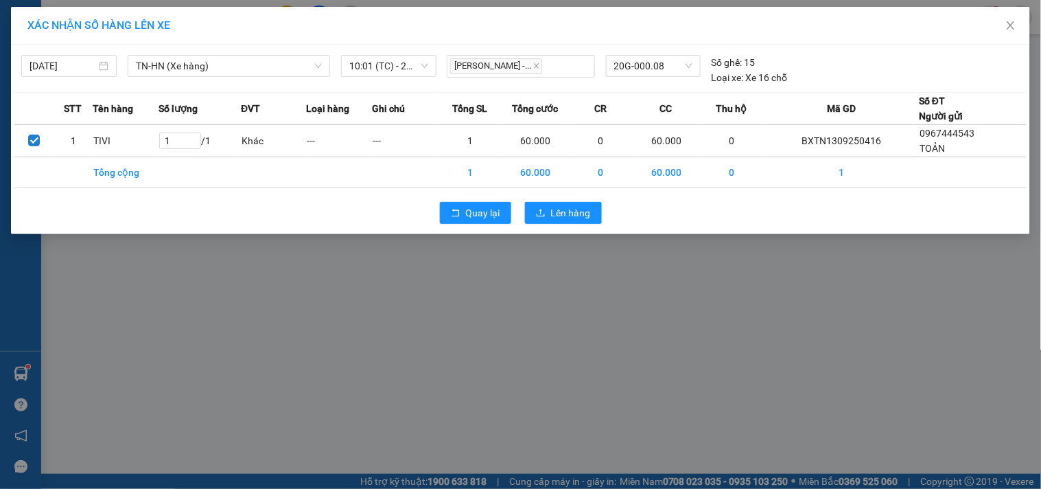
click at [245, 325] on div "XÁC NHẬN SỐ HÀNG LÊN XE [DATE] [GEOGRAPHIC_DATA]-[GEOGRAPHIC_DATA] (Xe hàng) LỌ…" at bounding box center [520, 244] width 1041 height 489
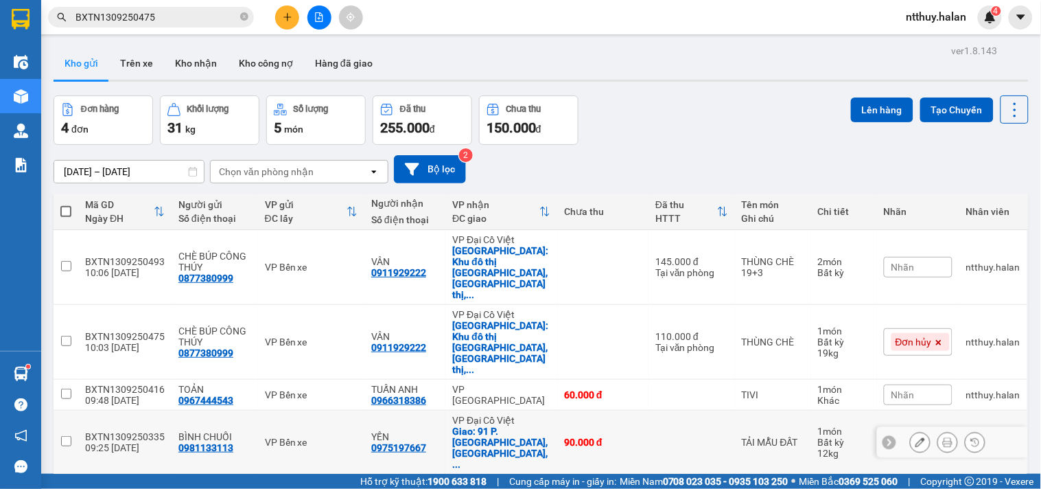
click at [67, 436] on input "checkbox" at bounding box center [66, 441] width 10 height 10
checkbox input "true"
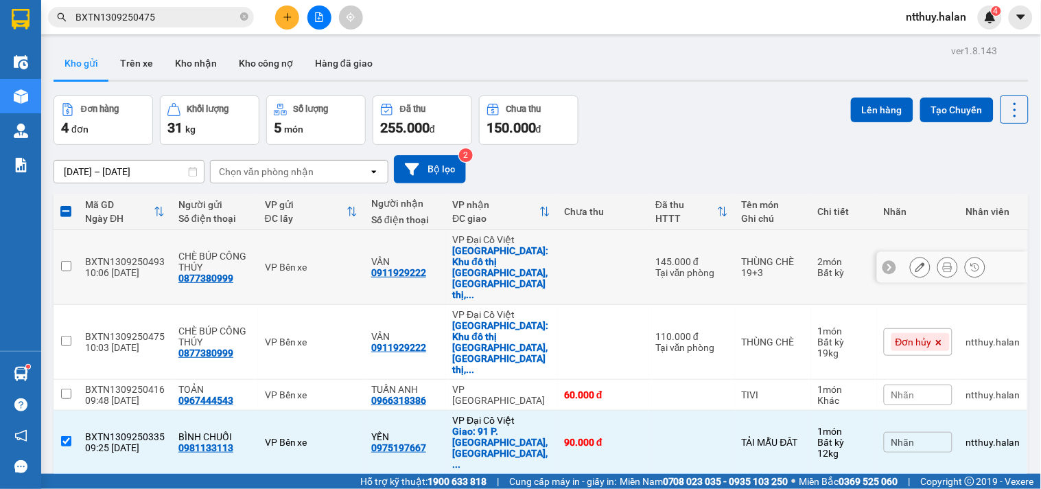
click at [66, 261] on input "checkbox" at bounding box center [66, 266] width 10 height 10
checkbox input "true"
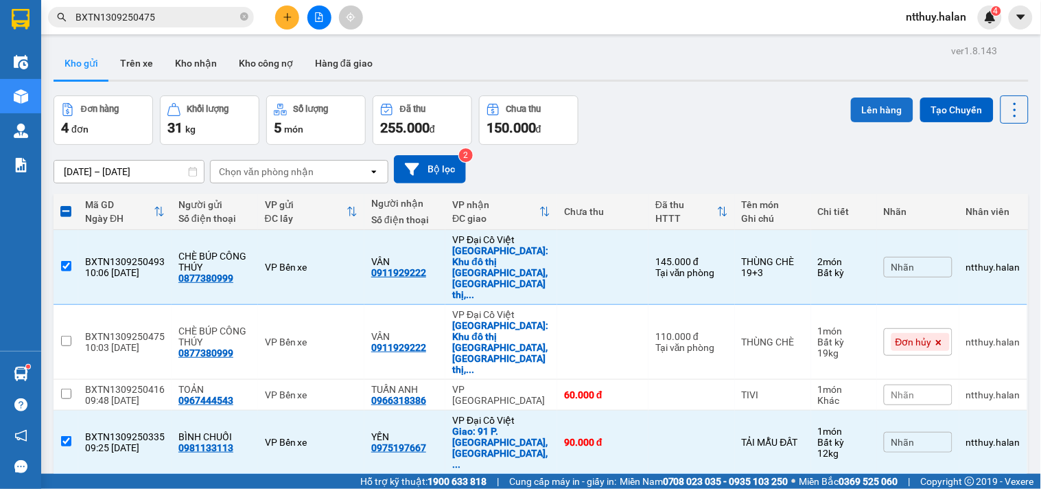
click at [876, 106] on button "Lên hàng" at bounding box center [882, 109] width 62 height 25
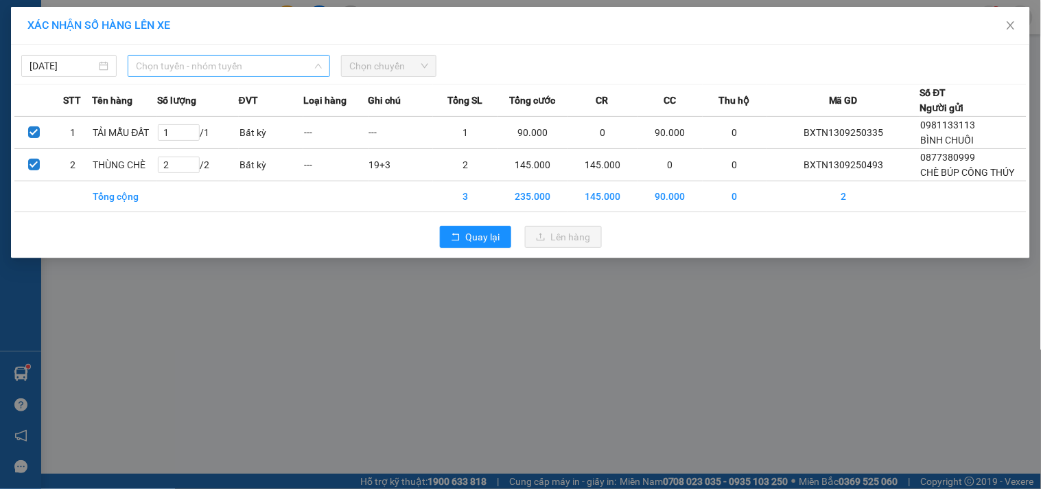
click at [218, 64] on span "Chọn tuyến - nhóm tuyến" at bounding box center [229, 66] width 186 height 21
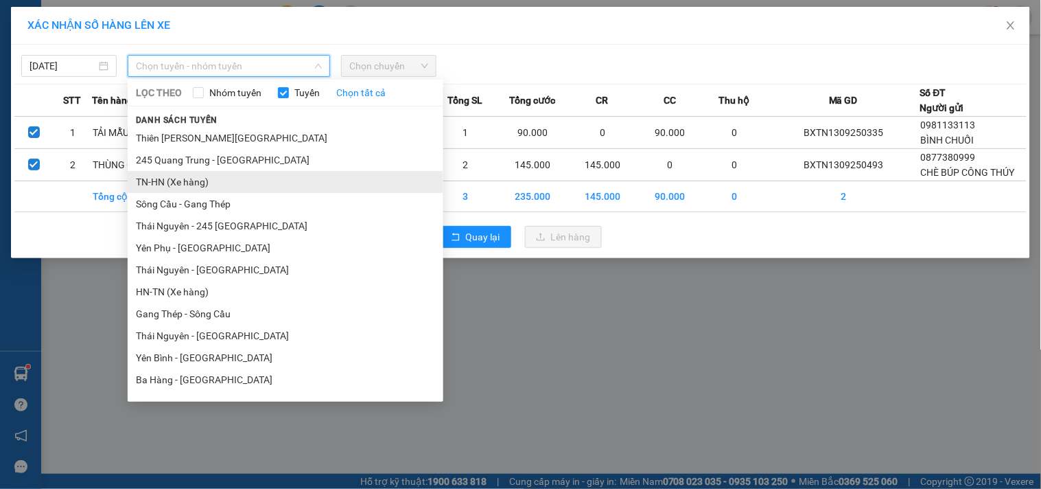
click at [230, 180] on li "TN-HN (Xe hàng)" at bounding box center [286, 182] width 316 height 22
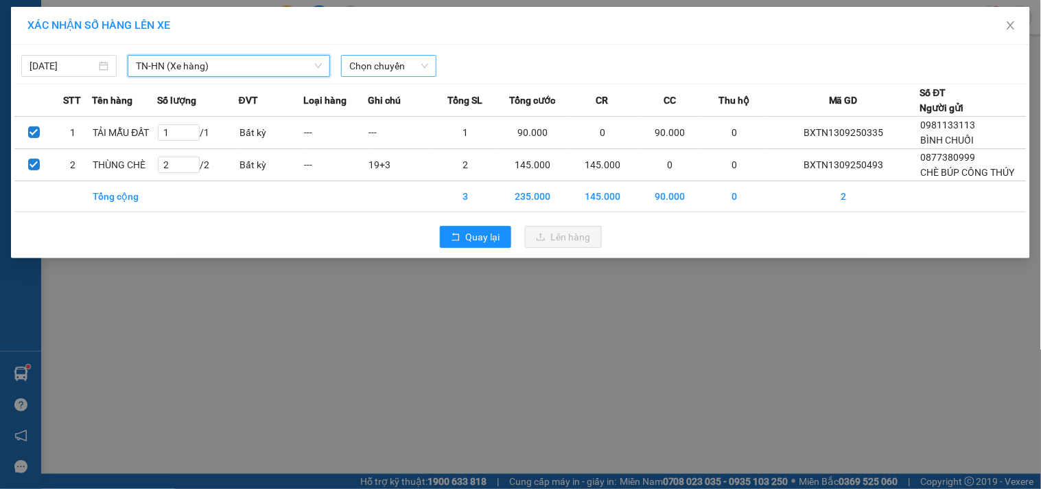
click at [371, 64] on span "Chọn chuyến" at bounding box center [388, 66] width 79 height 21
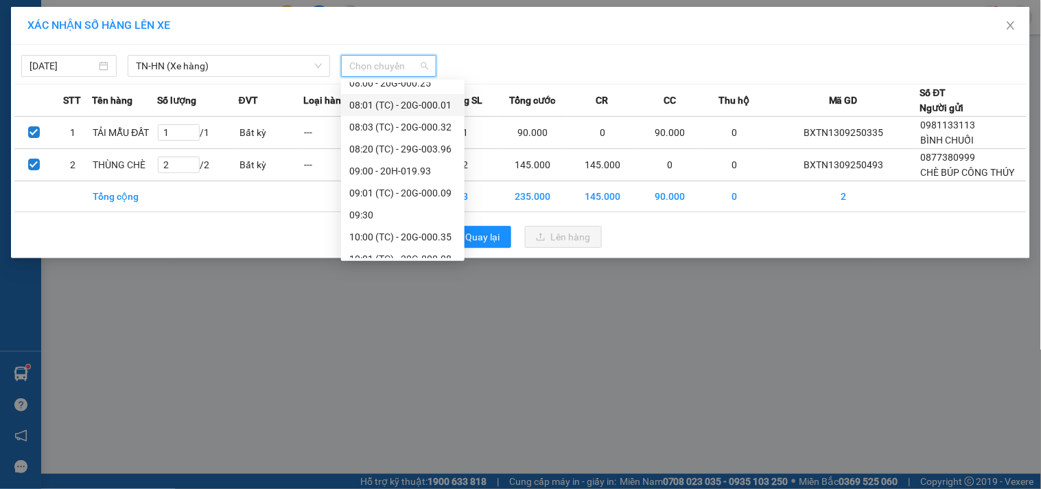
scroll to position [152, 0]
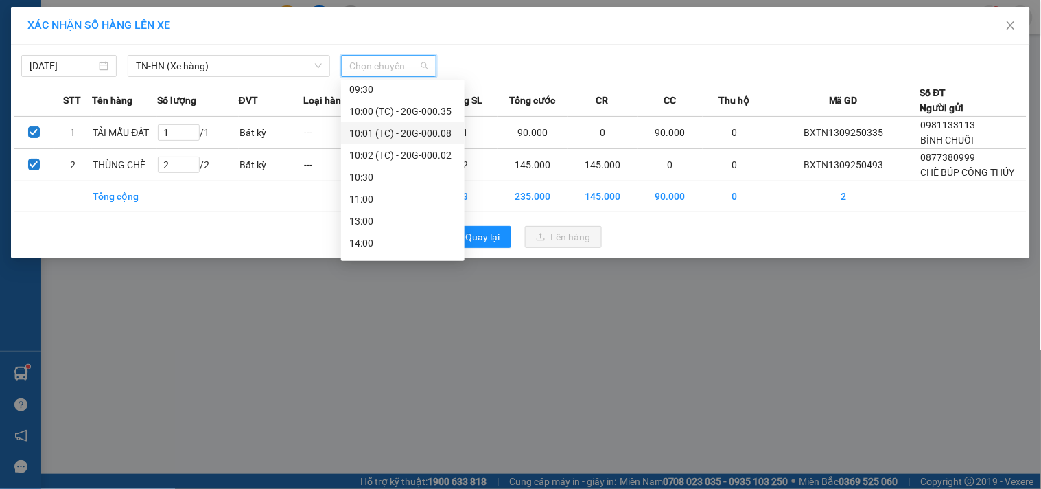
click at [434, 184] on div "Chọn chuyến 06:30 (TC) - 20G-000.03 06:31 (TC) - 29D-326.62 08:00 - 20G-000.25 …" at bounding box center [403, 100] width 124 height 439
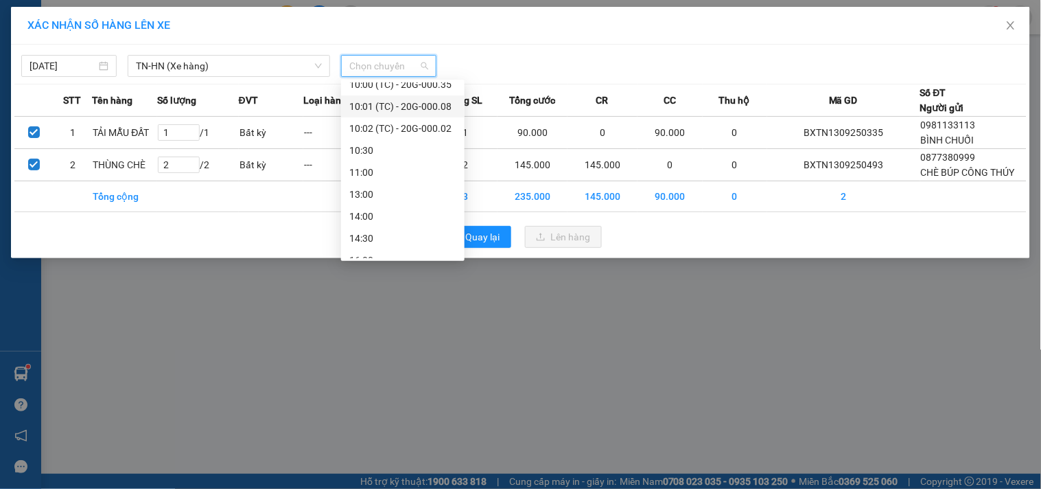
click at [436, 100] on div "10:01 (TC) - 20G-000.08" at bounding box center [402, 106] width 107 height 15
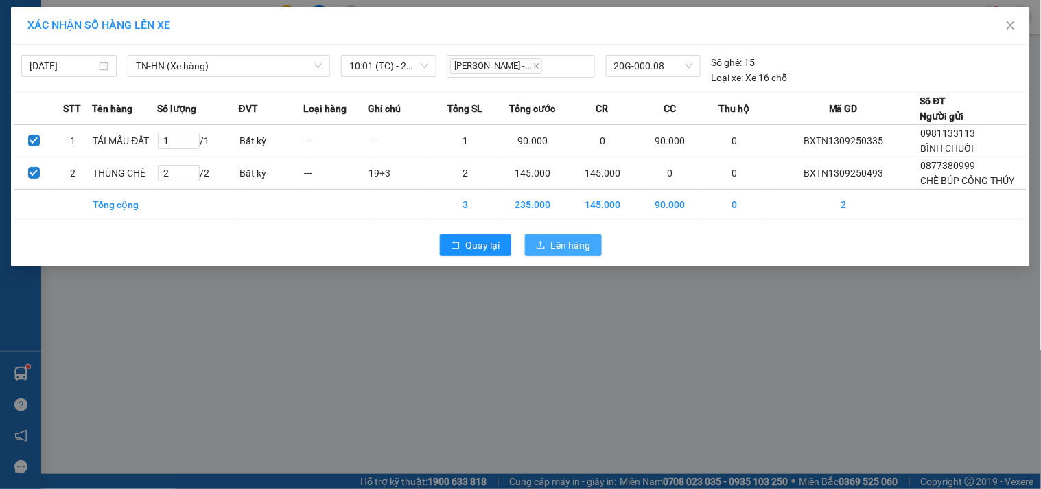
click at [568, 239] on span "Lên hàng" at bounding box center [571, 244] width 40 height 15
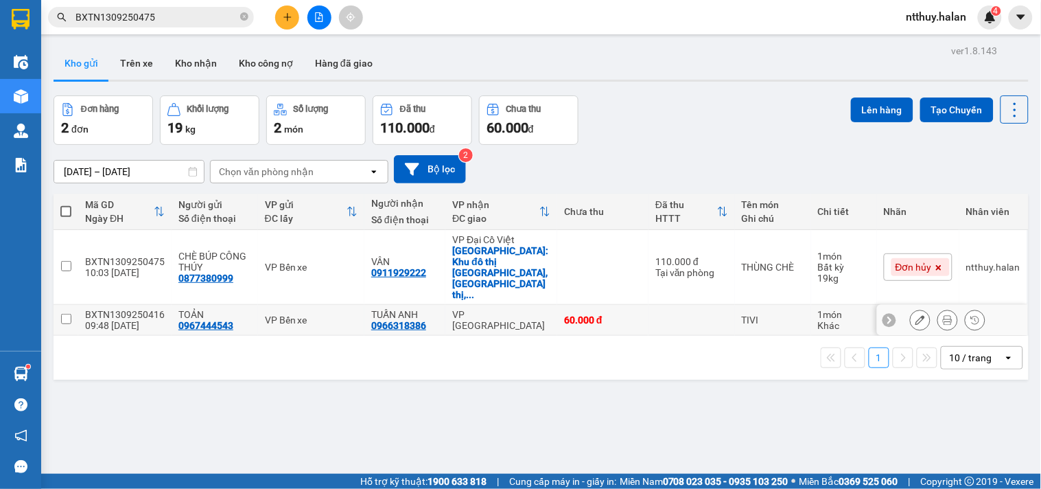
click at [67, 314] on input "checkbox" at bounding box center [66, 319] width 10 height 10
checkbox input "true"
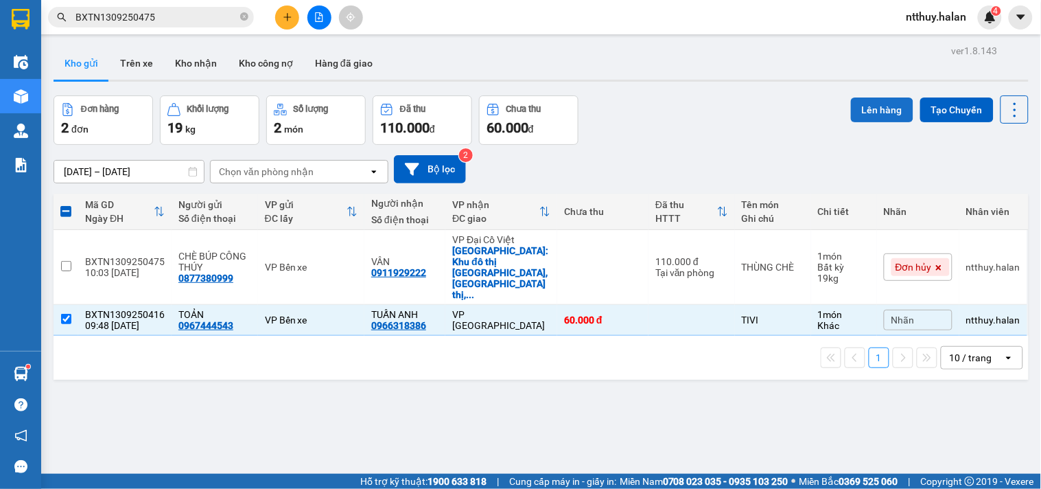
click at [858, 111] on button "Lên hàng" at bounding box center [882, 109] width 62 height 25
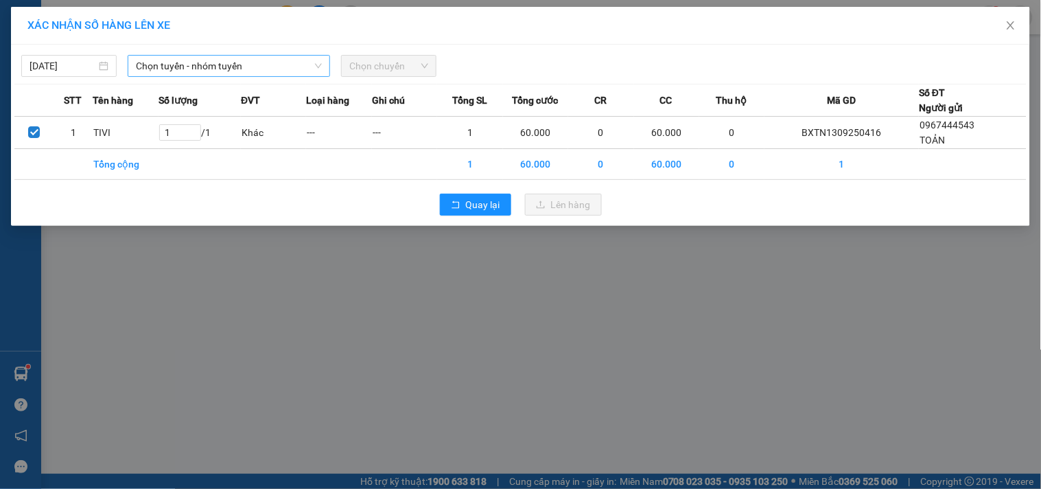
click at [250, 65] on span "Chọn tuyến - nhóm tuyến" at bounding box center [229, 66] width 186 height 21
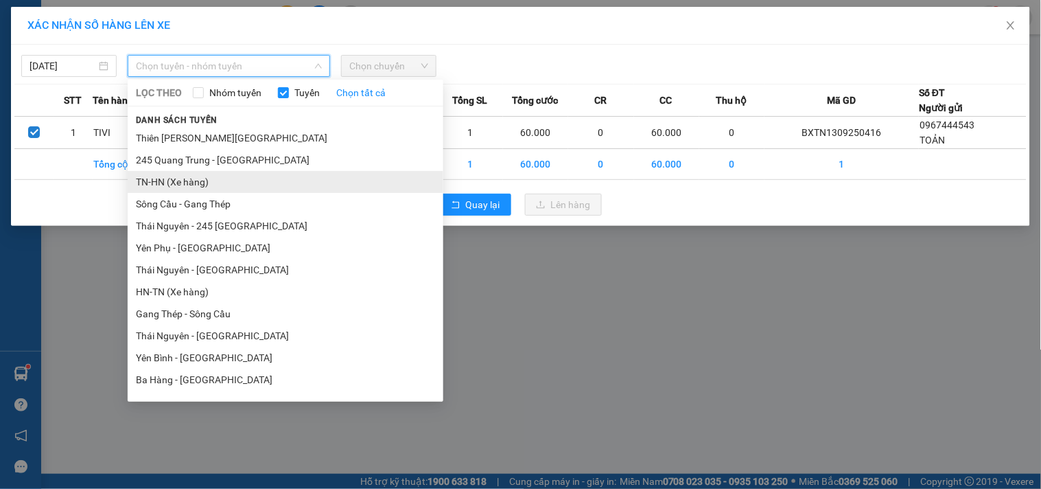
click at [206, 186] on li "TN-HN (Xe hàng)" at bounding box center [286, 182] width 316 height 22
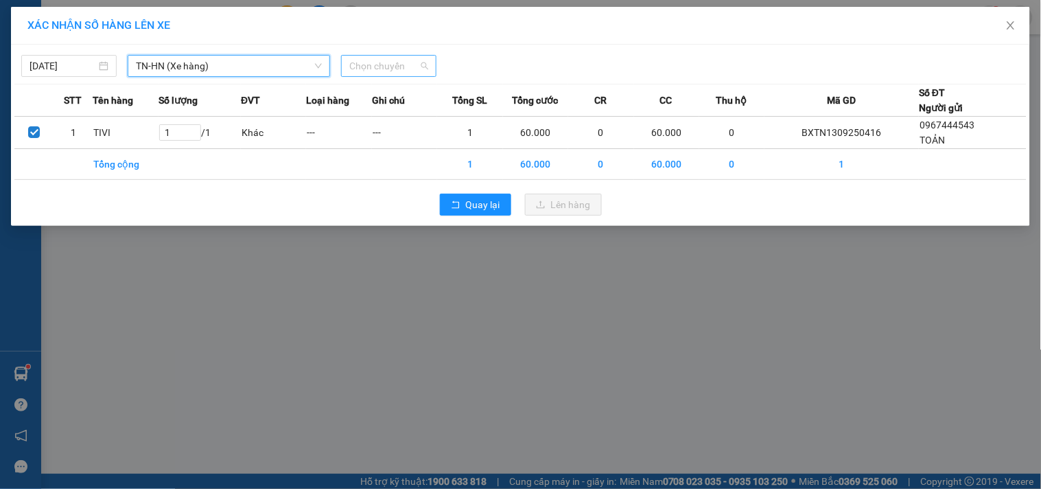
click at [423, 64] on span "Chọn chuyến" at bounding box center [388, 66] width 79 height 21
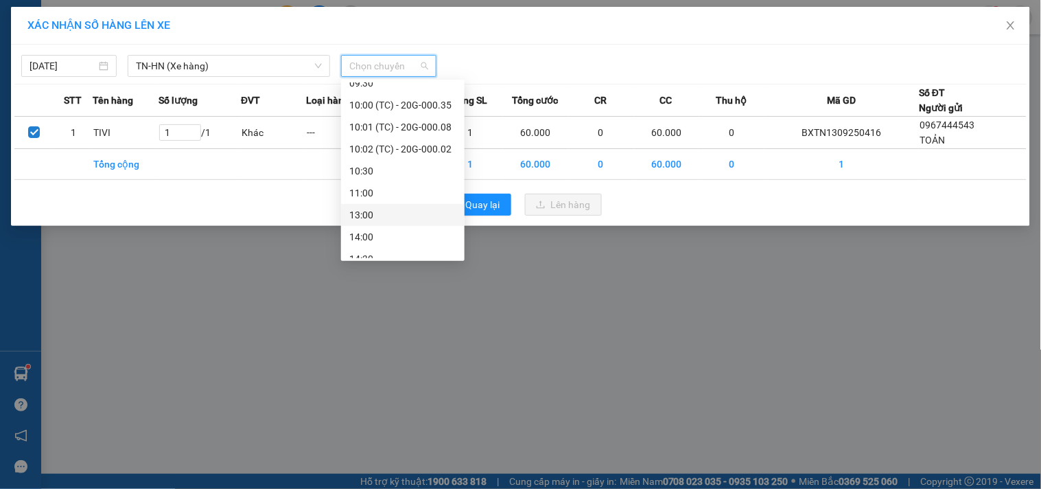
scroll to position [187, 0]
click at [419, 169] on div "10:02 (TC) - 20G-000.02" at bounding box center [402, 169] width 107 height 15
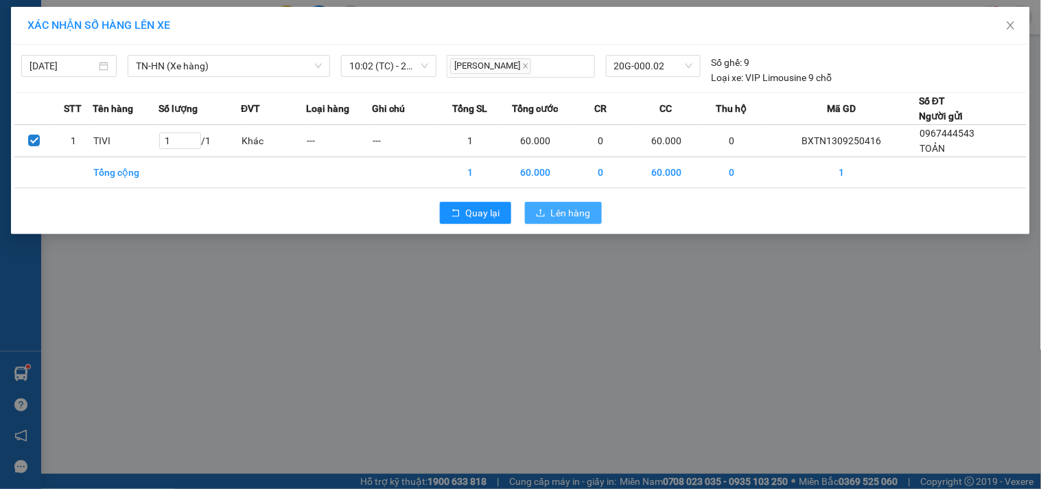
click at [563, 214] on span "Lên hàng" at bounding box center [571, 212] width 40 height 15
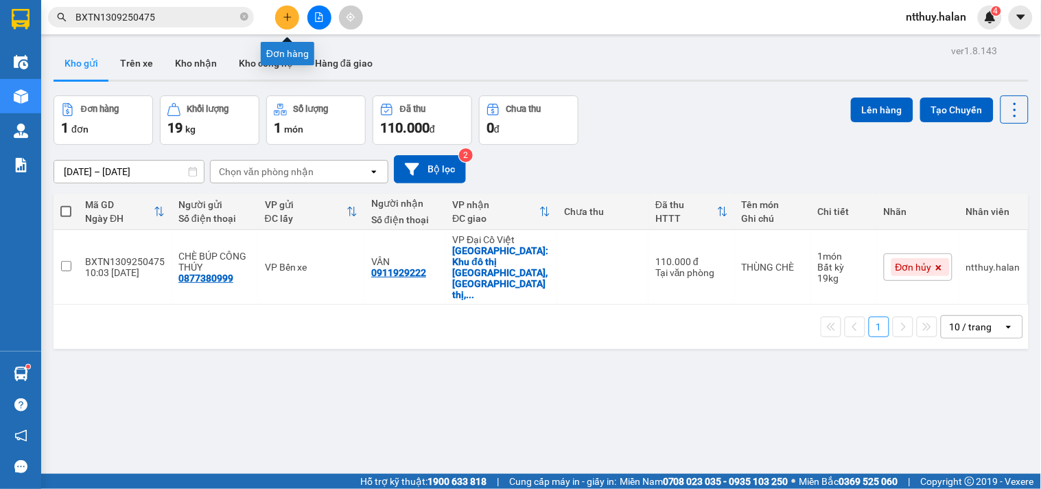
click at [285, 17] on icon "plus" at bounding box center [288, 17] width 10 height 10
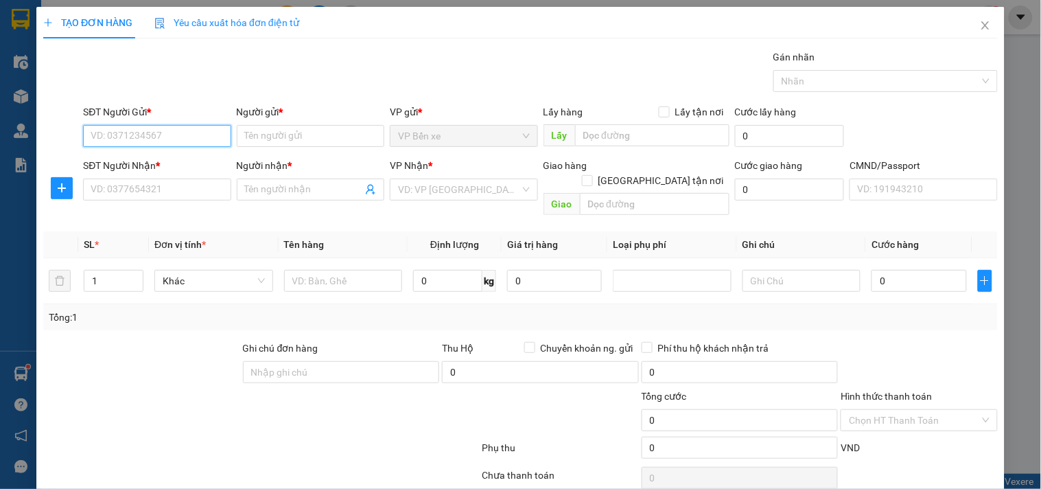
click at [173, 132] on input "SĐT Người Gửi *" at bounding box center [157, 136] width 148 height 22
click at [174, 126] on input "0949373487" at bounding box center [157, 136] width 148 height 22
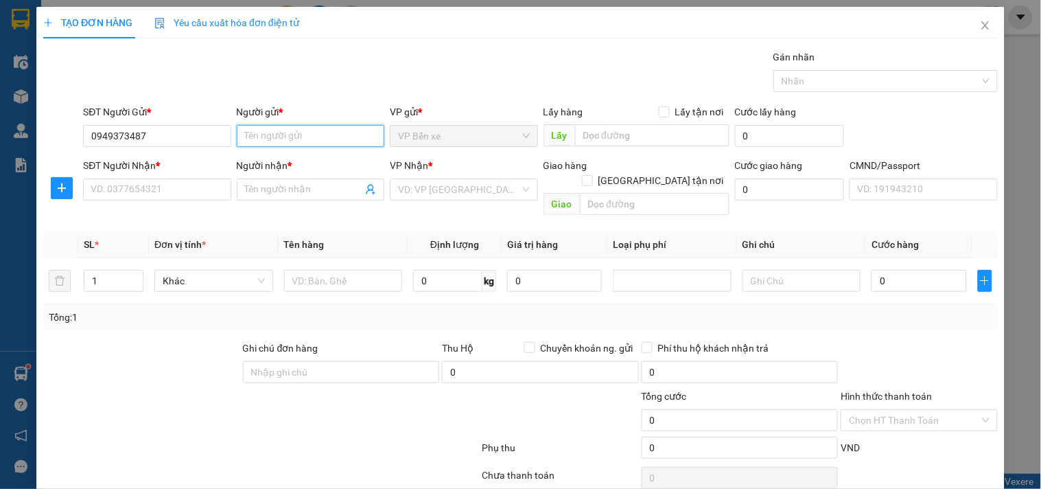
click at [261, 132] on input "Người gửi *" at bounding box center [311, 136] width 148 height 22
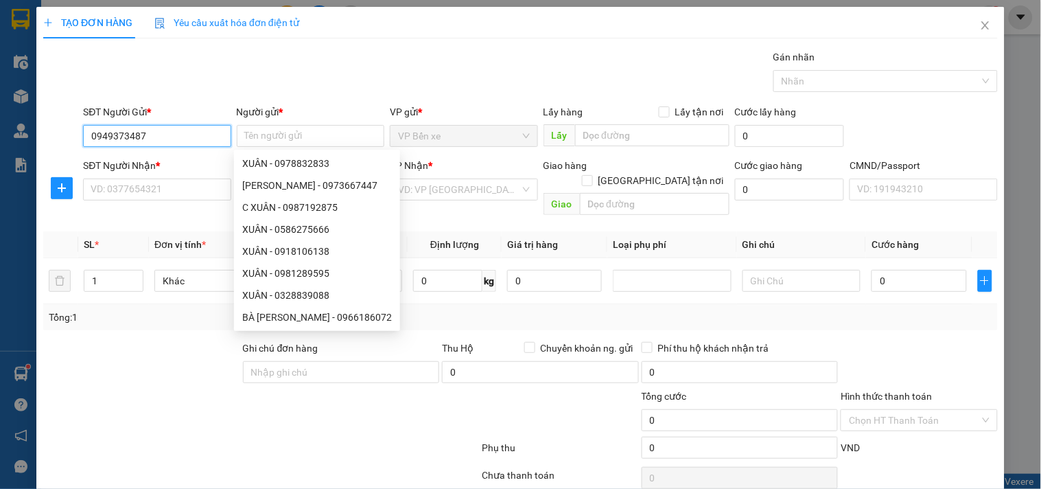
click at [132, 135] on input "0949373487" at bounding box center [157, 136] width 148 height 22
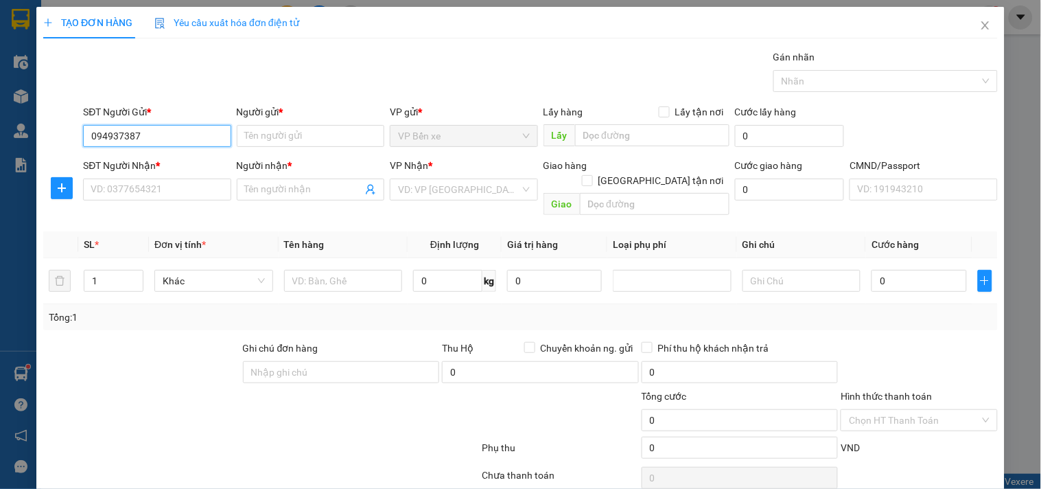
type input "0949373187"
click at [156, 134] on input "0949373187" at bounding box center [157, 136] width 148 height 22
click at [161, 165] on div "0949373187 - [PERSON_NAME]" at bounding box center [158, 163] width 135 height 15
type input "[PERSON_NAME]"
type input "0949373187"
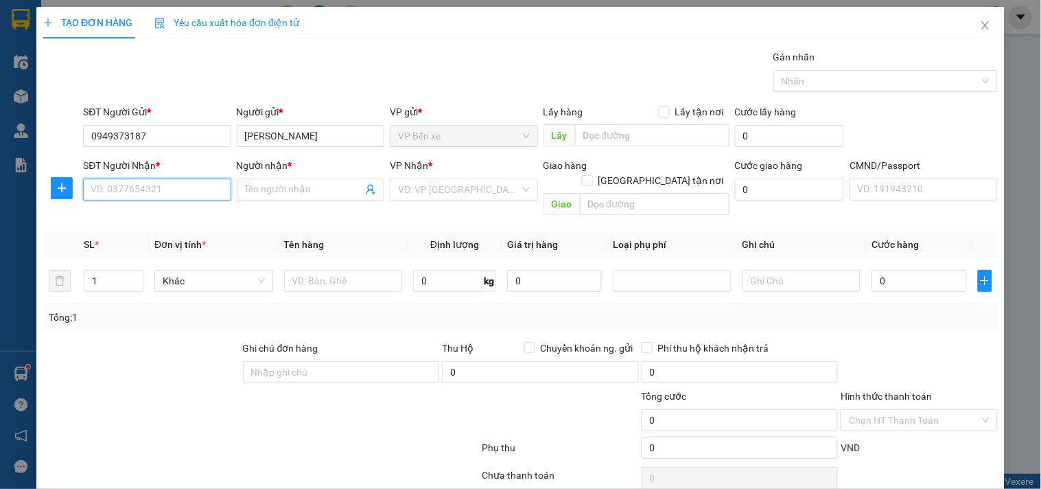
click at [169, 196] on input "SĐT Người Nhận *" at bounding box center [157, 189] width 148 height 22
click at [121, 217] on div "0903416141 - THÁI" at bounding box center [158, 216] width 135 height 15
type input "0903416141"
type input "THÁI"
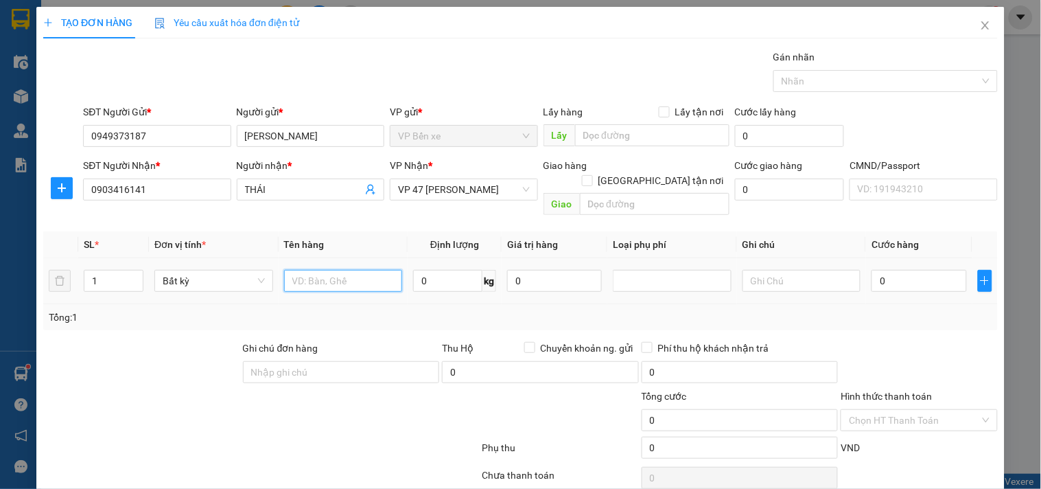
click at [324, 276] on input "text" at bounding box center [343, 281] width 119 height 22
type input "HỘP CHÈ"
click at [439, 270] on input "0" at bounding box center [447, 281] width 69 height 22
type input "23"
click at [537, 270] on input "0" at bounding box center [554, 281] width 95 height 22
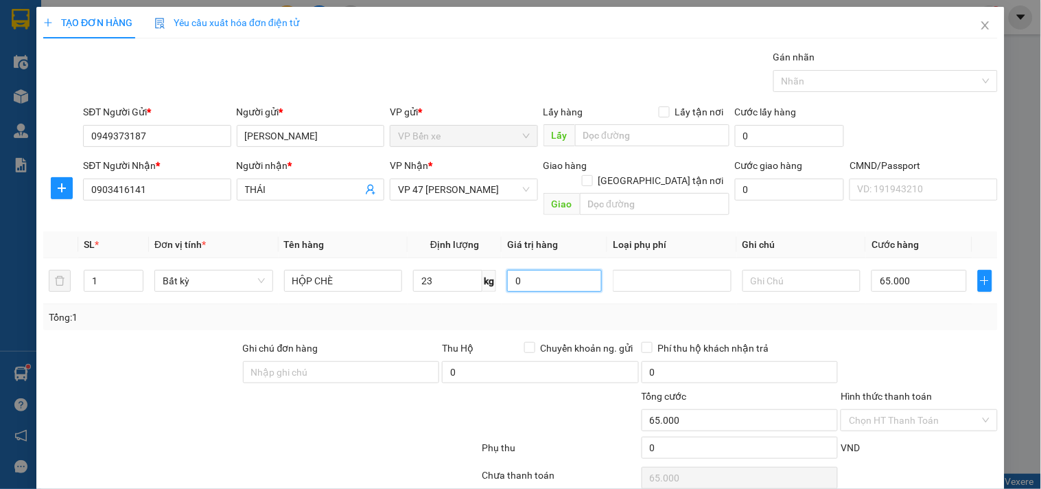
type input "65.000"
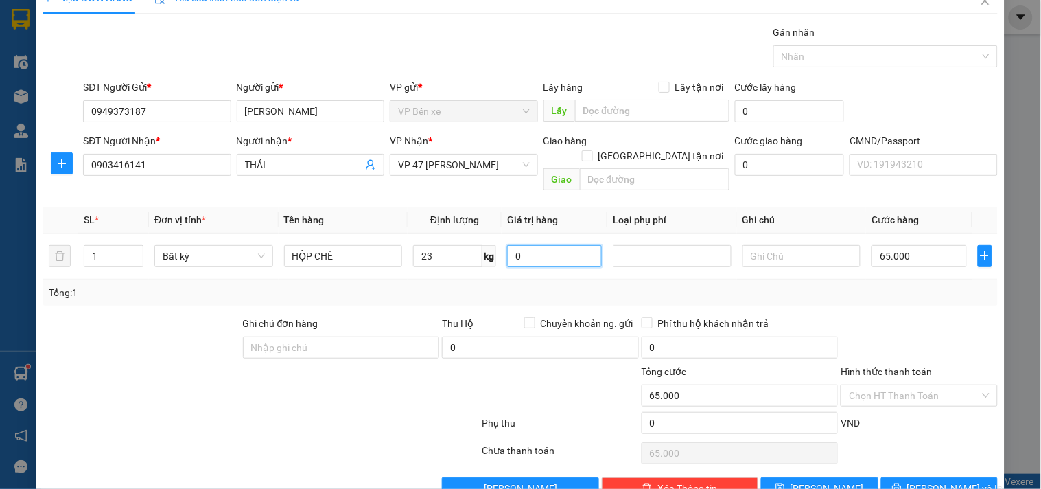
scroll to position [46, 0]
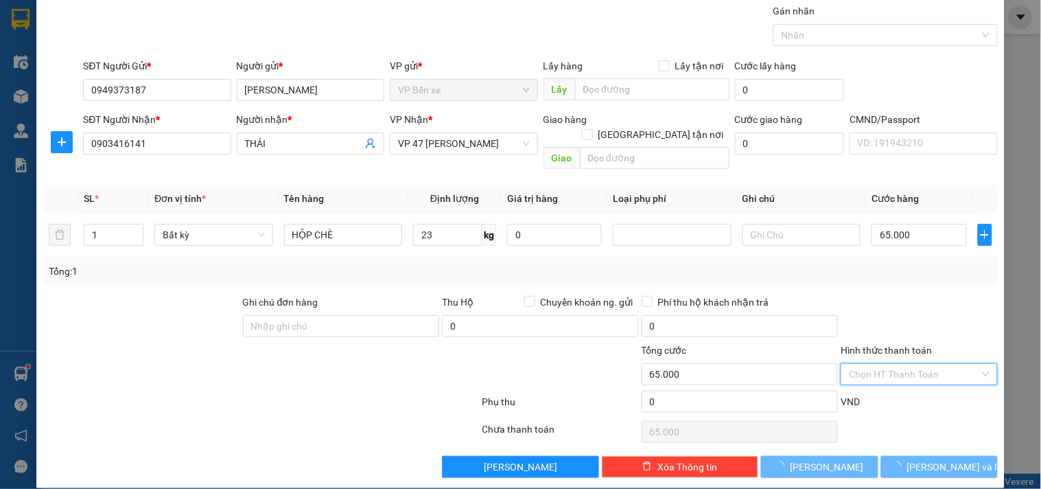
click at [877, 364] on input "Hình thức thanh toán" at bounding box center [914, 374] width 130 height 21
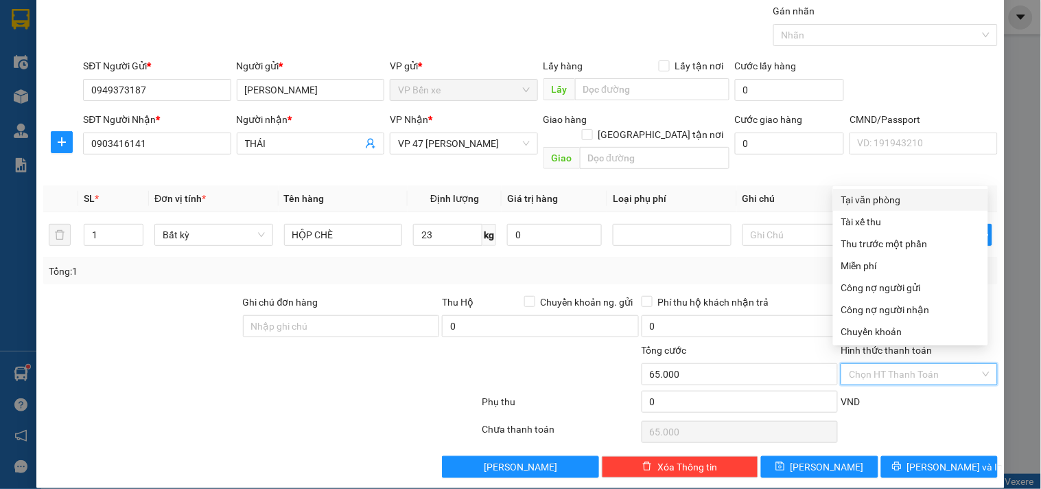
click at [872, 197] on div "Tại văn phòng" at bounding box center [910, 199] width 139 height 15
type input "0"
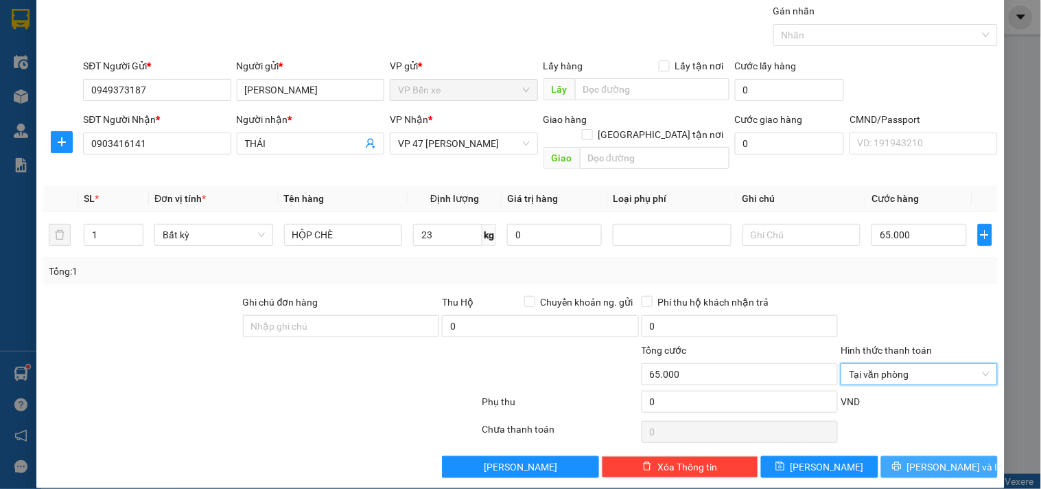
click at [930, 459] on span "[PERSON_NAME] và In" at bounding box center [955, 466] width 96 height 15
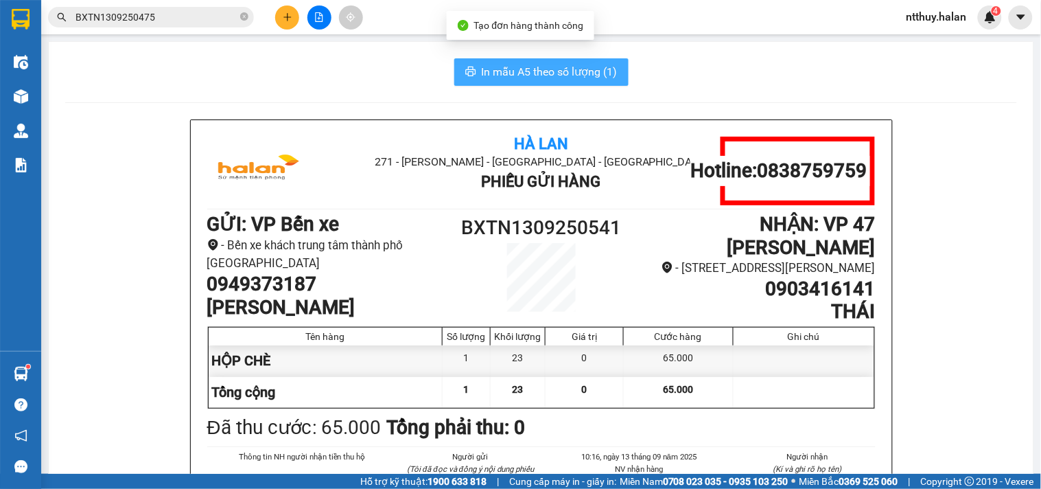
click at [565, 69] on span "In mẫu A5 theo số lượng (1)" at bounding box center [550, 71] width 136 height 17
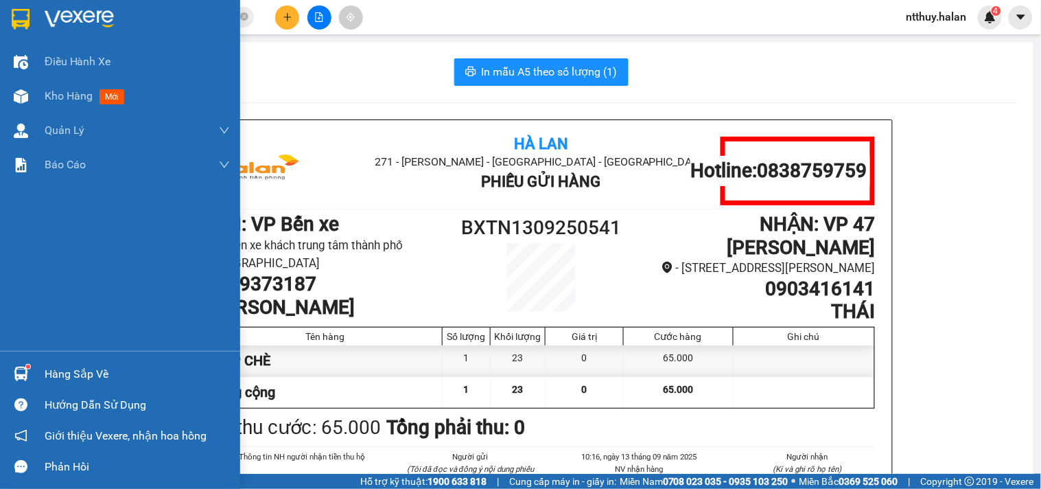
click at [56, 376] on div "Hàng sắp về" at bounding box center [137, 374] width 185 height 21
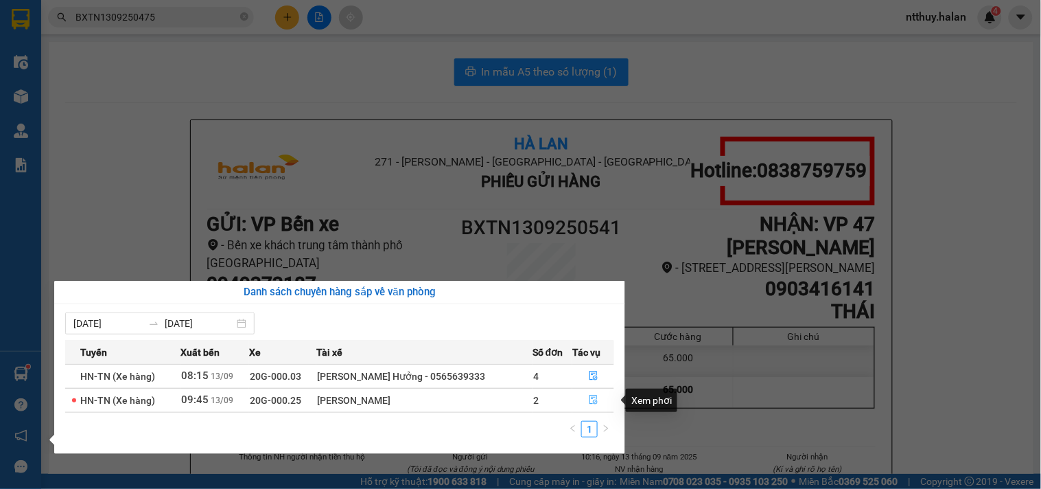
click at [589, 399] on icon "file-done" at bounding box center [594, 400] width 10 height 10
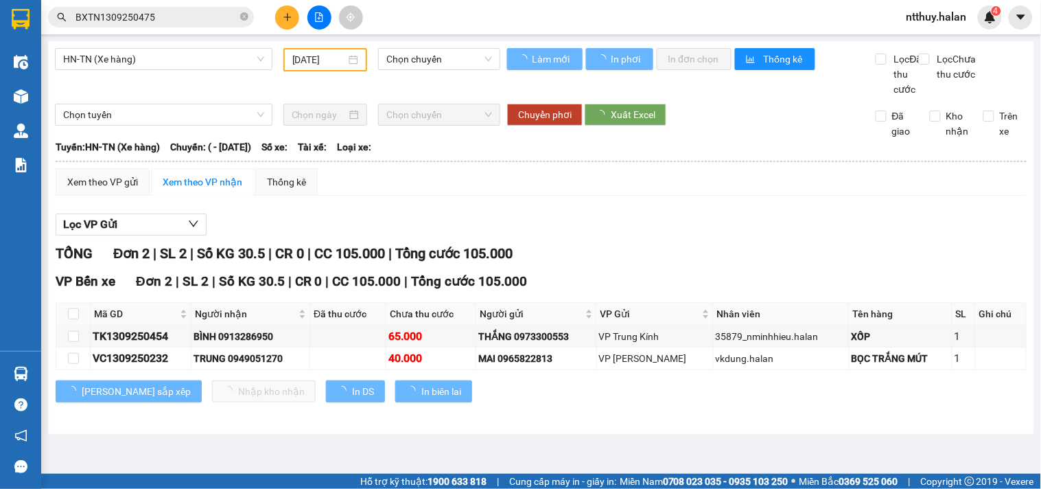
type input "[DATE]"
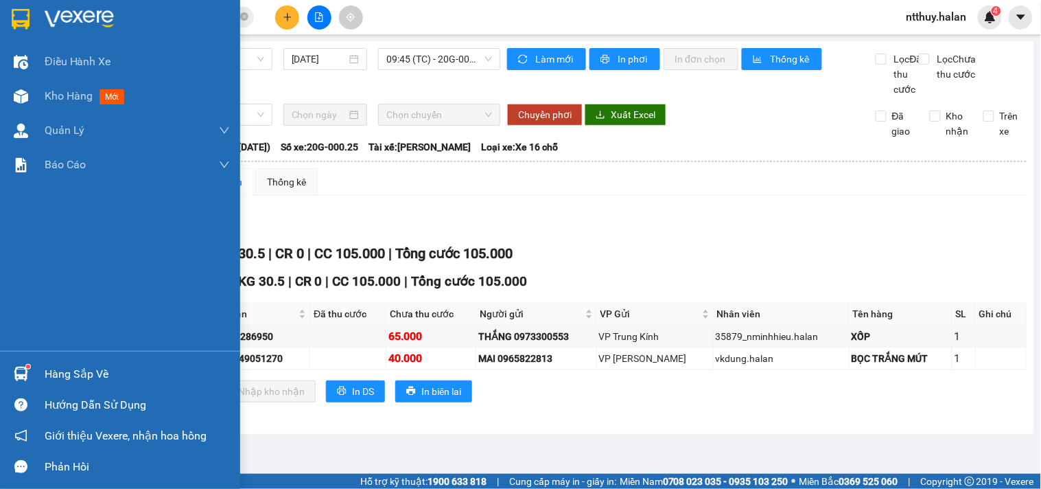
click at [58, 366] on div "Hàng sắp về" at bounding box center [137, 374] width 185 height 21
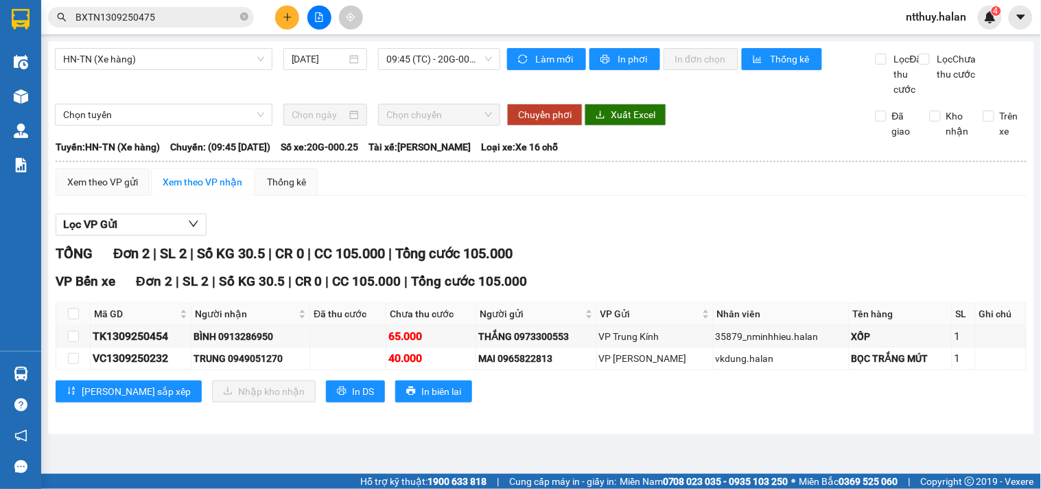
click at [738, 218] on section "Kết quả tìm kiếm ( 1 ) Bộ lọc Mã ĐH Trạng thái Món hàng Thu hộ Tổng cước Chưa c…" at bounding box center [520, 244] width 1041 height 489
click at [283, 18] on icon "plus" at bounding box center [288, 17] width 10 height 10
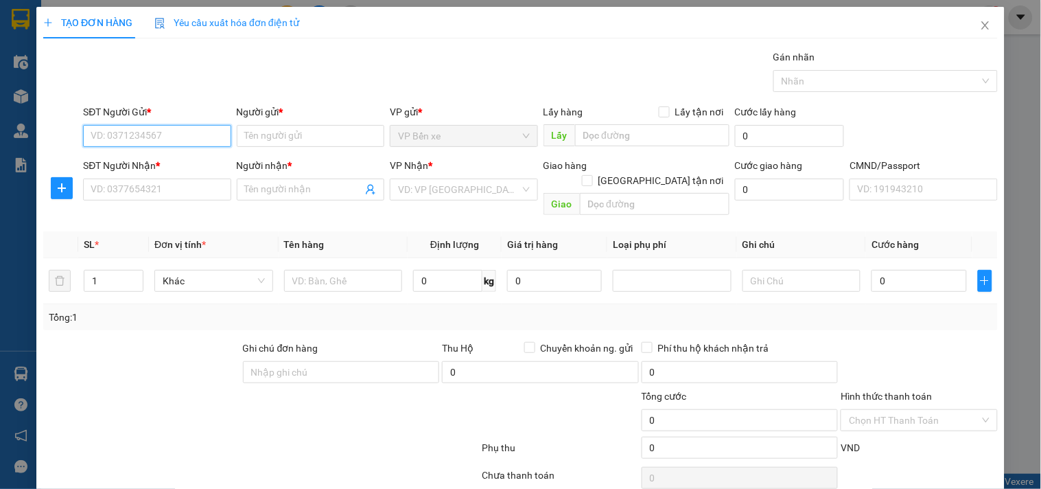
click at [192, 139] on input "SĐT Người Gửi *" at bounding box center [157, 136] width 148 height 22
type input "0826808113"
click at [192, 139] on input "0826808113" at bounding box center [157, 136] width 148 height 22
click at [186, 163] on div "0826808113 - [GEOGRAPHIC_DATA]" at bounding box center [168, 163] width 154 height 15
type input "BẾN XE [GEOGRAPHIC_DATA]"
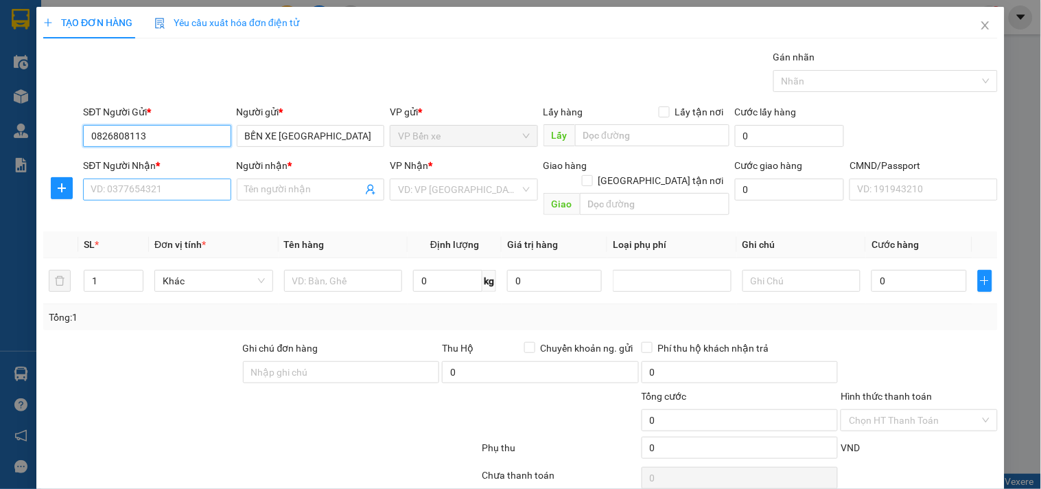
type input "0826808113"
click at [168, 193] on input "SĐT Người Nhận *" at bounding box center [157, 189] width 148 height 22
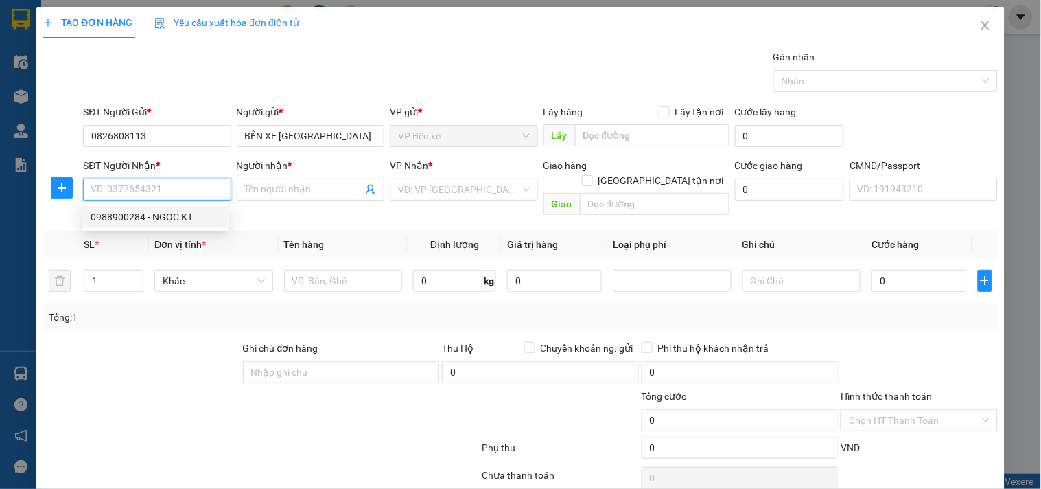
click at [158, 222] on div "0988900284 - NGỌC KT" at bounding box center [156, 216] width 130 height 15
type input "0988900284"
type input "NGỌC KT"
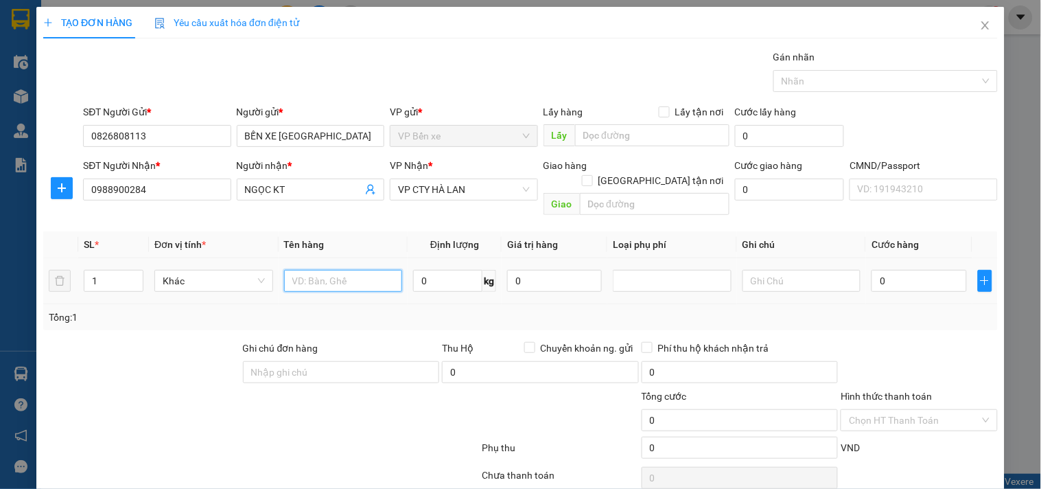
click at [340, 270] on input "text" at bounding box center [343, 281] width 119 height 22
type input "PB BÁO CÁO"
click at [436, 270] on input "0" at bounding box center [447, 281] width 69 height 22
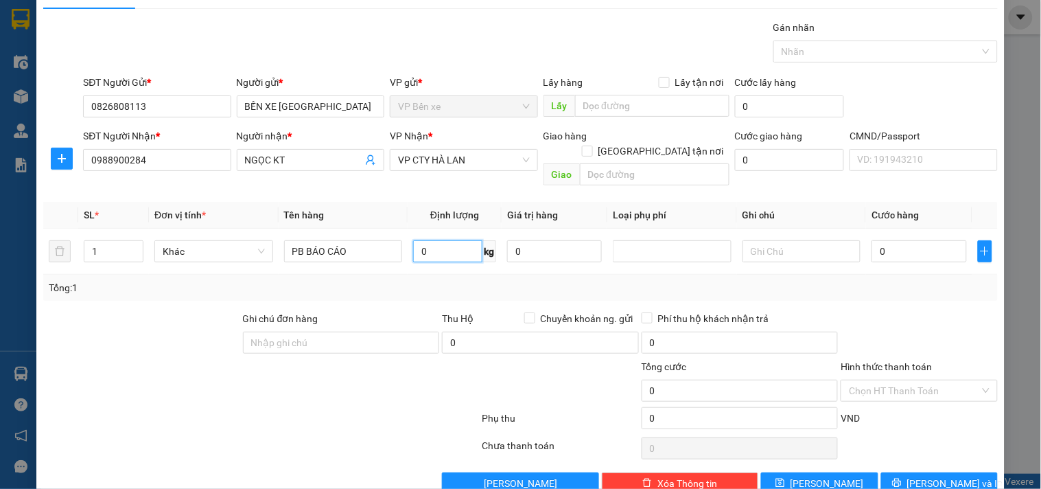
scroll to position [46, 0]
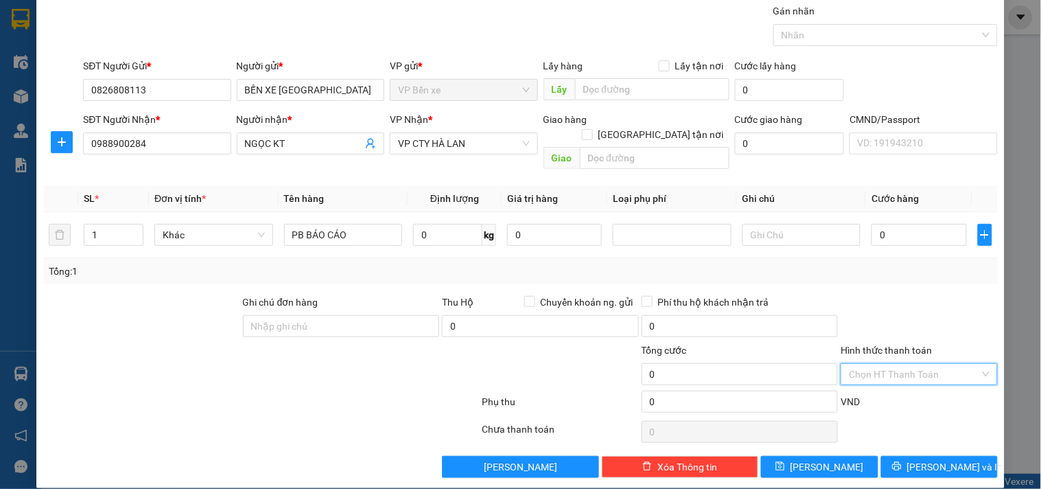
click at [895, 364] on input "Hình thức thanh toán" at bounding box center [914, 374] width 130 height 21
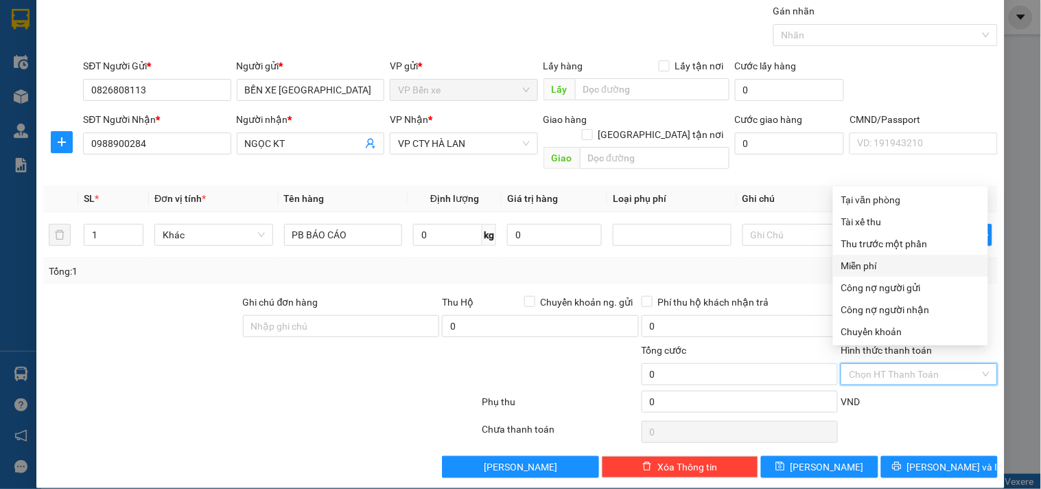
click at [861, 269] on div "Miễn phí" at bounding box center [910, 265] width 139 height 15
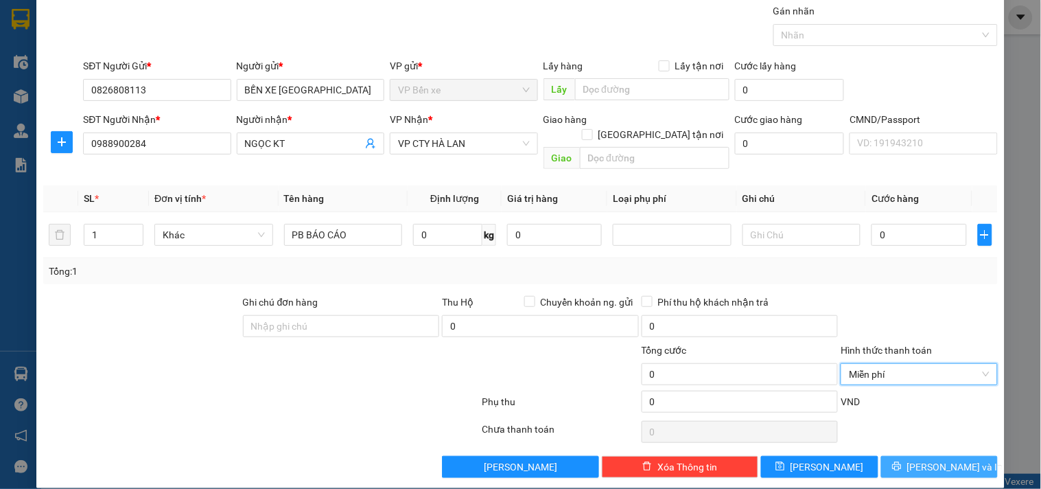
click at [927, 459] on span "[PERSON_NAME] và In" at bounding box center [955, 466] width 96 height 15
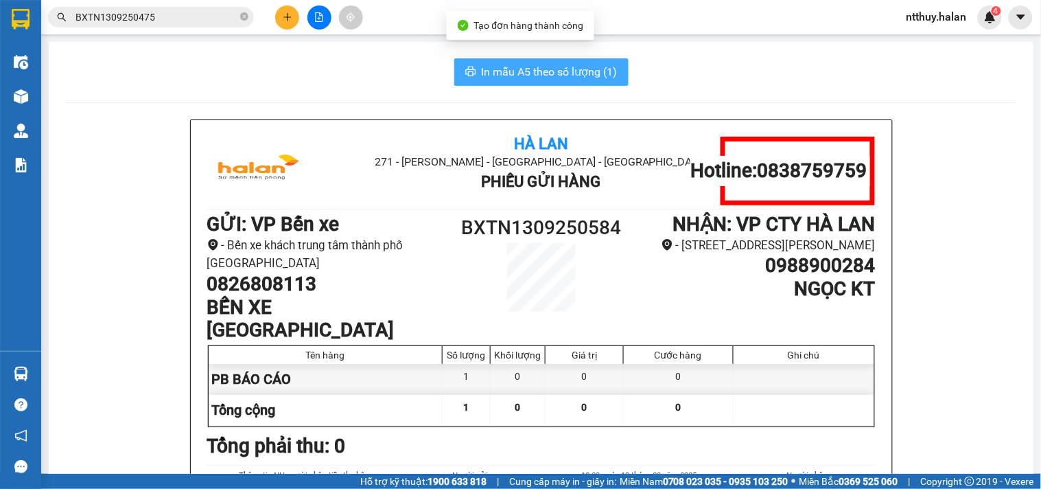
click at [534, 69] on span "In mẫu A5 theo số lượng (1)" at bounding box center [550, 71] width 136 height 17
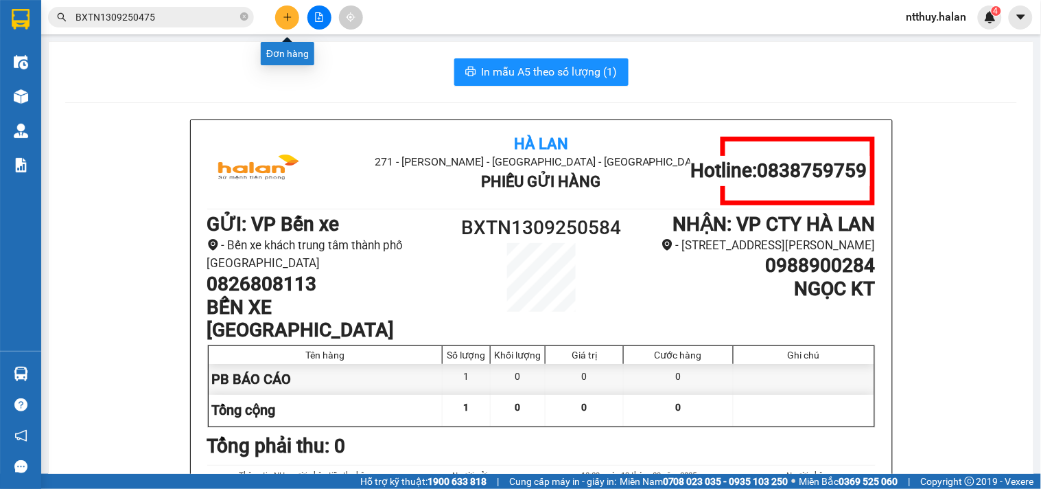
click at [290, 17] on icon "plus" at bounding box center [287, 16] width 8 height 1
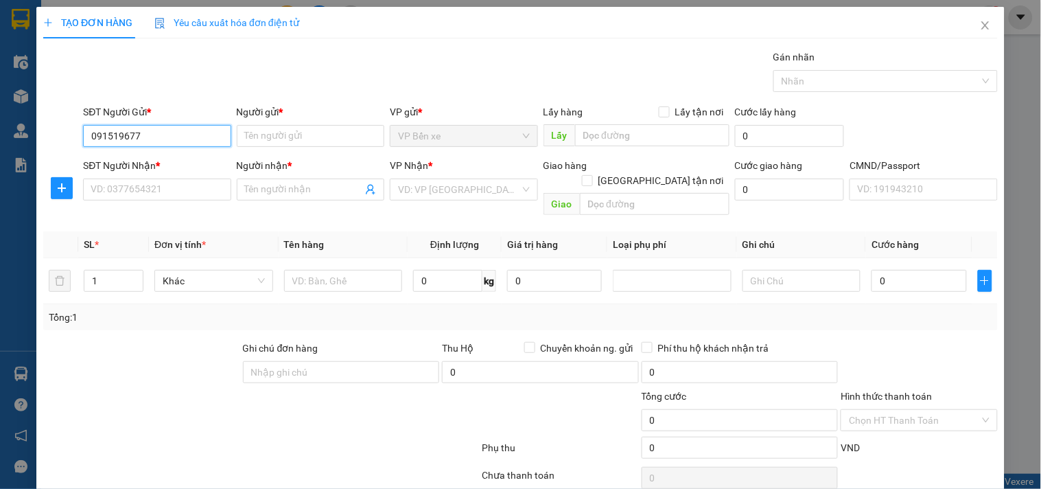
type input "0915196777"
click at [158, 163] on div "0915196777 - HÙNG" at bounding box center [156, 163] width 130 height 15
type input "HÙNG"
type input "0915196777"
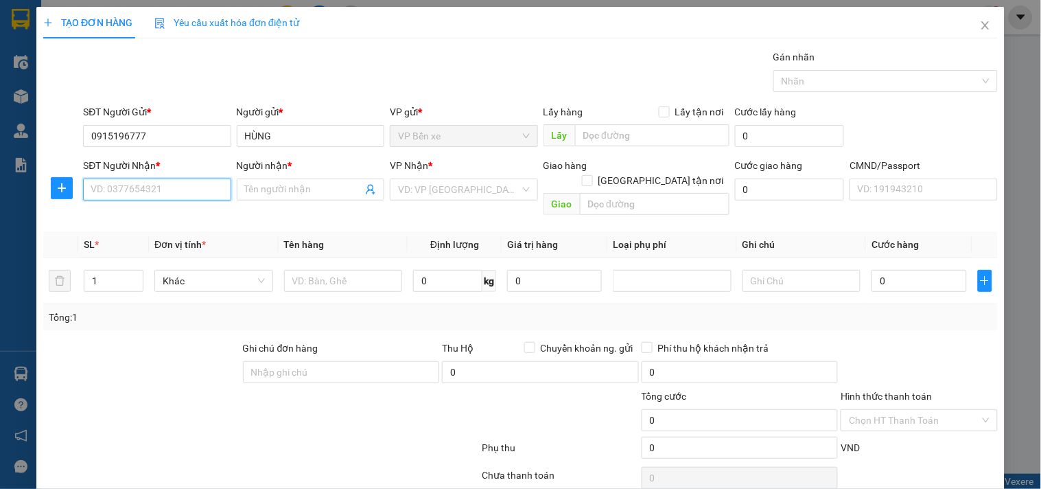
click at [202, 192] on input "SĐT Người Nhận *" at bounding box center [157, 189] width 148 height 22
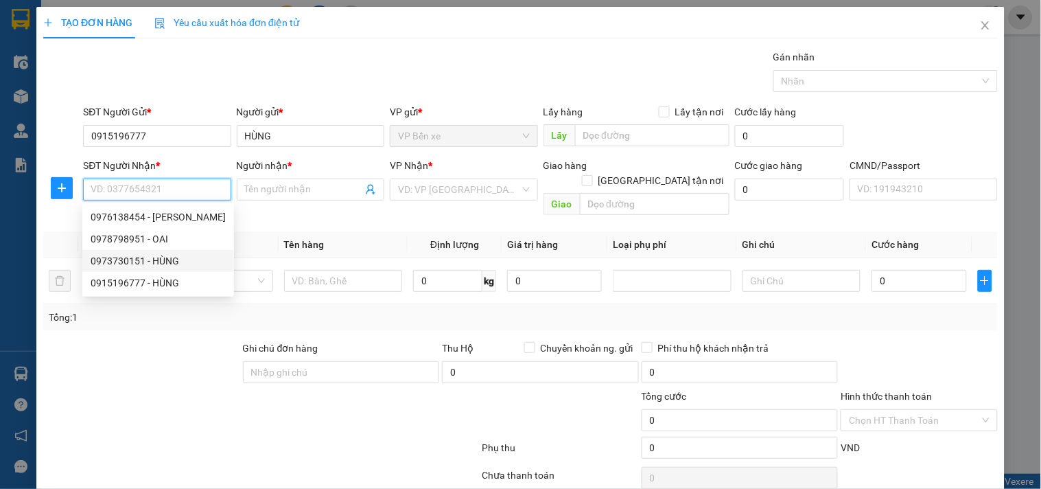
click at [124, 264] on div "0973730151 - HÙNG" at bounding box center [158, 260] width 135 height 15
type input "0973730151"
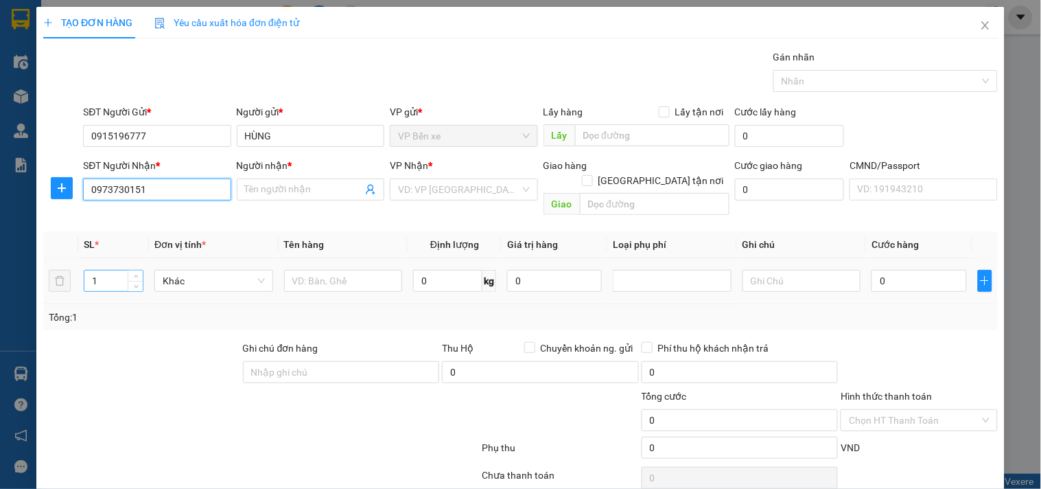
type input "HÙNG"
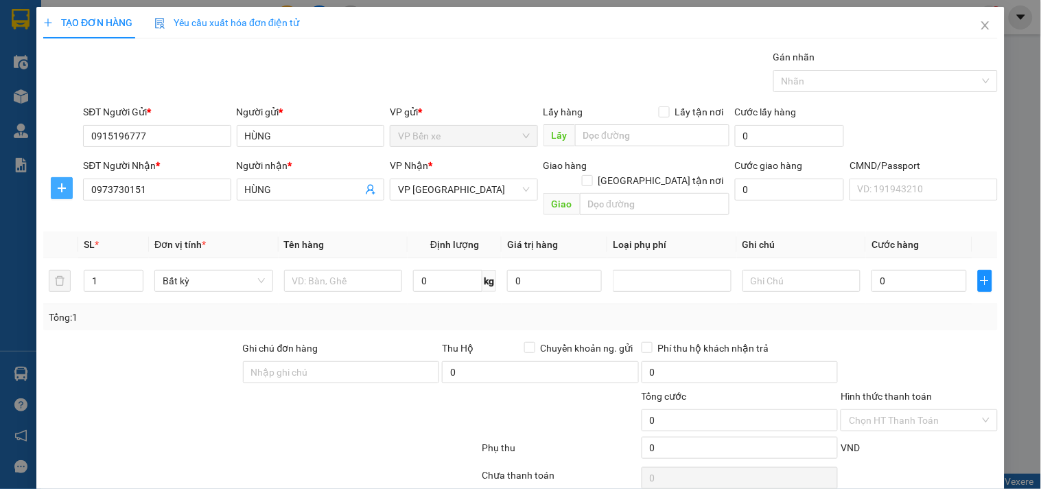
click at [59, 183] on icon "plus" at bounding box center [61, 188] width 11 height 11
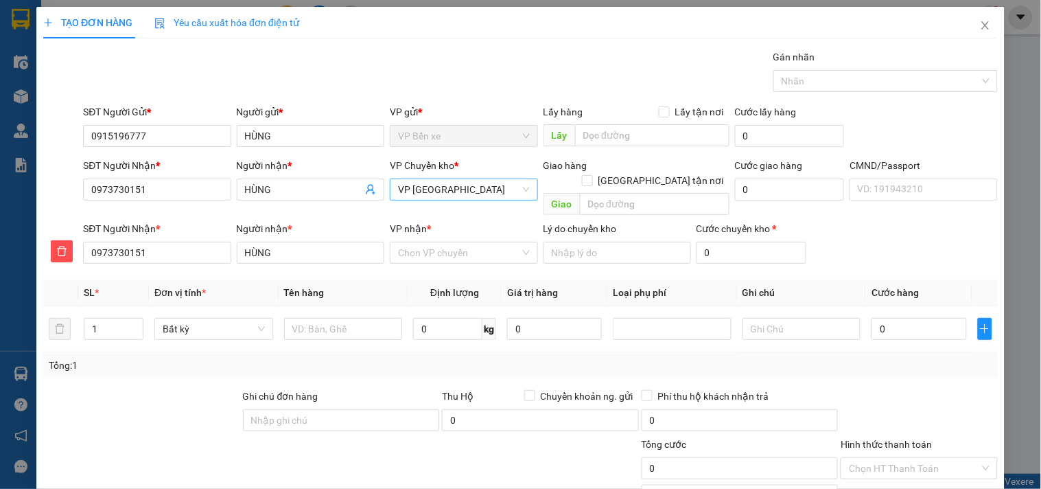
click at [477, 190] on span "VP [GEOGRAPHIC_DATA]" at bounding box center [463, 189] width 131 height 21
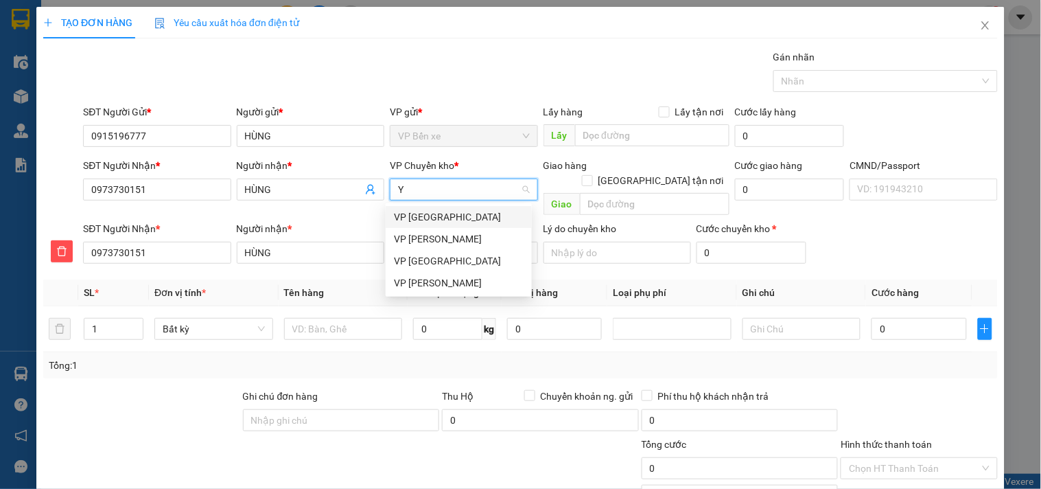
type input "YÊ"
click at [424, 216] on div "VP [GEOGRAPHIC_DATA]" at bounding box center [459, 216] width 130 height 15
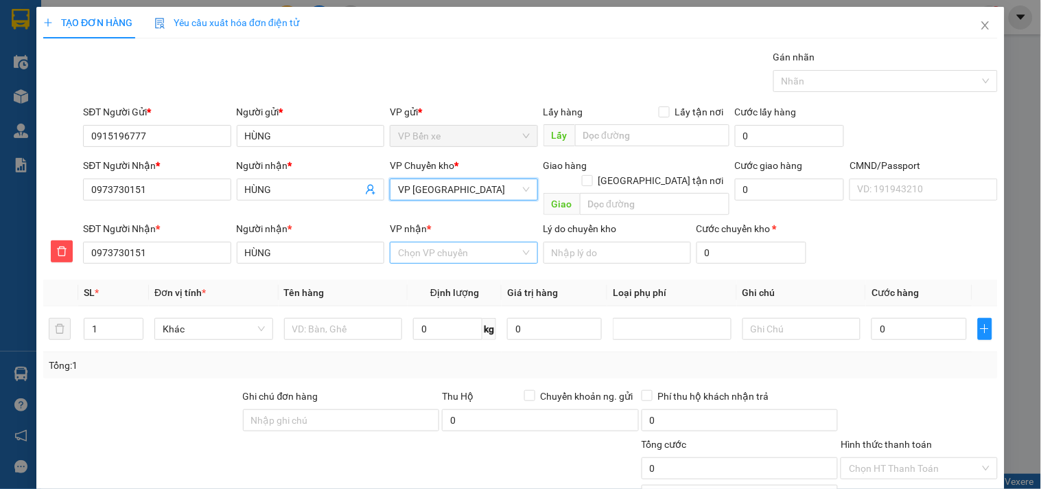
click at [443, 242] on input "VP nhận *" at bounding box center [458, 252] width 121 height 21
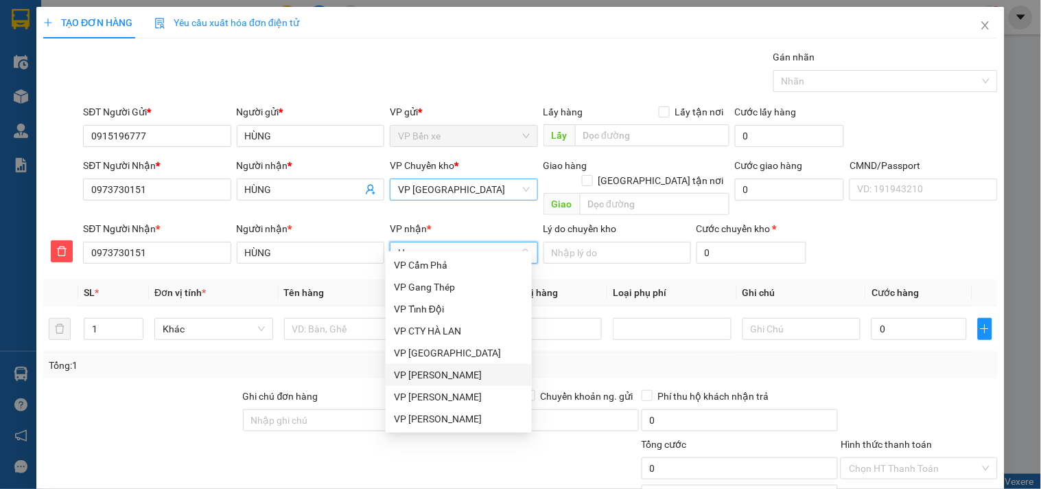
type input "HA"
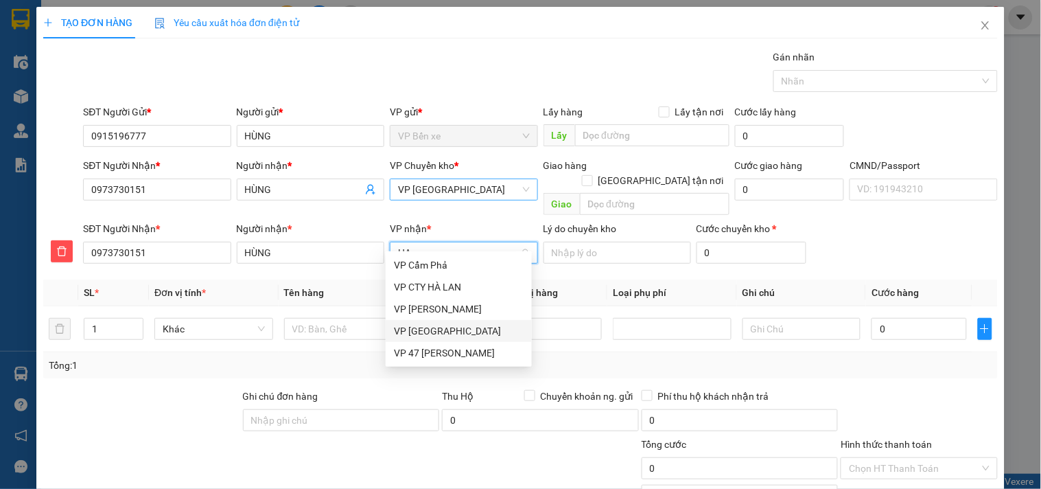
click at [430, 332] on div "VP [GEOGRAPHIC_DATA]" at bounding box center [459, 330] width 130 height 15
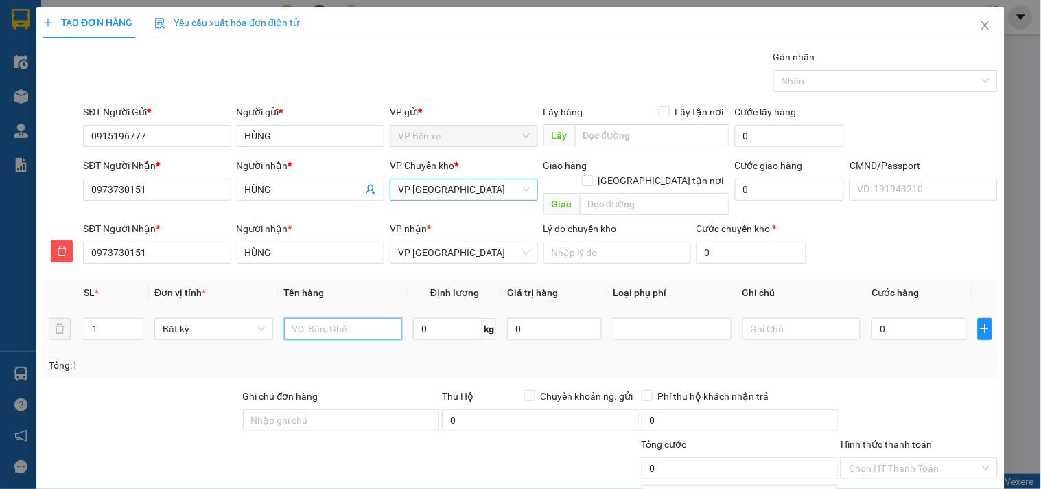
click at [336, 318] on input "text" at bounding box center [343, 329] width 119 height 22
type input "HỘP MẪU"
click at [456, 318] on input "0" at bounding box center [447, 329] width 69 height 22
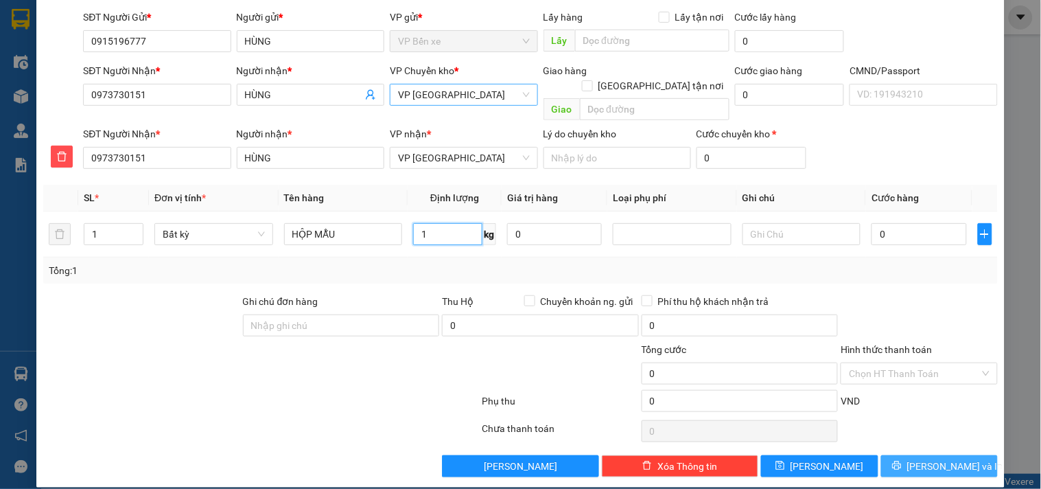
type input "1"
click at [937, 458] on span "[PERSON_NAME] và In" at bounding box center [955, 465] width 96 height 15
type input "35.000"
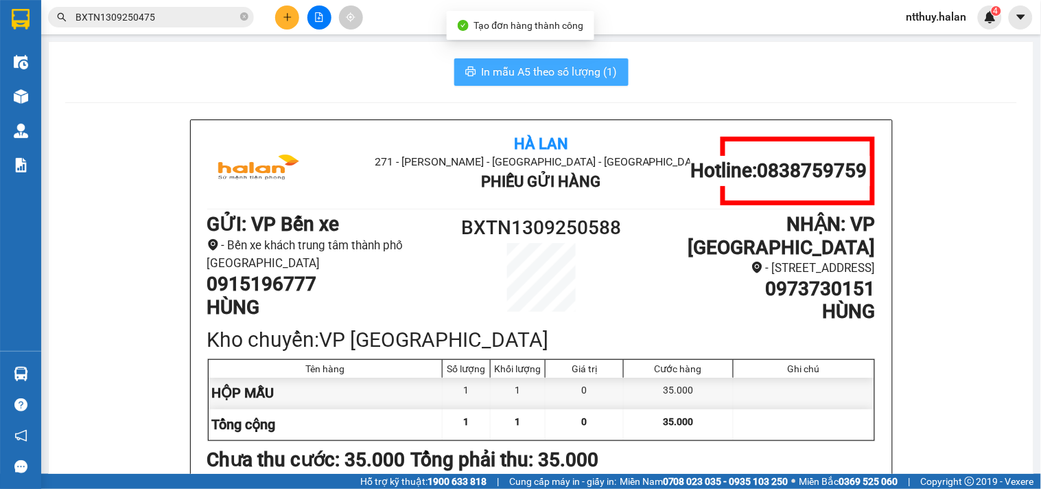
click at [508, 62] on button "In mẫu A5 theo số lượng (1)" at bounding box center [541, 71] width 174 height 27
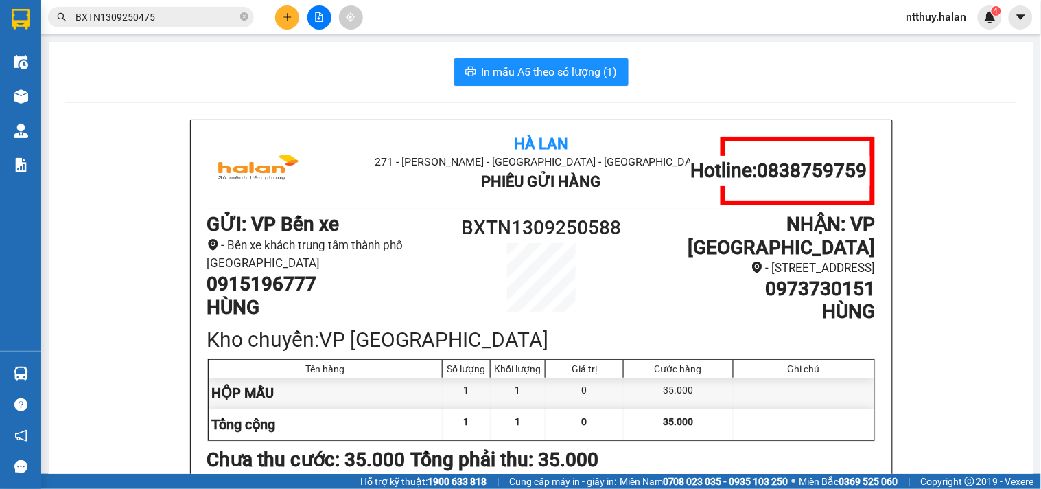
click at [283, 15] on icon "plus" at bounding box center [288, 17] width 10 height 10
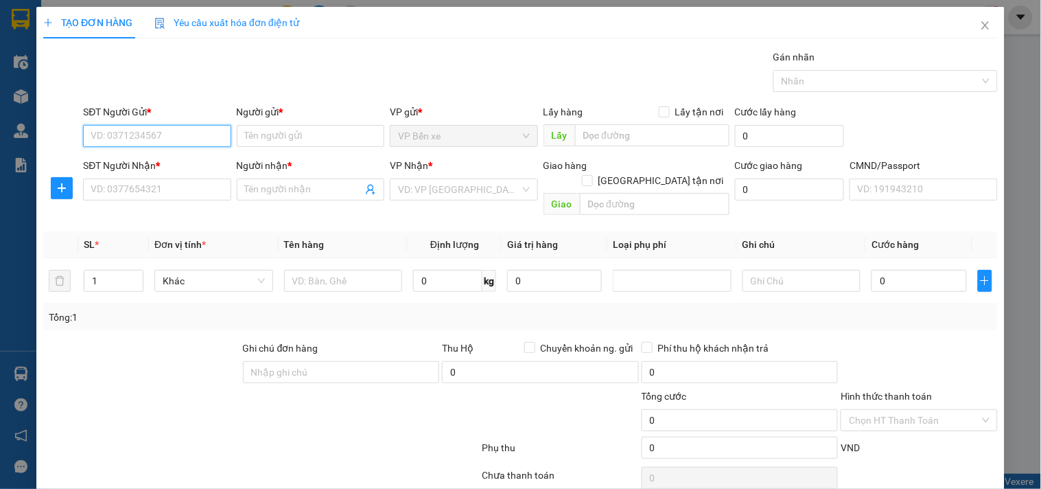
click at [201, 130] on input "SĐT Người Gửi *" at bounding box center [157, 136] width 148 height 22
click at [201, 130] on input "0778789888" at bounding box center [157, 136] width 148 height 22
click at [106, 132] on input "0778789888" at bounding box center [157, 136] width 148 height 22
type input "0778789888"
click at [165, 161] on div "0778789888 - THẾ ANH" at bounding box center [156, 163] width 130 height 15
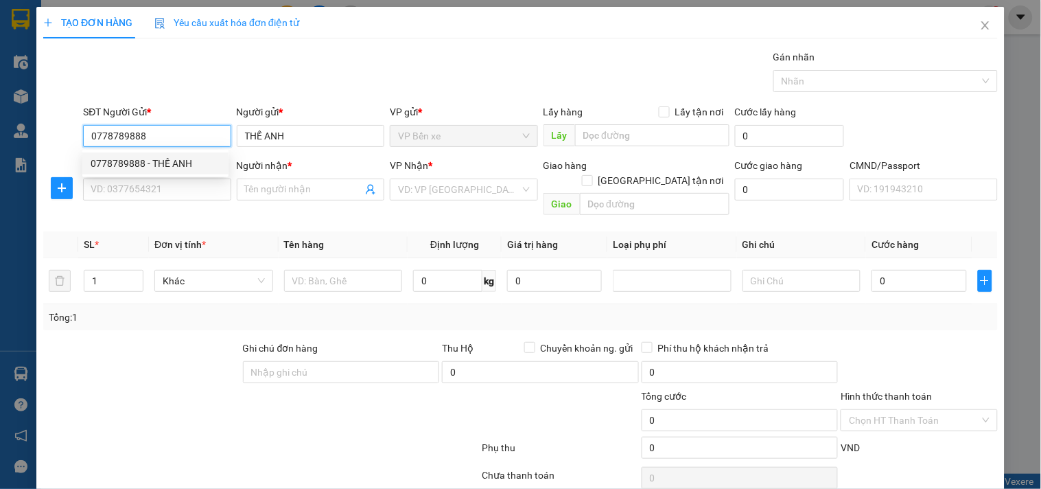
type input "THẾ ANH"
type input "0778789888"
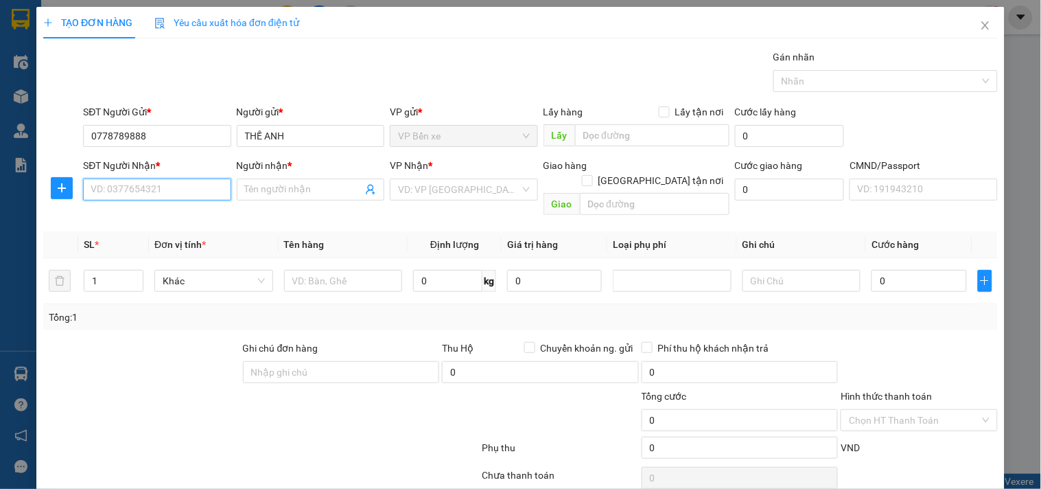
click at [147, 189] on input "SĐT Người Nhận *" at bounding box center [157, 189] width 148 height 22
click at [121, 215] on div "0906298885 - HƯNG, 147 BT" at bounding box center [156, 216] width 130 height 15
type input "0906298885"
type input "HƯNG, 147 BT"
type input "0906298885"
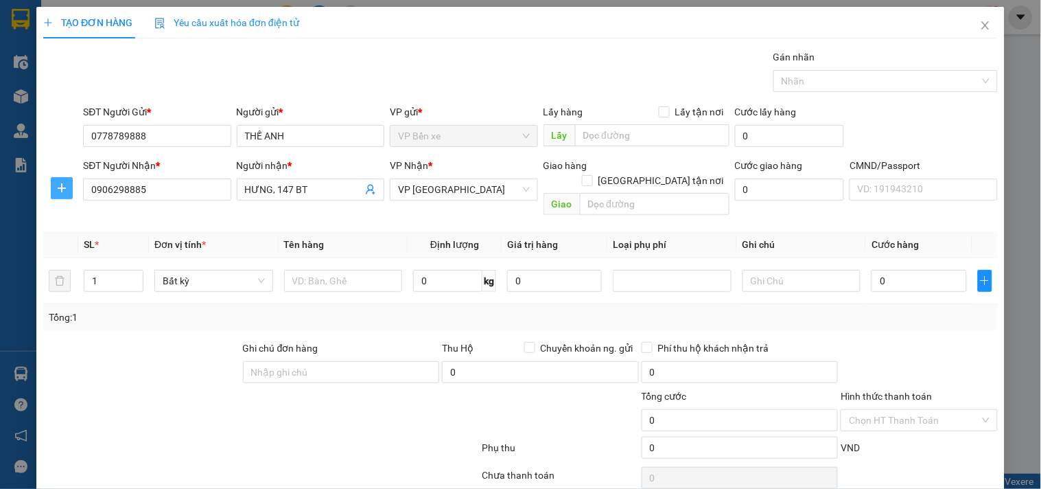
click at [56, 183] on icon "plus" at bounding box center [61, 188] width 11 height 11
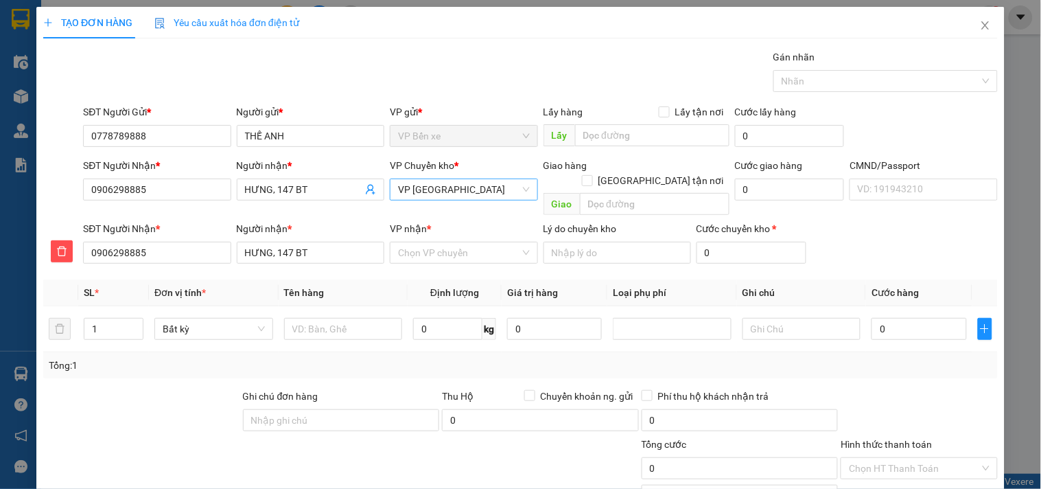
click at [469, 191] on span "VP [GEOGRAPHIC_DATA]" at bounding box center [463, 189] width 131 height 21
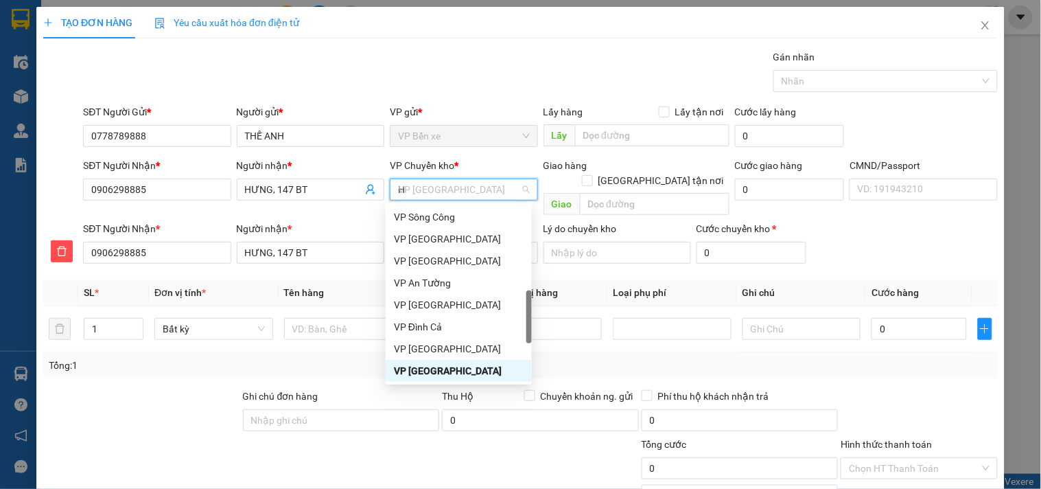
scroll to position [220, 0]
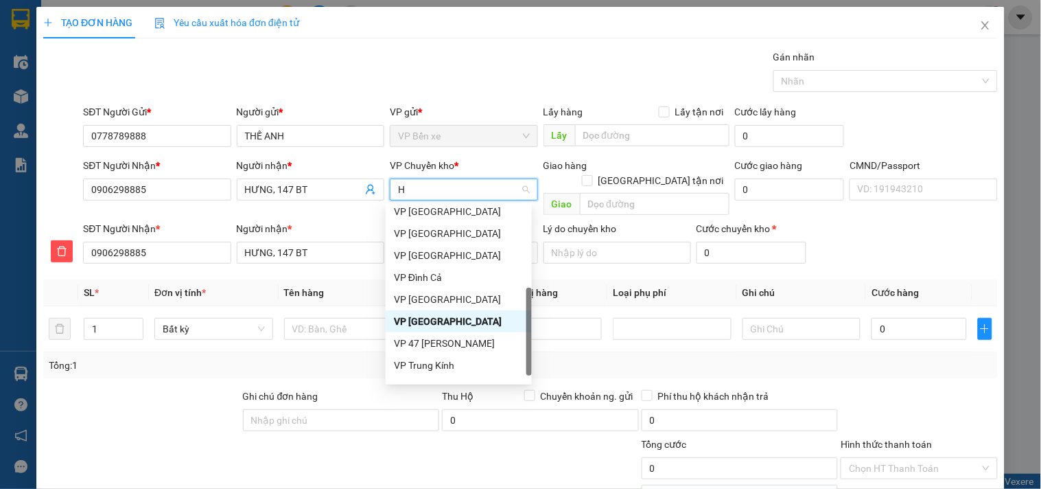
type input "HG"
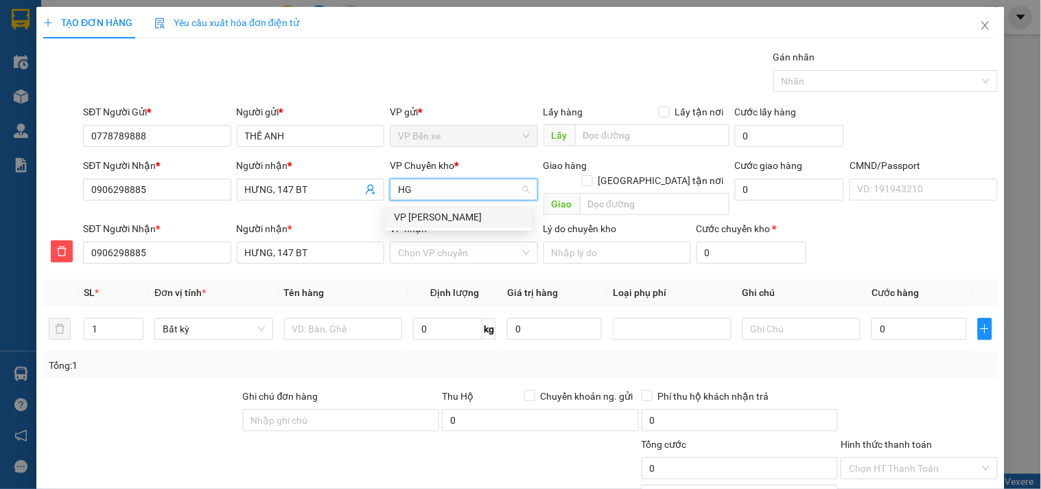
click at [438, 220] on div "VP [PERSON_NAME]" at bounding box center [459, 216] width 130 height 15
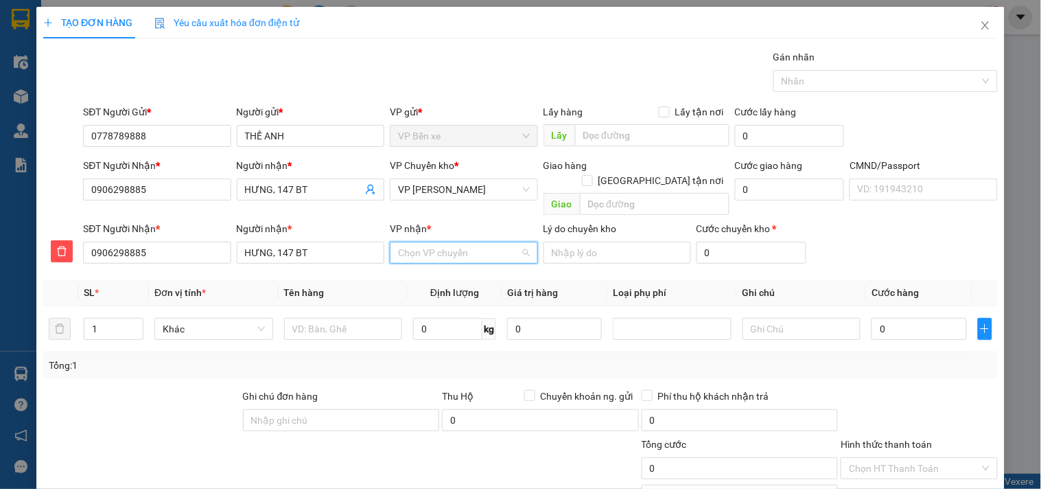
click at [434, 242] on input "VP nhận *" at bounding box center [458, 252] width 121 height 21
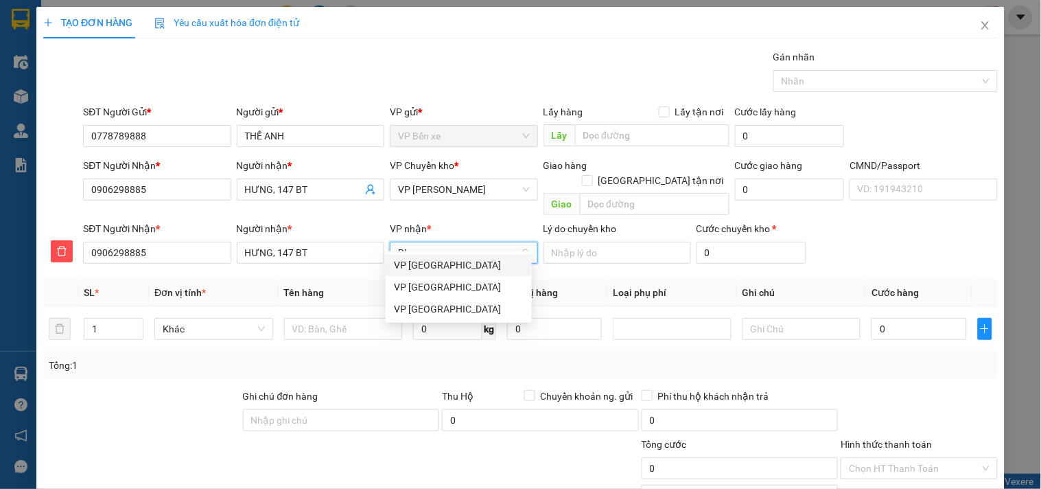
type input "BIN"
click at [416, 311] on div "VP [GEOGRAPHIC_DATA]" at bounding box center [459, 308] width 130 height 15
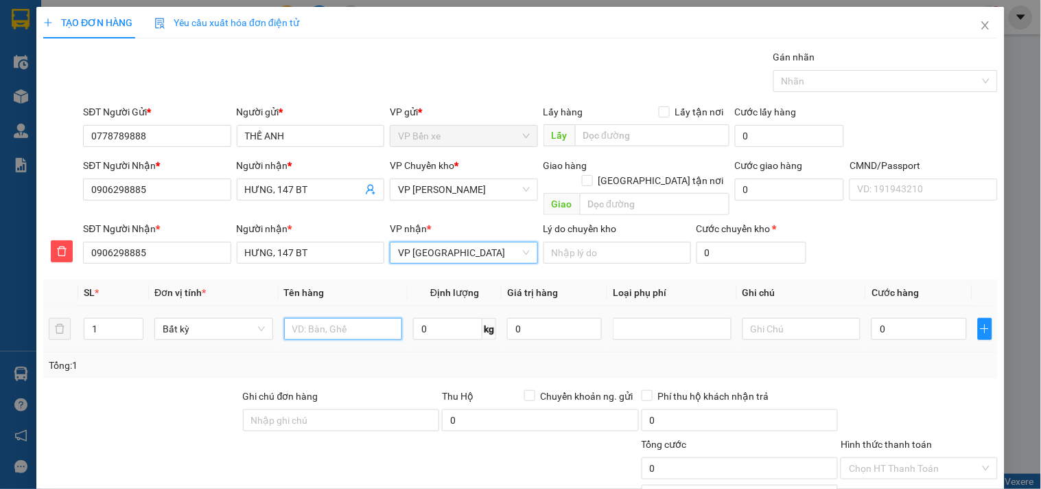
click at [318, 318] on input "text" at bounding box center [343, 329] width 119 height 22
type input "HỘP ĐT"
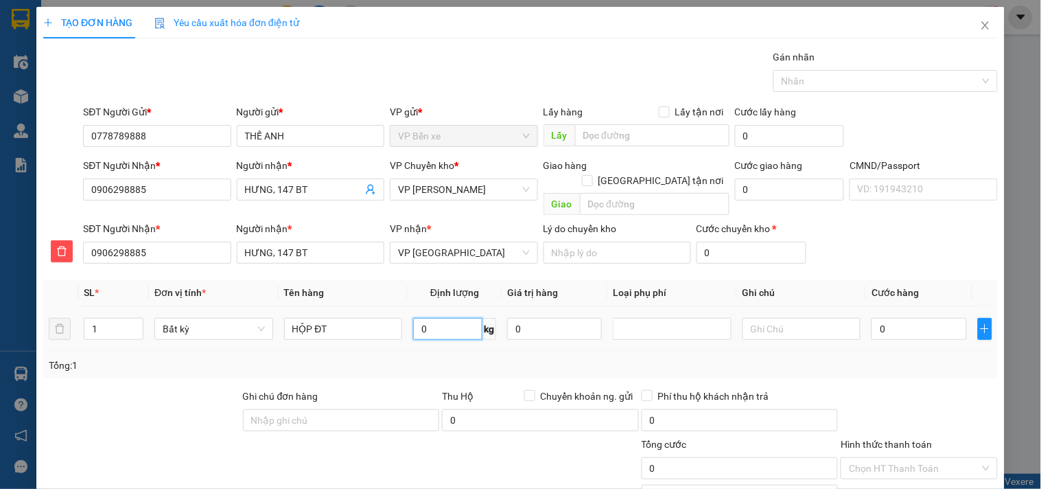
click at [443, 318] on input "0" at bounding box center [447, 329] width 69 height 22
type input "1"
click at [576, 318] on input "0" at bounding box center [554, 329] width 95 height 22
type input "35.000"
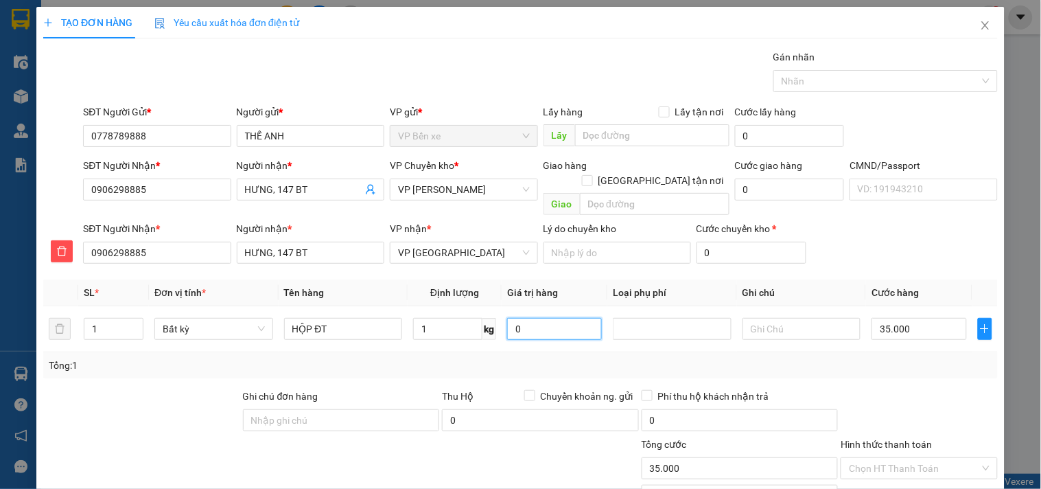
type input "35.000"
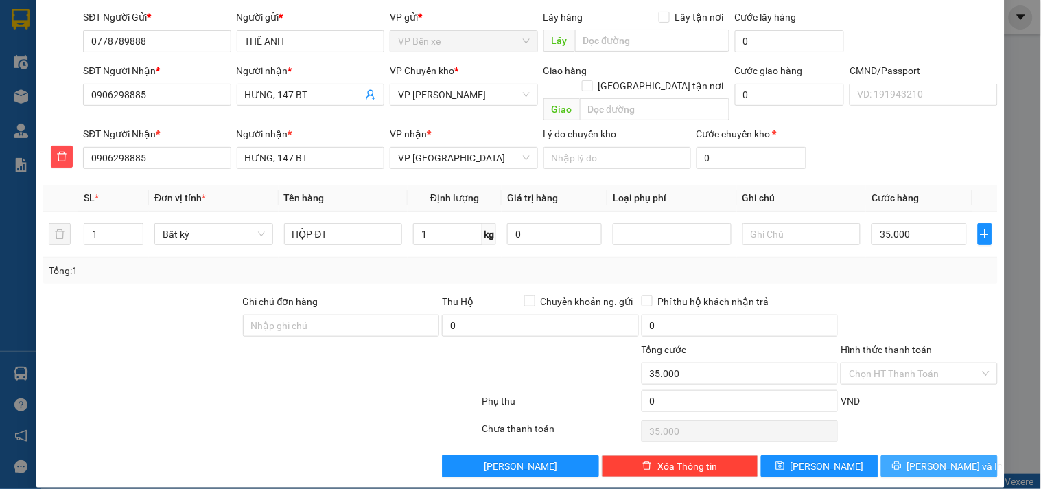
click at [929, 458] on span "[PERSON_NAME] và In" at bounding box center [955, 465] width 96 height 15
click at [939, 458] on span "[PERSON_NAME] và In" at bounding box center [955, 465] width 96 height 15
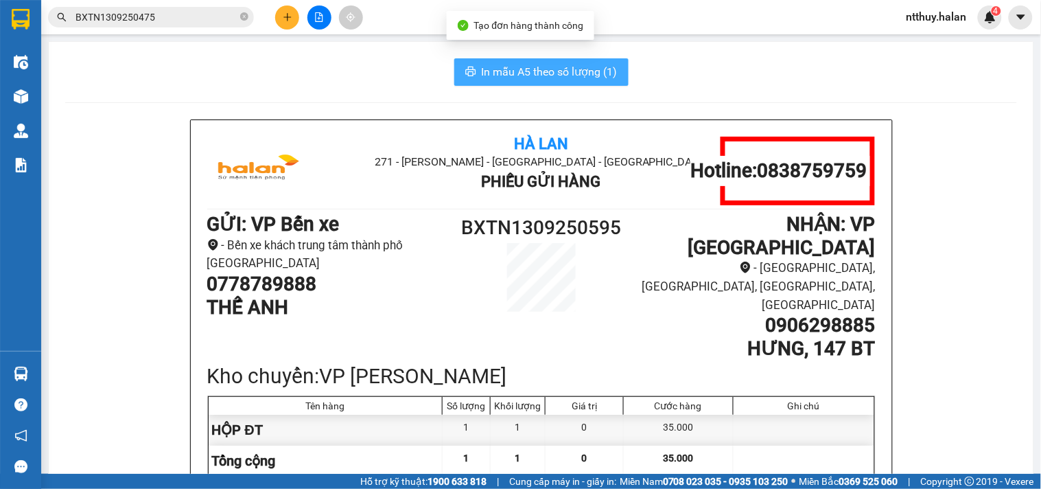
click at [523, 70] on span "In mẫu A5 theo số lượng (1)" at bounding box center [550, 71] width 136 height 17
click at [524, 69] on span "In mẫu A5 theo số lượng (1)" at bounding box center [550, 71] width 136 height 17
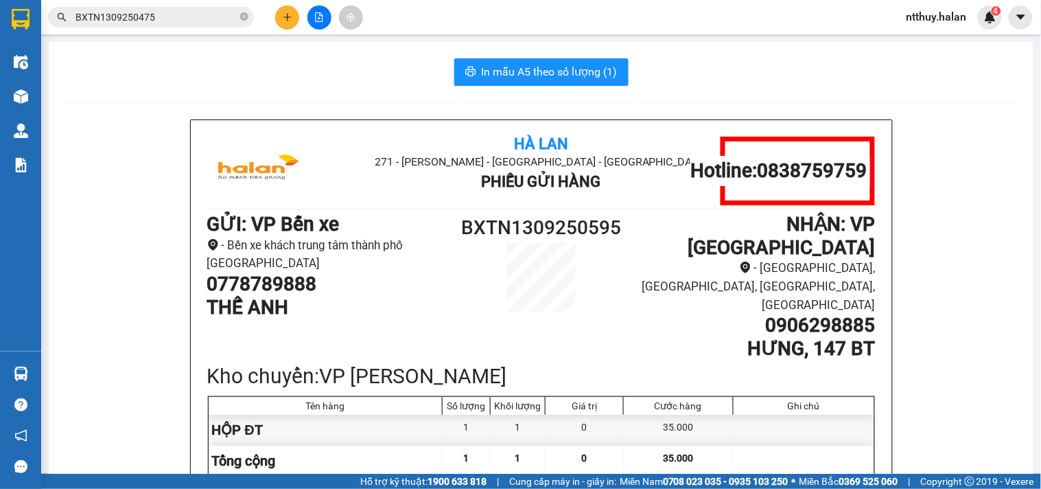
click at [709, 73] on div "In mẫu A5 theo số lượng (1)" at bounding box center [541, 71] width 952 height 27
click at [292, 281] on h1 "0778789888" at bounding box center [332, 283] width 250 height 23
click at [297, 280] on h1 "0778789888" at bounding box center [332, 283] width 250 height 23
copy h1 "0778789888"
click at [285, 16] on icon "plus" at bounding box center [287, 16] width 8 height 1
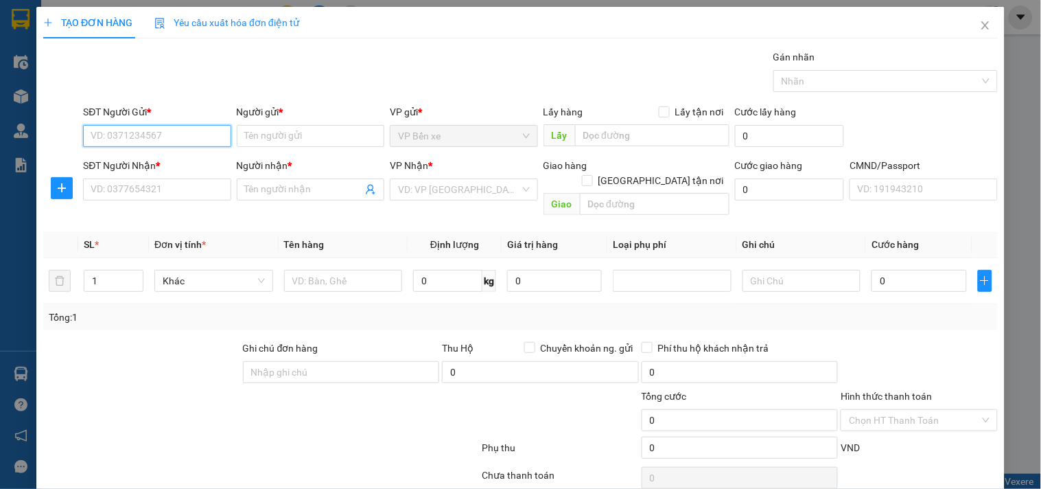
click at [187, 131] on input "SĐT Người Gửi *" at bounding box center [157, 136] width 148 height 22
paste input "0778789888"
type input "0778789888"
click at [188, 131] on input "0778789888" at bounding box center [157, 136] width 148 height 22
click at [165, 166] on div "0778789888 - THẾ ANH" at bounding box center [156, 163] width 130 height 15
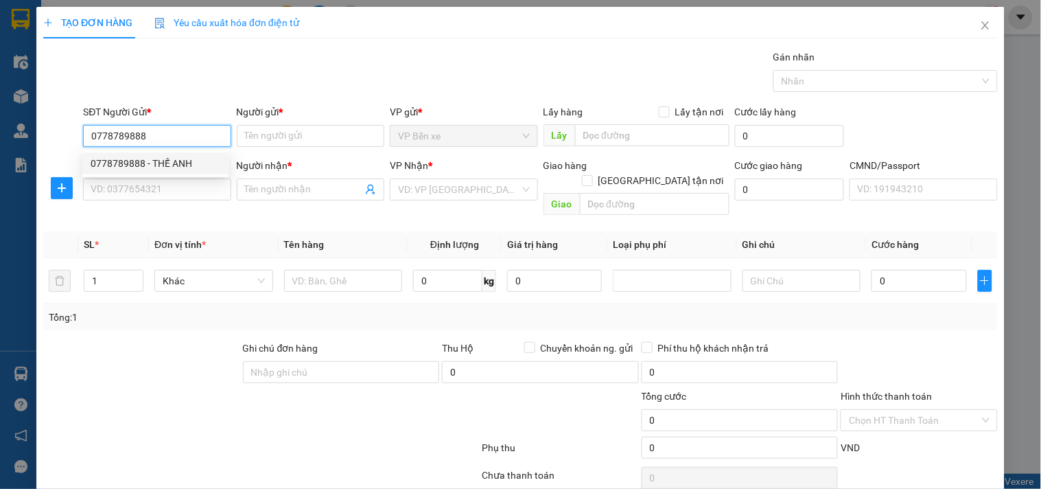
type input "THẾ ANH"
type input "0778789888"
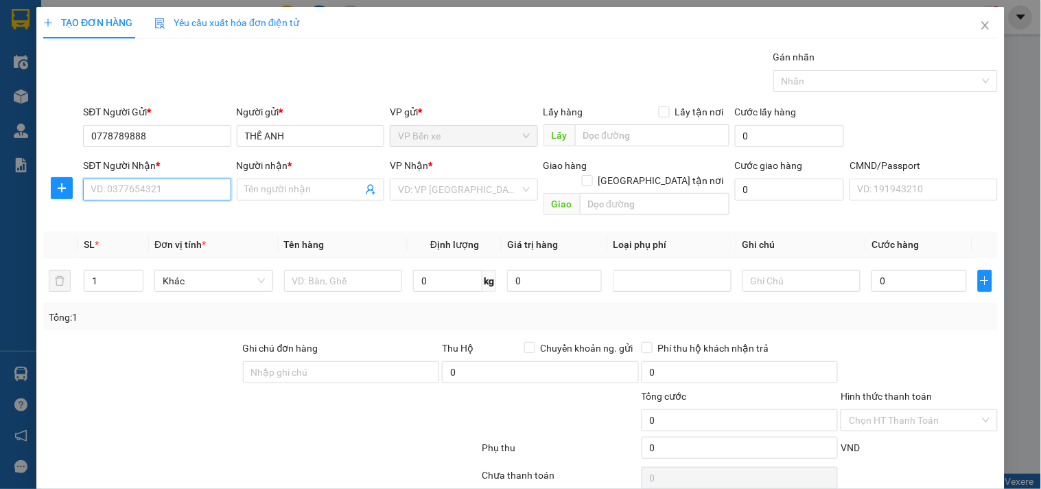
click at [172, 186] on input "SĐT Người Nhận *" at bounding box center [157, 189] width 148 height 22
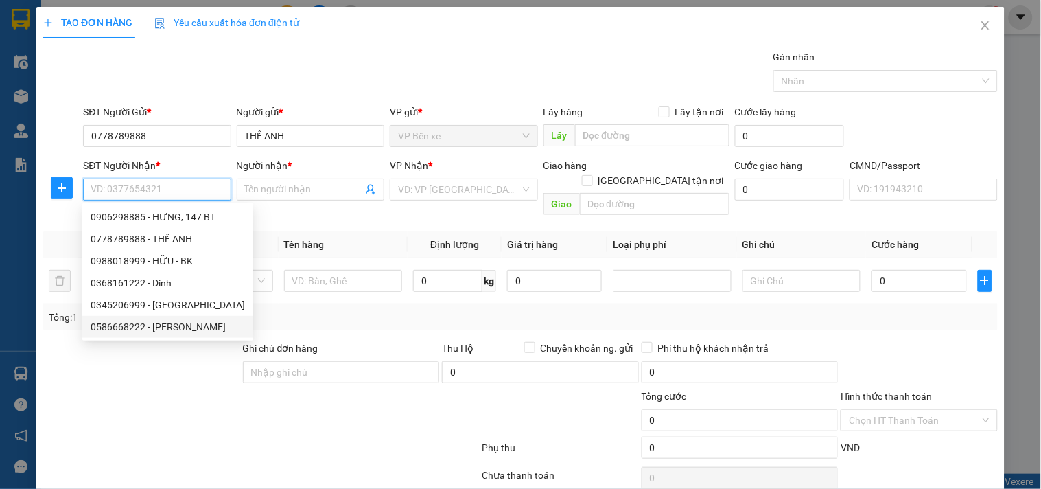
click at [130, 325] on div "0586668222 - [PERSON_NAME]" at bounding box center [168, 326] width 154 height 15
type input "0586668222"
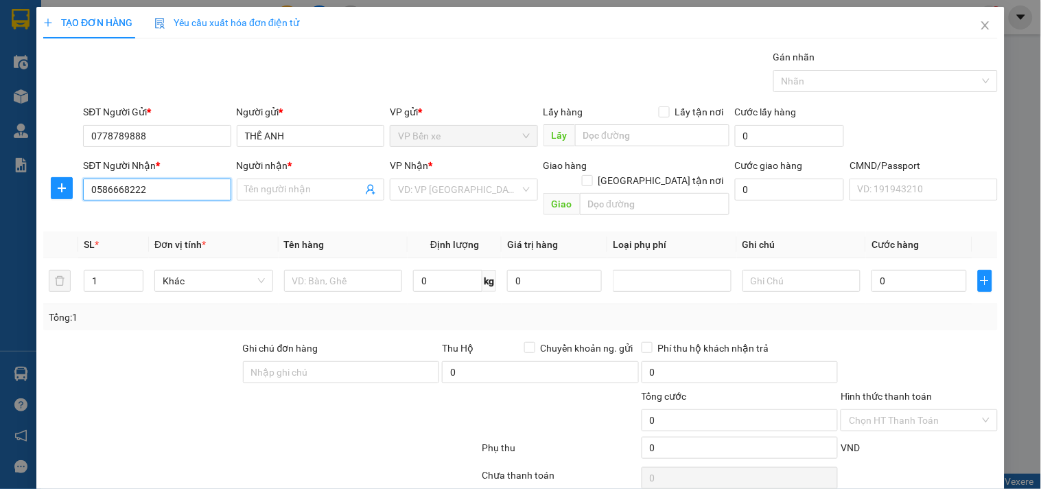
type input "CƯỜNG"
type input "0"
click at [172, 217] on div "0368448222 - [PERSON_NAME]" at bounding box center [158, 216] width 135 height 15
type input "0368448222"
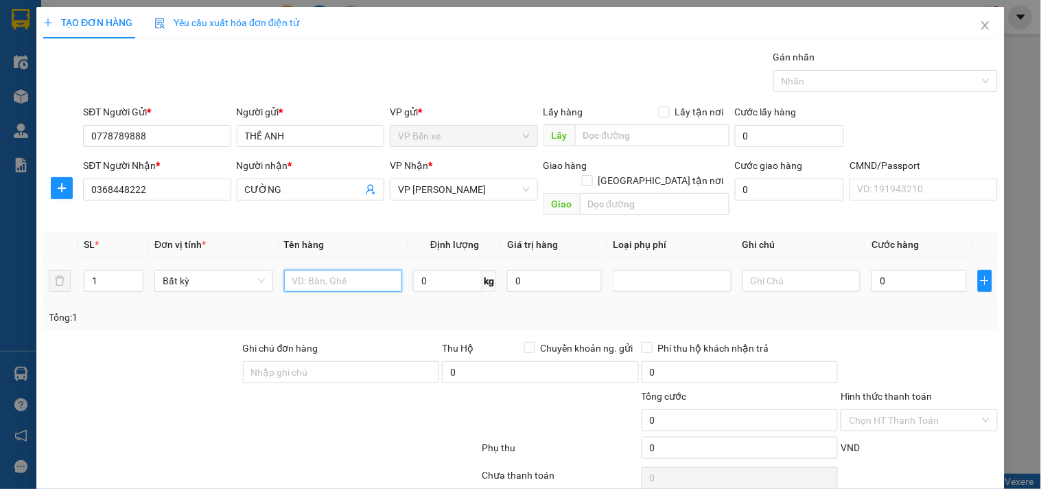
click at [318, 273] on input "text" at bounding box center [343, 281] width 119 height 22
type input "HỘP ĐT"
click at [430, 270] on input "0" at bounding box center [447, 281] width 69 height 22
type input "1"
drag, startPoint x: 540, startPoint y: 265, endPoint x: 958, endPoint y: 229, distance: 419.4
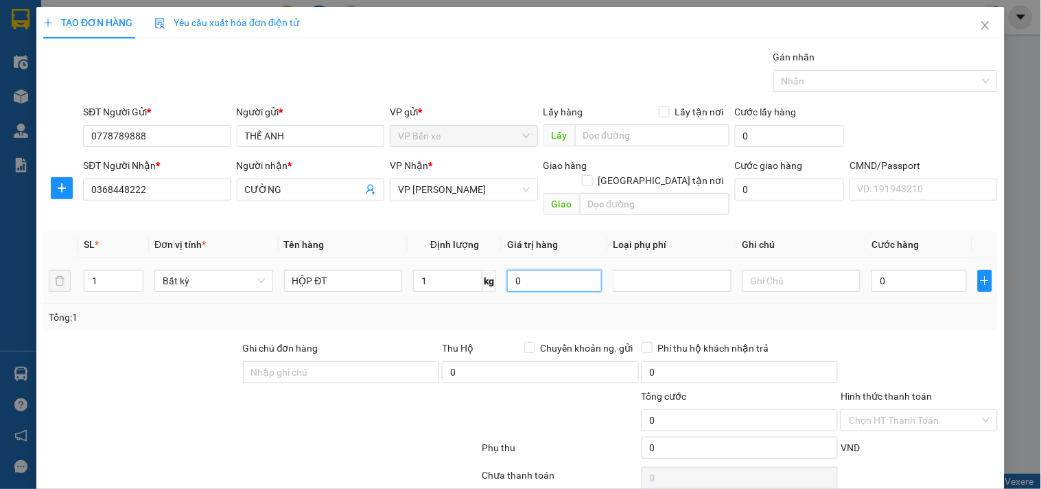
click at [541, 270] on input "0" at bounding box center [554, 281] width 95 height 22
type input "35.000"
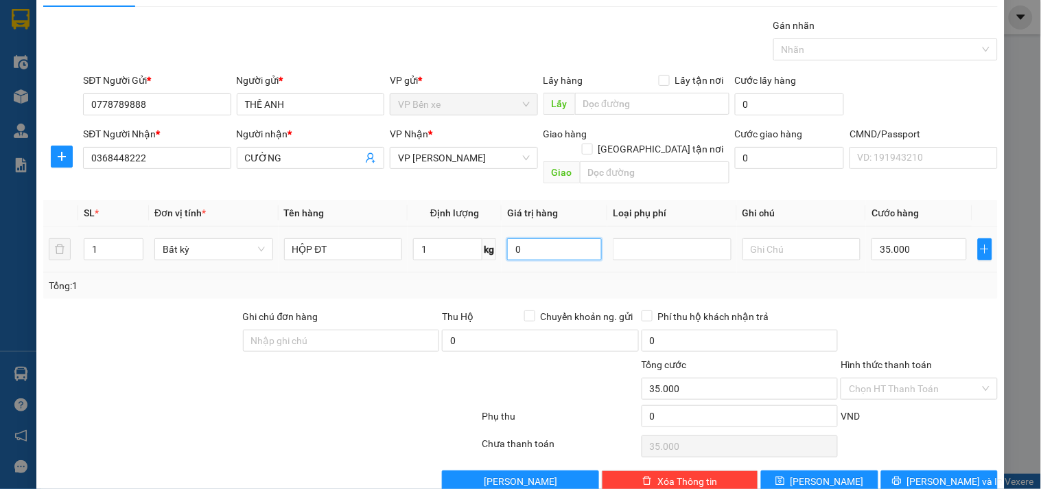
scroll to position [46, 0]
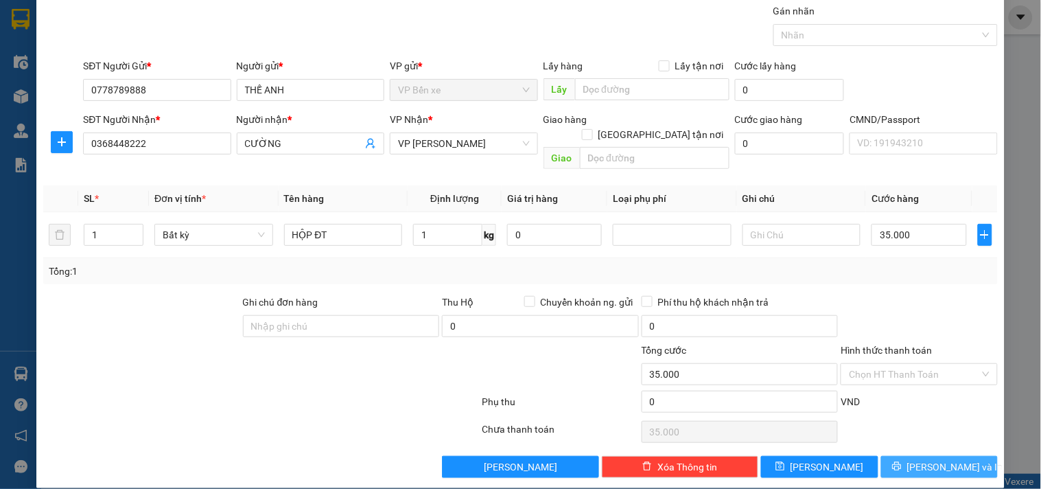
click at [937, 459] on span "[PERSON_NAME] và In" at bounding box center [955, 466] width 96 height 15
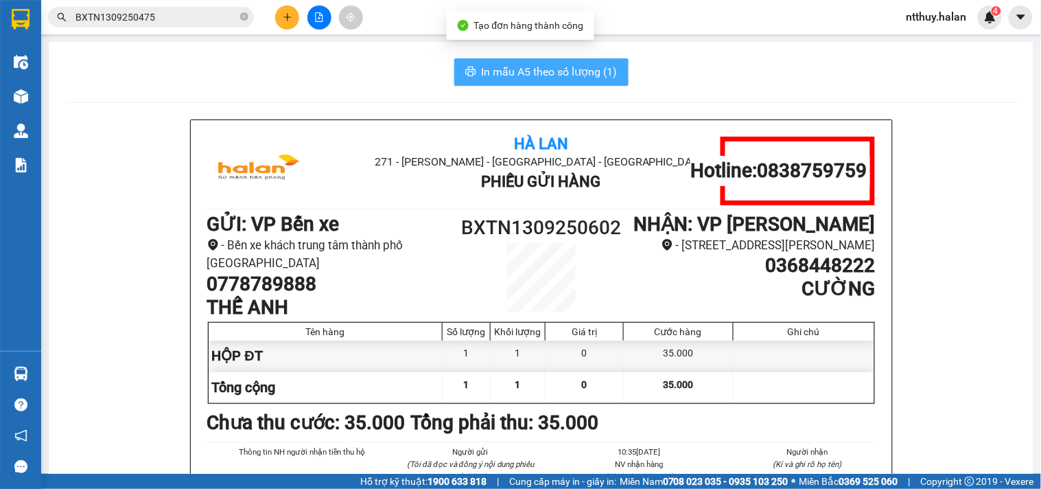
click at [554, 72] on span "In mẫu A5 theo số lượng (1)" at bounding box center [550, 71] width 136 height 17
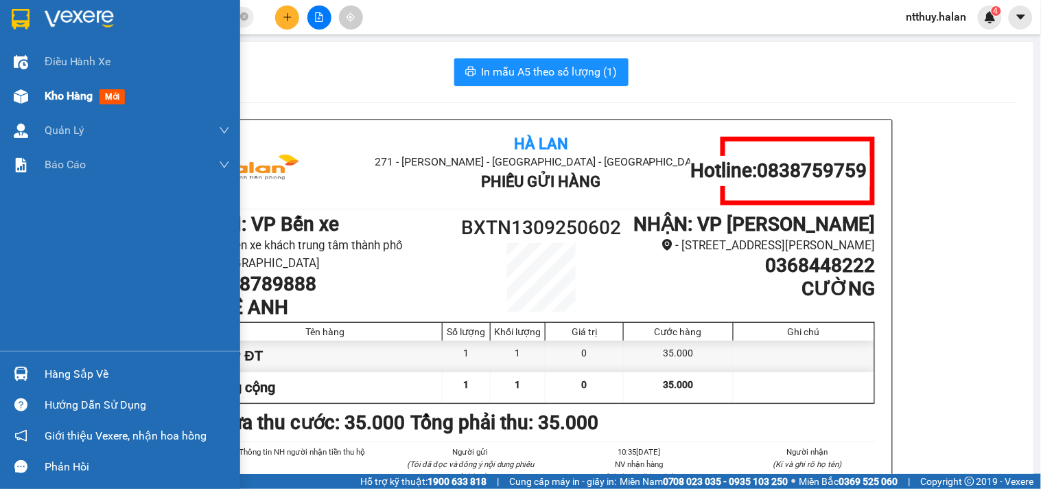
click at [67, 99] on span "Kho hàng" at bounding box center [69, 95] width 48 height 13
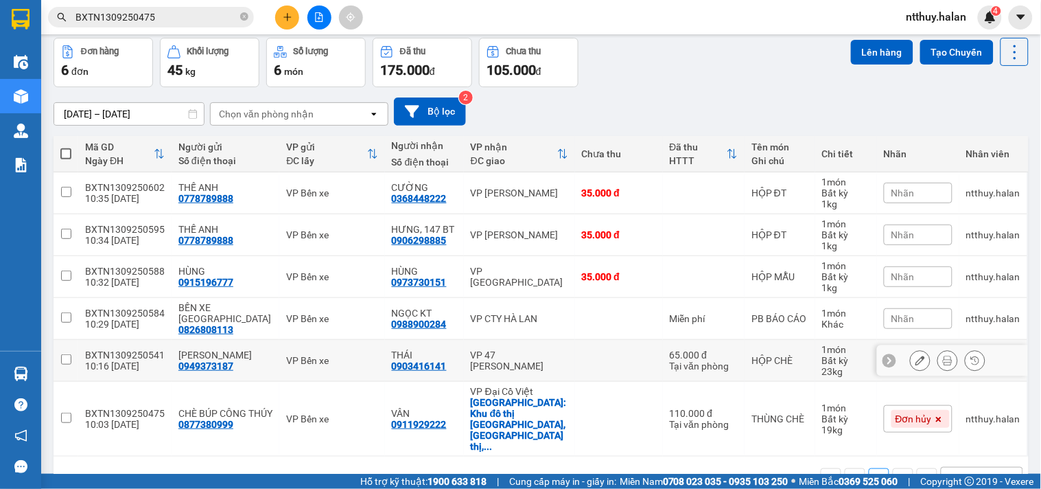
scroll to position [63, 0]
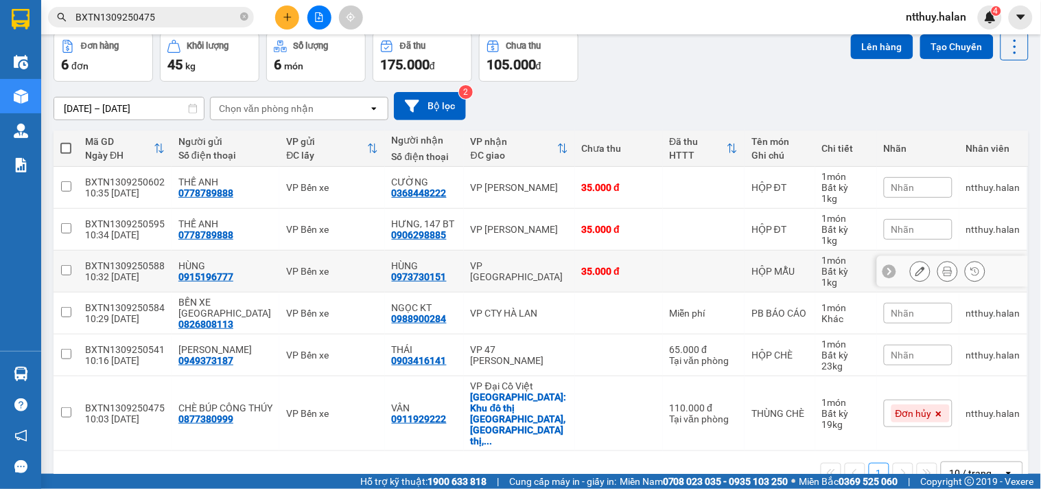
click at [64, 269] on input "checkbox" at bounding box center [66, 270] width 10 height 10
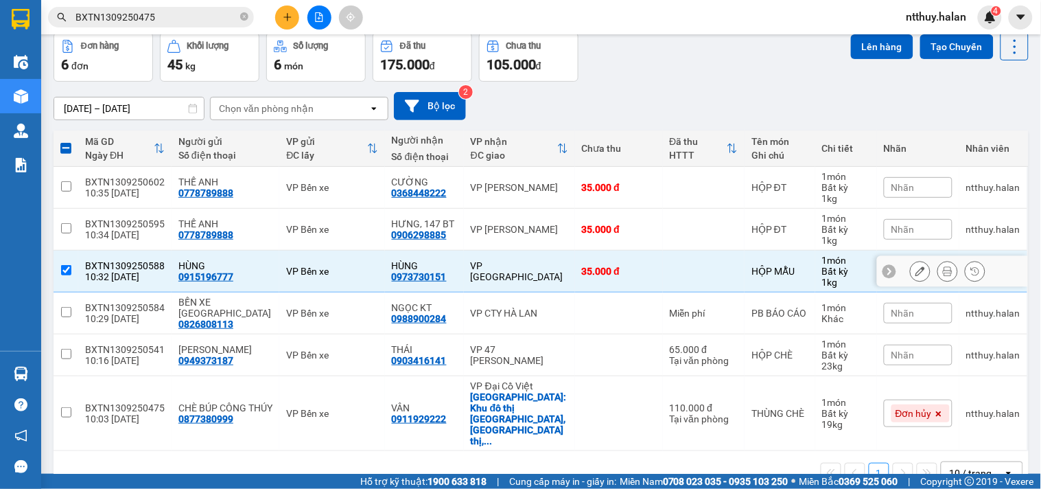
click at [71, 265] on input "checkbox" at bounding box center [66, 270] width 10 height 10
checkbox input "false"
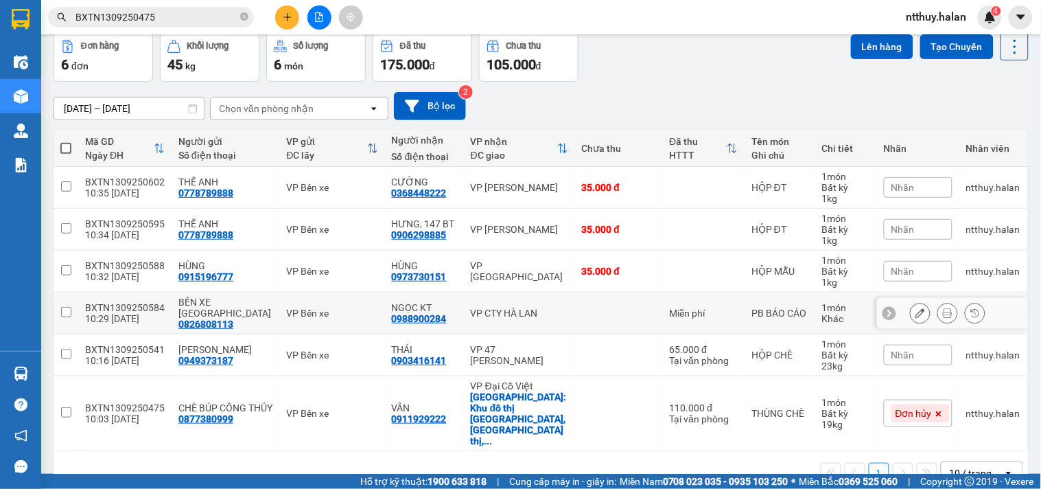
click at [64, 307] on input "checkbox" at bounding box center [66, 312] width 10 height 10
checkbox input "true"
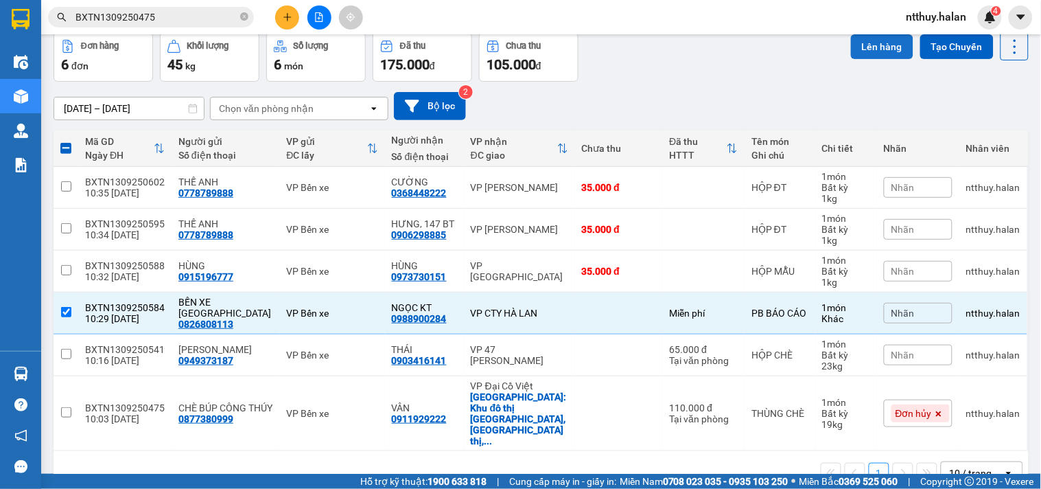
click at [884, 41] on button "Lên hàng" at bounding box center [882, 46] width 62 height 25
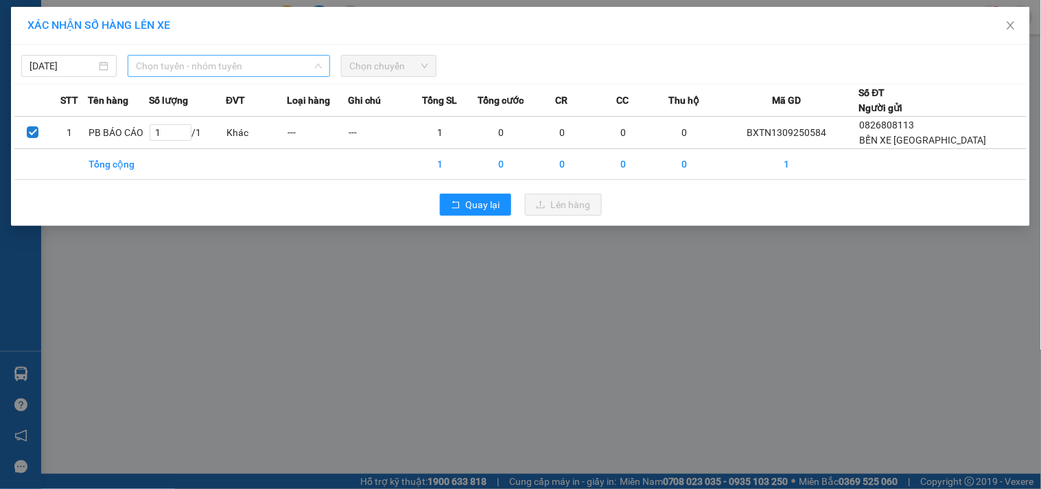
click at [261, 66] on span "Chọn tuyến - nhóm tuyến" at bounding box center [229, 66] width 186 height 21
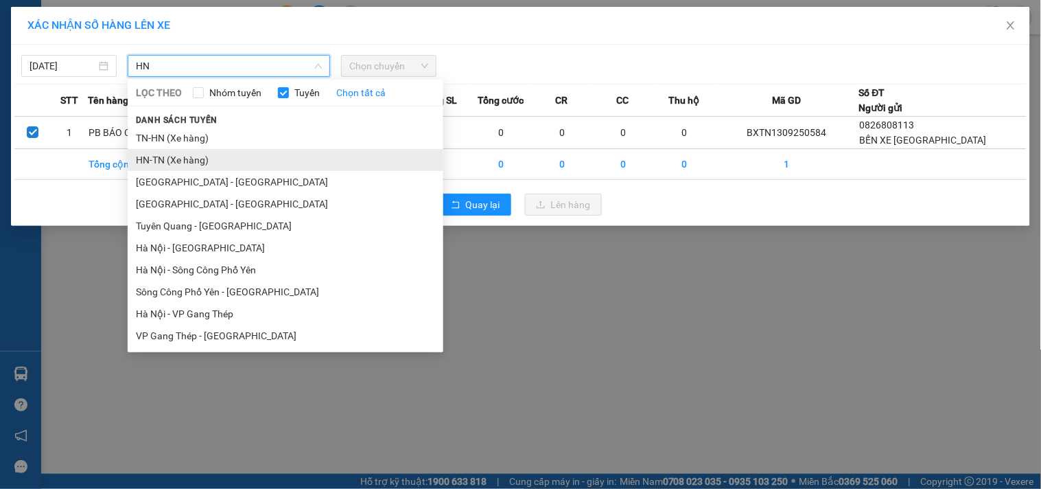
type input "HN"
click at [193, 158] on li "HN-TN (Xe hàng)" at bounding box center [286, 160] width 316 height 22
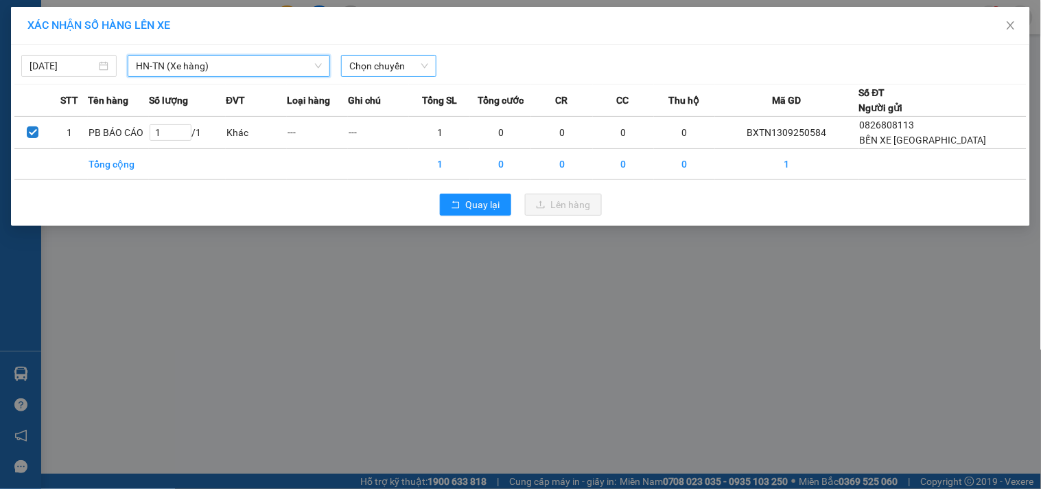
click at [419, 60] on span "Chọn chuyến" at bounding box center [388, 66] width 79 height 21
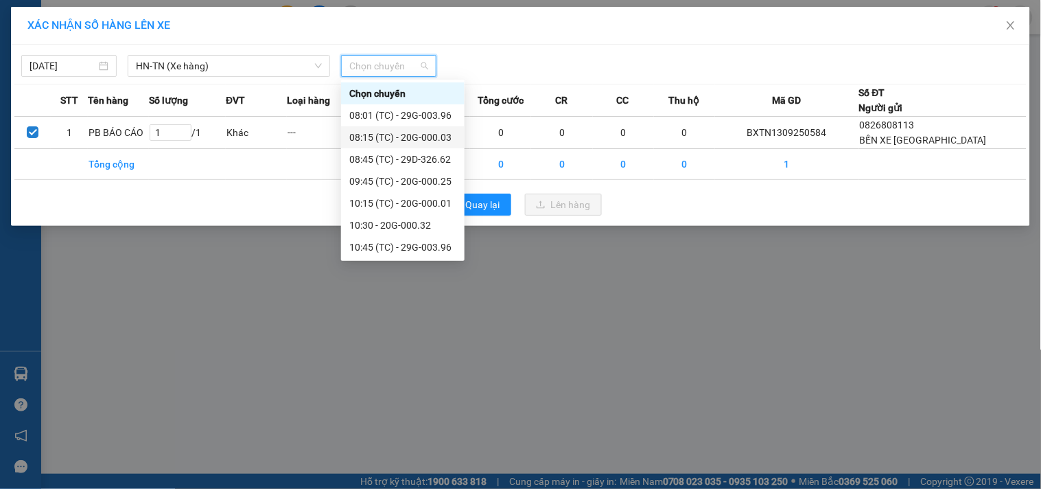
click at [428, 135] on div "08:15 (TC) - 20G-000.03" at bounding box center [402, 137] width 107 height 15
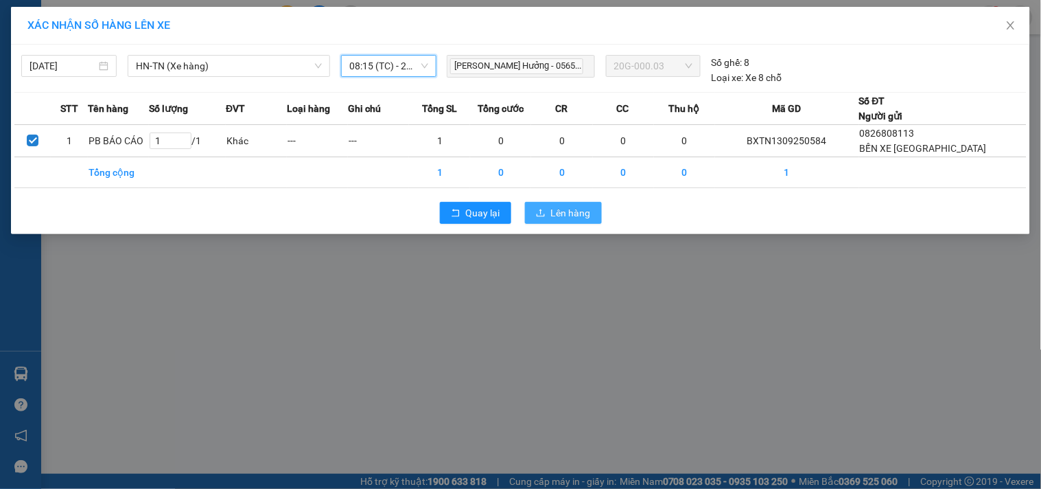
click at [573, 209] on span "Lên hàng" at bounding box center [571, 212] width 40 height 15
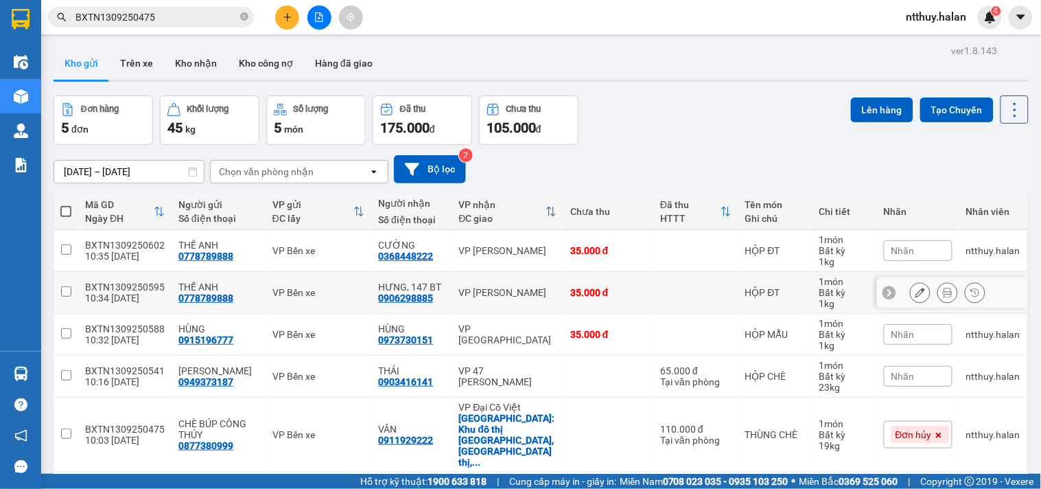
click at [64, 290] on input "checkbox" at bounding box center [66, 291] width 10 height 10
checkbox input "true"
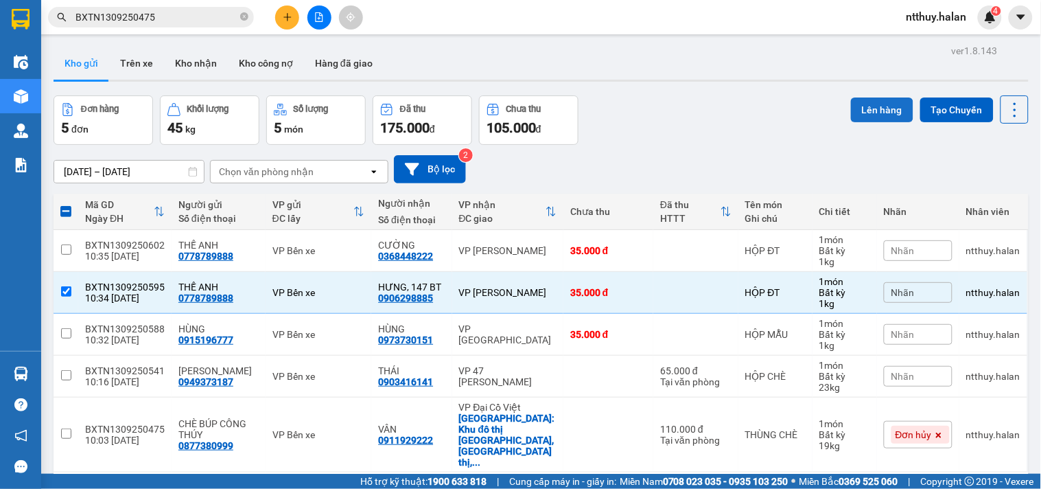
drag, startPoint x: 881, startPoint y: 110, endPoint x: 863, endPoint y: 113, distance: 18.0
click at [865, 113] on button "Lên hàng" at bounding box center [882, 109] width 62 height 25
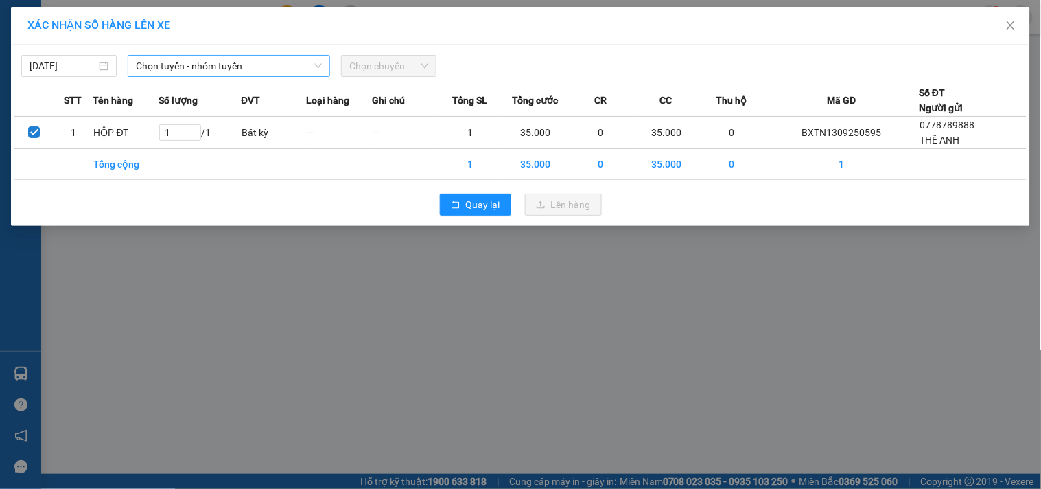
click at [189, 58] on span "Chọn tuyến - nhóm tuyến" at bounding box center [229, 66] width 186 height 21
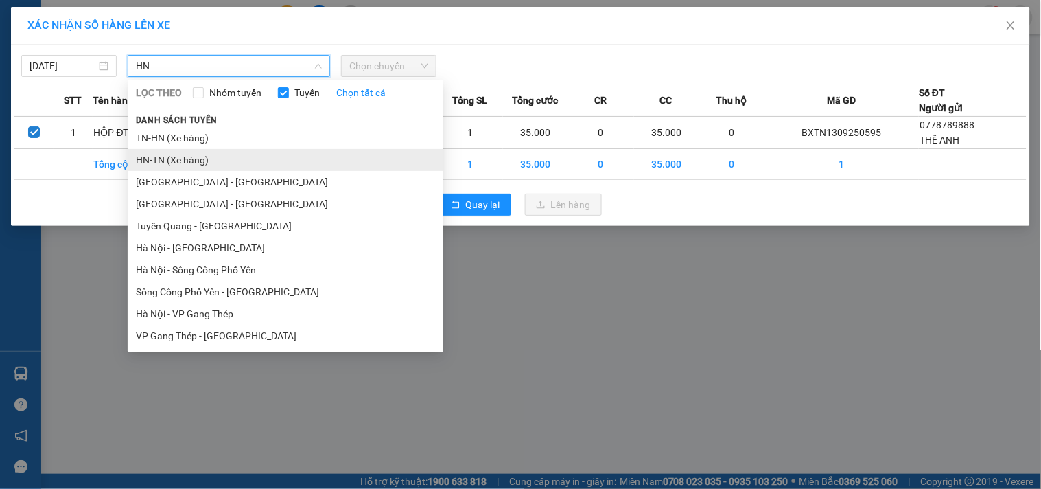
type input "HN"
click at [163, 158] on li "HN-TN (Xe hàng)" at bounding box center [286, 160] width 316 height 22
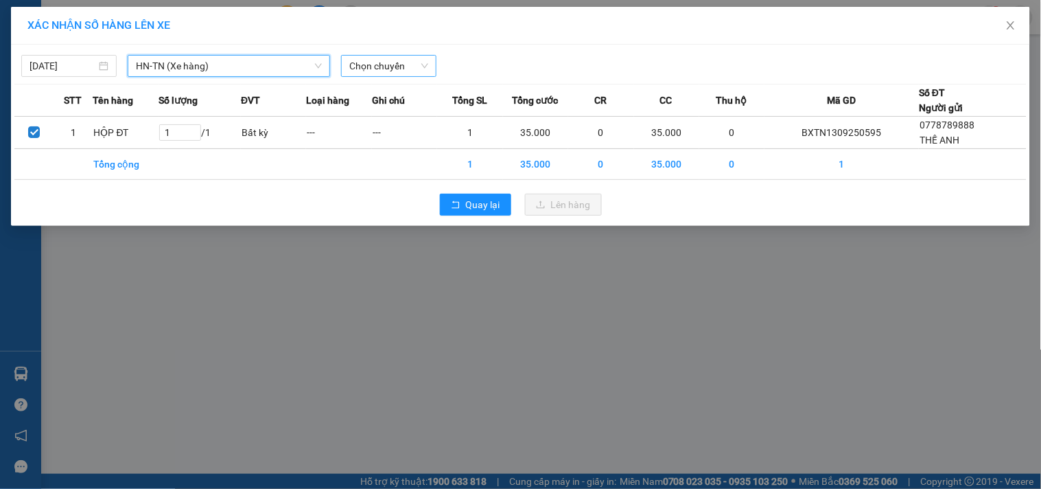
click at [366, 58] on span "Chọn chuyến" at bounding box center [388, 66] width 79 height 21
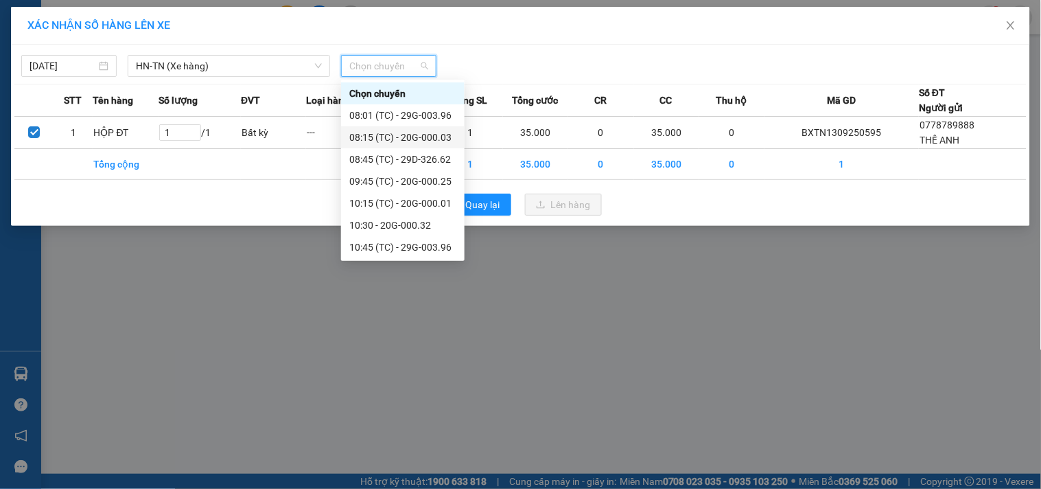
click at [421, 133] on div "08:15 (TC) - 20G-000.03" at bounding box center [402, 137] width 107 height 15
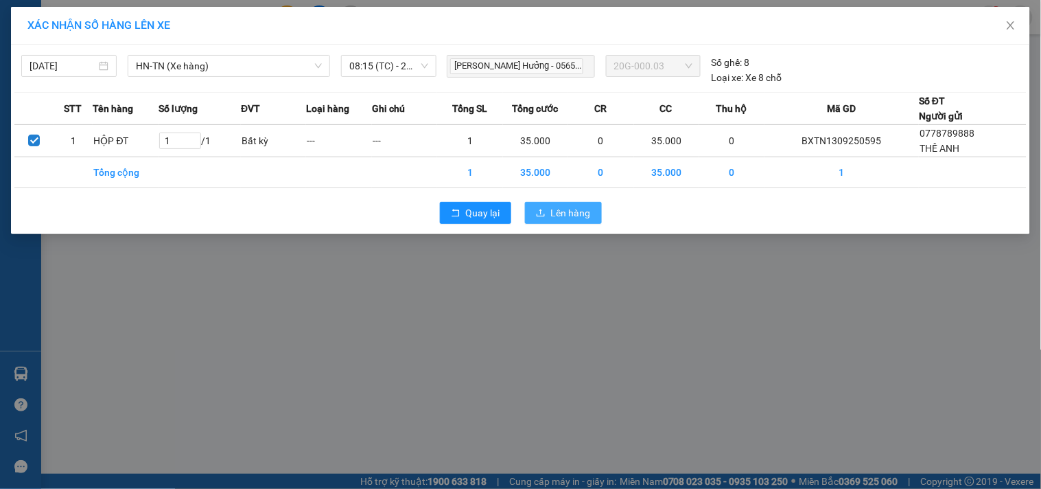
click at [582, 214] on span "Lên hàng" at bounding box center [571, 212] width 40 height 15
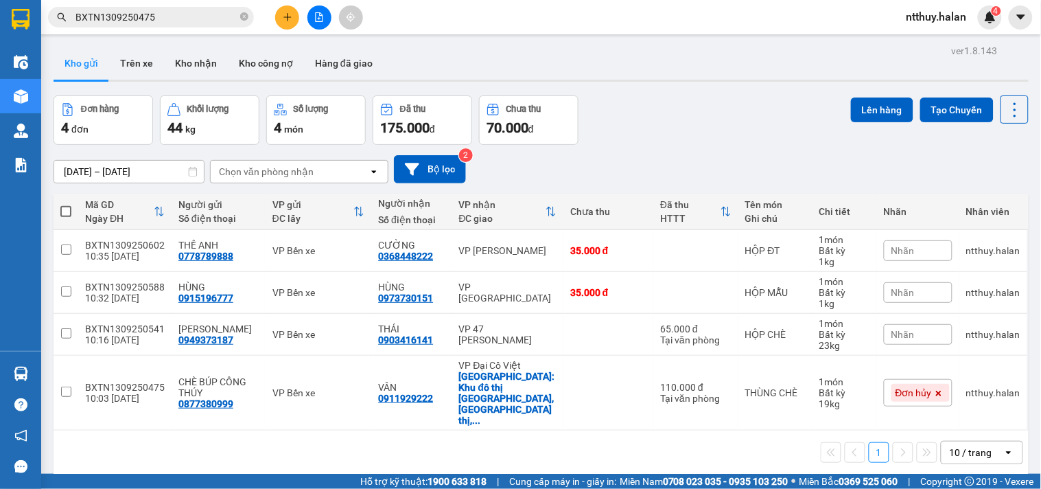
click at [684, 147] on div "[DATE] – [DATE] Press the down arrow key to interact with the calendar and sele…" at bounding box center [541, 169] width 975 height 49
click at [200, 65] on button "Kho nhận" at bounding box center [196, 63] width 64 height 33
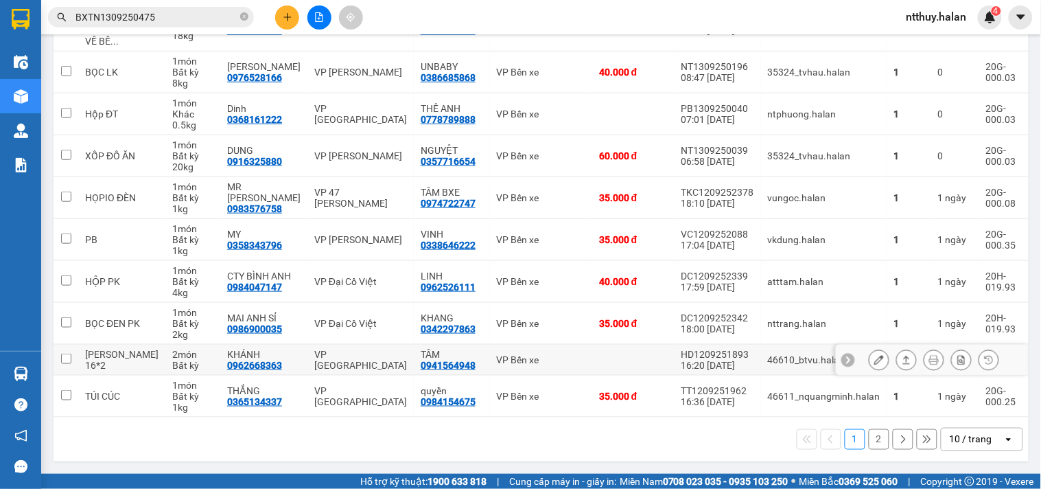
scroll to position [243, 0]
click at [1003, 438] on icon "open" at bounding box center [1008, 439] width 11 height 11
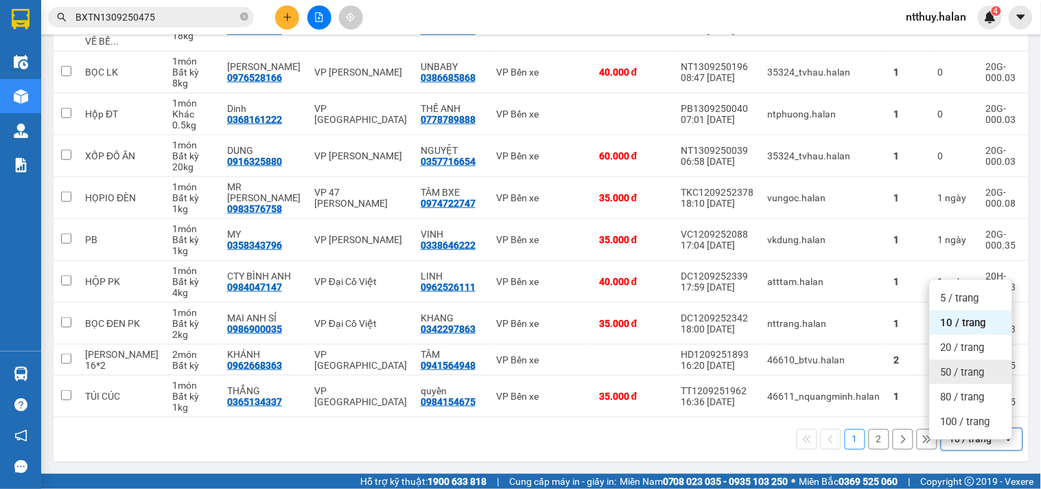
click at [972, 365] on span "50 / trang" at bounding box center [963, 372] width 44 height 14
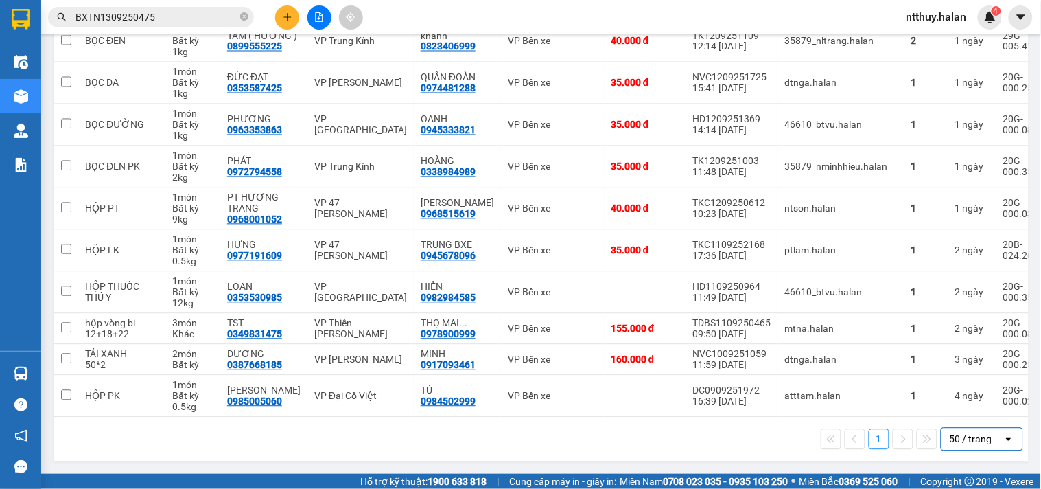
scroll to position [641, 0]
click at [290, 16] on icon "plus" at bounding box center [287, 16] width 8 height 1
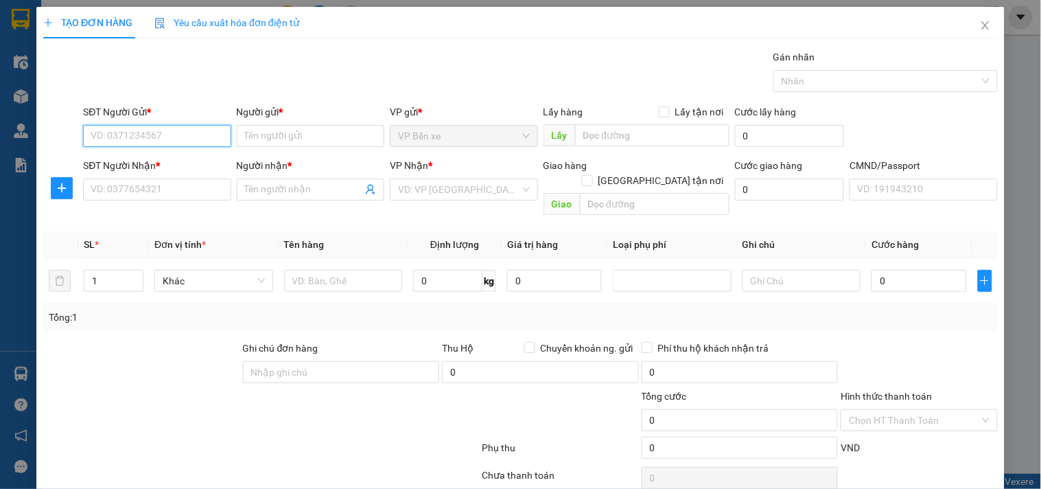
click at [194, 136] on input "SĐT Người Gửi *" at bounding box center [157, 136] width 148 height 22
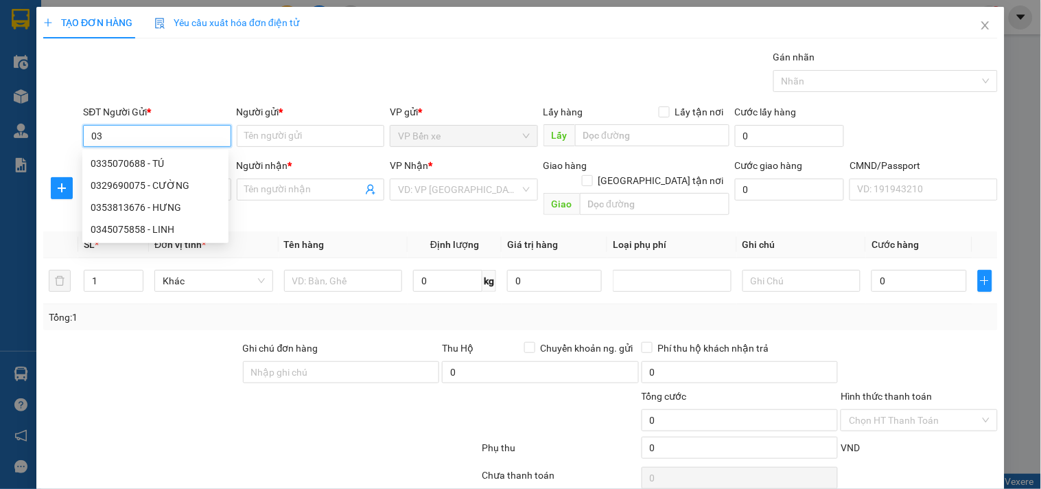
type input "0"
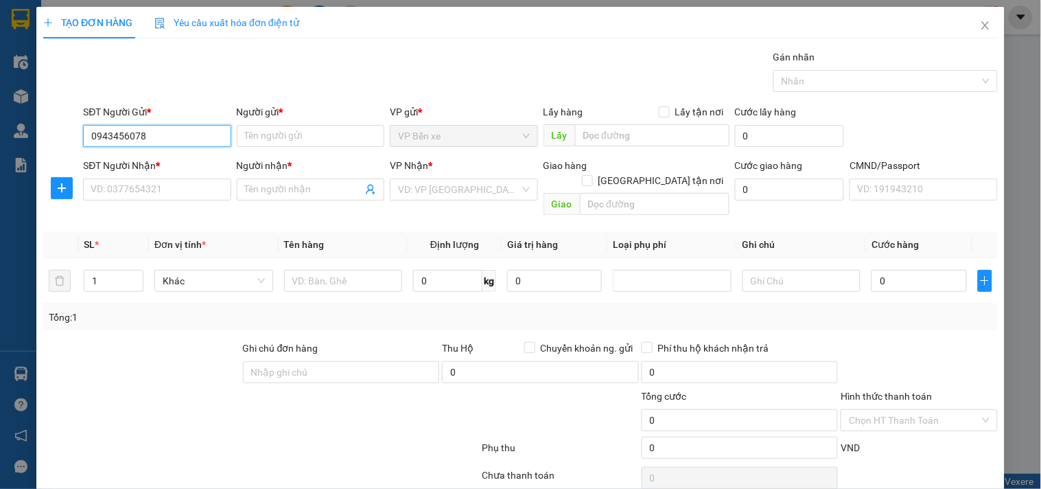
click at [194, 136] on input "0943456078" at bounding box center [157, 136] width 148 height 22
click at [183, 132] on input "0943456078" at bounding box center [157, 136] width 148 height 22
type input "0943456078"
drag, startPoint x: 272, startPoint y: 132, endPoint x: 283, endPoint y: 130, distance: 11.1
click at [280, 130] on input "Người gửi *" at bounding box center [311, 136] width 148 height 22
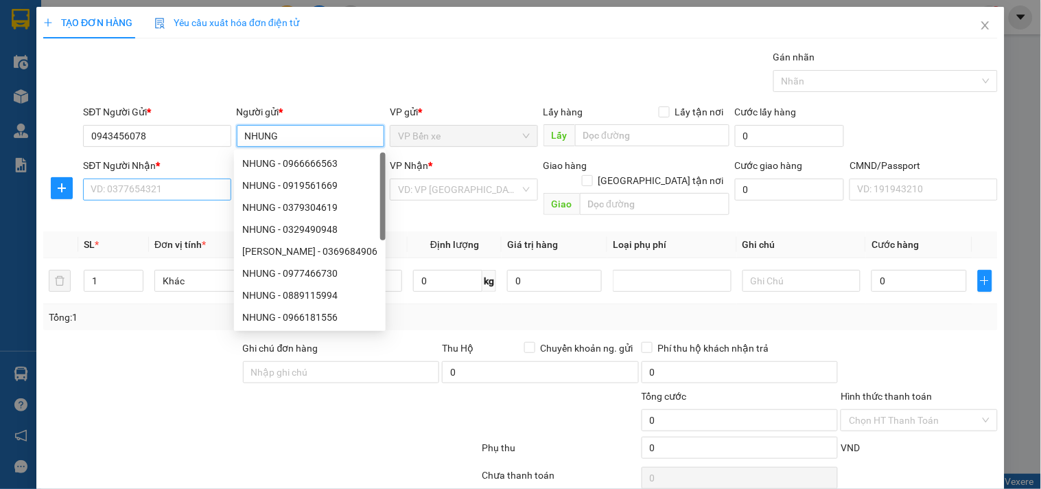
type input "NHUNG"
click at [154, 186] on input "SĐT Người Nhận *" at bounding box center [157, 189] width 148 height 22
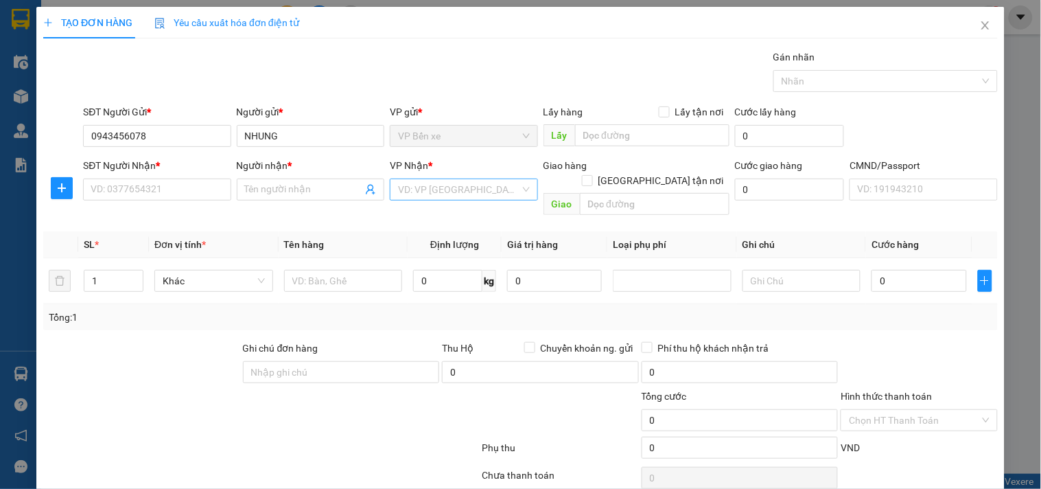
click at [448, 189] on input "search" at bounding box center [458, 189] width 121 height 21
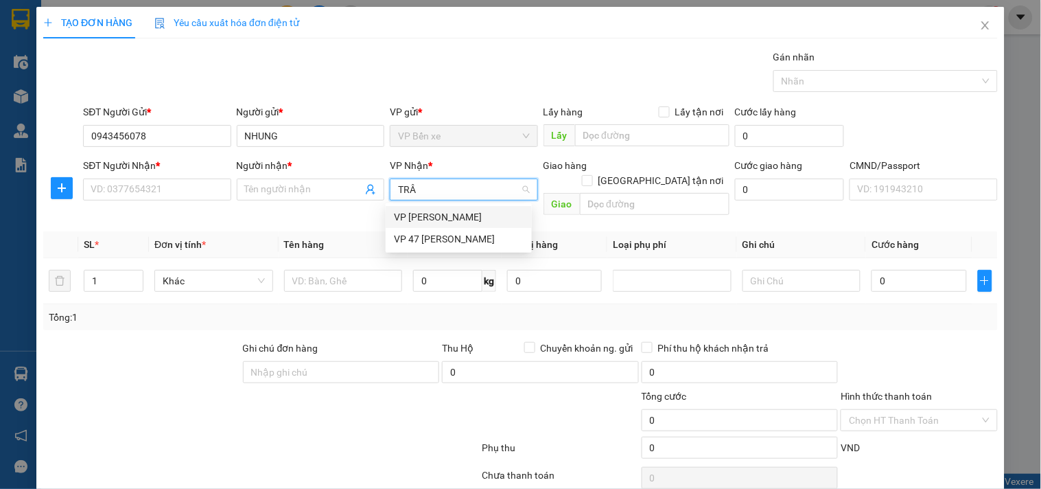
type input "TRÂN"
click at [451, 213] on div "VP 47 [PERSON_NAME]" at bounding box center [459, 216] width 130 height 15
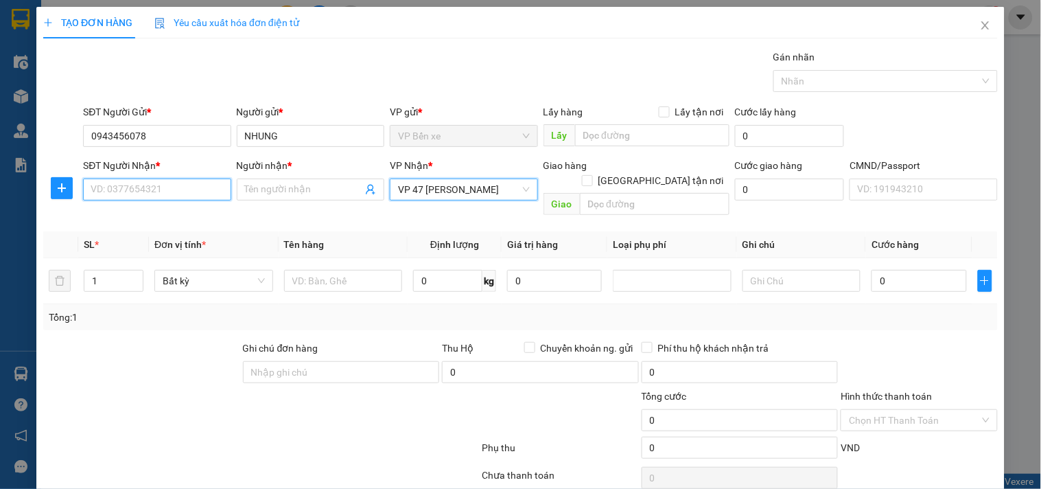
click at [152, 184] on input "SĐT Người Nhận *" at bounding box center [157, 189] width 148 height 22
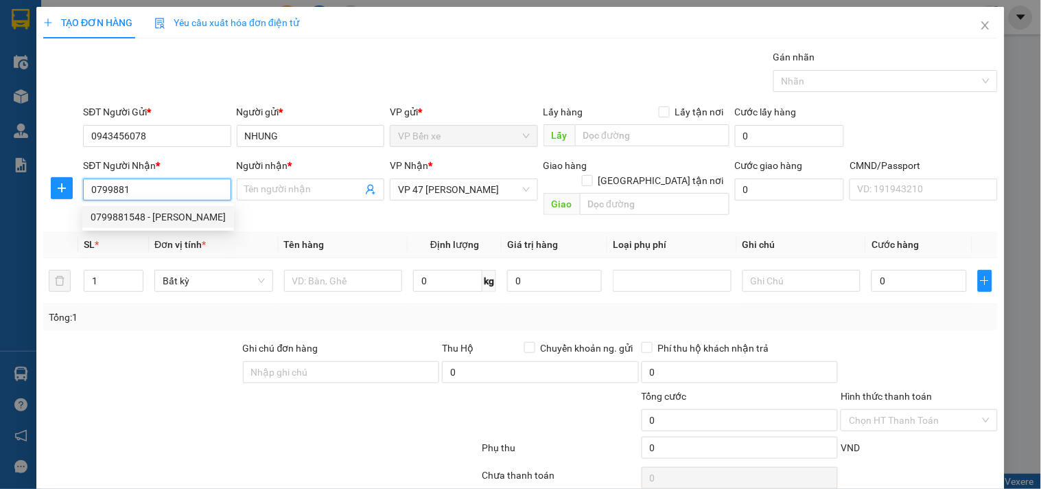
click at [132, 222] on div "0799881548 - [PERSON_NAME]" at bounding box center [158, 216] width 135 height 15
type input "0799881548"
type input "THANH"
type input "019089009946"
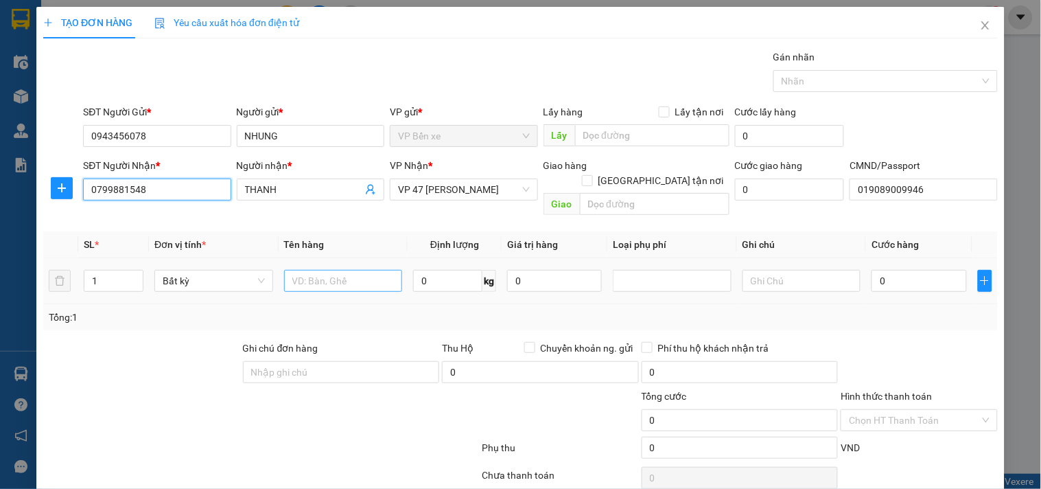
type input "0799881548"
click at [344, 270] on input "text" at bounding box center [343, 281] width 119 height 22
type input "XỐP QUẢ"
click at [449, 275] on input "0" at bounding box center [447, 281] width 69 height 22
type input "25"
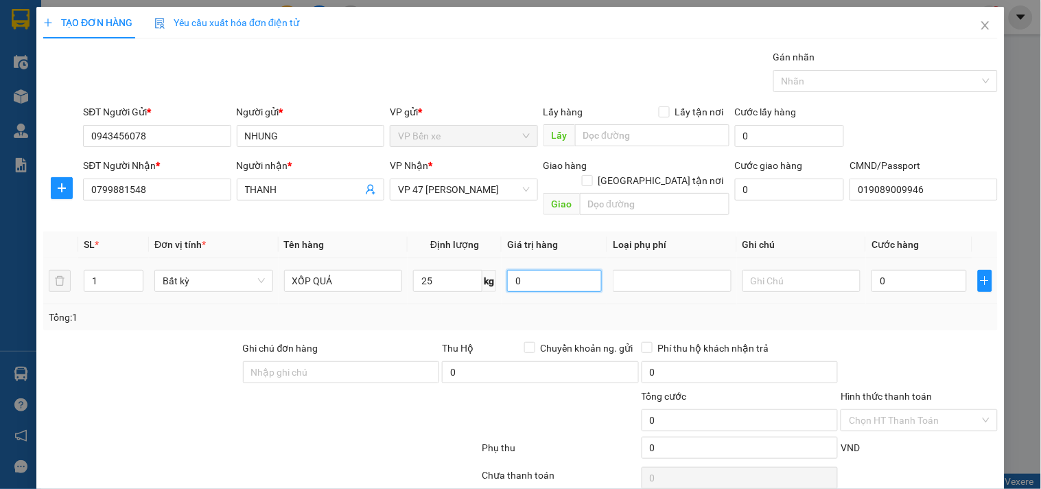
click at [580, 270] on input "0" at bounding box center [554, 281] width 95 height 22
type input "65.000"
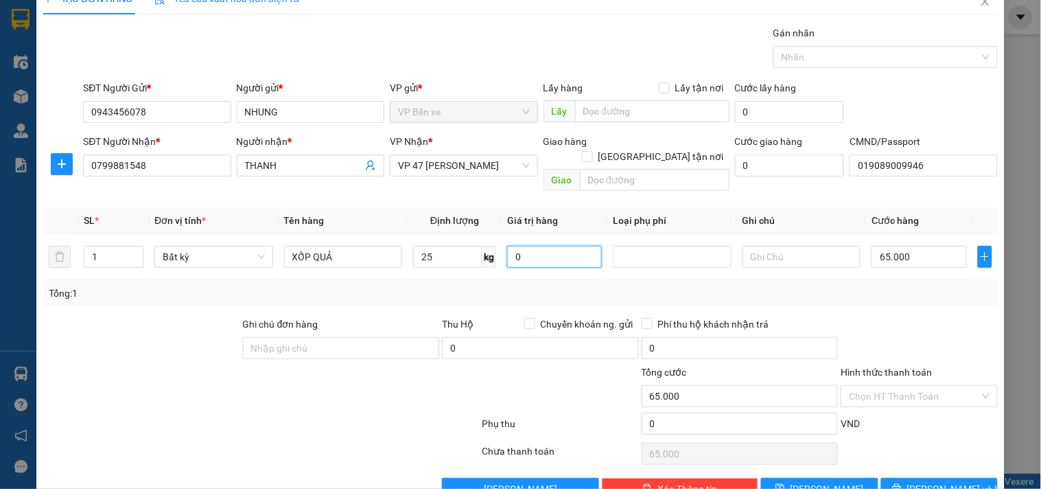
scroll to position [46, 0]
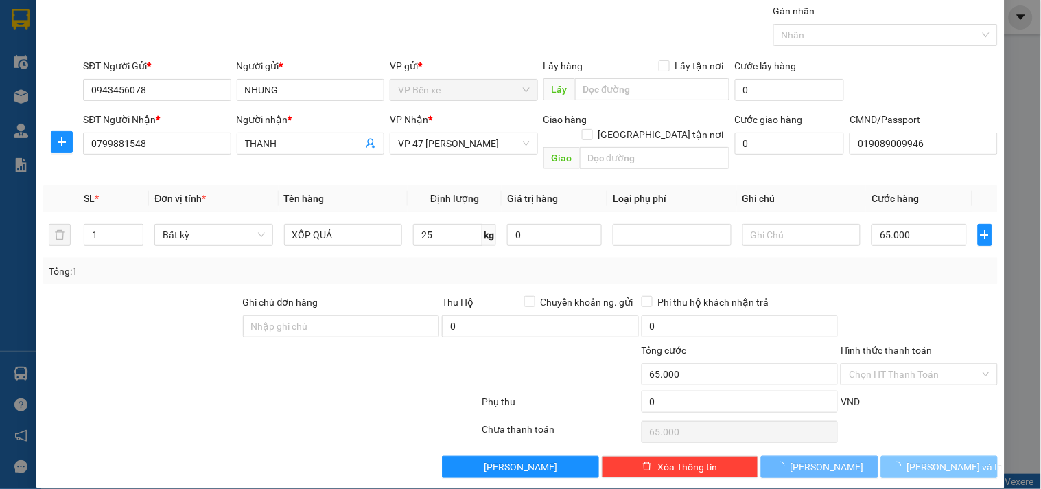
click at [918, 459] on span "[PERSON_NAME] và In" at bounding box center [955, 466] width 96 height 15
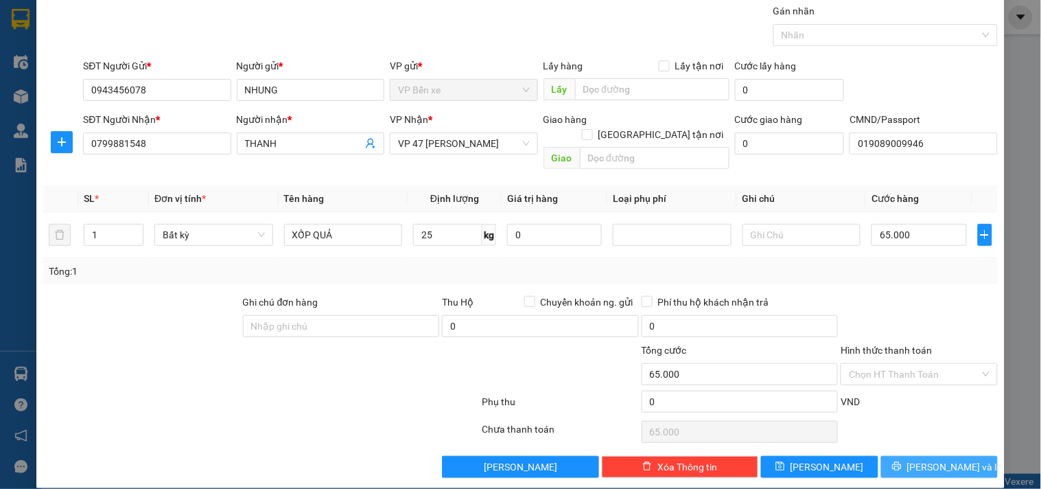
click at [922, 459] on span "[PERSON_NAME] và In" at bounding box center [955, 466] width 96 height 15
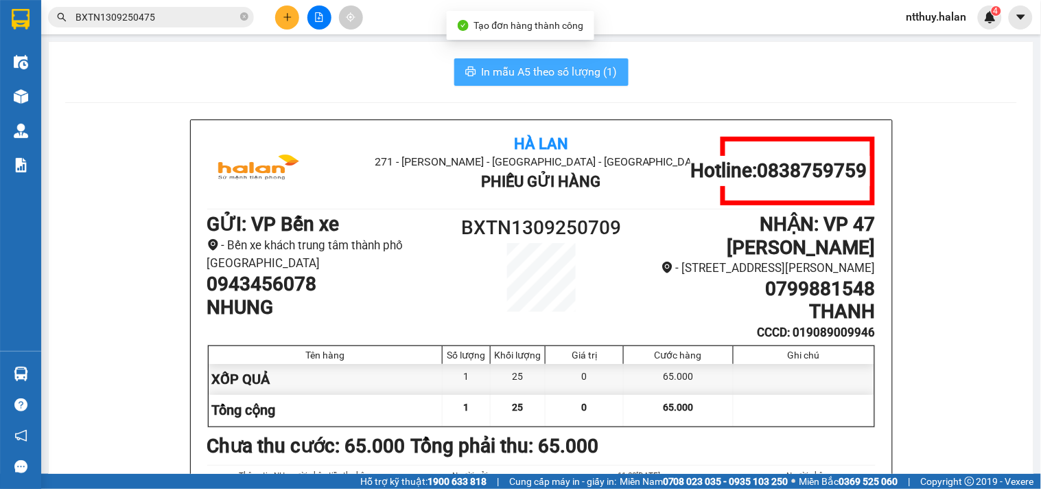
click at [567, 65] on span "In mẫu A5 theo số lượng (1)" at bounding box center [550, 71] width 136 height 17
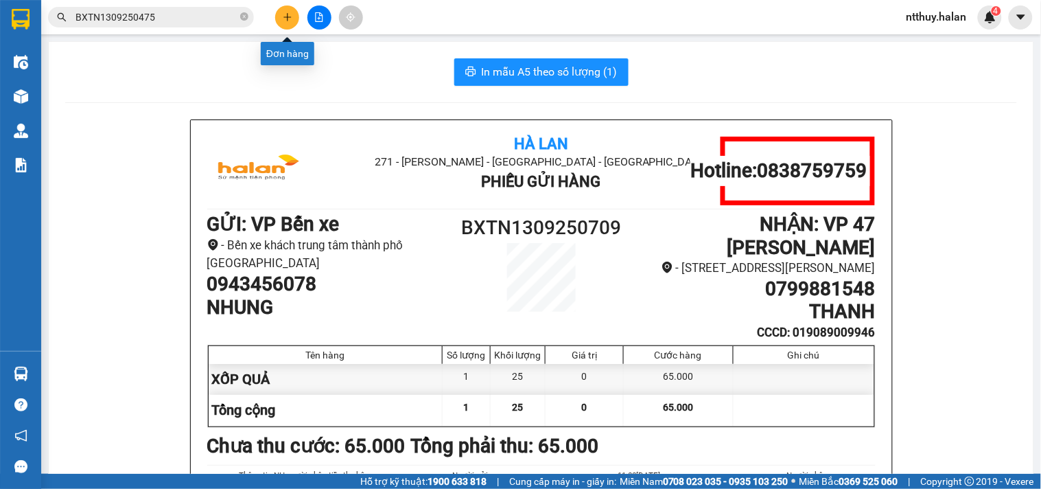
click at [283, 16] on icon "plus" at bounding box center [288, 17] width 10 height 10
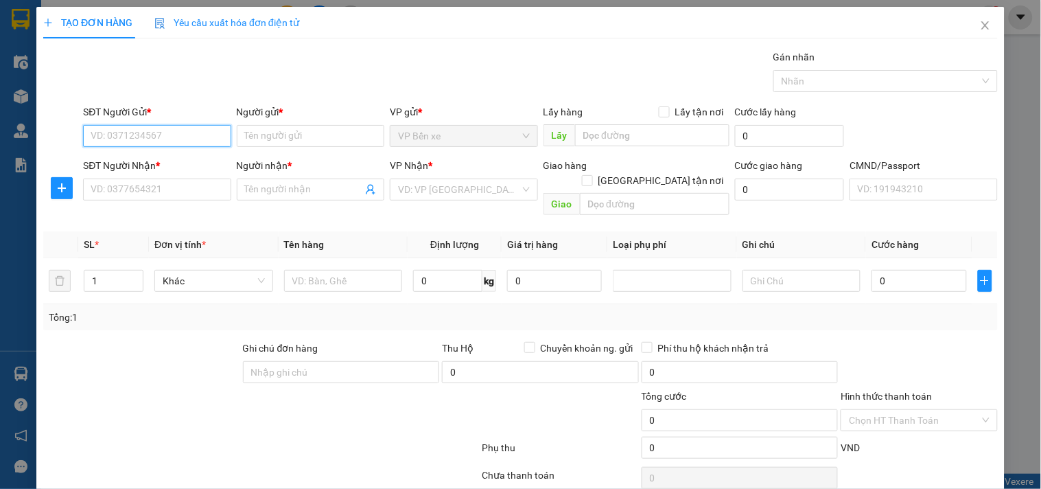
click at [162, 130] on input "SĐT Người Gửi *" at bounding box center [157, 136] width 148 height 22
type input "0912949317"
click at [132, 163] on div "0912949317 - YẾN" at bounding box center [156, 163] width 130 height 15
type input "YẾN"
type input "0912949317"
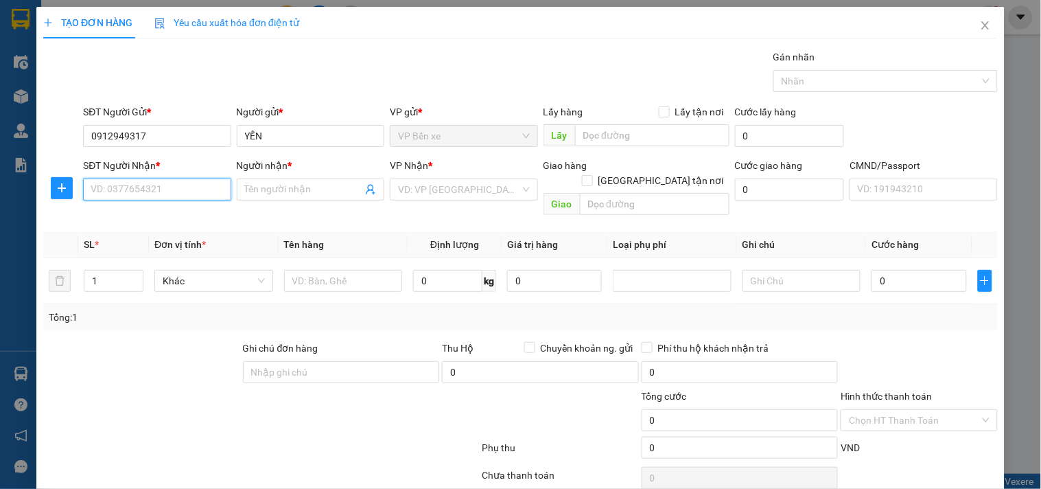
click at [146, 191] on input "SĐT Người Nhận *" at bounding box center [157, 189] width 148 height 22
click at [124, 215] on div "0912949317 - YẾN" at bounding box center [156, 216] width 130 height 15
type input "0912949317"
type input "YẾN"
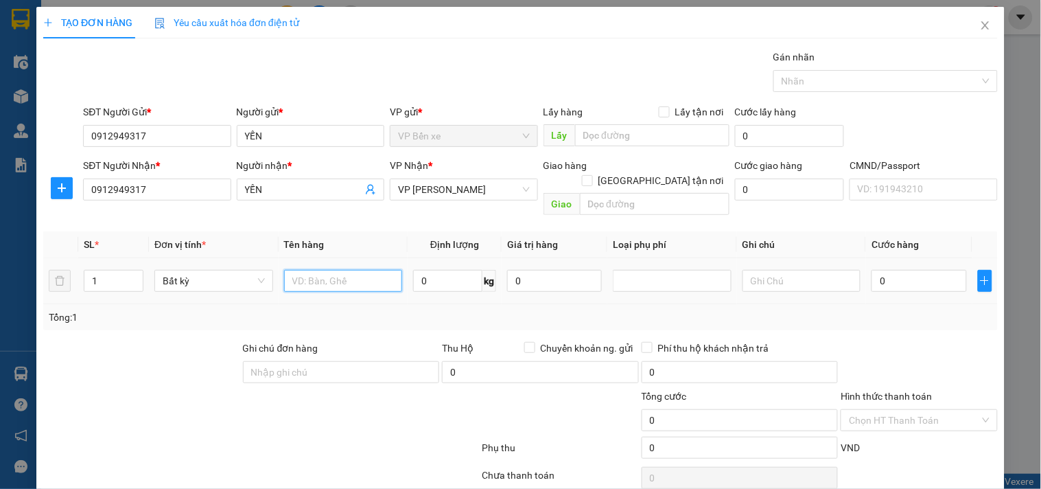
click at [340, 270] on input "text" at bounding box center [343, 281] width 119 height 22
type input "HÔP ĐỒ ĂN"
click at [447, 270] on input "0" at bounding box center [447, 281] width 69 height 22
type input "12"
click at [552, 270] on input "0" at bounding box center [554, 281] width 95 height 22
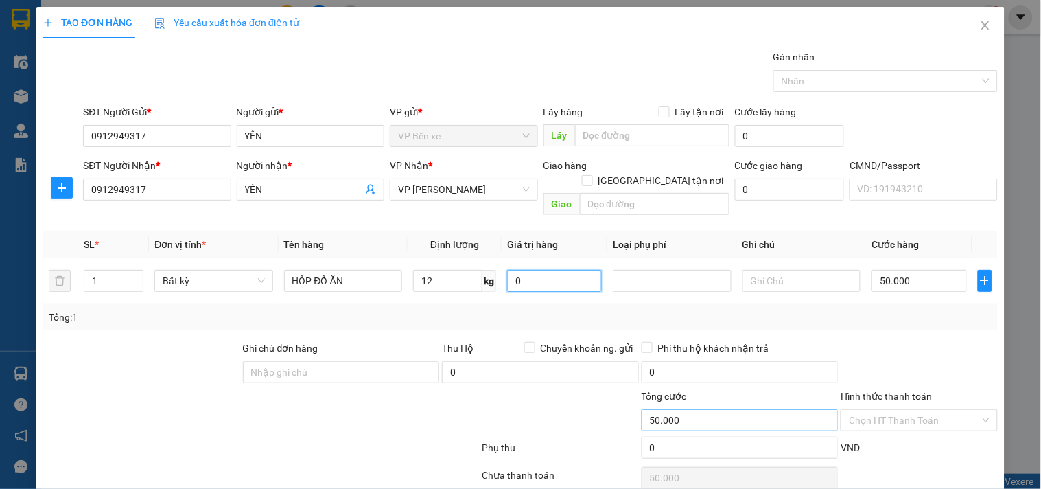
type input "50.000"
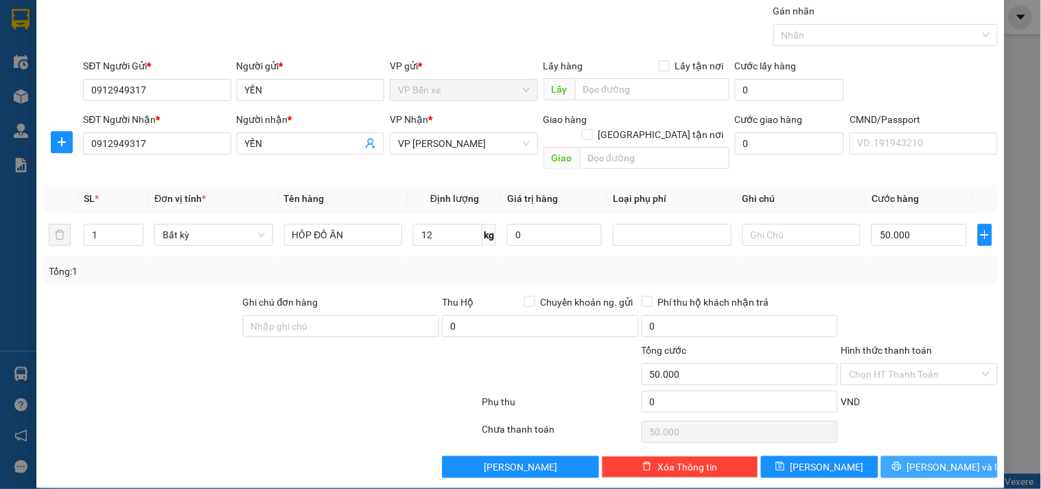
click at [936, 459] on span "[PERSON_NAME] và In" at bounding box center [955, 466] width 96 height 15
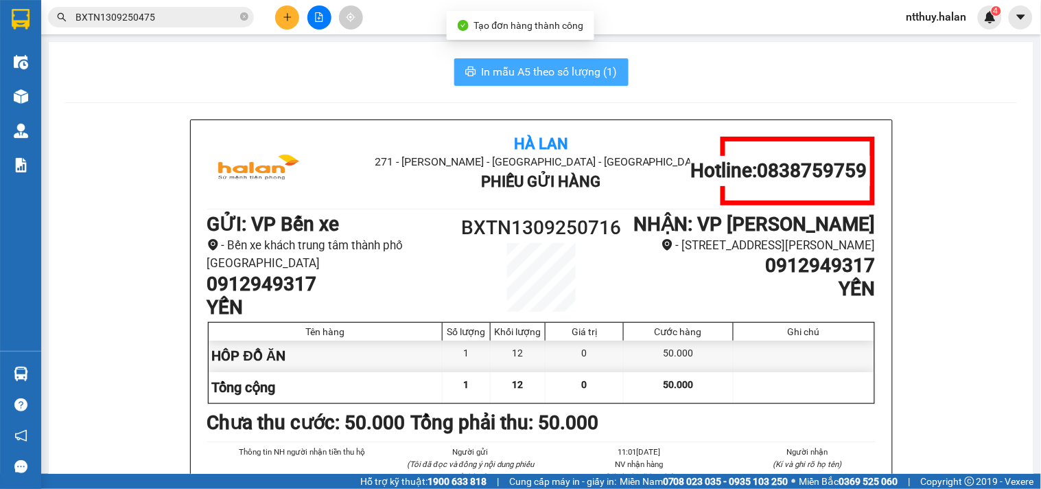
click at [565, 71] on span "In mẫu A5 theo số lượng (1)" at bounding box center [550, 71] width 136 height 17
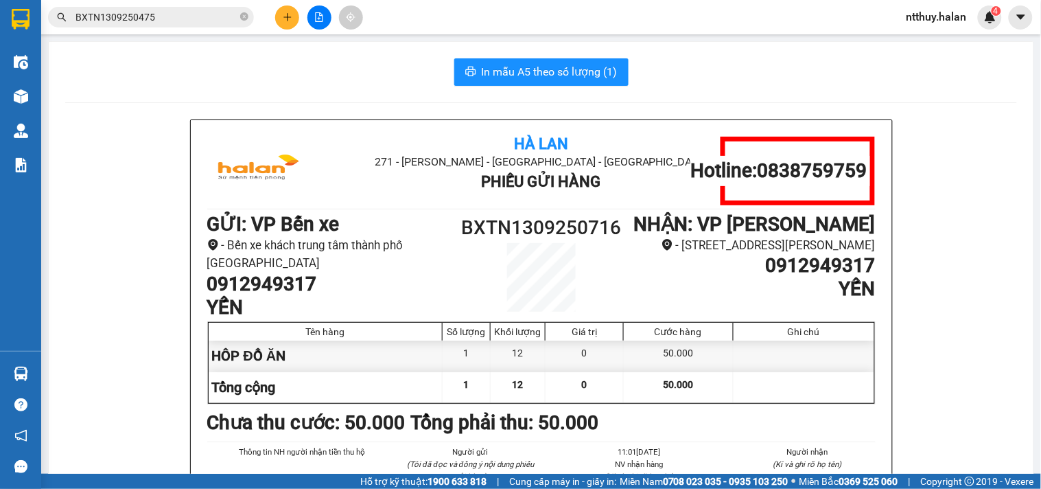
click at [741, 74] on div "In mẫu A5 theo số lượng (1)" at bounding box center [541, 71] width 952 height 27
click at [297, 15] on button at bounding box center [287, 17] width 24 height 24
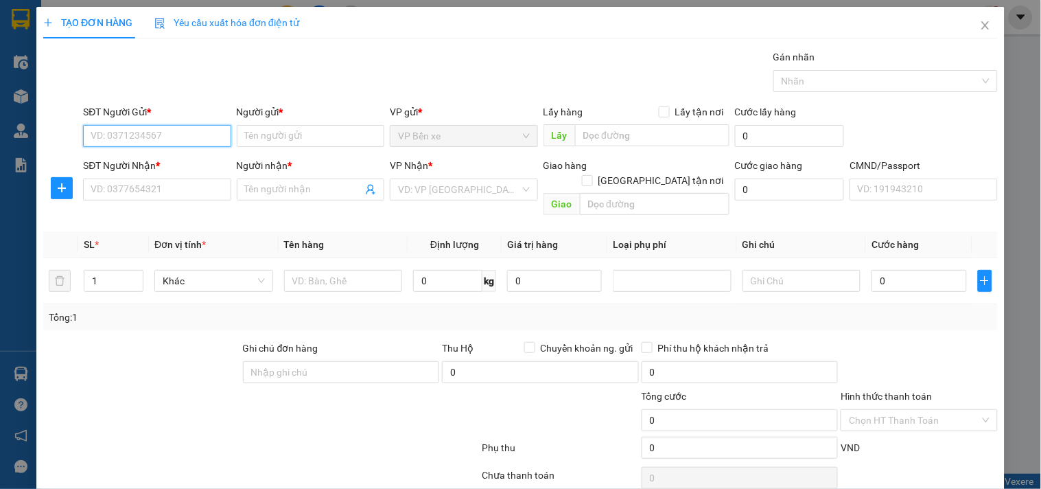
click at [195, 138] on input "SĐT Người Gửi *" at bounding box center [157, 136] width 148 height 22
type input "0919424181"
click at [193, 163] on div "0919424181 - [GEOGRAPHIC_DATA]" at bounding box center [168, 163] width 154 height 15
type input "[PERSON_NAME]"
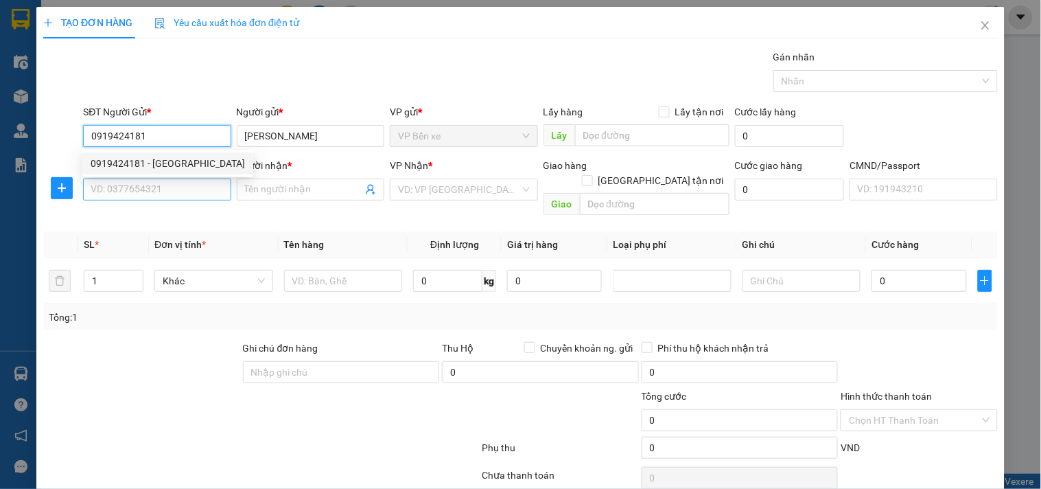
type input "0919424181"
click at [192, 189] on input "SĐT Người Nhận *" at bounding box center [157, 189] width 148 height 22
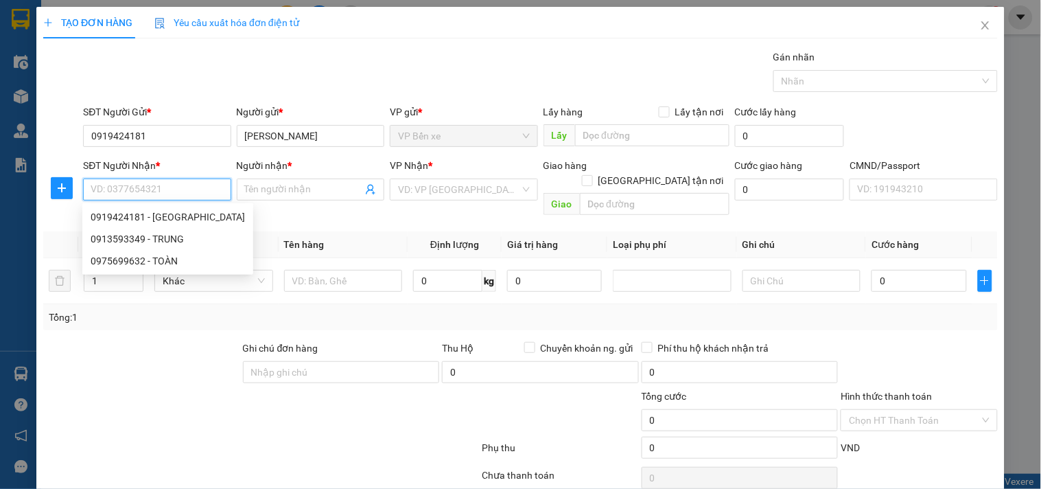
click at [193, 188] on input "SĐT Người Nhận *" at bounding box center [157, 189] width 148 height 22
type input "0915465789"
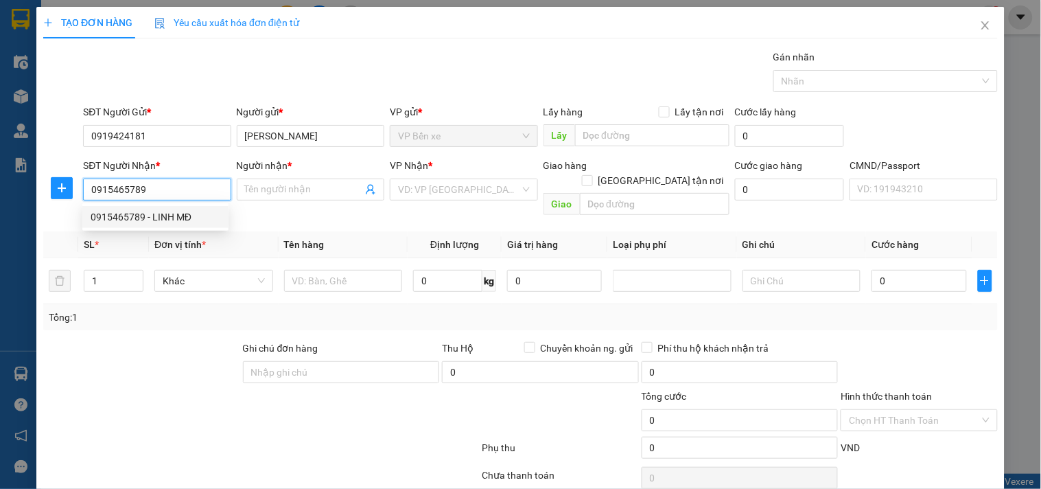
click at [172, 215] on div "0915465789 - LINH MĐ" at bounding box center [156, 216] width 130 height 15
type input "LINH MĐ"
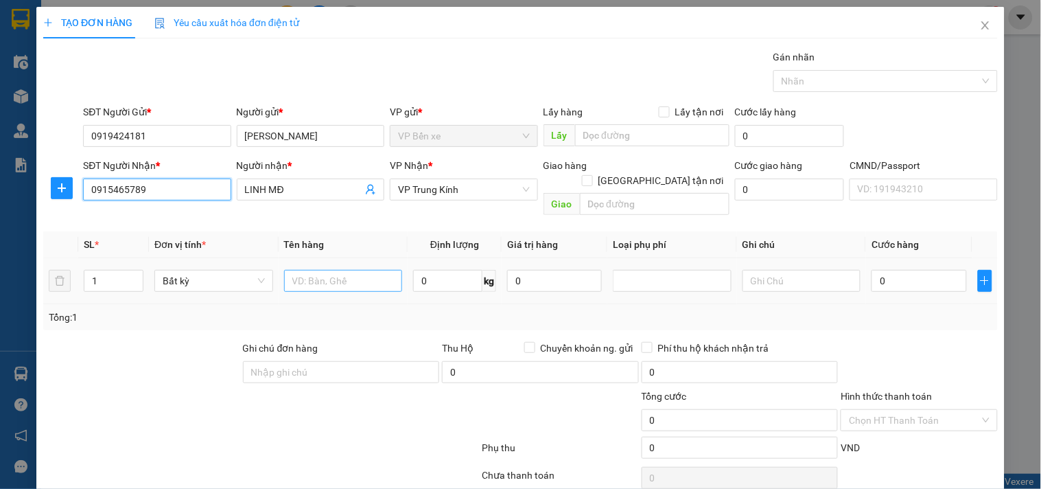
type input "0915465789"
click at [328, 270] on input "text" at bounding box center [343, 281] width 119 height 22
type input "HỘP MT"
click at [439, 276] on input "0" at bounding box center [447, 281] width 69 height 22
type input "3"
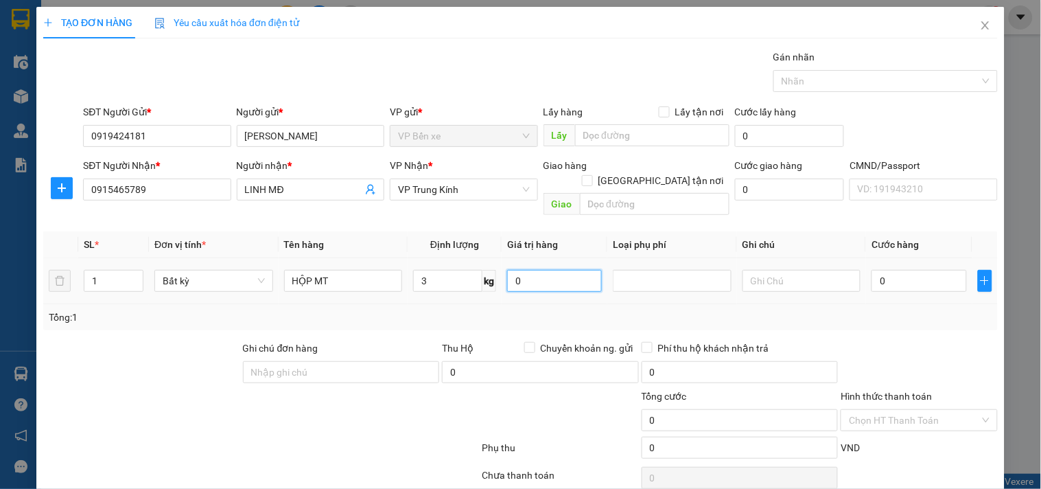
click at [544, 270] on input "0" at bounding box center [554, 281] width 95 height 22
type input "40.000"
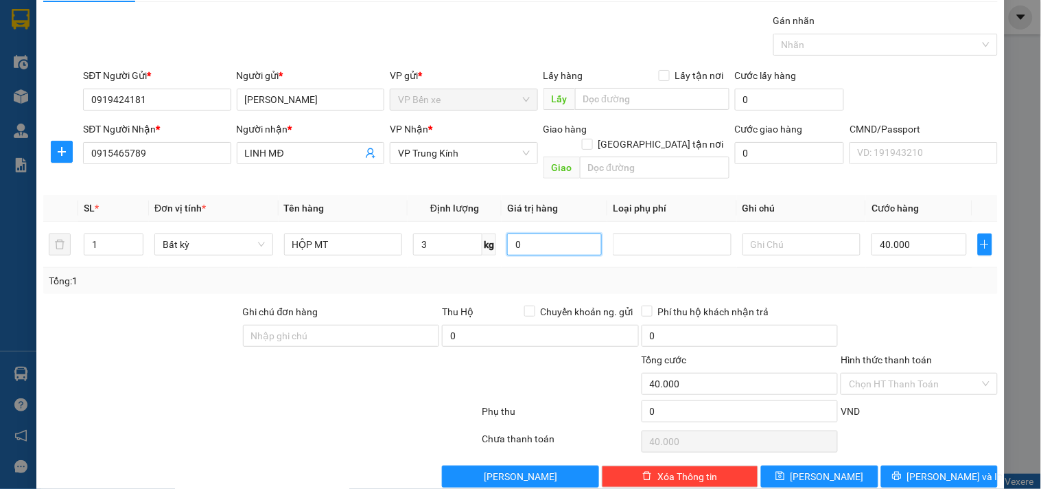
scroll to position [46, 0]
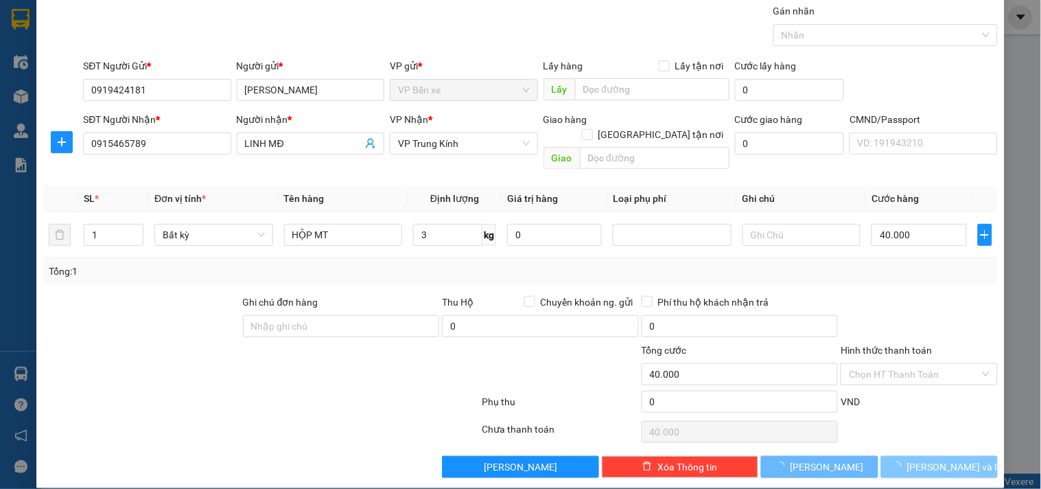
click at [931, 456] on button "[PERSON_NAME] và In" at bounding box center [939, 467] width 117 height 22
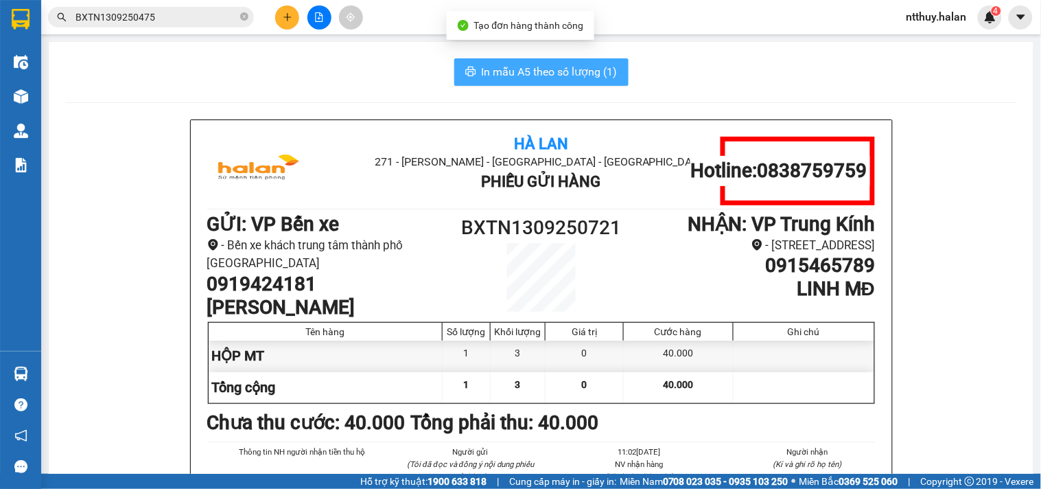
click at [565, 67] on span "In mẫu A5 theo số lượng (1)" at bounding box center [550, 71] width 136 height 17
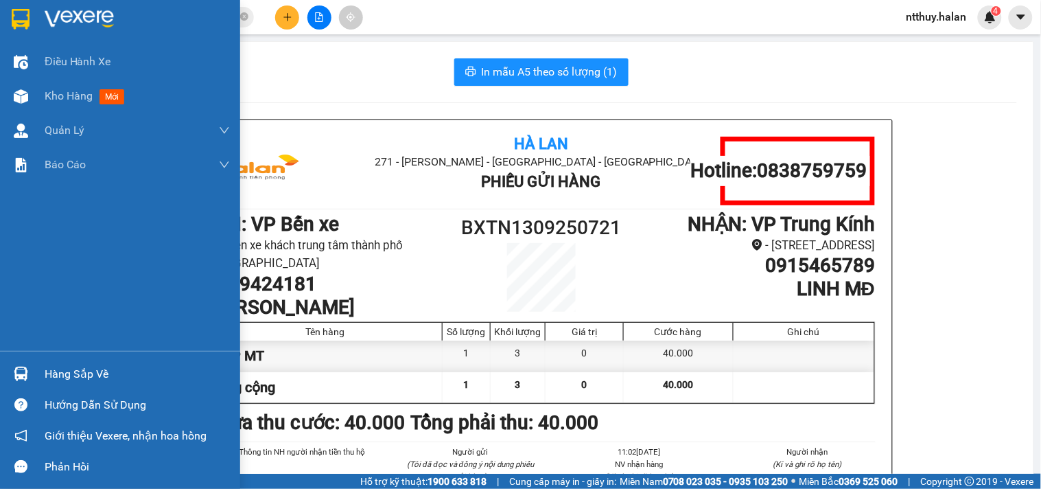
click at [82, 379] on div "Hàng sắp về" at bounding box center [137, 374] width 185 height 21
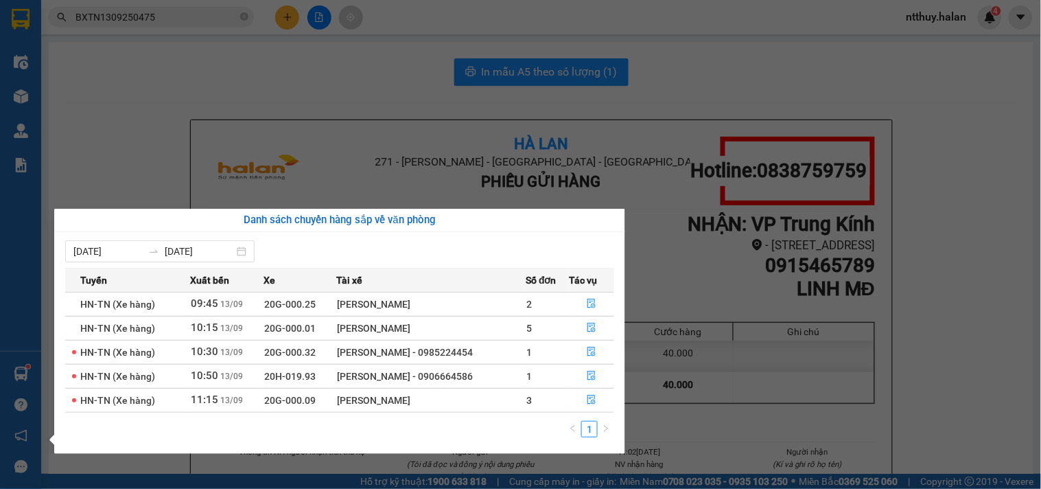
click at [21, 97] on div "Điều hành xe Kho hàng mới Quản [PERSON_NAME] lý chuyến Quản lý kiểm kho Báo cáo…" at bounding box center [20, 244] width 41 height 489
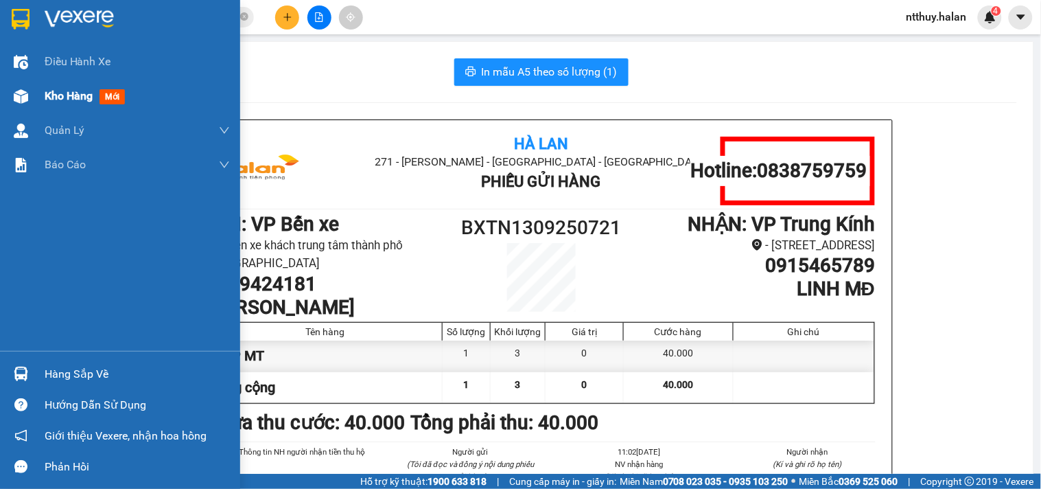
click at [86, 101] on span "Kho hàng" at bounding box center [69, 95] width 48 height 13
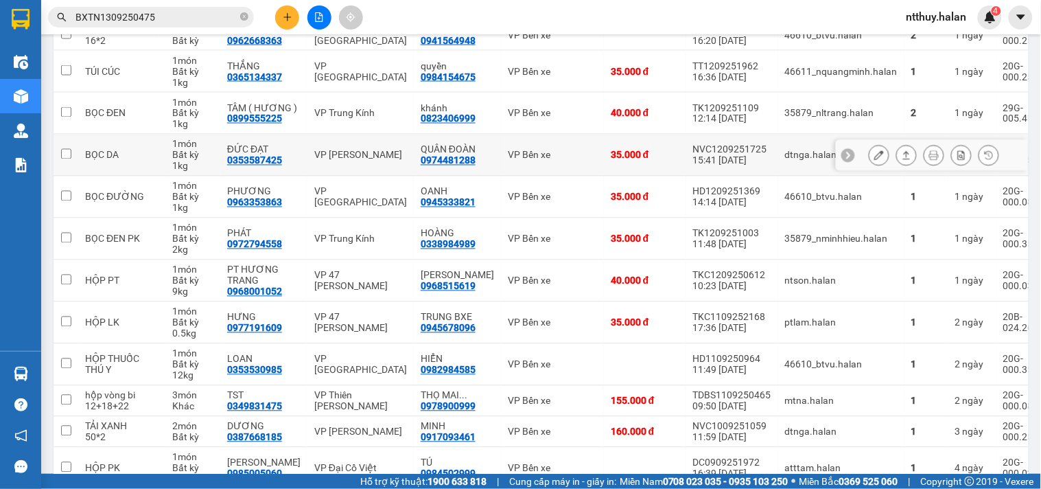
scroll to position [609, 0]
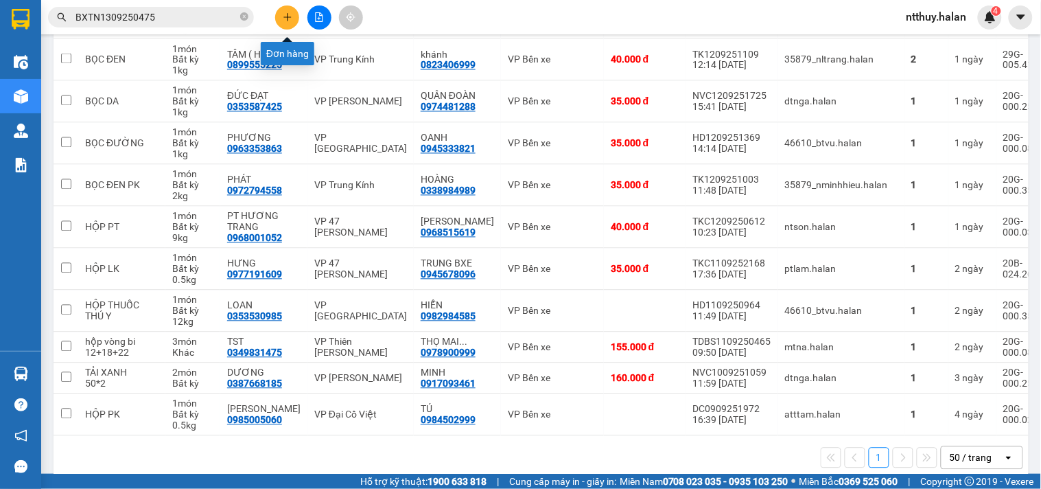
click at [290, 21] on icon "plus" at bounding box center [288, 17] width 10 height 10
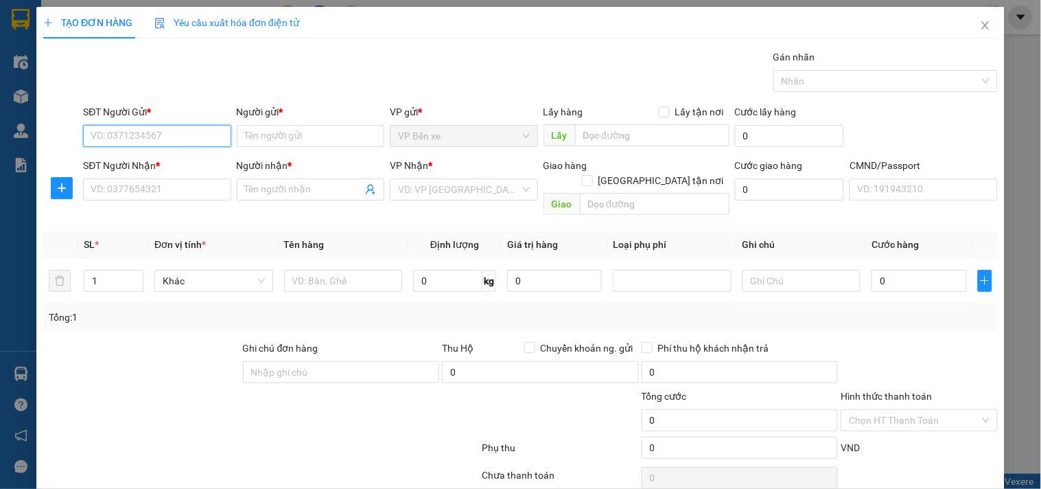
click at [166, 138] on input "SĐT Người Gửi *" at bounding box center [157, 136] width 148 height 22
type input "0987909436"
click at [173, 156] on div "0987909436 - PHƯỢNG" at bounding box center [156, 163] width 130 height 15
type input "PHƯỢNG"
type input "0987909436"
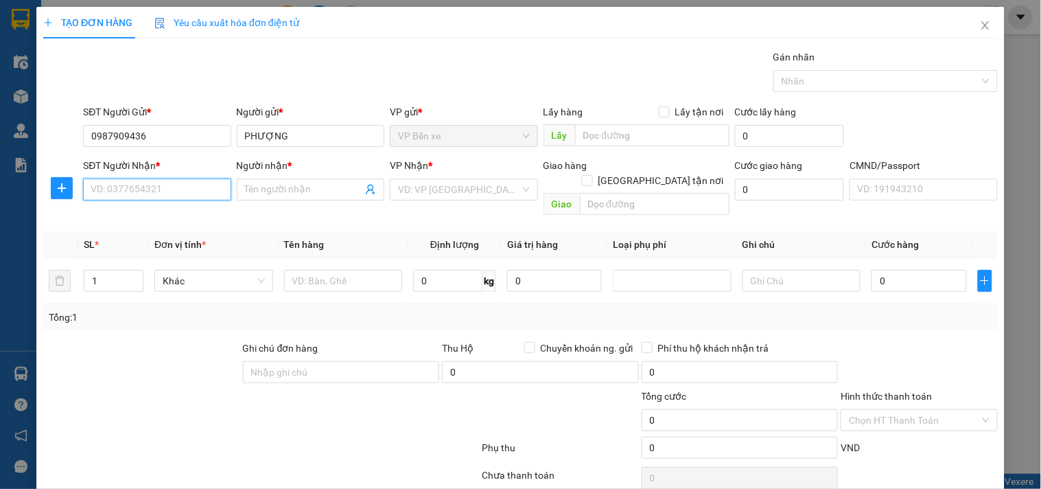
click at [165, 186] on input "SĐT Người Nhận *" at bounding box center [157, 189] width 148 height 22
type input "0356487756"
click at [193, 214] on div "0356487756 - [GEOGRAPHIC_DATA]" at bounding box center [168, 216] width 154 height 15
type input "LAPTOP [GEOGRAPHIC_DATA]"
type input "0356487756"
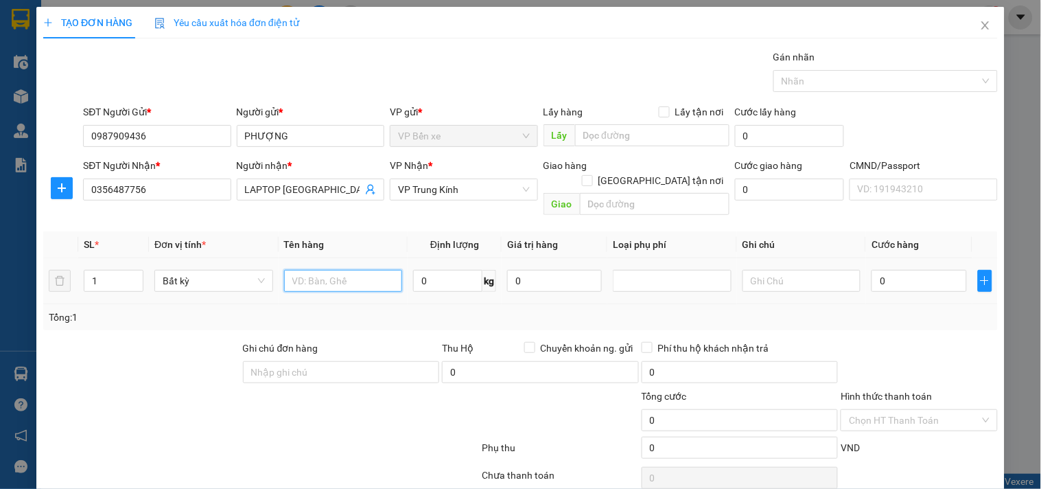
click at [353, 272] on input "text" at bounding box center [343, 281] width 119 height 22
type input "HỘP MT"
click at [445, 270] on input "0" at bounding box center [447, 281] width 69 height 22
type input "2.5"
click at [544, 270] on input "0" at bounding box center [554, 281] width 95 height 22
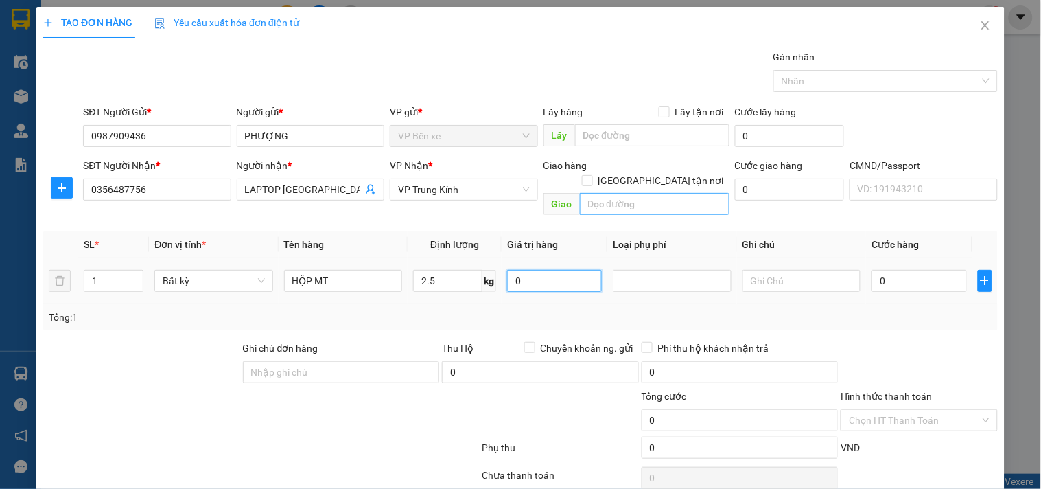
type input "40.000"
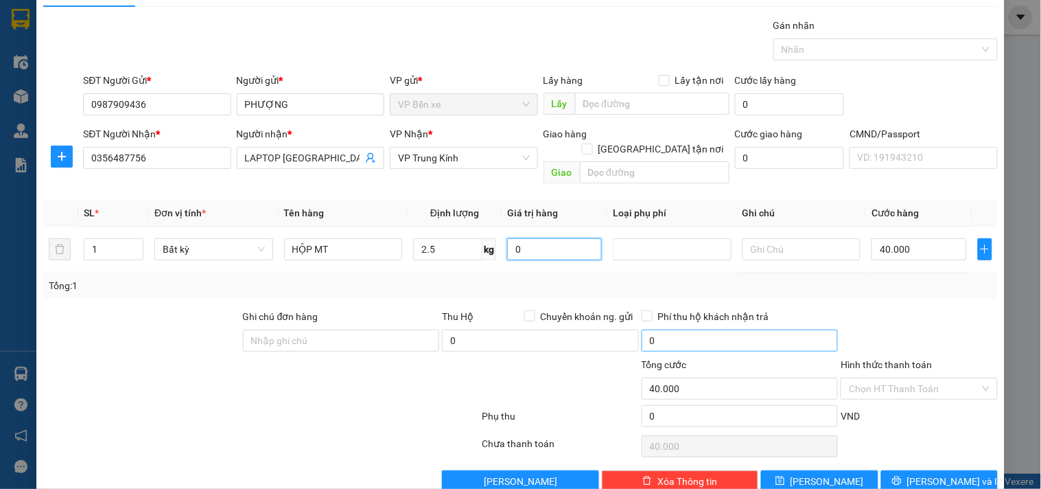
scroll to position [46, 0]
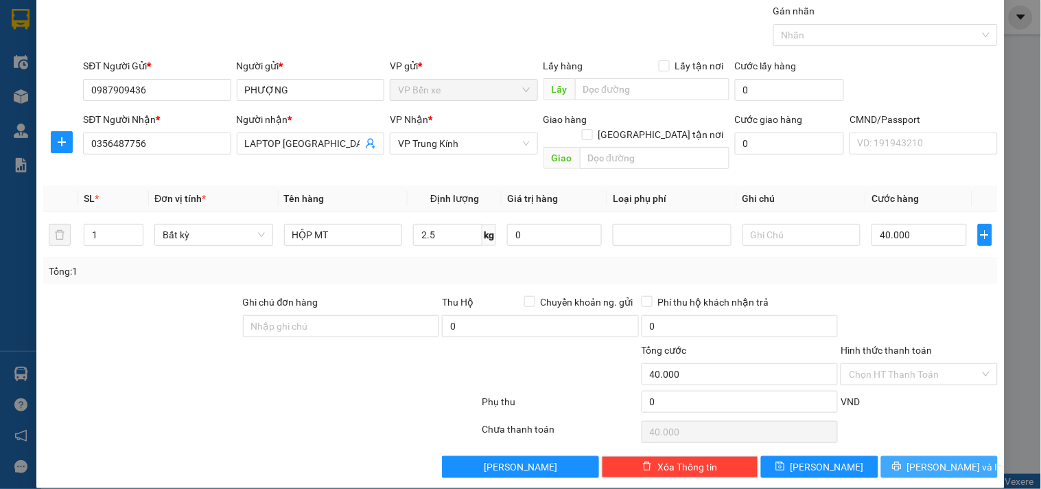
click at [930, 459] on span "[PERSON_NAME] và In" at bounding box center [955, 466] width 96 height 15
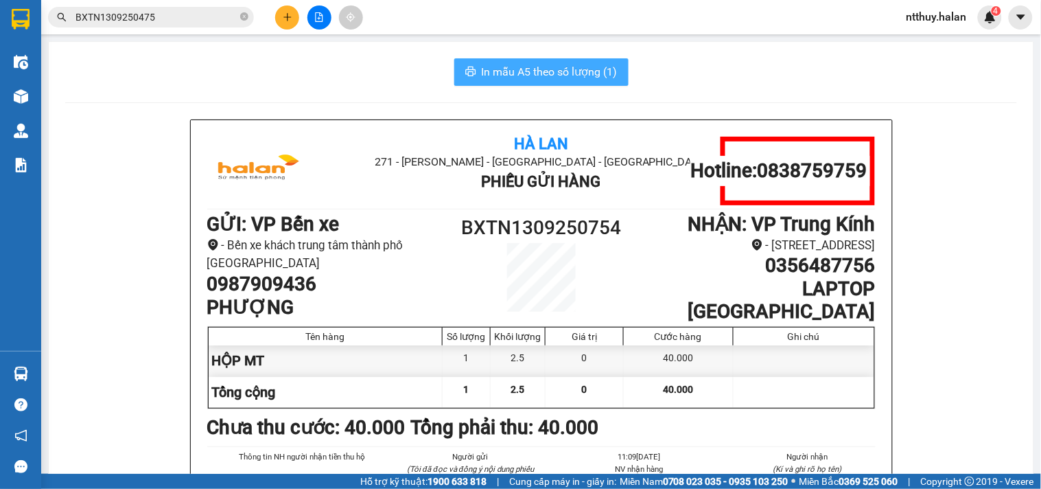
click at [543, 71] on span "In mẫu A5 theo số lượng (1)" at bounding box center [550, 71] width 136 height 17
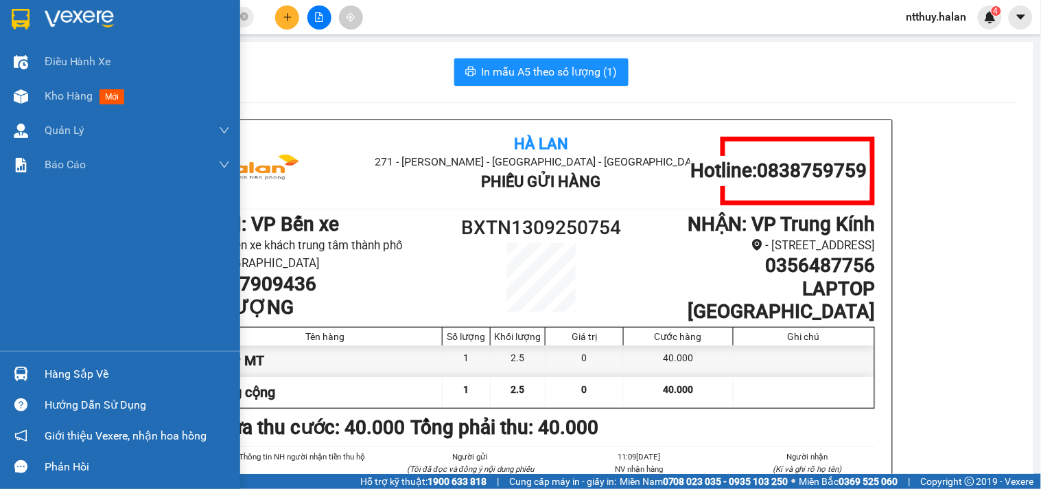
click at [78, 374] on div "Hàng sắp về" at bounding box center [137, 374] width 185 height 21
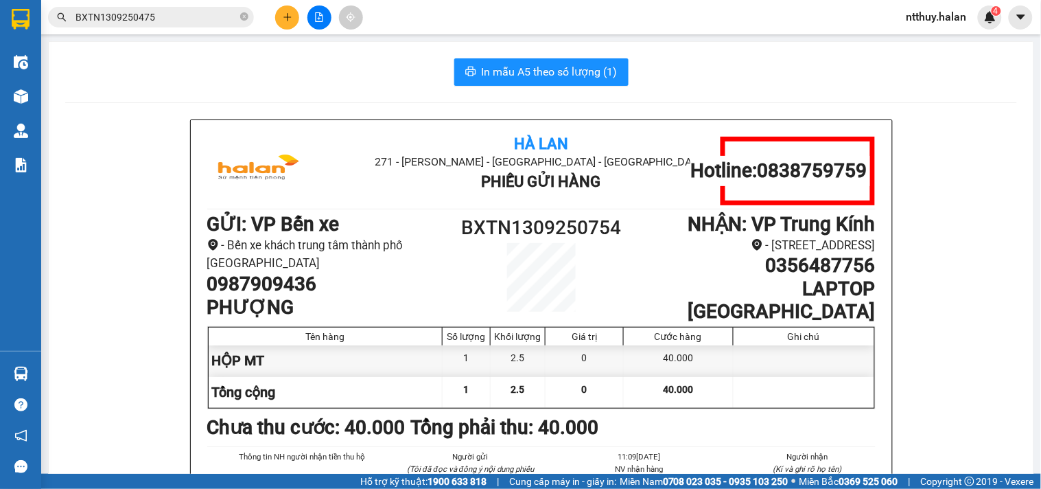
click at [284, 93] on section "Kết quả tìm kiếm ( 1 ) Bộ lọc Mã ĐH Trạng thái Món hàng Thu hộ Tổng cước Chưa c…" at bounding box center [520, 244] width 1041 height 489
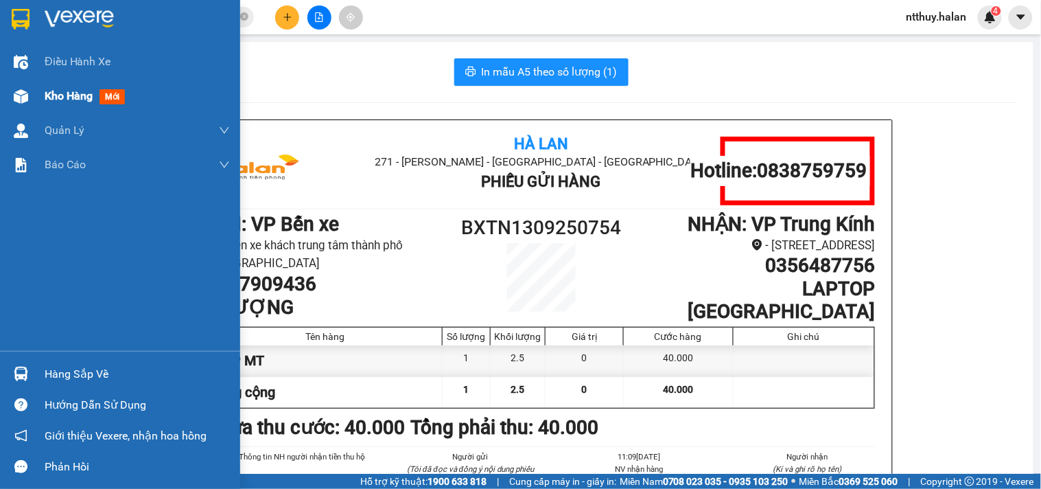
click at [52, 97] on span "Kho hàng" at bounding box center [69, 95] width 48 height 13
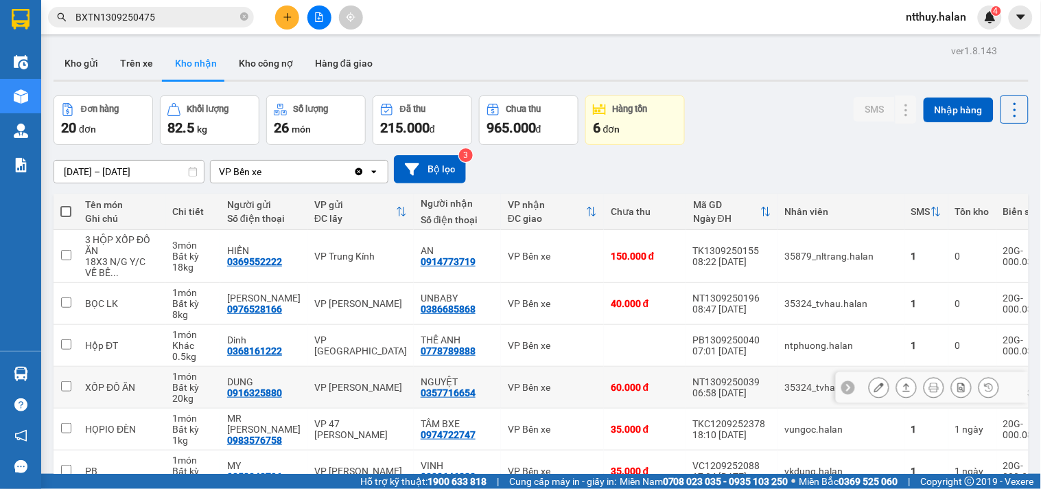
scroll to position [76, 0]
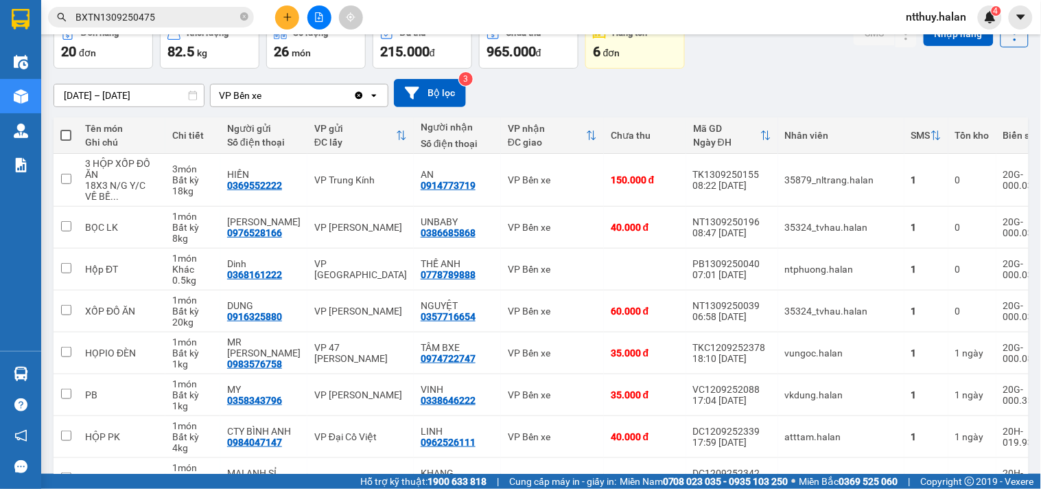
click at [715, 86] on div "[DATE] – [DATE] Press the down arrow key to interact with the calendar and sele…" at bounding box center [541, 93] width 975 height 28
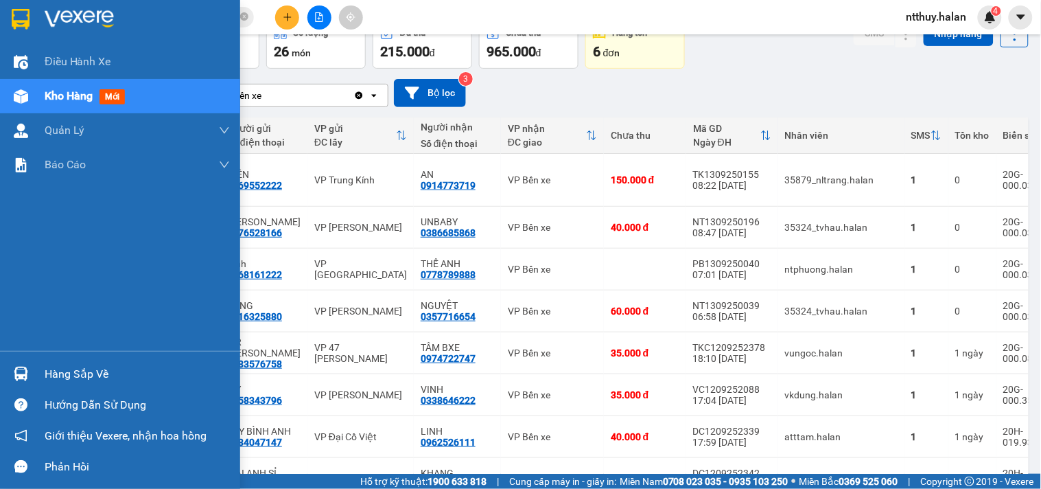
click at [77, 369] on div "Hàng sắp về" at bounding box center [137, 374] width 185 height 21
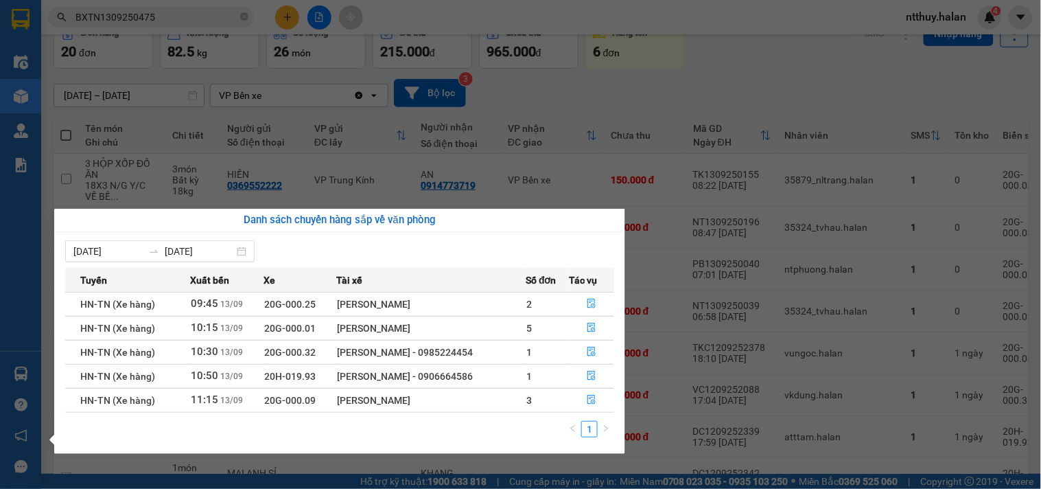
click at [693, 91] on section "Kết quả tìm kiếm ( 1 ) Bộ lọc Mã ĐH Trạng thái Món hàng Thu hộ Tổng cước Chưa c…" at bounding box center [520, 244] width 1041 height 489
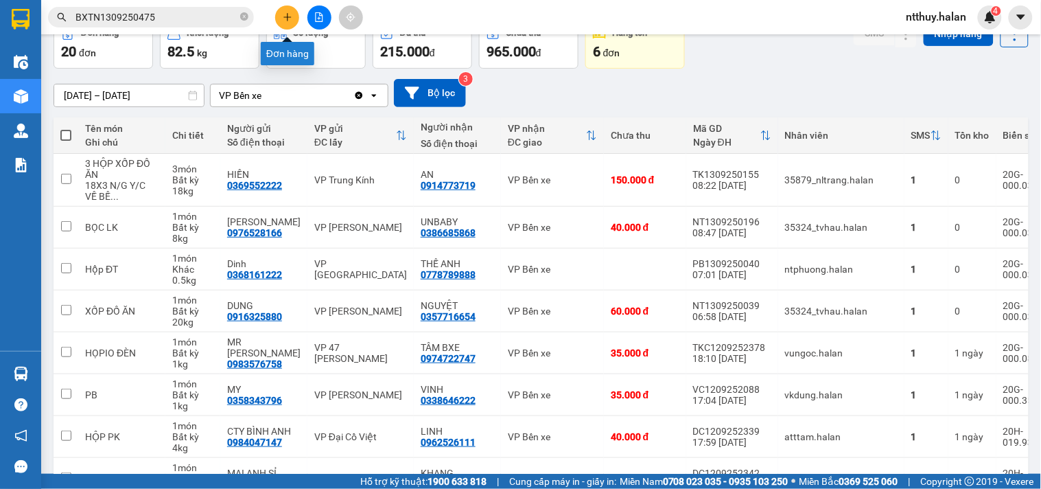
click at [291, 22] on button at bounding box center [287, 17] width 24 height 24
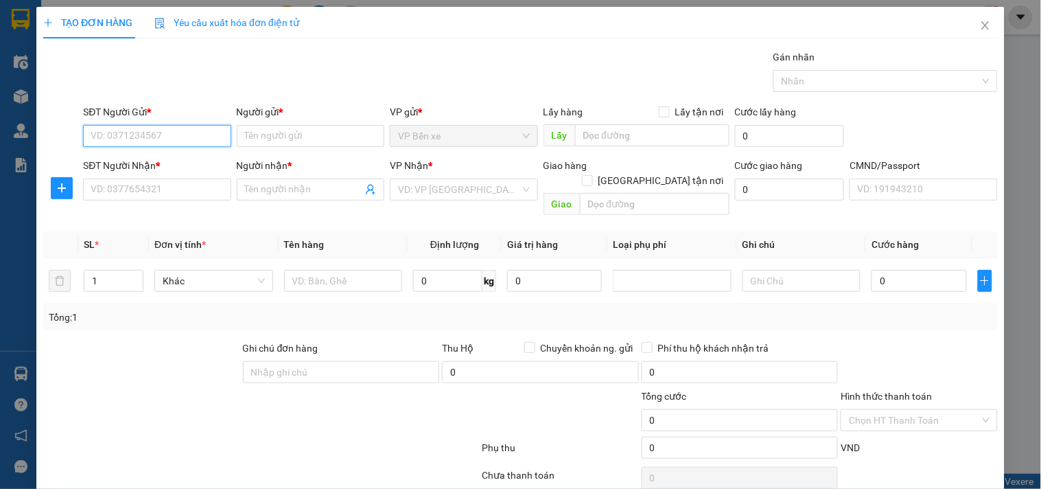
click at [165, 139] on input "SĐT Người Gửi *" at bounding box center [157, 136] width 148 height 22
type input "0356228686"
click at [163, 169] on div "0356228686 - [PERSON_NAME]" at bounding box center [158, 163] width 135 height 15
type input "[PERSON_NAME]"
type input "0356228686"
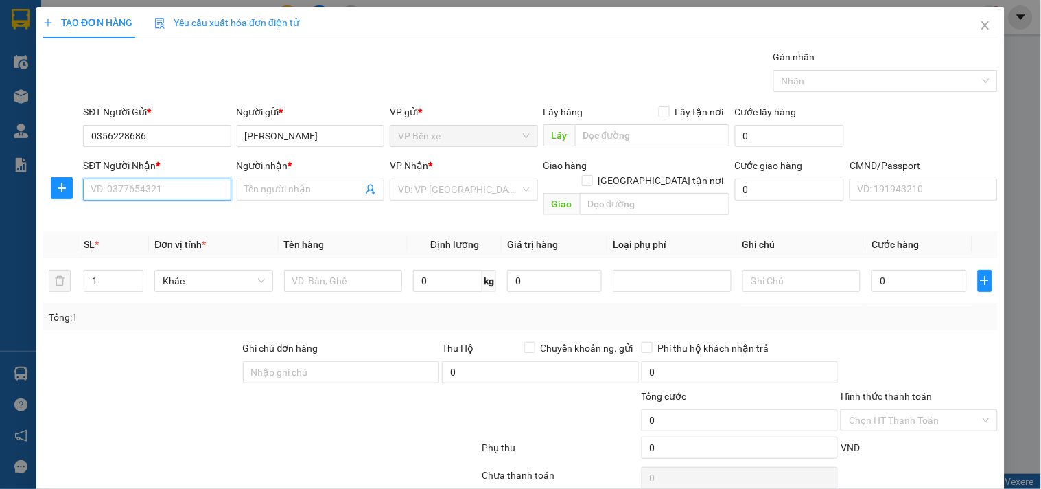
click at [174, 192] on input "SĐT Người Nhận *" at bounding box center [157, 189] width 148 height 22
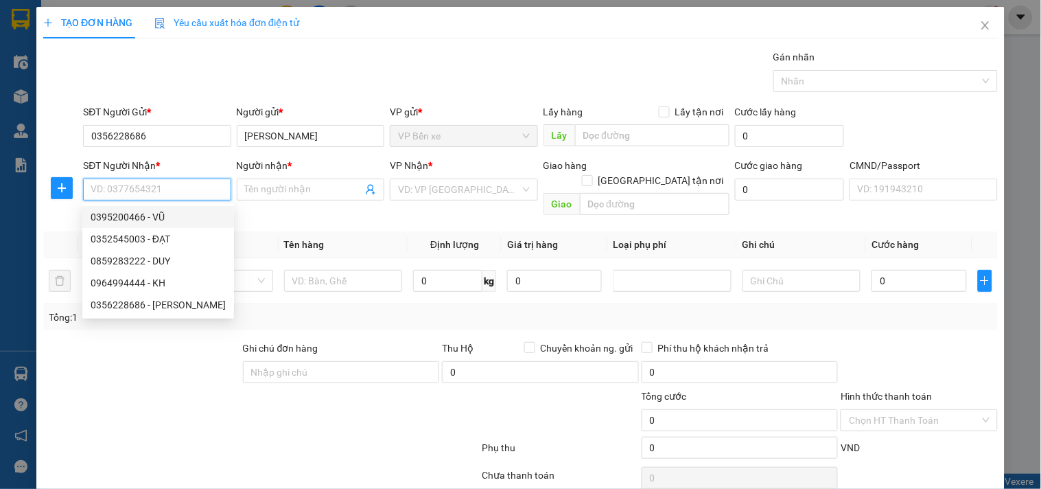
click at [128, 218] on div "0395200466 - VŨ" at bounding box center [158, 216] width 135 height 15
type input "0395200466"
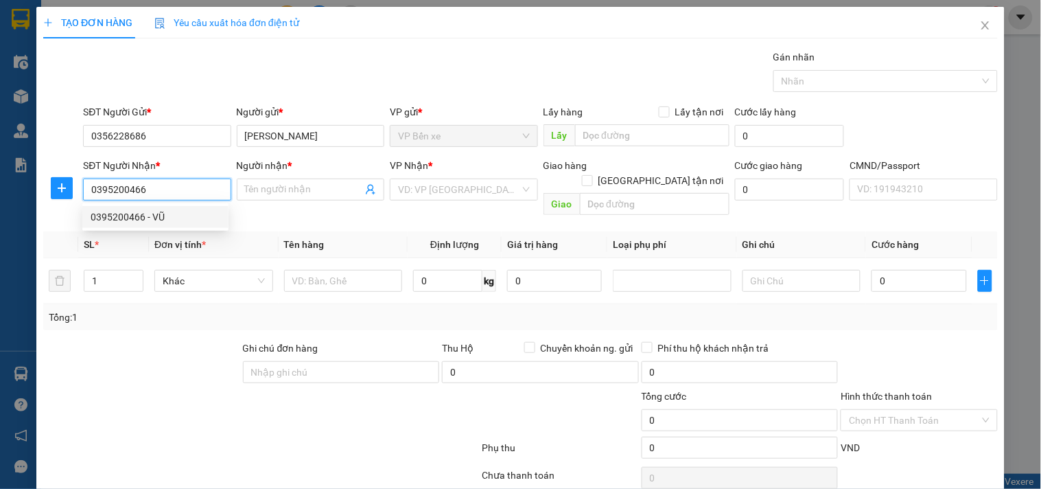
type input "VŨ"
checkbox input "true"
type input "[STREET_ADDRESS]"
type input "35.000"
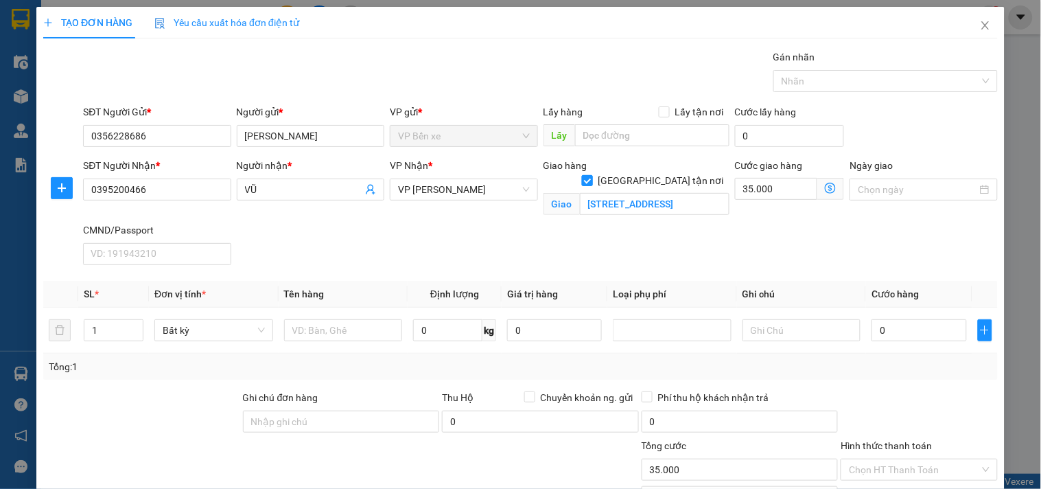
click at [591, 175] on input "[GEOGRAPHIC_DATA] tận nơi" at bounding box center [587, 180] width 10 height 10
checkbox input "false"
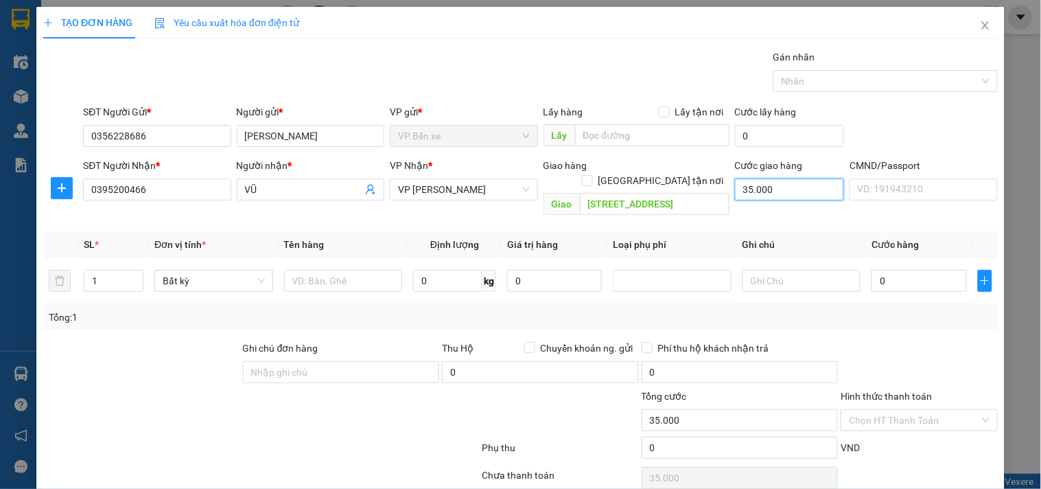
click at [772, 187] on input "35.000" at bounding box center [790, 189] width 110 height 22
type input "0"
click at [709, 193] on input "[STREET_ADDRESS]" at bounding box center [655, 204] width 150 height 22
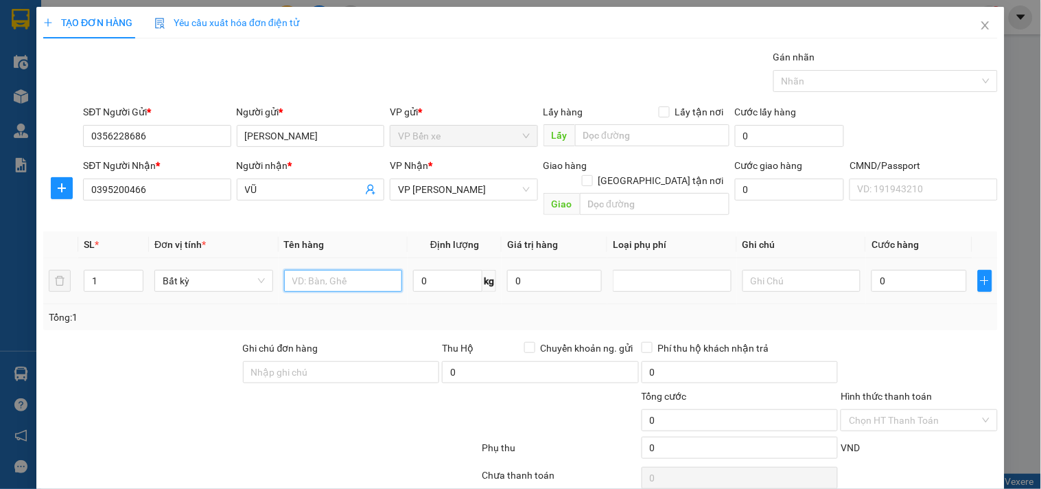
click at [329, 270] on input "text" at bounding box center [343, 281] width 119 height 22
type input "PB MẪU"
click at [436, 270] on input "0" at bounding box center [447, 281] width 69 height 22
type input "1"
drag, startPoint x: 556, startPoint y: 264, endPoint x: 701, endPoint y: 304, distance: 150.8
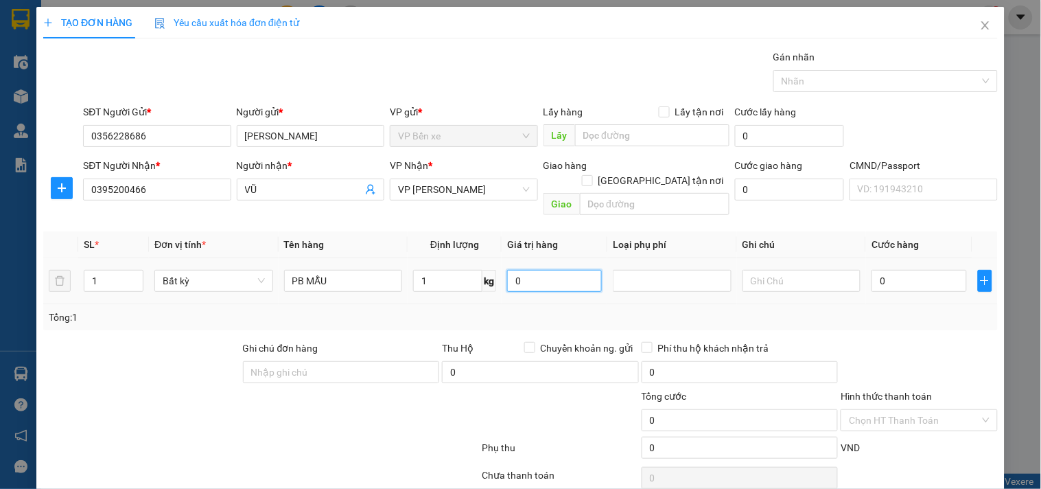
click at [556, 270] on input "0" at bounding box center [554, 281] width 95 height 22
type input "35.000"
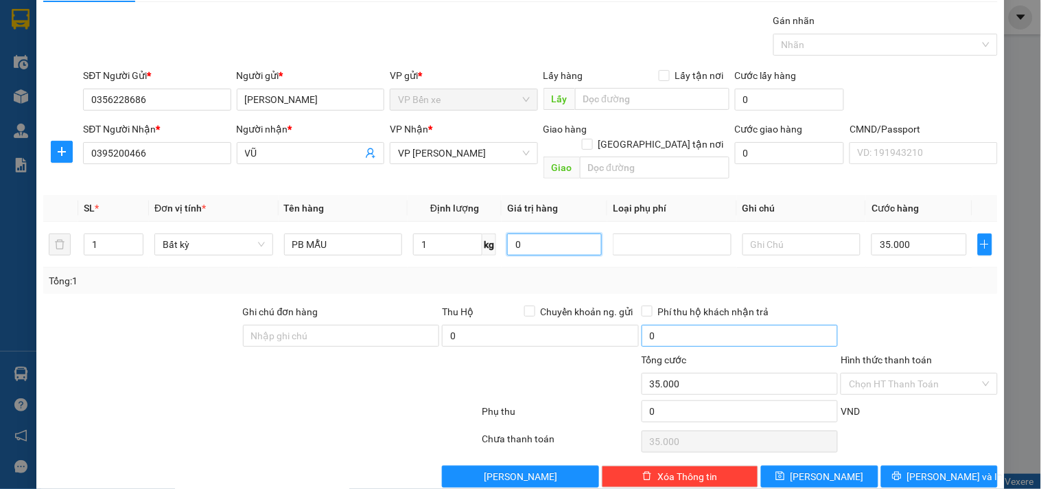
scroll to position [46, 0]
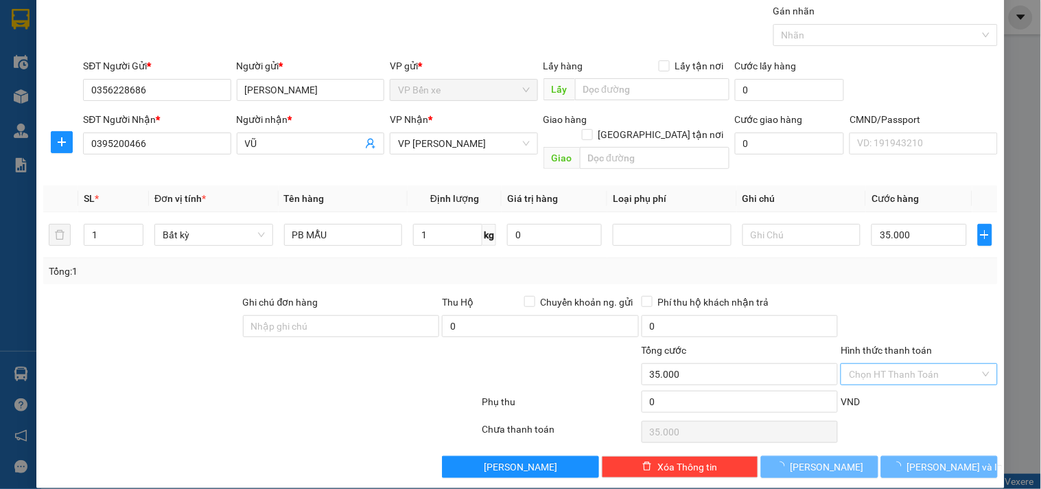
click at [889, 364] on input "Hình thức thanh toán" at bounding box center [914, 374] width 130 height 21
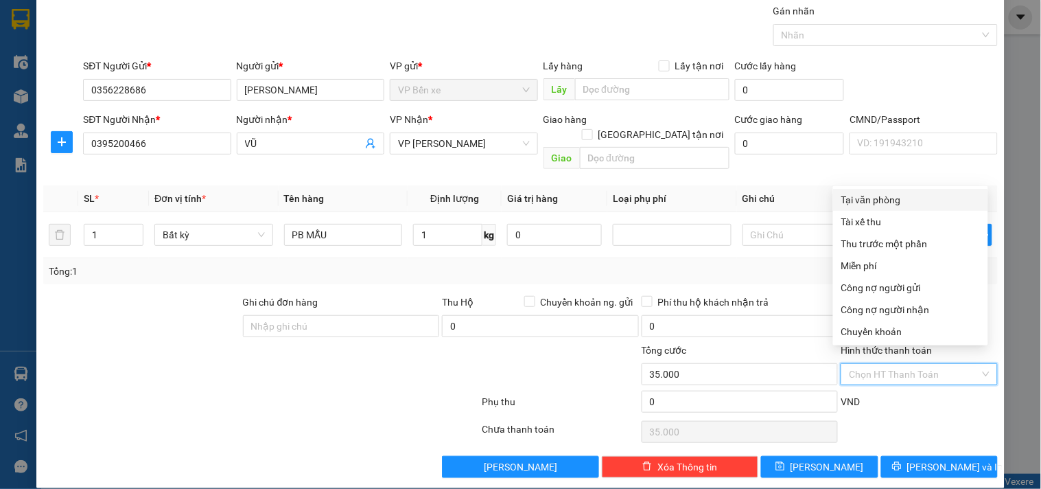
click at [892, 196] on div "Tại văn phòng" at bounding box center [910, 199] width 139 height 15
type input "0"
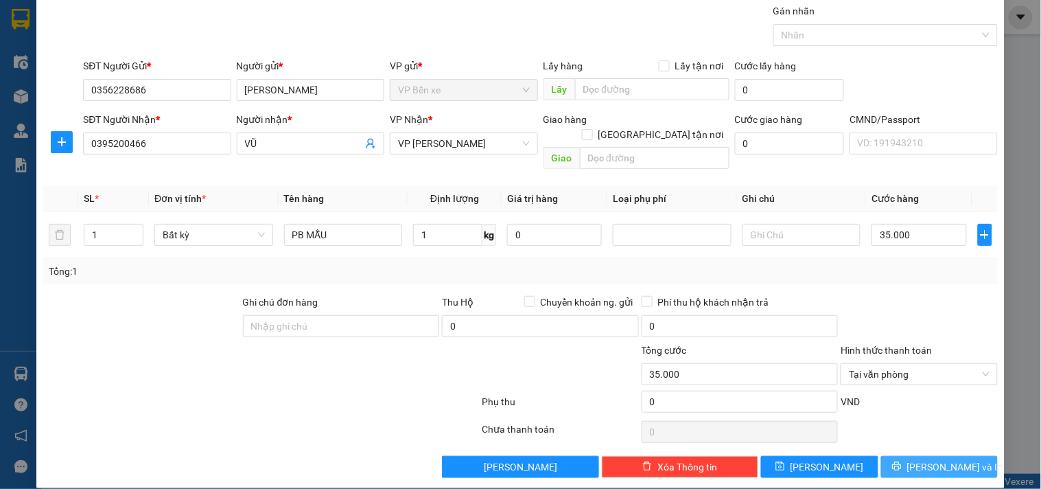
click at [932, 459] on span "[PERSON_NAME] và In" at bounding box center [955, 466] width 96 height 15
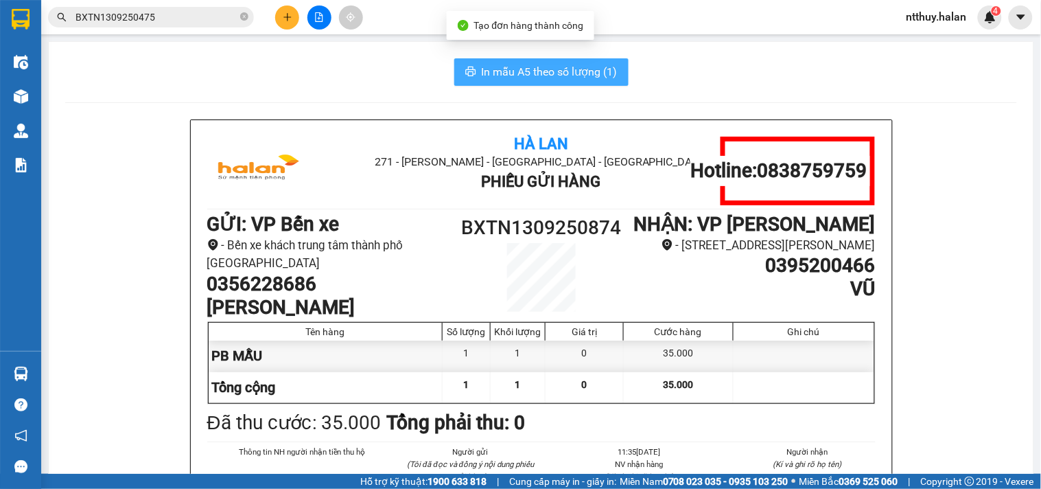
click at [574, 71] on span "In mẫu A5 theo số lượng (1)" at bounding box center [550, 71] width 136 height 17
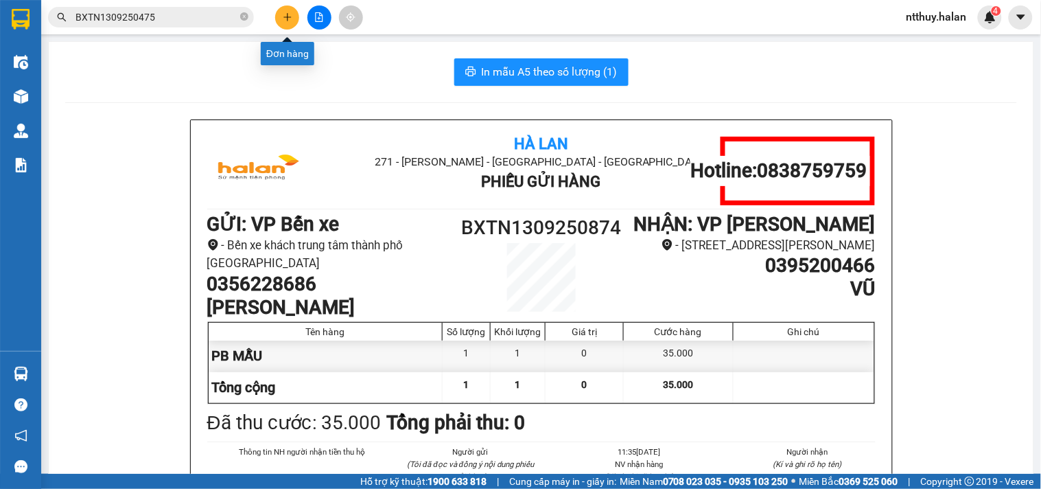
click at [287, 12] on icon "plus" at bounding box center [288, 17] width 10 height 10
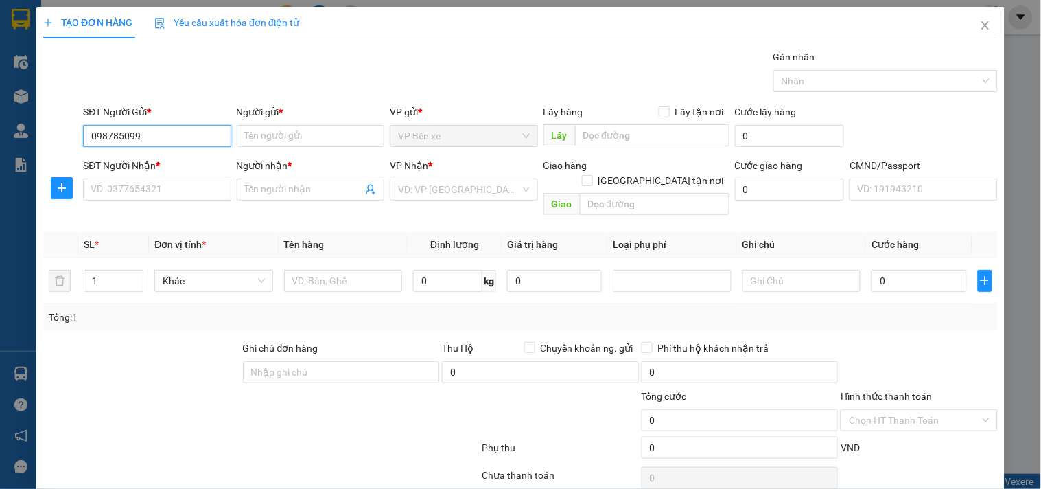
type input "0987850996"
click at [173, 163] on div "0987850996 - KHOA" at bounding box center [156, 163] width 130 height 15
type input "KHOA"
type input "0987850996"
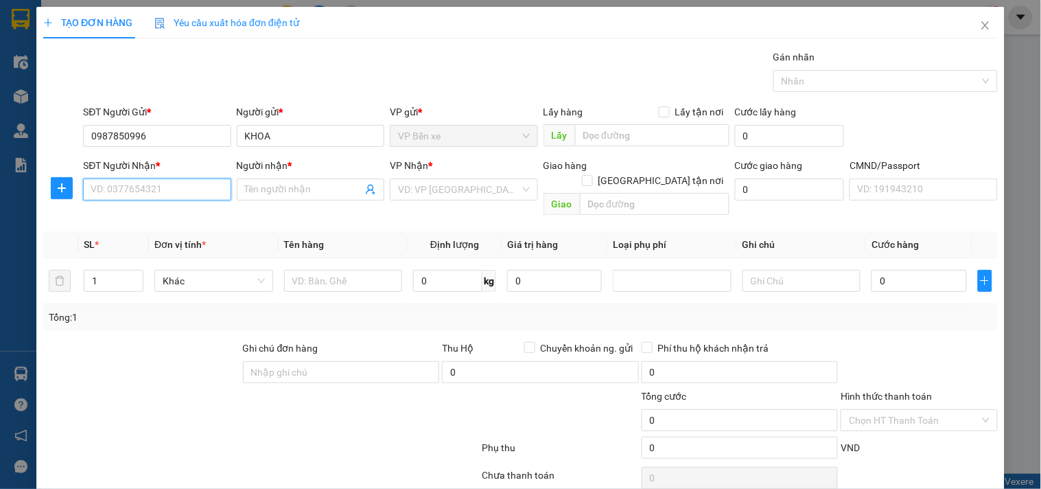
click at [162, 189] on input "SĐT Người Nhận *" at bounding box center [157, 189] width 148 height 22
click at [165, 189] on input "SĐT Người Nhận *" at bounding box center [157, 189] width 148 height 22
click at [163, 190] on input "0972260275" at bounding box center [157, 189] width 148 height 22
type input "0972260275"
click at [262, 188] on input "Người nhận *" at bounding box center [303, 189] width 117 height 15
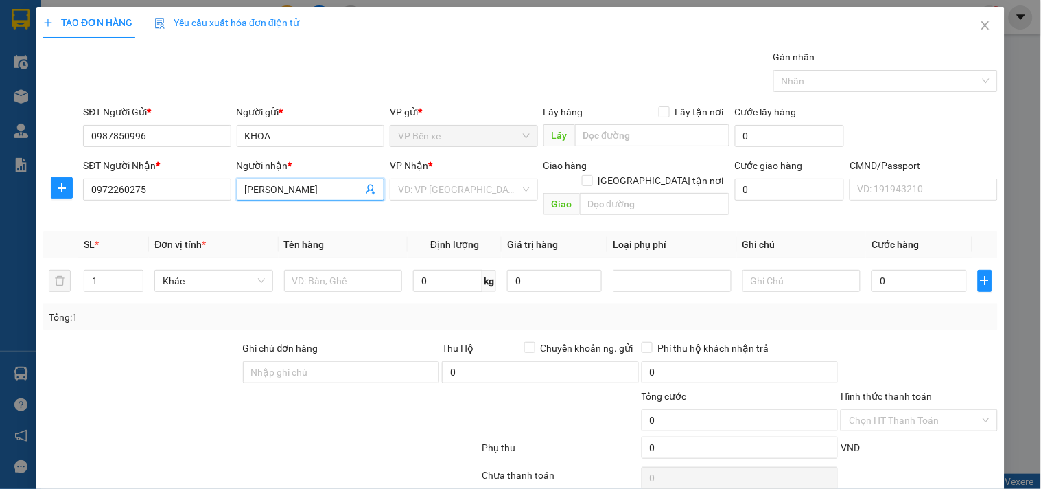
click at [280, 189] on input "[PERSON_NAME]" at bounding box center [303, 189] width 117 height 15
type input "[PERSON_NAME]"
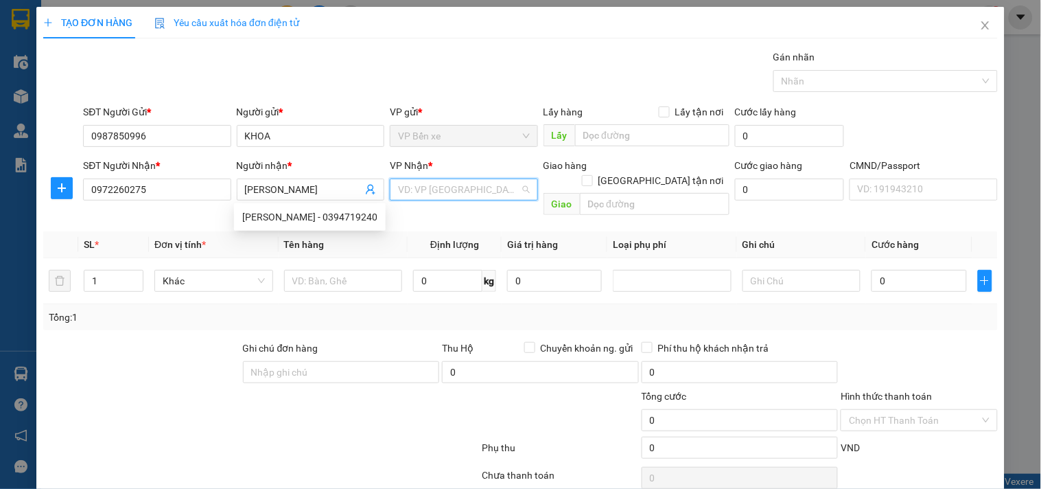
click at [412, 186] on input "search" at bounding box center [458, 189] width 121 height 21
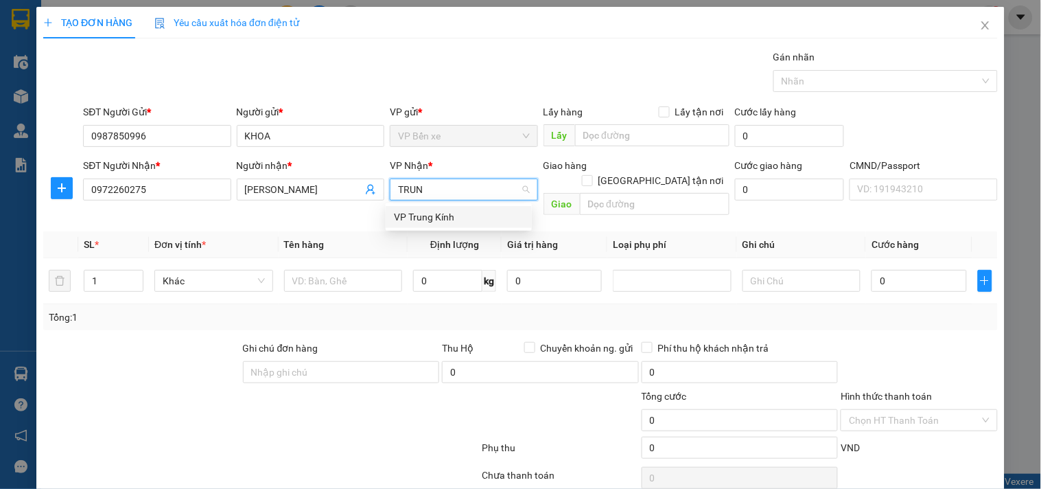
type input "TRUNG"
click at [440, 213] on div "VP Trung Kính" at bounding box center [459, 216] width 130 height 15
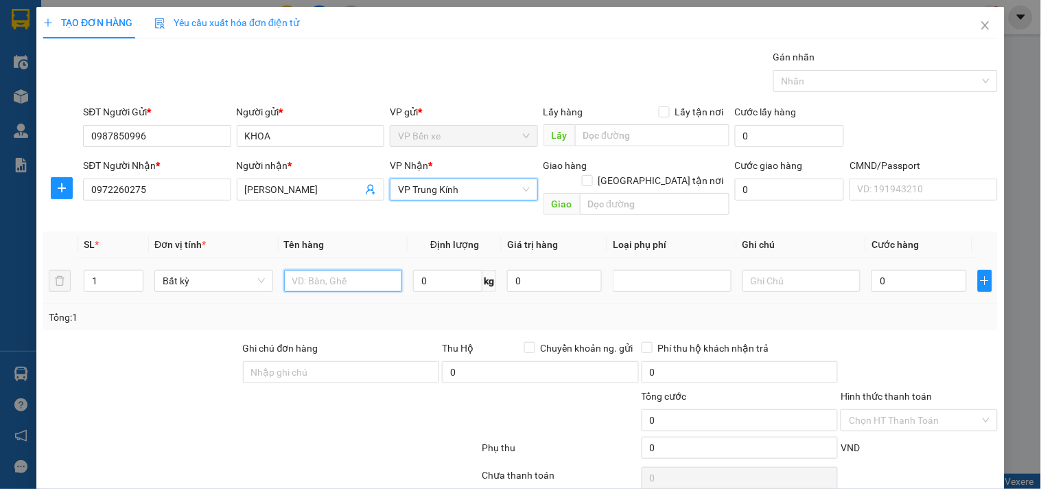
click at [369, 270] on input "text" at bounding box center [343, 281] width 119 height 22
type input "BỌC Q ÁO"
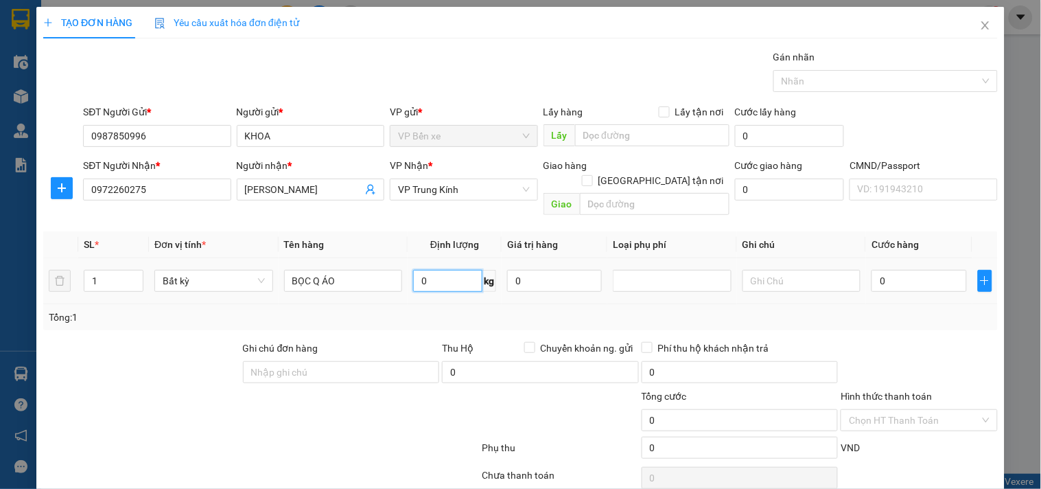
click at [443, 270] on input "0" at bounding box center [447, 281] width 69 height 22
click at [570, 270] on input "0" at bounding box center [554, 281] width 95 height 22
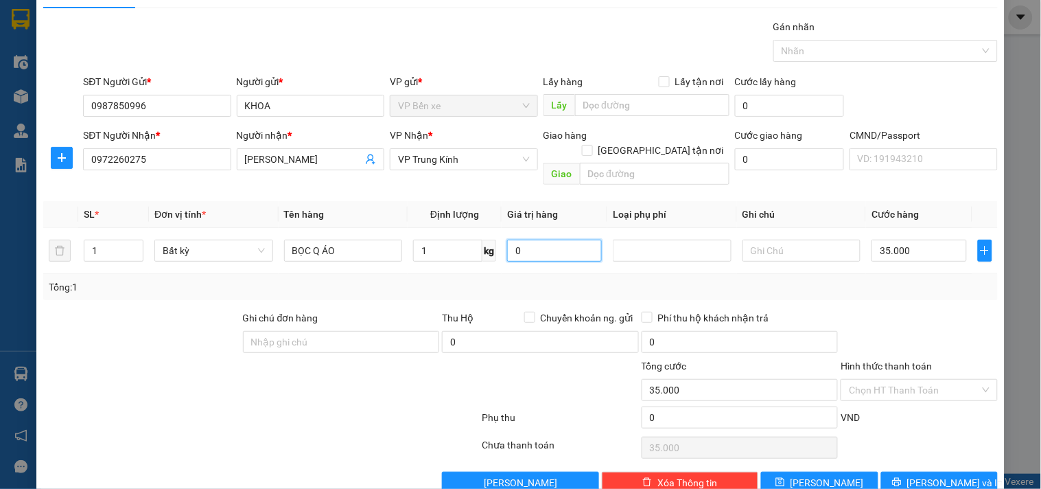
scroll to position [46, 0]
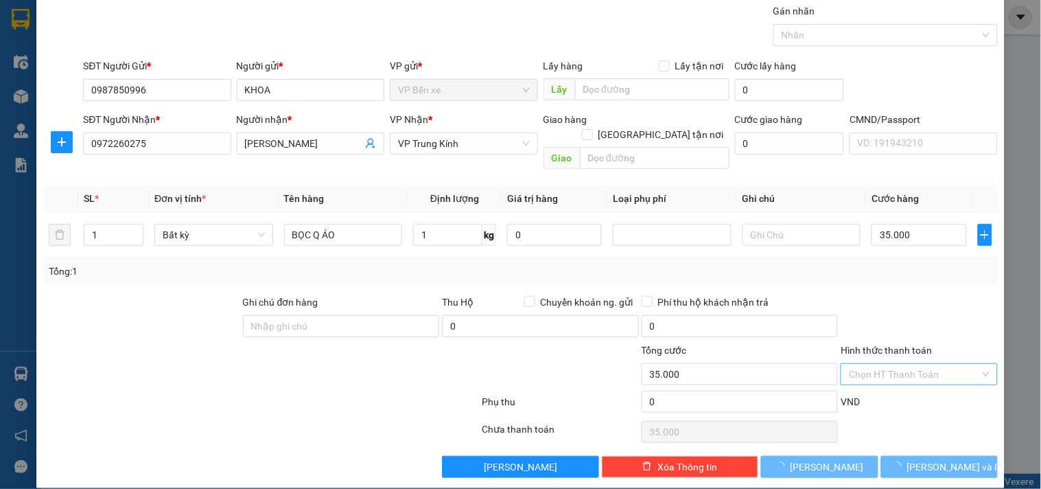
click at [915, 364] on input "Hình thức thanh toán" at bounding box center [914, 374] width 130 height 21
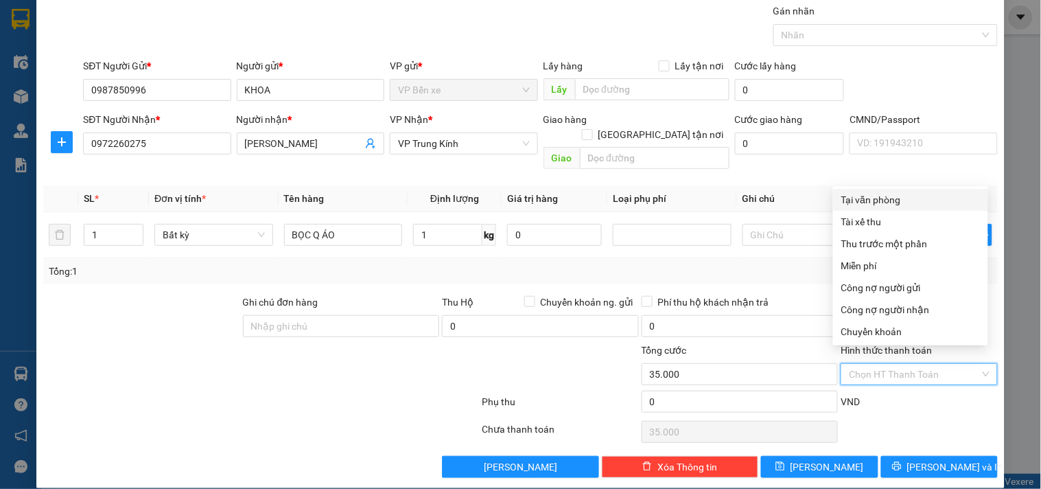
click at [879, 197] on div "Tại văn phòng" at bounding box center [910, 199] width 139 height 15
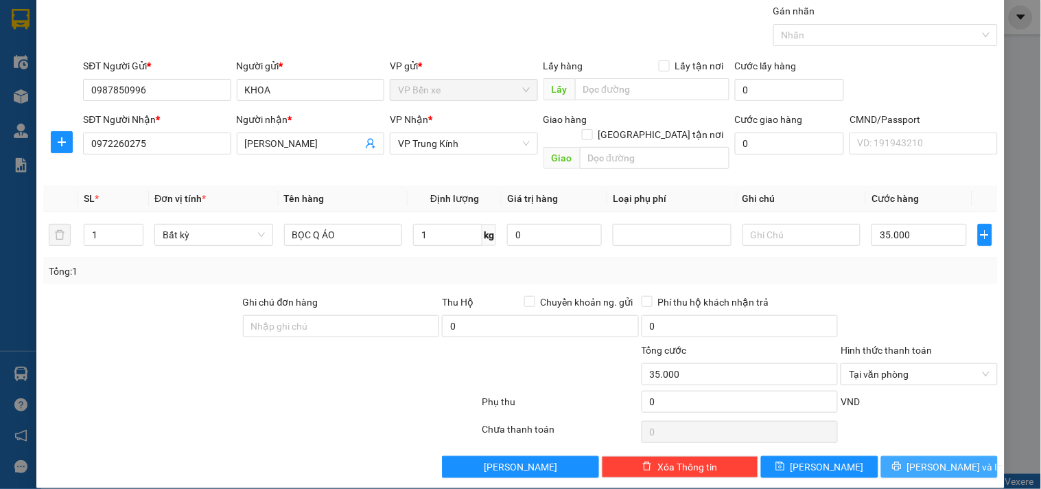
click at [938, 456] on button "[PERSON_NAME] và In" at bounding box center [939, 467] width 117 height 22
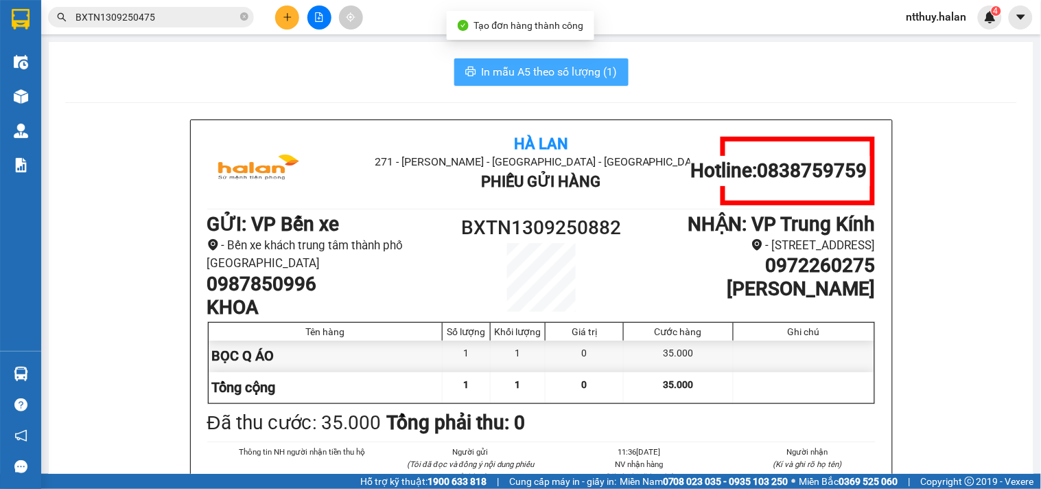
click at [589, 67] on span "In mẫu A5 theo số lượng (1)" at bounding box center [550, 71] width 136 height 17
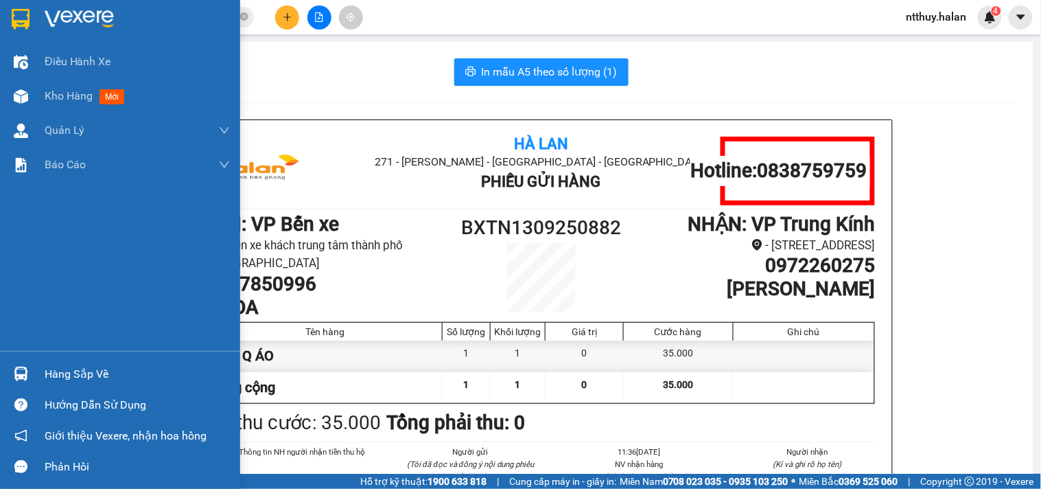
click at [45, 375] on div "Hàng sắp về" at bounding box center [137, 374] width 185 height 21
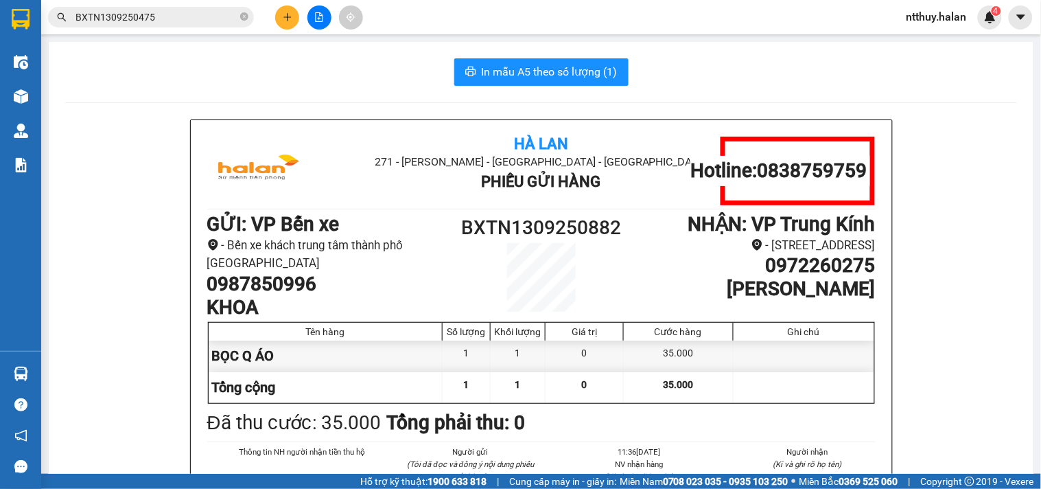
click at [705, 46] on section "Kết quả tìm kiếm ( 1 ) Bộ lọc Mã ĐH Trạng thái Món hàng Thu hộ Tổng cước Chưa c…" at bounding box center [520, 244] width 1041 height 489
click at [289, 10] on button at bounding box center [287, 17] width 24 height 24
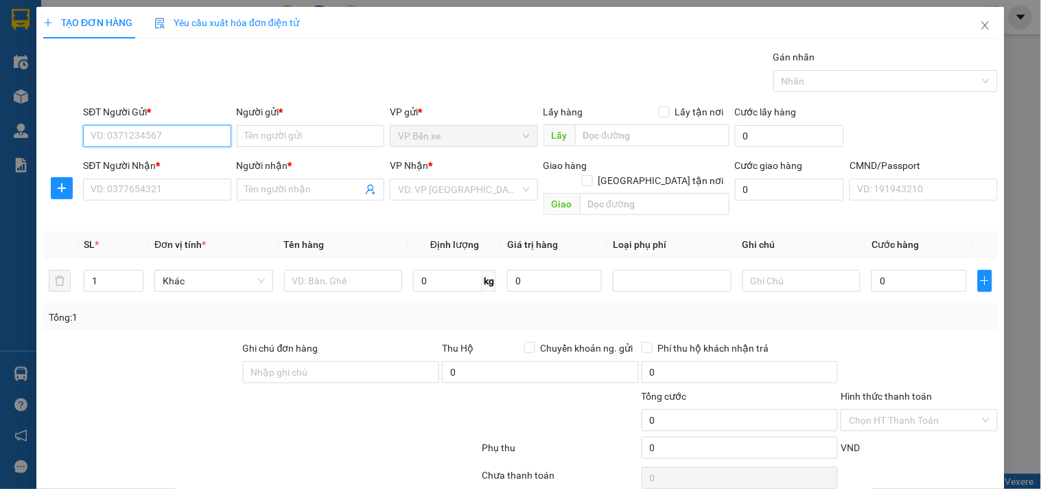
click at [200, 128] on input "SĐT Người Gửi *" at bounding box center [157, 136] width 148 height 22
click at [200, 128] on input "0968883556" at bounding box center [157, 136] width 148 height 22
click at [155, 163] on div "0968883556 - TUẤN" at bounding box center [156, 163] width 130 height 15
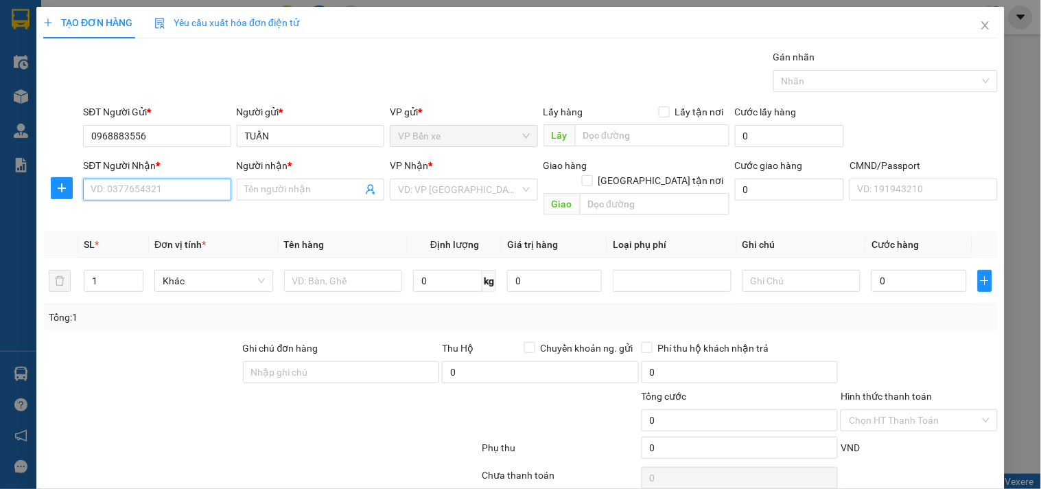
click at [158, 187] on input "SĐT Người Nhận *" at bounding box center [157, 189] width 148 height 22
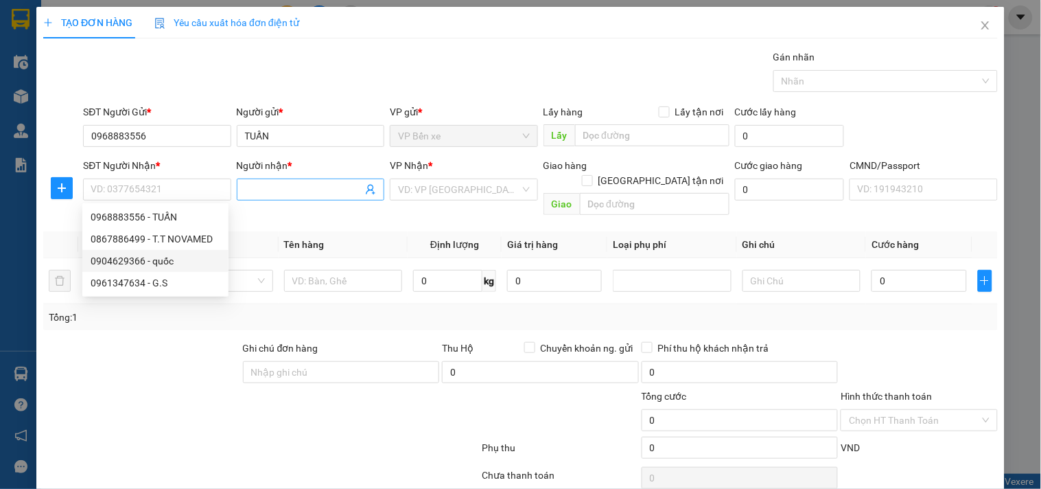
click at [367, 190] on icon "user-add" at bounding box center [370, 190] width 9 height 10
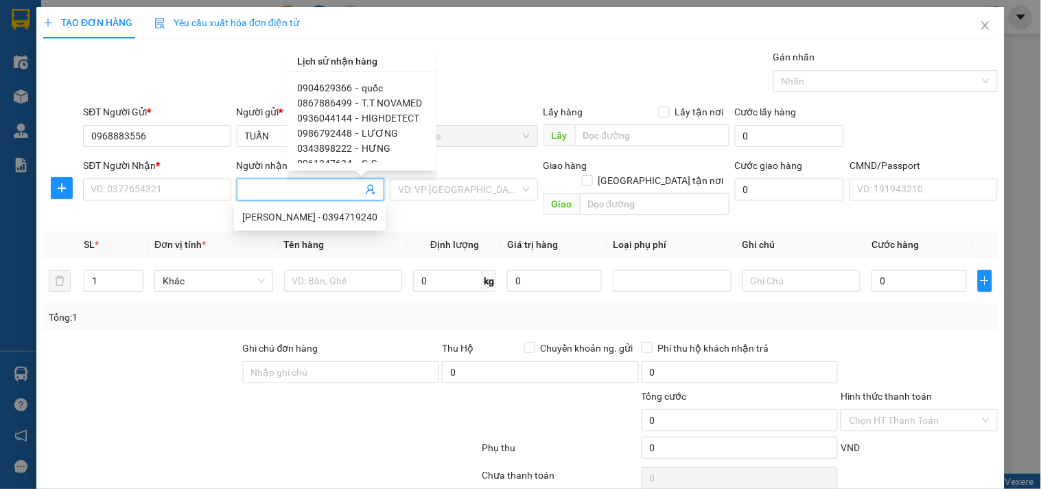
click at [402, 115] on span "HIGHDETECT" at bounding box center [391, 118] width 58 height 11
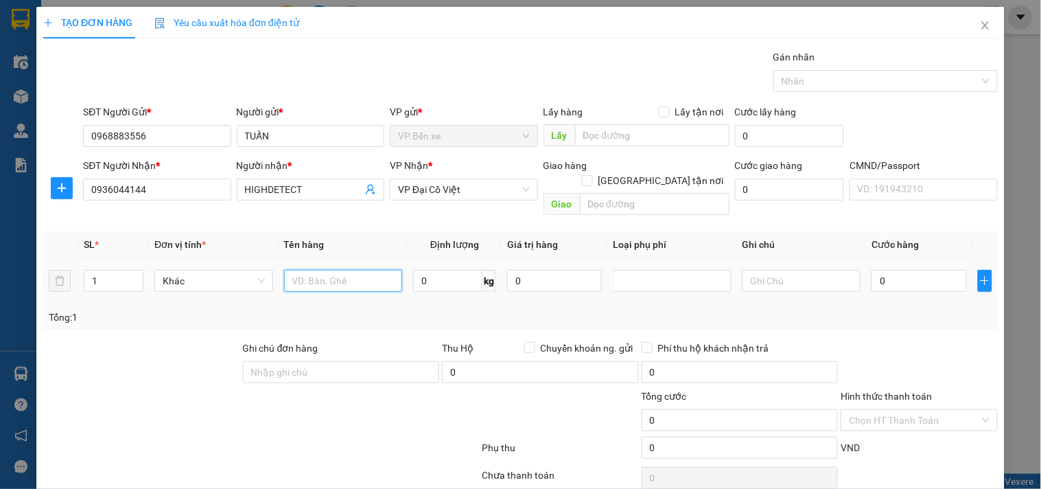
click at [333, 270] on input "text" at bounding box center [343, 281] width 119 height 22
click at [440, 270] on input "0" at bounding box center [447, 281] width 69 height 22
click at [537, 270] on input "0" at bounding box center [554, 281] width 95 height 22
click at [896, 270] on input "0" at bounding box center [918, 281] width 95 height 22
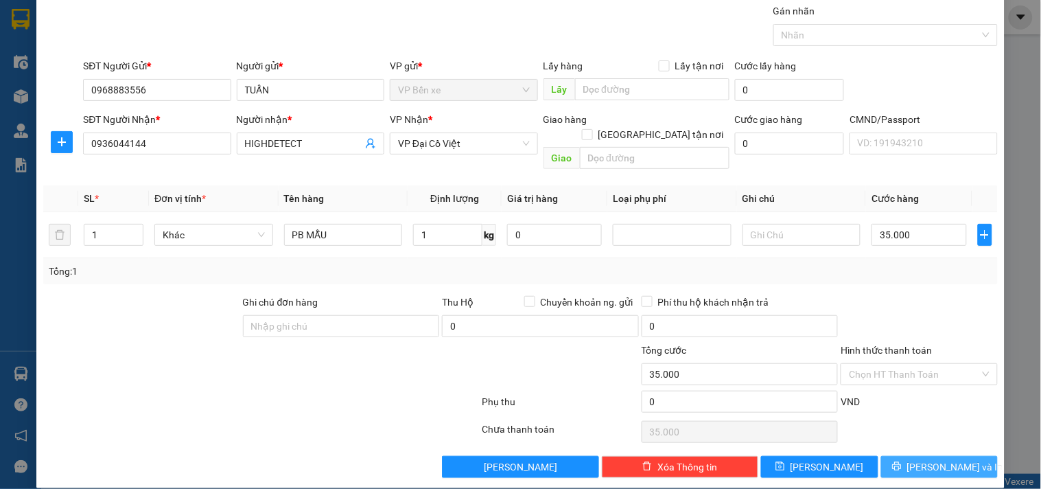
click at [934, 459] on span "[PERSON_NAME] và In" at bounding box center [955, 466] width 96 height 15
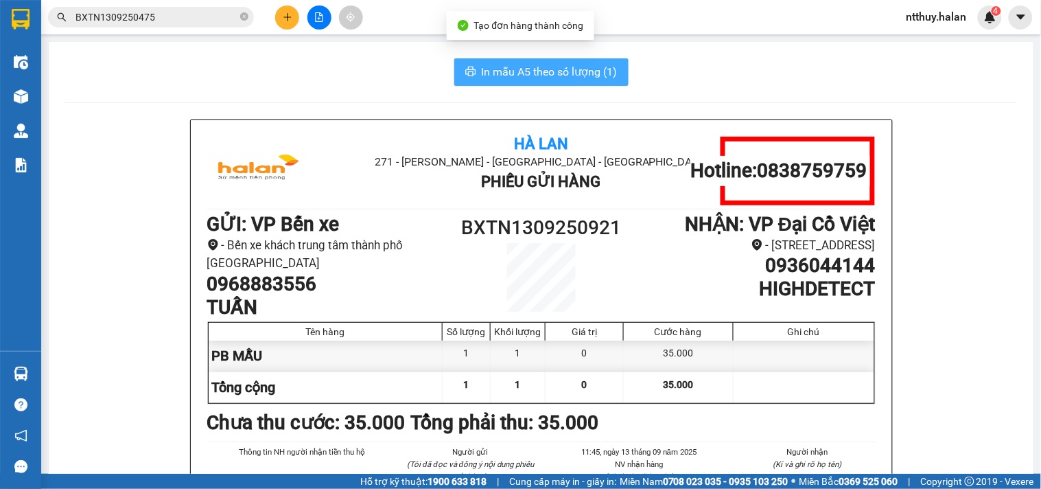
click at [542, 69] on span "In mẫu A5 theo số lượng (1)" at bounding box center [550, 71] width 136 height 17
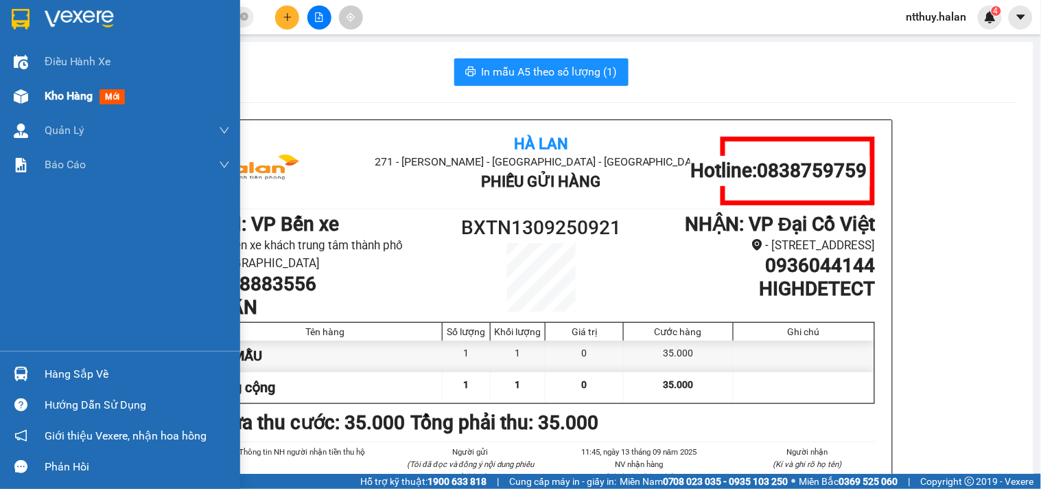
click at [72, 102] on span "Kho hàng" at bounding box center [69, 95] width 48 height 13
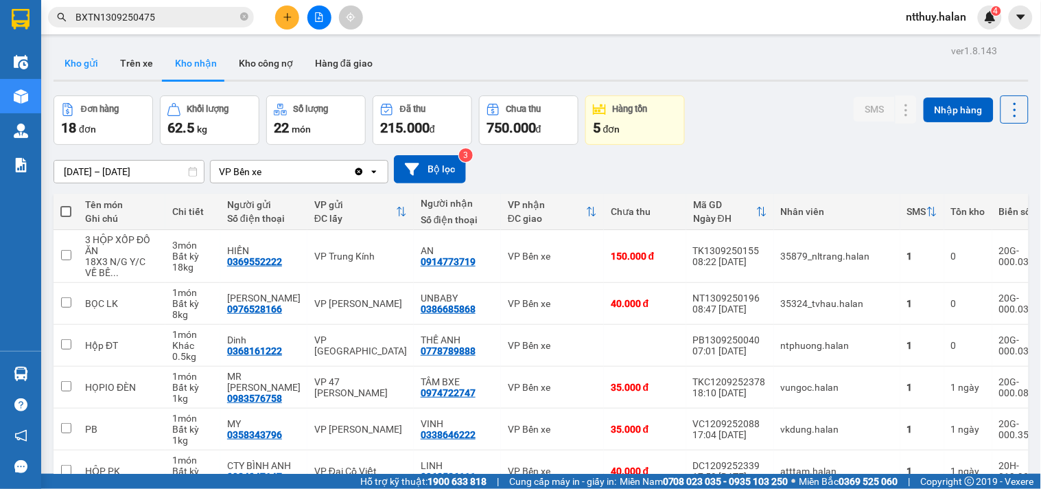
click at [91, 62] on button "Kho gửi" at bounding box center [82, 63] width 56 height 33
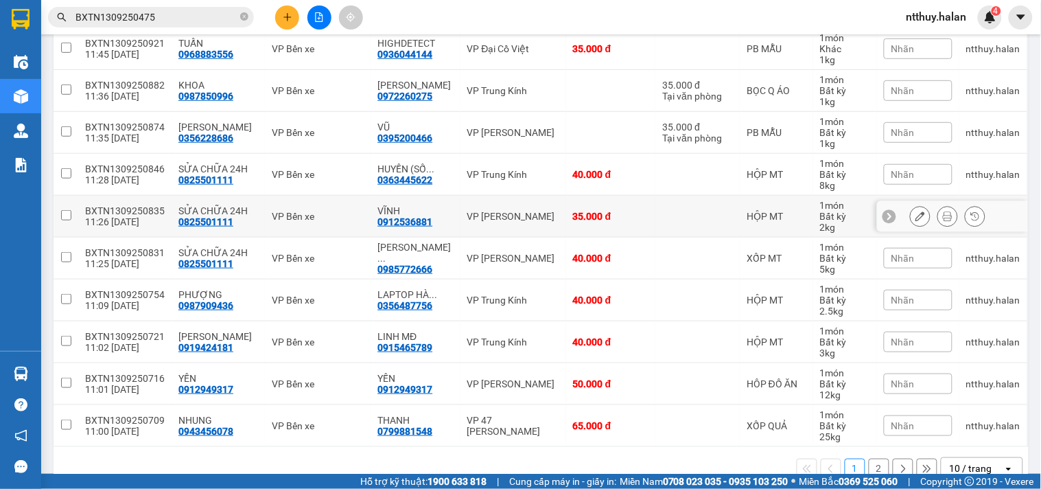
scroll to position [228, 0]
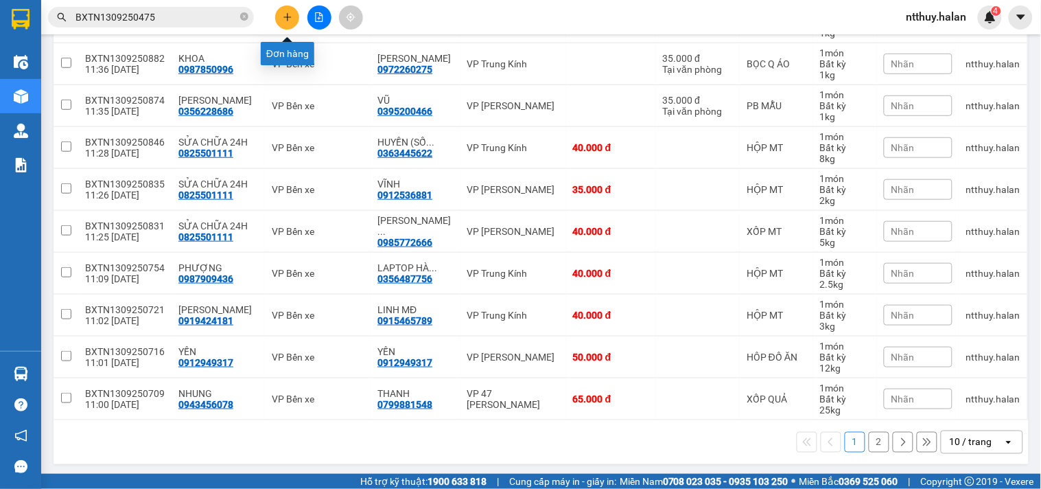
click at [283, 18] on icon "plus" at bounding box center [288, 17] width 10 height 10
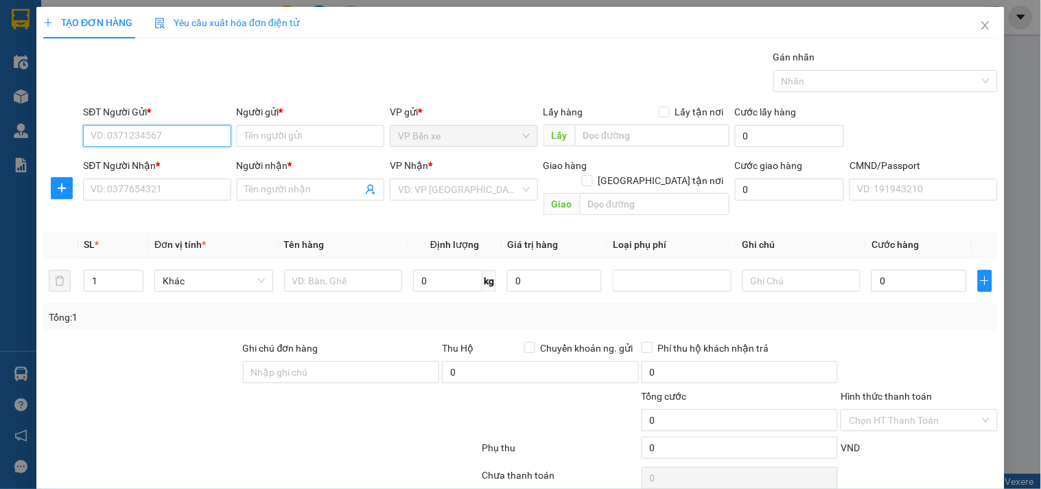
click at [188, 132] on input "SĐT Người Gửi *" at bounding box center [157, 136] width 148 height 22
click at [161, 187] on input "SĐT Người Nhận *" at bounding box center [157, 189] width 148 height 22
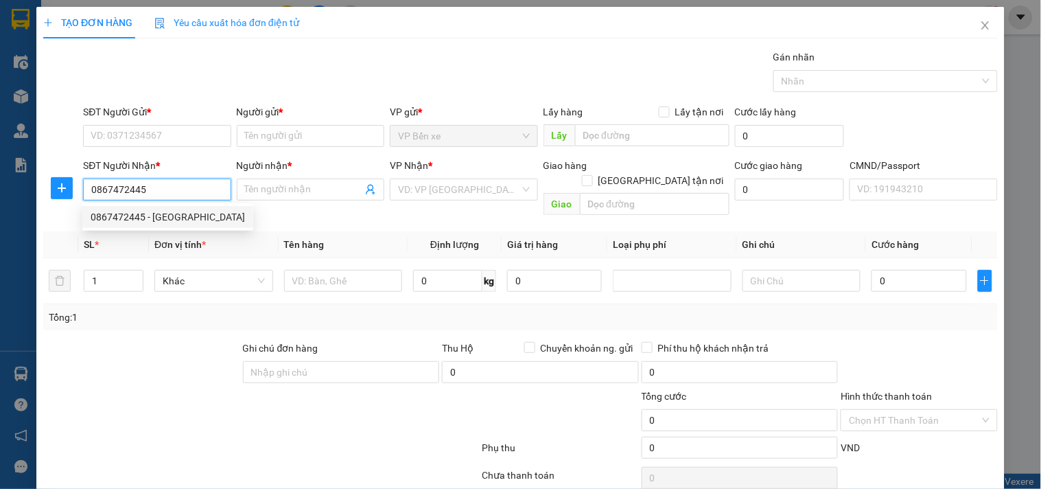
click at [169, 215] on div "0867472445 - [GEOGRAPHIC_DATA]" at bounding box center [168, 216] width 154 height 15
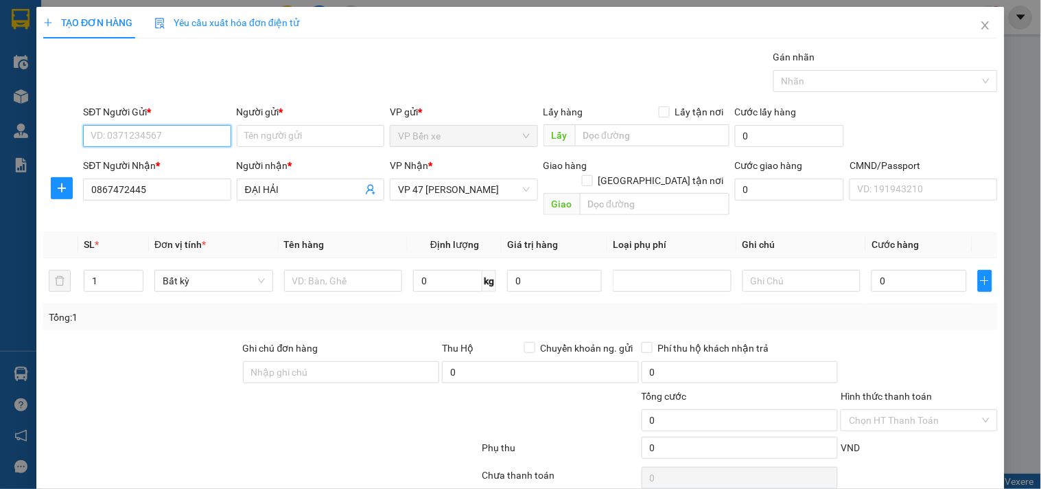
click at [168, 140] on input "SĐT Người Gửi *" at bounding box center [157, 136] width 148 height 22
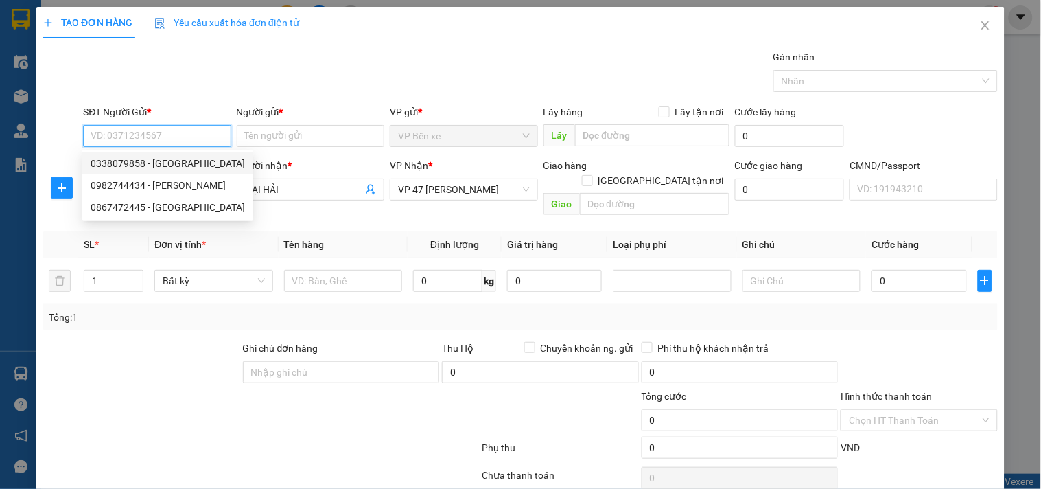
click at [167, 163] on div "0338079858 - [GEOGRAPHIC_DATA]" at bounding box center [168, 163] width 154 height 15
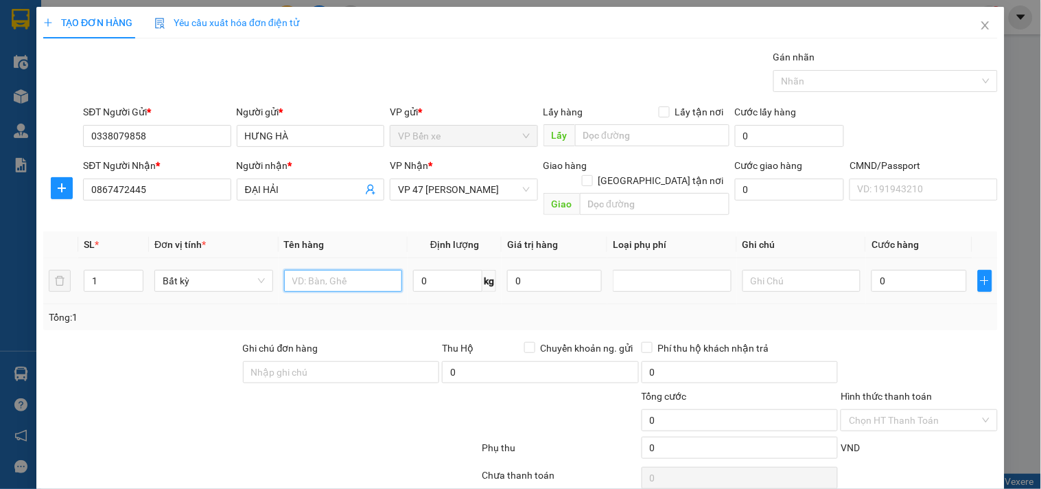
click at [335, 270] on input "text" at bounding box center [343, 281] width 119 height 22
click at [438, 270] on input "0" at bounding box center [447, 281] width 69 height 22
click at [567, 270] on input "0" at bounding box center [554, 281] width 95 height 22
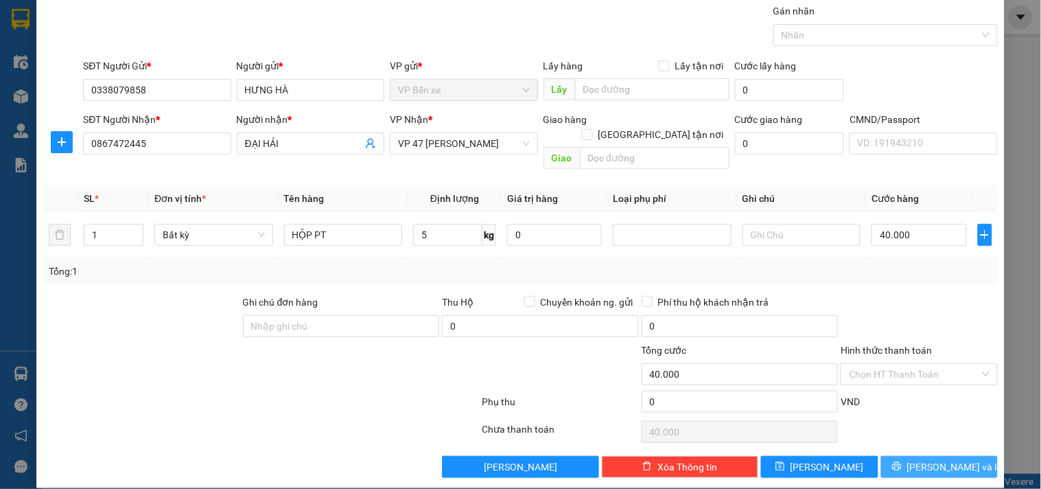
click at [930, 459] on span "[PERSON_NAME] và In" at bounding box center [955, 466] width 96 height 15
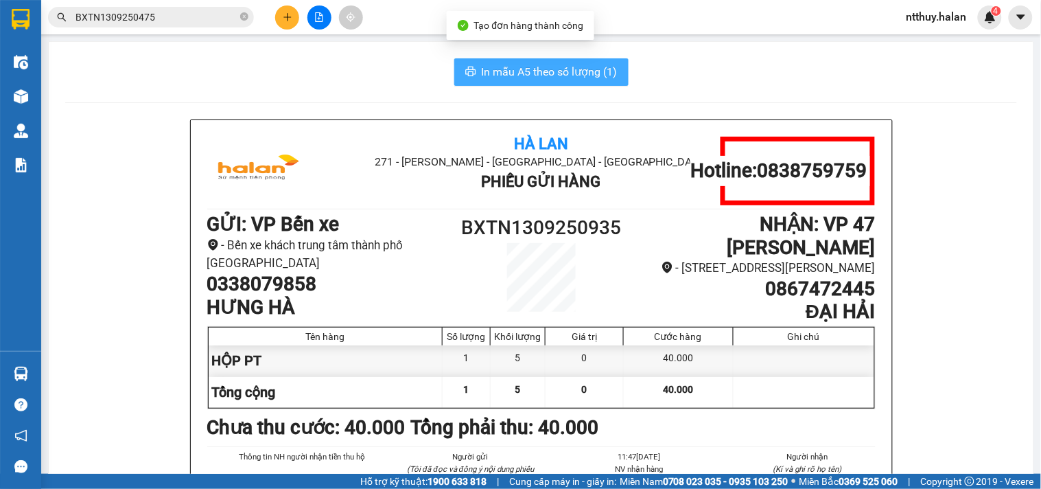
click at [556, 62] on button "In mẫu A5 theo số lượng (1)" at bounding box center [541, 71] width 174 height 27
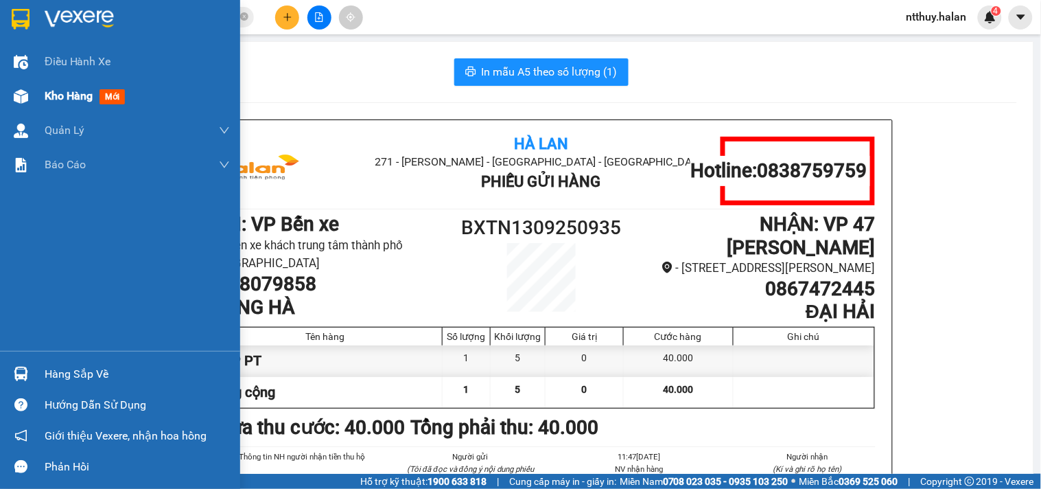
click at [67, 93] on span "Kho hàng" at bounding box center [69, 95] width 48 height 13
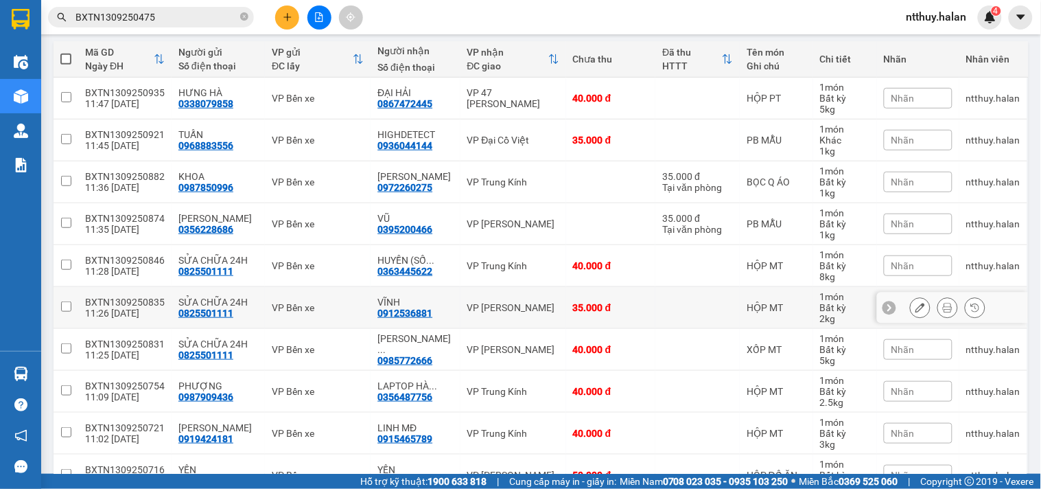
scroll to position [228, 0]
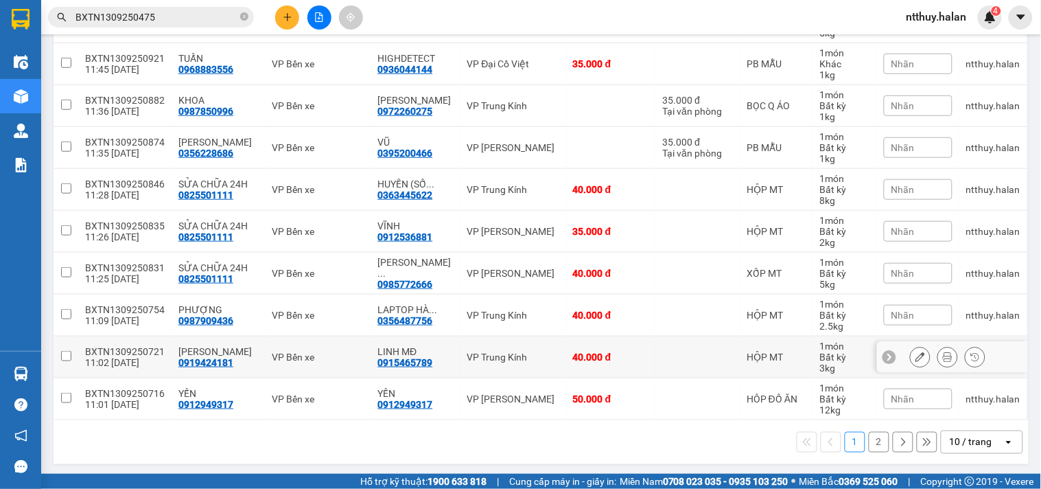
click at [61, 353] on input "checkbox" at bounding box center [66, 356] width 10 height 10
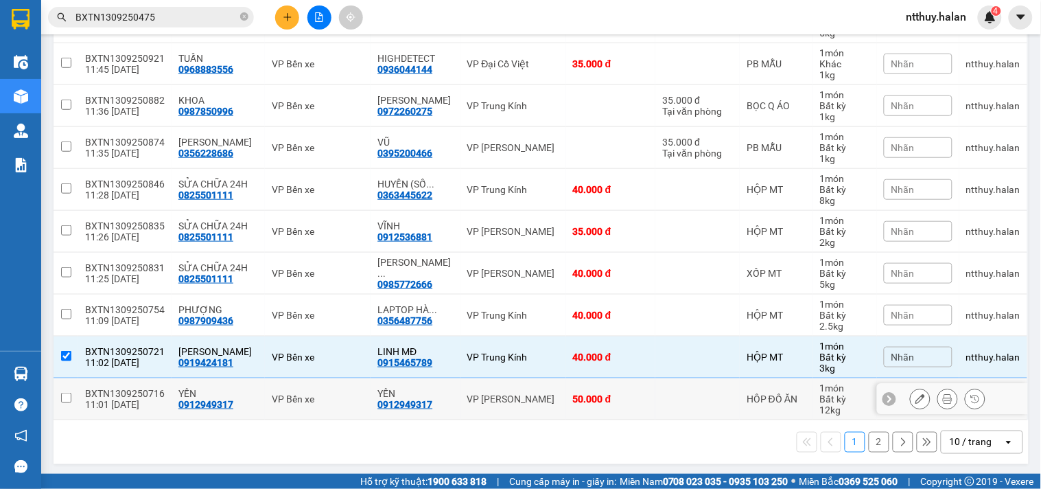
click at [58, 396] on td at bounding box center [66, 399] width 25 height 42
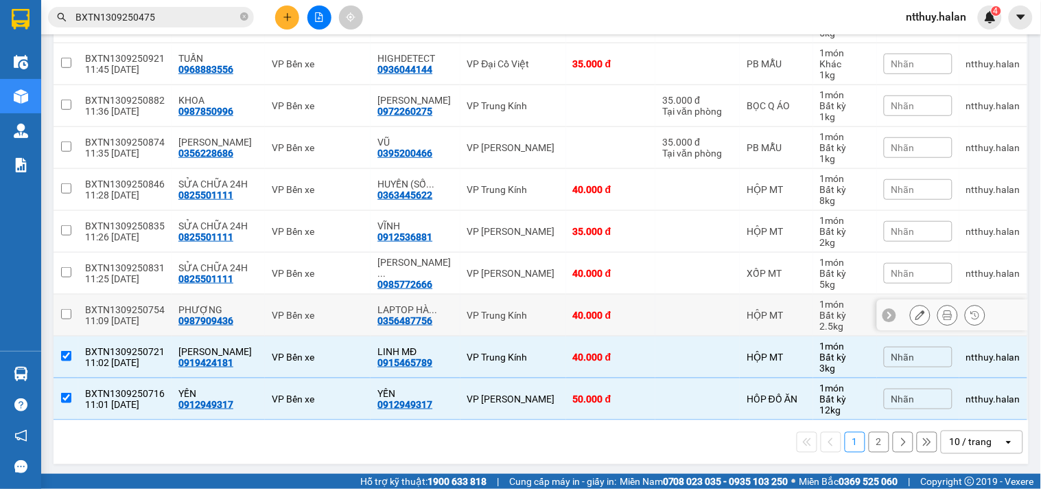
click at [69, 311] on input "checkbox" at bounding box center [66, 314] width 10 height 10
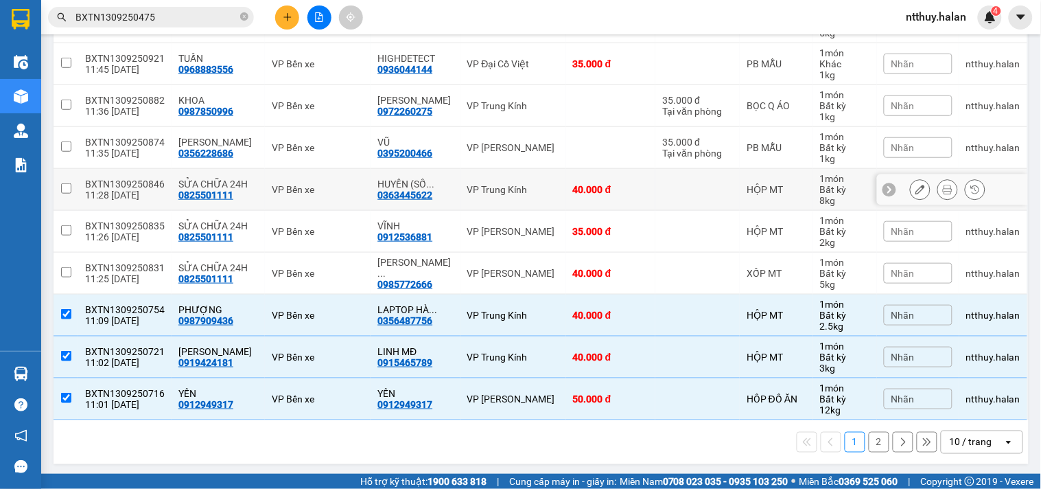
click at [69, 188] on input "checkbox" at bounding box center [66, 188] width 10 height 10
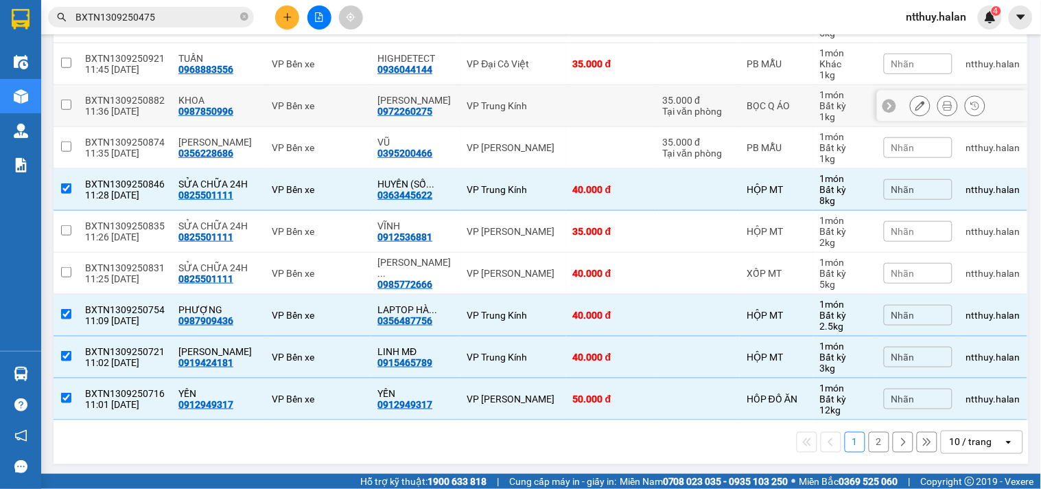
click at [62, 101] on input "checkbox" at bounding box center [66, 104] width 10 height 10
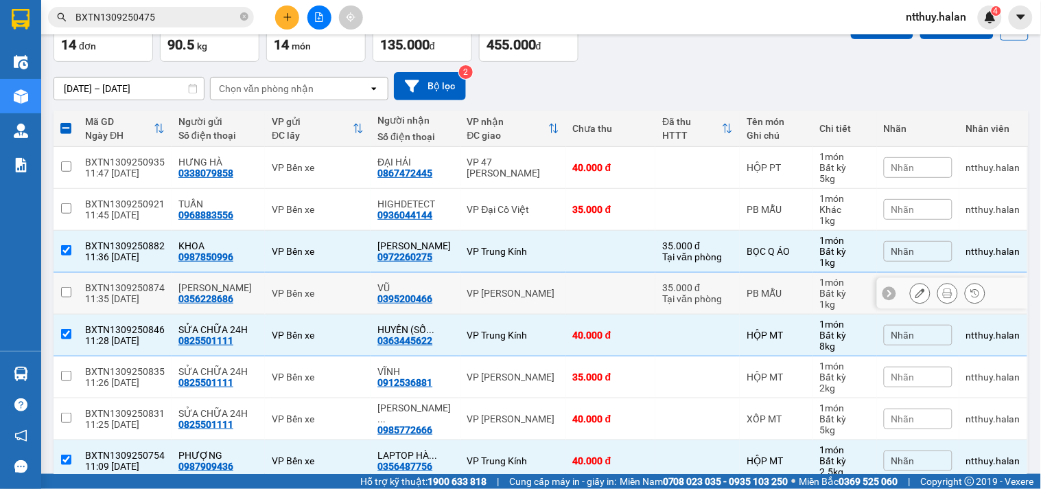
scroll to position [76, 0]
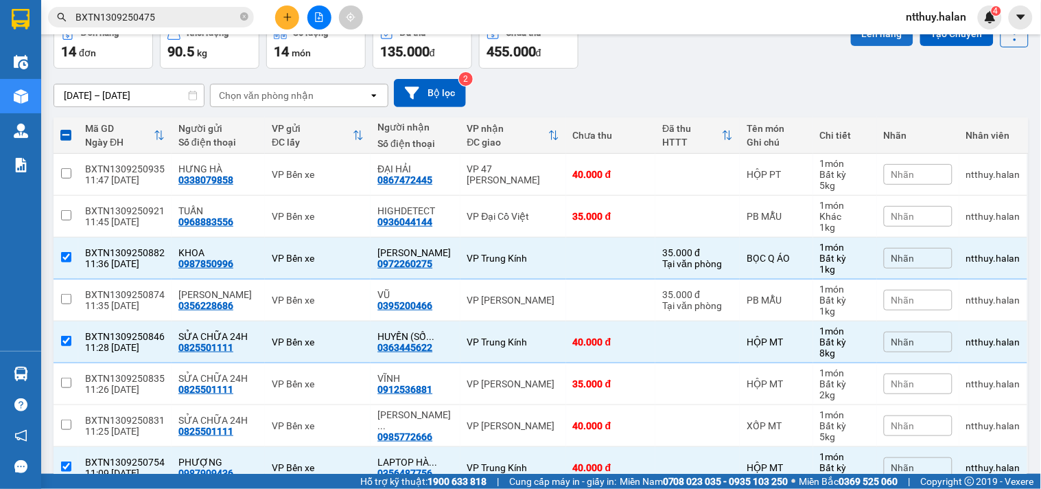
click at [875, 43] on button "Lên hàng" at bounding box center [882, 33] width 62 height 25
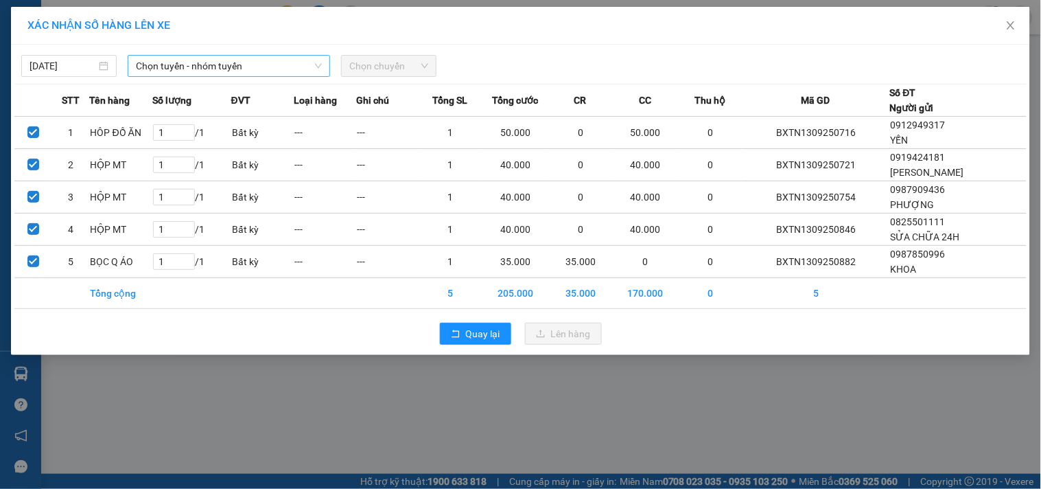
click at [243, 64] on span "Chọn tuyến - nhóm tuyến" at bounding box center [229, 66] width 186 height 21
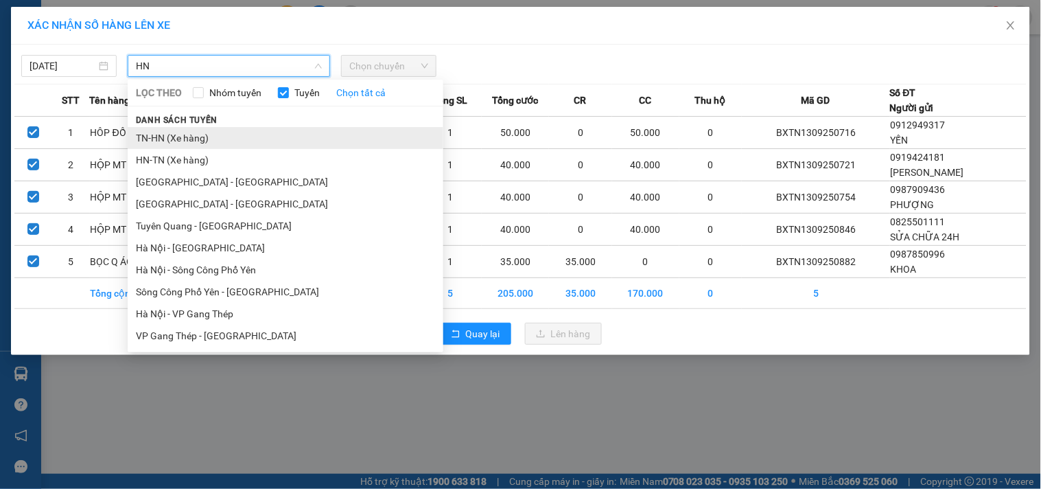
click at [196, 139] on li "TN-HN (Xe hàng)" at bounding box center [286, 138] width 316 height 22
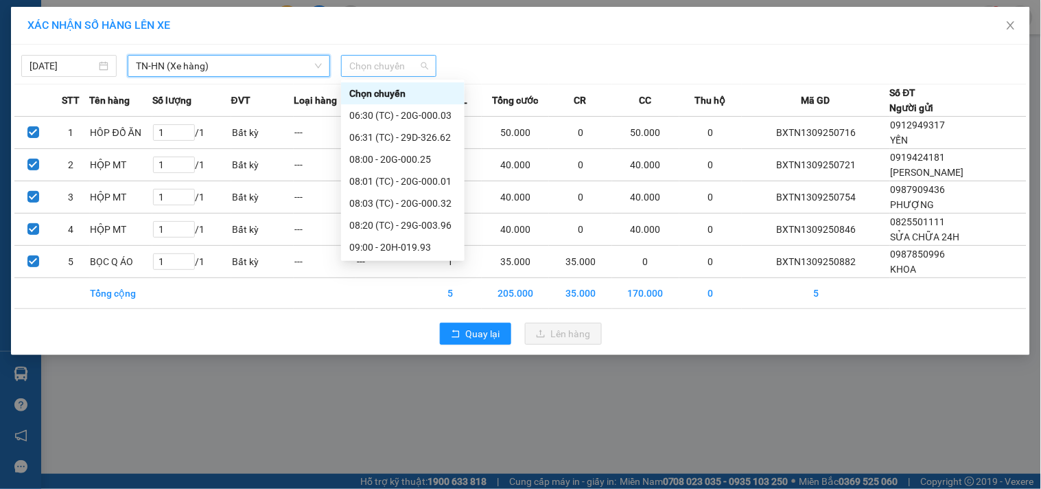
click at [392, 60] on span "Chọn chuyến" at bounding box center [388, 66] width 79 height 21
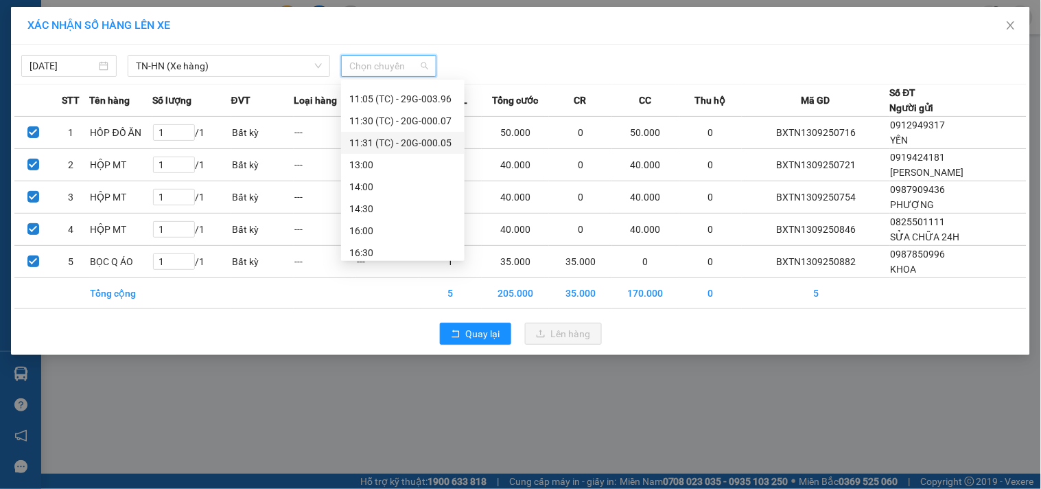
scroll to position [329, 0]
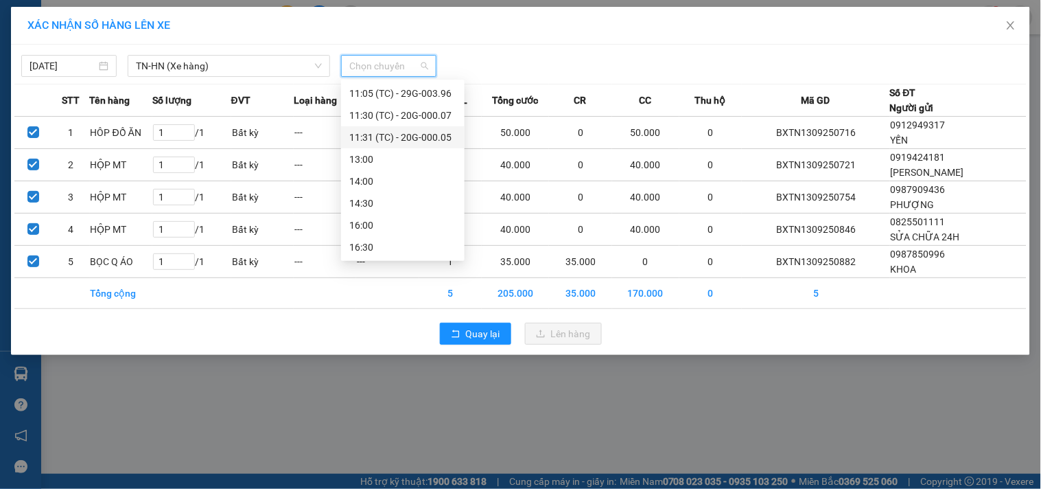
click at [412, 137] on div "11:31 (TC) - 20G-000.05" at bounding box center [402, 137] width 107 height 15
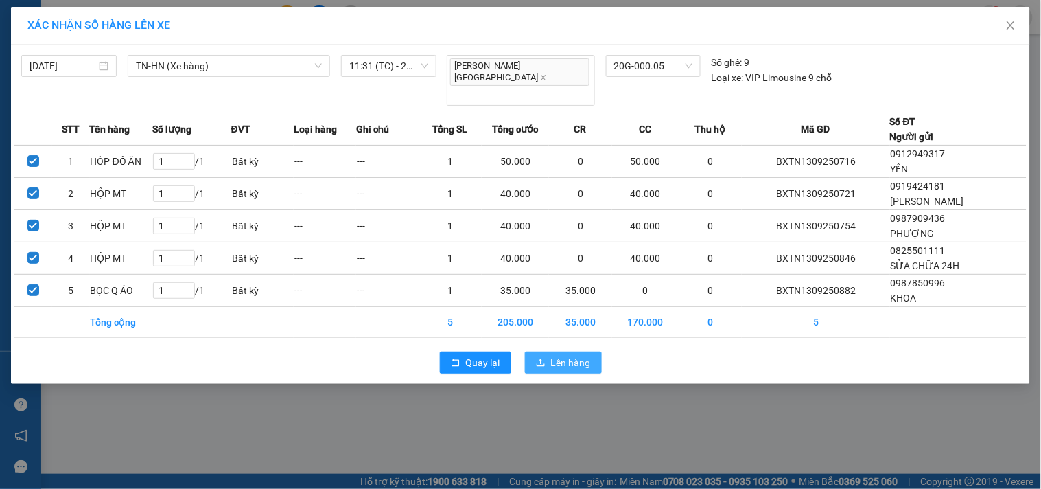
click at [580, 355] on span "Lên hàng" at bounding box center [571, 362] width 40 height 15
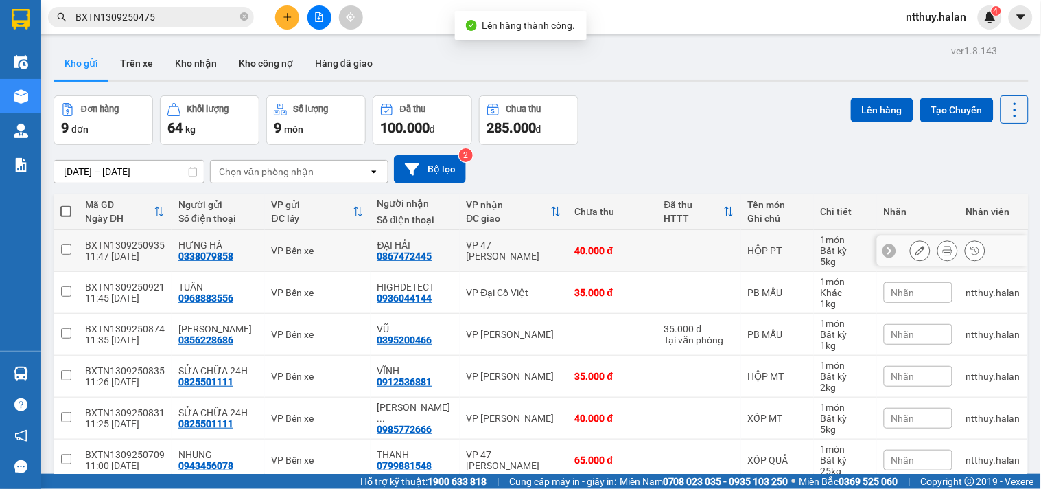
scroll to position [190, 0]
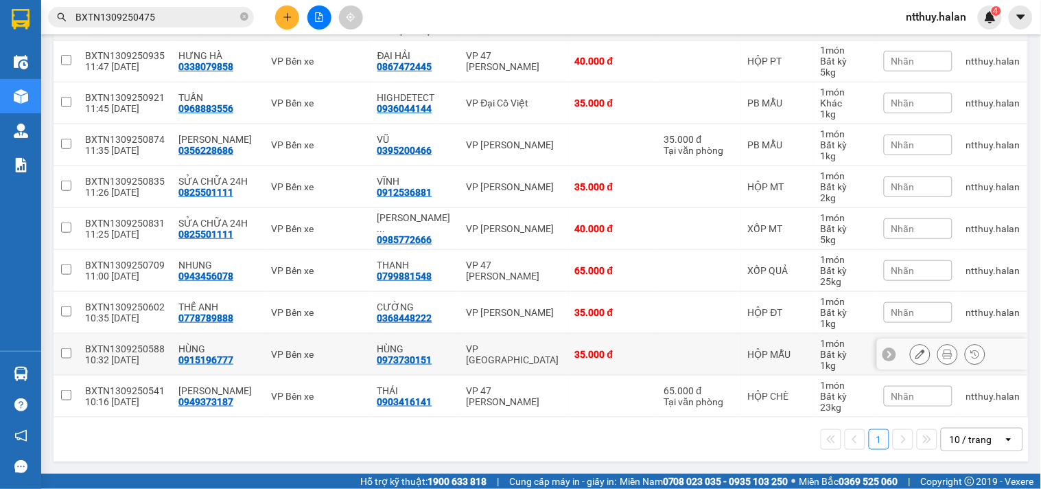
click at [71, 351] on td at bounding box center [66, 354] width 25 height 42
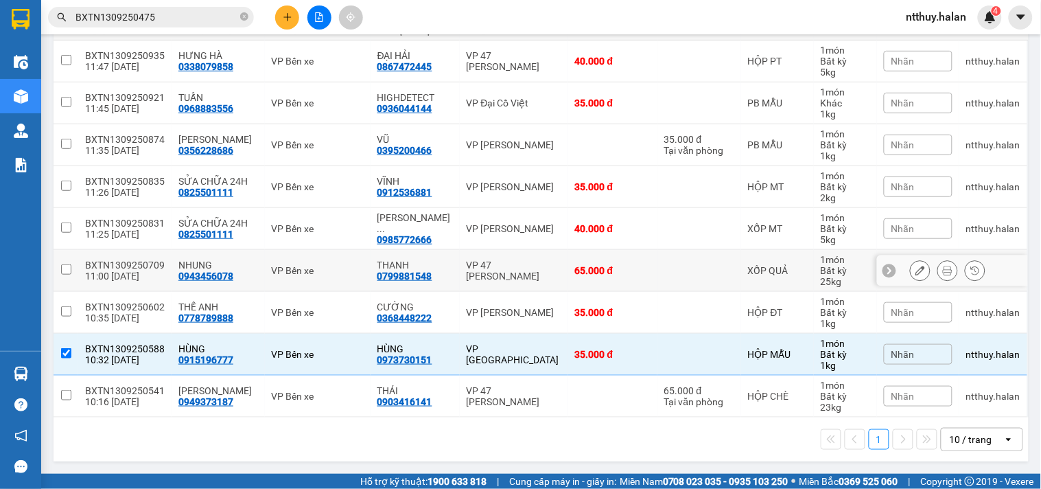
scroll to position [0, 0]
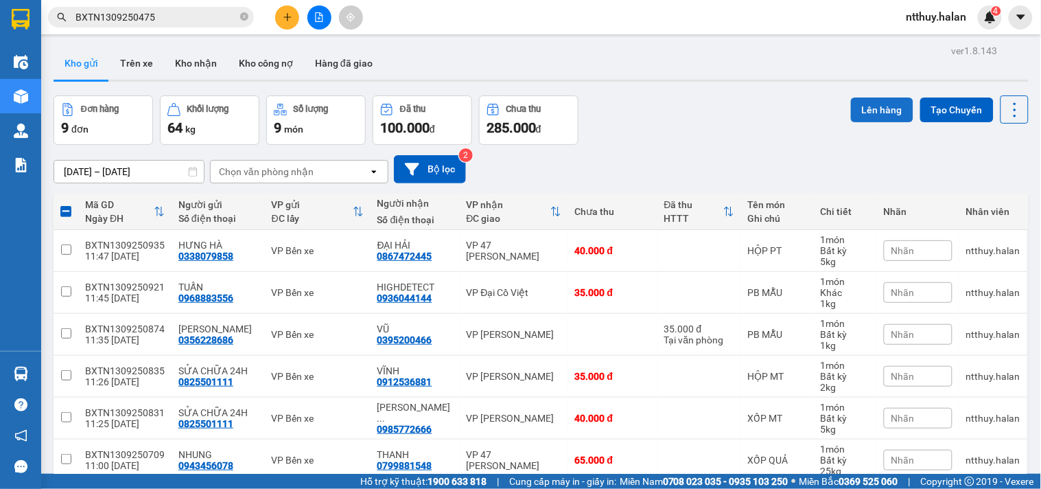
click at [858, 110] on button "Lên hàng" at bounding box center [882, 109] width 62 height 25
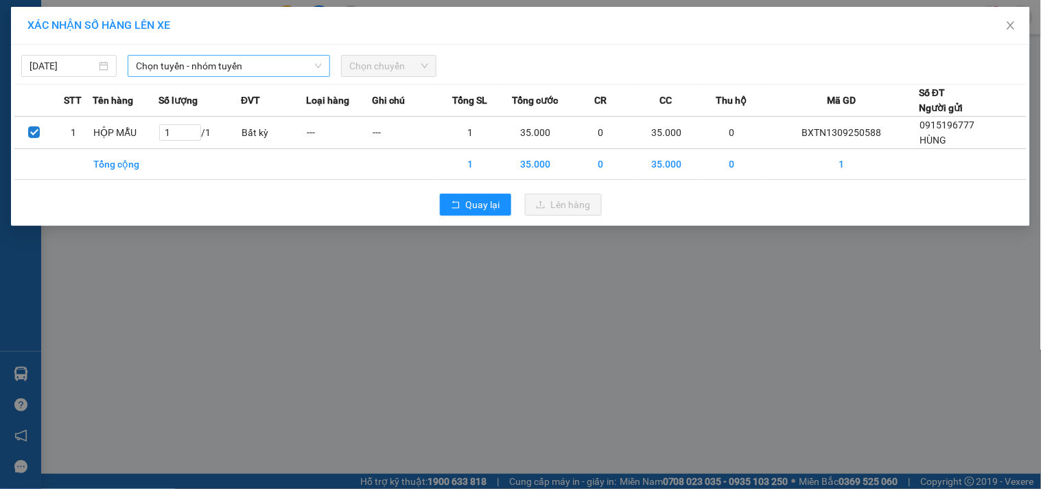
click at [193, 62] on span "Chọn tuyến - nhóm tuyến" at bounding box center [229, 66] width 186 height 21
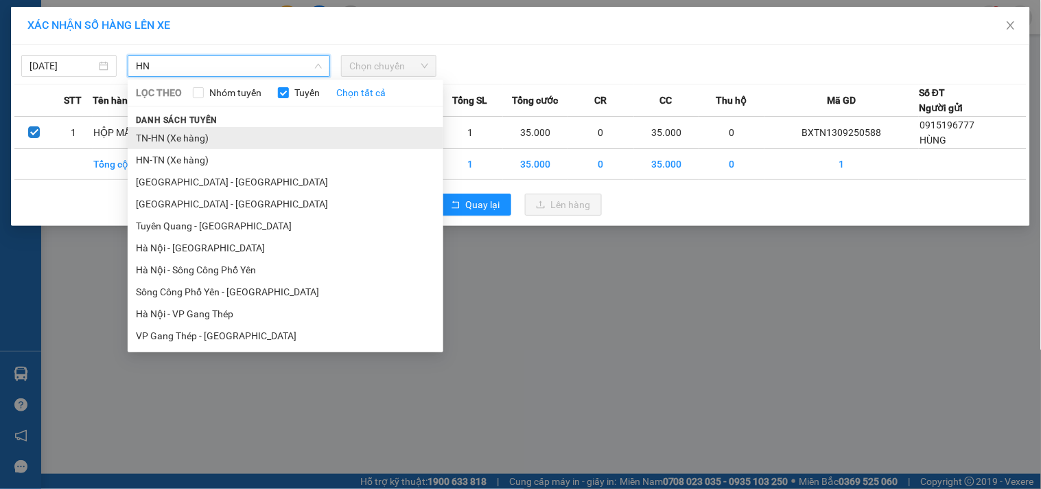
click at [188, 139] on li "TN-HN (Xe hàng)" at bounding box center [286, 138] width 316 height 22
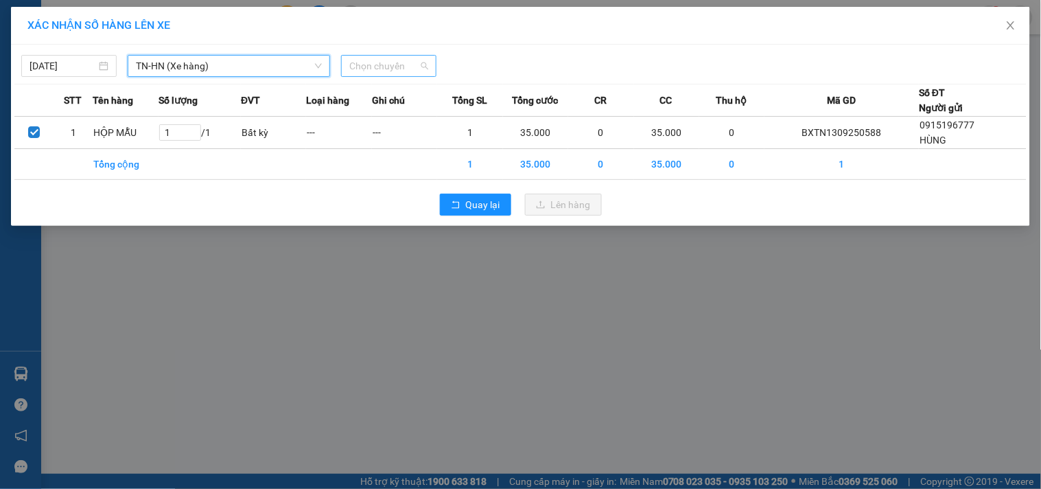
click at [386, 66] on span "Chọn chuyến" at bounding box center [388, 66] width 79 height 21
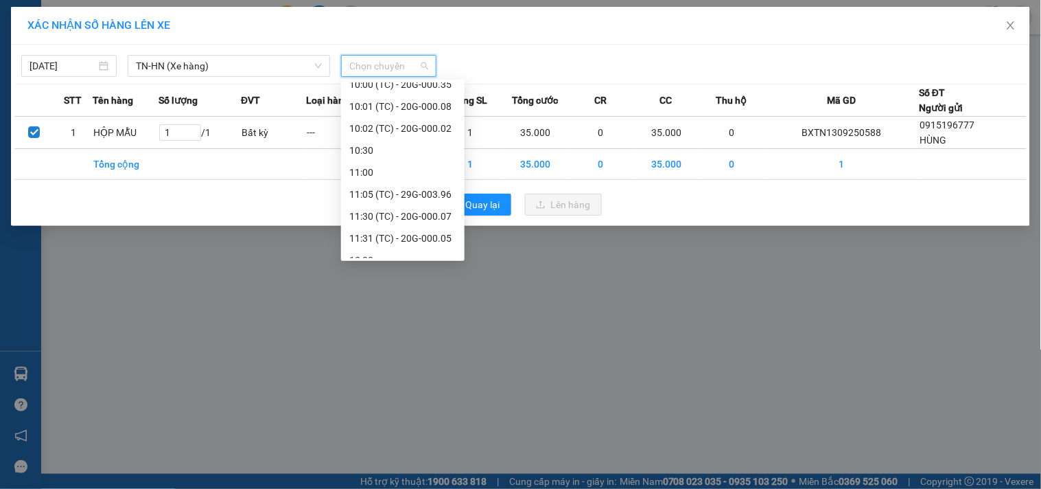
scroll to position [329, 0]
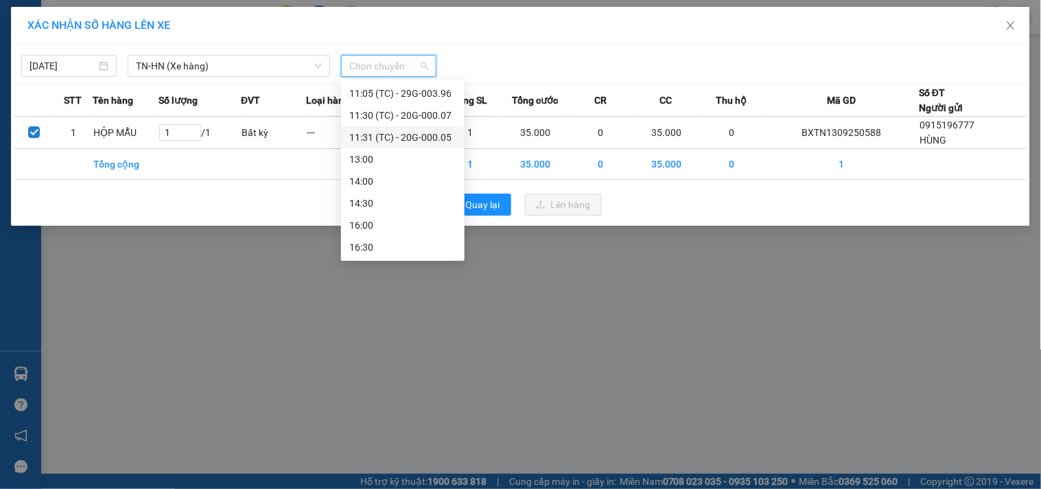
click at [393, 140] on div "11:31 (TC) - 20G-000.05" at bounding box center [402, 137] width 107 height 15
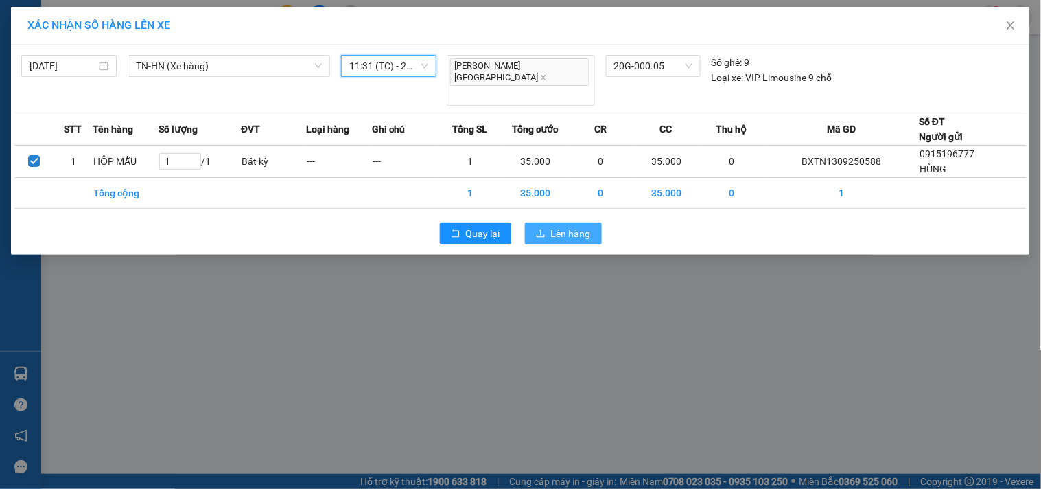
click at [587, 226] on span "Lên hàng" at bounding box center [571, 233] width 40 height 15
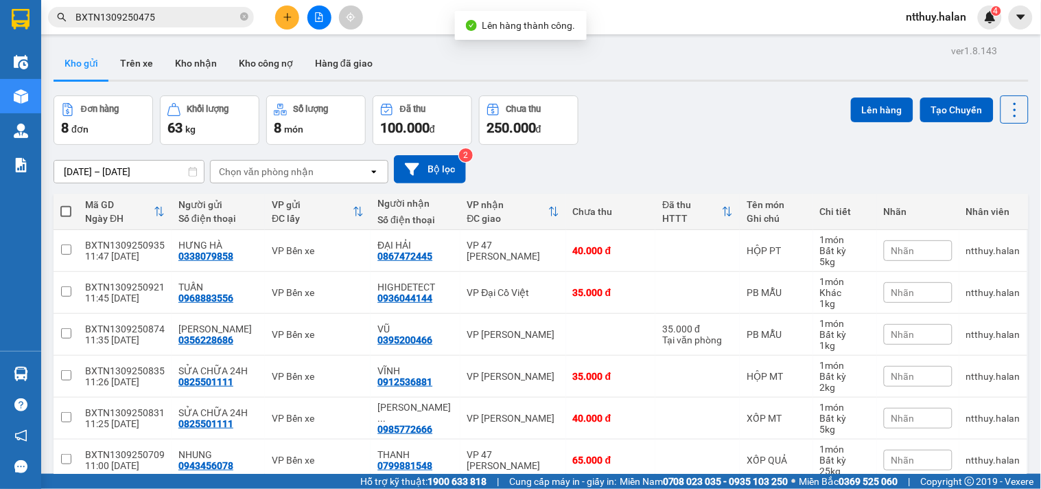
click at [69, 210] on span at bounding box center [65, 211] width 11 height 11
click at [66, 204] on input "checkbox" at bounding box center [66, 204] width 0 height 0
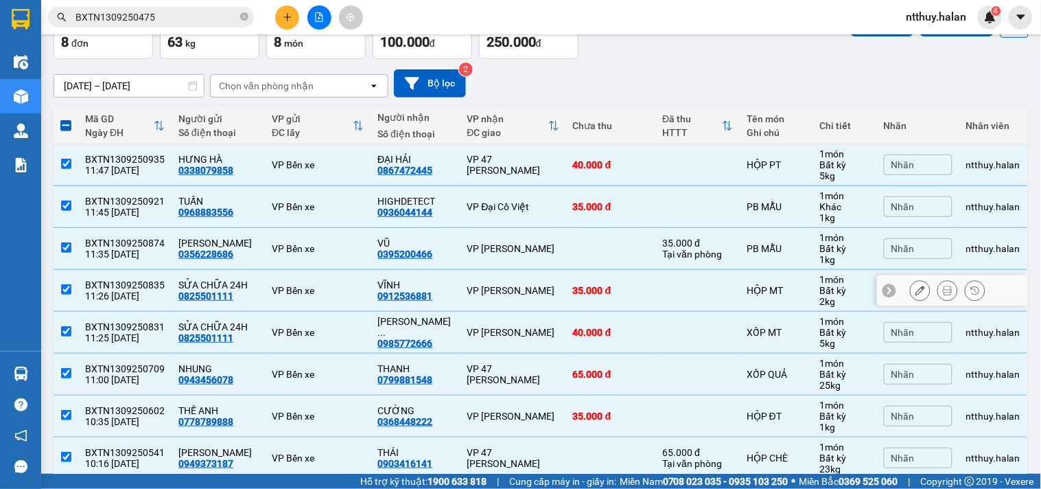
scroll to position [148, 0]
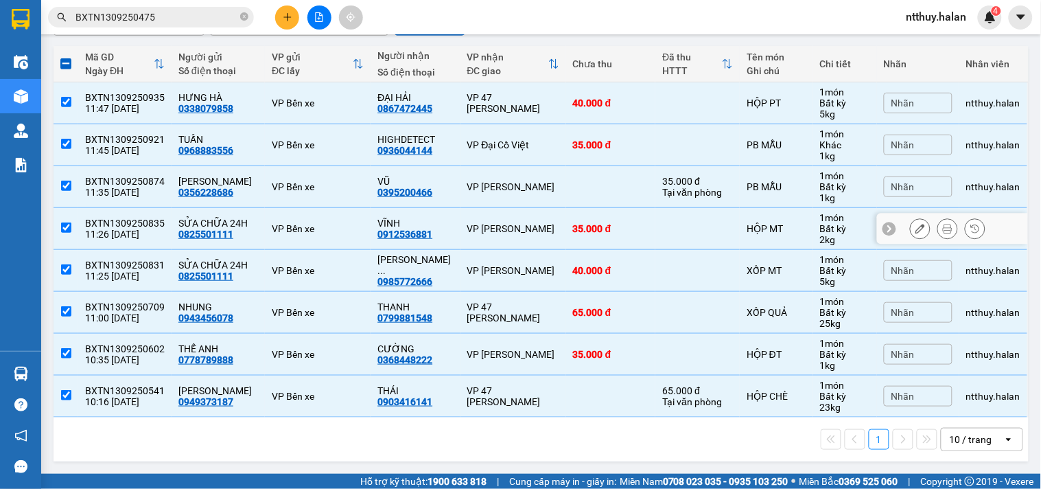
drag, startPoint x: 67, startPoint y: 224, endPoint x: 71, endPoint y: 262, distance: 37.9
click at [67, 227] on input "checkbox" at bounding box center [66, 227] width 10 height 10
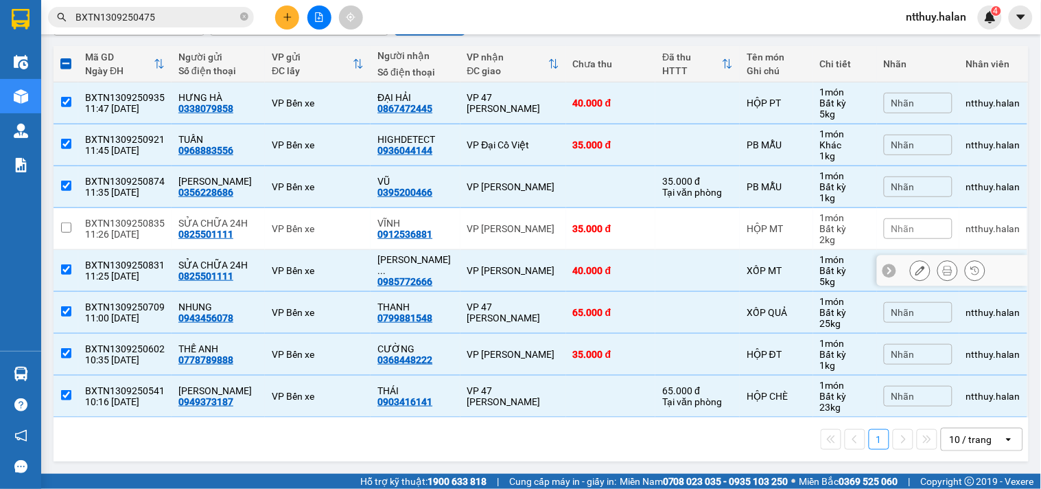
click at [70, 271] on input "checkbox" at bounding box center [66, 269] width 10 height 10
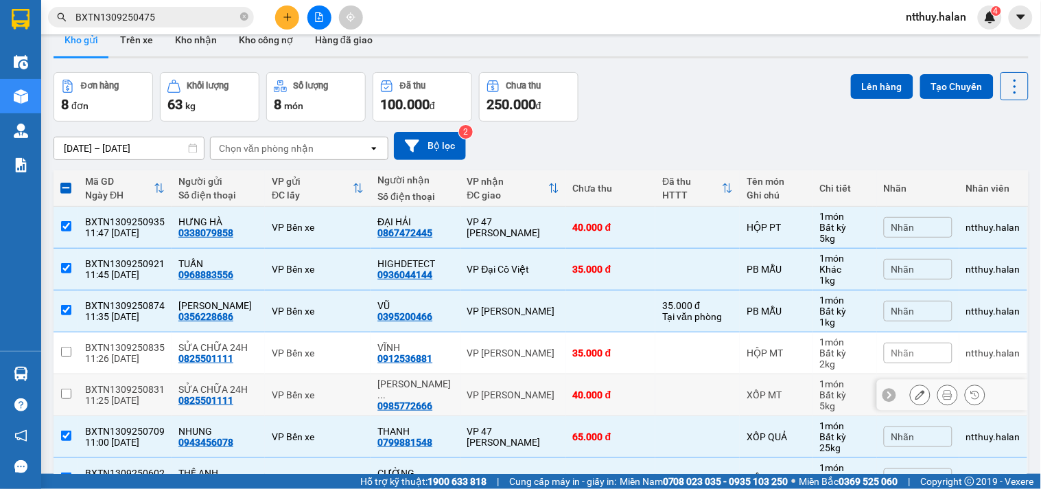
scroll to position [0, 0]
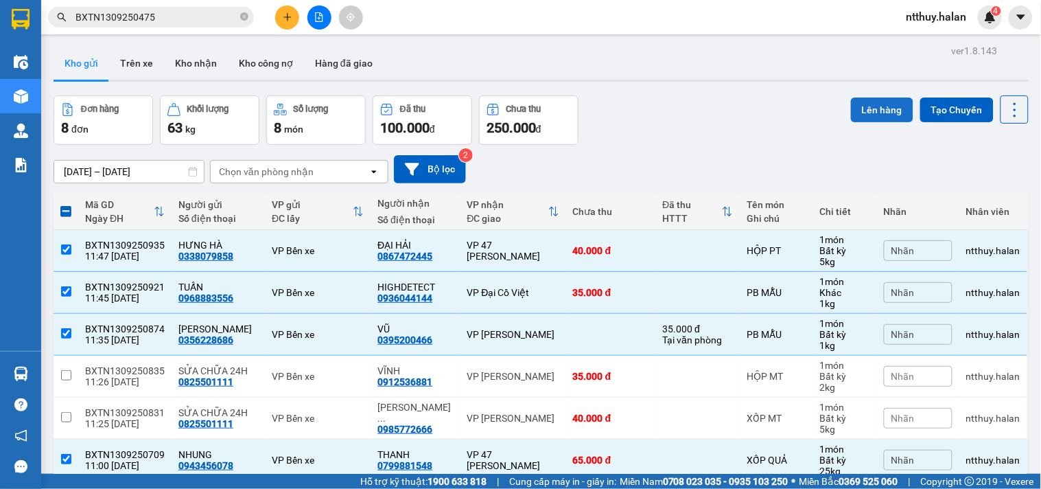
click at [863, 112] on button "Lên hàng" at bounding box center [882, 109] width 62 height 25
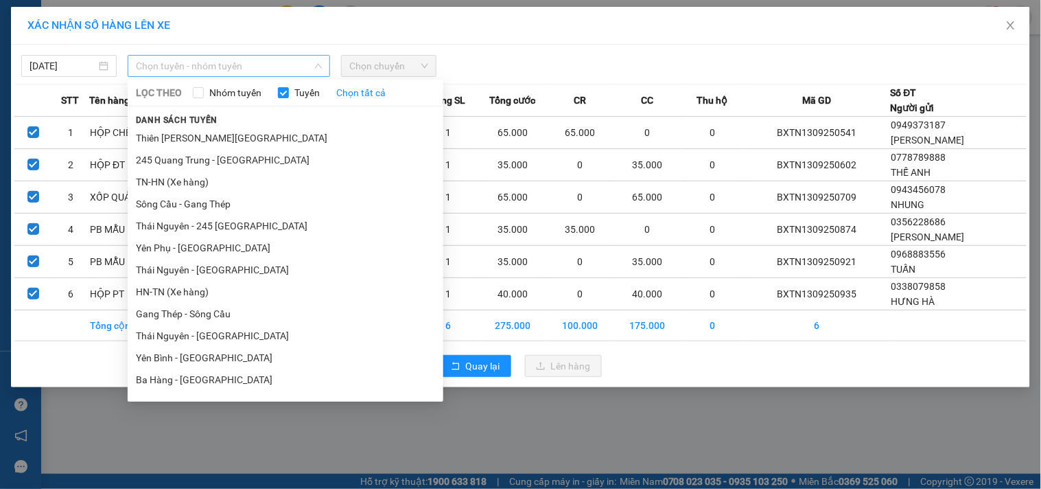
click at [215, 67] on span "Chọn tuyến - nhóm tuyến" at bounding box center [229, 66] width 186 height 21
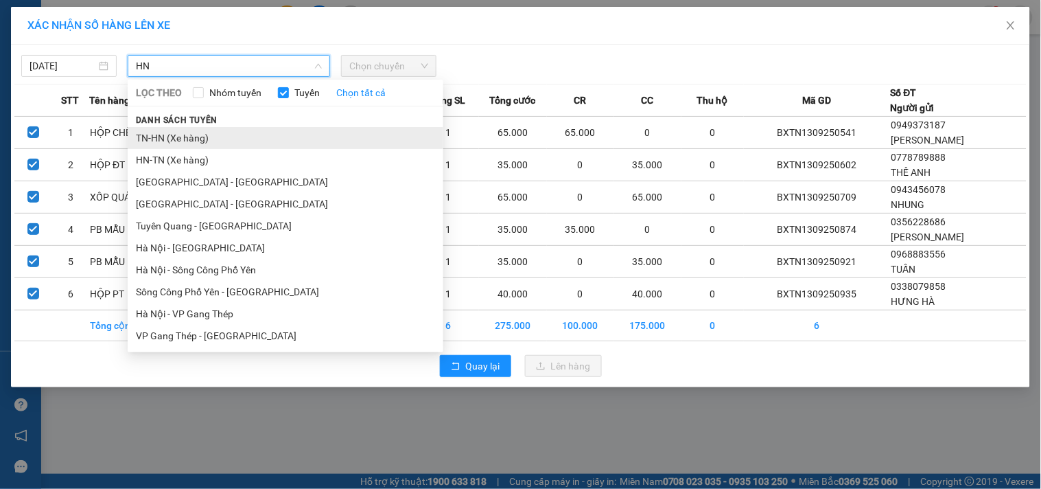
click at [204, 142] on li "TN-HN (Xe hàng)" at bounding box center [286, 138] width 316 height 22
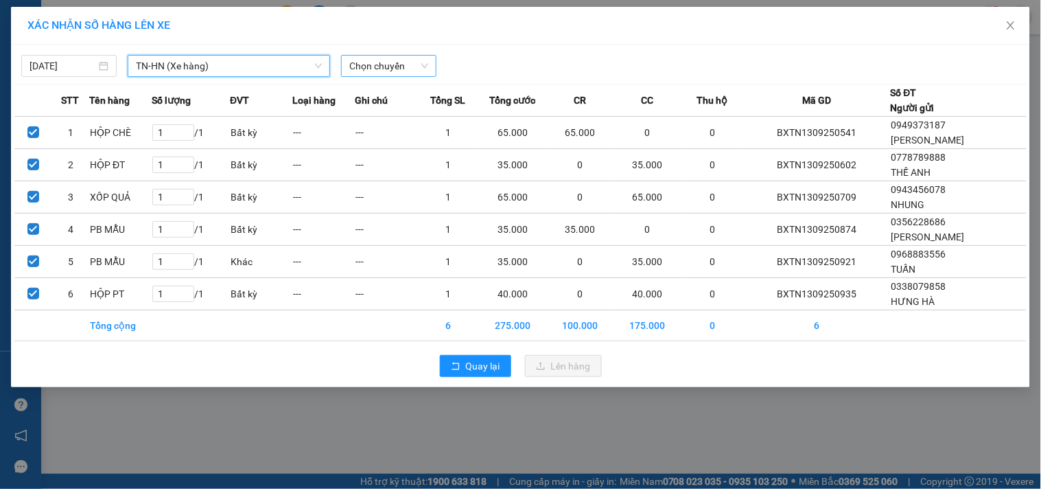
click at [412, 62] on span "Chọn chuyến" at bounding box center [388, 66] width 79 height 21
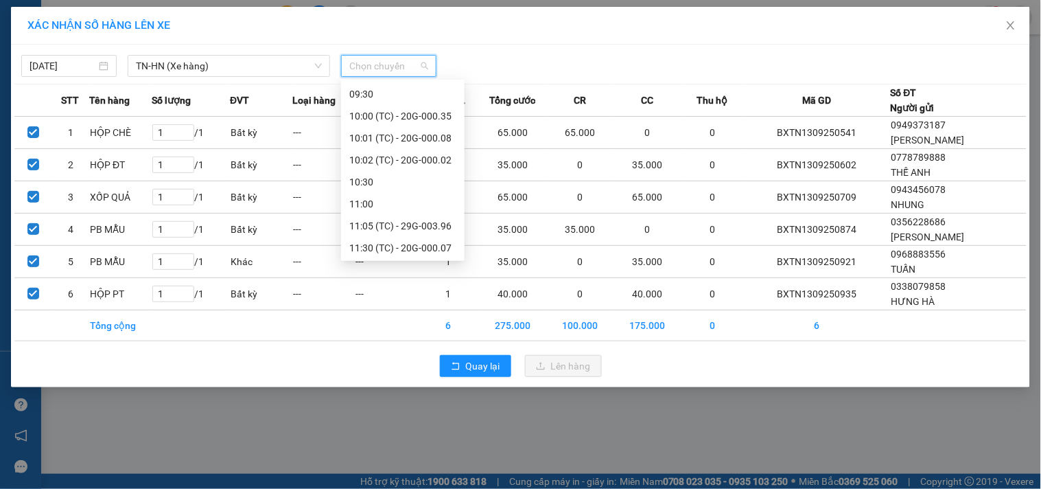
scroll to position [329, 0]
click at [428, 103] on div "Chọn chuyến 06:30 (TC) - 20G-000.03 06:31 (TC) - 29D-326.62 08:00 - 20G-000.25 …" at bounding box center [403, 5] width 124 height 505
click at [431, 113] on div "11:30 (TC) - 20G-000.07" at bounding box center [402, 115] width 107 height 15
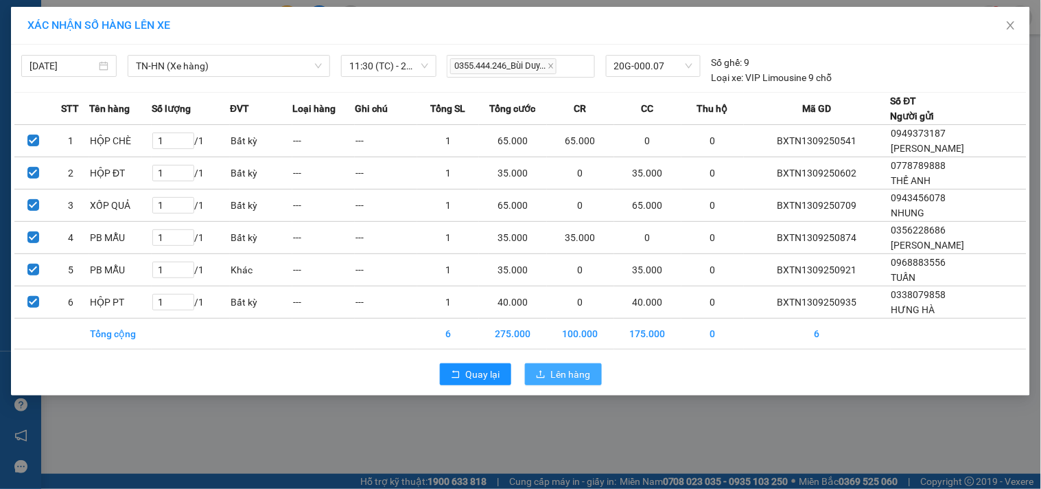
click at [569, 371] on span "Lên hàng" at bounding box center [571, 373] width 40 height 15
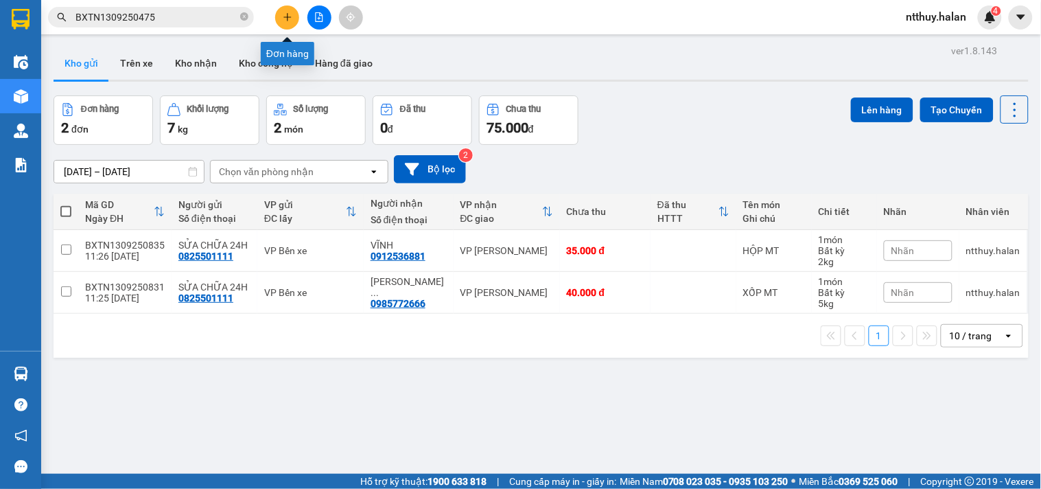
click at [286, 18] on icon "plus" at bounding box center [288, 17] width 10 height 10
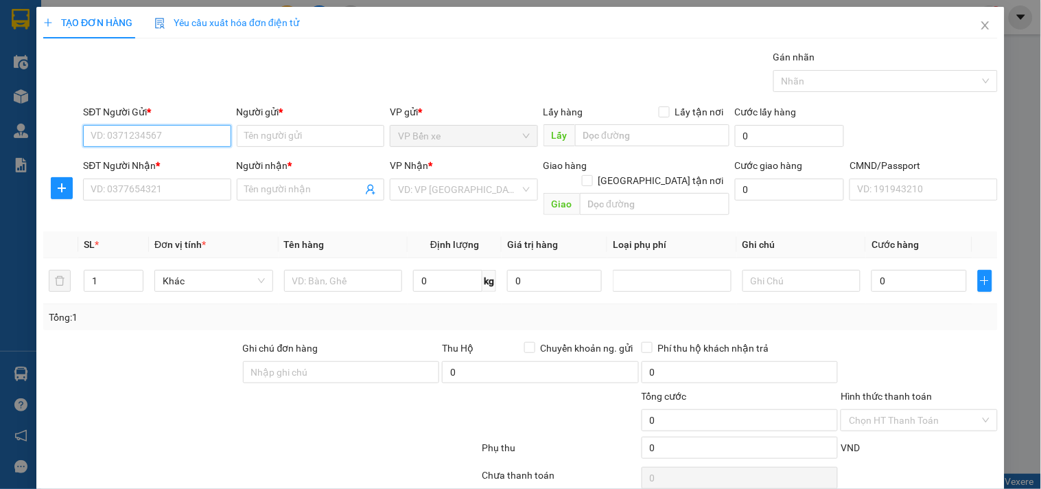
click at [206, 133] on input "SĐT Người Gửi *" at bounding box center [157, 136] width 148 height 22
